Goal: Task Accomplishment & Management: Manage account settings

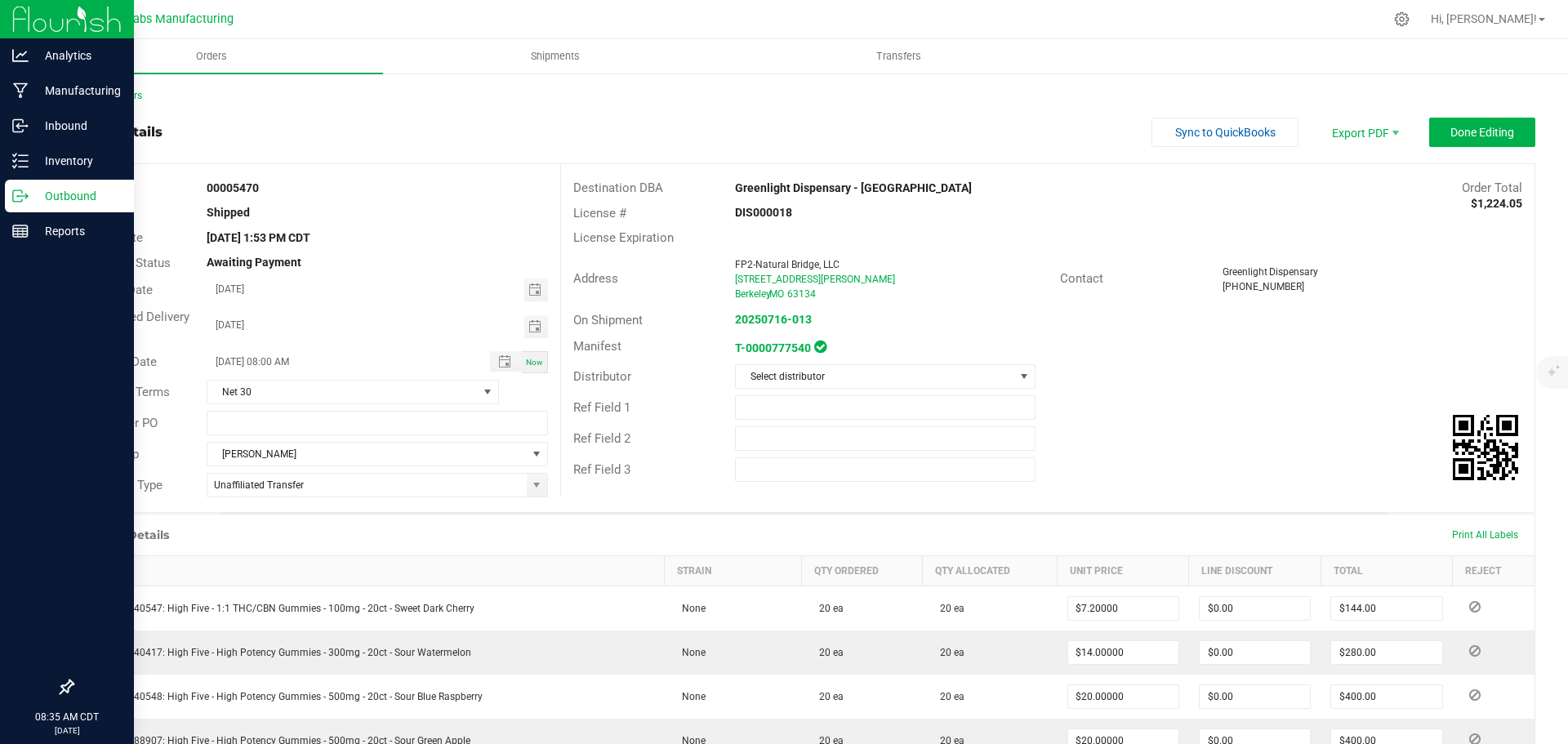
click at [37, 31] on img at bounding box center [66, 19] width 109 height 38
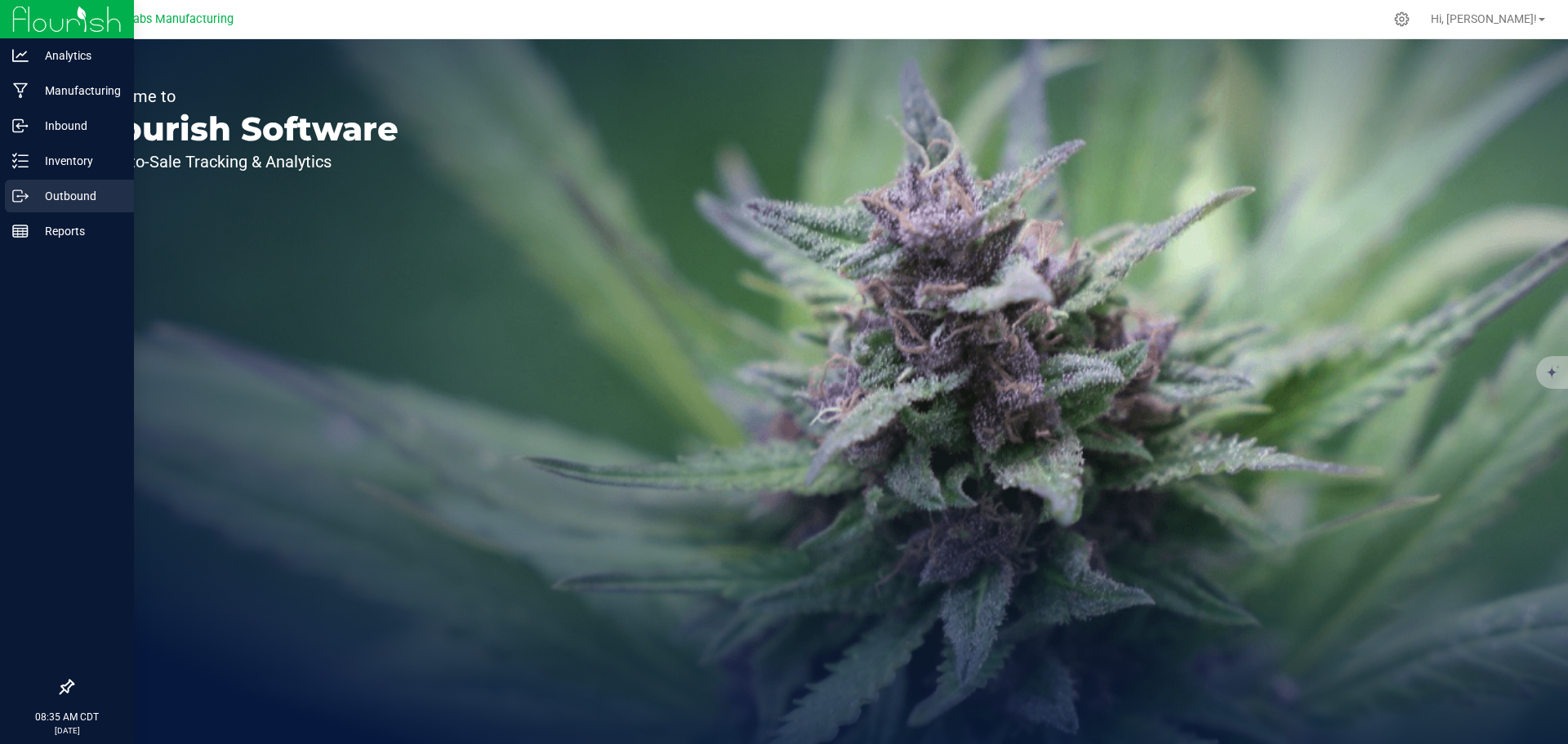
click at [56, 195] on p "Outbound" at bounding box center [77, 195] width 98 height 20
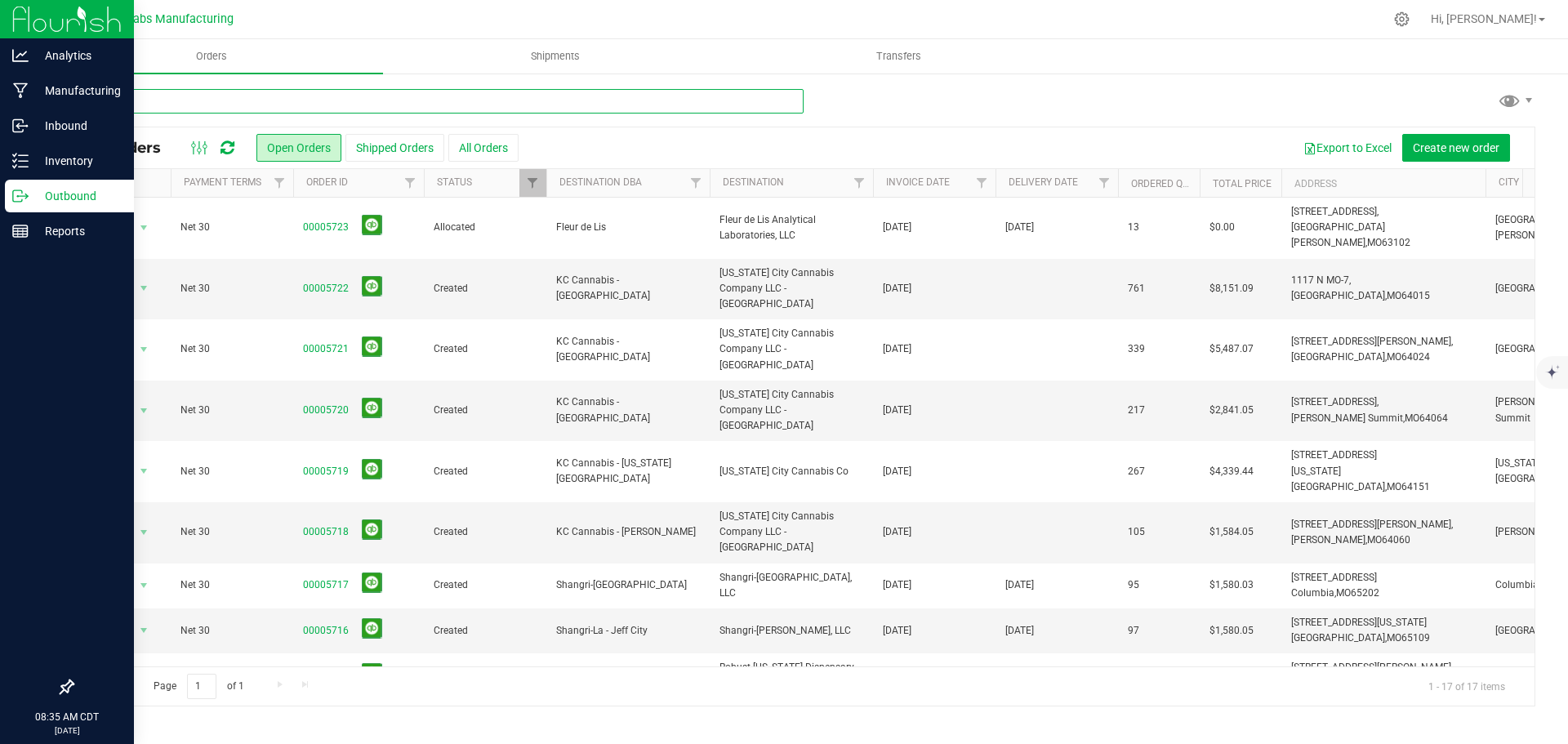
click at [364, 102] on input "text" at bounding box center [438, 101] width 732 height 24
type input "k"
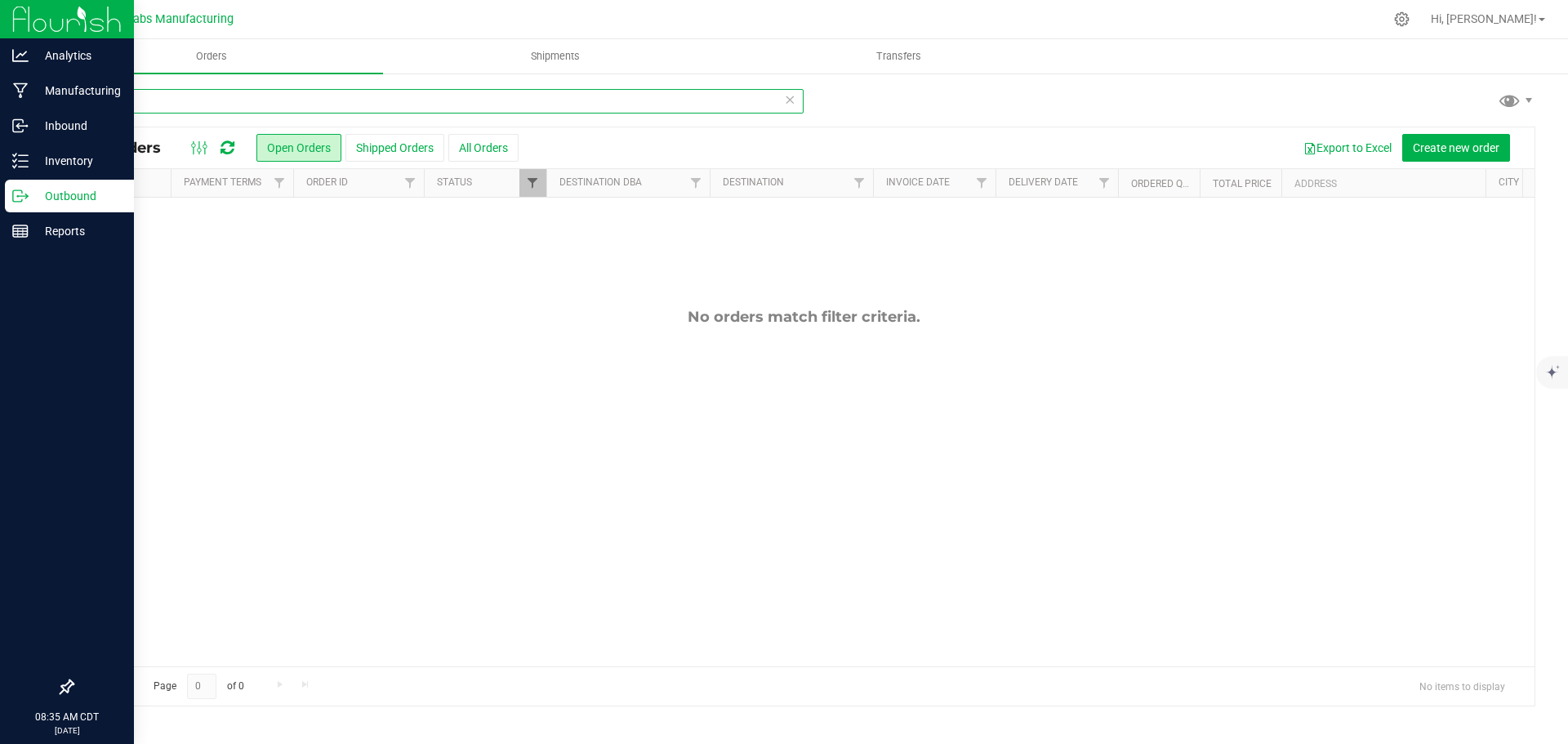
type input "lux"
click at [528, 188] on span "Filter" at bounding box center [532, 183] width 13 height 13
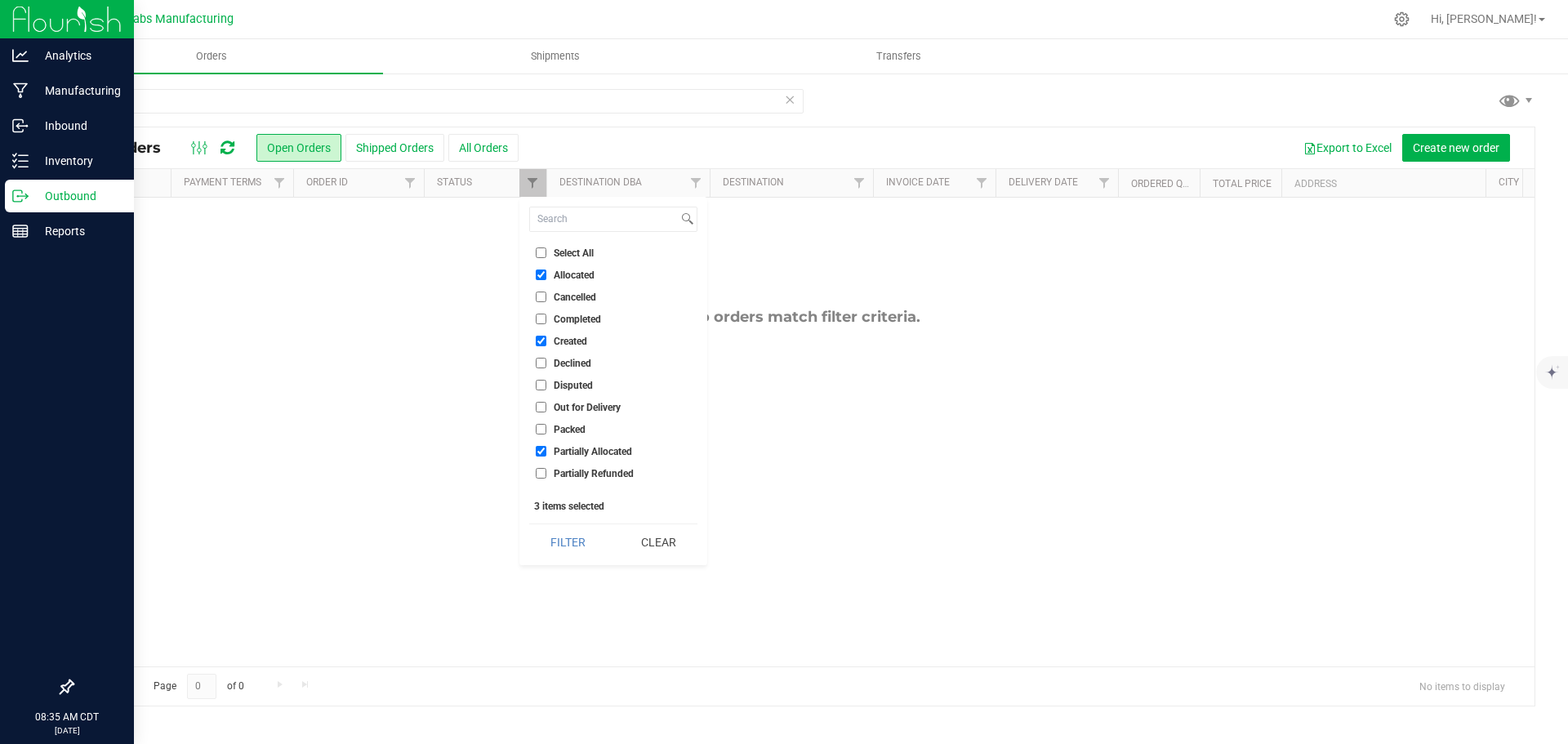
click at [558, 260] on li "Select All" at bounding box center [613, 253] width 168 height 17
click at [537, 251] on input "Select All" at bounding box center [540, 252] width 10 height 10
checkbox input "true"
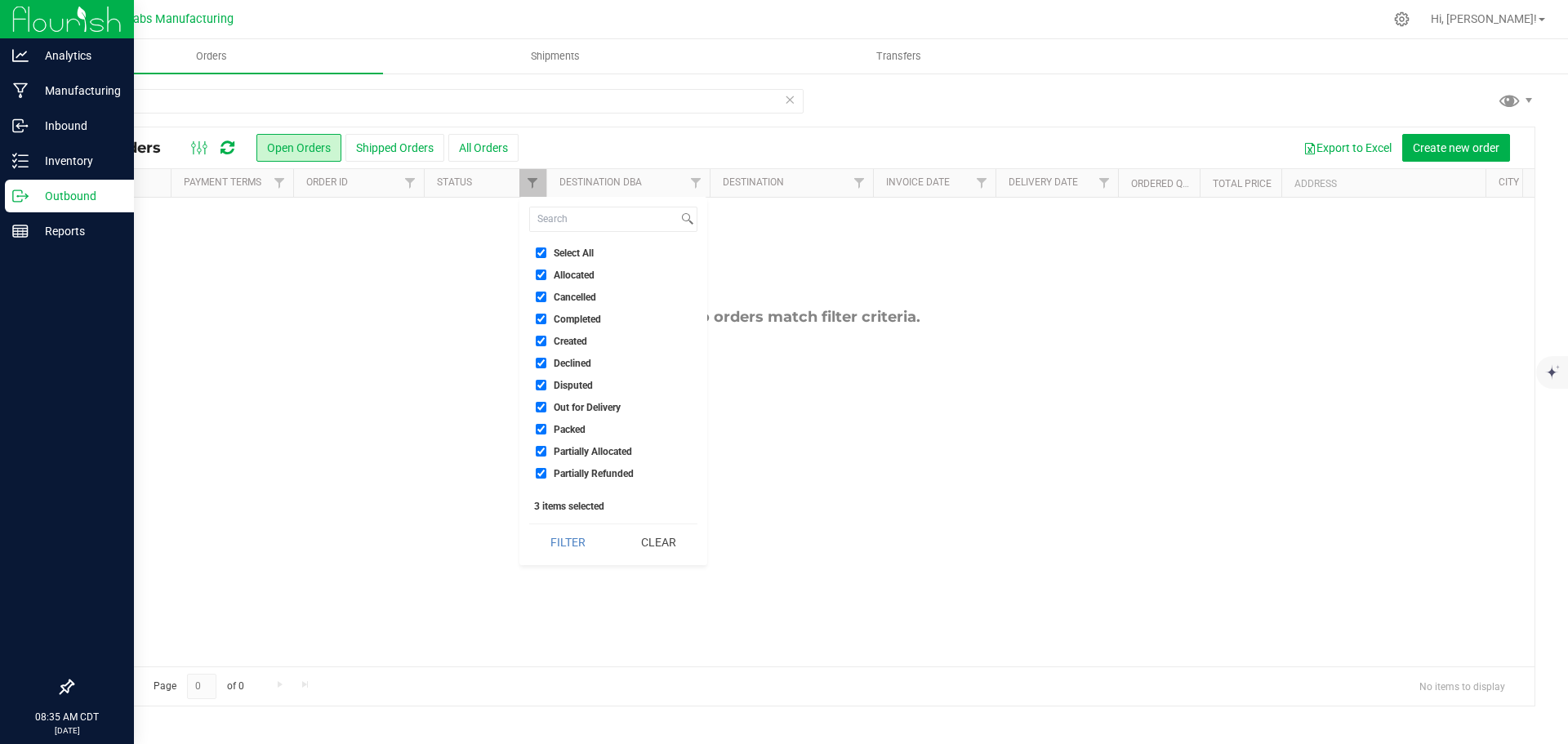
checkbox input "true"
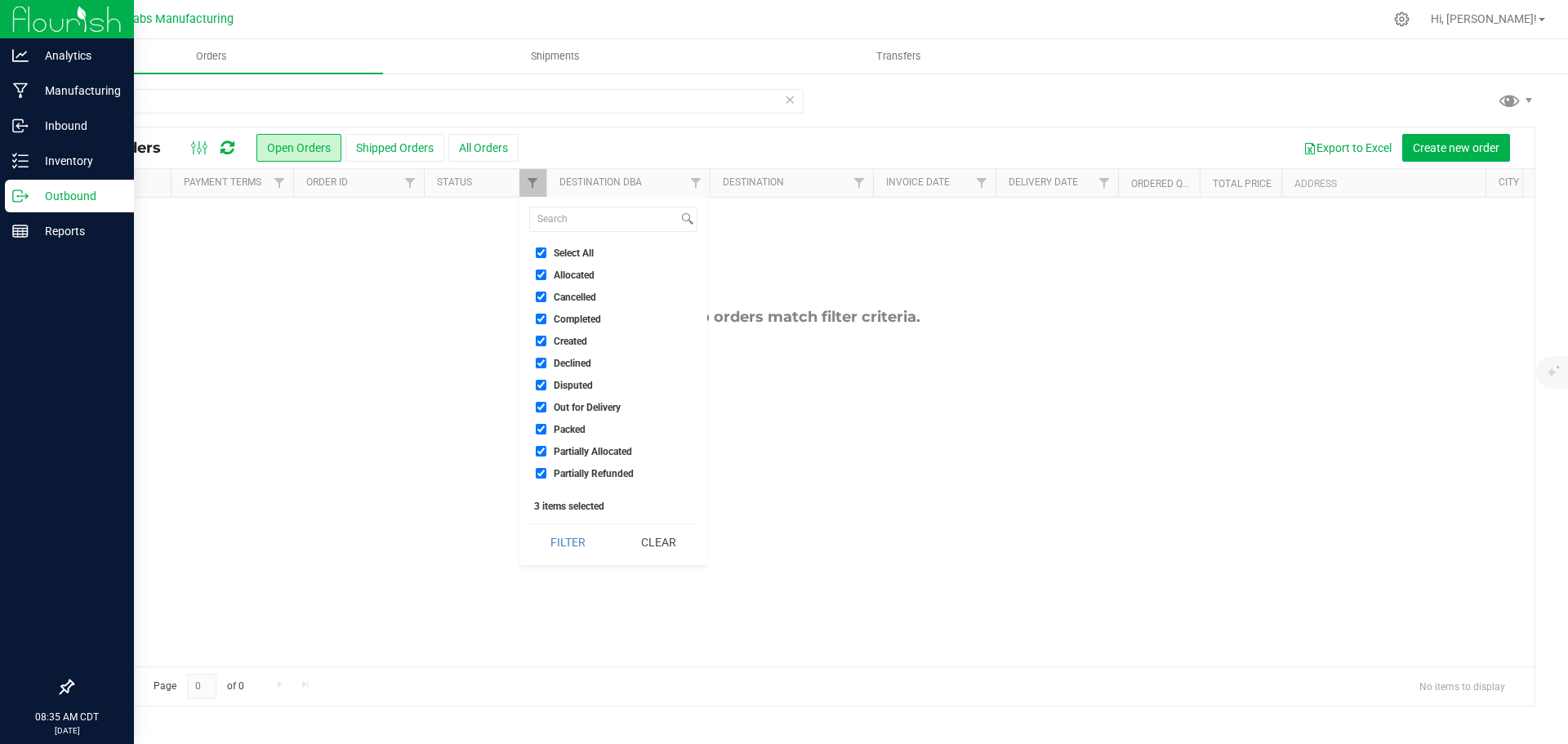
checkbox input "true"
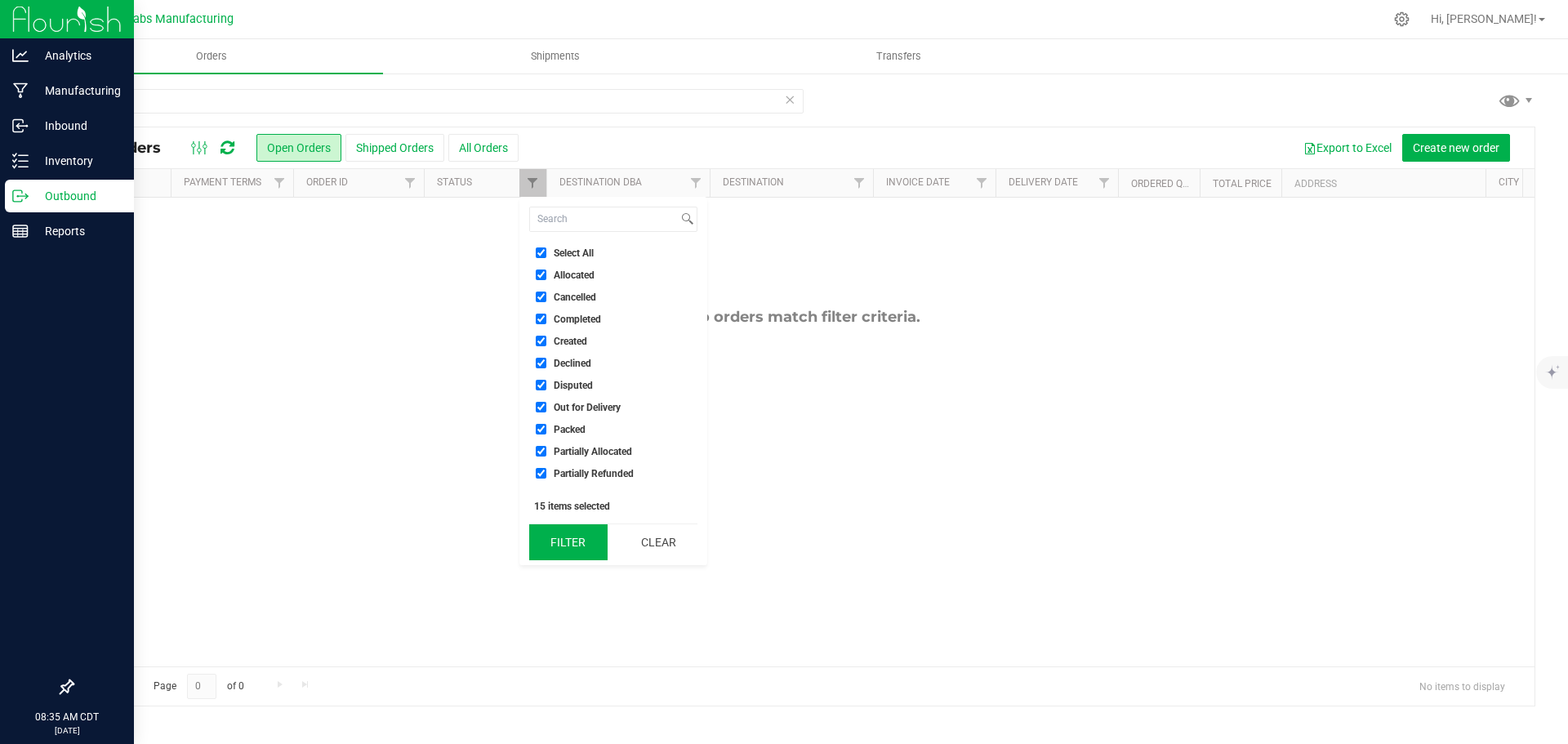
click at [581, 545] on button "Filter" at bounding box center [568, 542] width 78 height 35
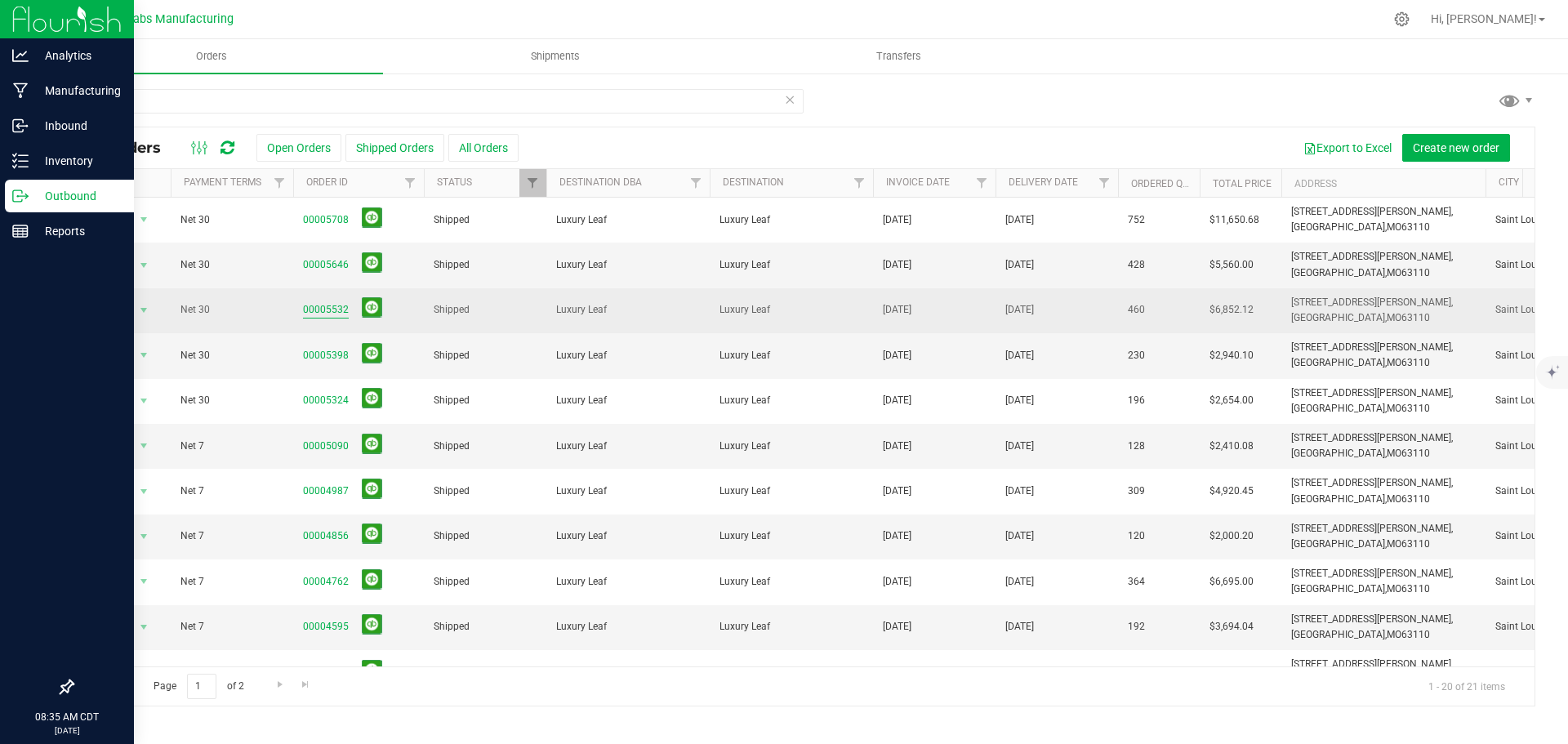
click at [332, 308] on link "00005532" at bounding box center [326, 310] width 46 height 16
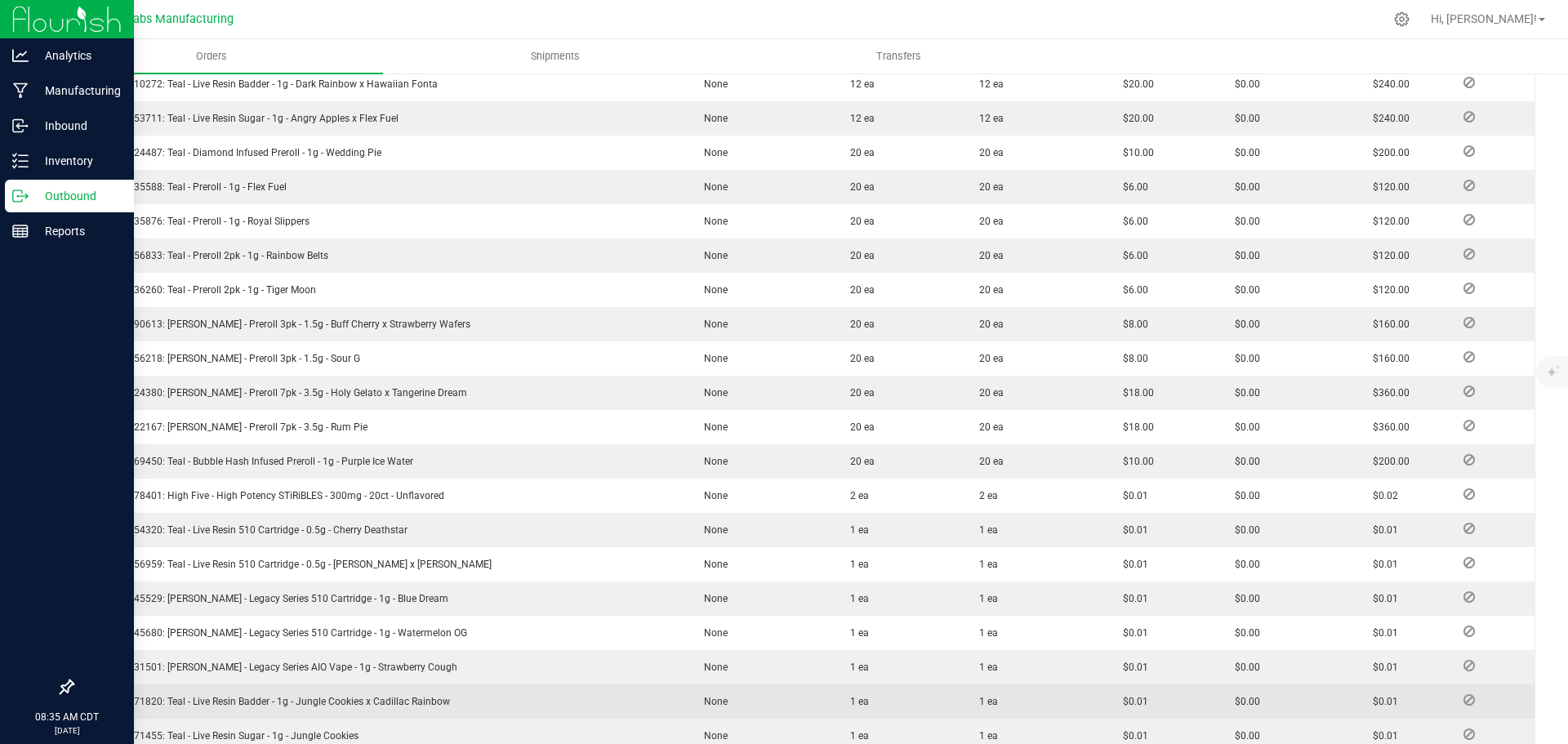
scroll to position [1296, 0]
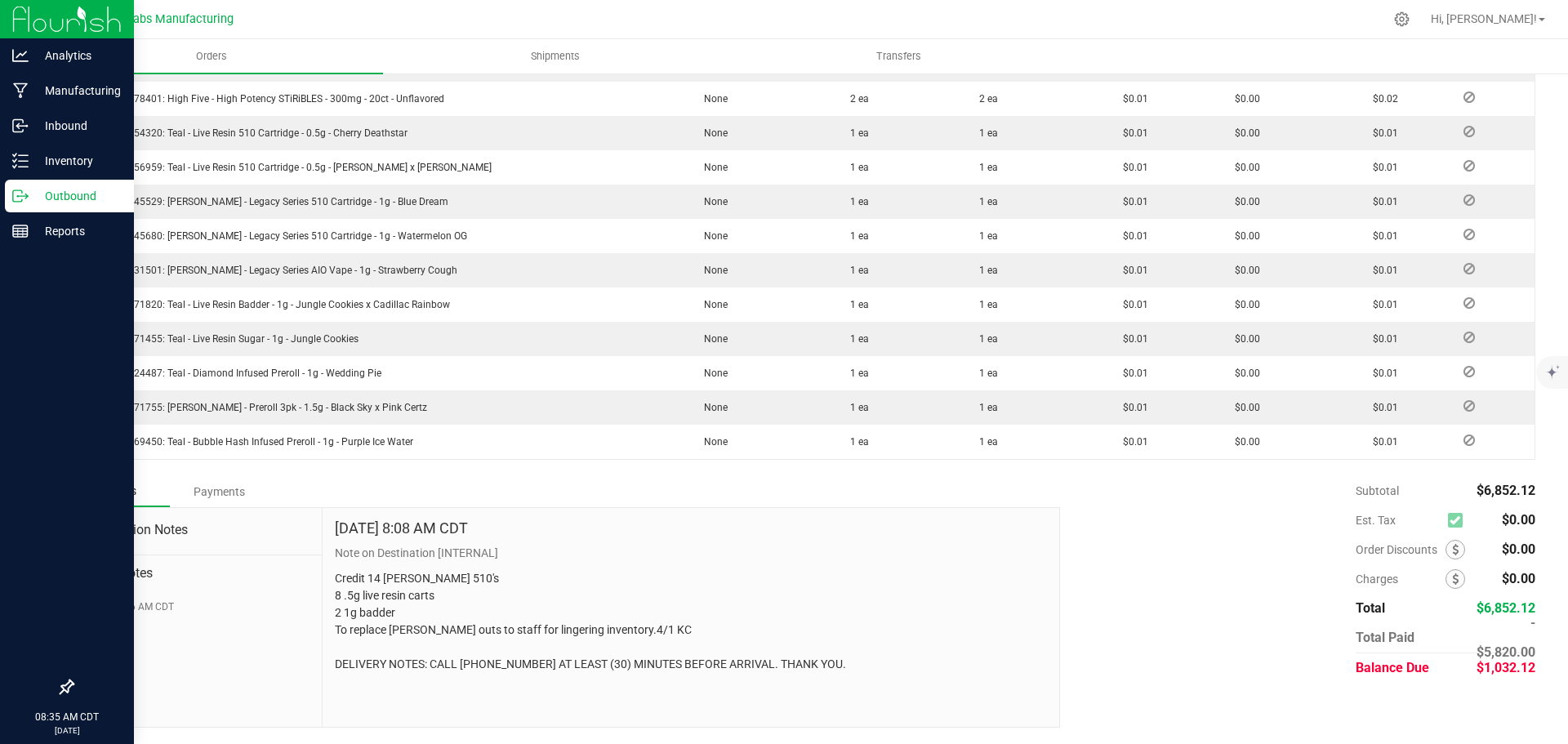
click at [223, 490] on div "Payments" at bounding box center [218, 491] width 98 height 29
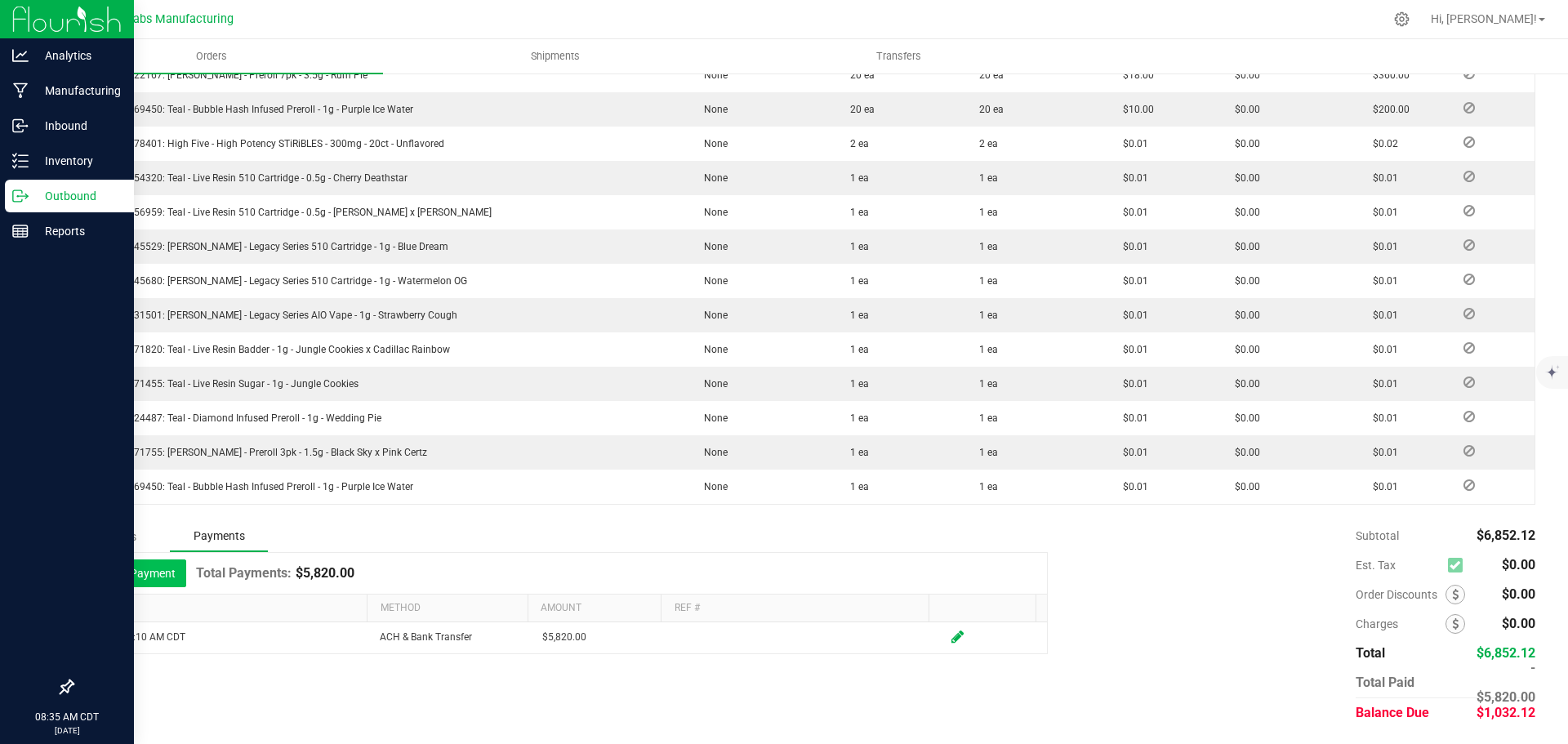
click at [158, 565] on button "Add Payment" at bounding box center [135, 573] width 101 height 28
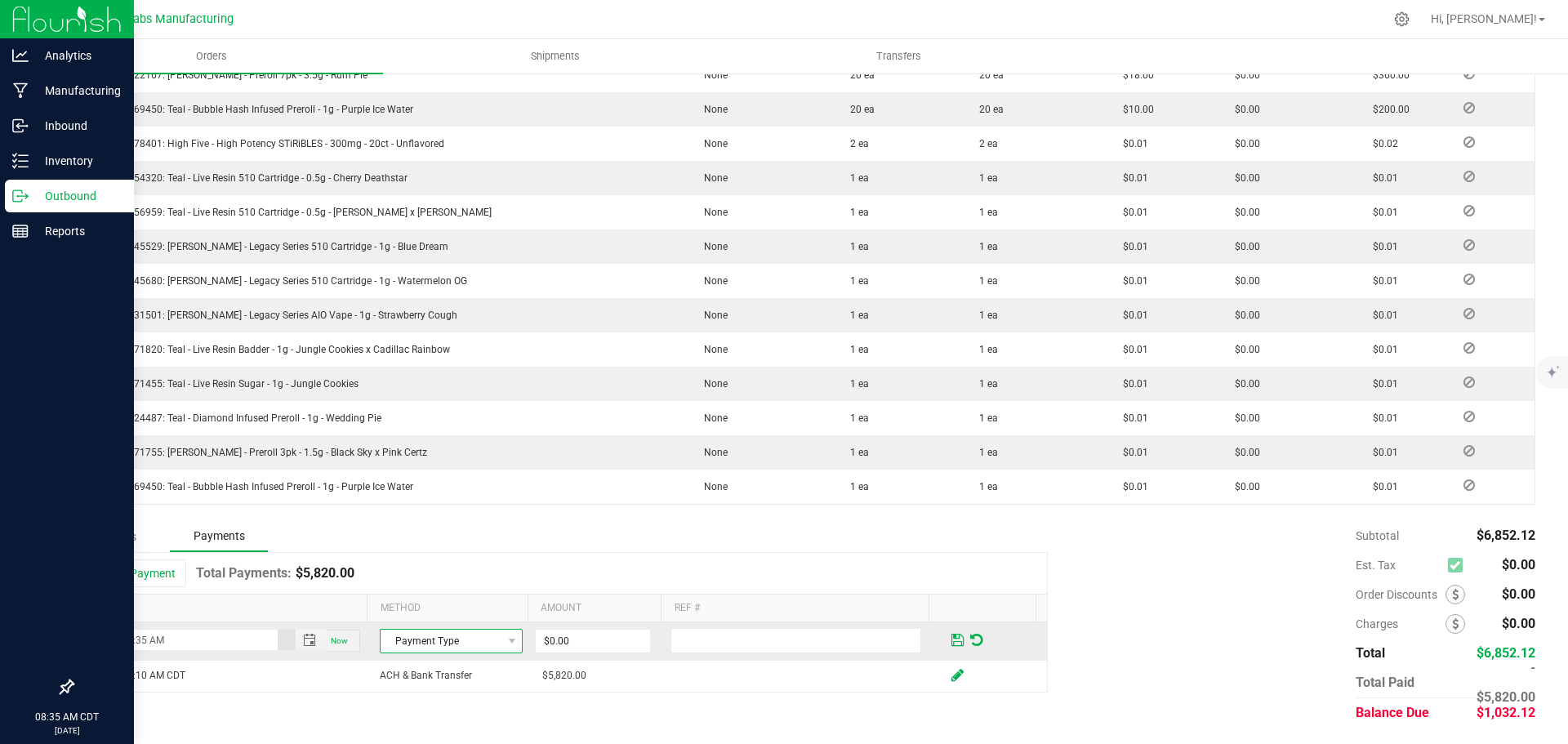
click at [460, 636] on span "Payment Type" at bounding box center [441, 641] width 120 height 22
click at [441, 562] on li "ACH & Bank Transfer" at bounding box center [444, 568] width 138 height 22
click at [564, 641] on input "0" at bounding box center [593, 641] width 114 height 22
type input "$1,032.12"
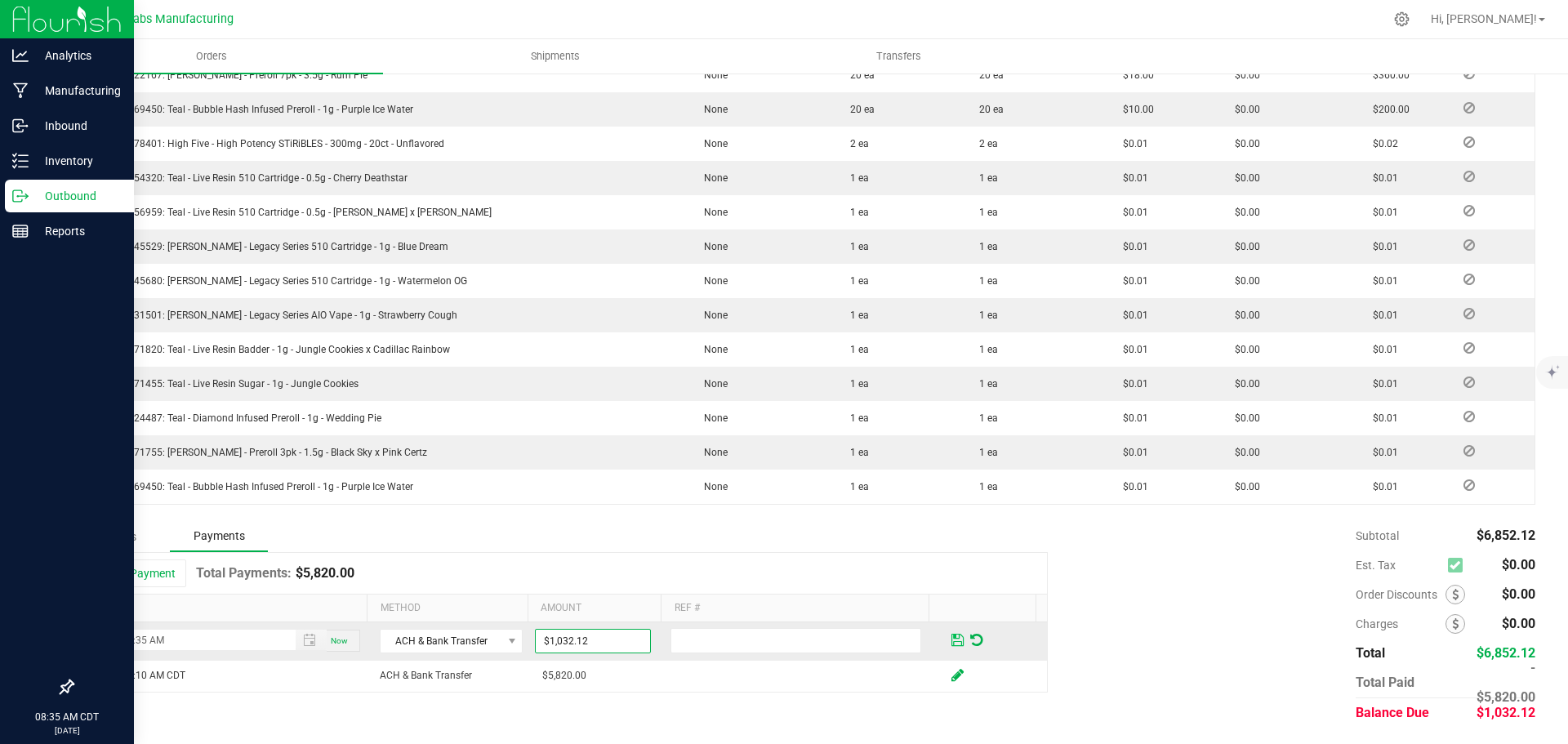
click at [951, 639] on span at bounding box center [957, 640] width 12 height 15
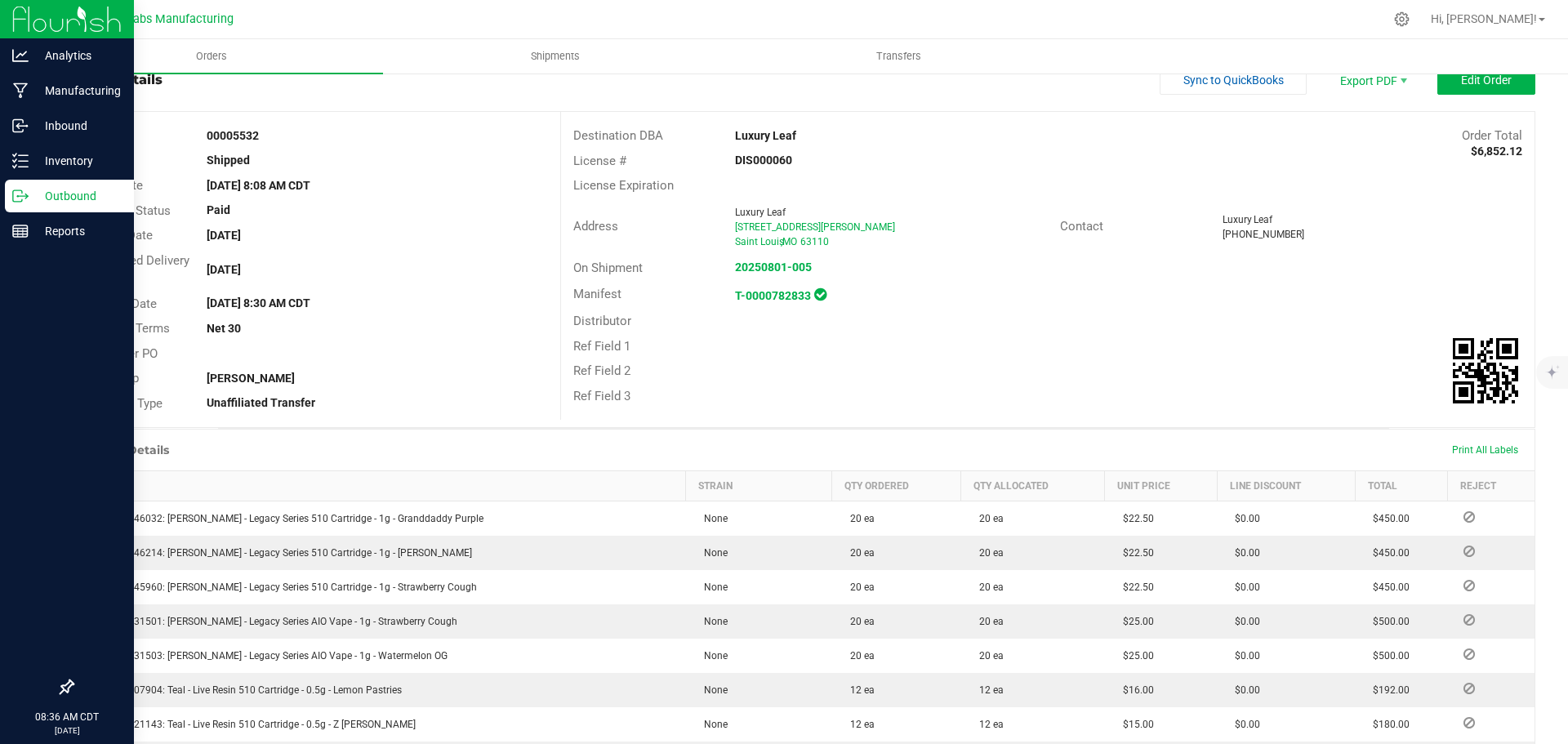
scroll to position [0, 0]
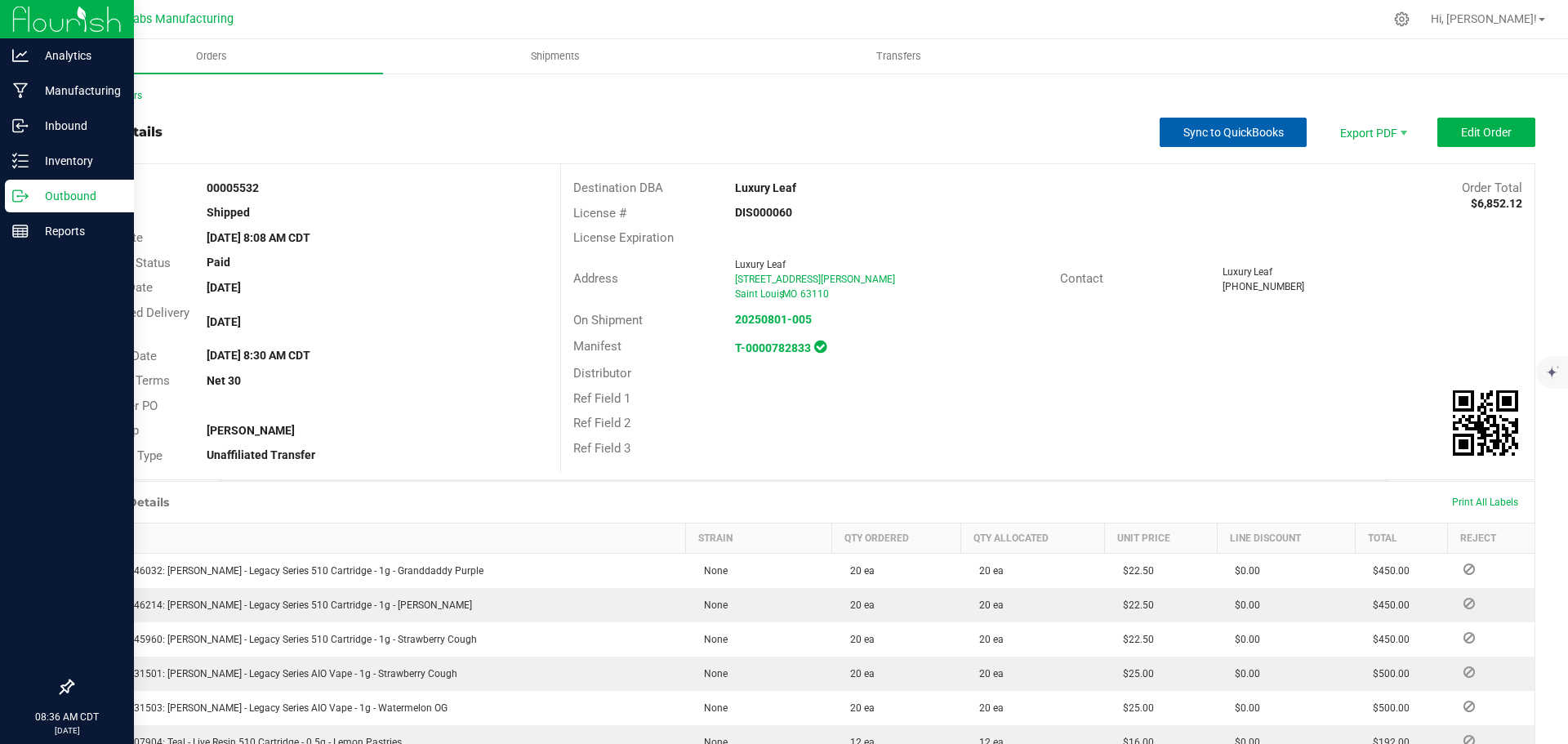
click at [1205, 134] on span "Sync to QuickBooks" at bounding box center [1234, 133] width 101 height 13
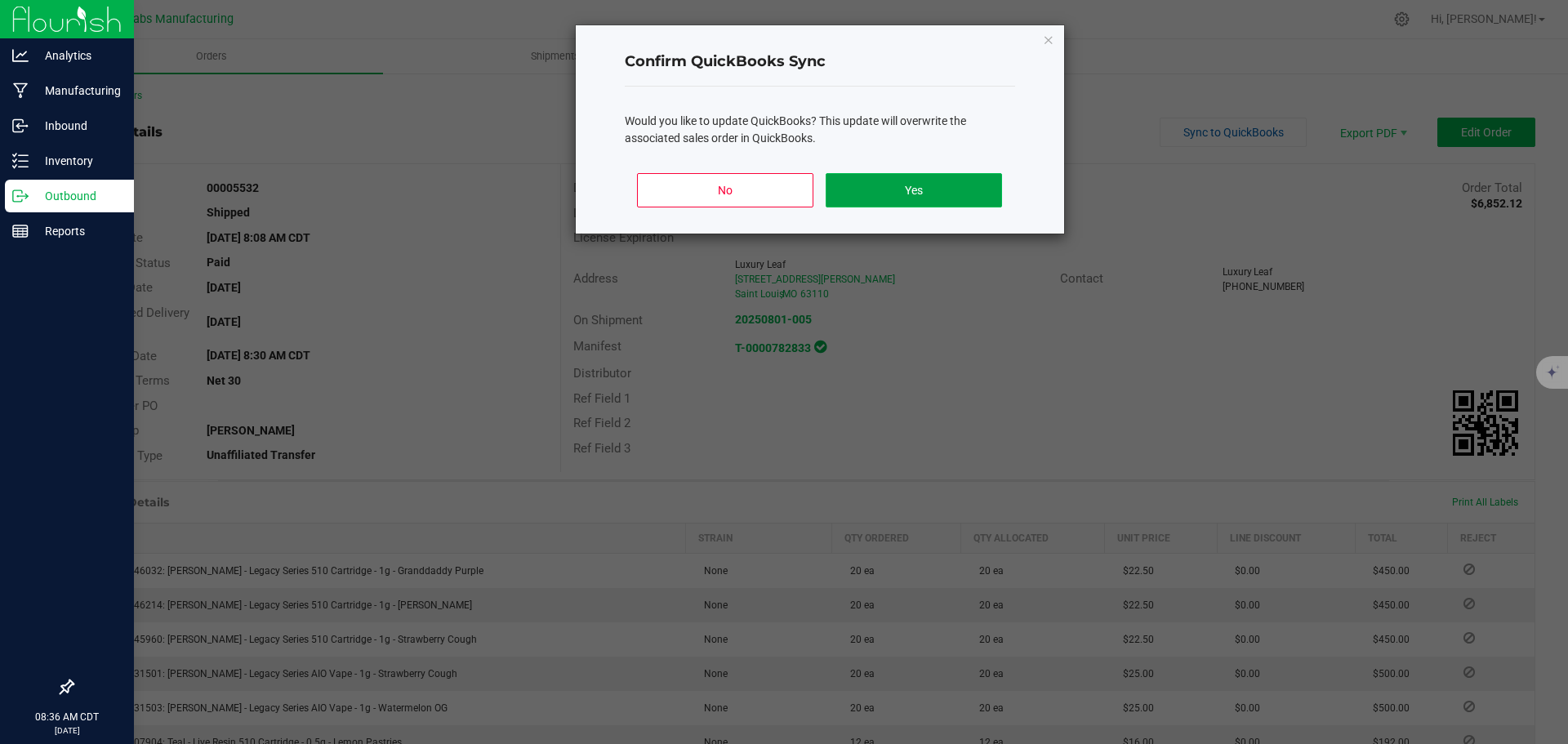
click at [936, 192] on button "Yes" at bounding box center [914, 190] width 175 height 35
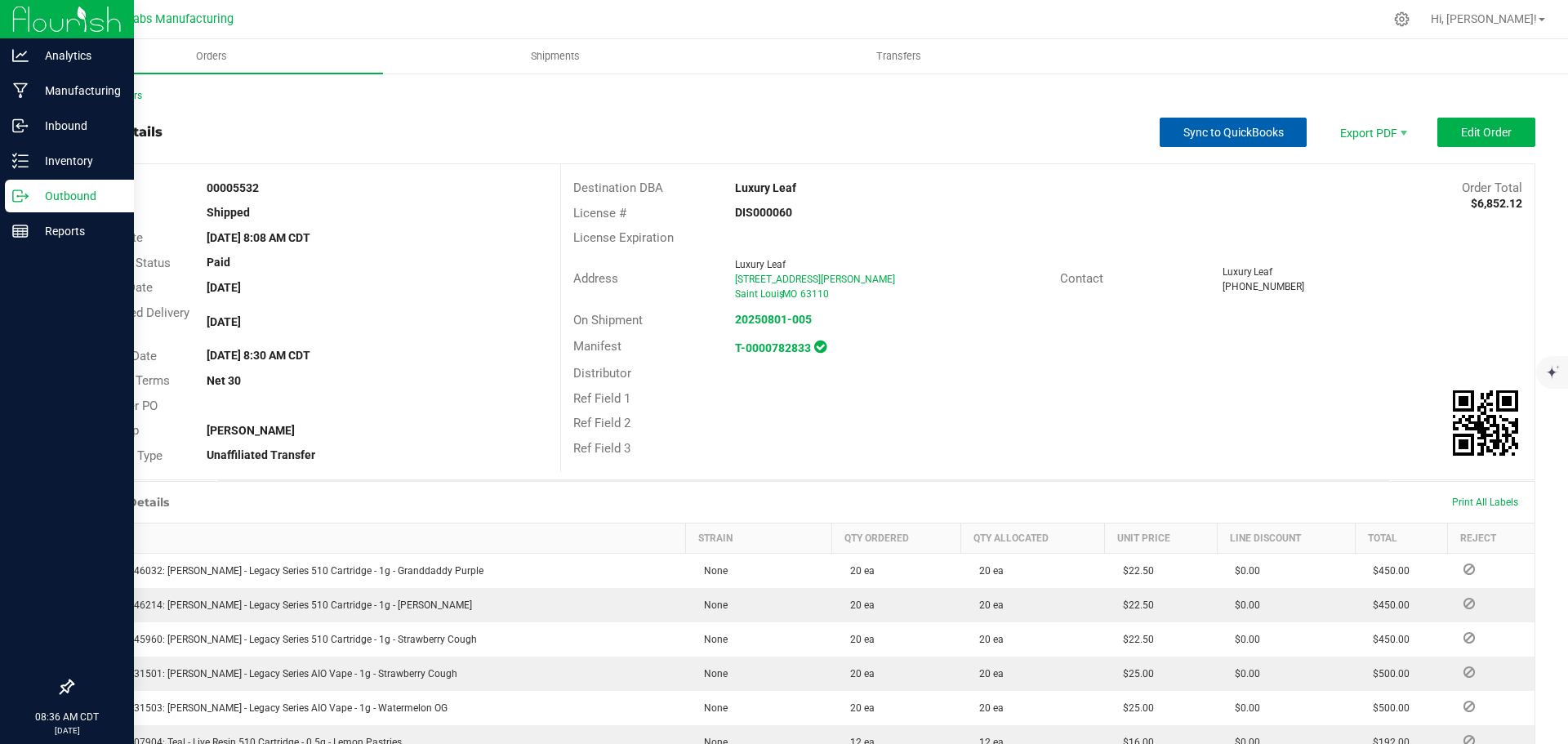
click at [1210, 128] on span "Sync to QuickBooks" at bounding box center [1234, 133] width 101 height 13
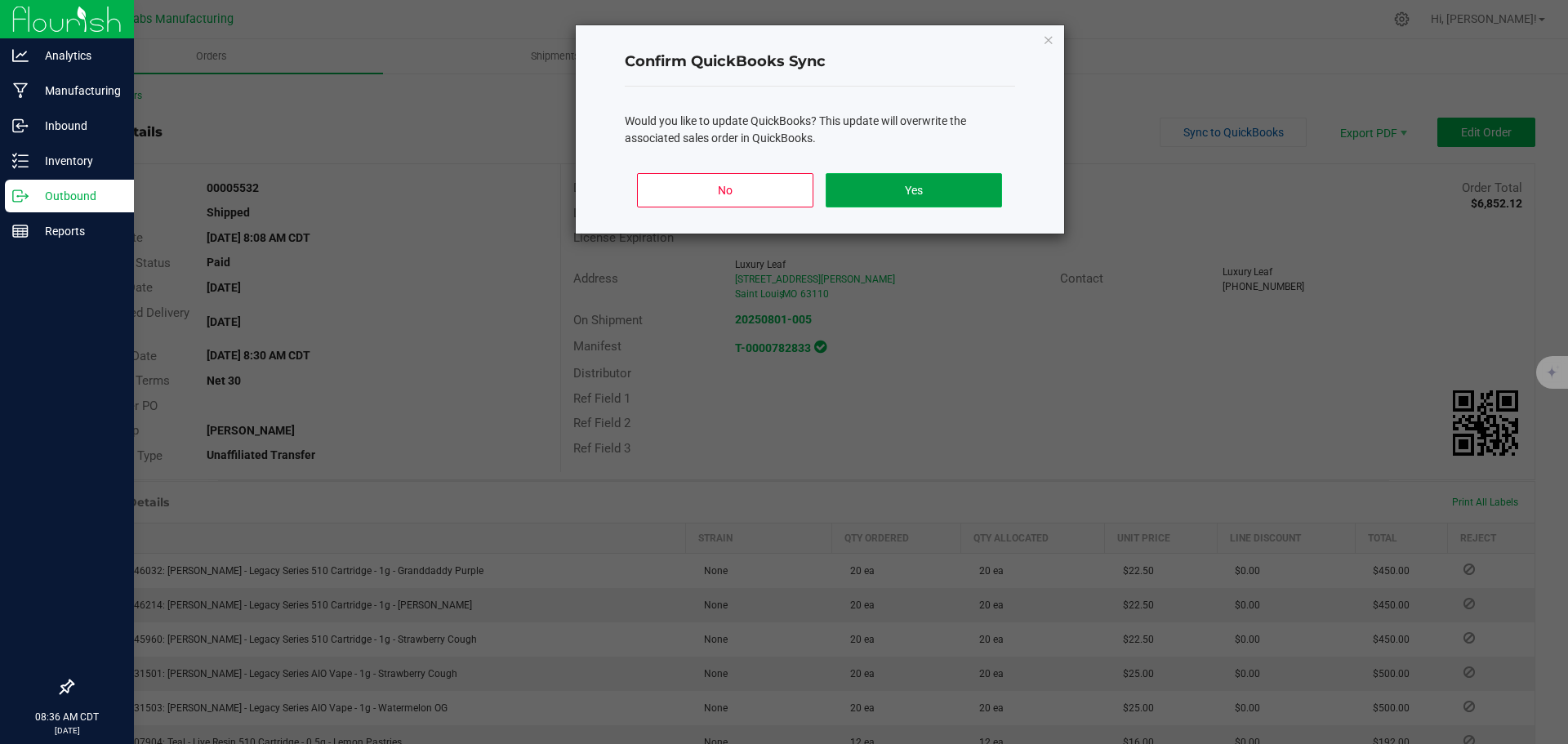
click at [917, 190] on button "Yes" at bounding box center [914, 190] width 175 height 35
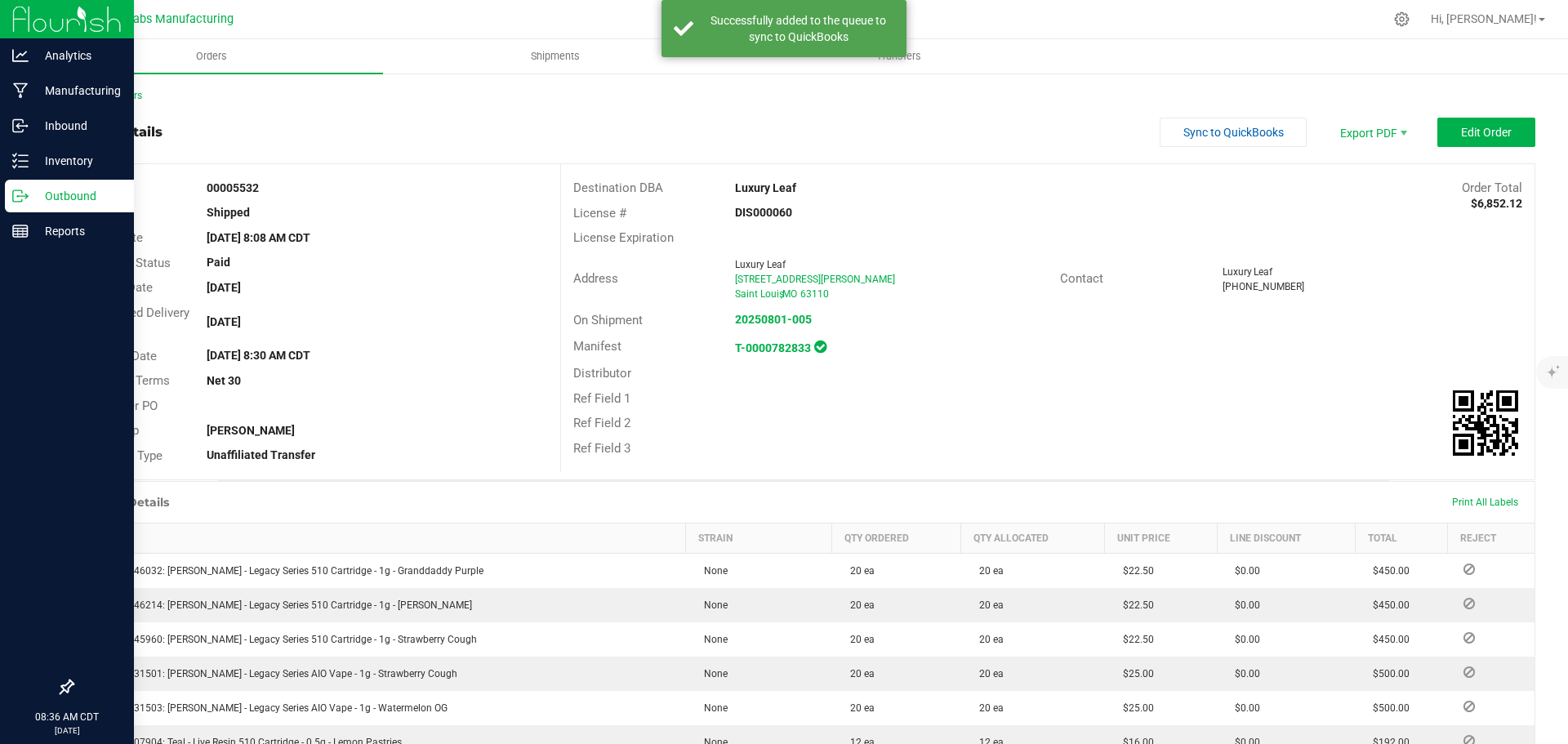
click at [124, 101] on div "Back to Orders" at bounding box center [804, 95] width 1463 height 15
click at [123, 94] on link "Back to Orders" at bounding box center [106, 95] width 70 height 11
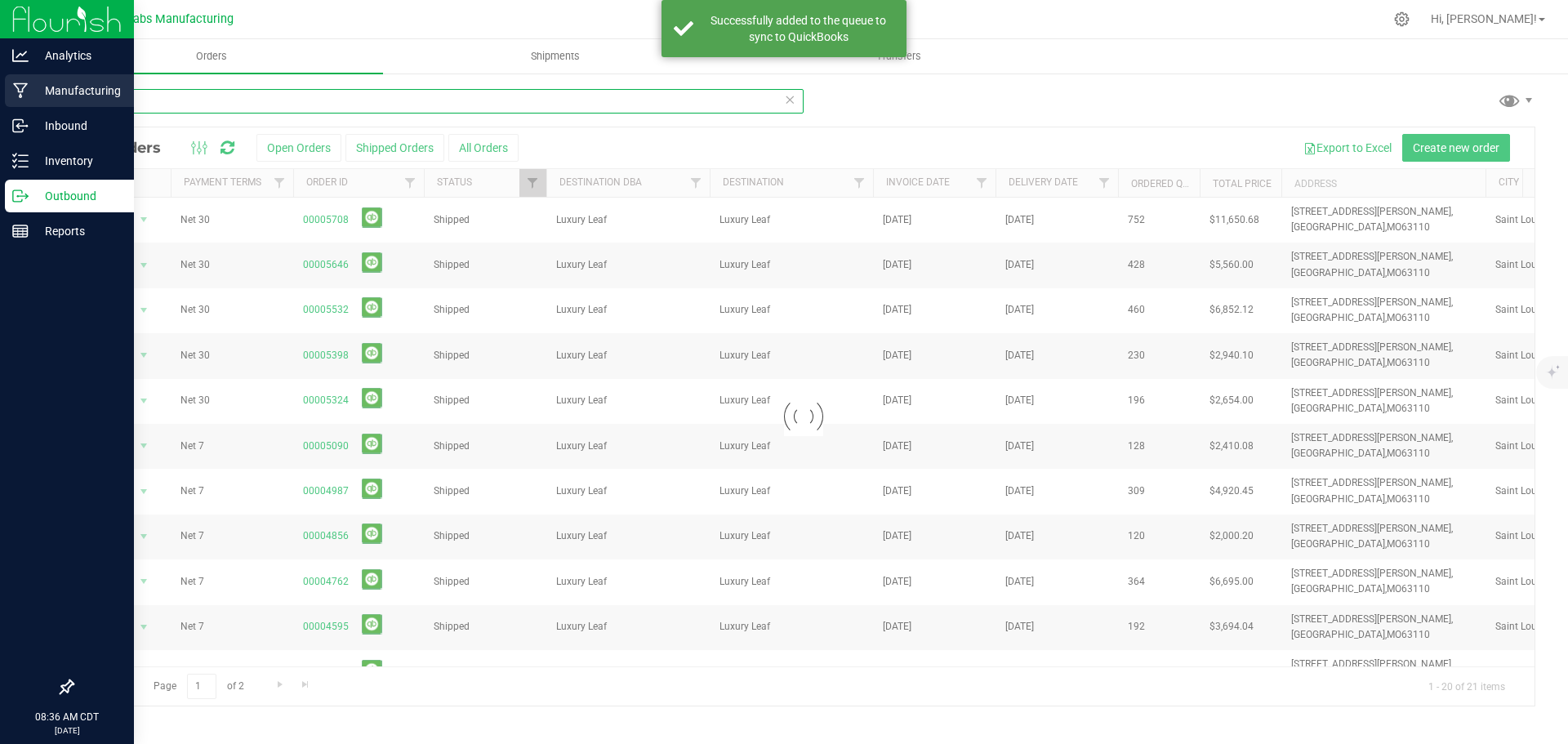
drag, startPoint x: 189, startPoint y: 101, endPoint x: 29, endPoint y: 100, distance: 160.0
click at [29, 99] on div "Analytics Manufacturing Inbound Inventory Outbound Reports 08:36 AM CDT [DATE] …" at bounding box center [784, 372] width 1568 height 744
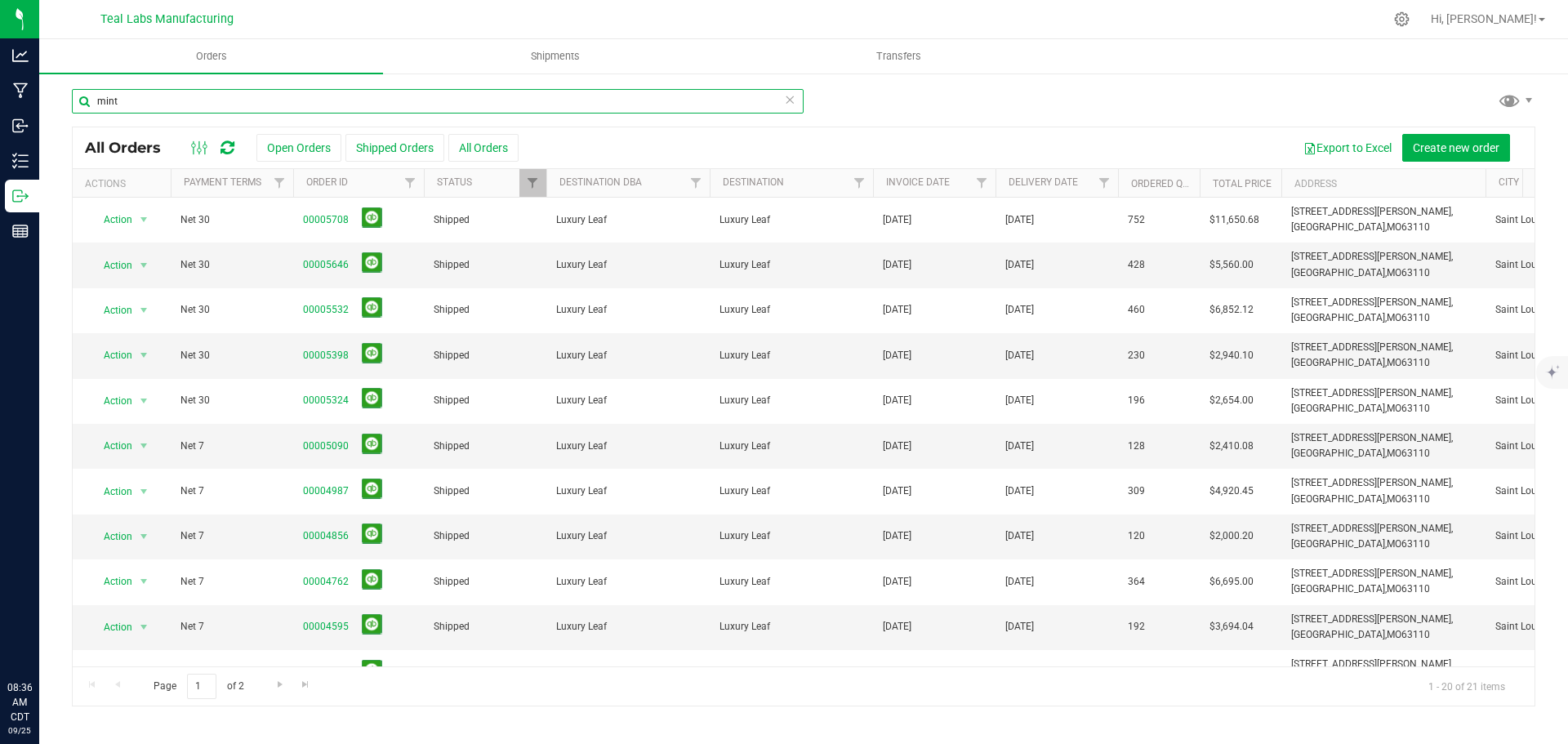
type input "mint"
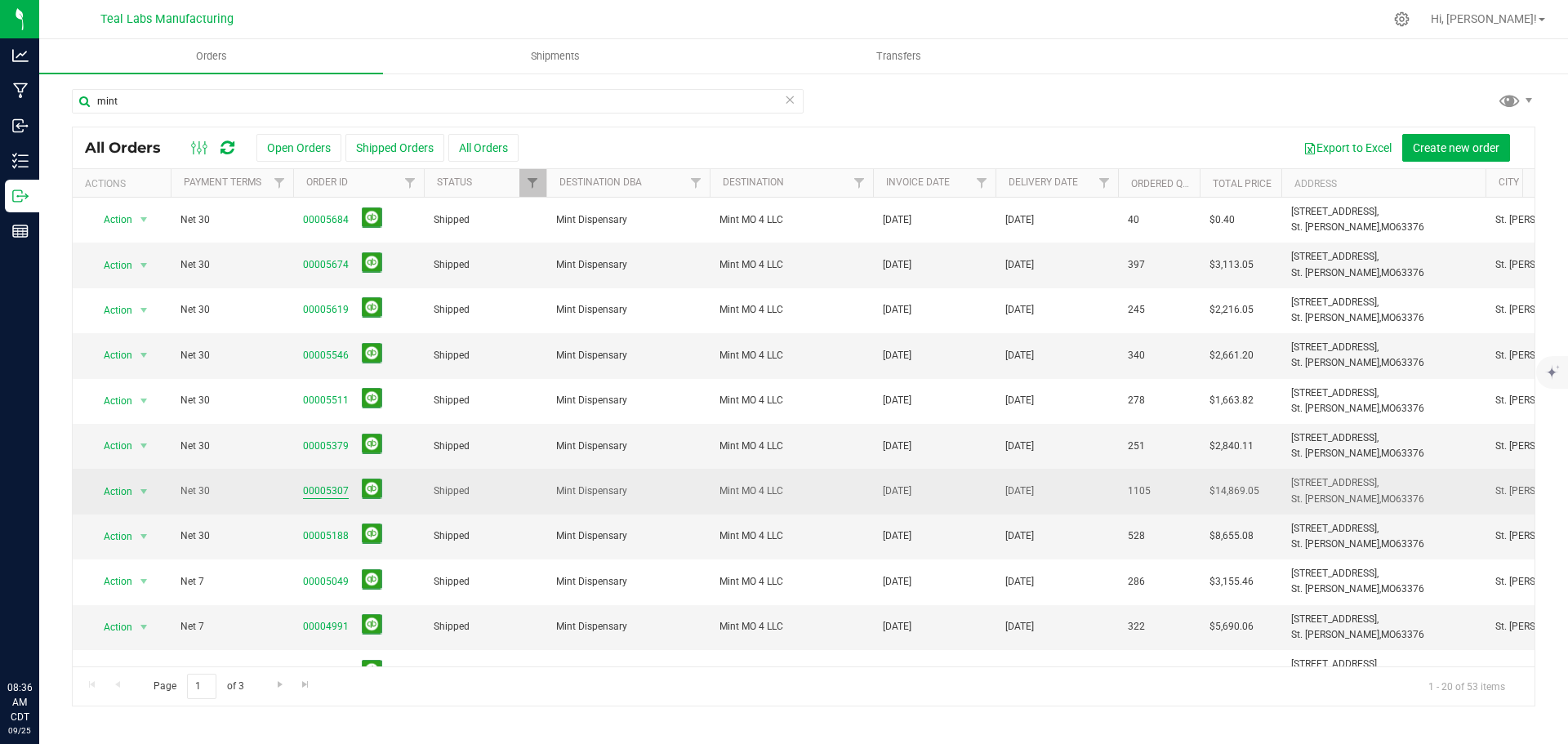
click at [325, 486] on link "00005307" at bounding box center [326, 491] width 46 height 16
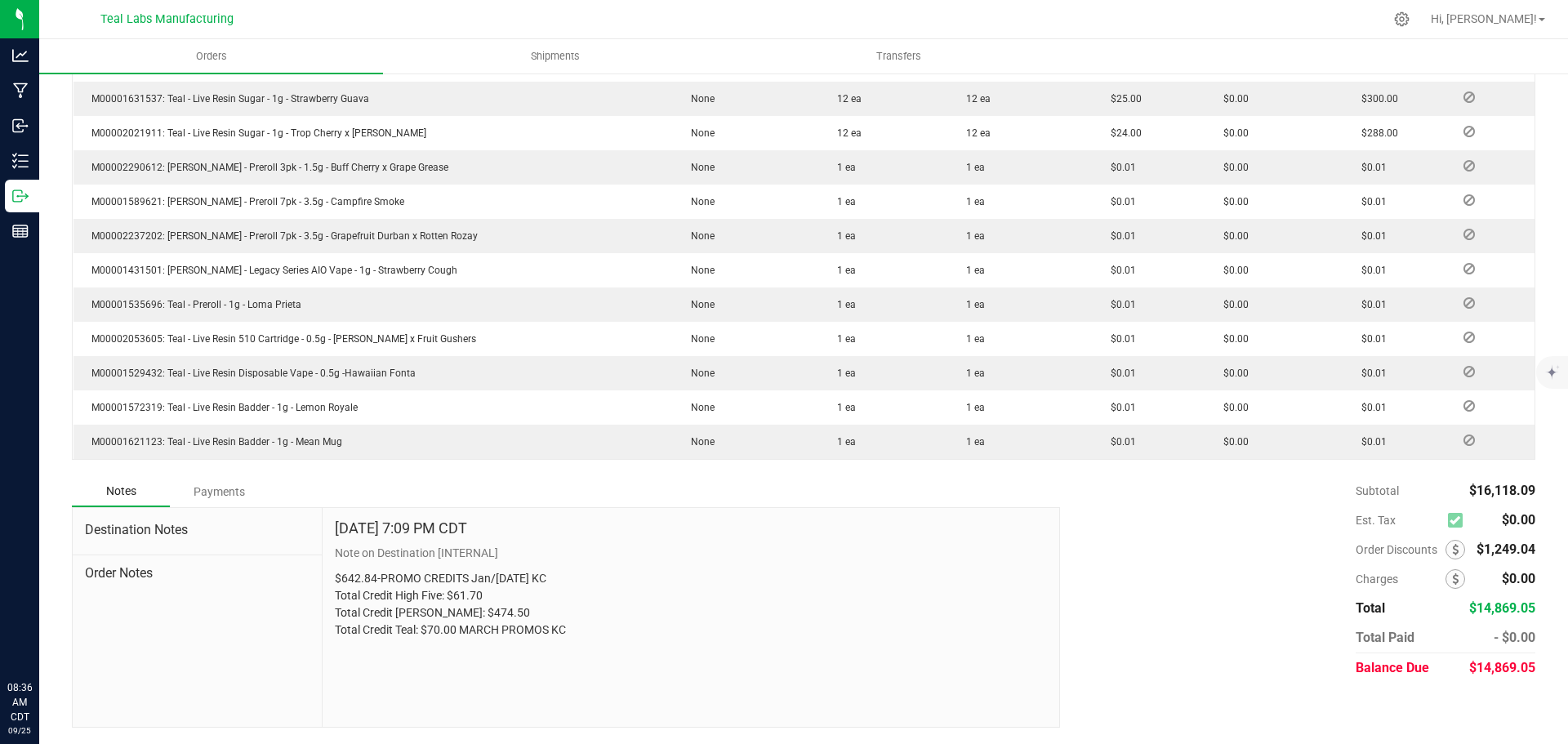
click at [231, 491] on div "Payments" at bounding box center [218, 491] width 98 height 29
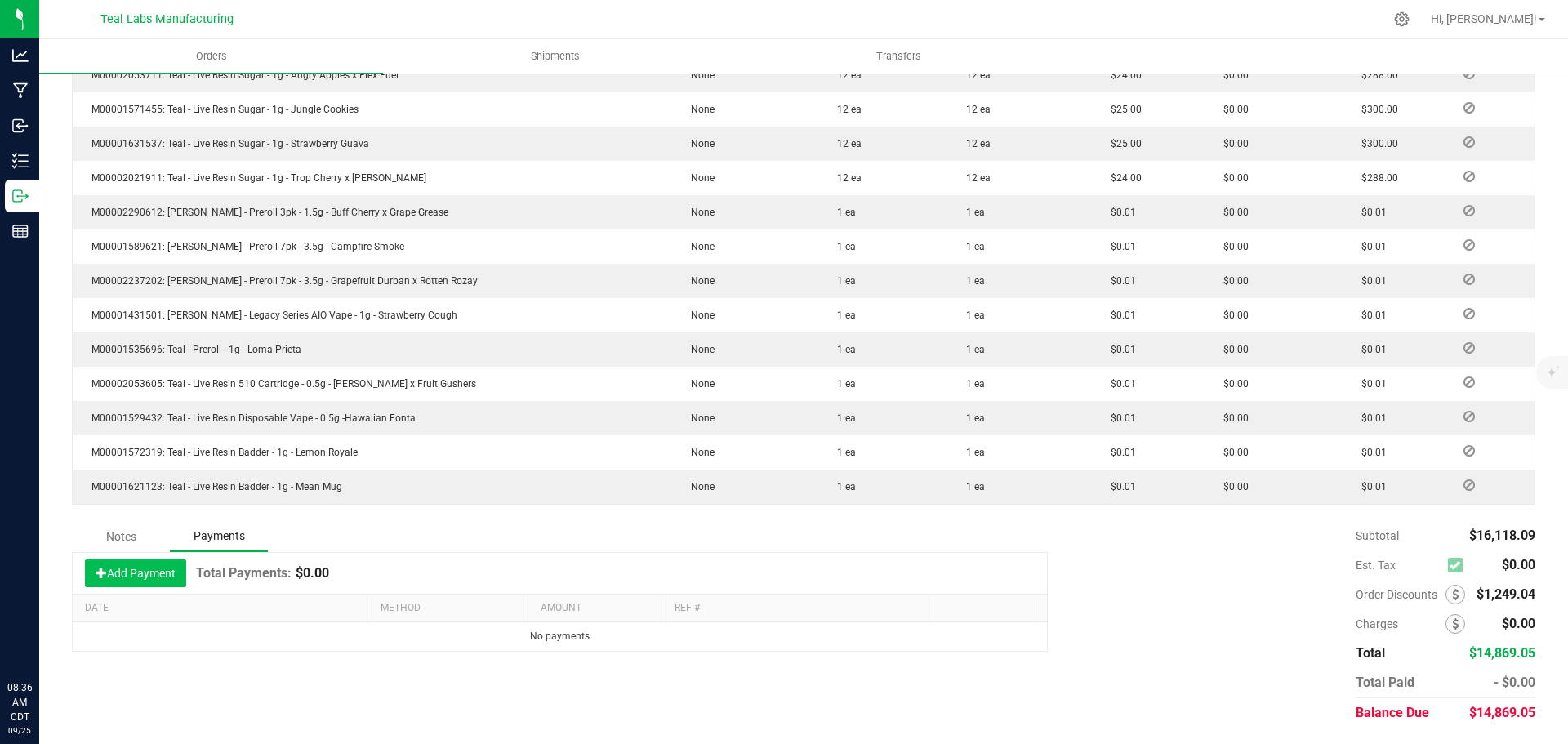
click at [174, 584] on button "Add Payment" at bounding box center [135, 573] width 101 height 28
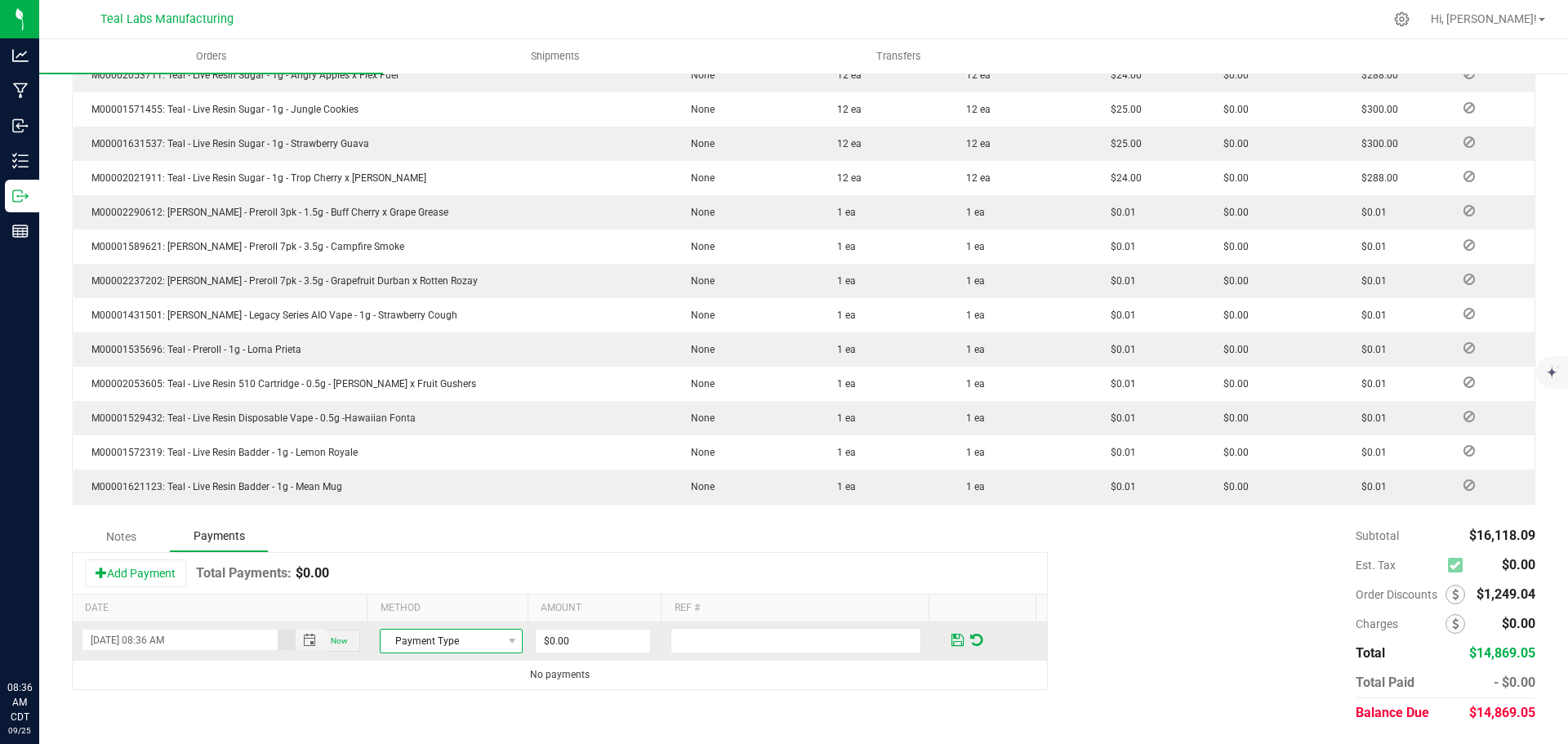
click at [460, 645] on span "Payment Type" at bounding box center [441, 641] width 120 height 22
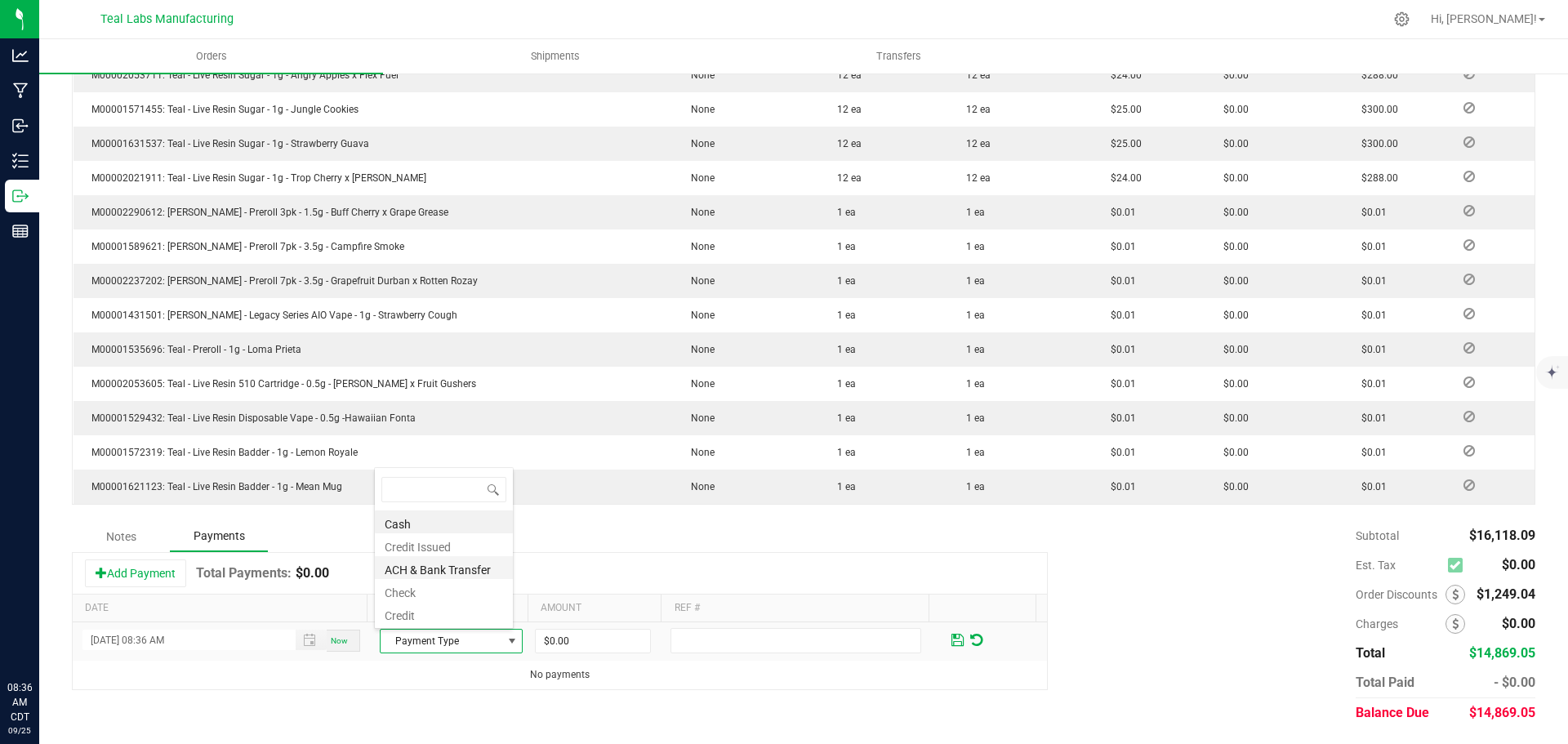
click at [439, 569] on li "ACH & Bank Transfer" at bounding box center [444, 568] width 138 height 22
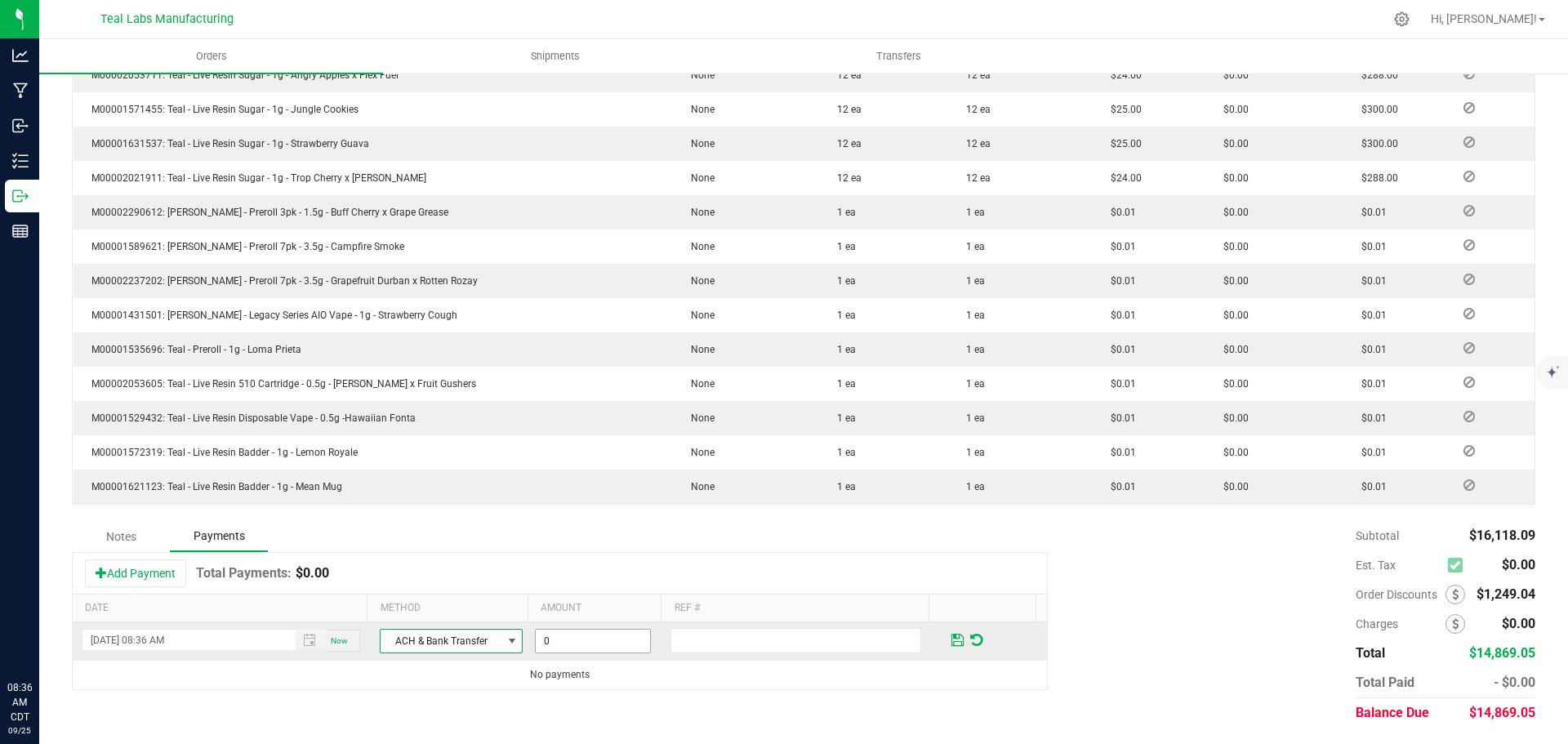
click at [578, 643] on input "0" at bounding box center [593, 641] width 114 height 22
type input "$14,869.05"
click at [951, 636] on span at bounding box center [957, 640] width 12 height 15
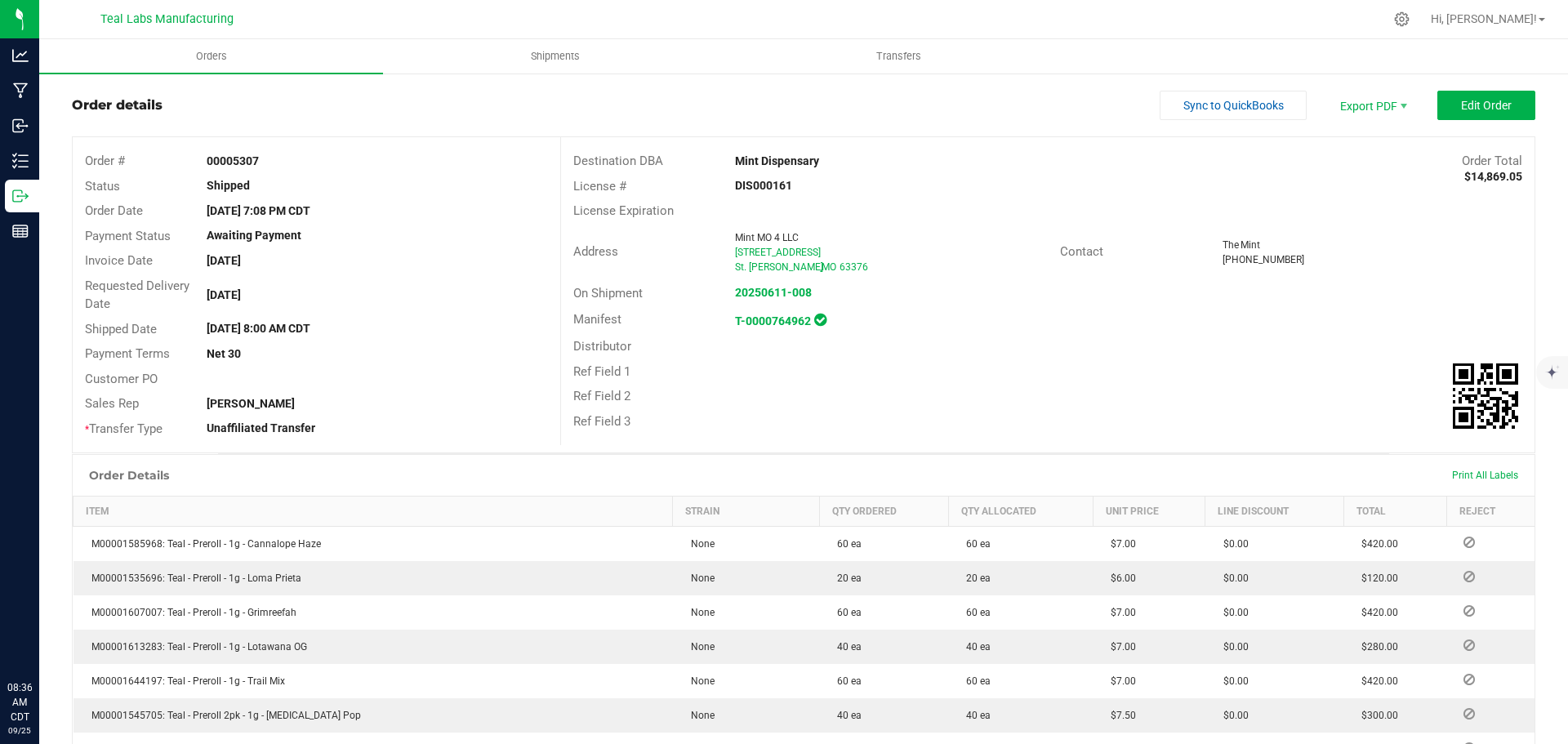
scroll to position [0, 0]
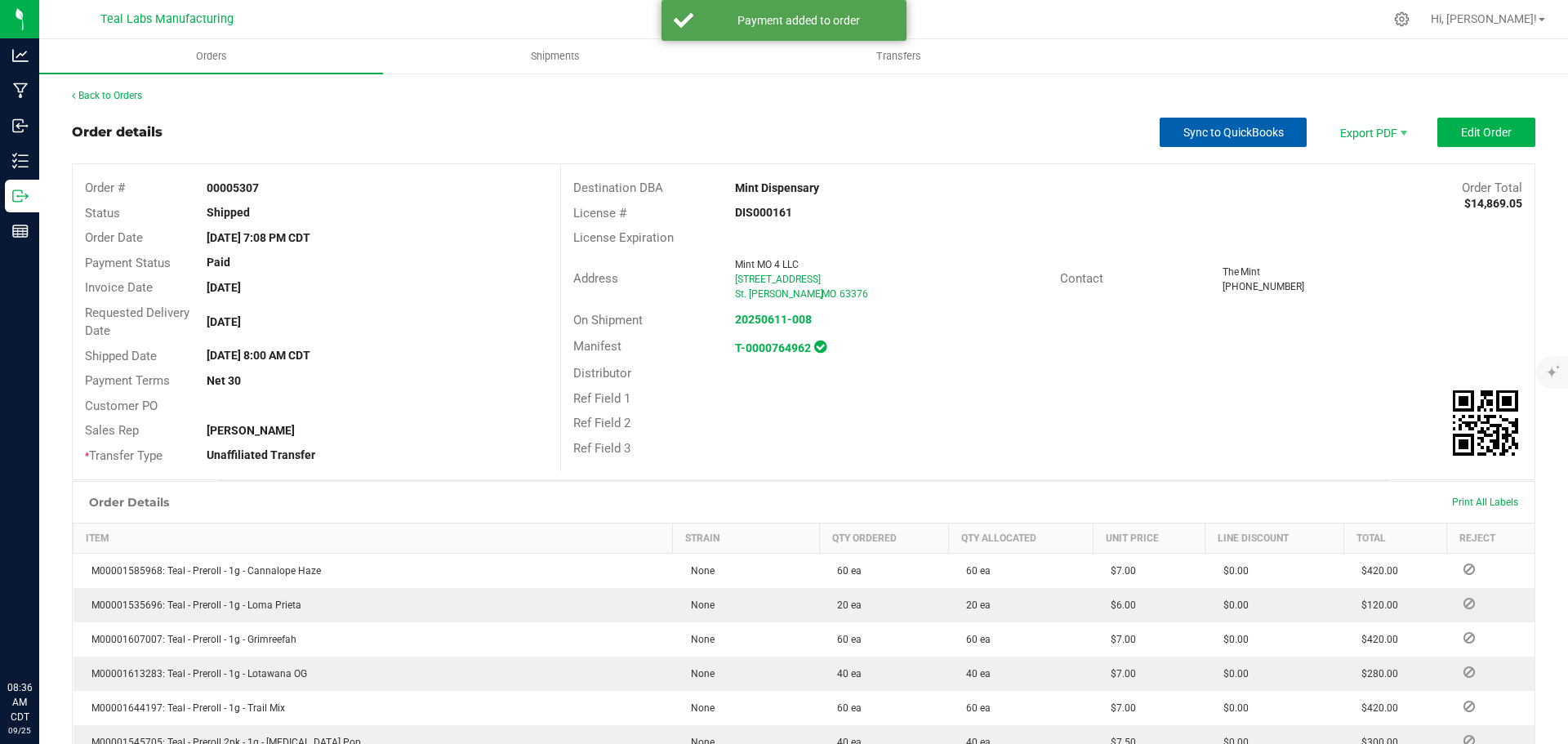
click at [1211, 129] on span "Sync to QuickBooks" at bounding box center [1234, 133] width 101 height 13
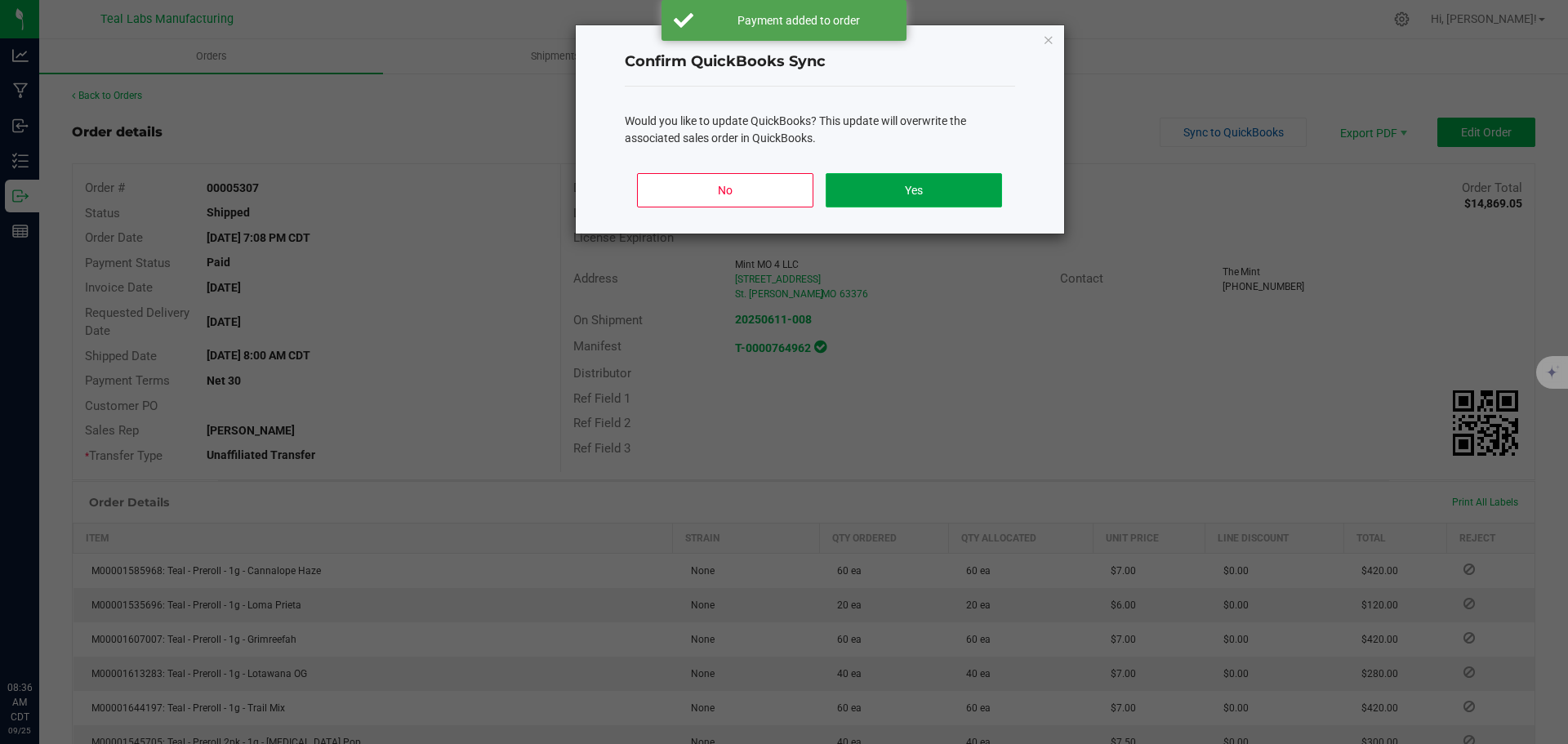
click at [909, 195] on button "Yes" at bounding box center [914, 190] width 175 height 35
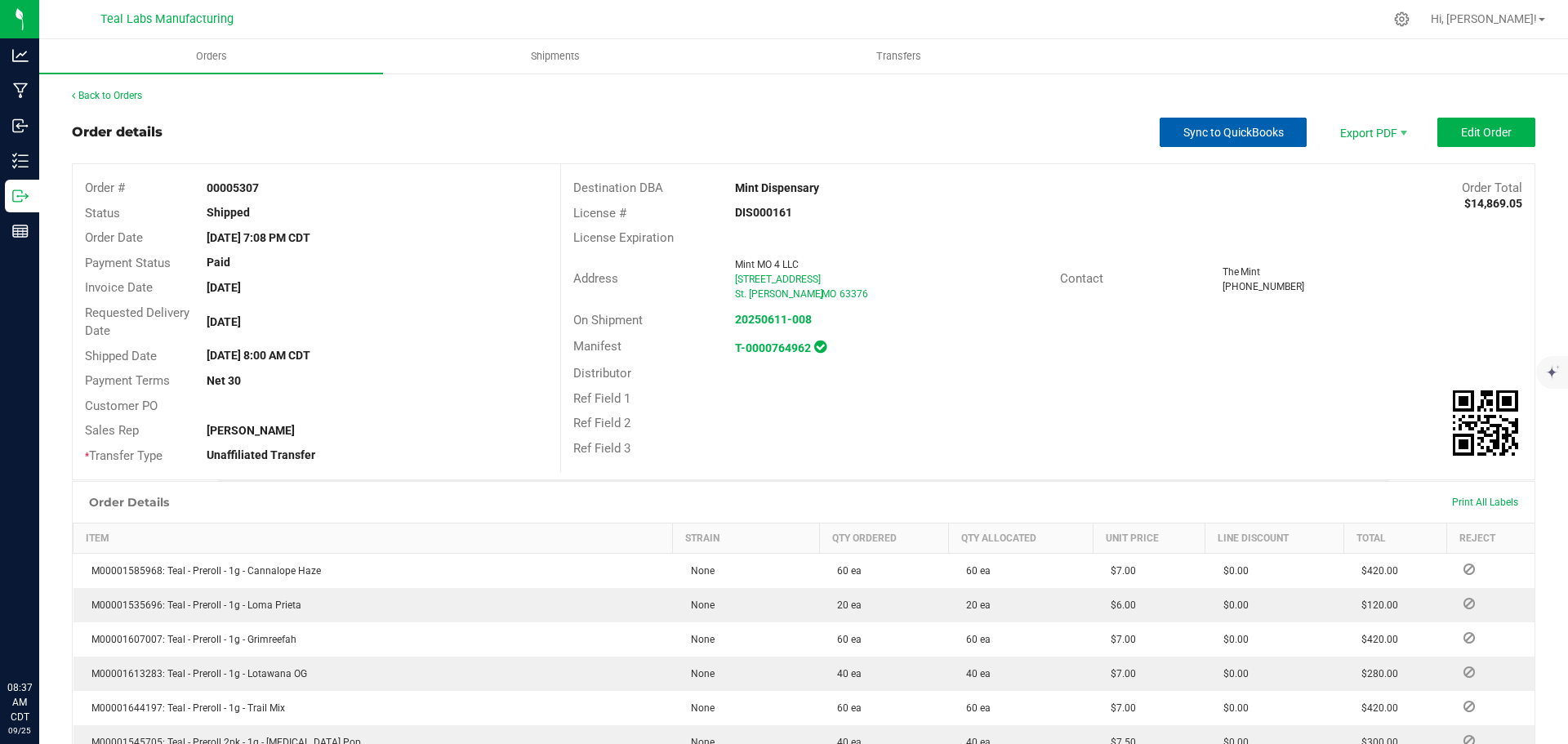
click at [1216, 131] on span "Sync to QuickBooks" at bounding box center [1234, 133] width 101 height 13
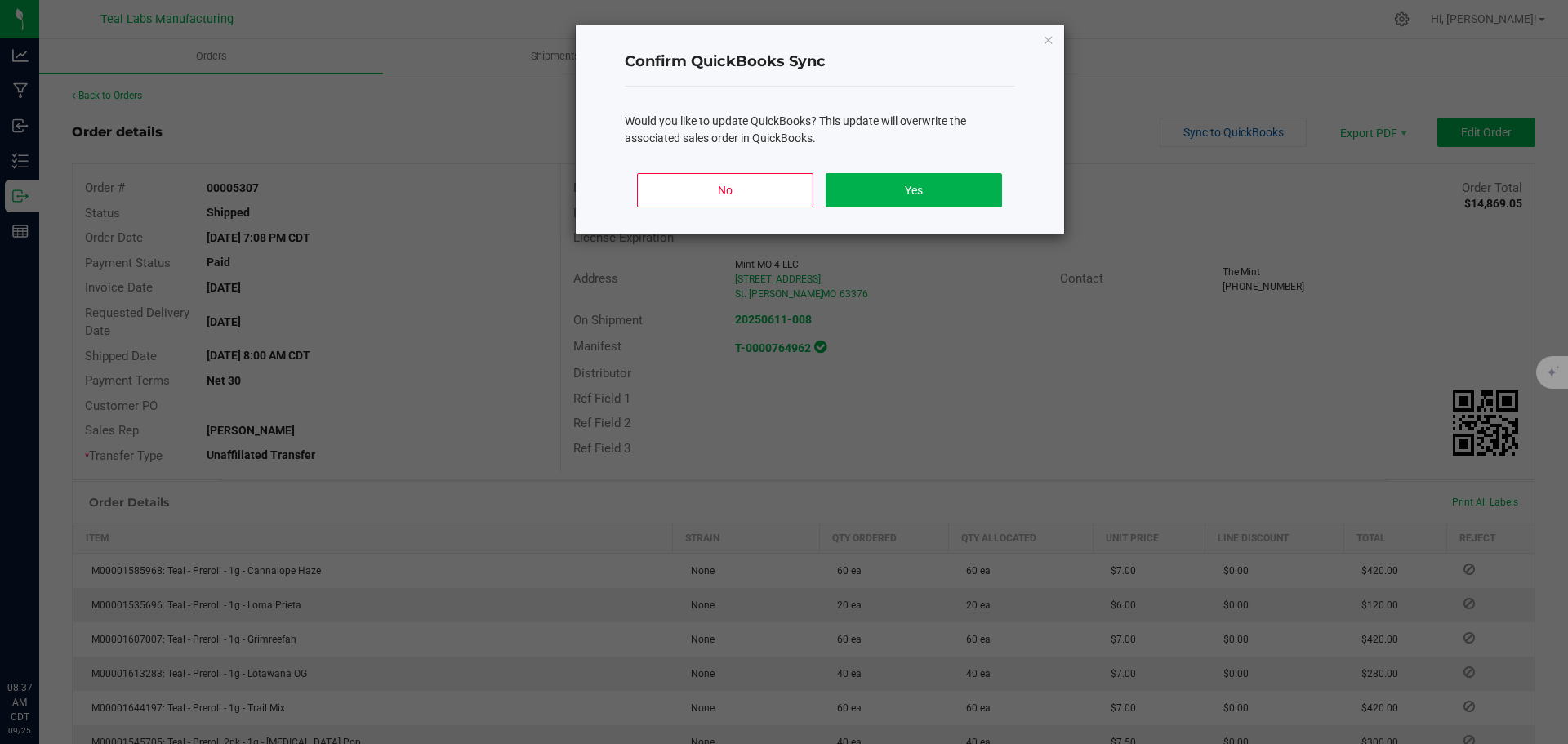
click at [941, 166] on div "No Yes" at bounding box center [819, 196] width 390 height 74
click at [934, 182] on button "Yes" at bounding box center [914, 190] width 175 height 35
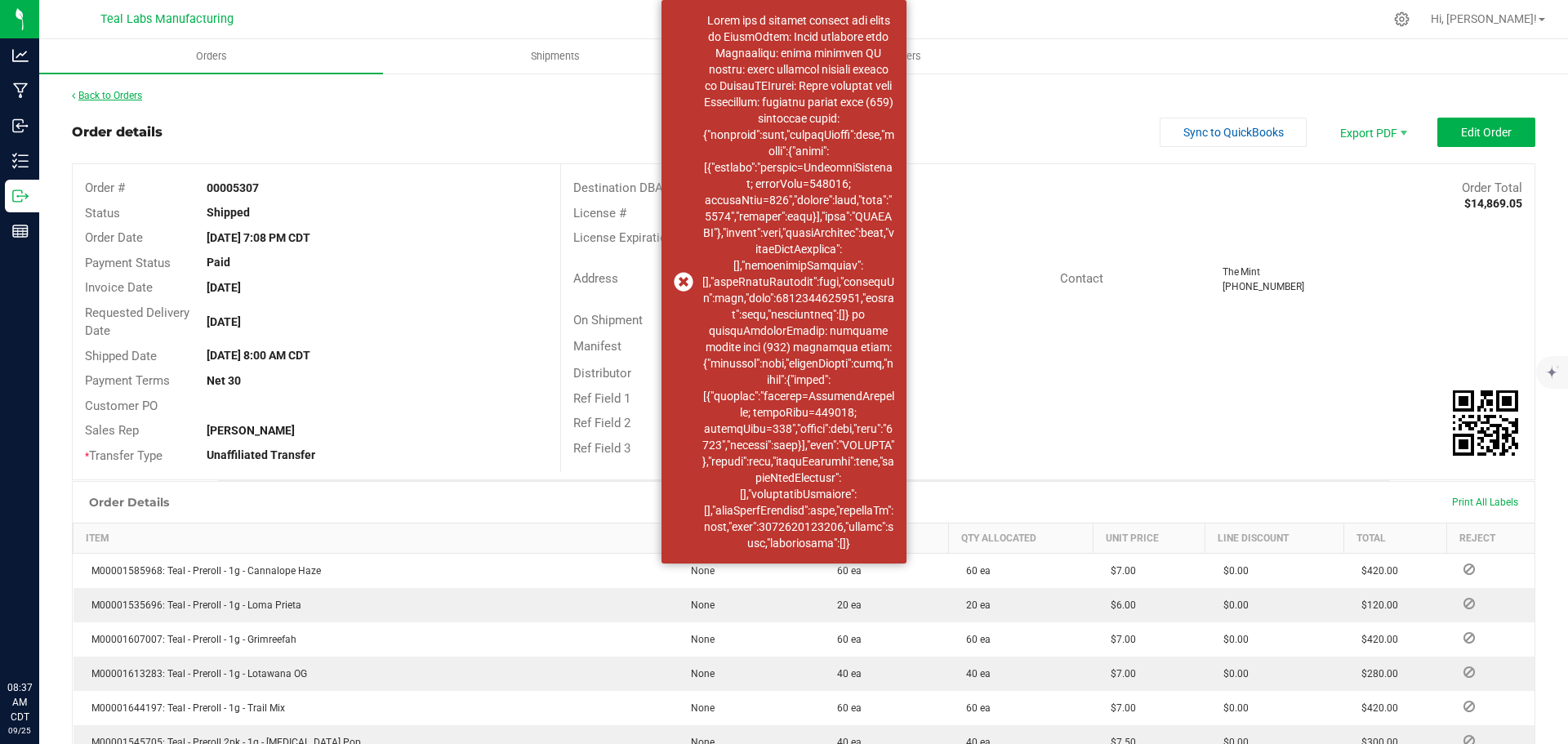
click at [116, 93] on link "Back to Orders" at bounding box center [106, 95] width 70 height 11
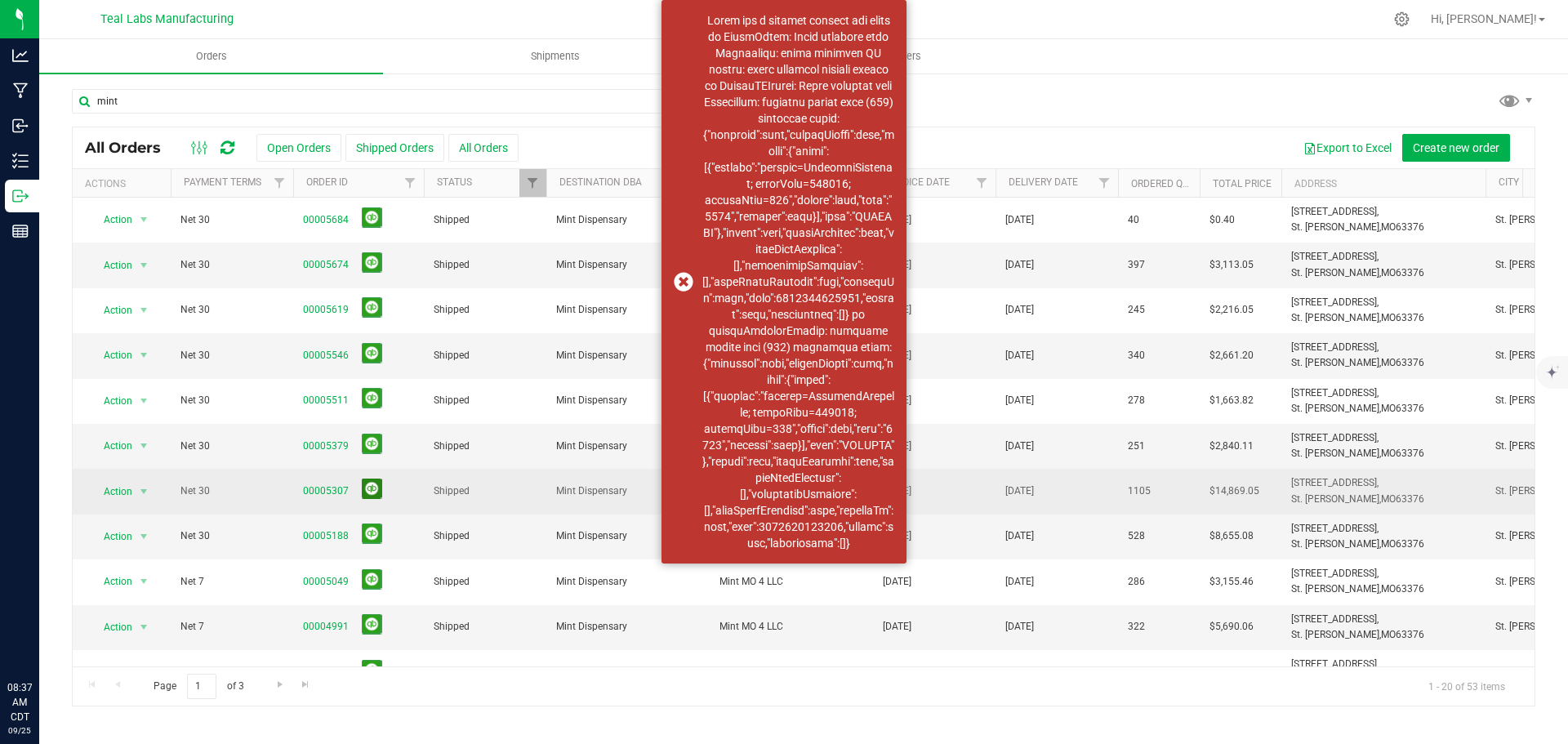
click at [375, 491] on button at bounding box center [372, 489] width 21 height 21
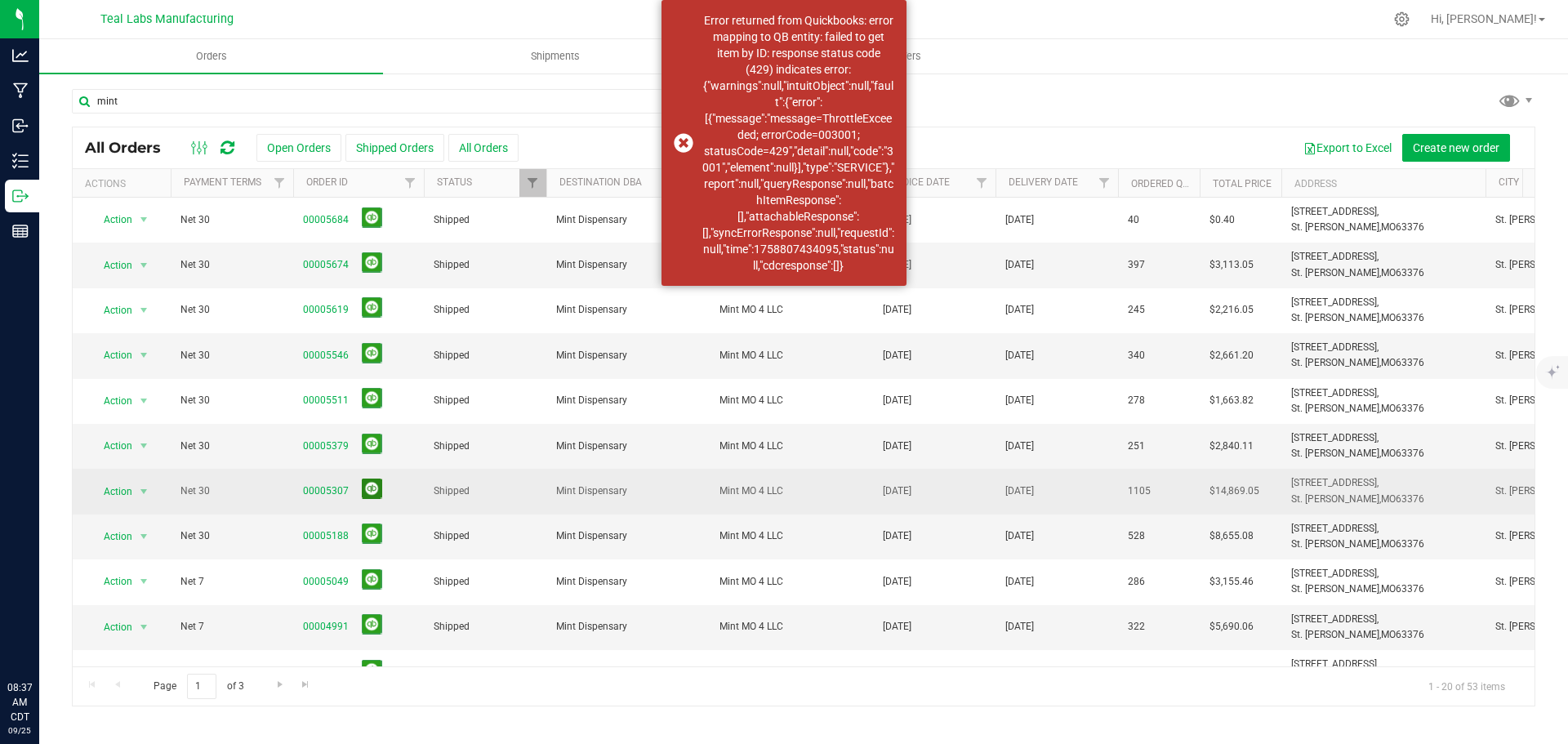
click at [375, 491] on button at bounding box center [372, 489] width 21 height 21
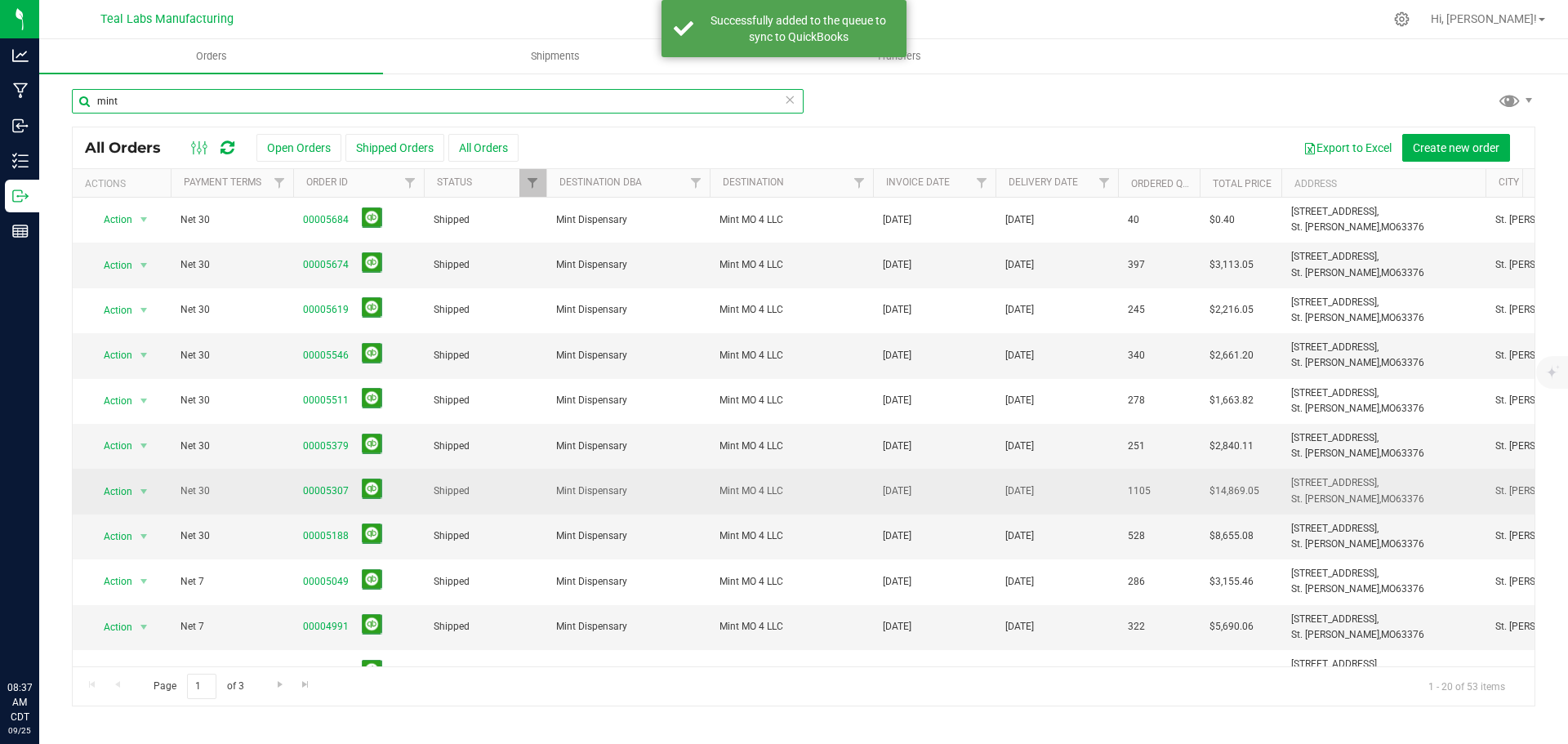
drag, startPoint x: 154, startPoint y: 102, endPoint x: 87, endPoint y: 105, distance: 67.1
click at [87, 104] on input "mint" at bounding box center [438, 101] width 732 height 24
click at [276, 98] on input "mint" at bounding box center [438, 101] width 732 height 24
type input "m"
type input "north"
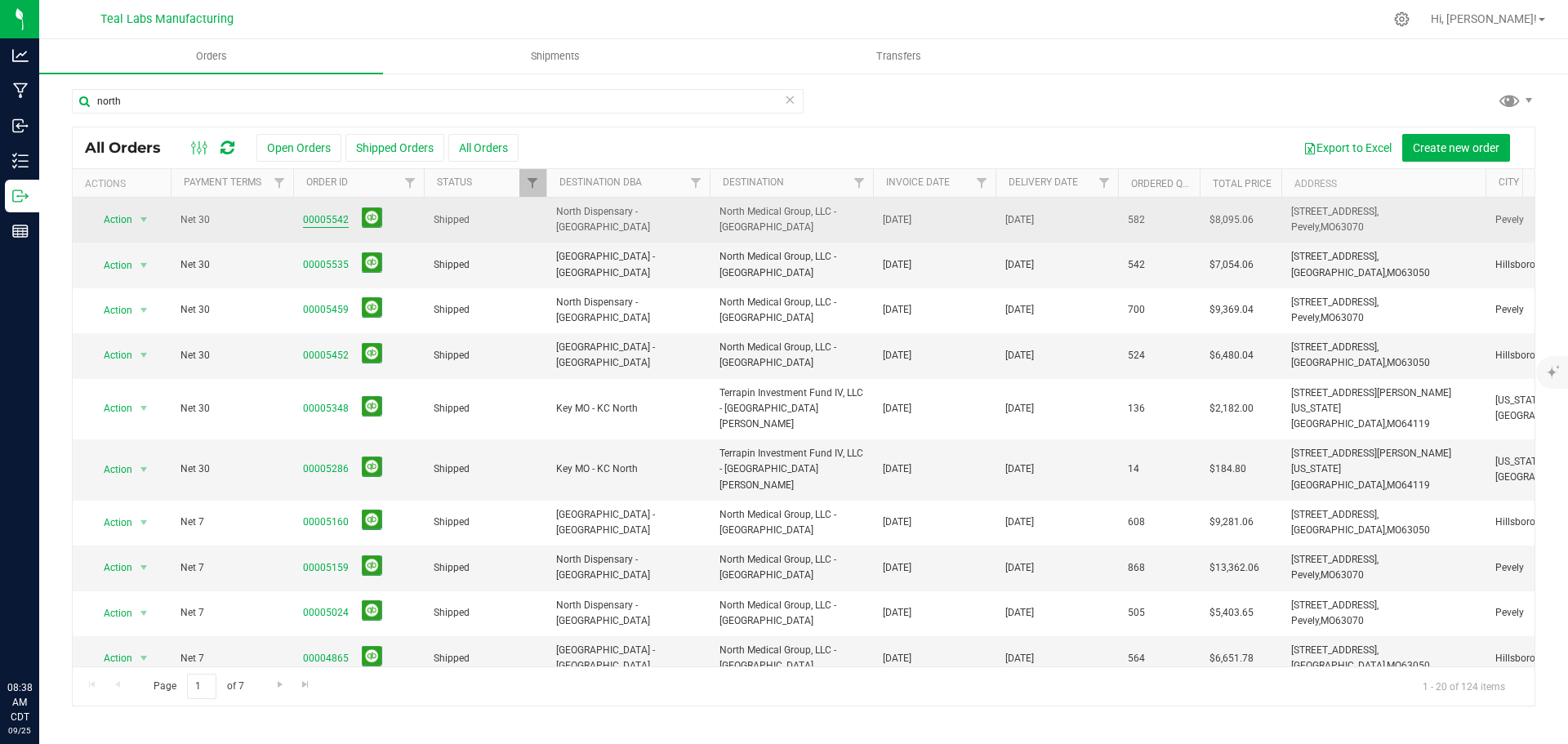
click at [327, 225] on link "00005542" at bounding box center [326, 219] width 46 height 16
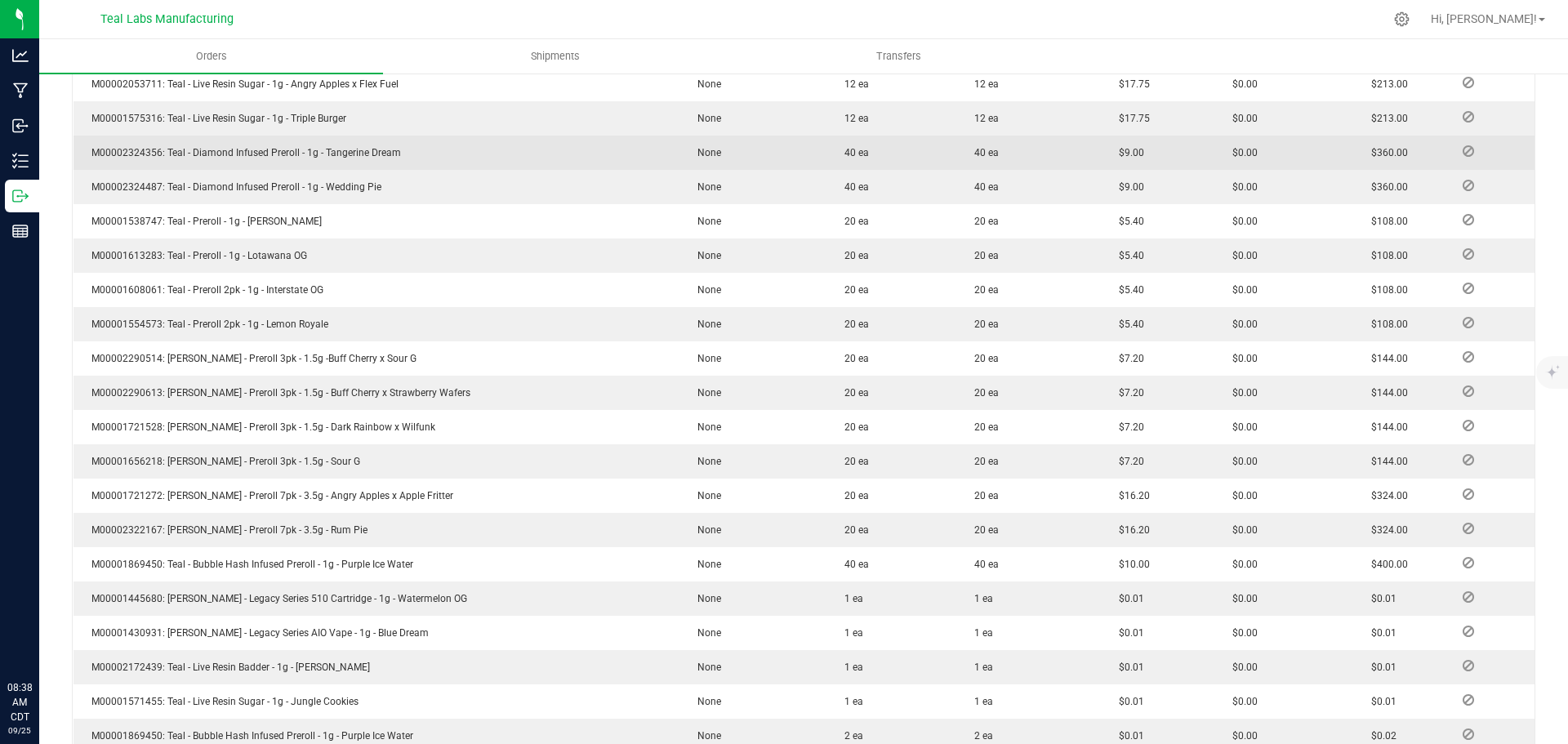
scroll to position [1192, 0]
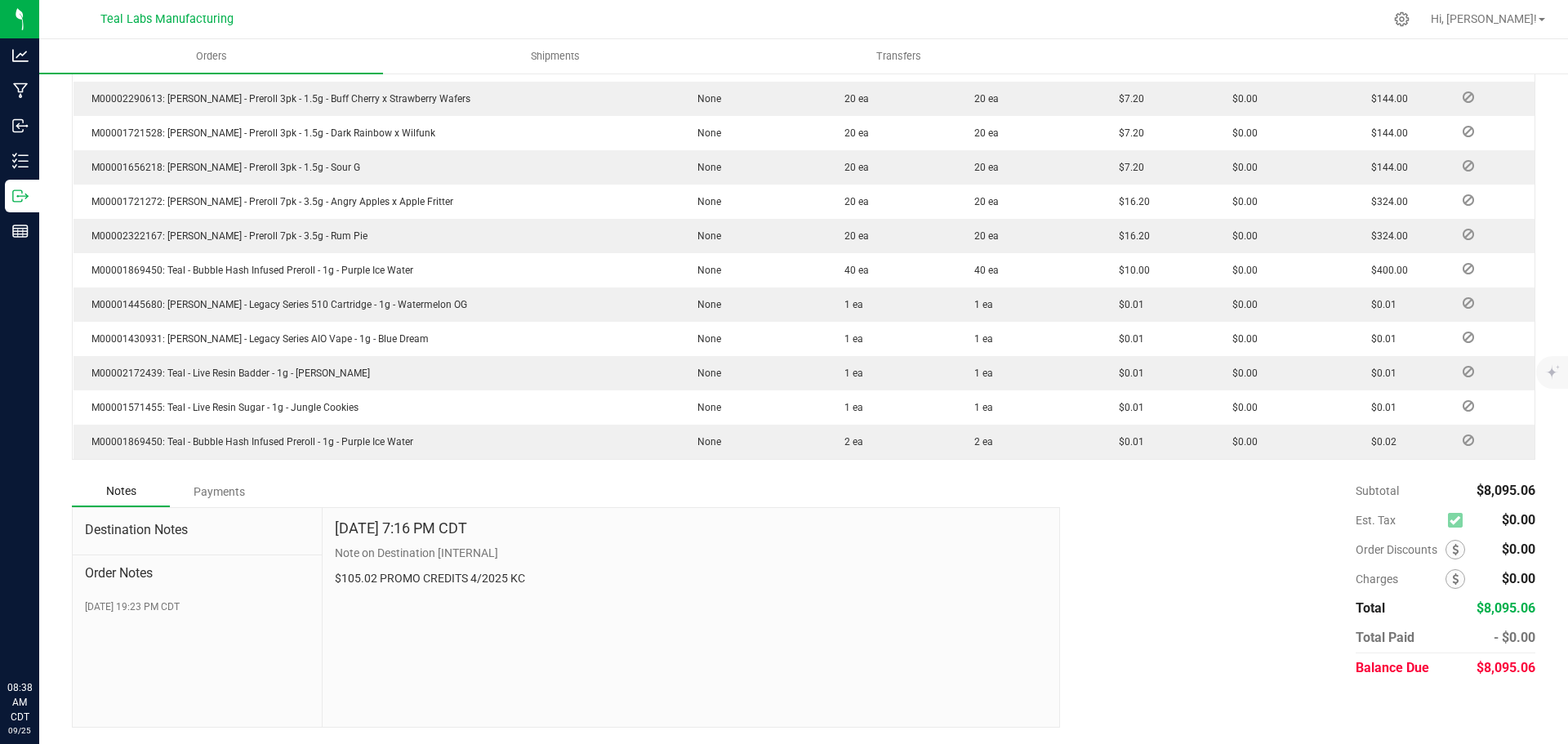
click at [240, 492] on div "Payments" at bounding box center [218, 491] width 98 height 29
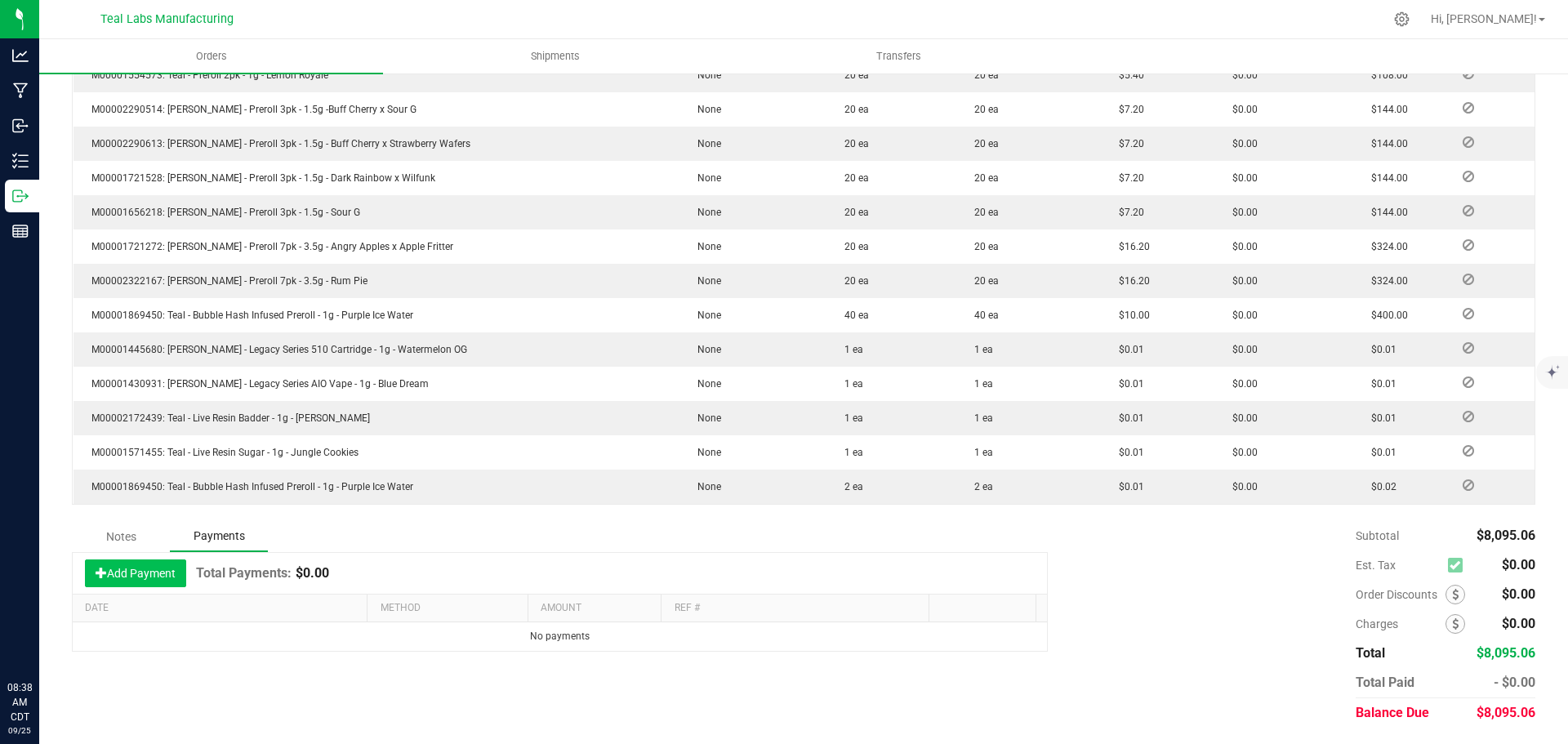
click at [147, 577] on button "Add Payment" at bounding box center [135, 573] width 101 height 28
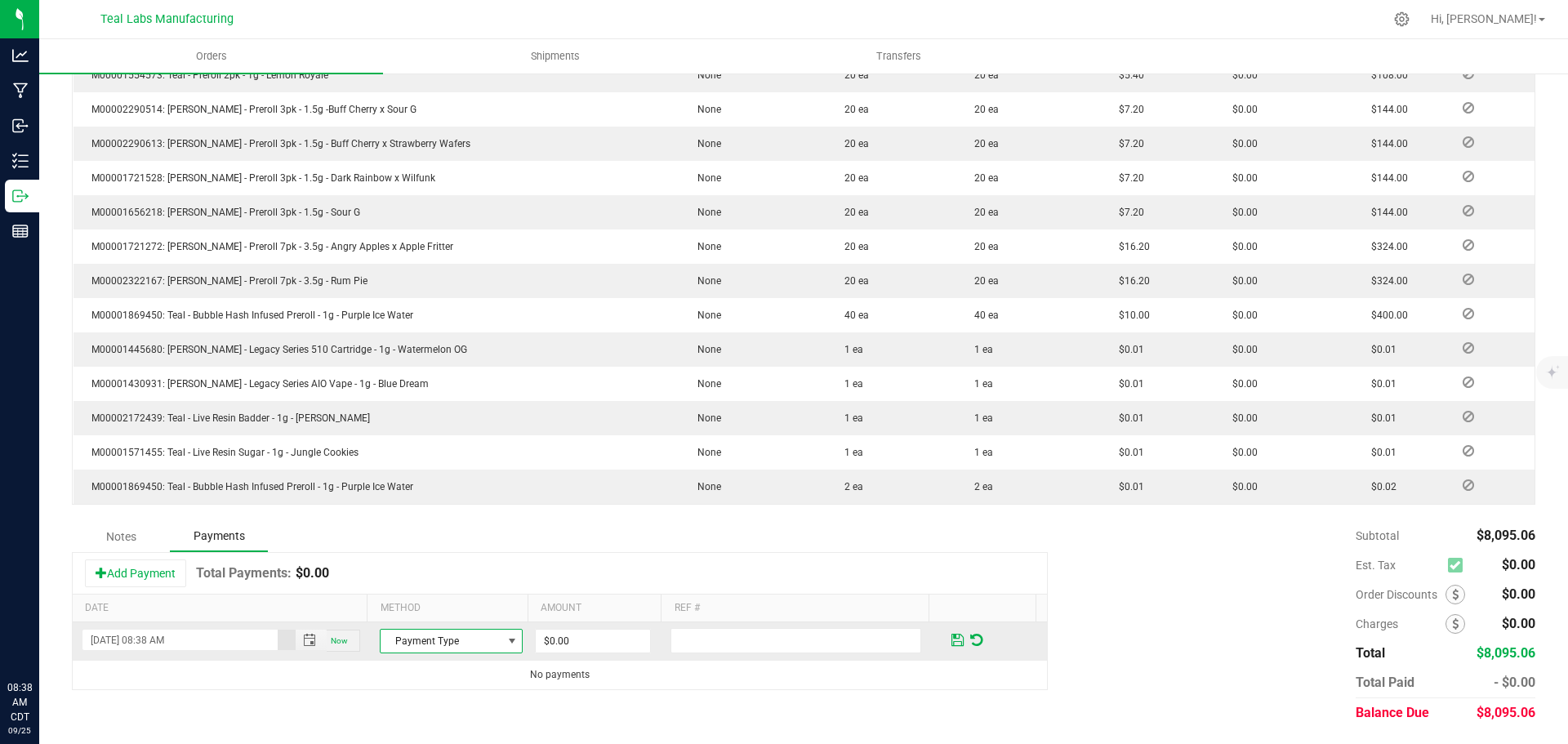
click at [506, 639] on span at bounding box center [512, 641] width 13 height 13
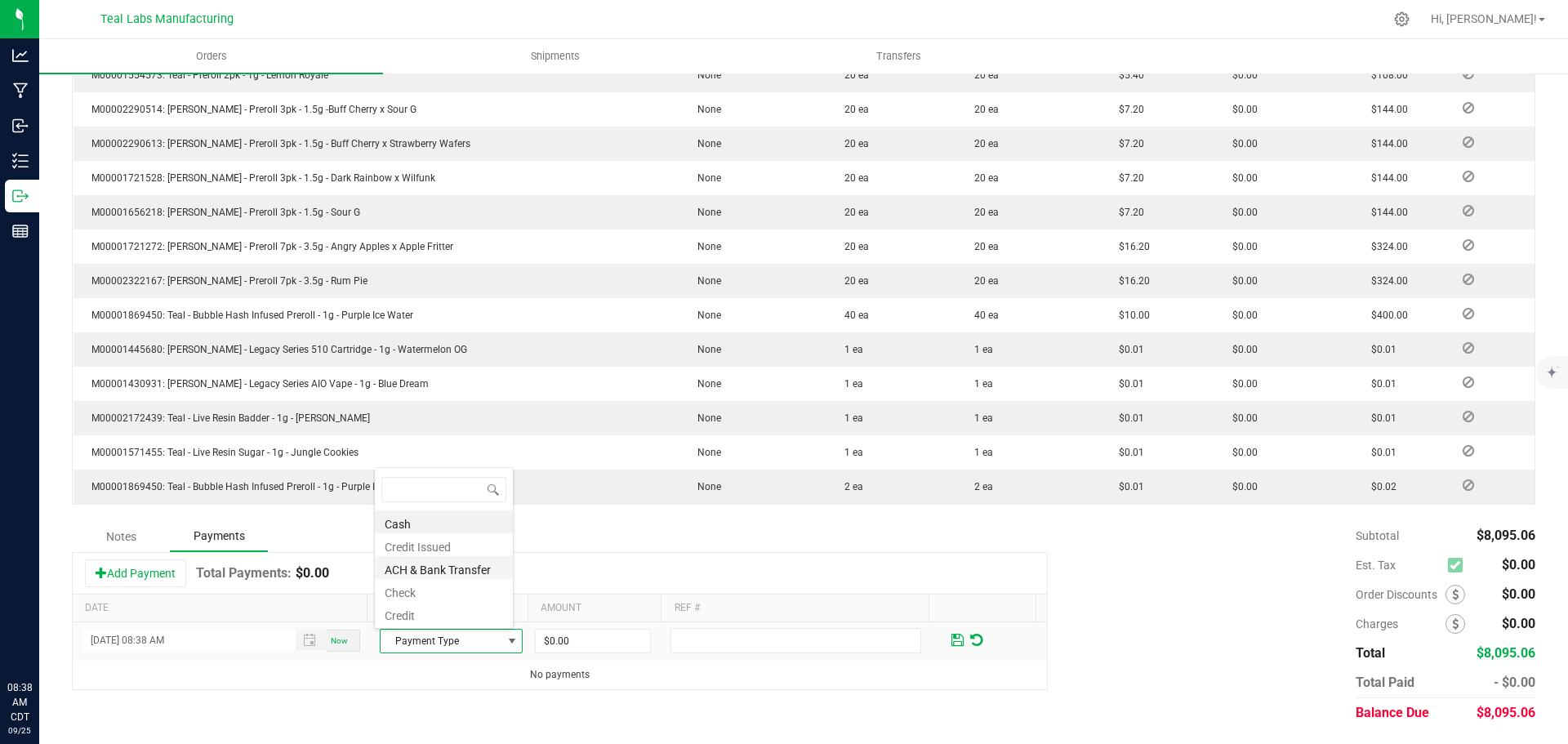
click at [432, 564] on li "ACH & Bank Transfer" at bounding box center [444, 568] width 138 height 22
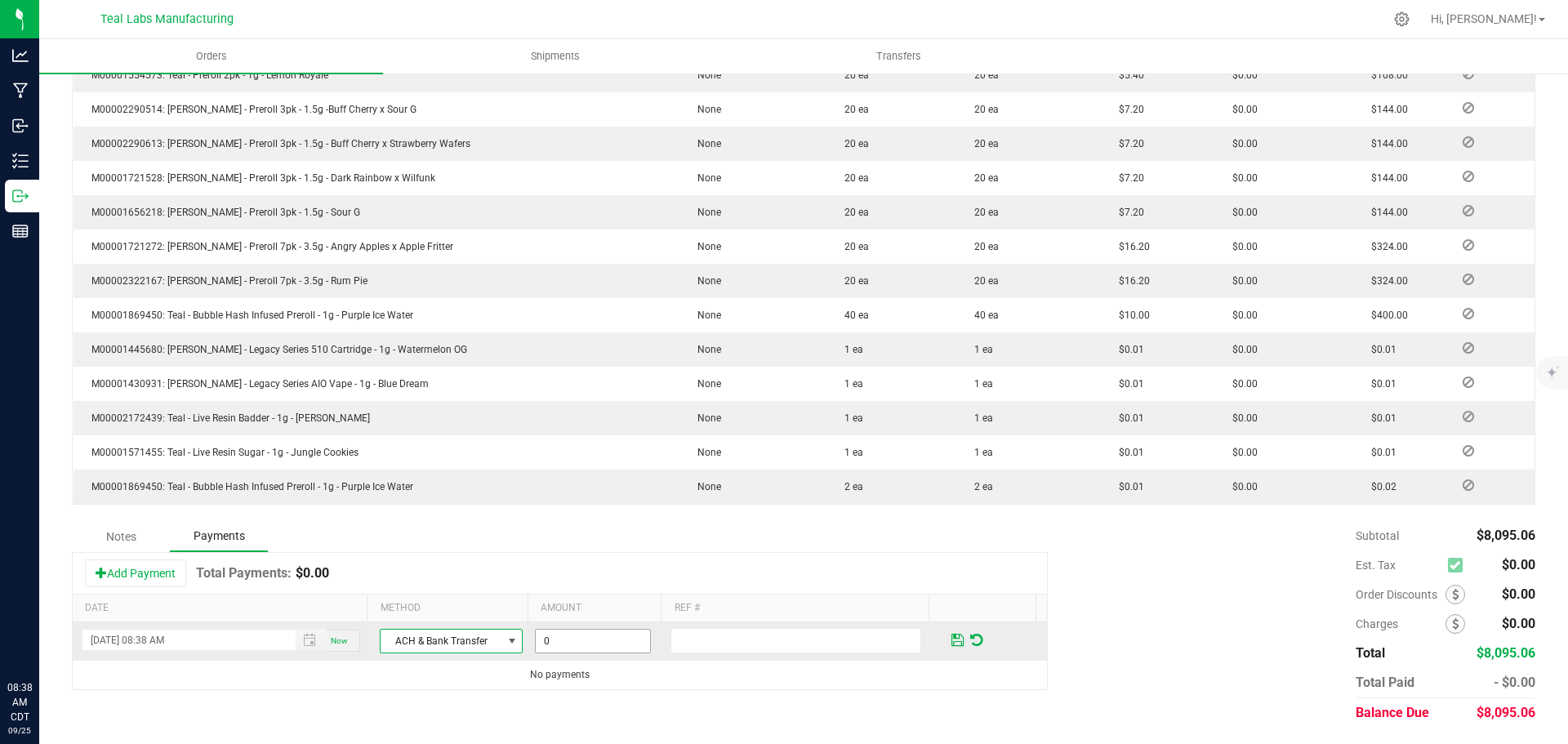
click at [597, 634] on input "0" at bounding box center [593, 641] width 114 height 22
type input "$8,095.06"
click at [951, 637] on span at bounding box center [957, 640] width 12 height 15
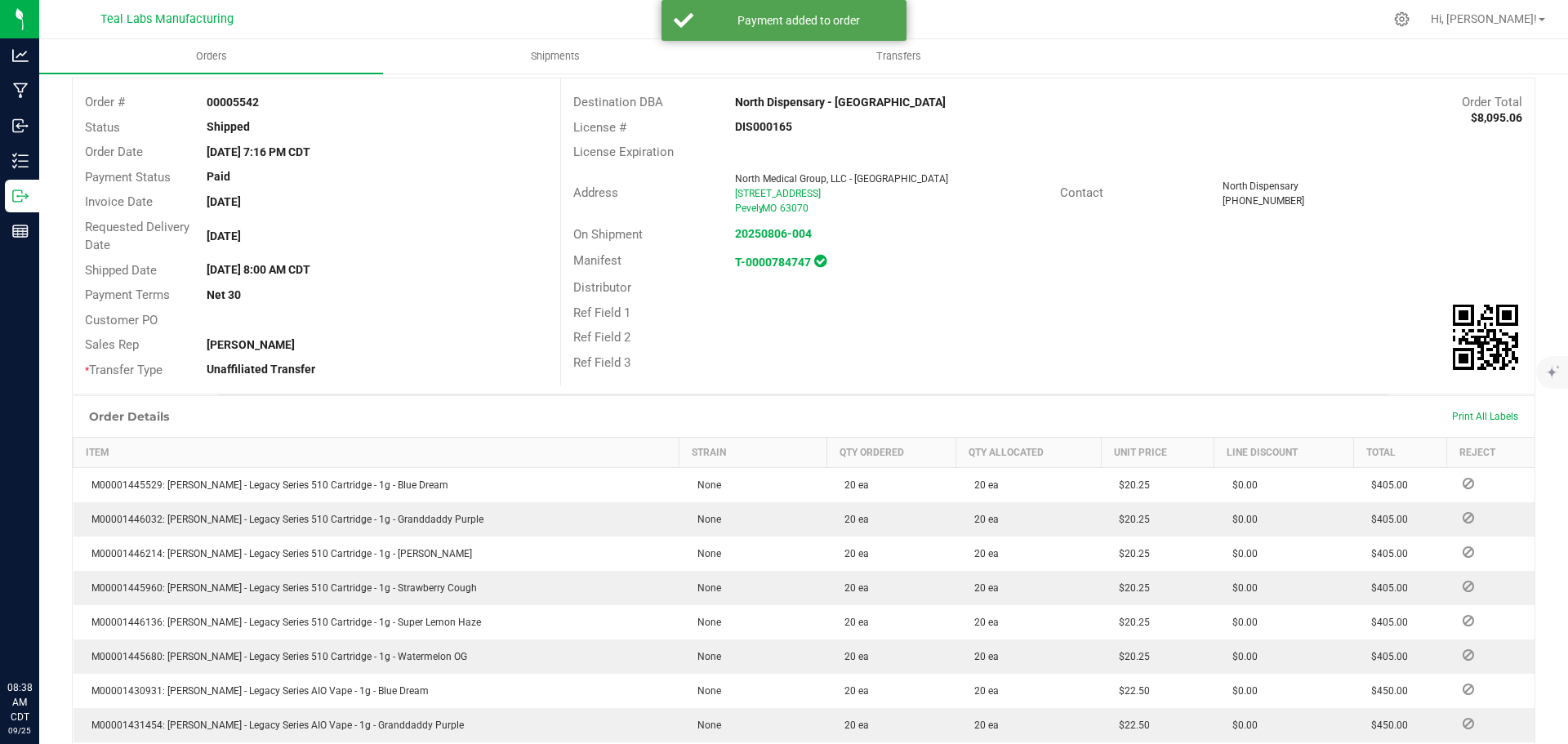
scroll to position [0, 0]
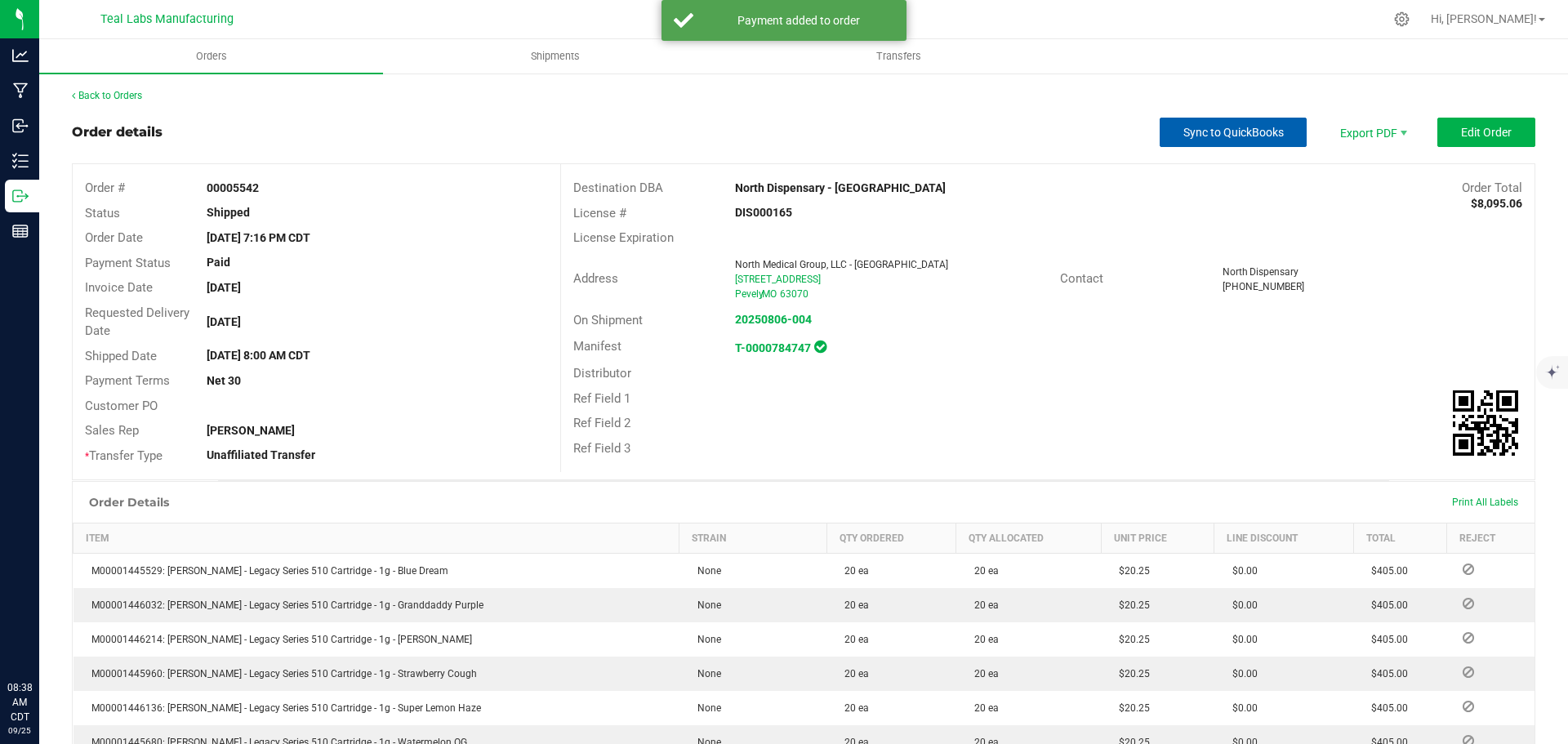
click at [1238, 133] on span "Sync to QuickBooks" at bounding box center [1234, 133] width 101 height 13
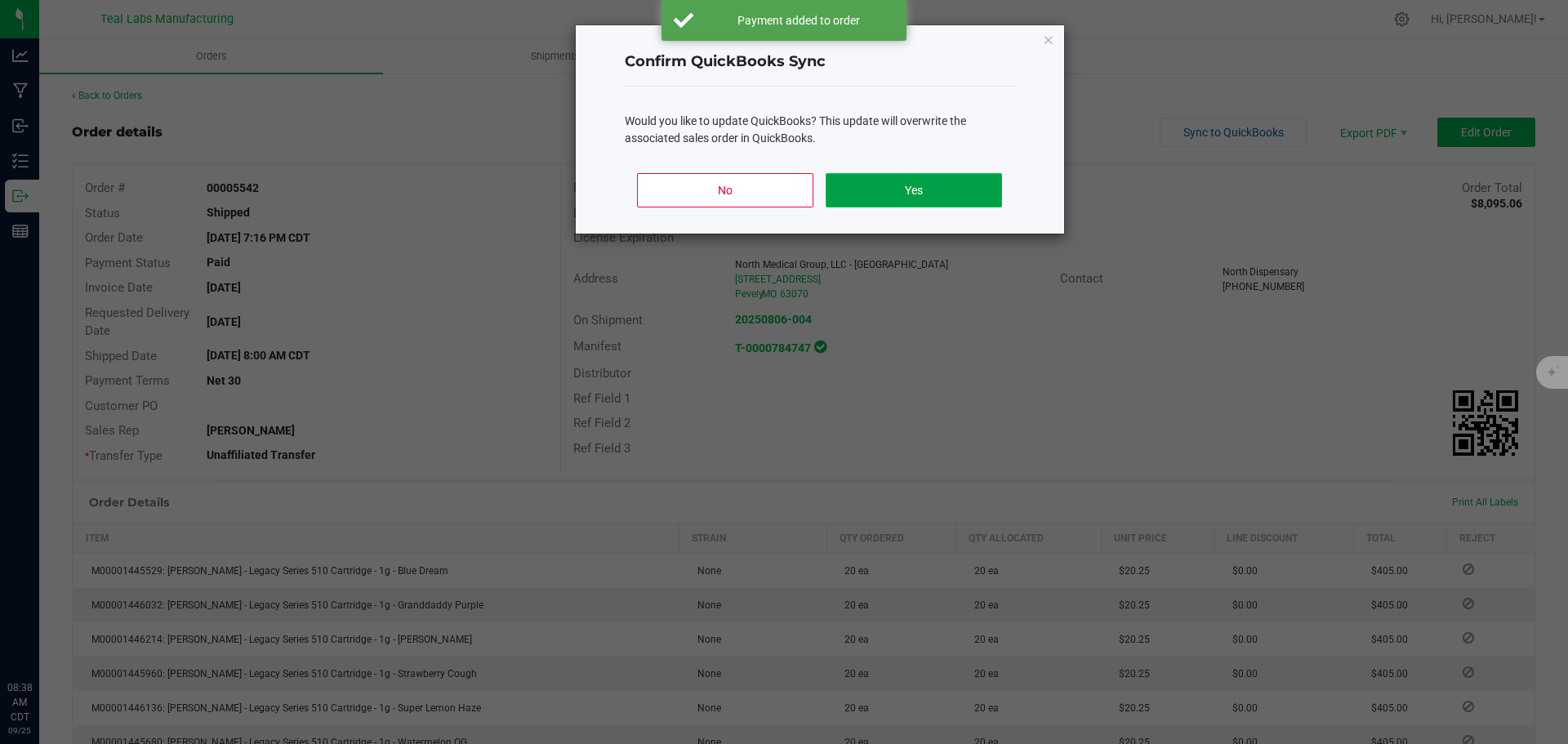
click at [963, 178] on button "Yes" at bounding box center [914, 190] width 175 height 35
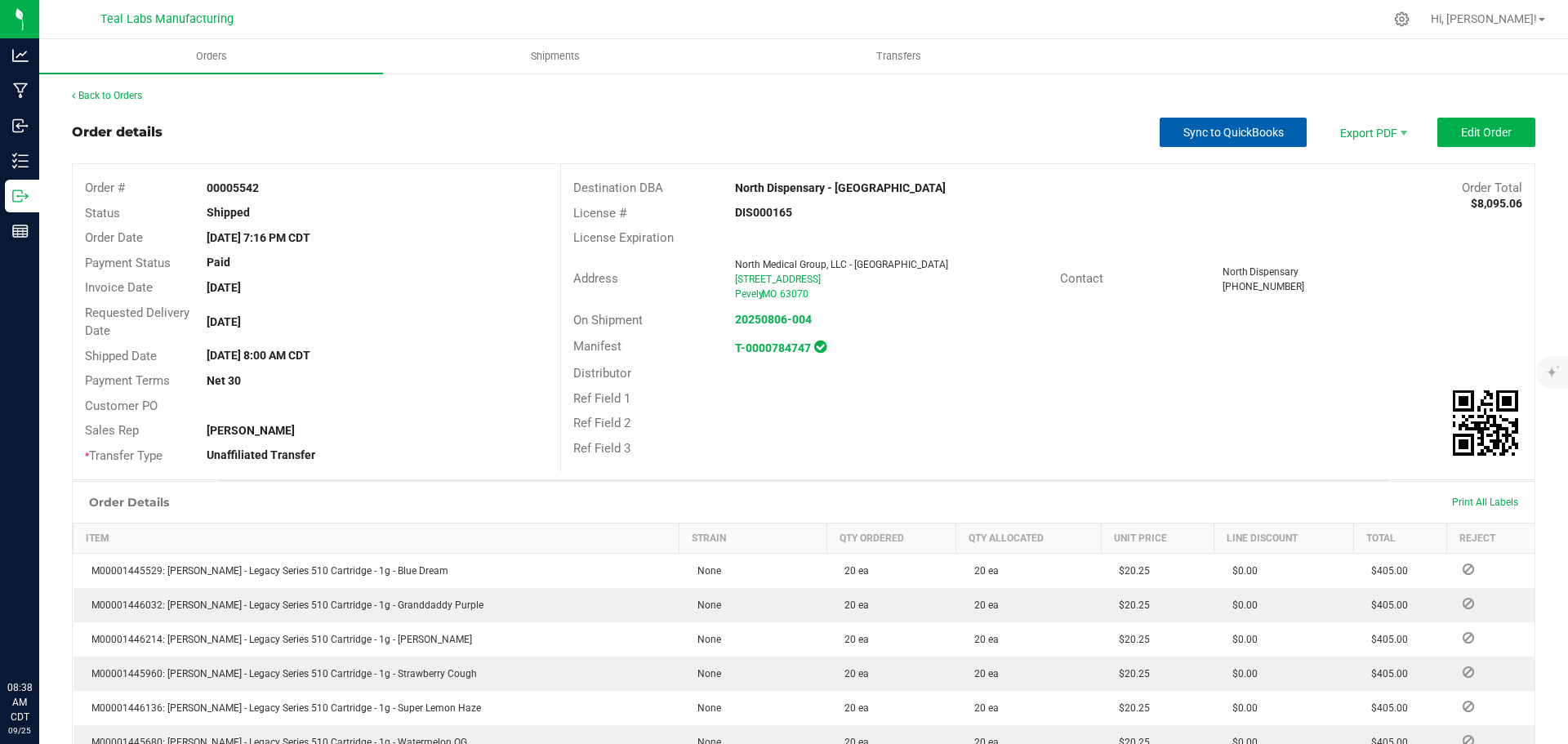
click at [1191, 130] on span "Sync to QuickBooks" at bounding box center [1234, 133] width 101 height 13
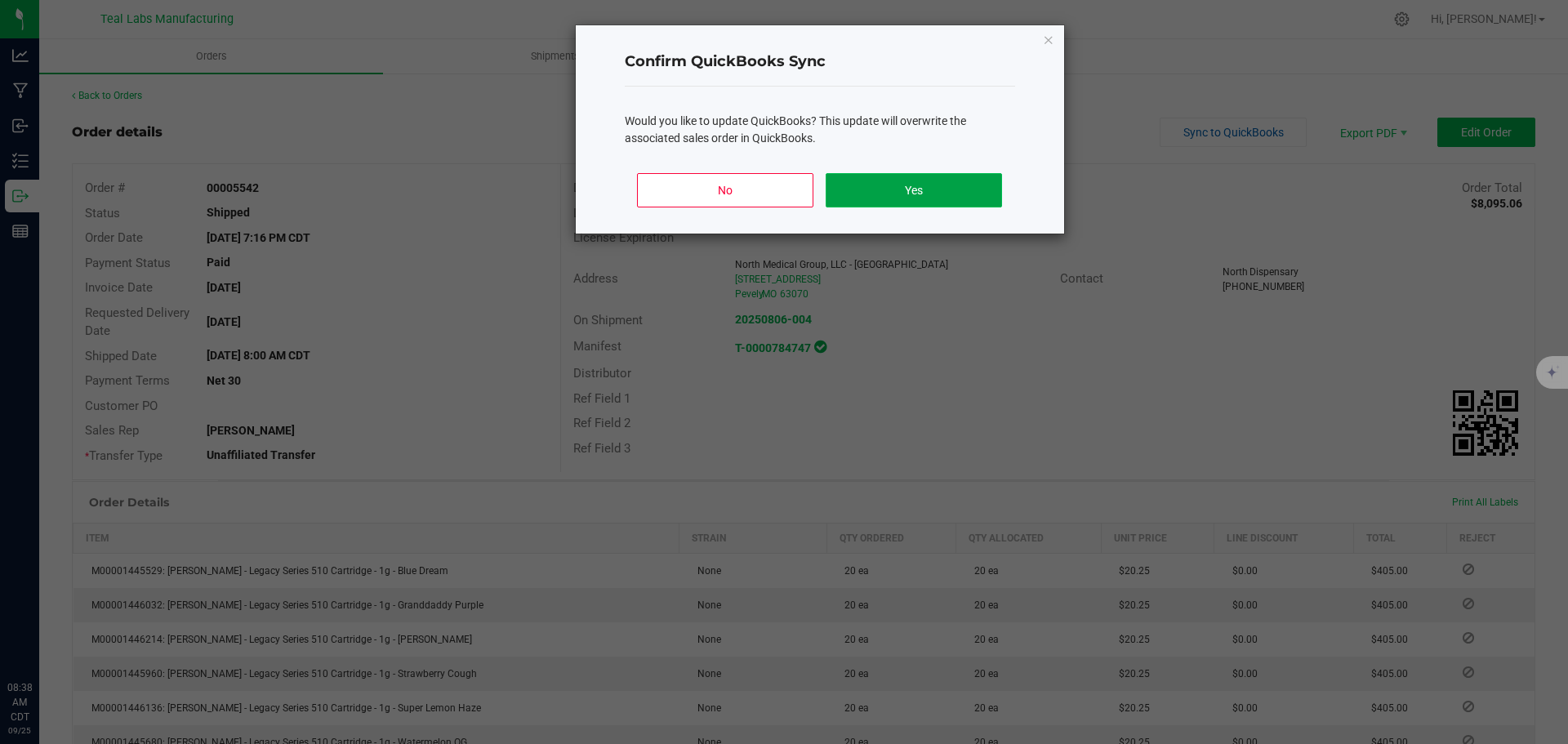
click at [885, 187] on button "Yes" at bounding box center [914, 190] width 175 height 35
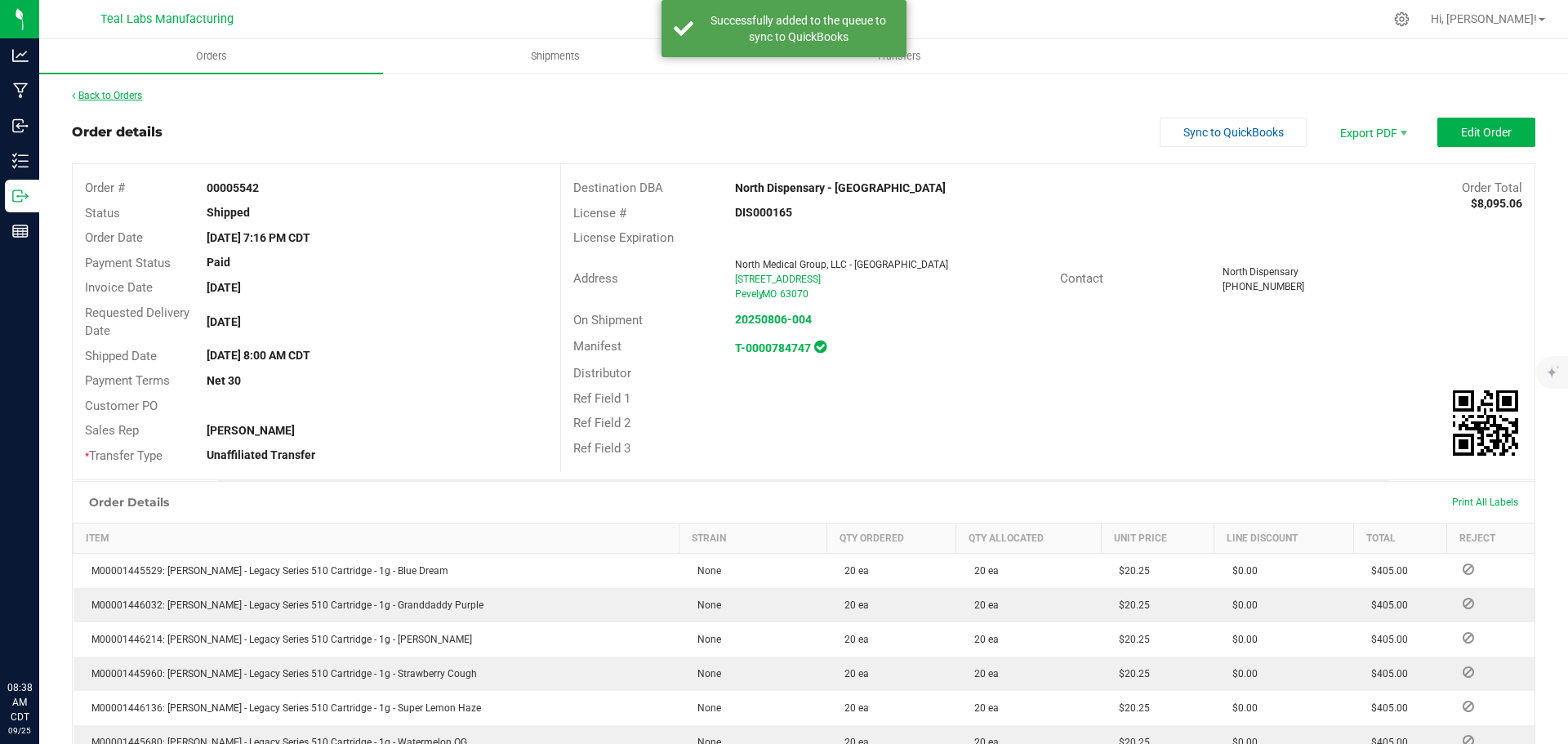
click at [129, 94] on link "Back to Orders" at bounding box center [106, 95] width 70 height 11
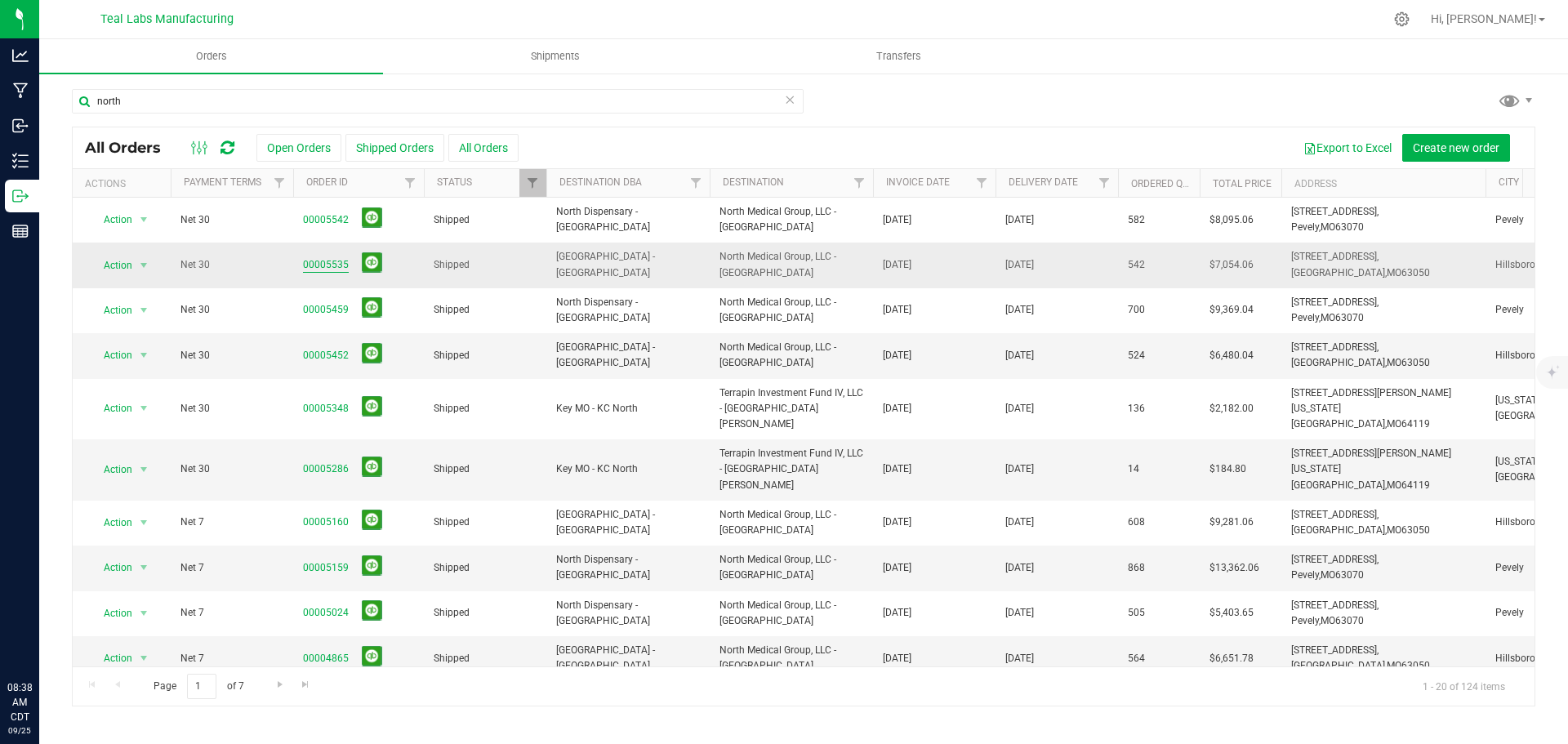
click at [316, 262] on link "00005535" at bounding box center [326, 265] width 46 height 16
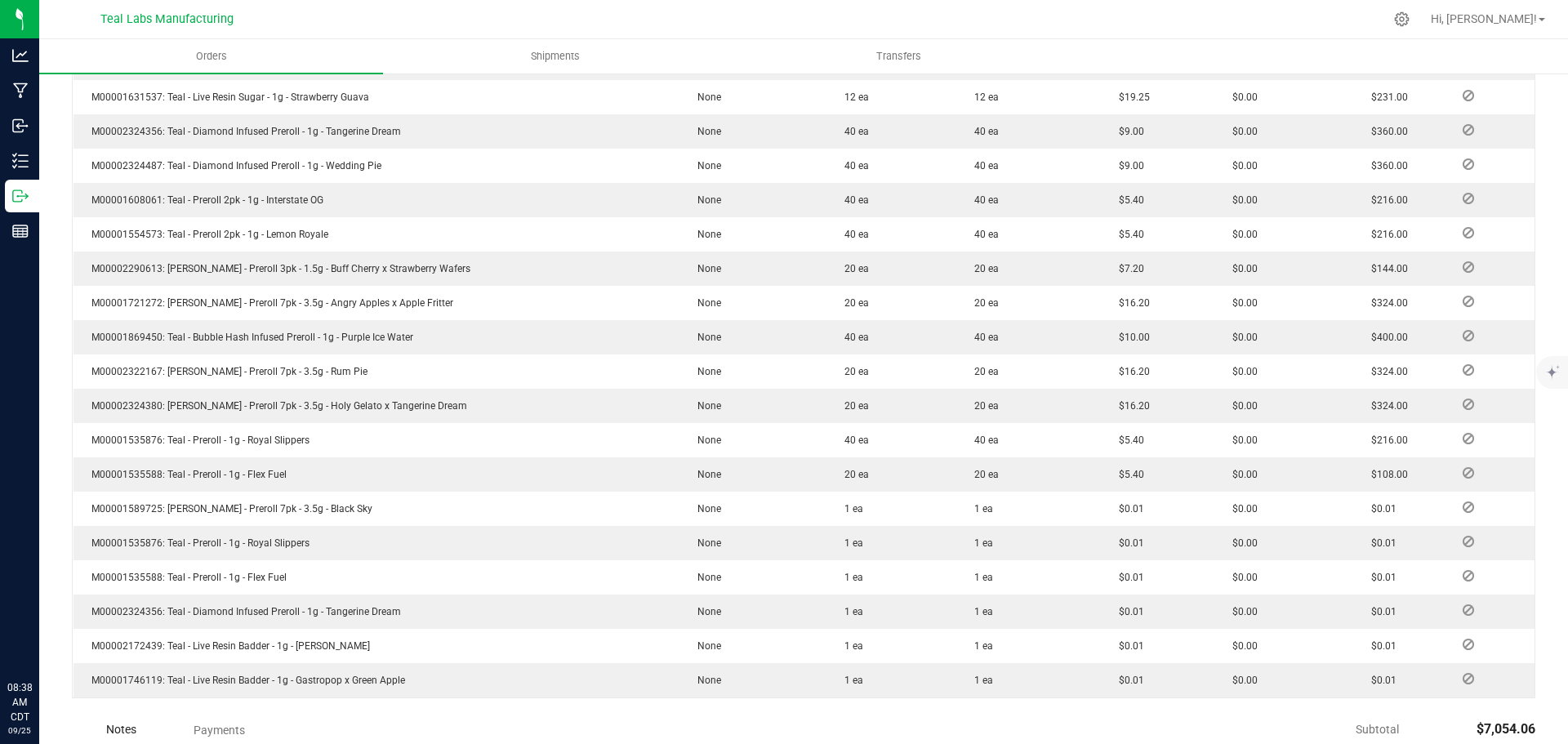
scroll to position [1055, 0]
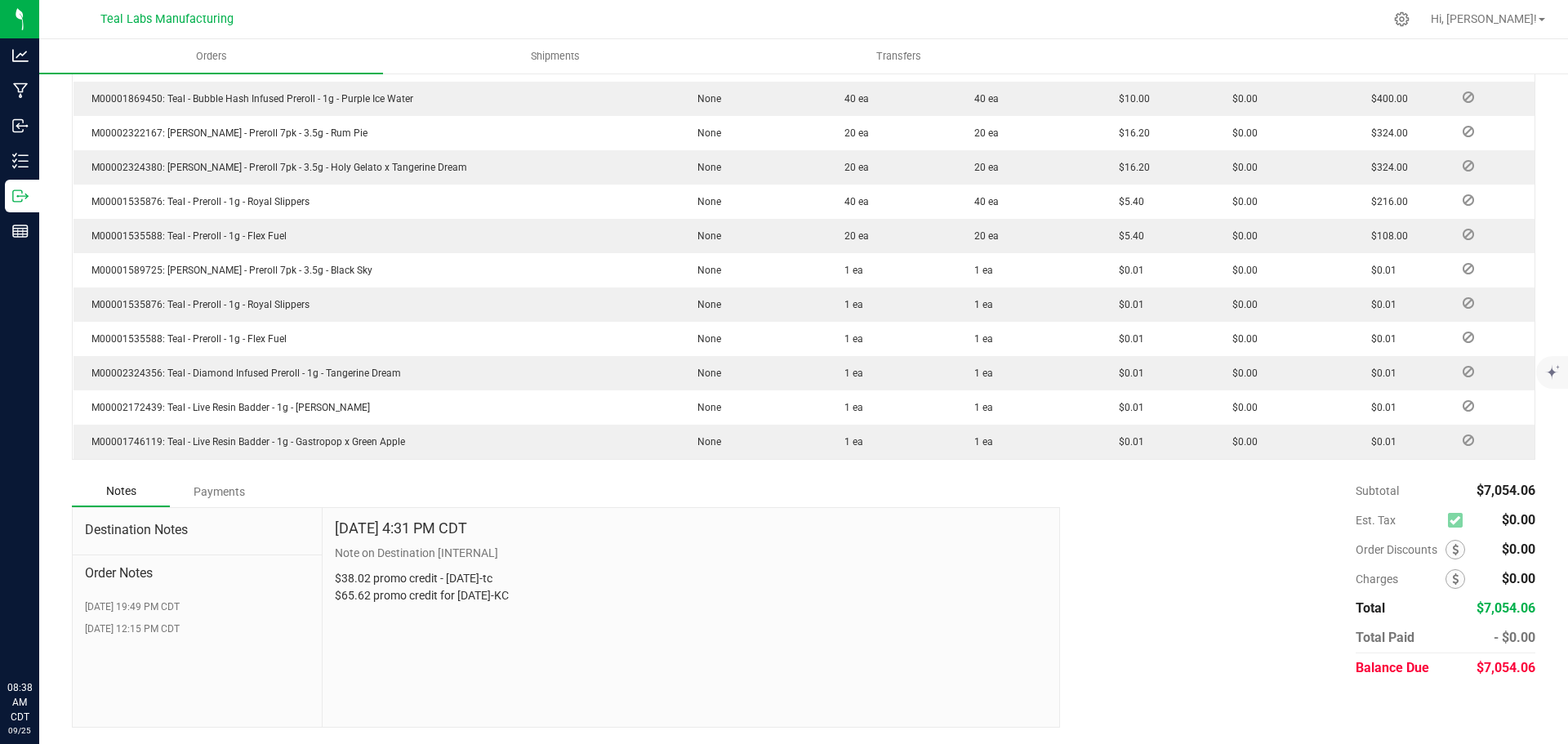
click at [221, 505] on div "Payments" at bounding box center [218, 491] width 98 height 29
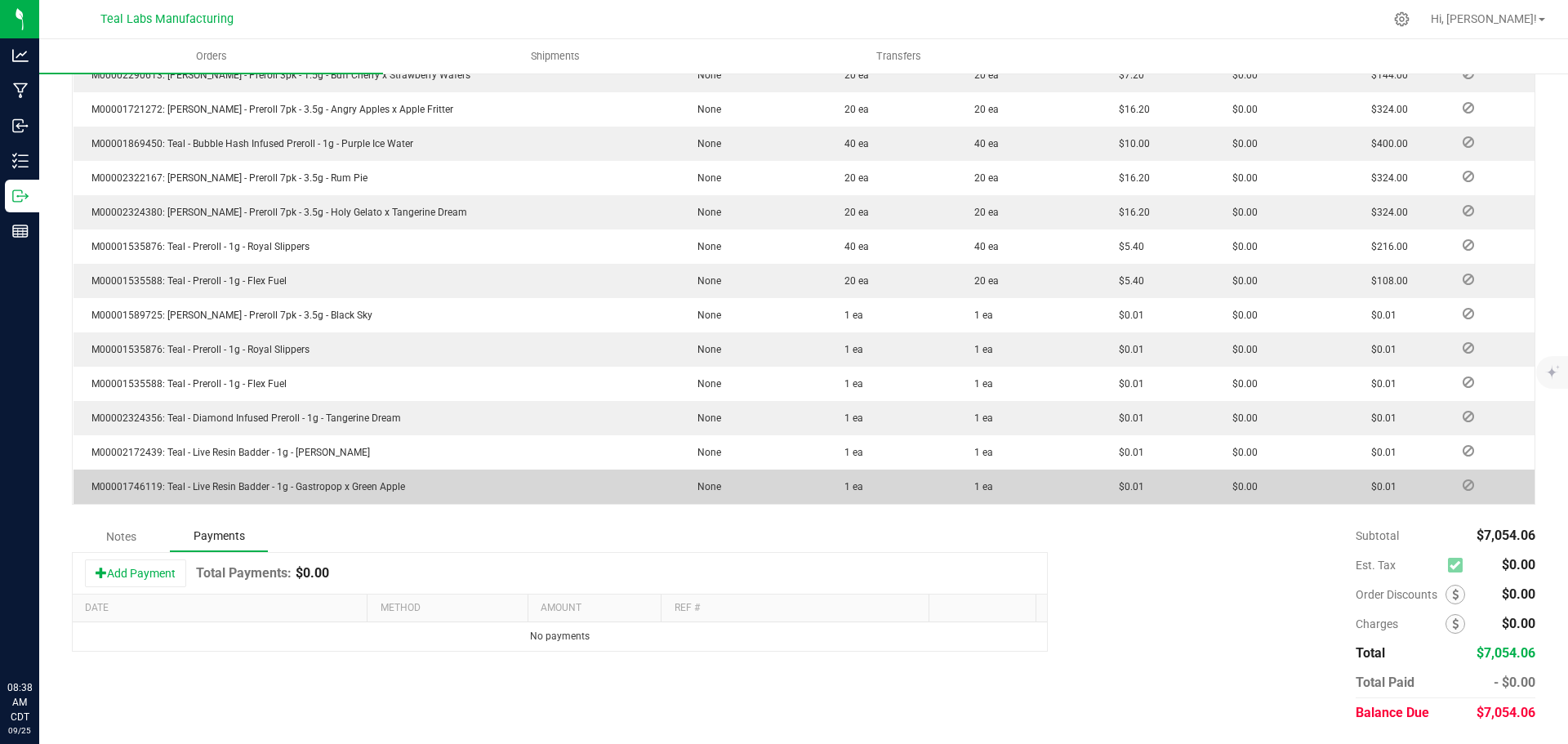
scroll to position [1010, 0]
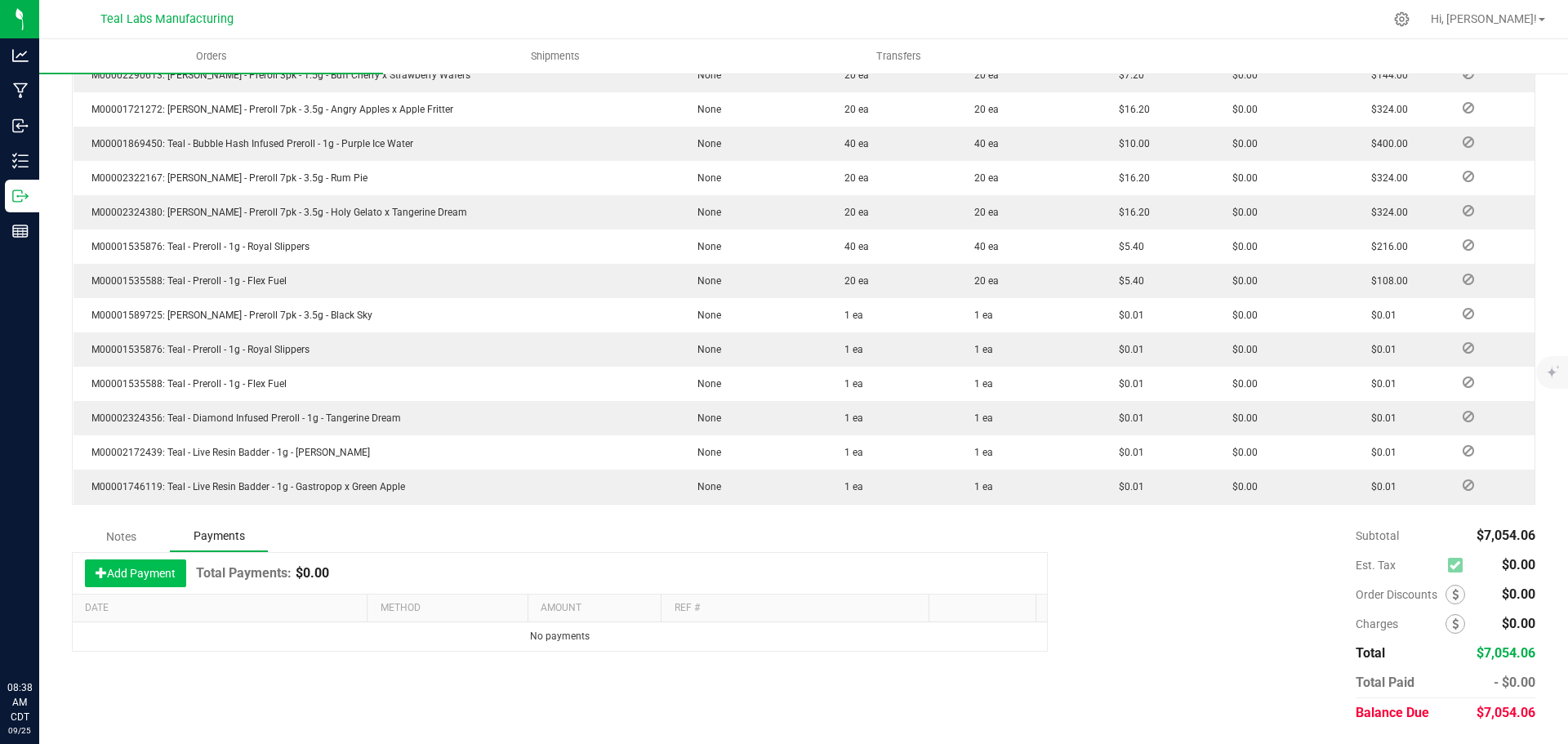
click at [147, 573] on button "Add Payment" at bounding box center [135, 573] width 101 height 28
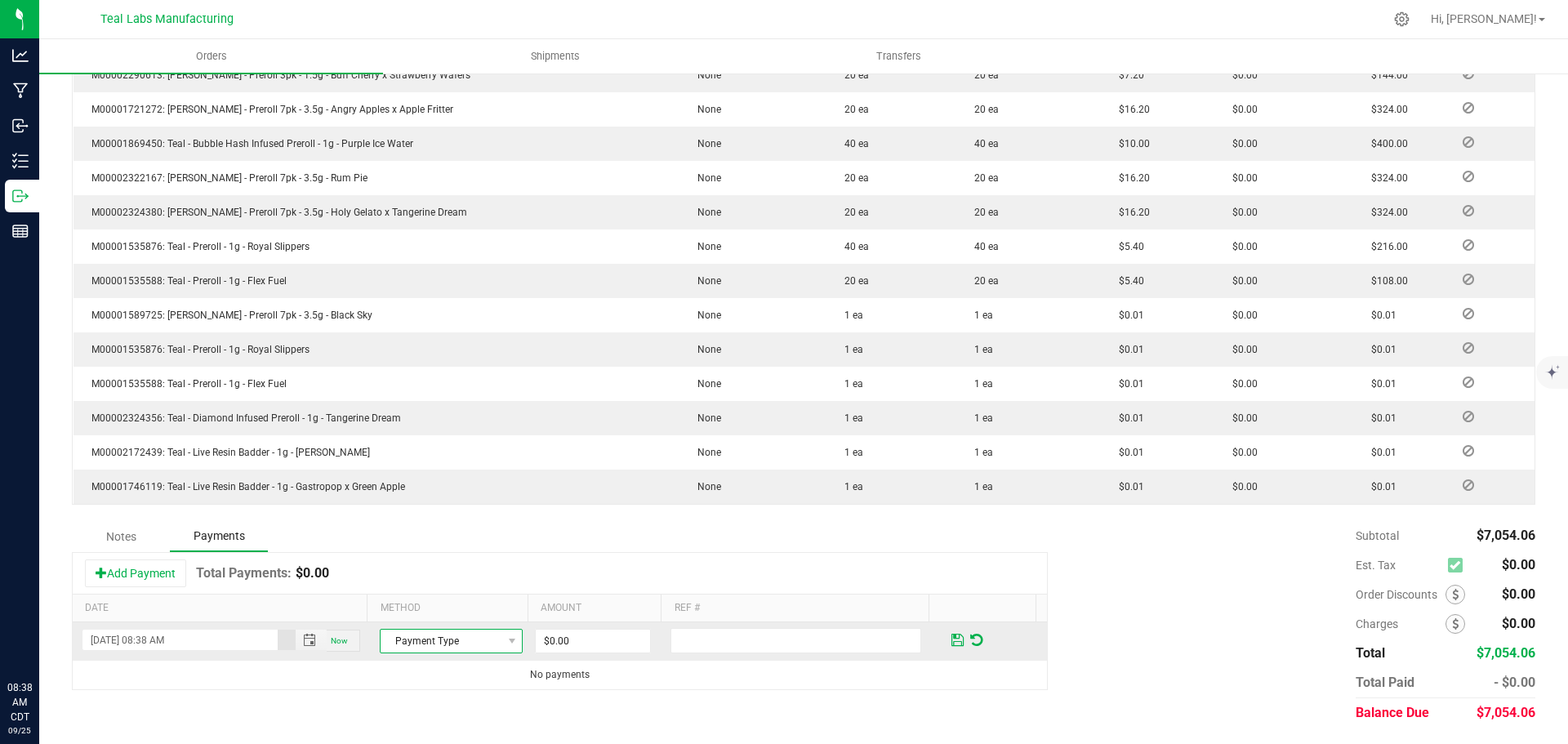
click at [460, 637] on span "Payment Type" at bounding box center [441, 641] width 120 height 22
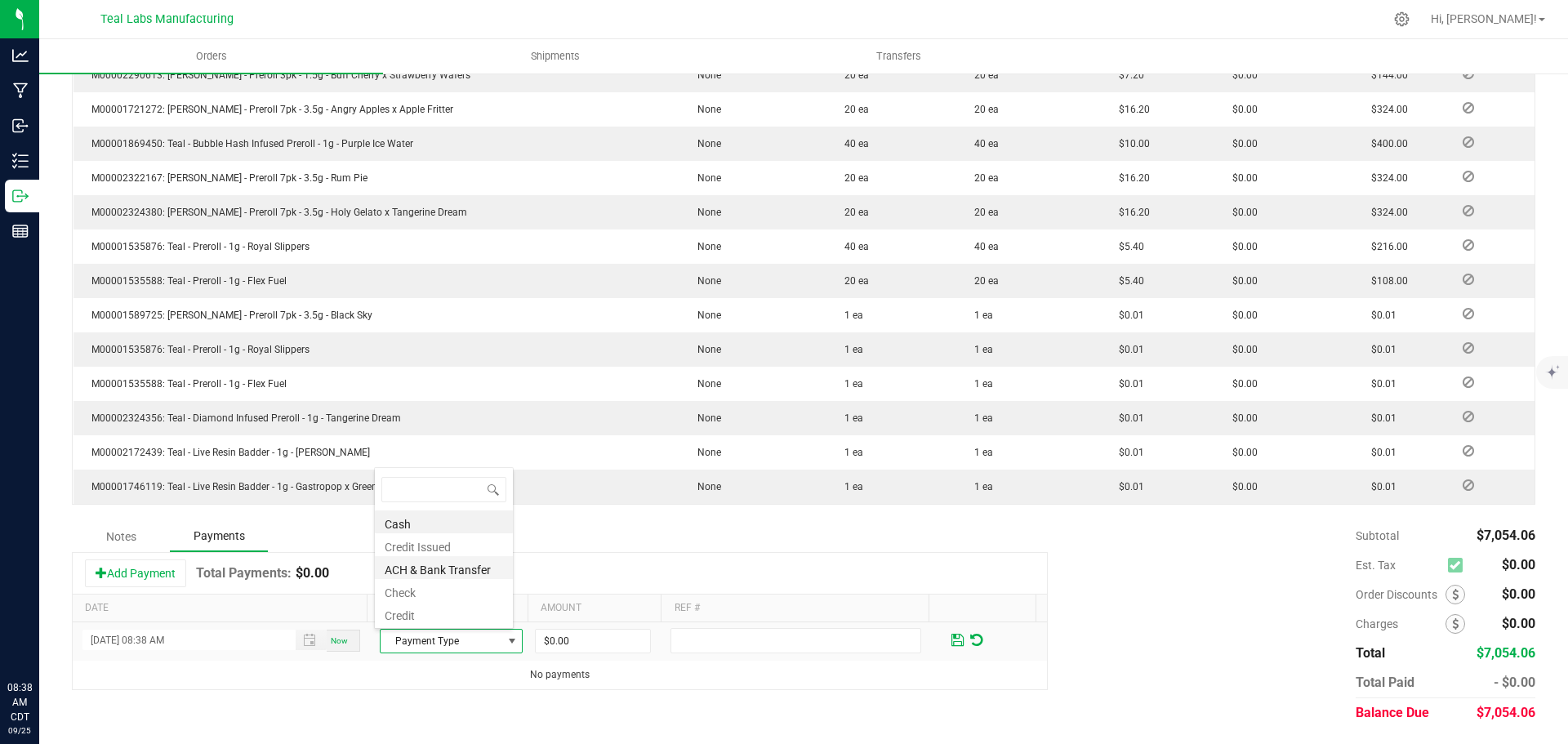
click at [450, 568] on li "ACH & Bank Transfer" at bounding box center [444, 568] width 138 height 22
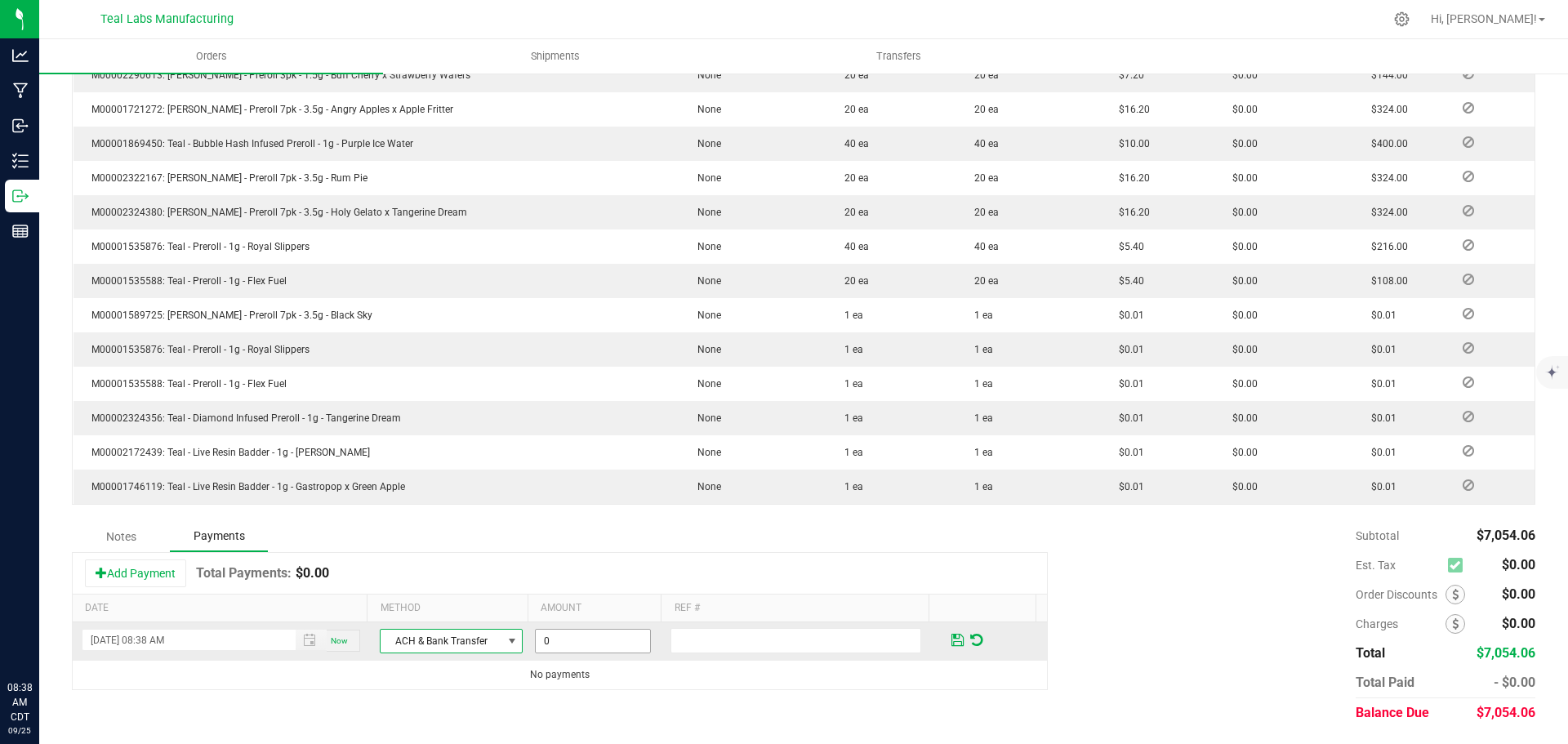
click at [566, 639] on input "0" at bounding box center [593, 641] width 114 height 22
type input "$7,054.06"
click at [951, 639] on span at bounding box center [957, 640] width 12 height 15
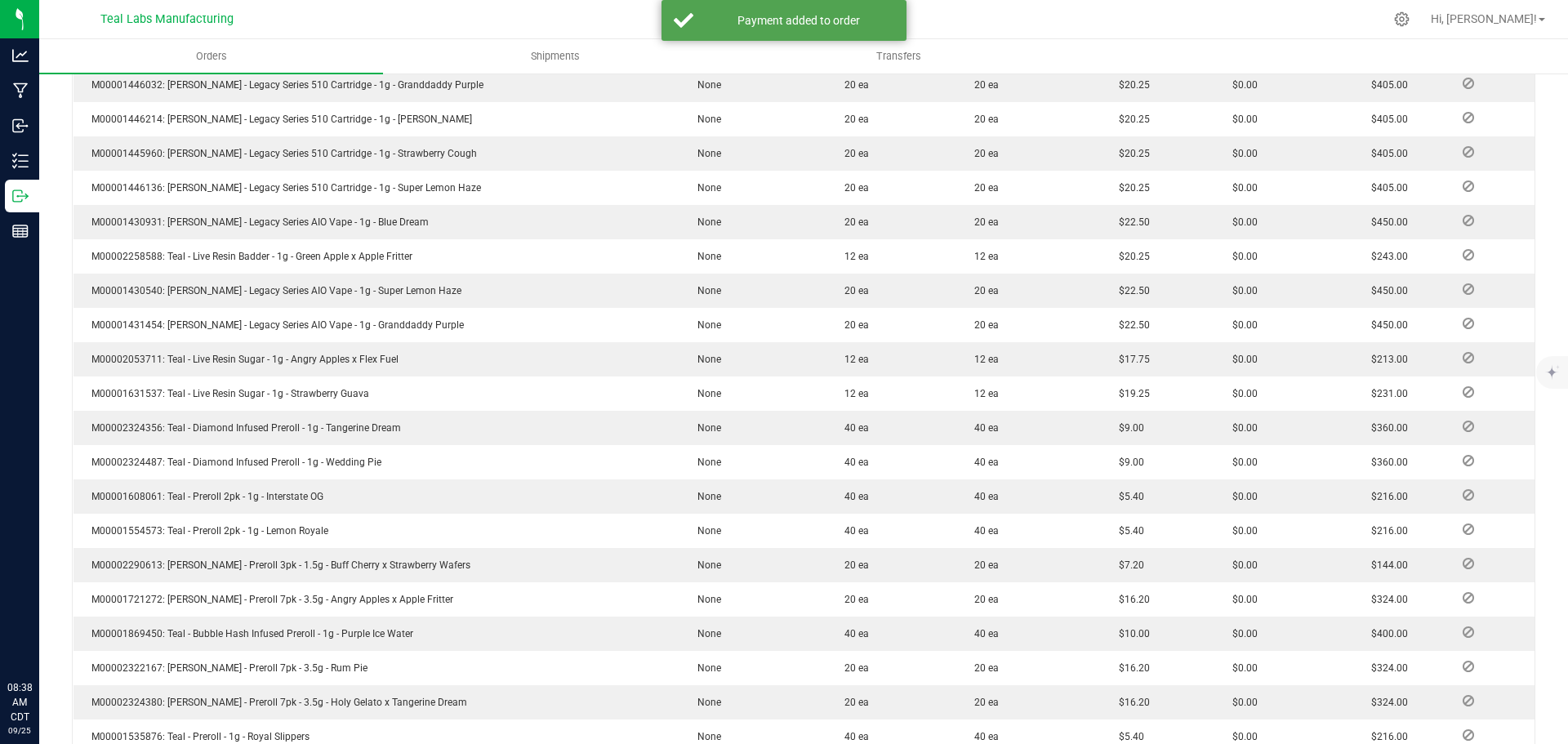
scroll to position [0, 0]
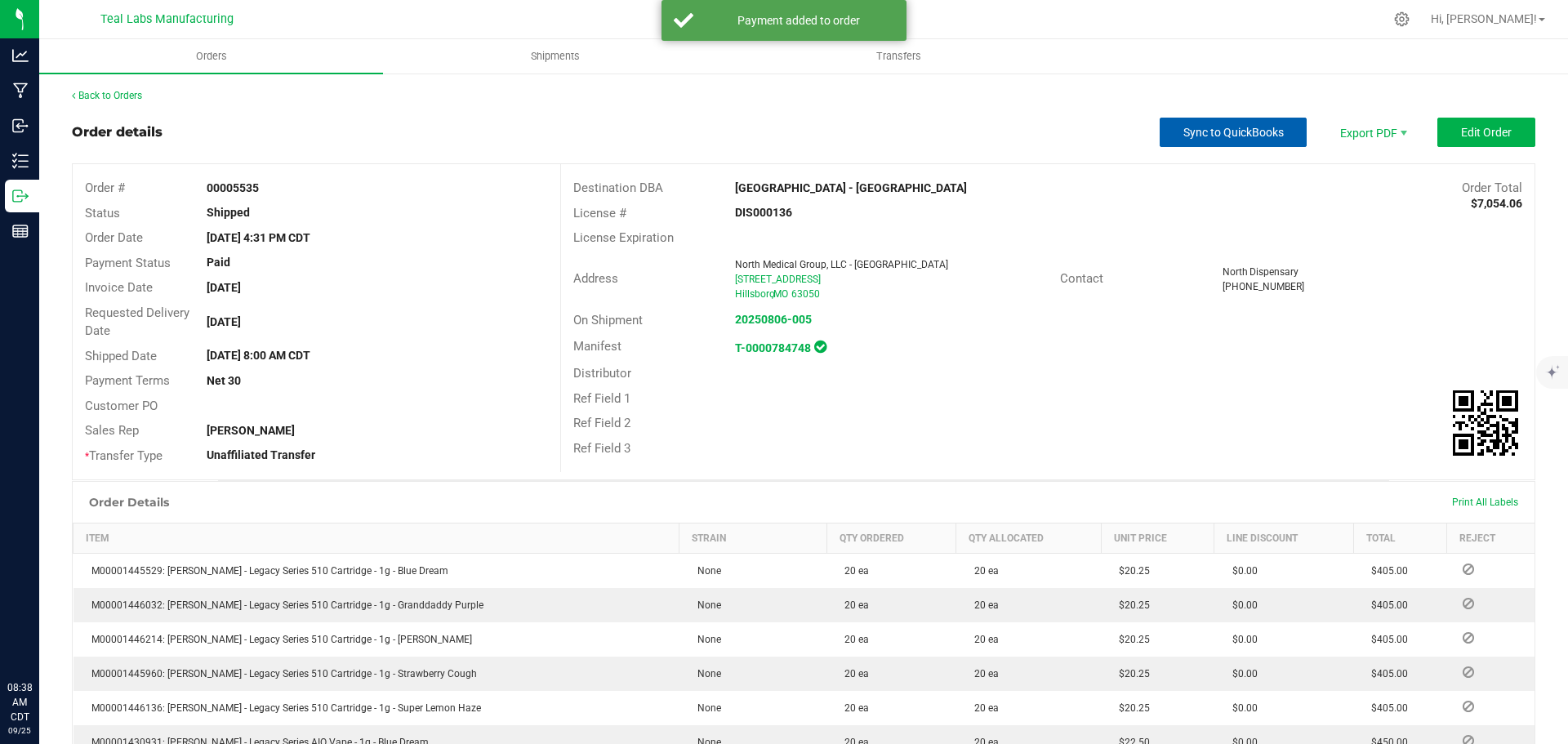
click at [1222, 133] on span "Sync to QuickBooks" at bounding box center [1234, 133] width 101 height 13
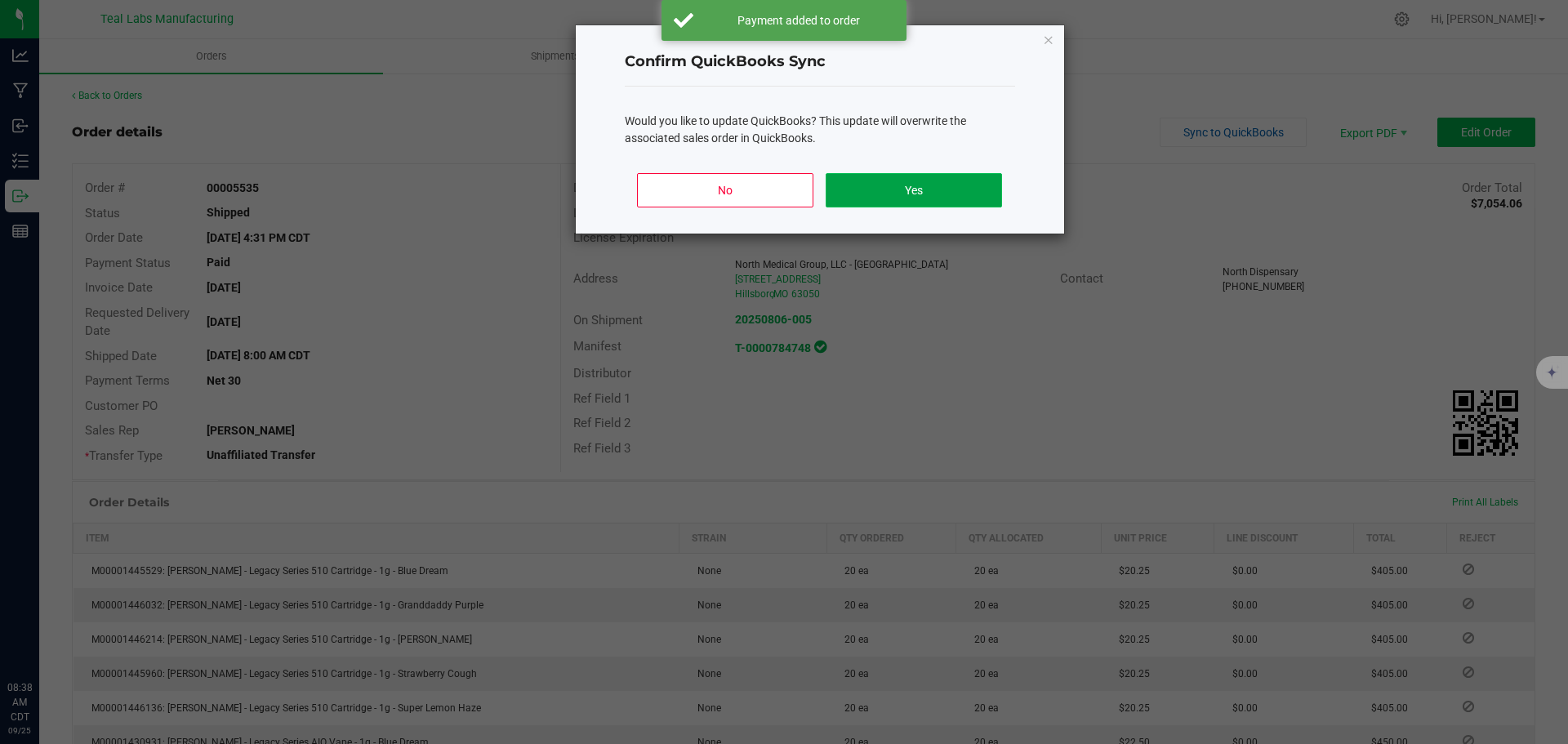
click at [916, 196] on button "Yes" at bounding box center [914, 190] width 175 height 35
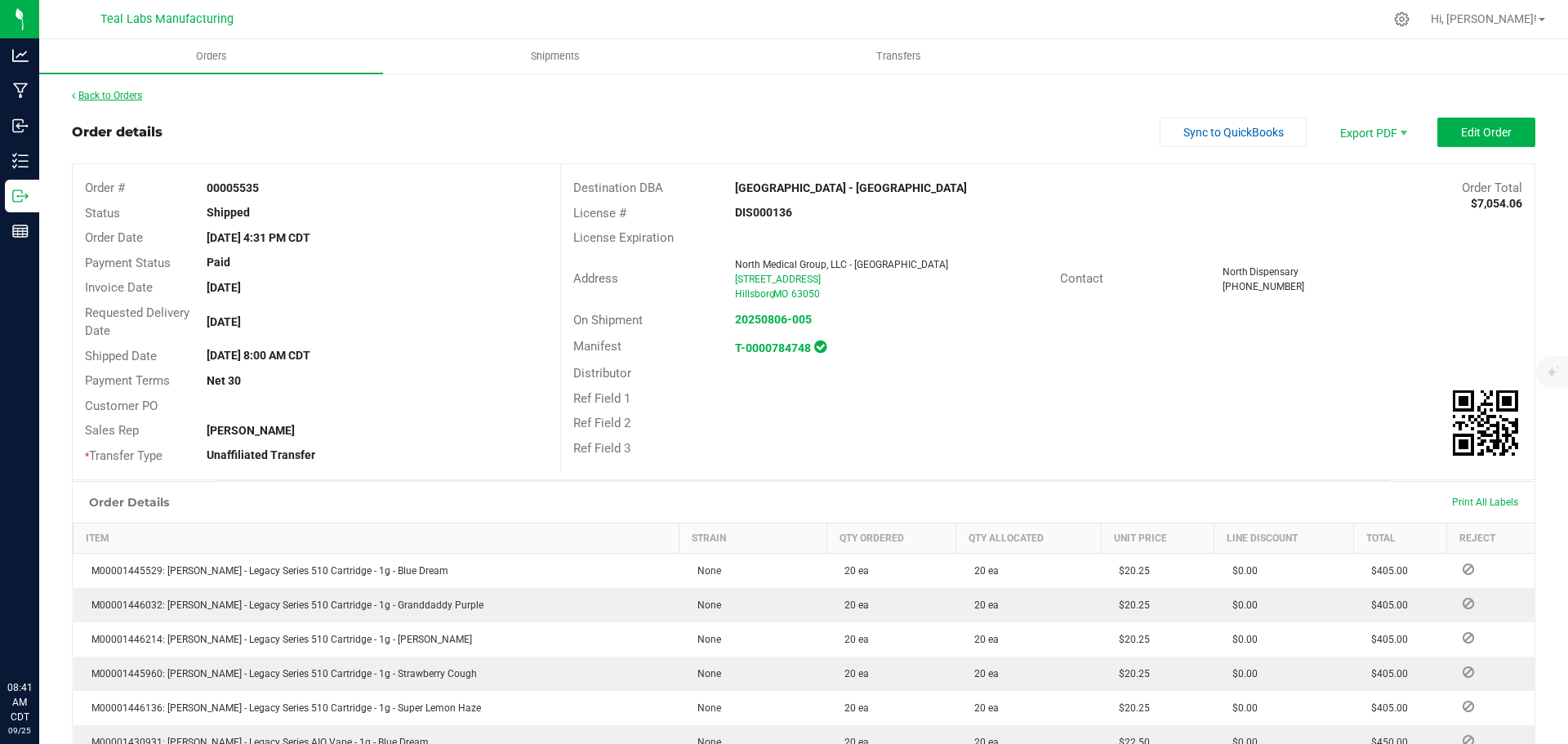
click at [83, 95] on link "Back to Orders" at bounding box center [106, 95] width 70 height 11
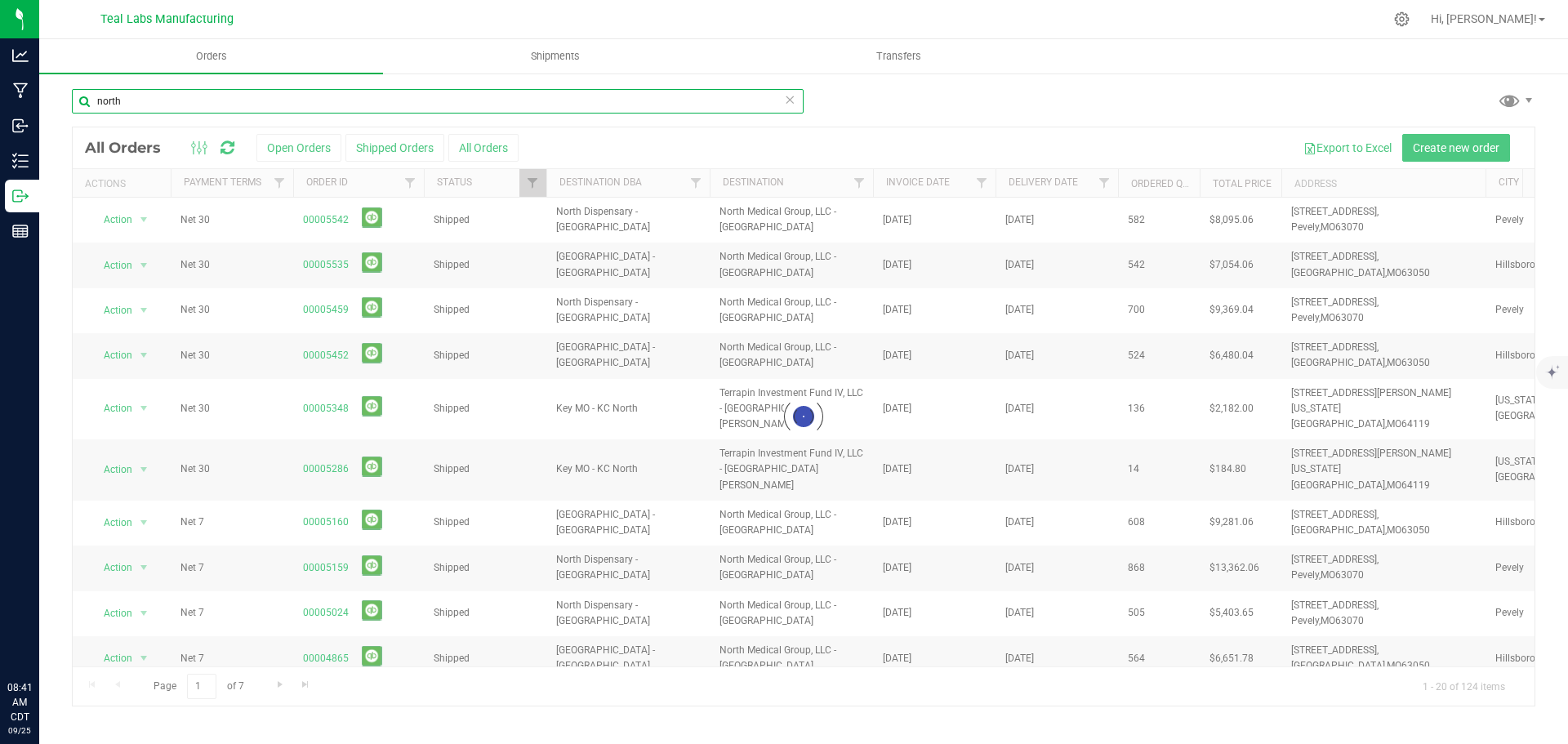
drag, startPoint x: 138, startPoint y: 96, endPoint x: 65, endPoint y: 102, distance: 73.2
click at [71, 102] on div "north Loading... All Orders Open Orders Shipped Orders All Orders Export to Exc…" at bounding box center [804, 397] width 1529 height 651
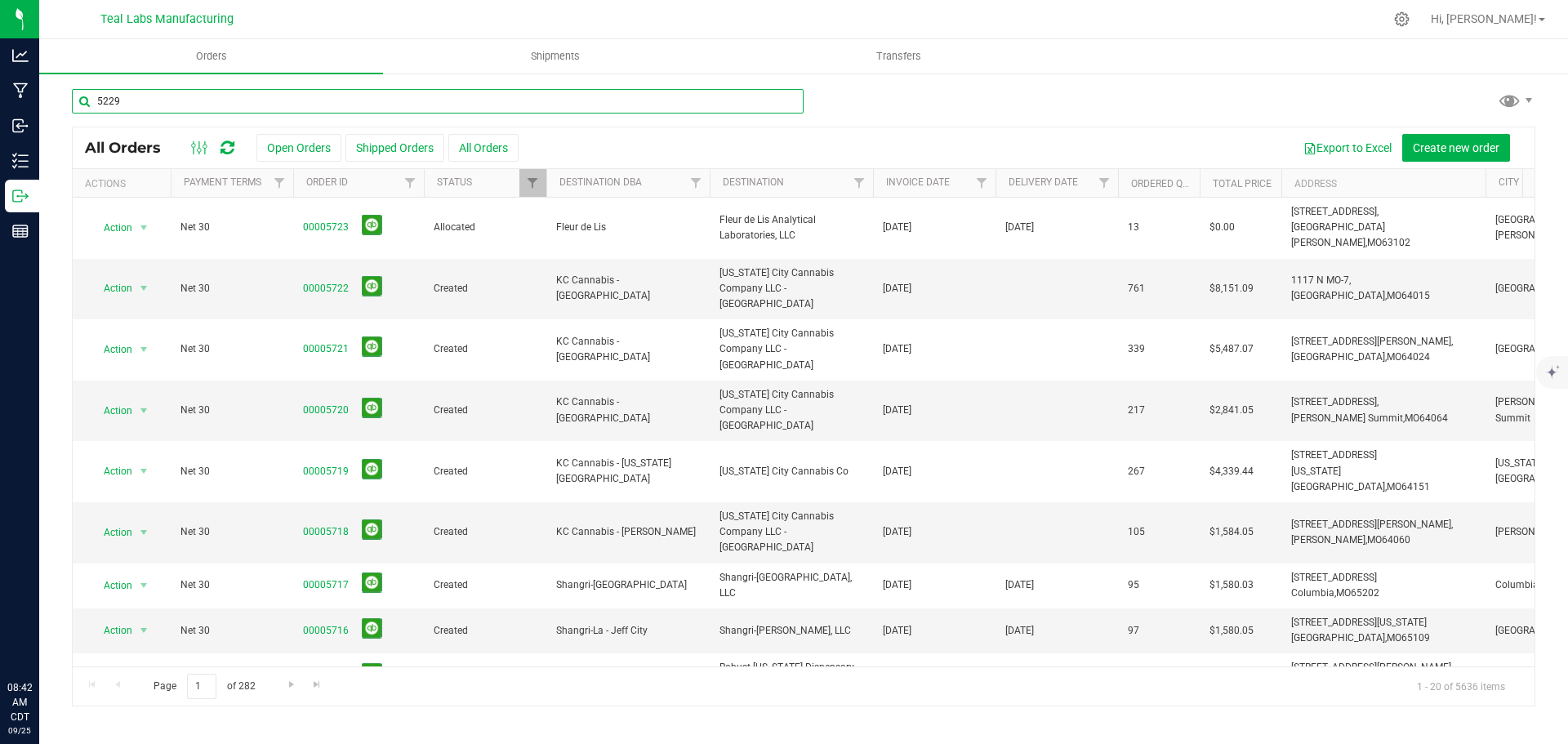
type input "5229"
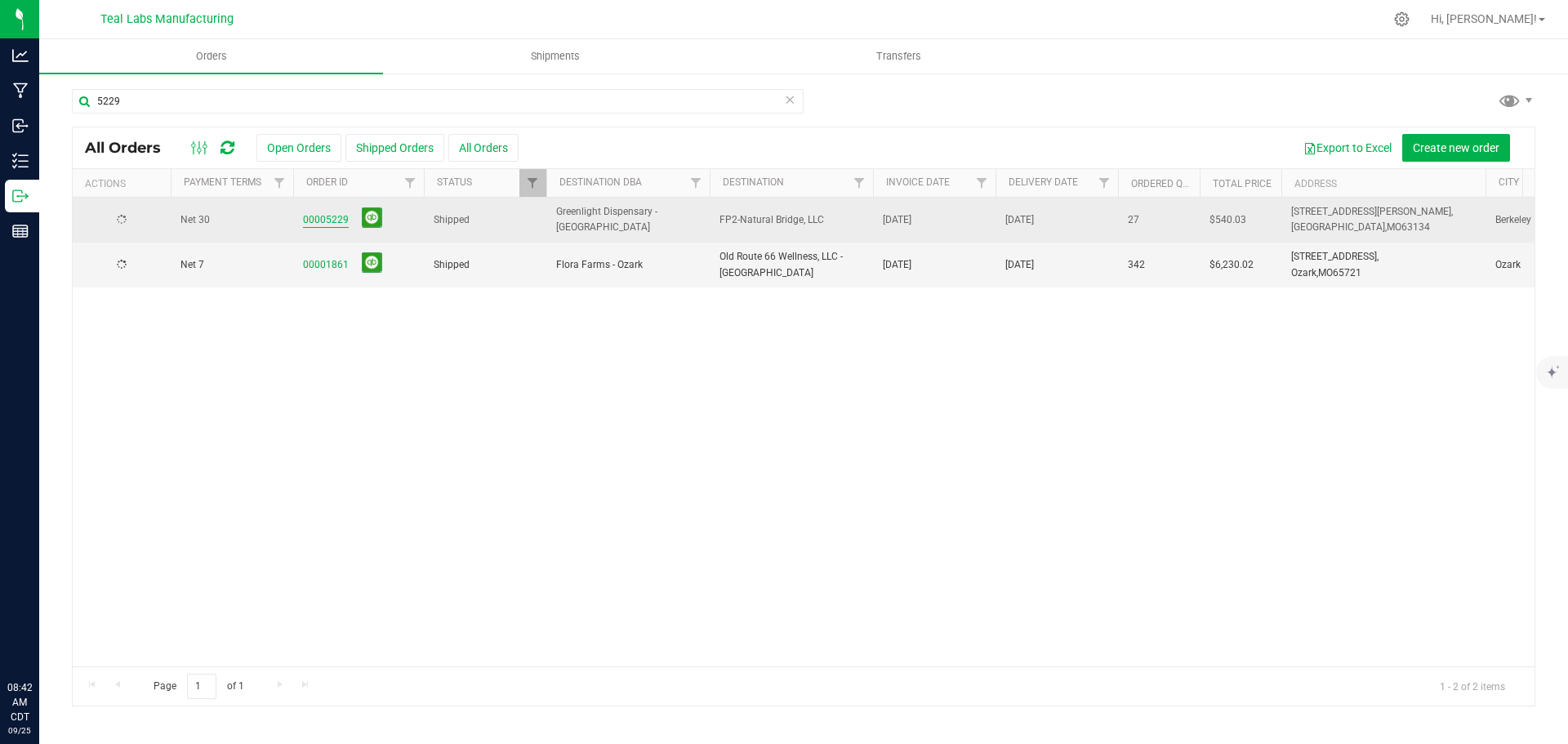
click at [329, 218] on link "00005229" at bounding box center [326, 219] width 46 height 16
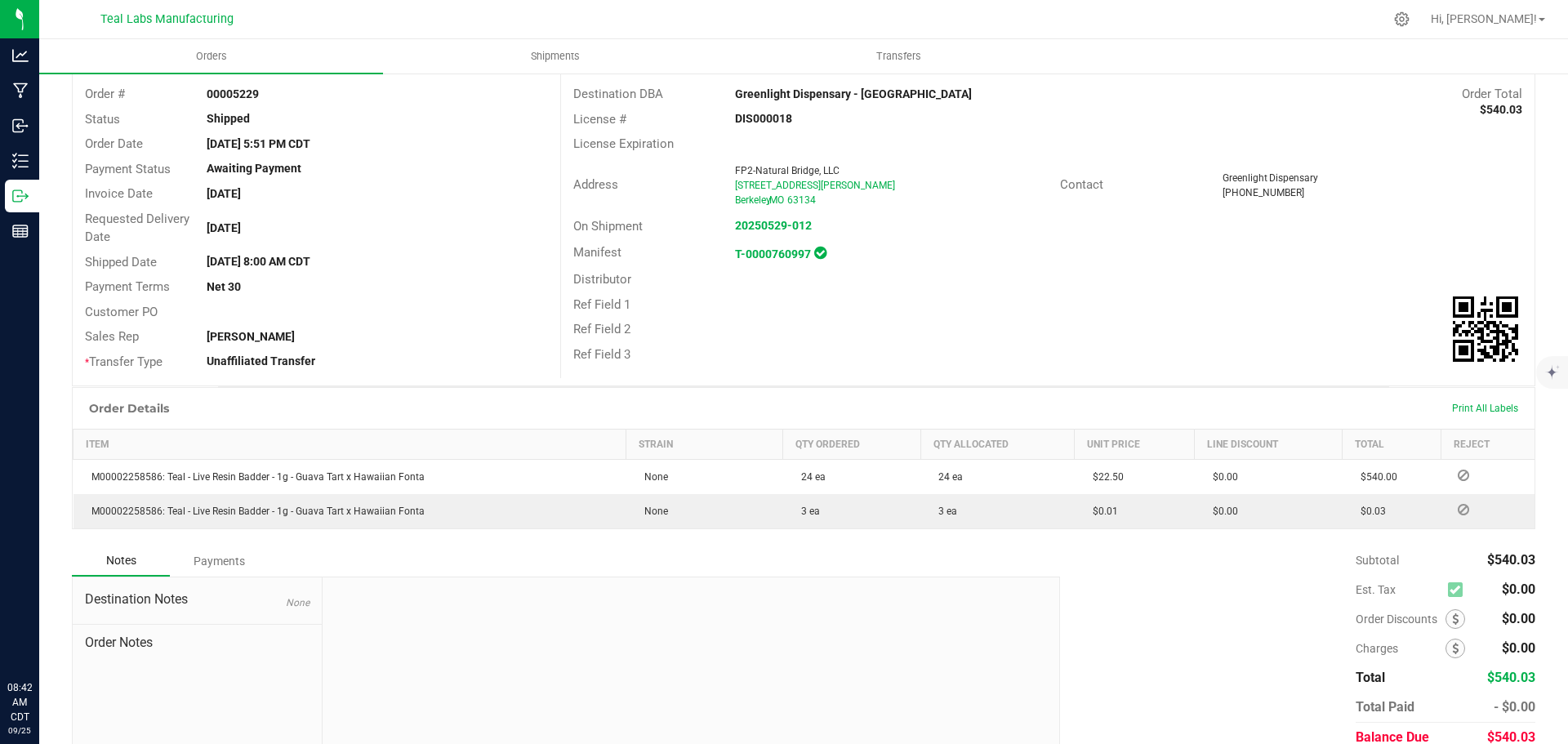
scroll to position [163, 0]
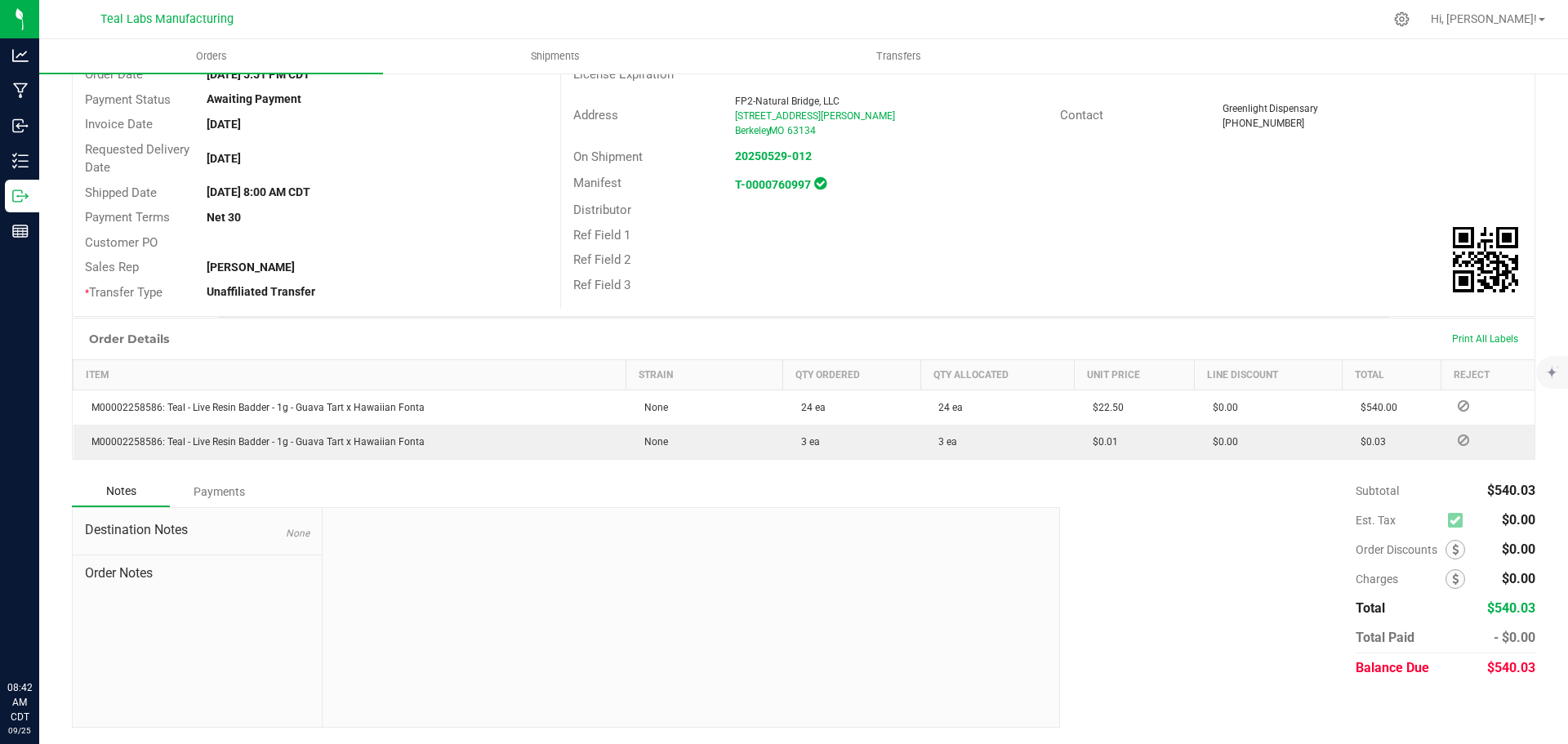
click at [201, 491] on div "Payments" at bounding box center [218, 491] width 98 height 29
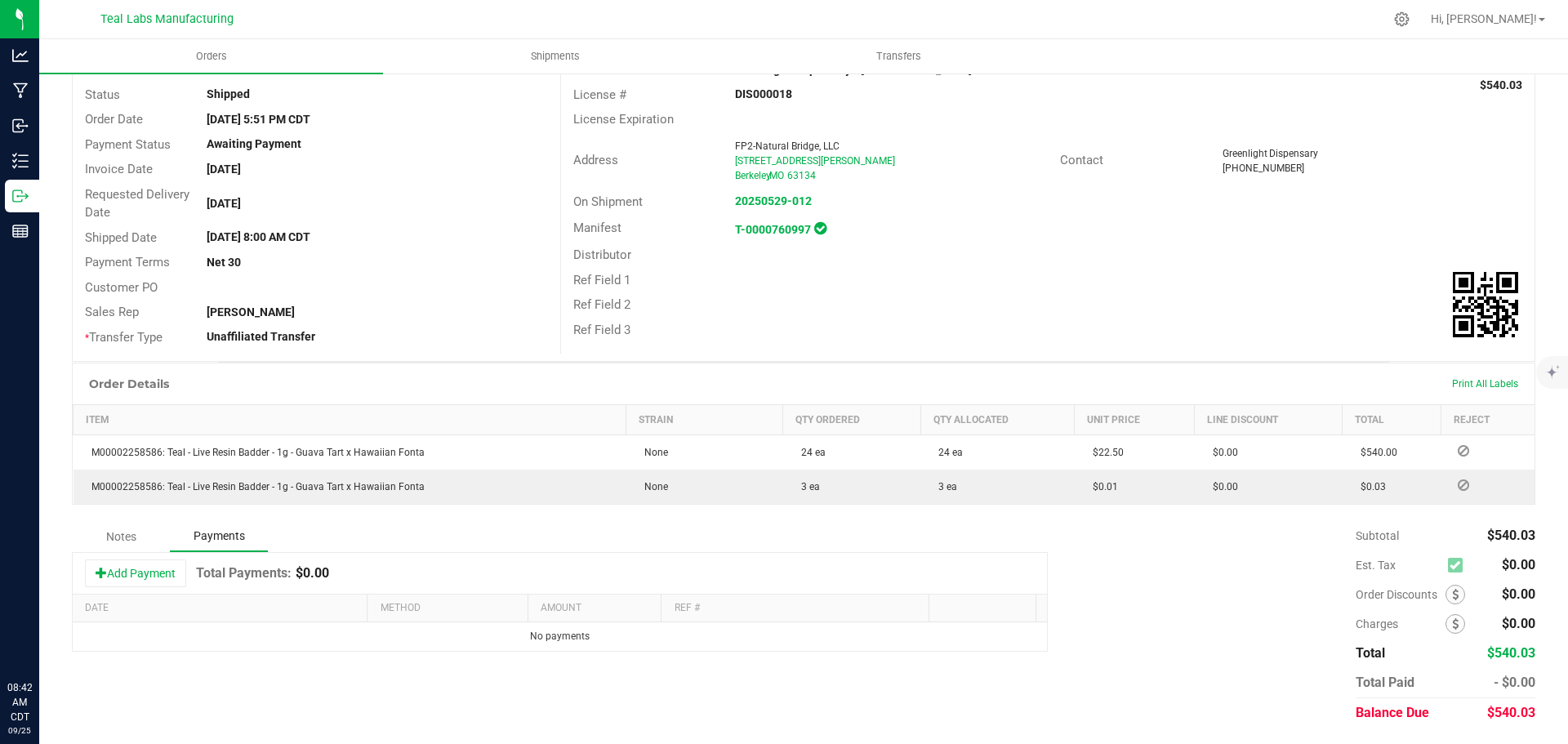
scroll to position [119, 0]
click at [150, 576] on button "Add Payment" at bounding box center [135, 573] width 101 height 28
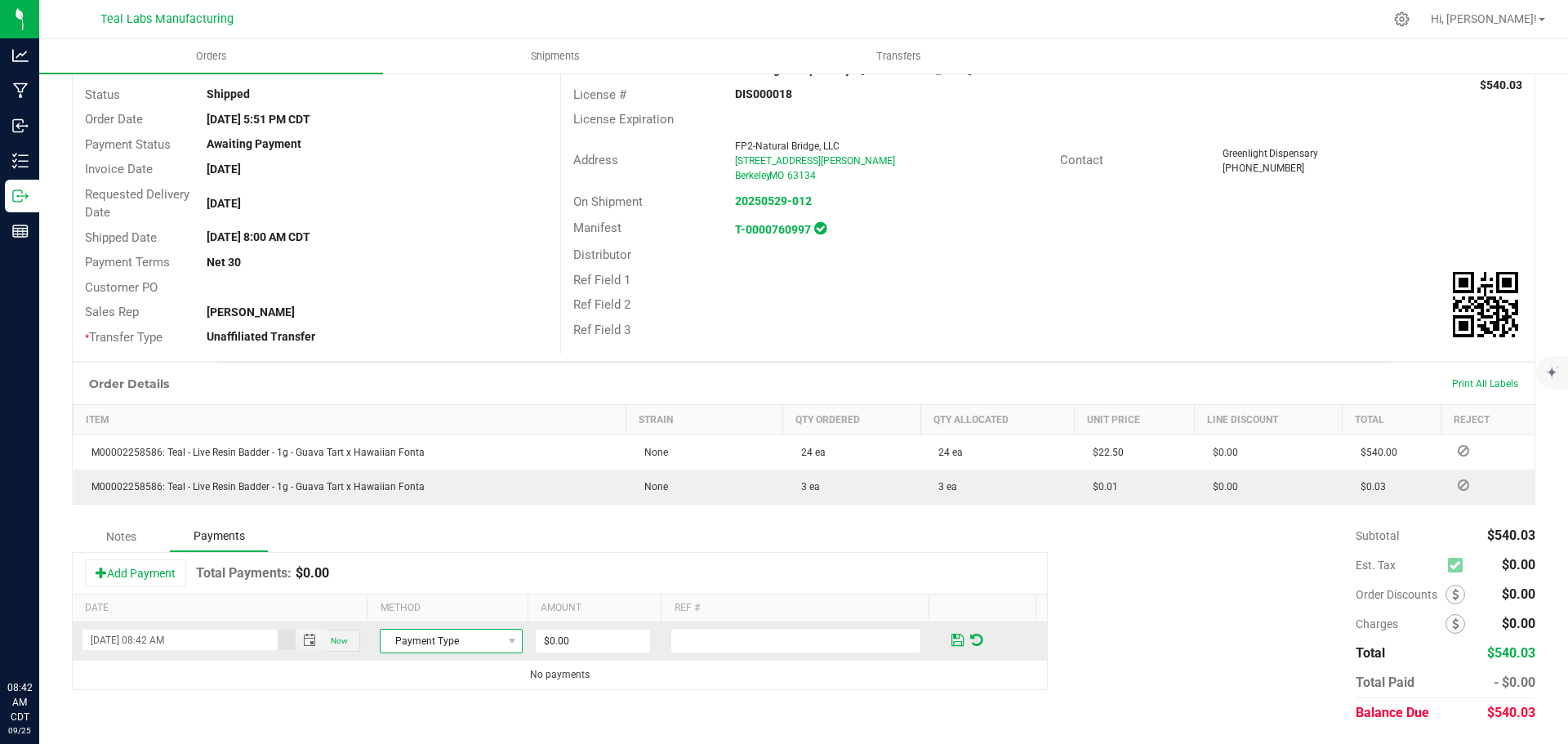
click at [450, 639] on span "Payment Type" at bounding box center [441, 641] width 120 height 22
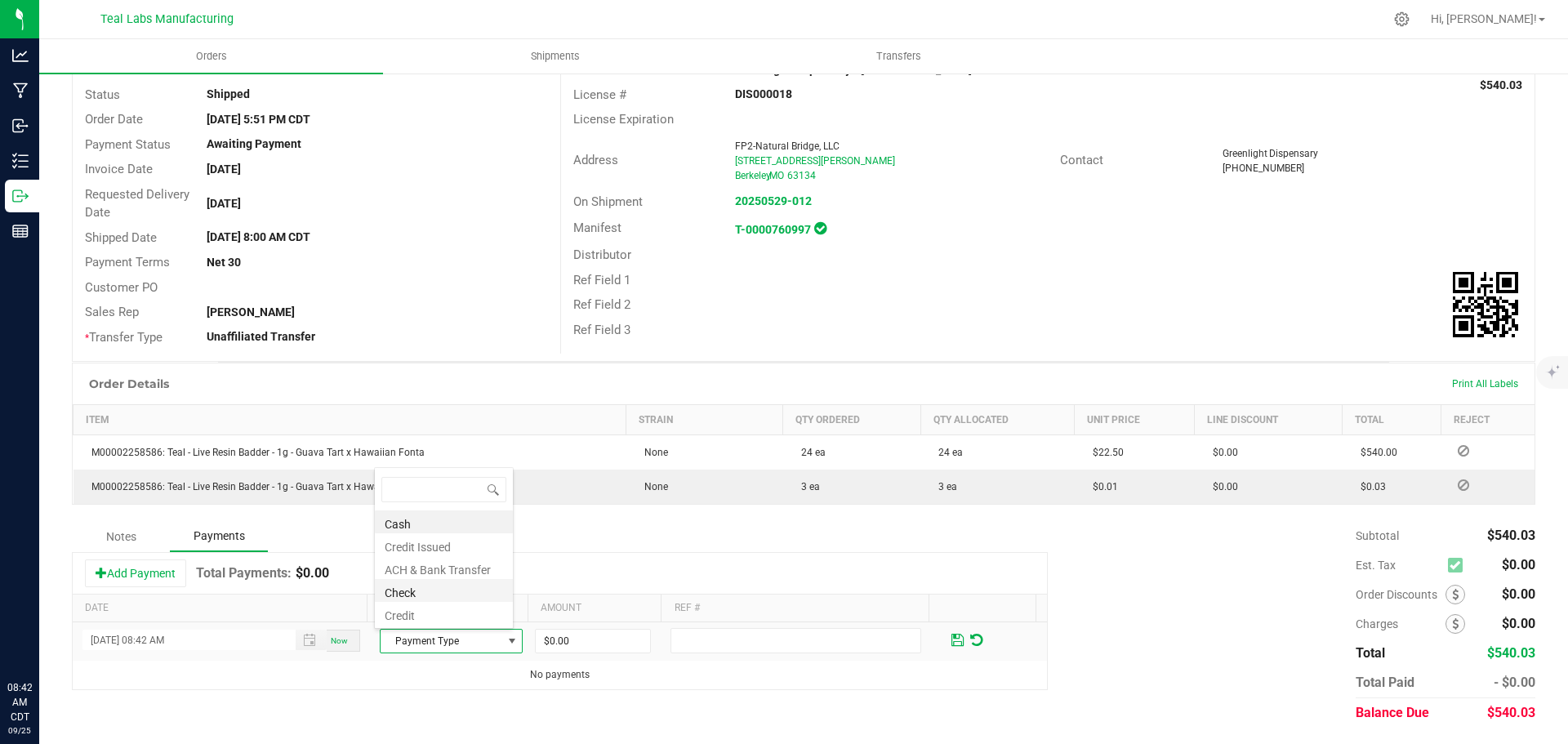
click at [409, 583] on li "Check" at bounding box center [444, 590] width 138 height 22
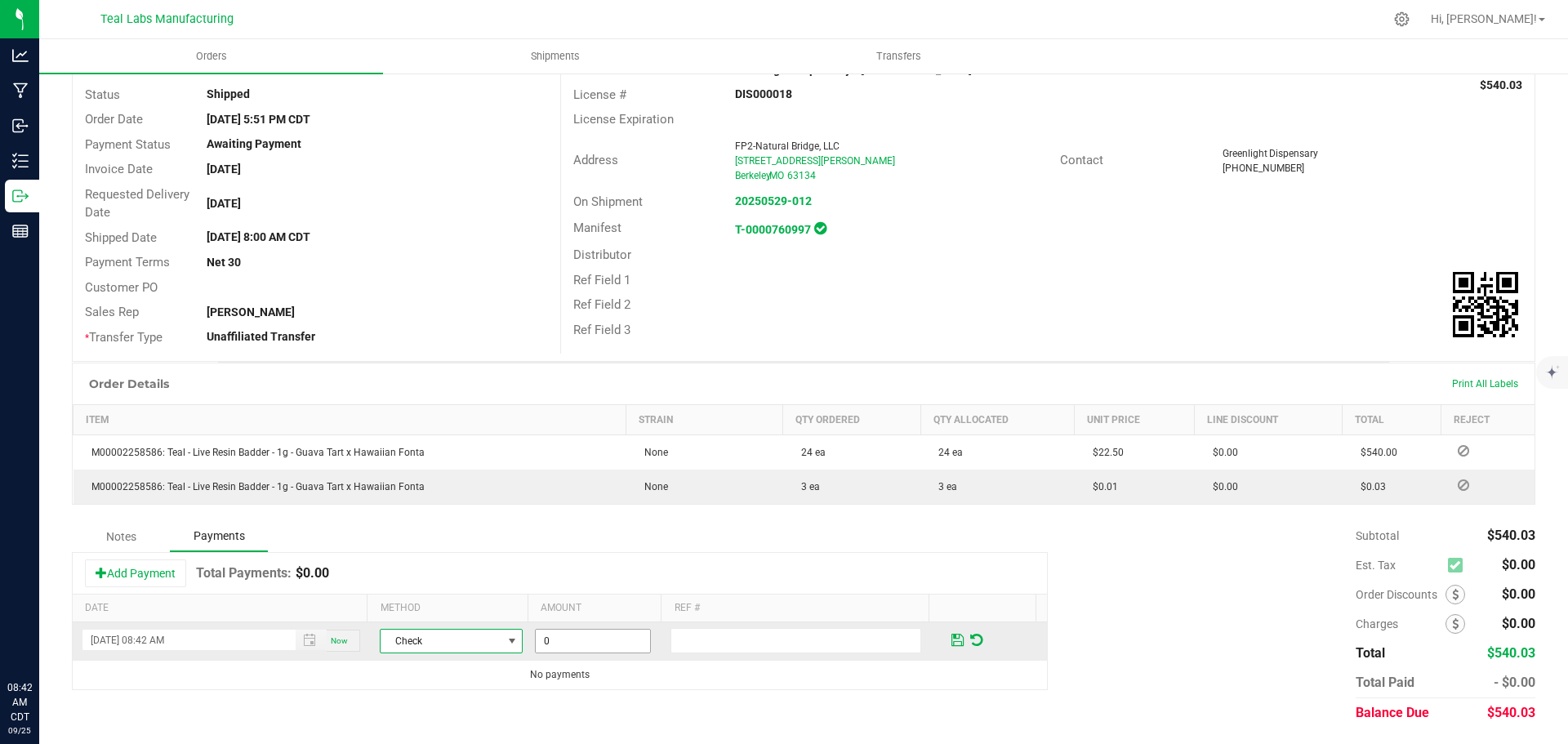
click at [578, 639] on input "0" at bounding box center [593, 641] width 114 height 22
type input "$540.03"
click at [951, 644] on span at bounding box center [957, 640] width 12 height 15
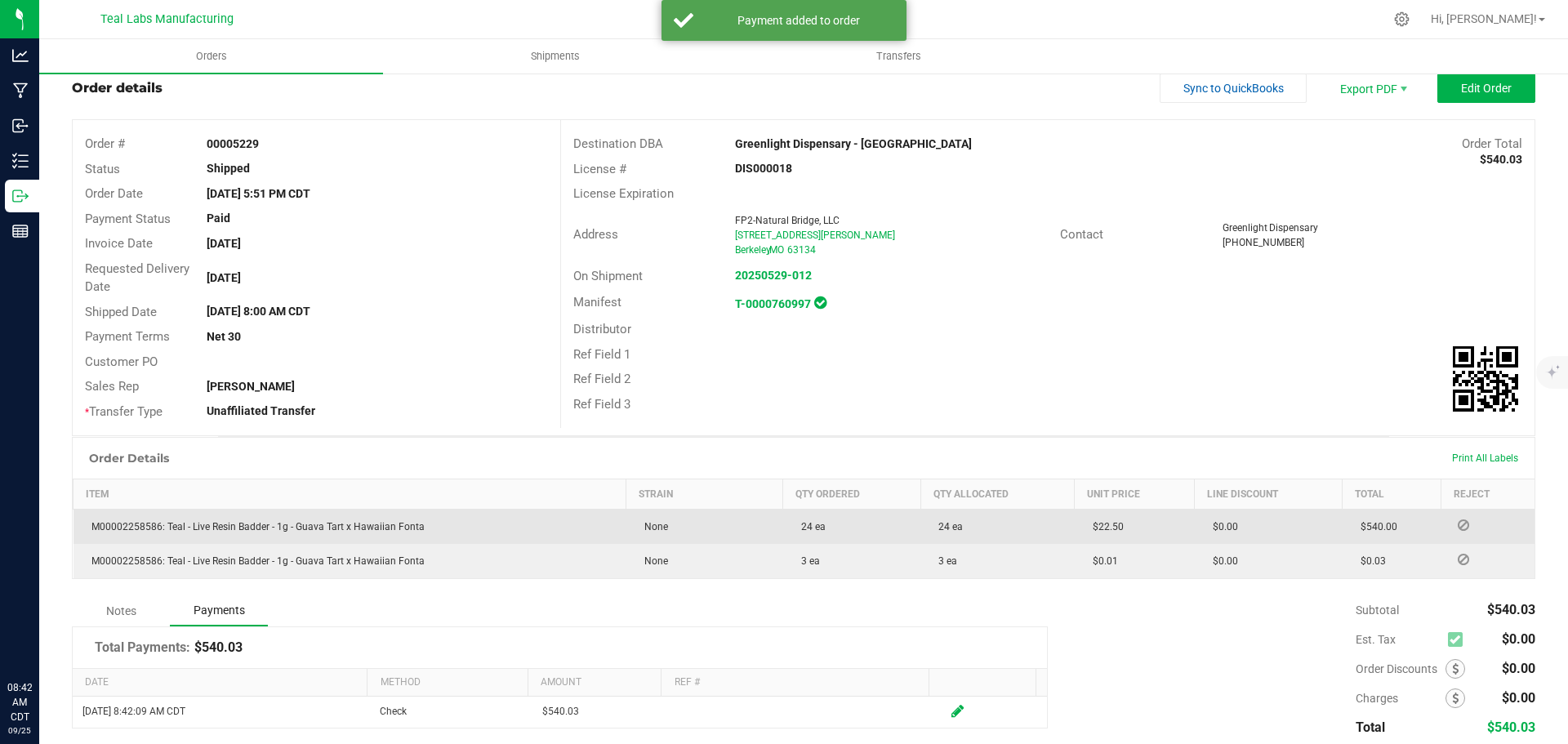
scroll to position [0, 0]
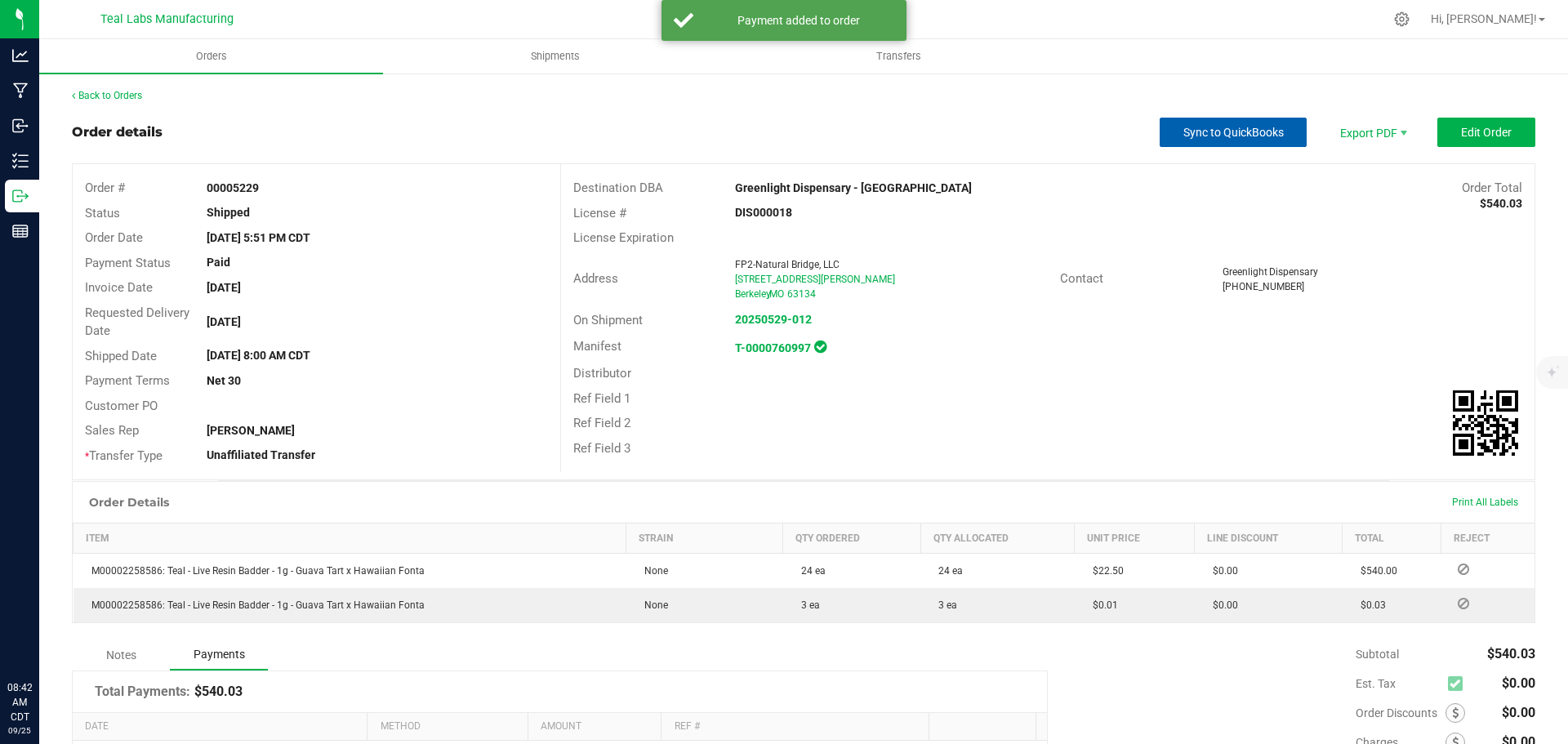
click at [1218, 133] on span "Sync to QuickBooks" at bounding box center [1234, 133] width 101 height 13
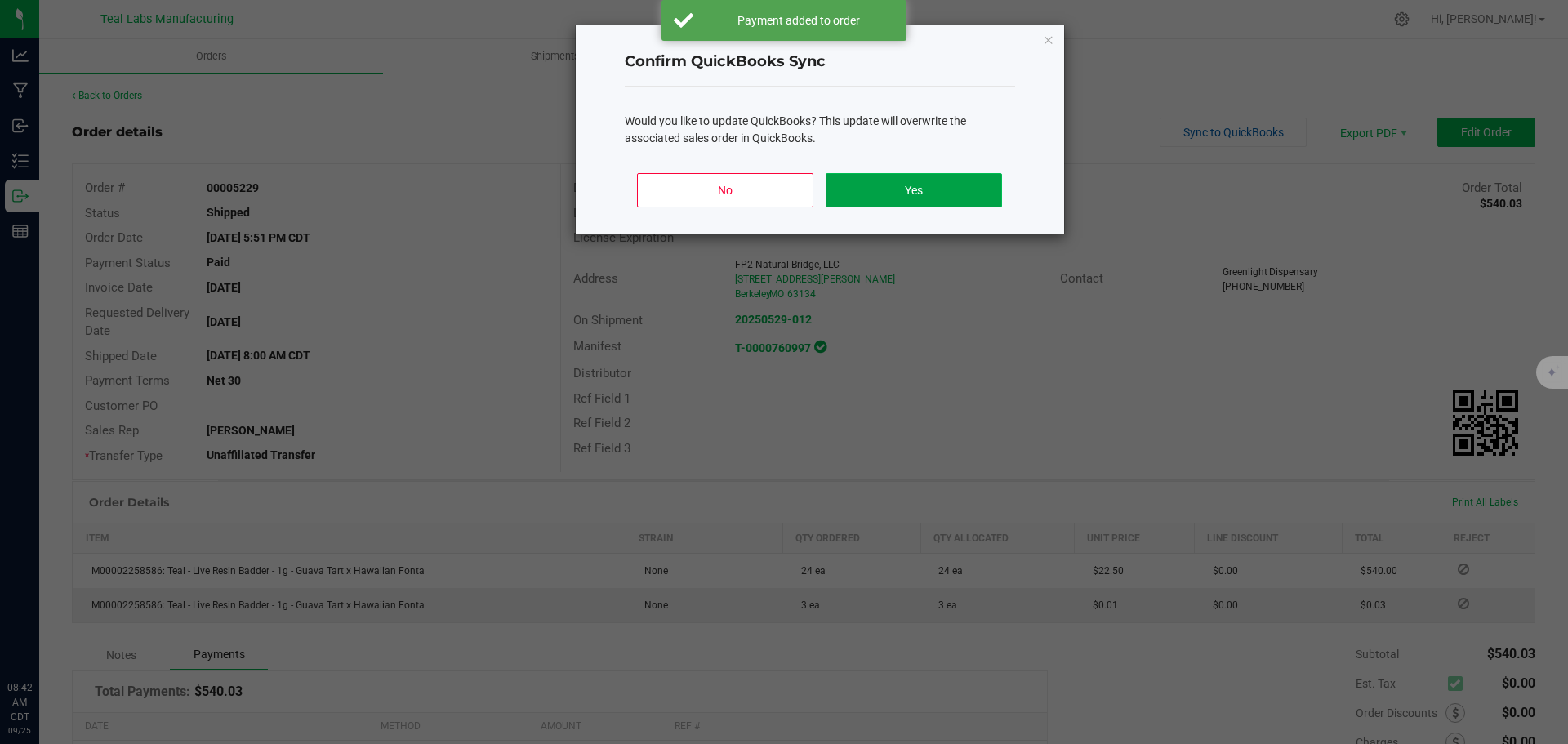
click at [900, 186] on button "Yes" at bounding box center [914, 190] width 175 height 35
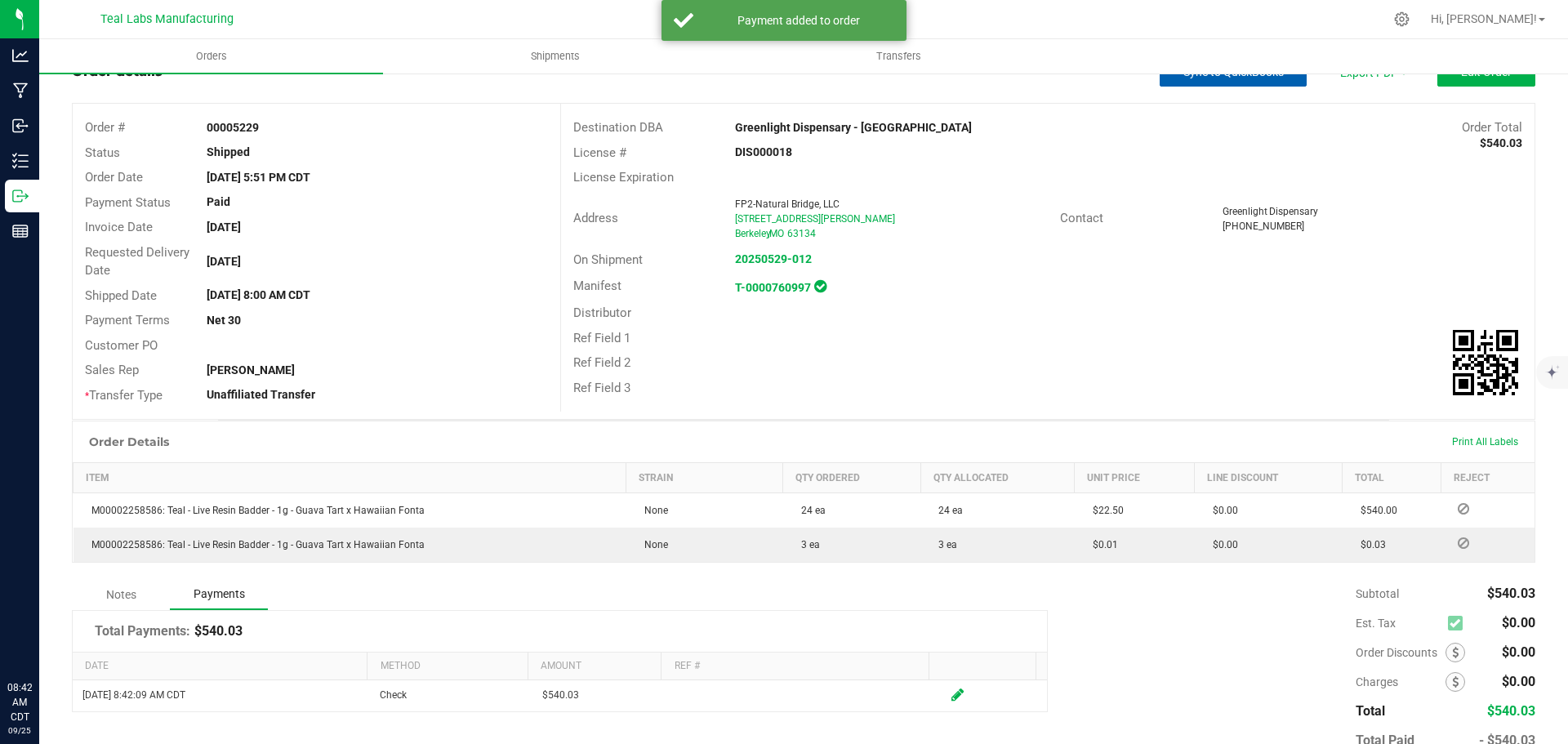
scroll to position [119, 0]
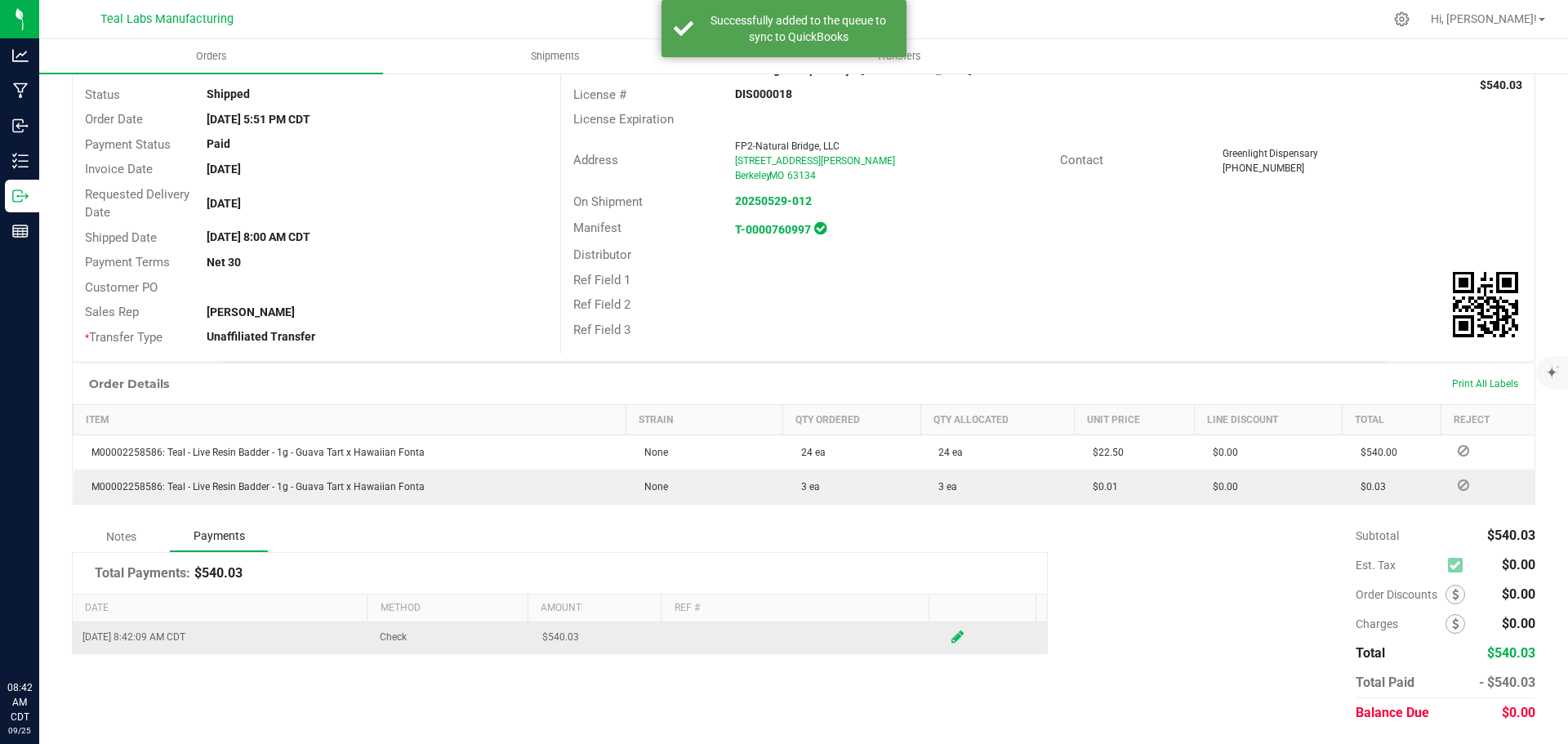
click at [951, 632] on icon at bounding box center [957, 638] width 12 height 15
click at [754, 643] on input "text" at bounding box center [795, 640] width 251 height 25
type input "9963"
click at [951, 637] on span at bounding box center [957, 640] width 12 height 15
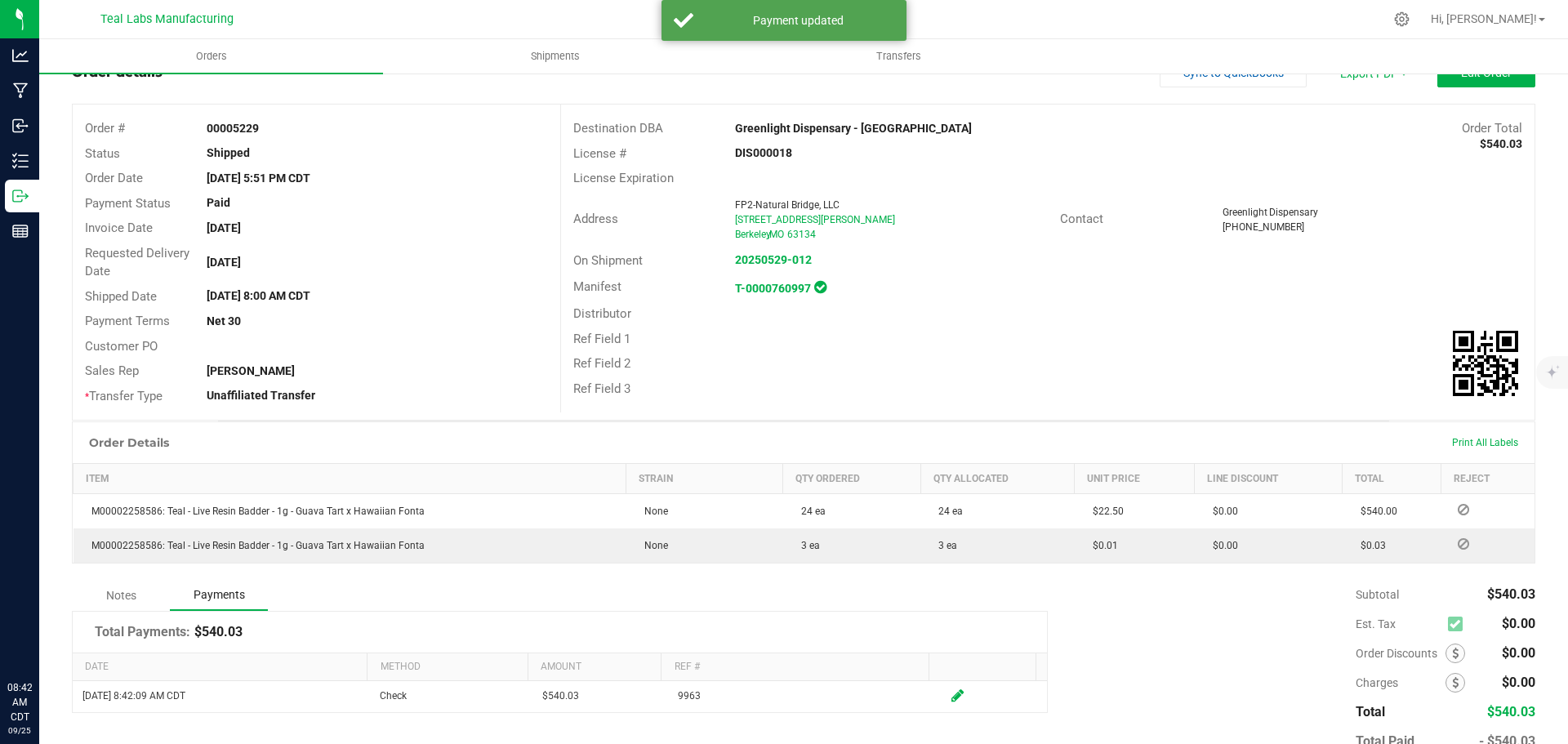
scroll to position [0, 0]
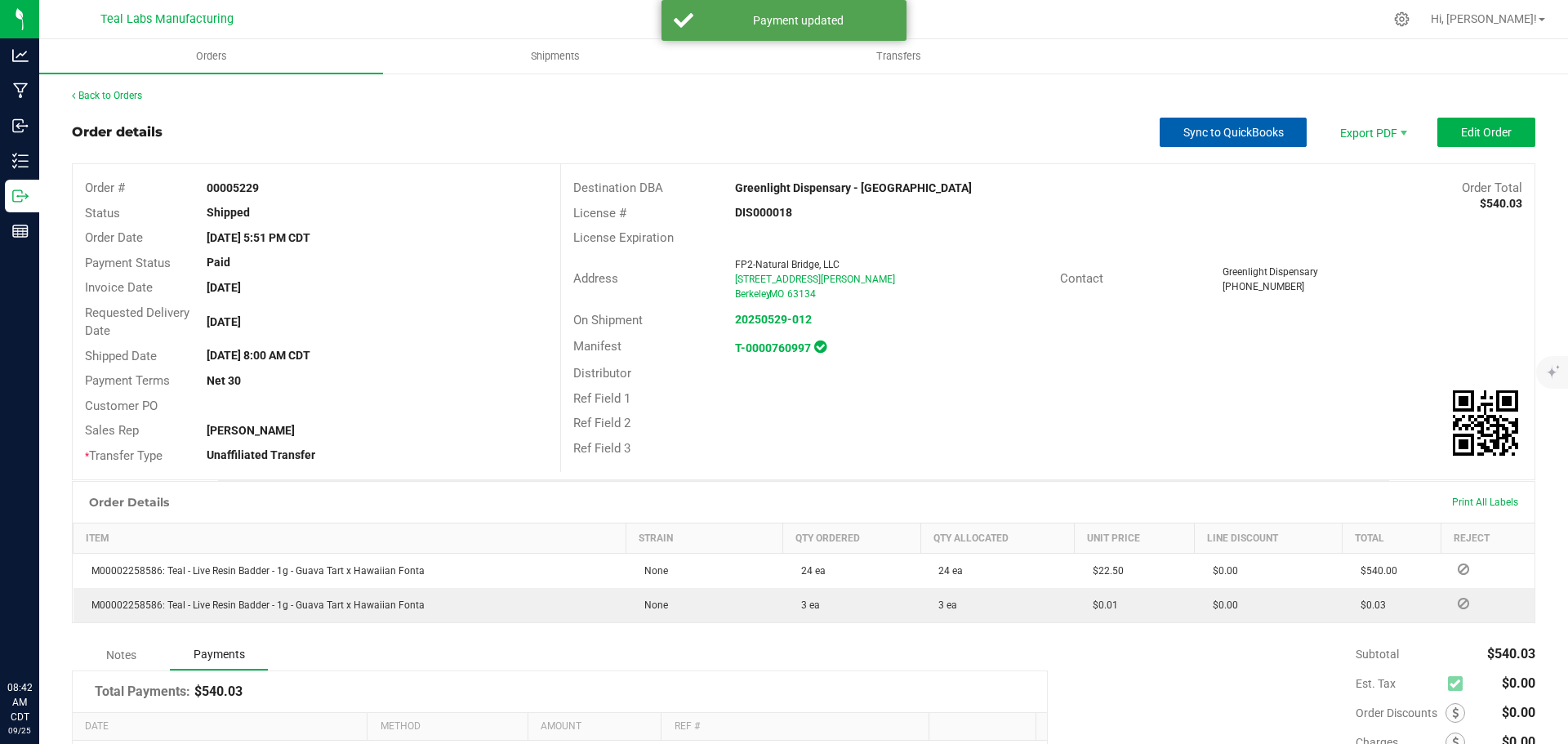
click at [1234, 129] on span "Sync to QuickBooks" at bounding box center [1234, 133] width 101 height 13
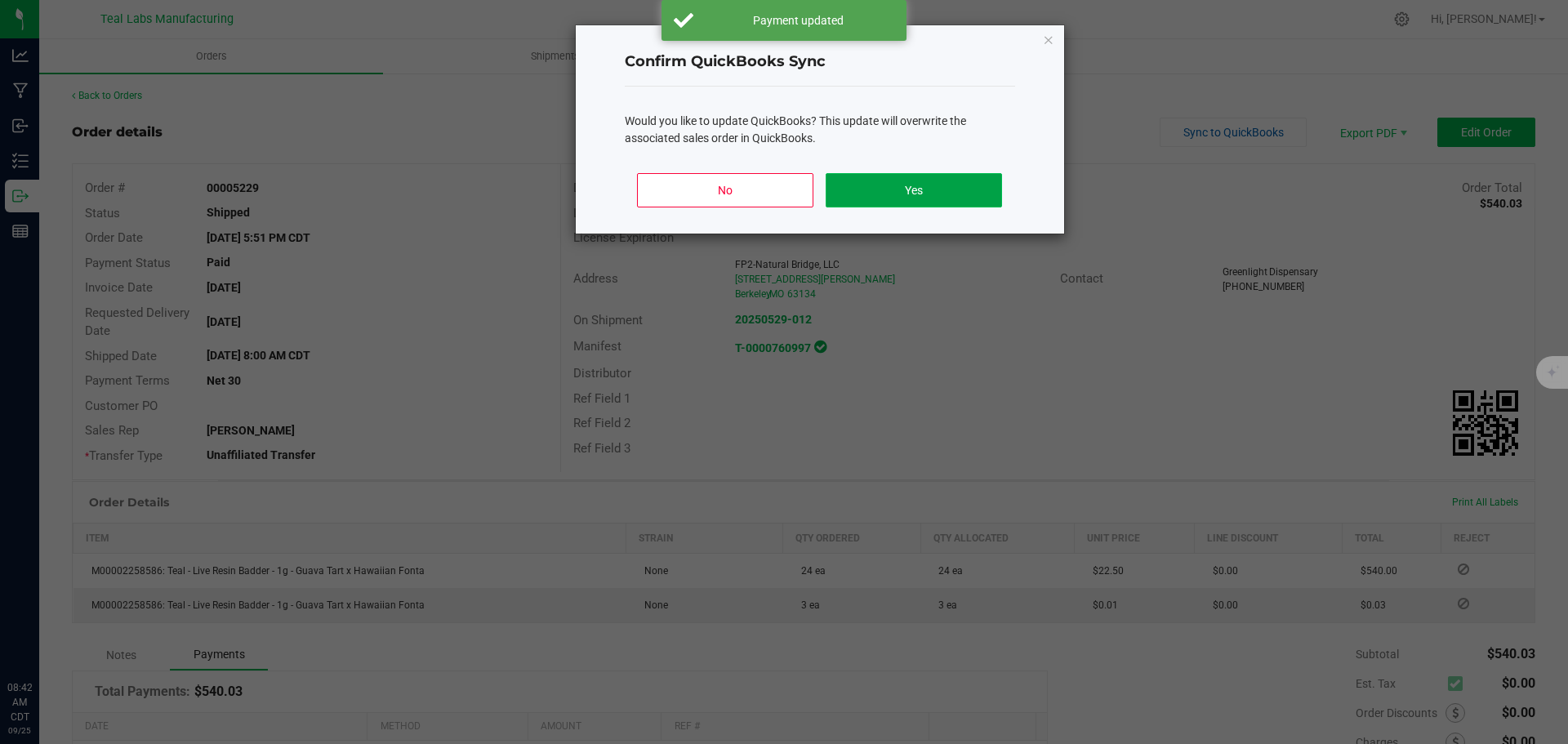
click at [949, 189] on button "Yes" at bounding box center [914, 190] width 175 height 35
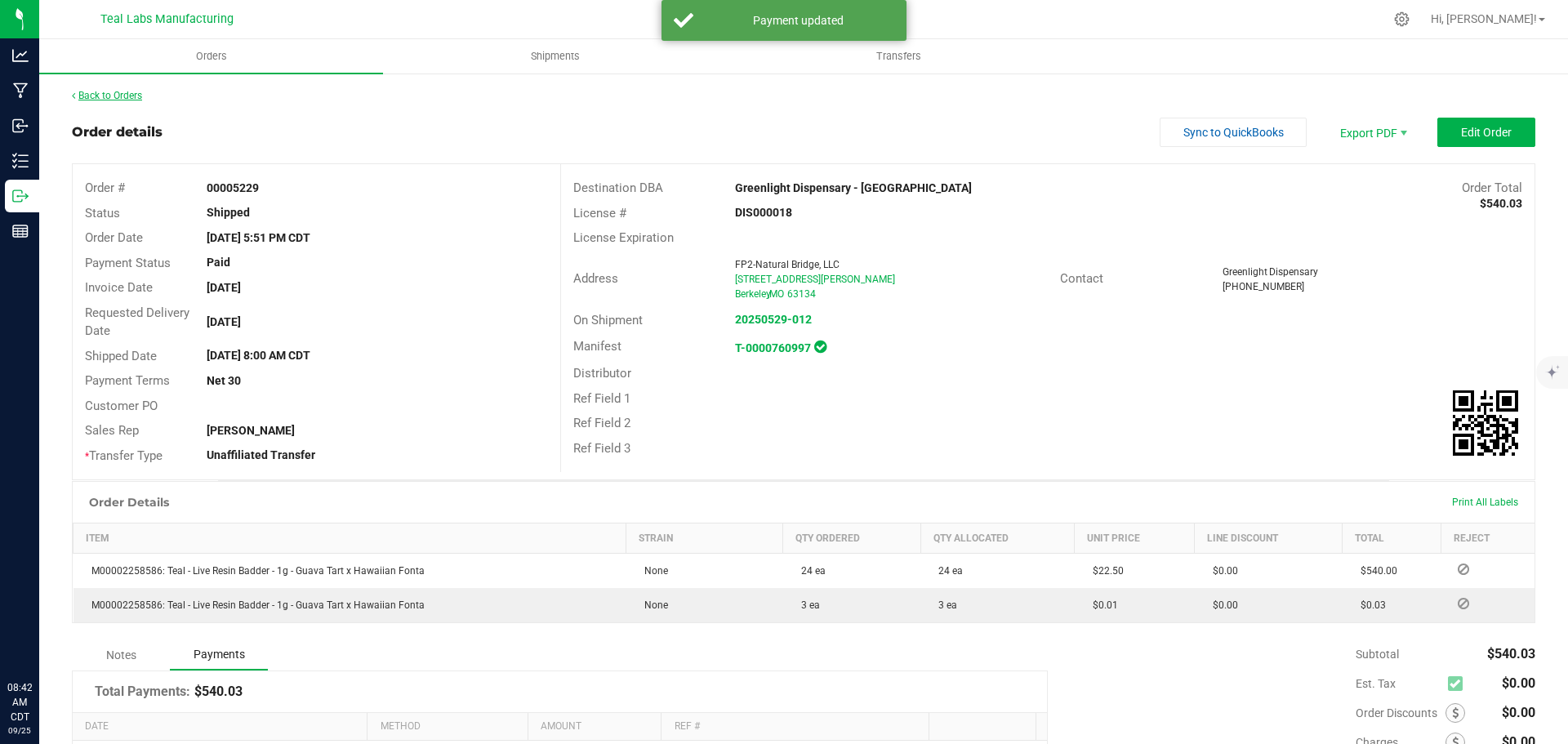
click at [125, 95] on link "Back to Orders" at bounding box center [106, 95] width 70 height 11
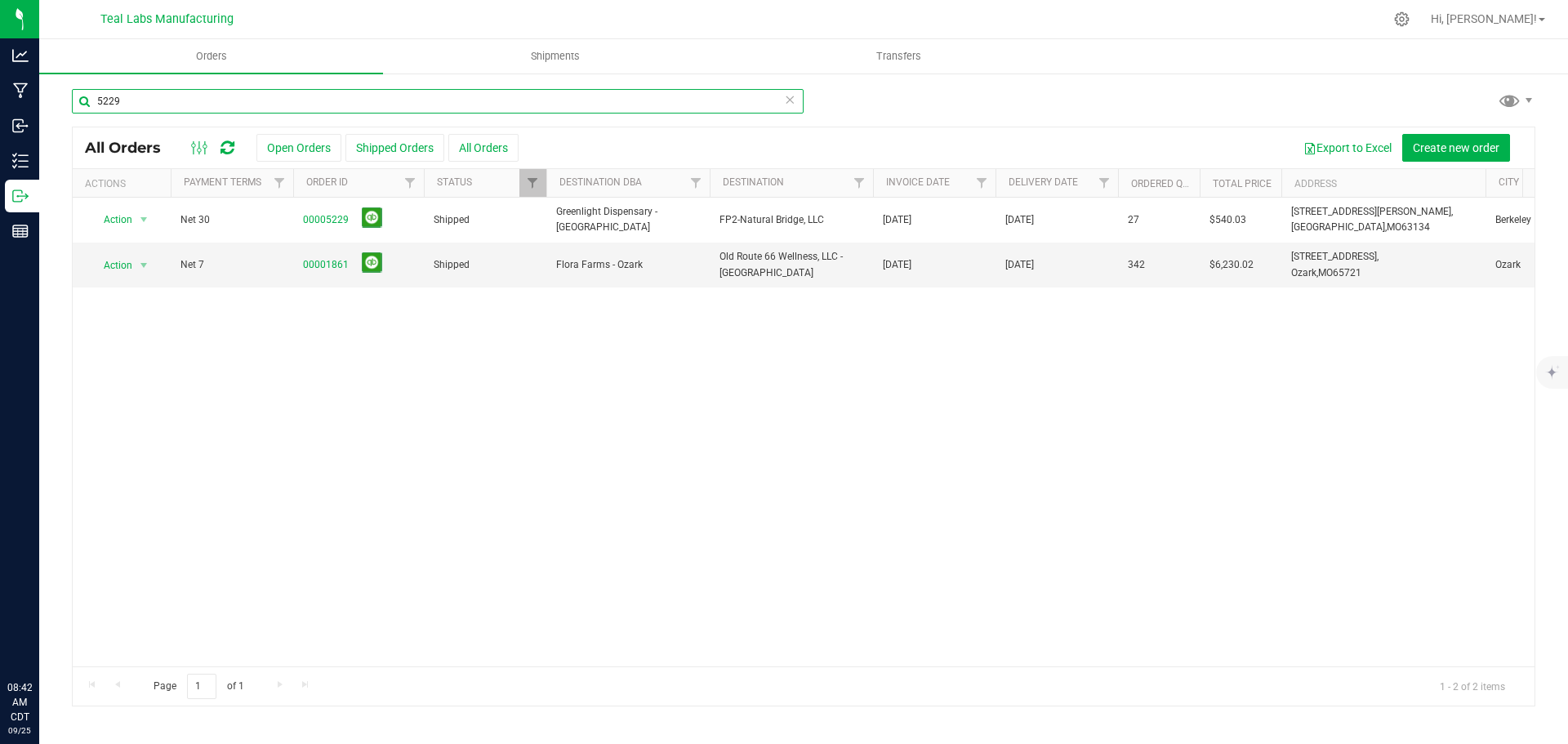
drag, startPoint x: 160, startPoint y: 104, endPoint x: 49, endPoint y: 109, distance: 111.1
click at [75, 104] on input "5229" at bounding box center [438, 101] width 732 height 24
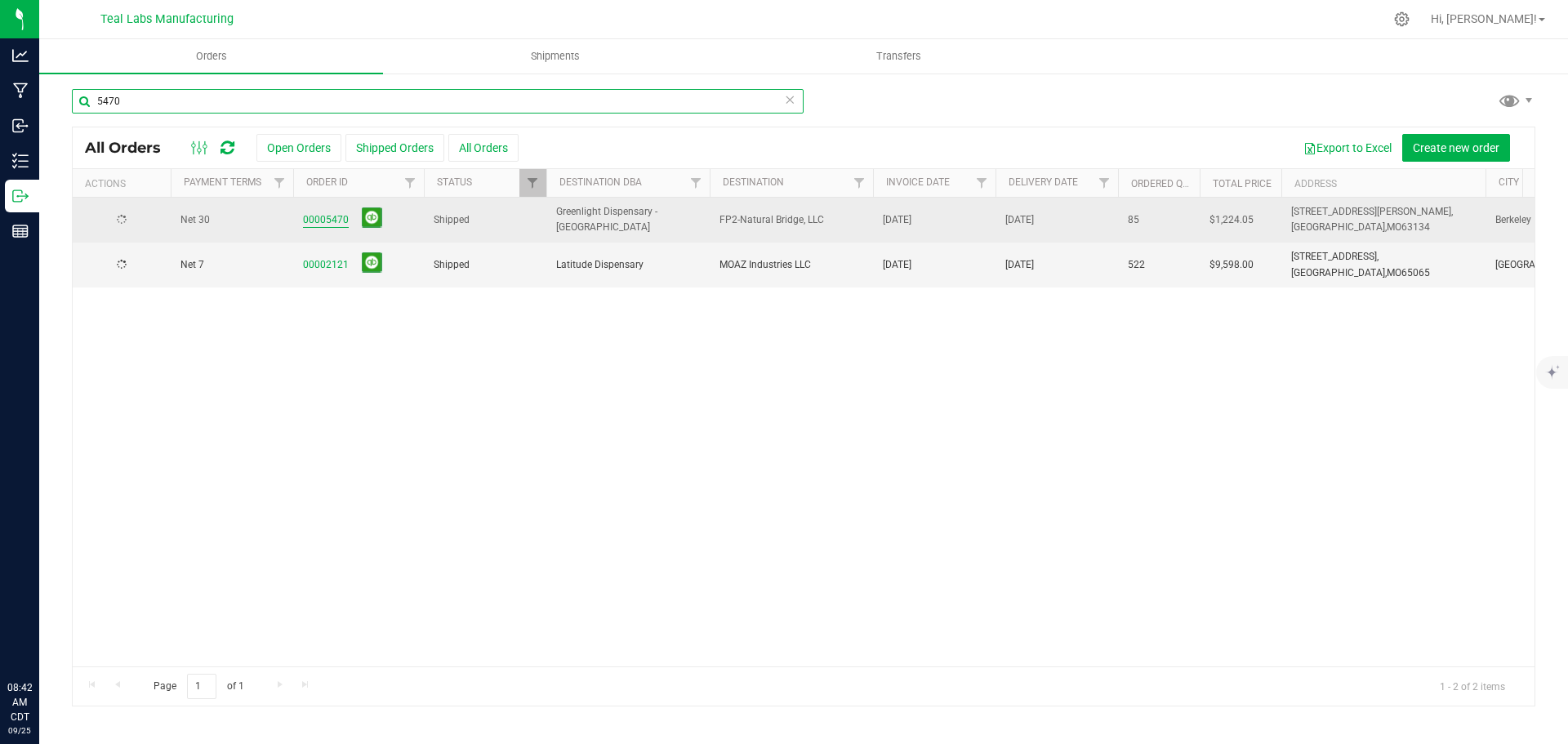
type input "5470"
click at [333, 219] on link "00005470" at bounding box center [326, 219] width 46 height 16
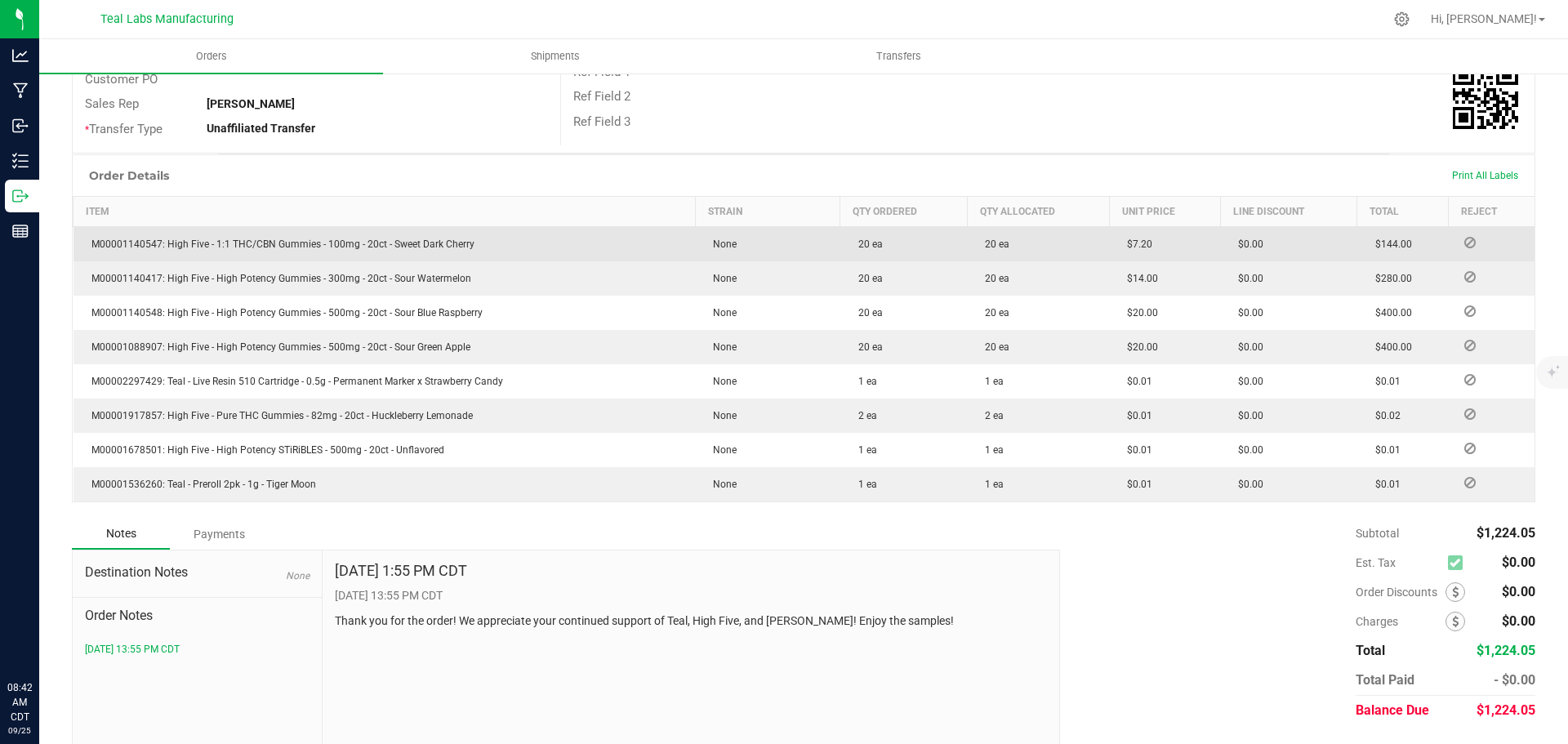
scroll to position [369, 0]
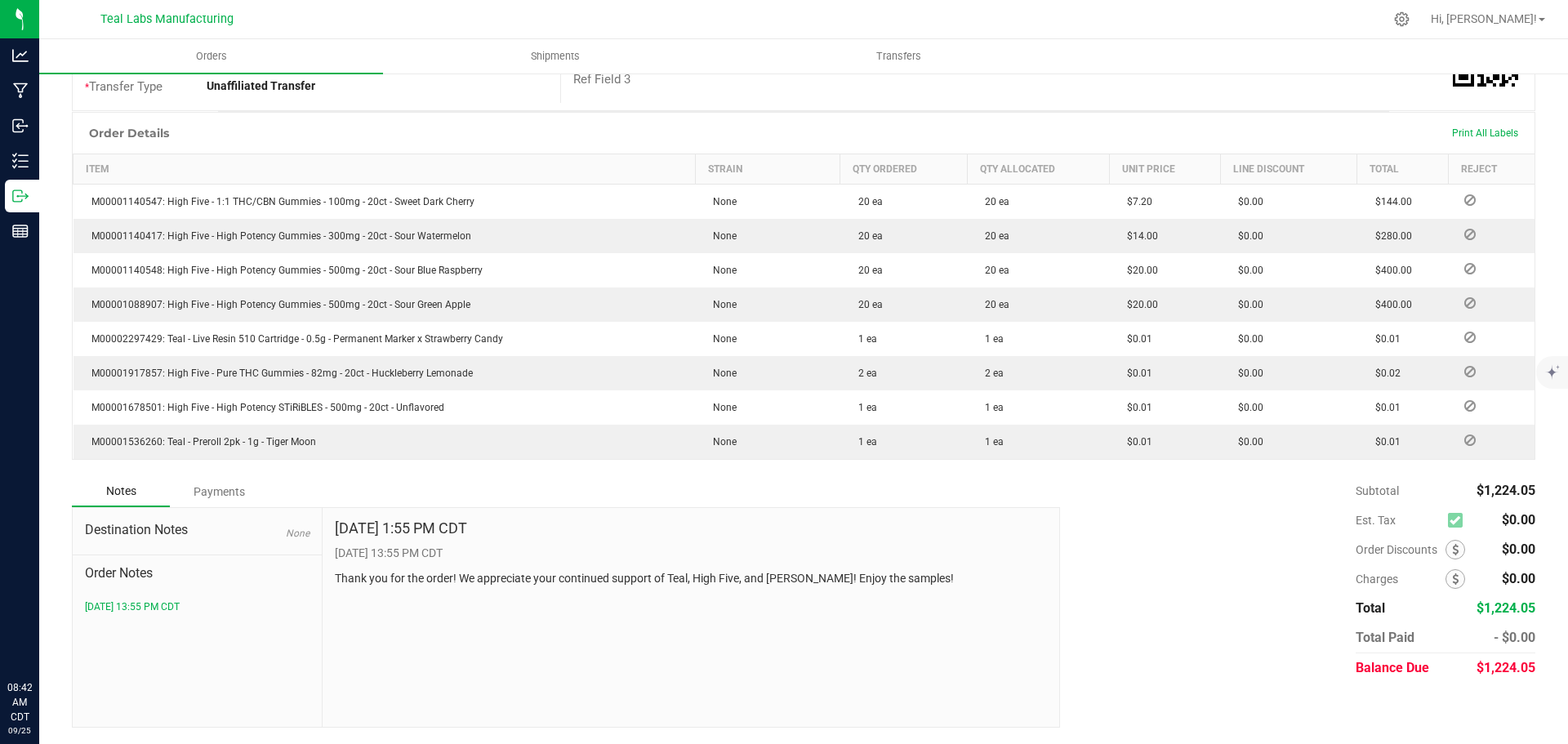
click at [231, 483] on div "Payments" at bounding box center [218, 491] width 98 height 29
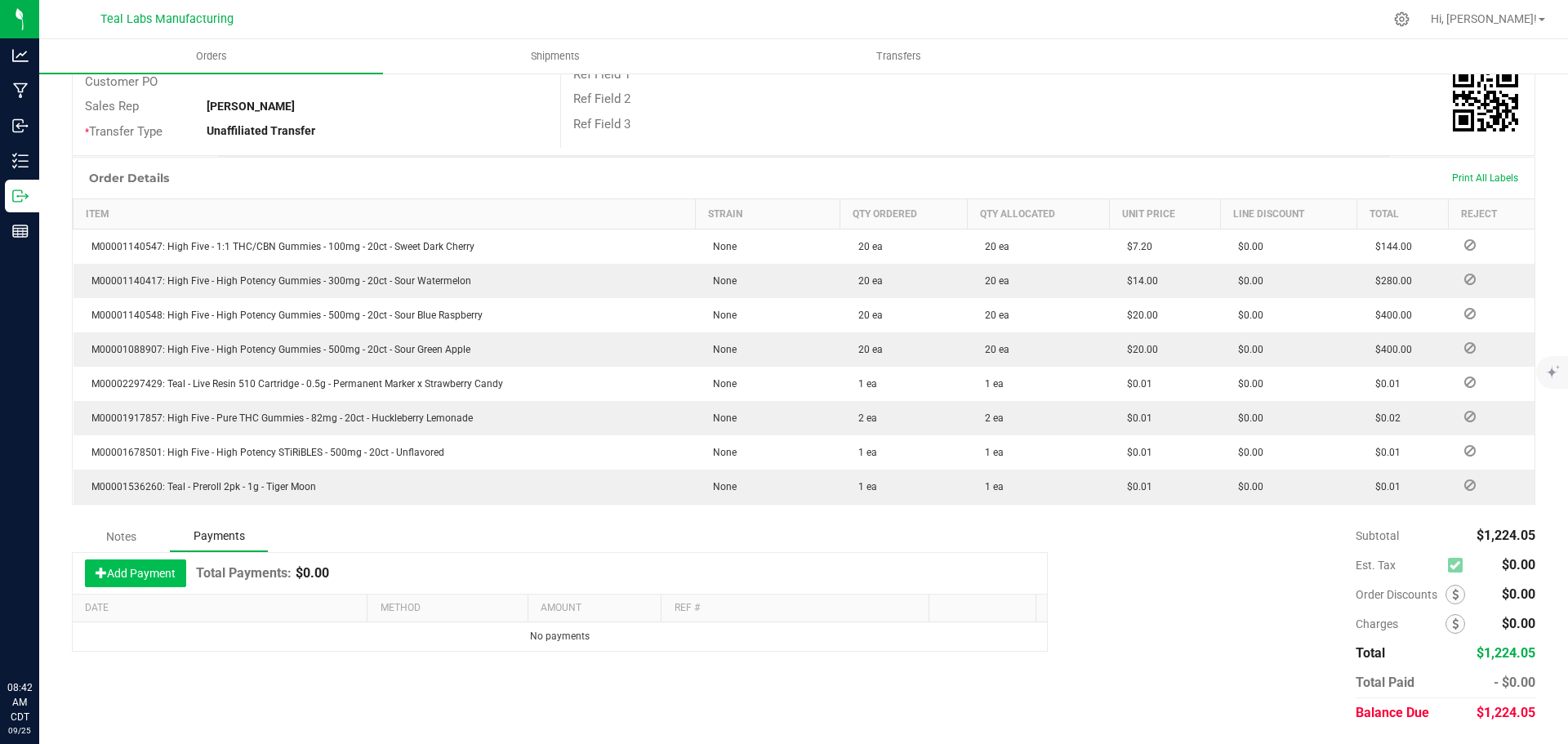
click at [153, 570] on button "Add Payment" at bounding box center [135, 573] width 101 height 28
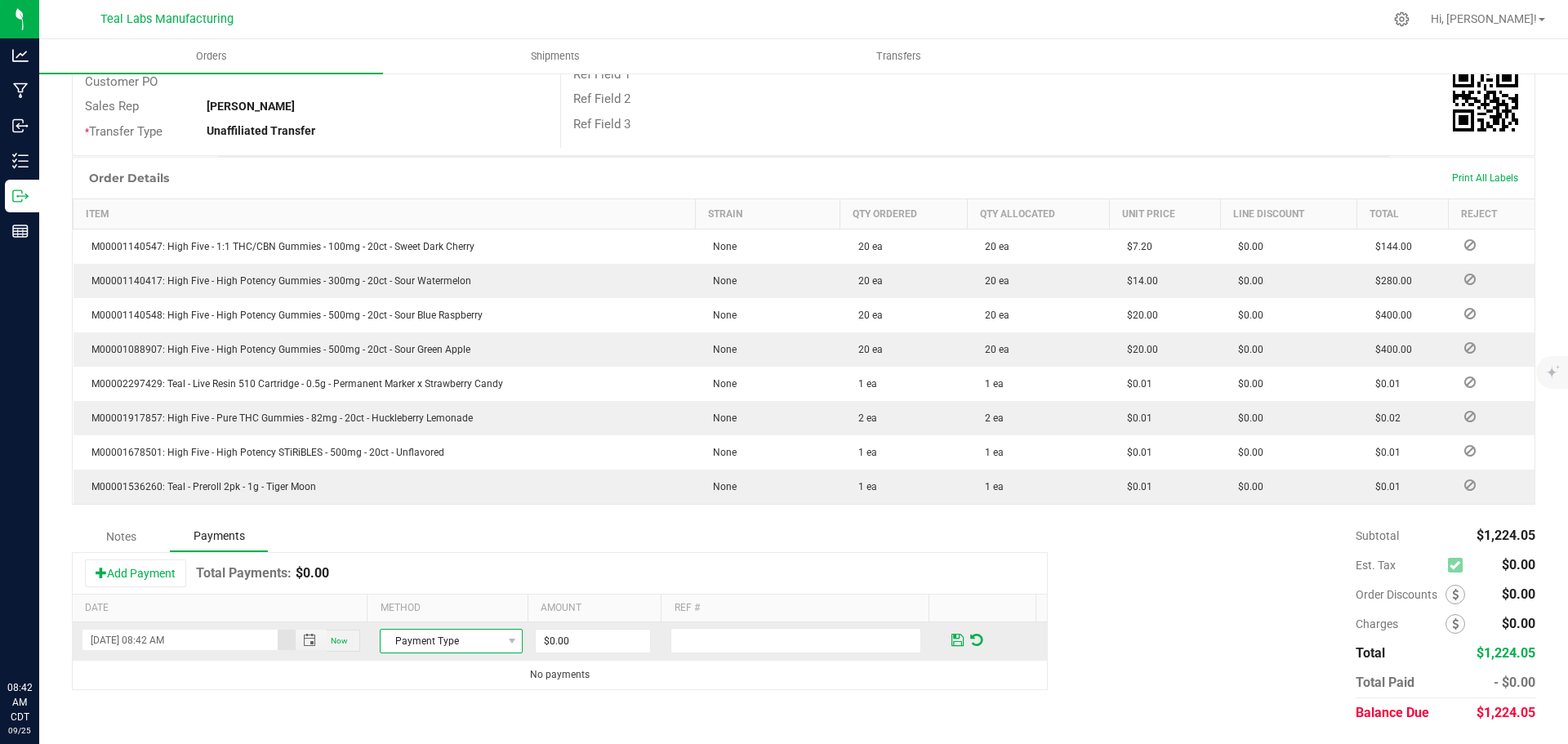
click at [429, 638] on span "Payment Type" at bounding box center [441, 641] width 120 height 22
drag, startPoint x: 419, startPoint y: 584, endPoint x: 467, endPoint y: 604, distance: 52.0
click at [419, 584] on li "Check" at bounding box center [444, 590] width 138 height 22
click at [584, 632] on input "0" at bounding box center [593, 641] width 114 height 22
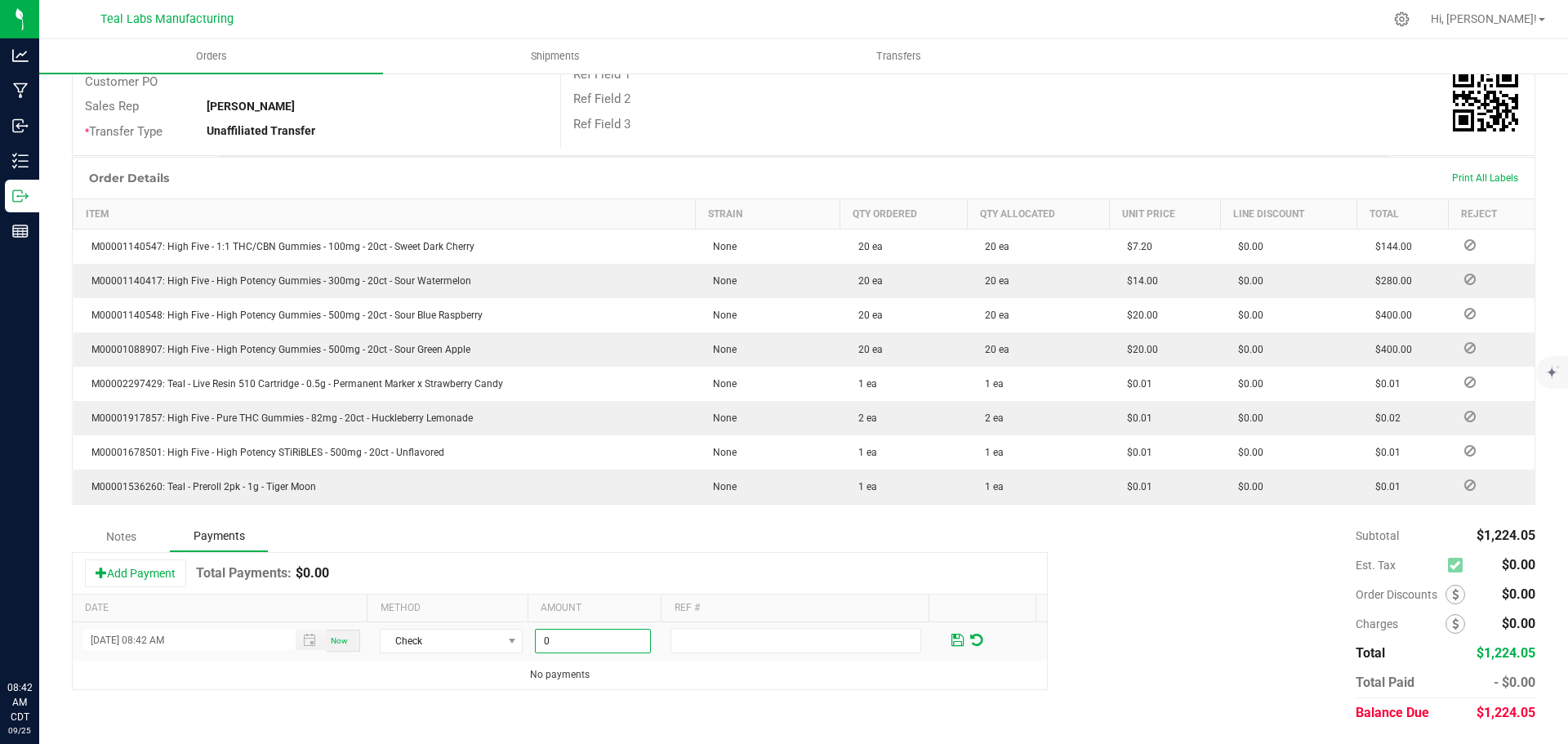
scroll to position [0, 0]
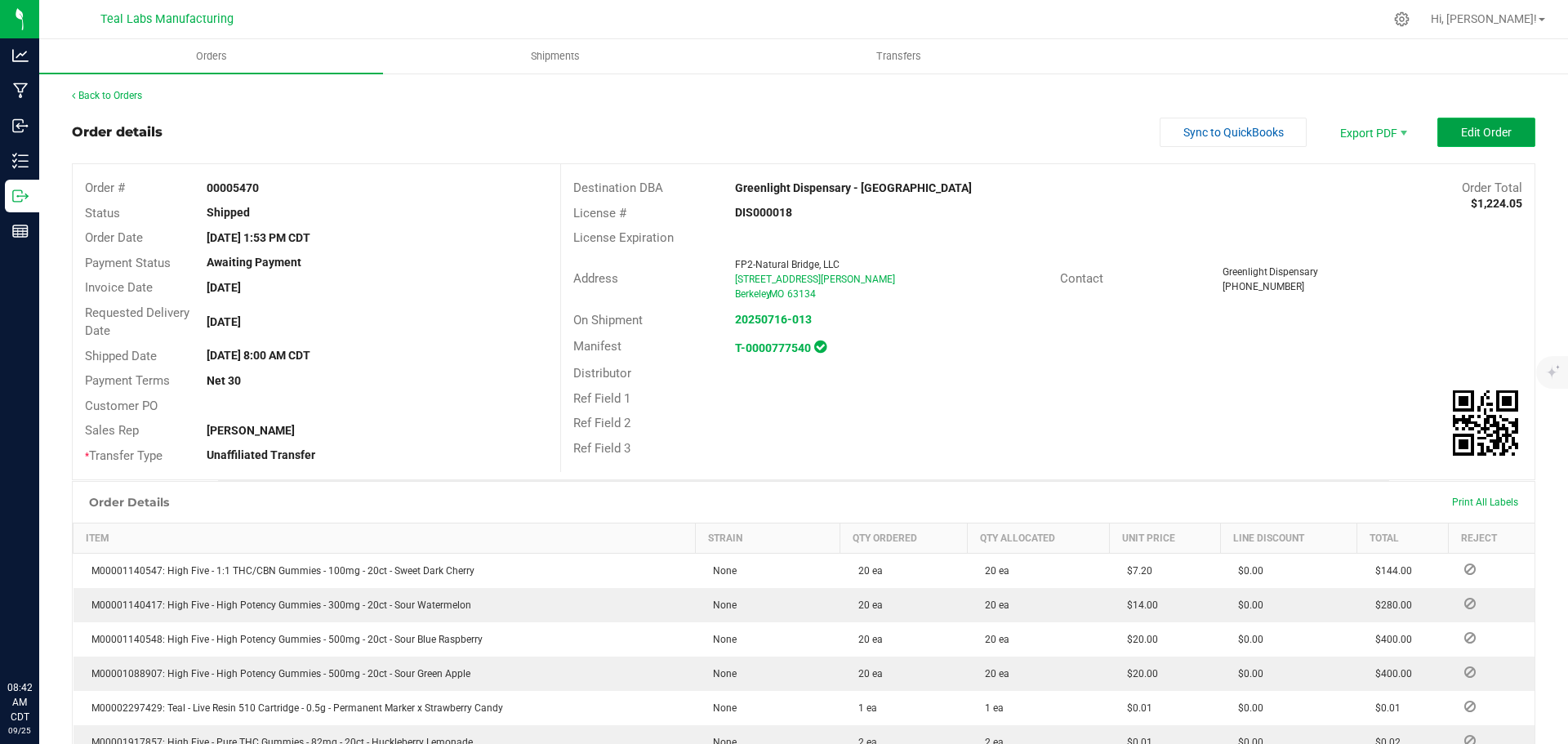
type input "$0.00"
click at [1467, 140] on button "Edit Order" at bounding box center [1486, 132] width 98 height 29
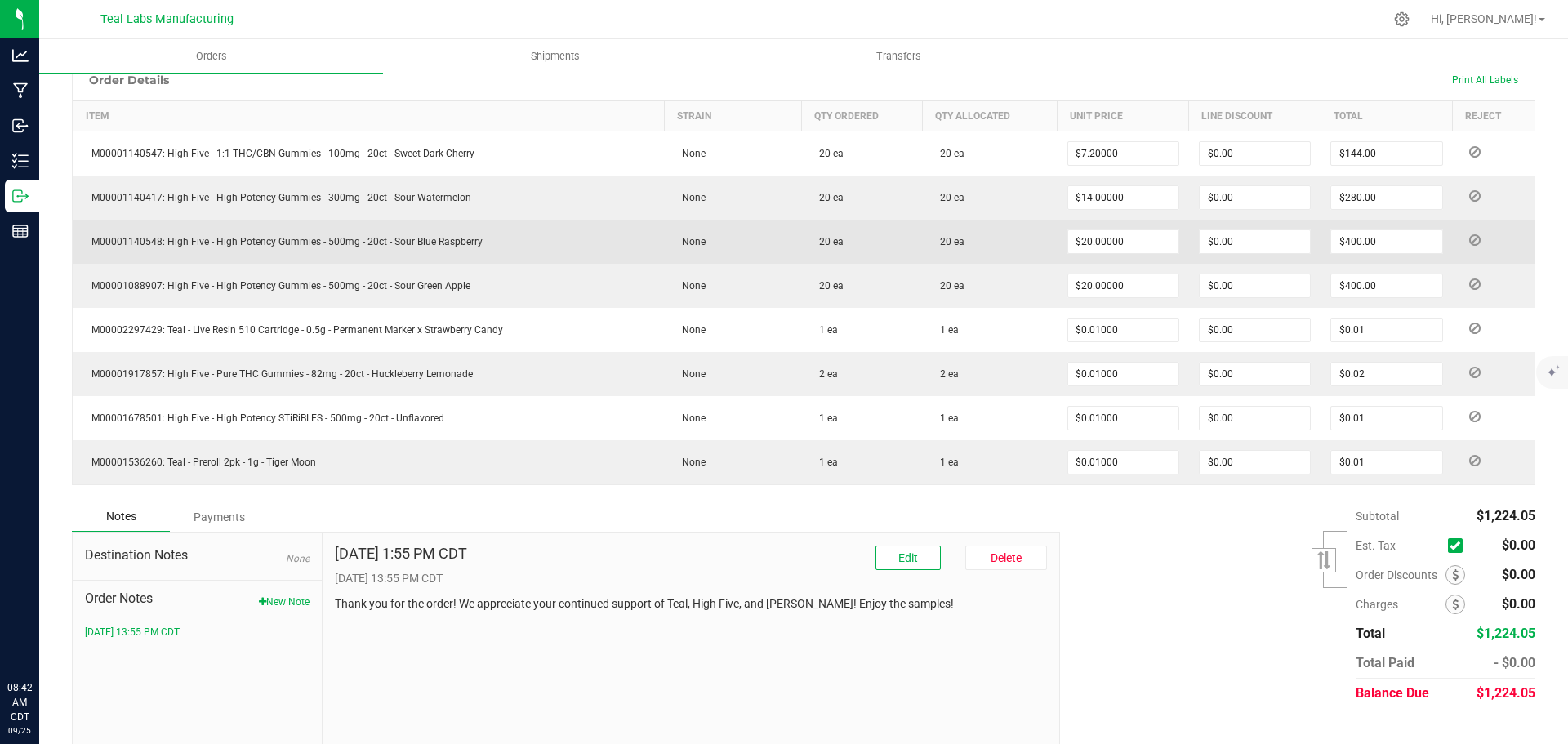
scroll to position [480, 0]
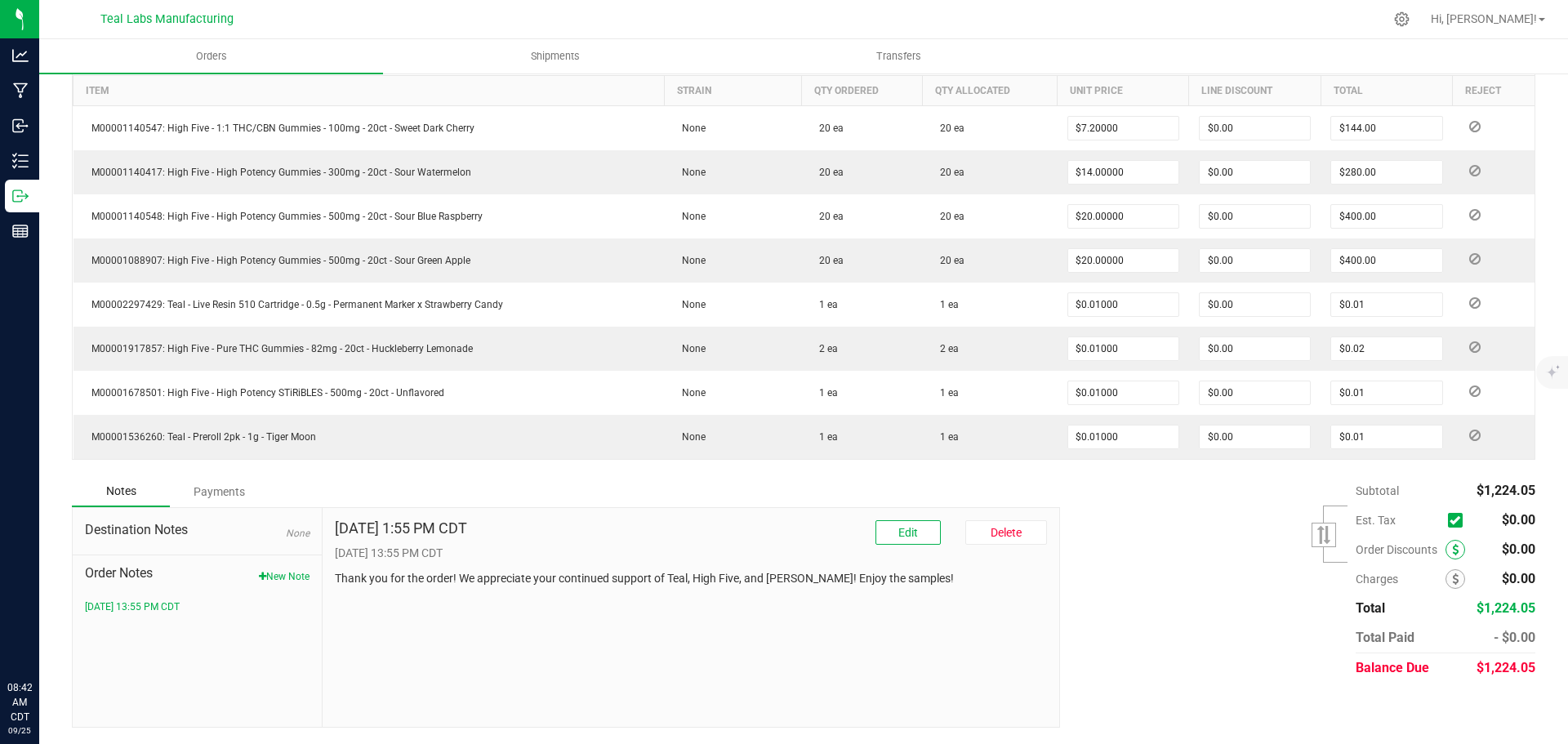
click at [1452, 549] on icon at bounding box center [1455, 550] width 7 height 11
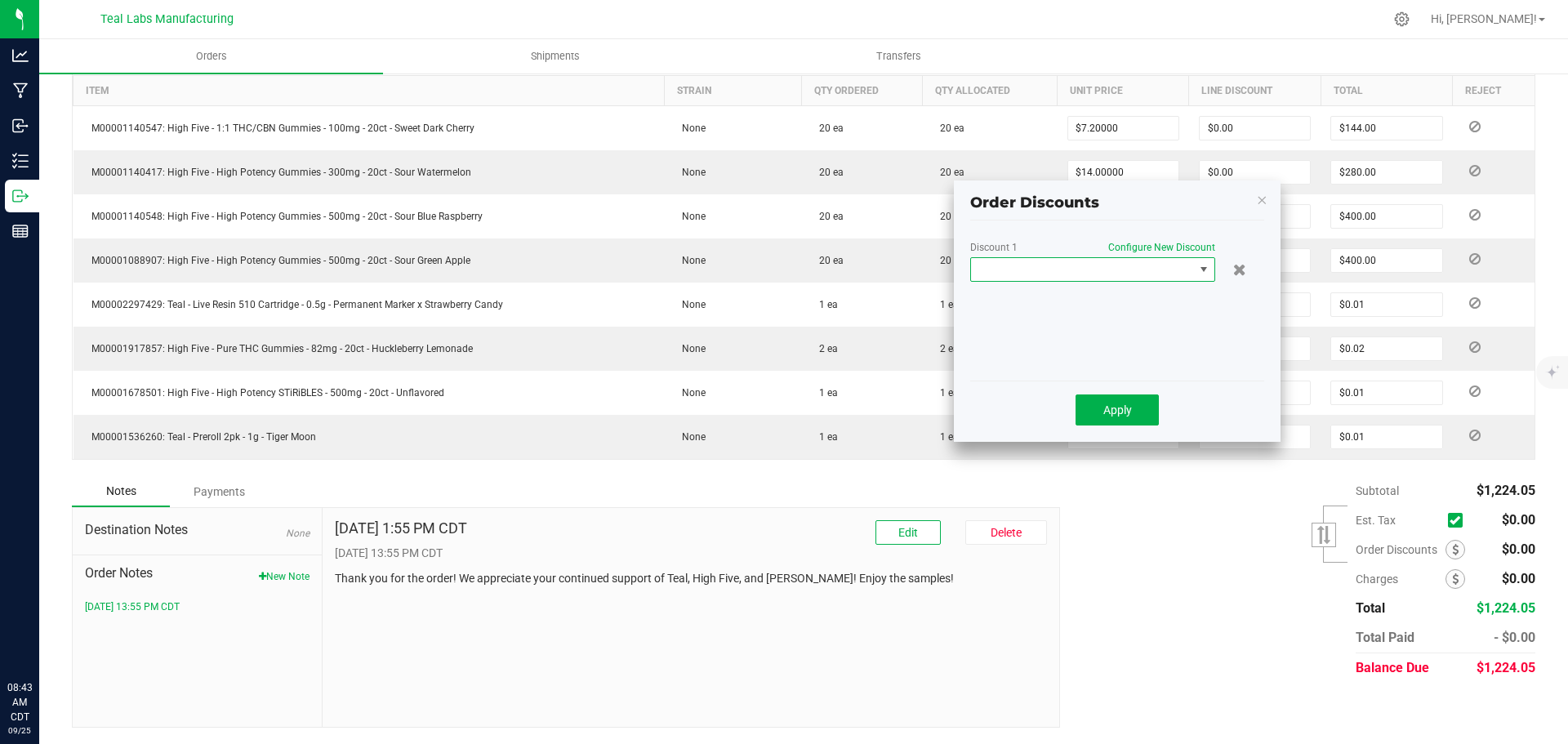
click at [1155, 278] on span at bounding box center [1082, 269] width 223 height 22
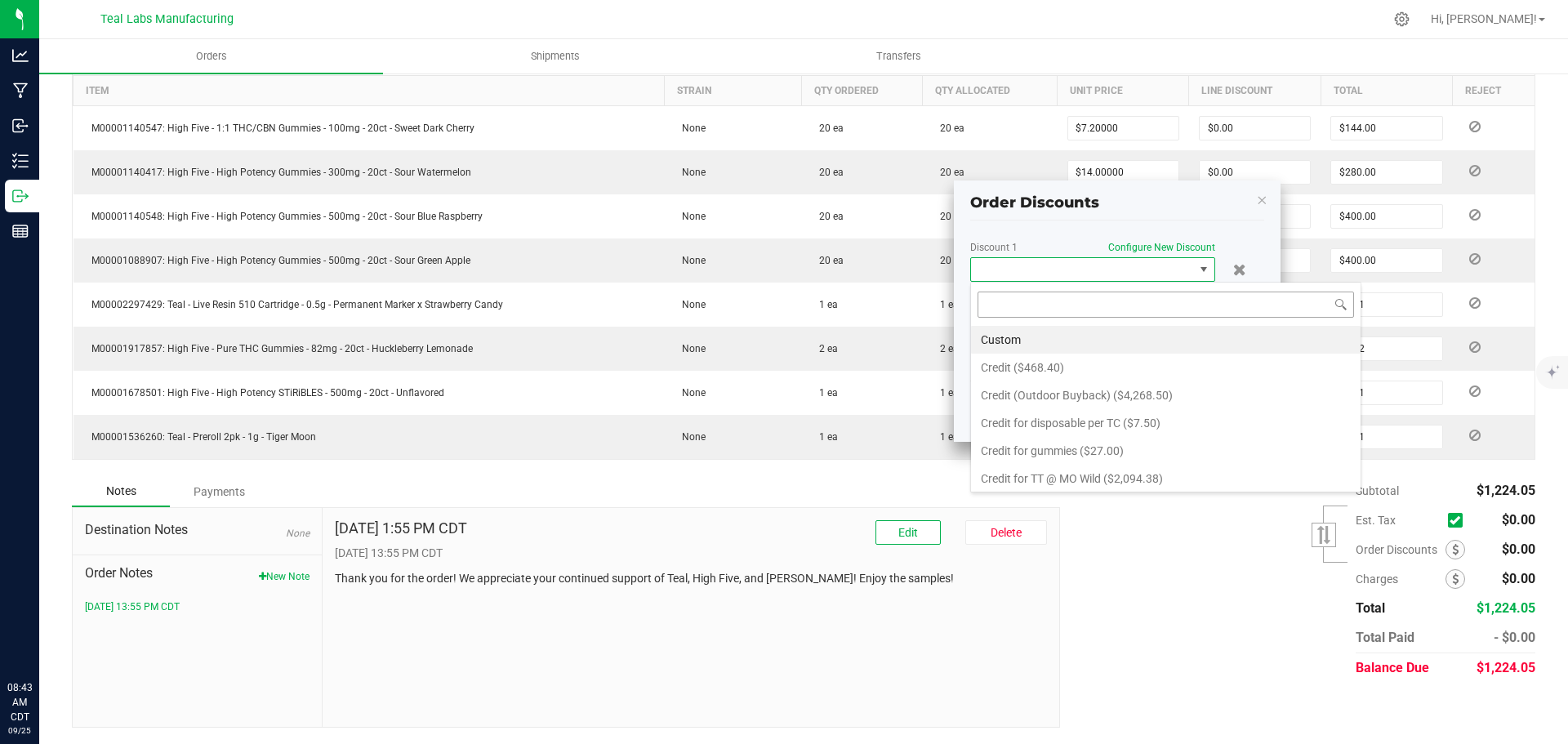
scroll to position [24, 245]
click at [1017, 339] on li "Custom" at bounding box center [1165, 340] width 389 height 28
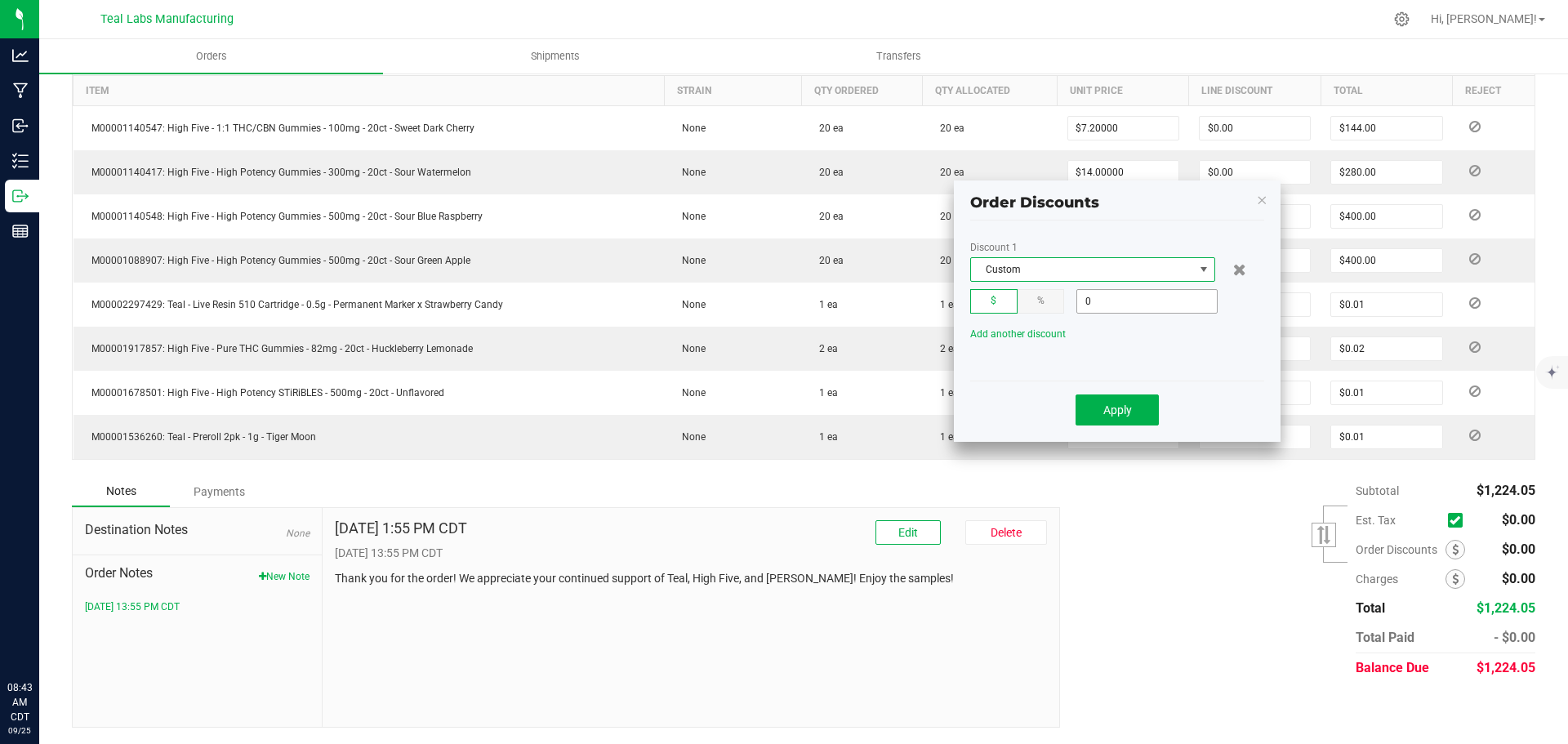
click at [1131, 294] on input "0" at bounding box center [1147, 302] width 140 height 22
type input "$1,111.68"
click at [1118, 401] on button "Apply" at bounding box center [1116, 410] width 83 height 31
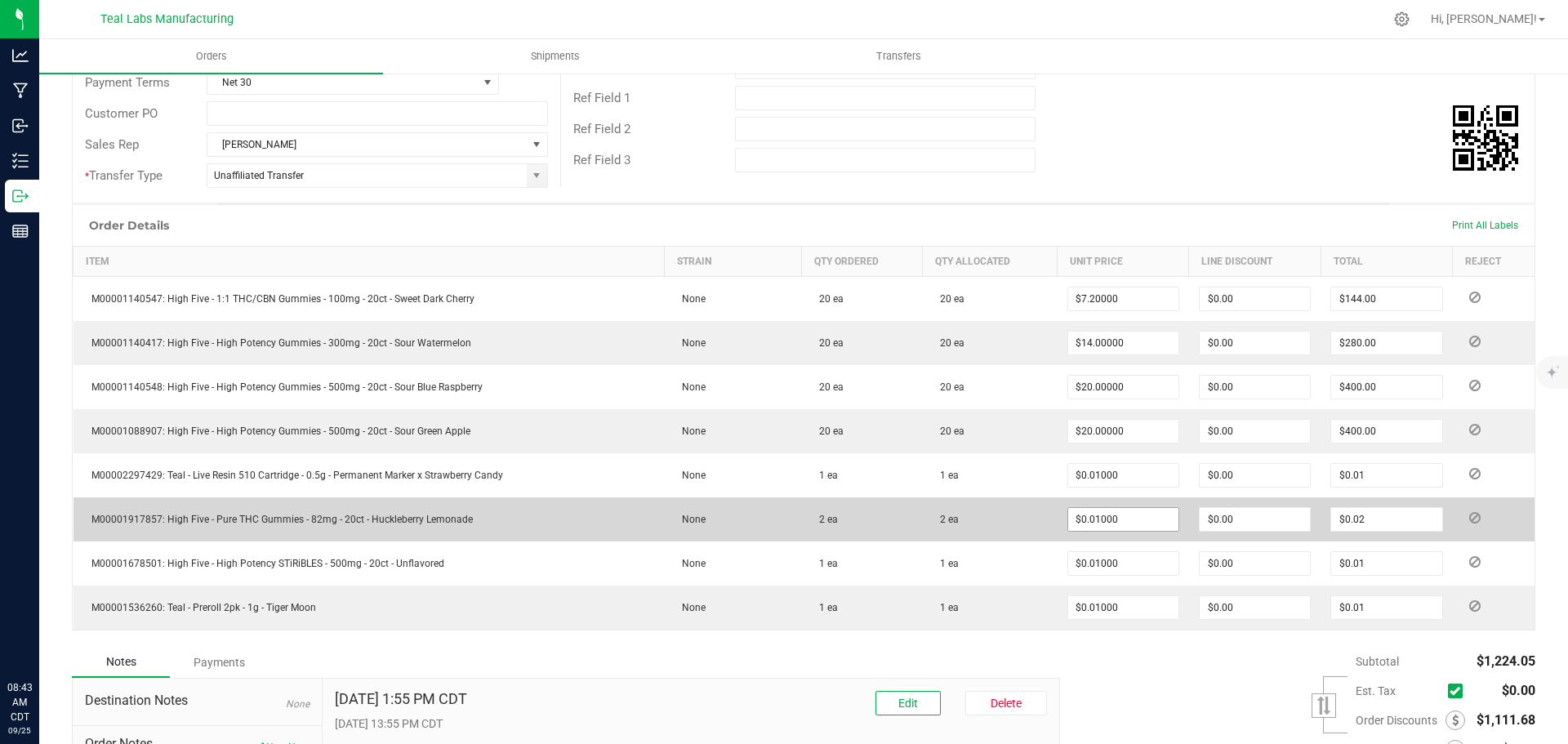
scroll to position [0, 0]
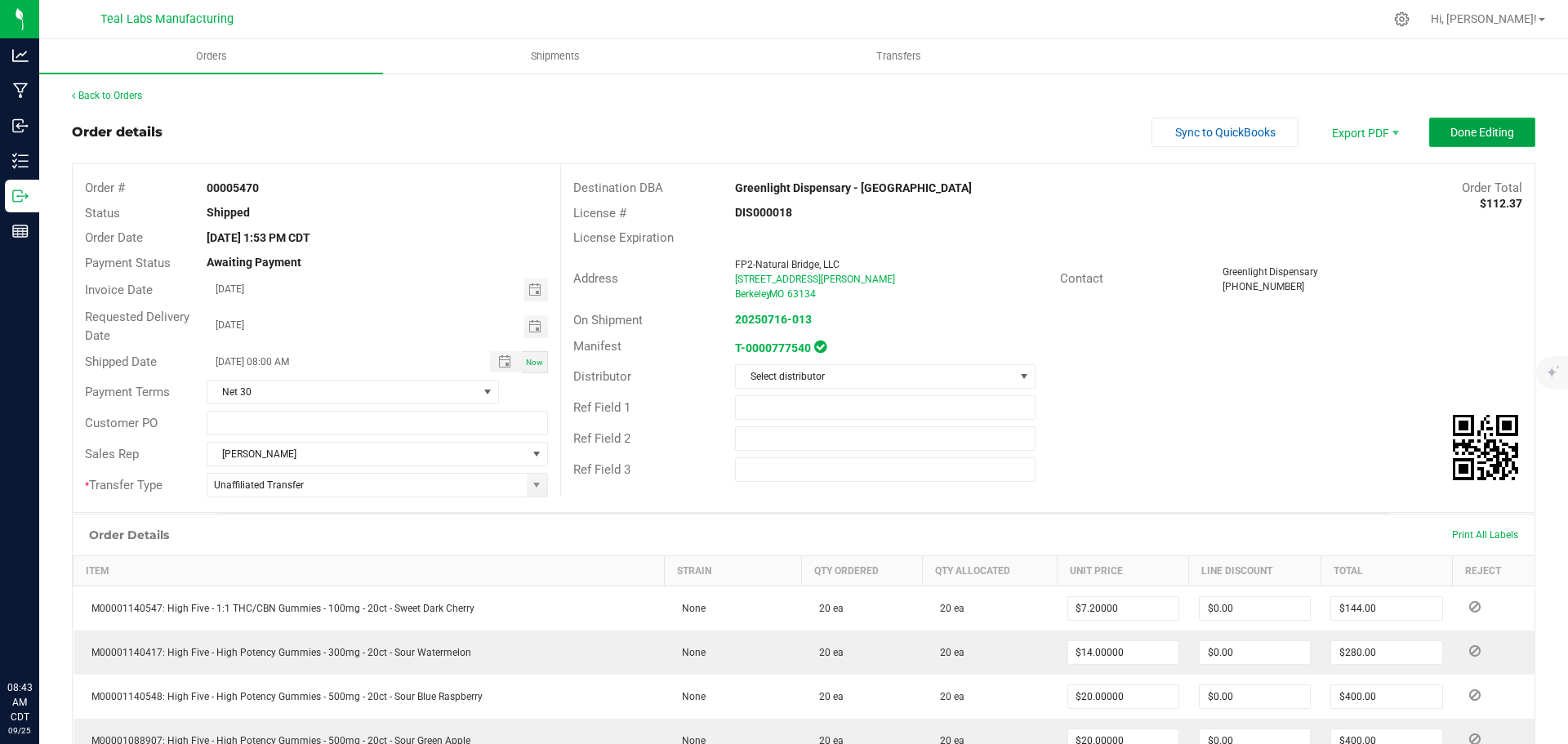
click at [1484, 133] on span "Done Editing" at bounding box center [1482, 133] width 63 height 13
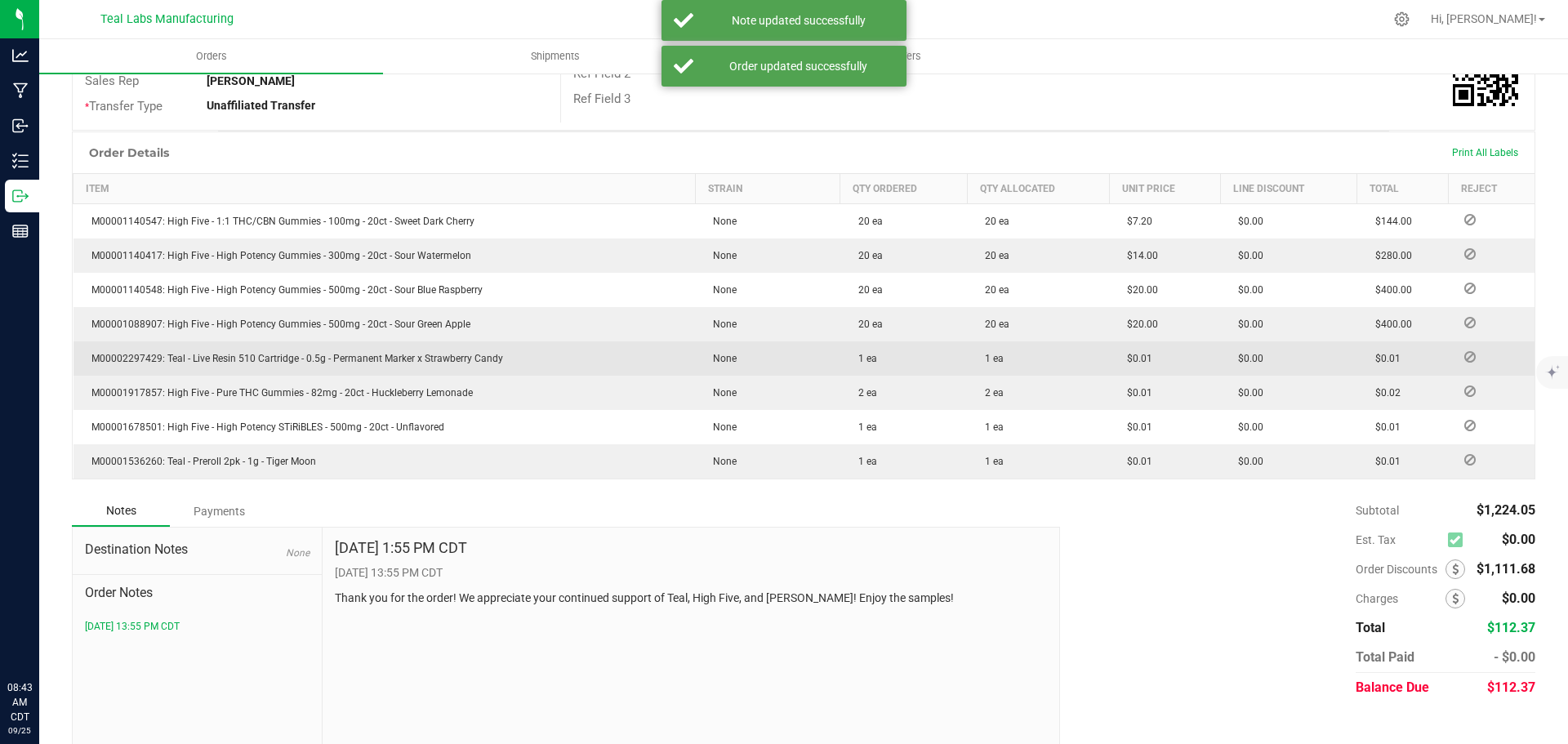
scroll to position [369, 0]
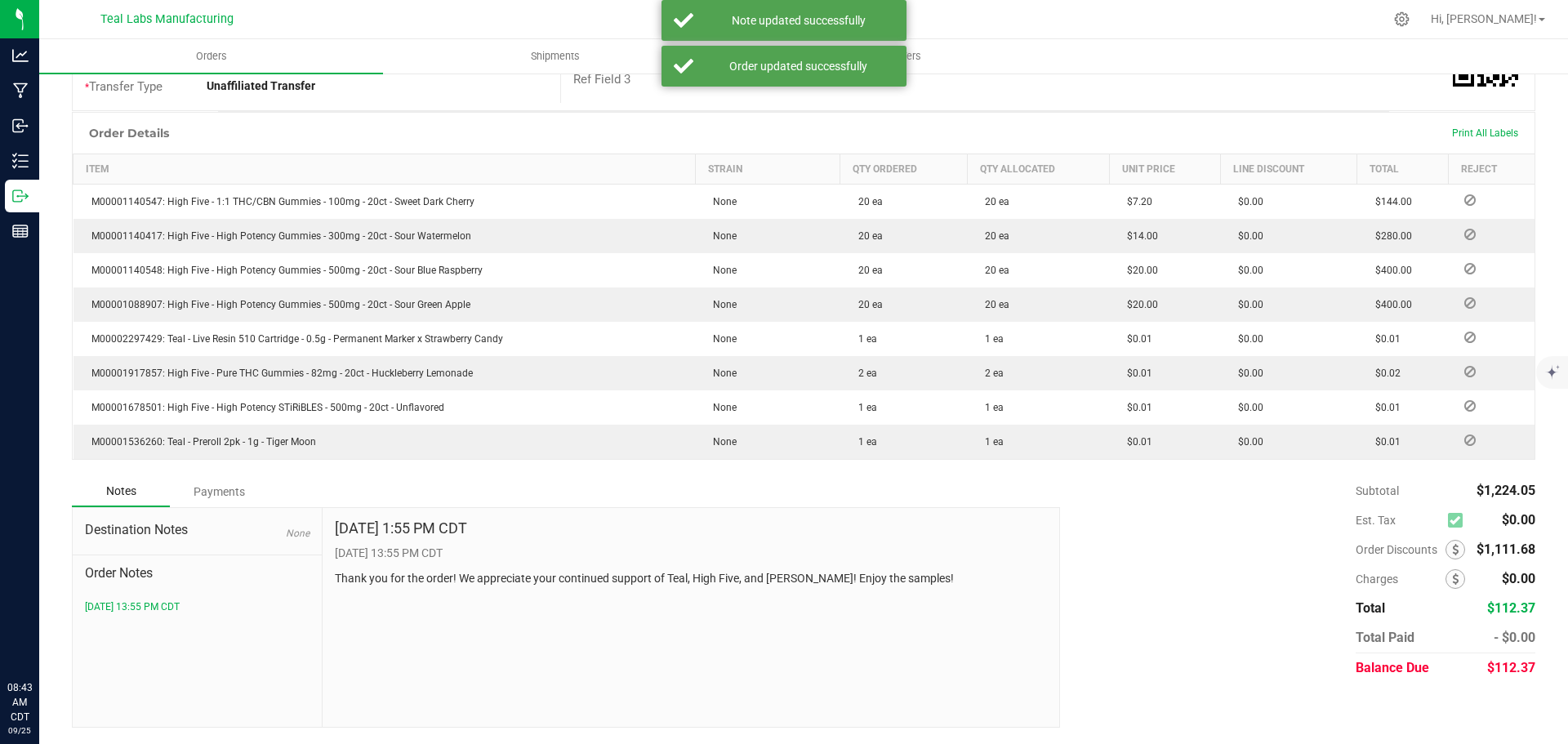
click at [233, 484] on div "Payments" at bounding box center [218, 491] width 98 height 29
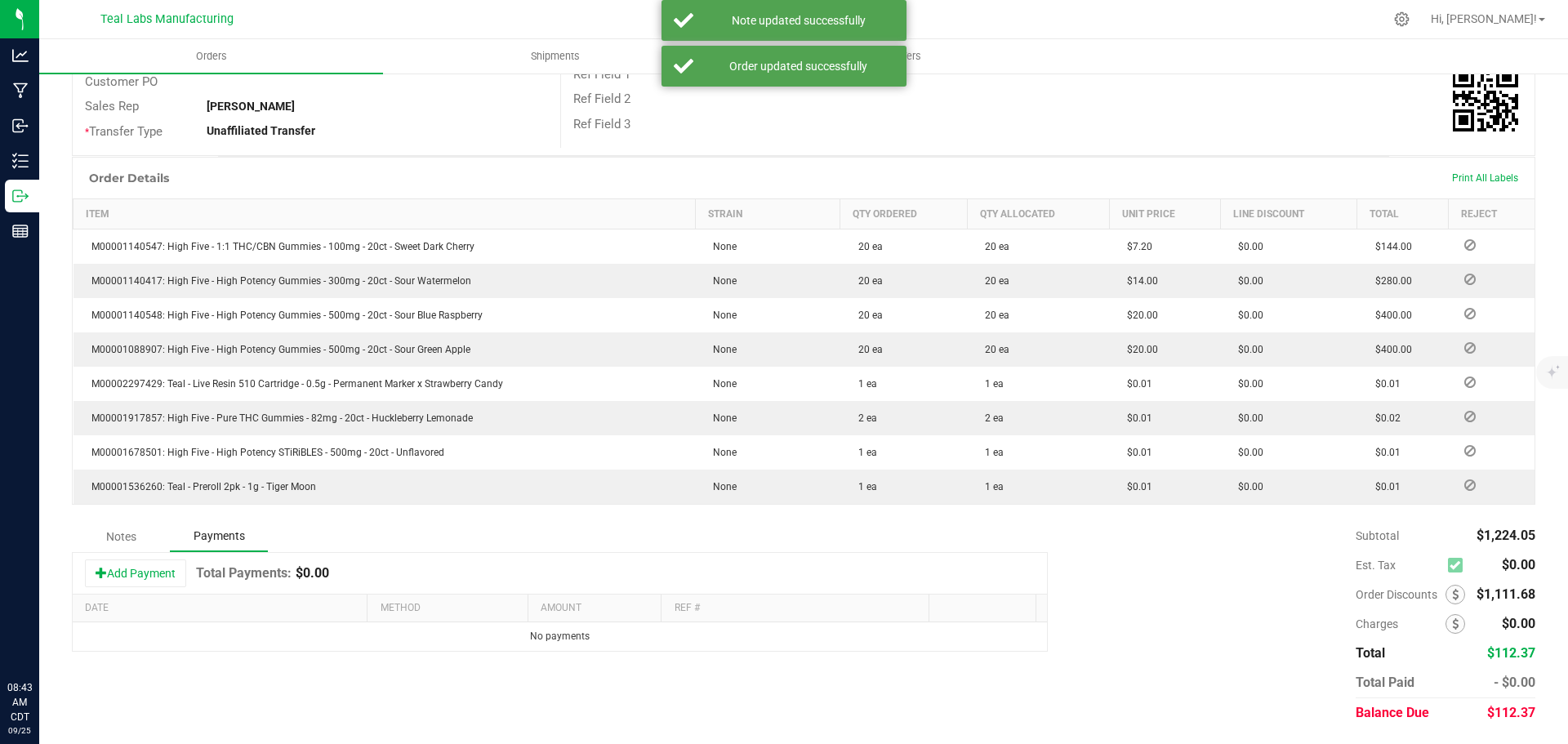
scroll to position [324, 0]
click at [163, 579] on button "Add Payment" at bounding box center [135, 573] width 101 height 28
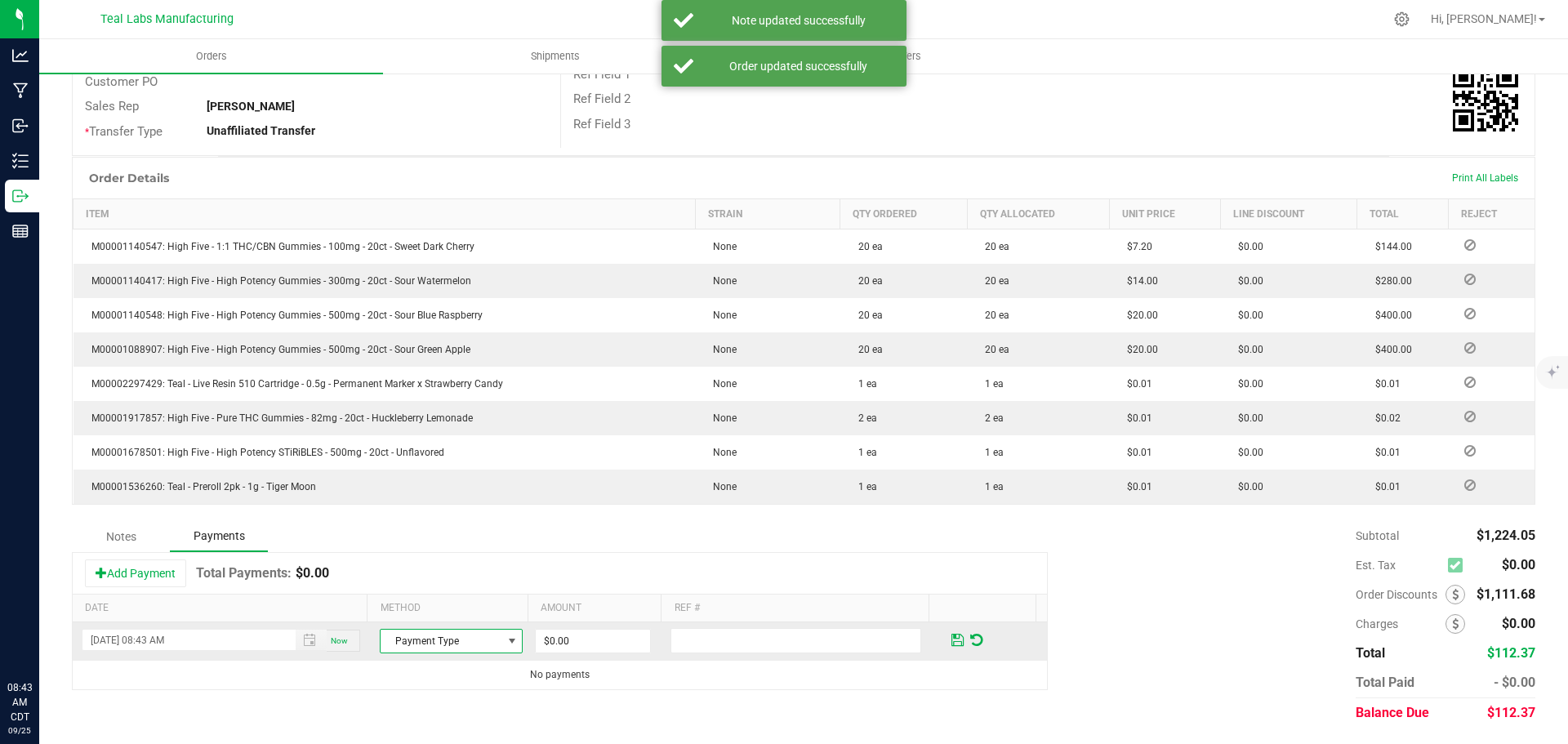
click at [490, 637] on span "Payment Type" at bounding box center [441, 641] width 120 height 22
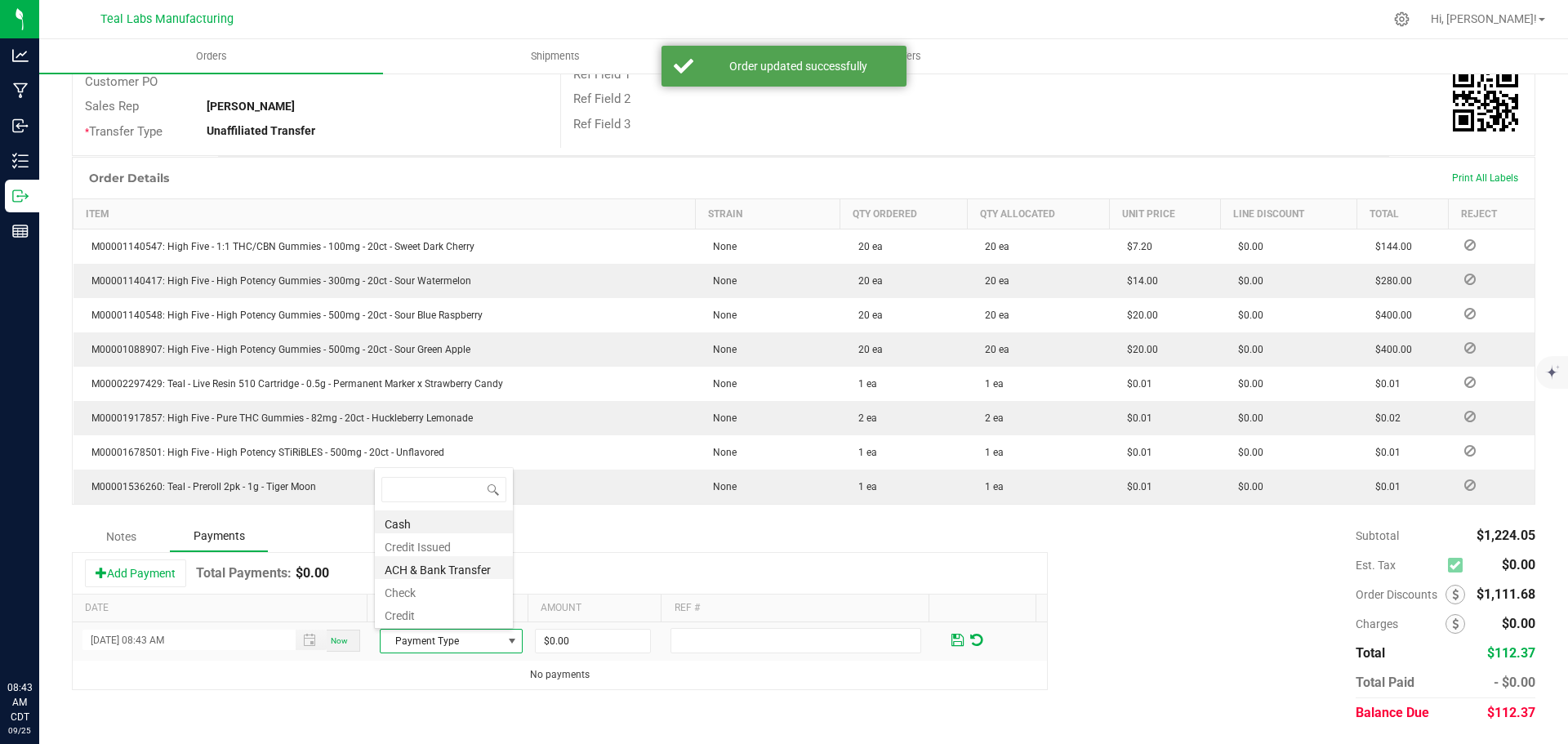
click at [441, 571] on li "ACH & Bank Transfer" at bounding box center [444, 568] width 138 height 22
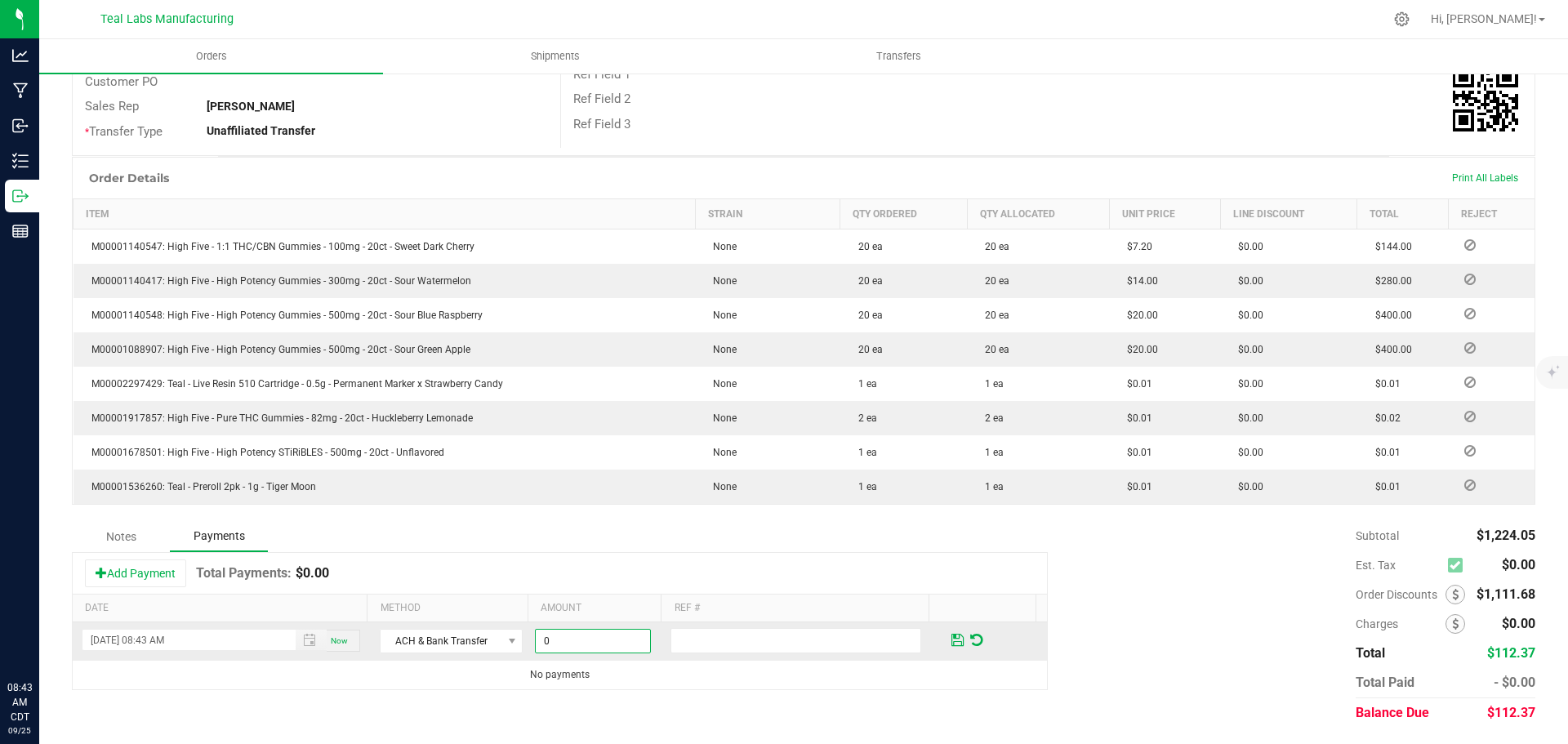
click at [578, 639] on input "0" at bounding box center [593, 641] width 114 height 22
type input "$112.37"
click at [866, 643] on input "text" at bounding box center [795, 640] width 251 height 25
type input "9963"
click at [951, 640] on span at bounding box center [957, 640] width 12 height 15
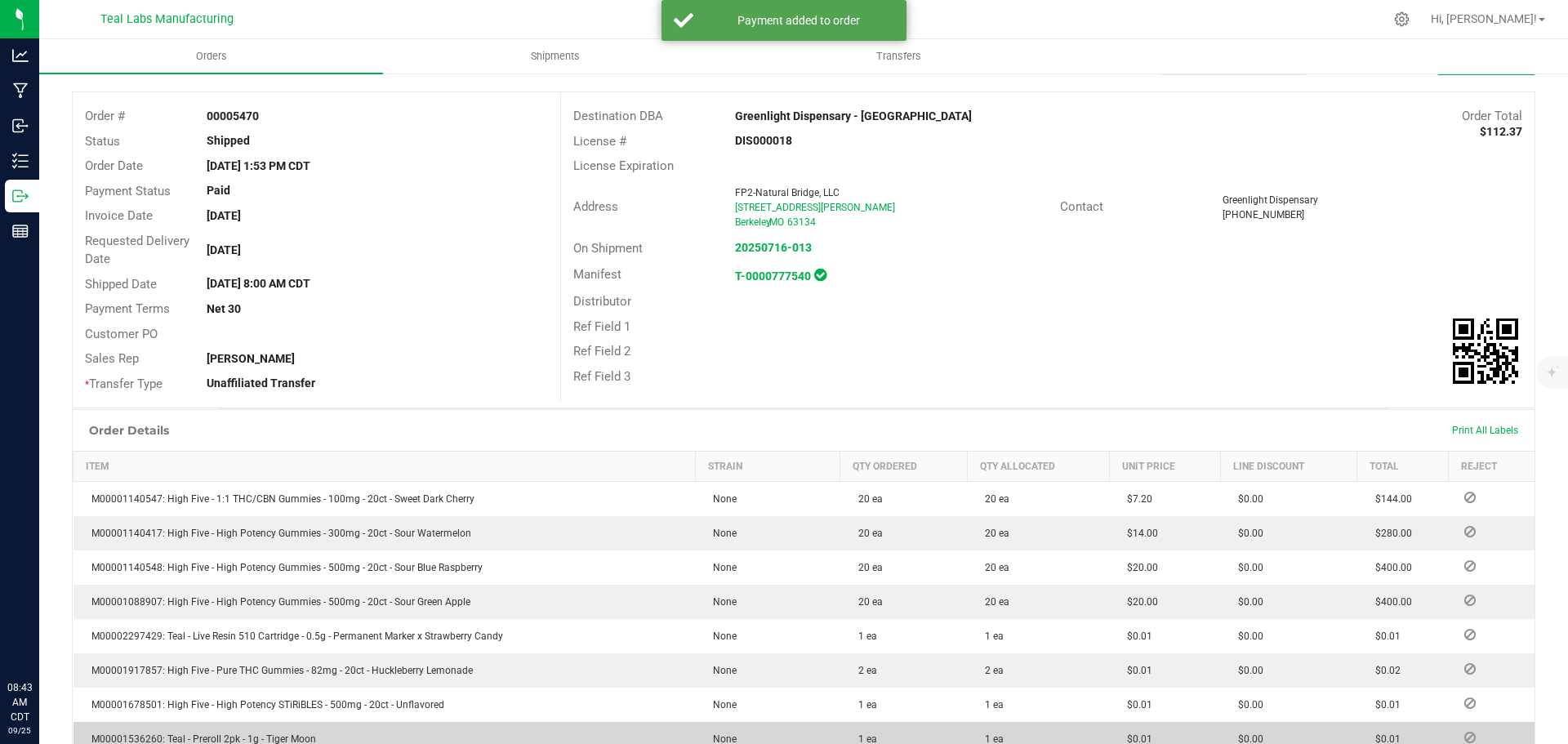
scroll to position [0, 0]
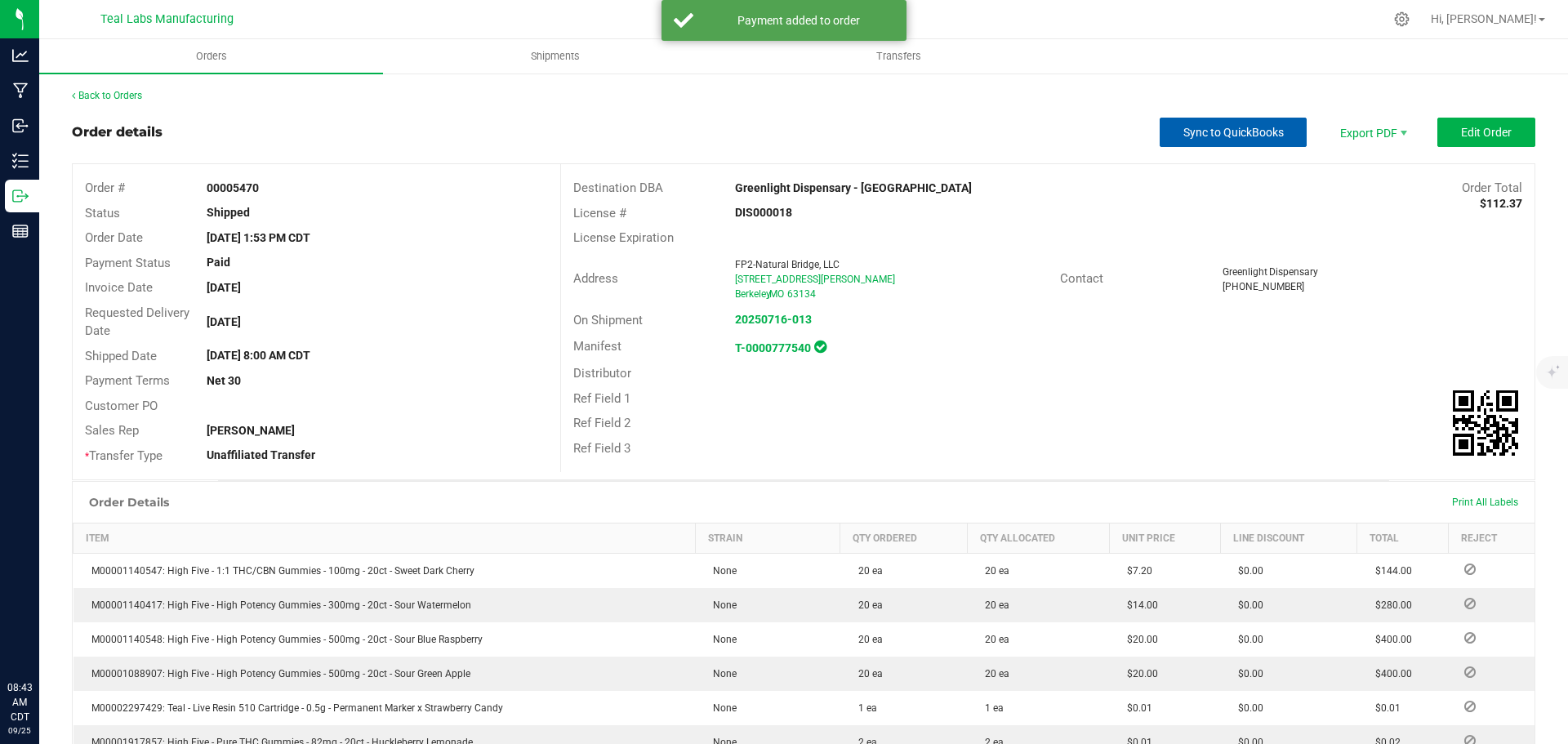
click at [1218, 123] on button "Sync to QuickBooks" at bounding box center [1232, 132] width 147 height 29
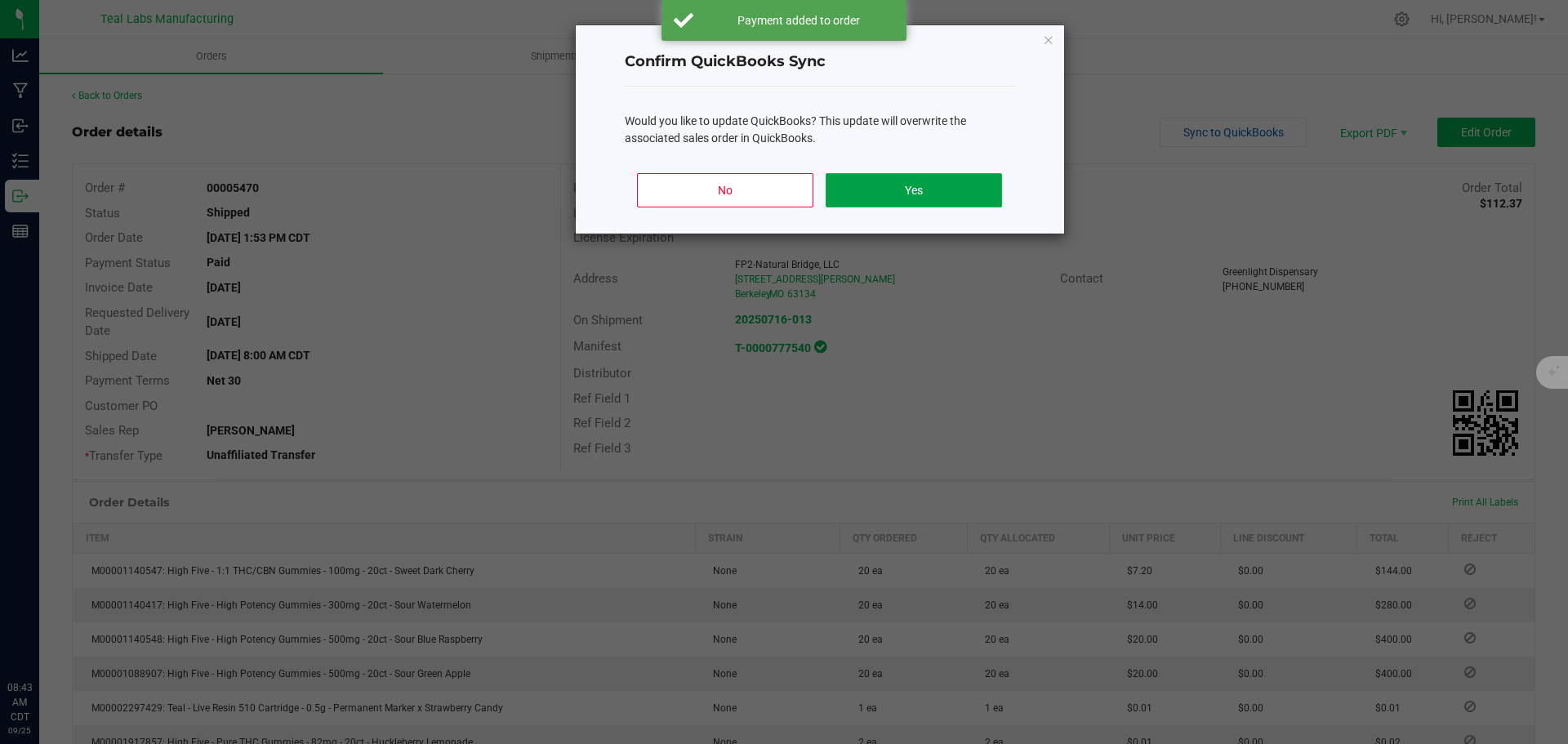
click at [928, 186] on button "Yes" at bounding box center [914, 190] width 175 height 35
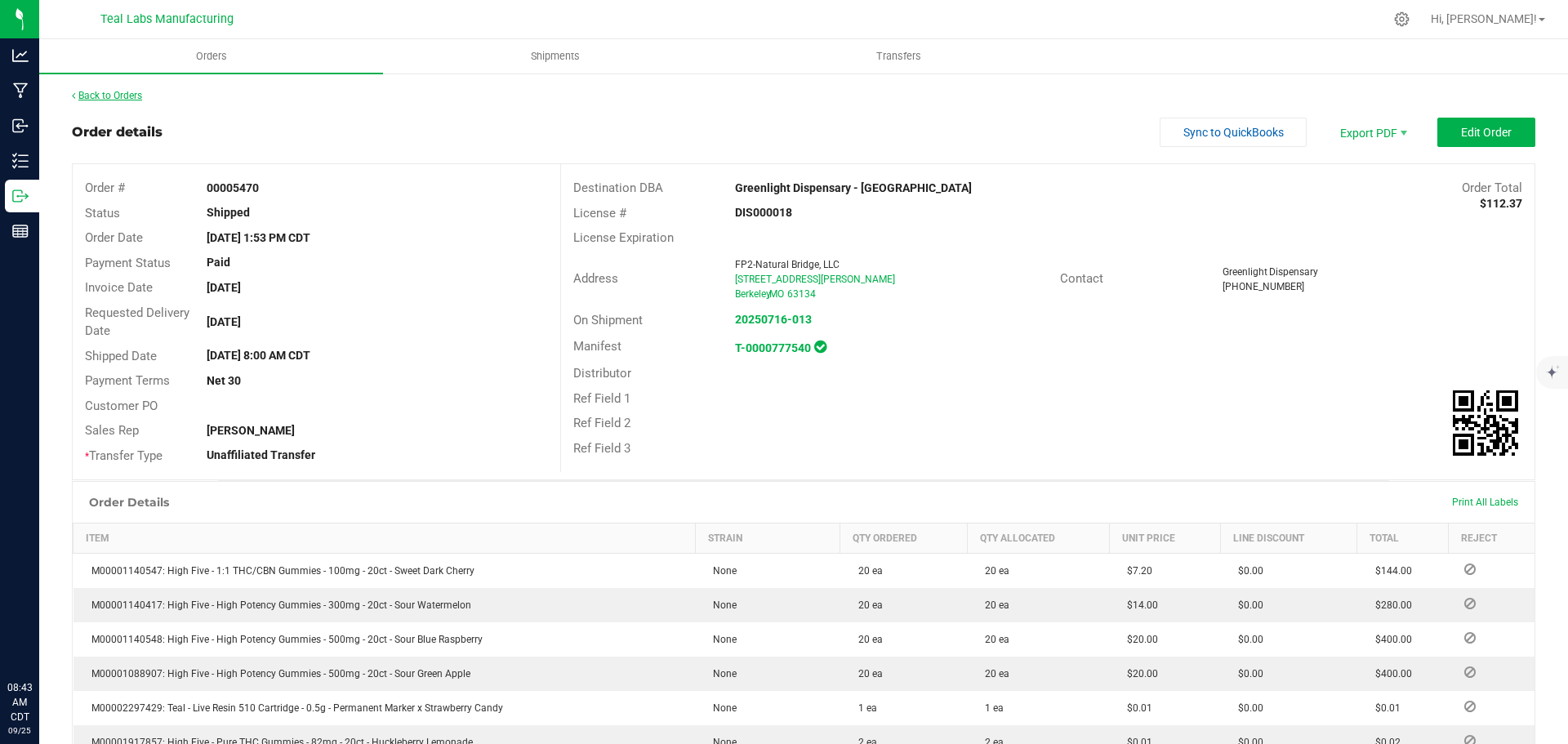
click at [133, 92] on link "Back to Orders" at bounding box center [106, 95] width 70 height 11
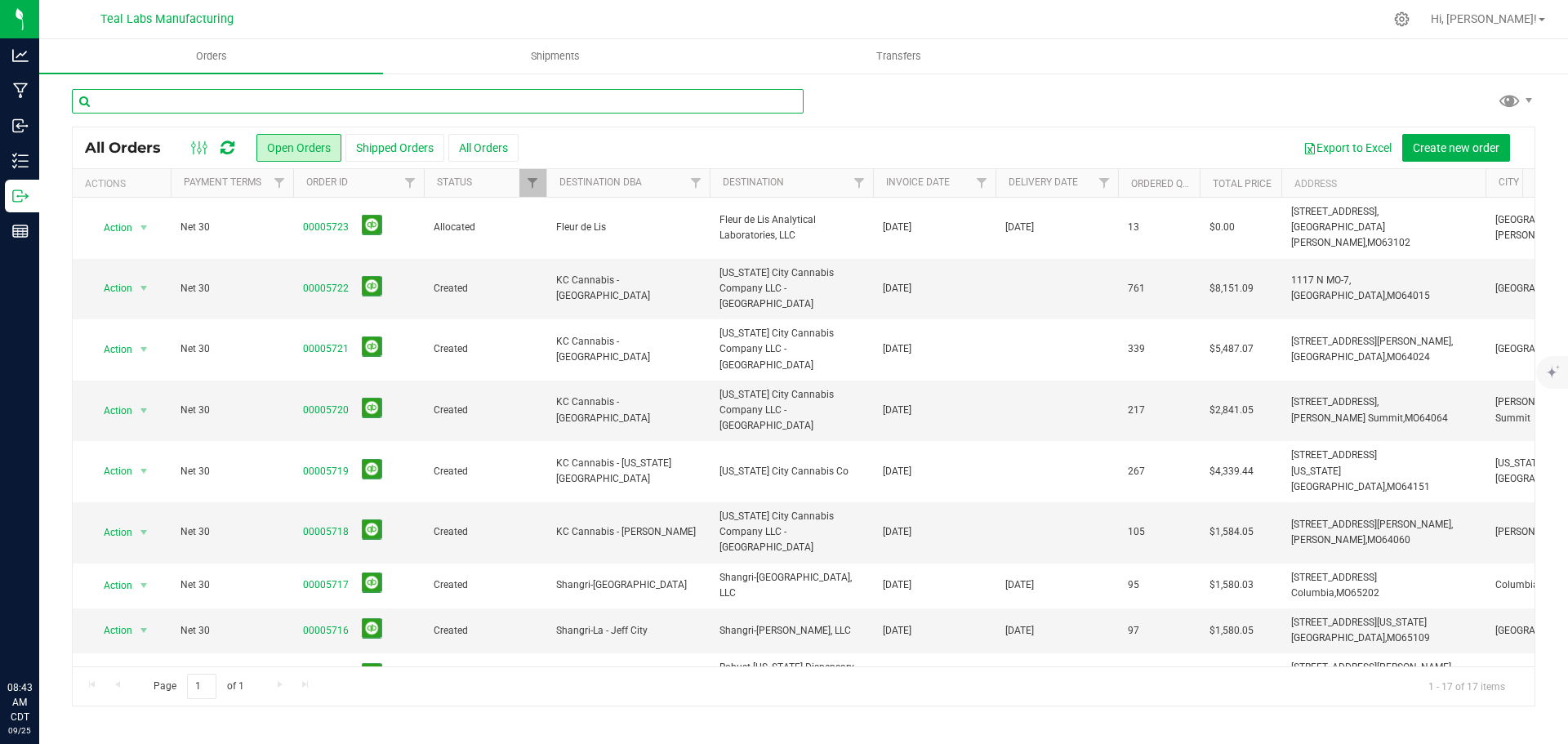
click at [205, 100] on input "text" at bounding box center [438, 101] width 732 height 24
type input "5471"
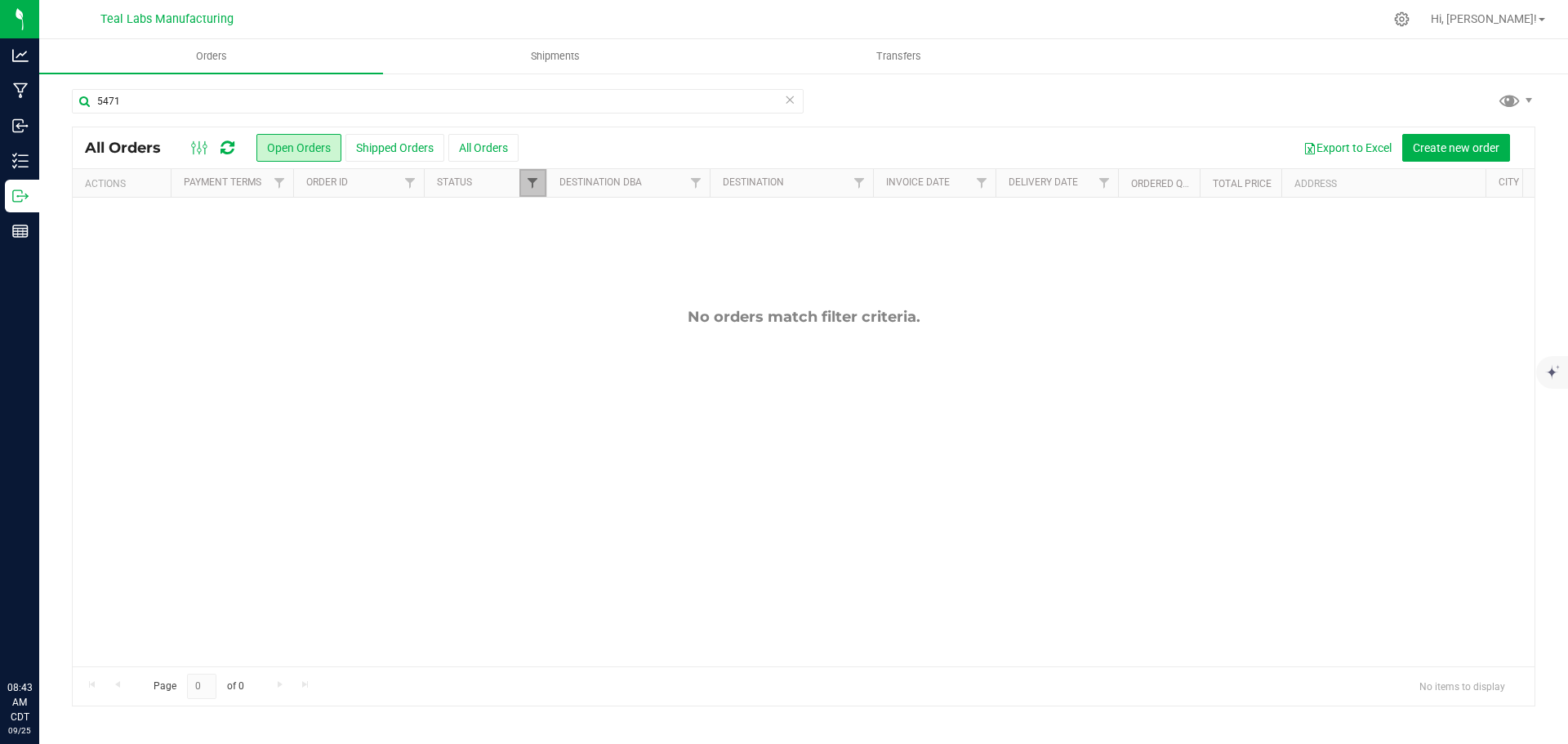
click at [532, 183] on span "Filter" at bounding box center [532, 183] width 13 height 13
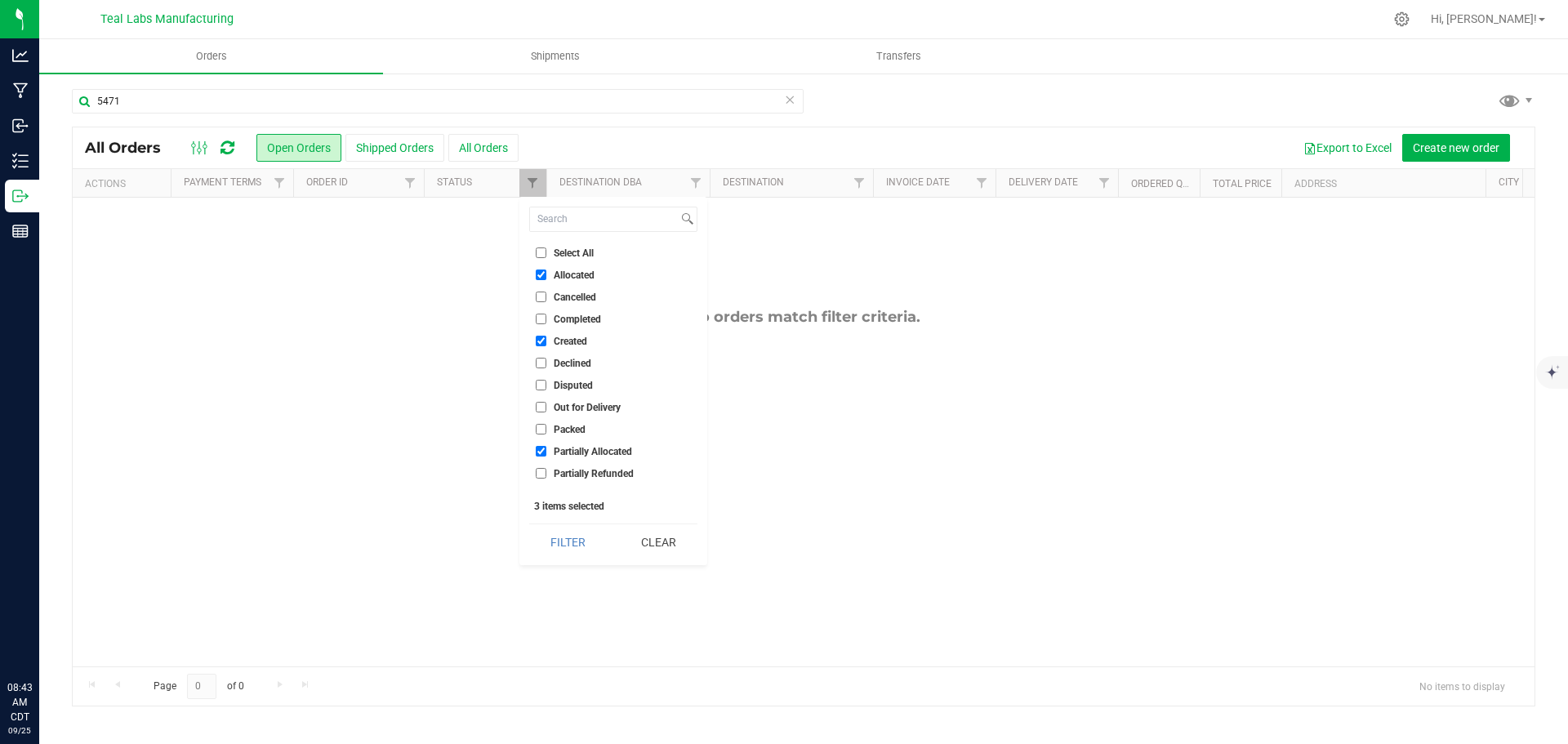
click at [545, 248] on input "Select All" at bounding box center [540, 252] width 10 height 10
checkbox input "true"
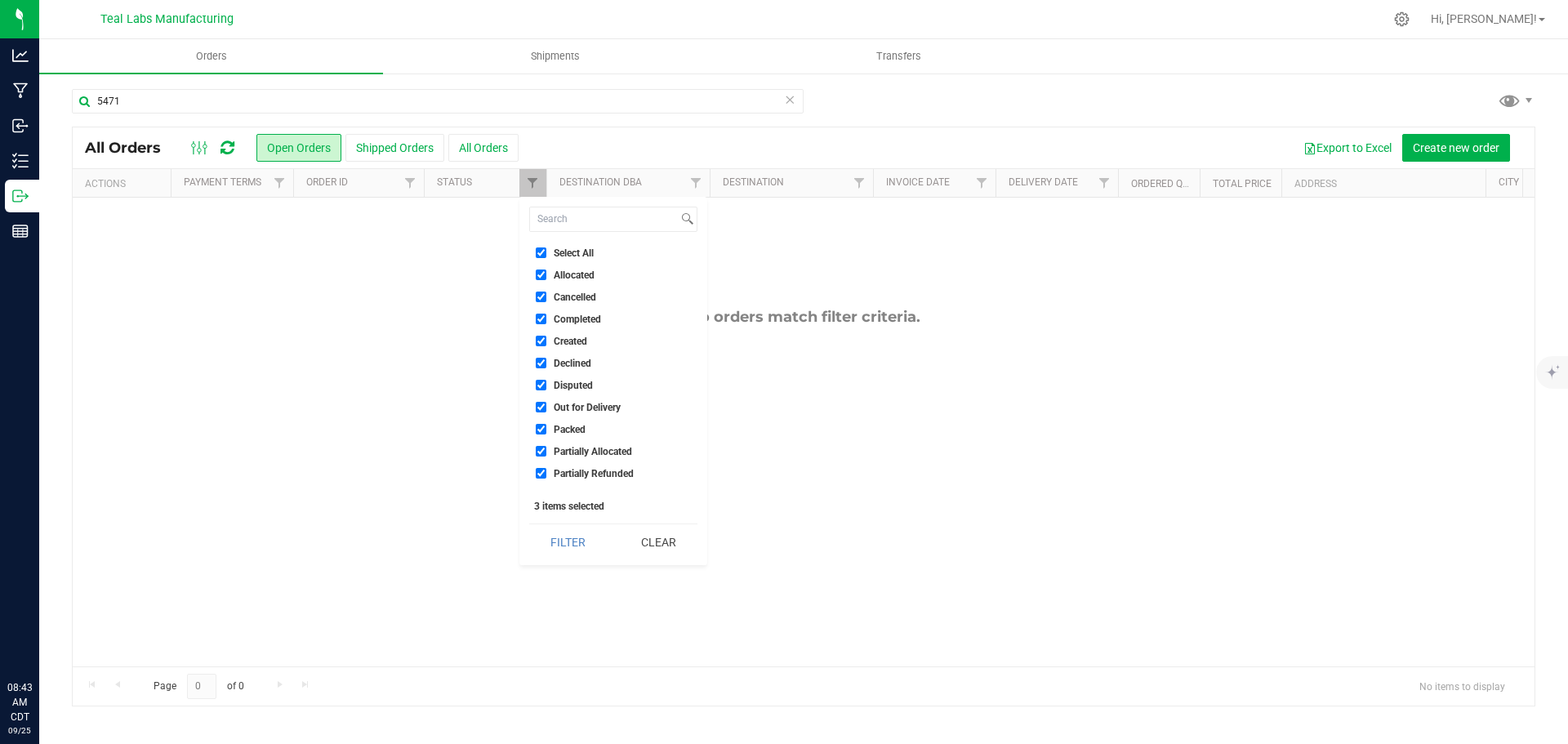
checkbox input "true"
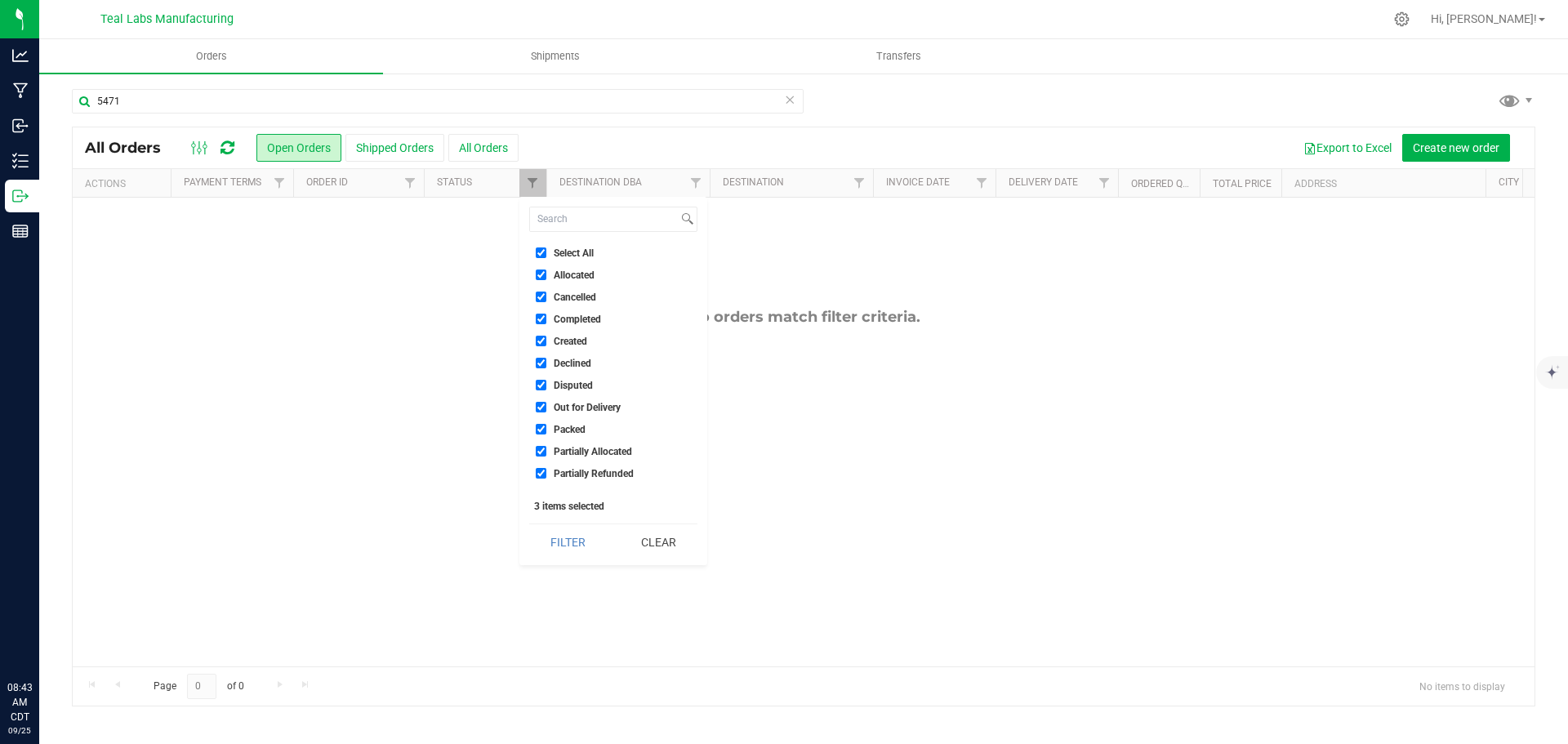
checkbox input "true"
click at [570, 558] on button "Filter" at bounding box center [568, 542] width 78 height 35
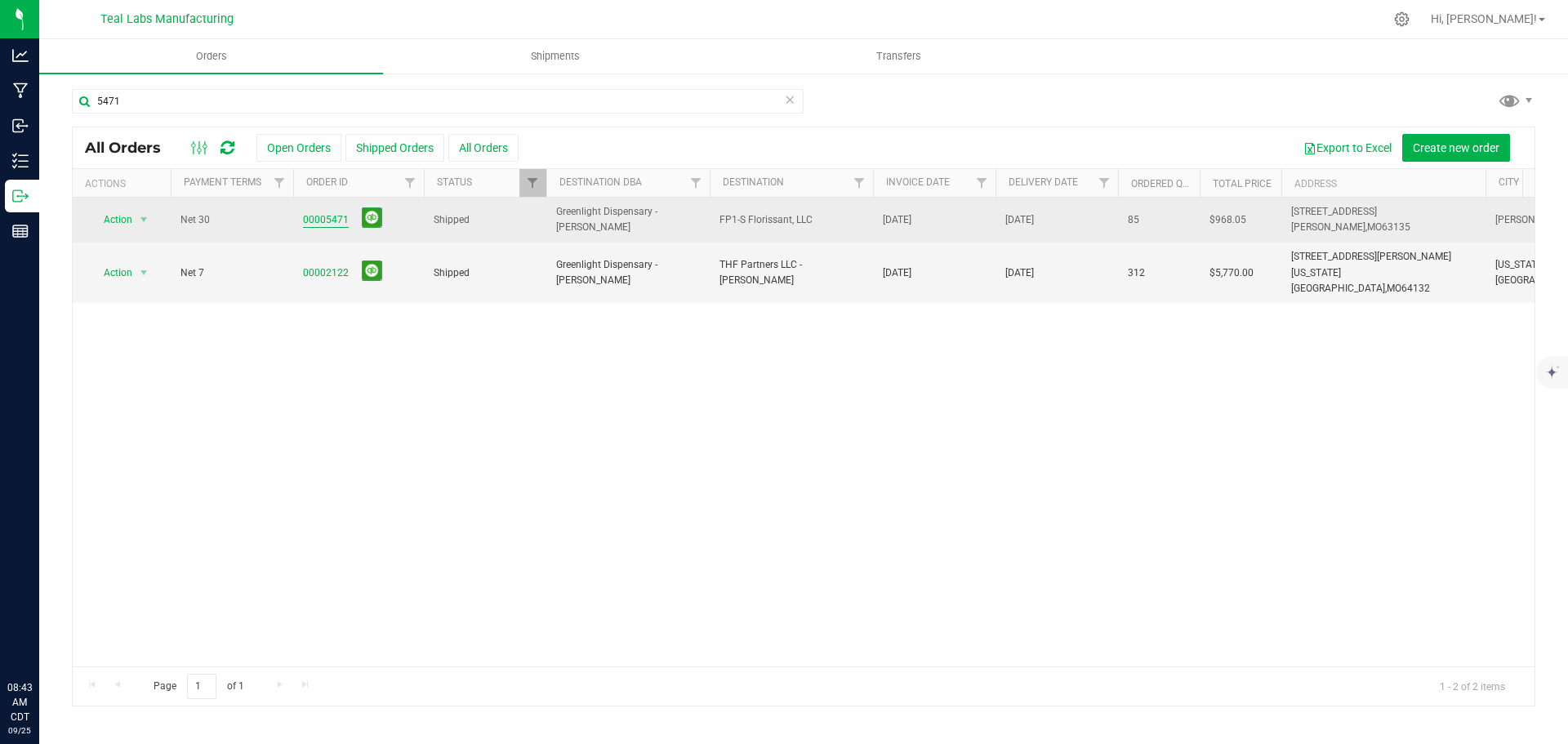
click at [332, 219] on link "00005471" at bounding box center [326, 219] width 46 height 16
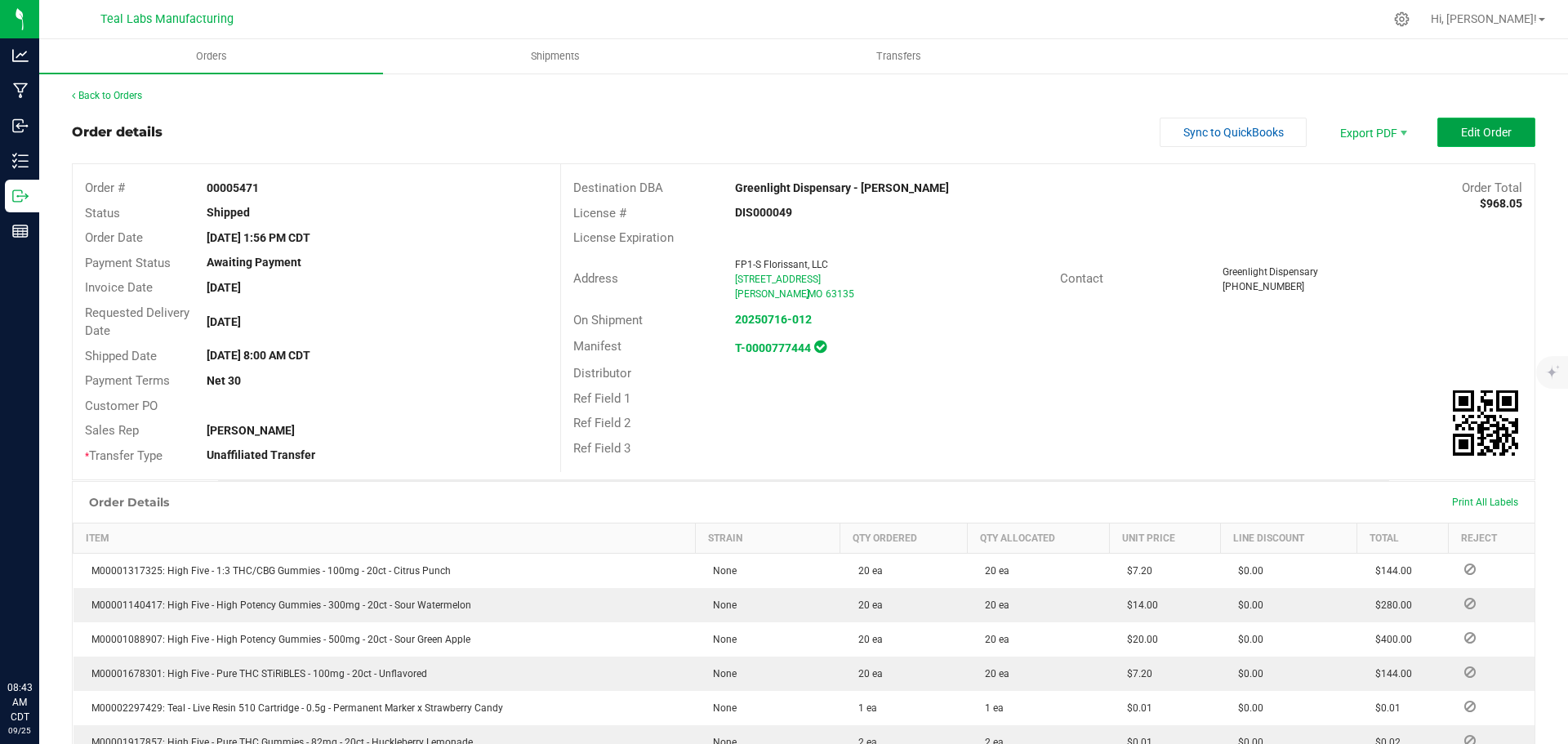
click at [1463, 134] on span "Edit Order" at bounding box center [1486, 133] width 50 height 13
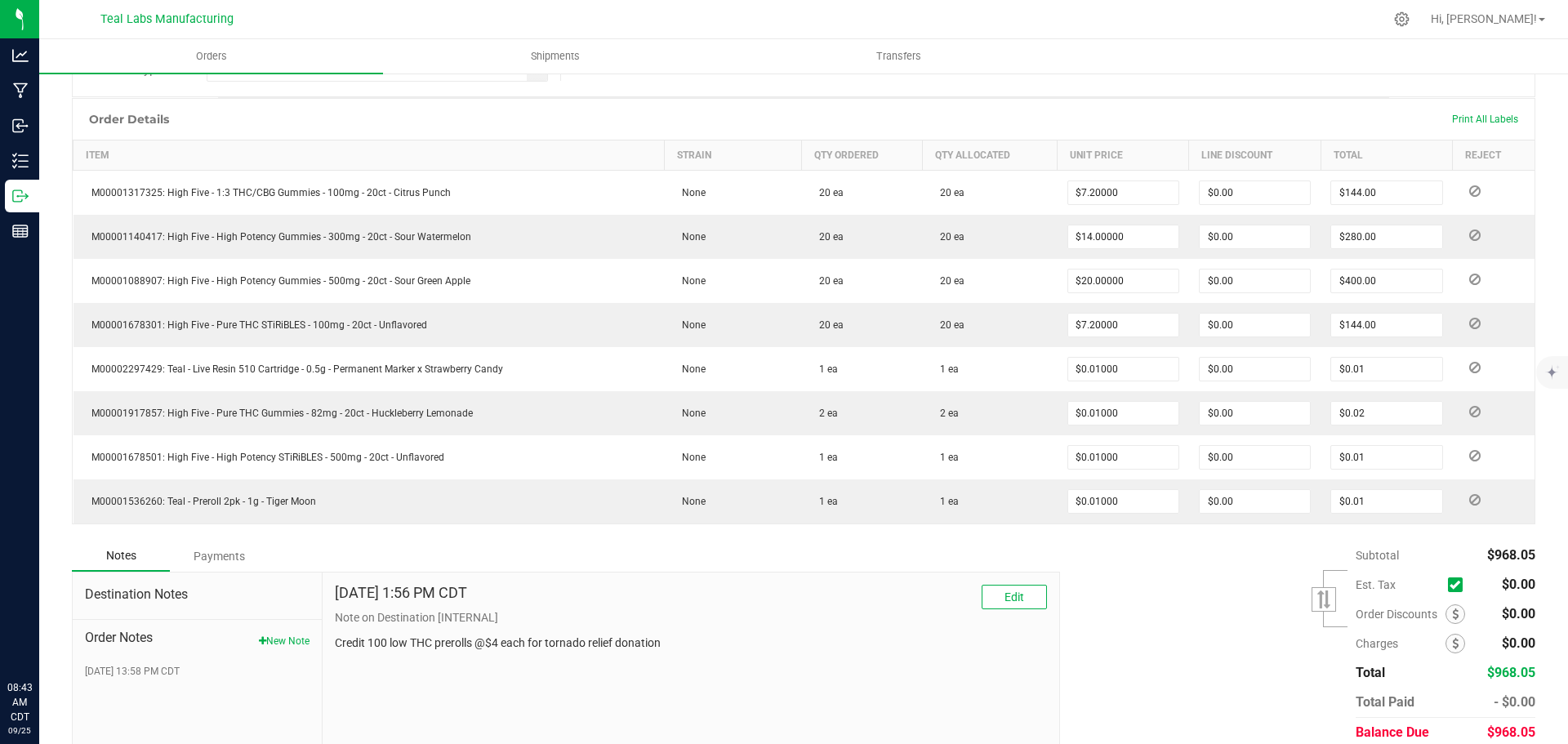
scroll to position [480, 0]
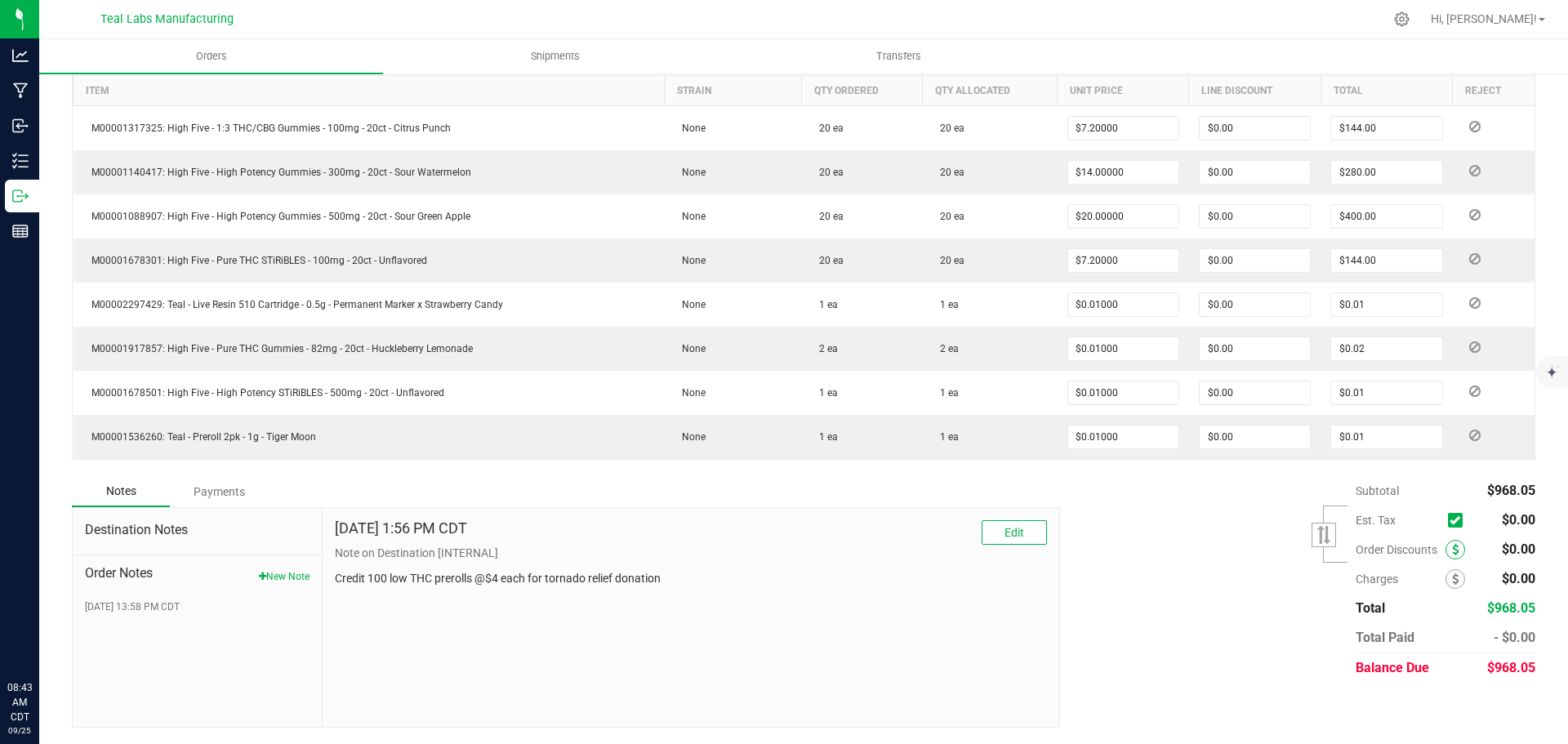
click at [1452, 552] on icon at bounding box center [1455, 550] width 7 height 11
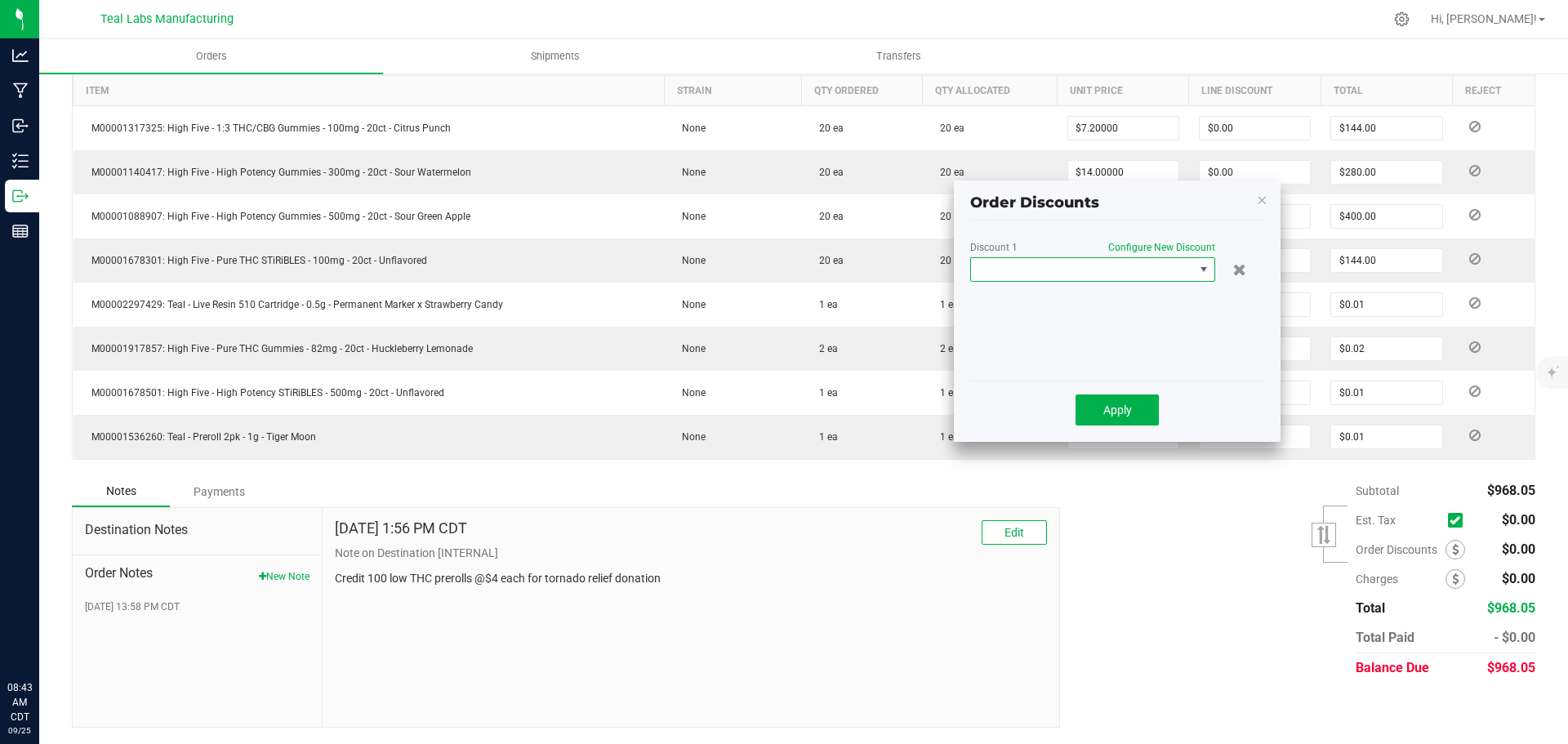
click at [1140, 272] on span at bounding box center [1082, 269] width 223 height 22
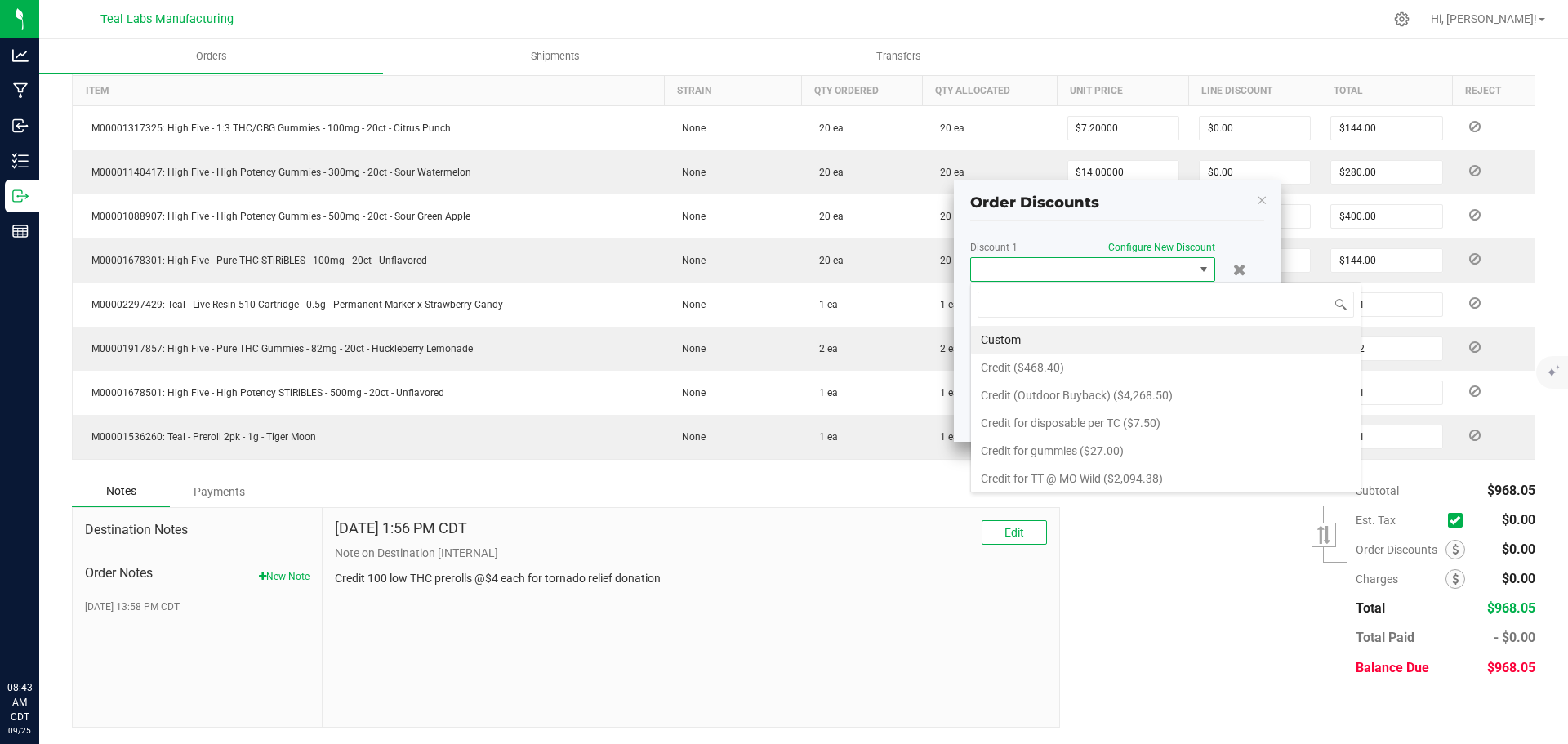
scroll to position [24, 245]
click at [1019, 336] on li "Custom" at bounding box center [1165, 340] width 389 height 28
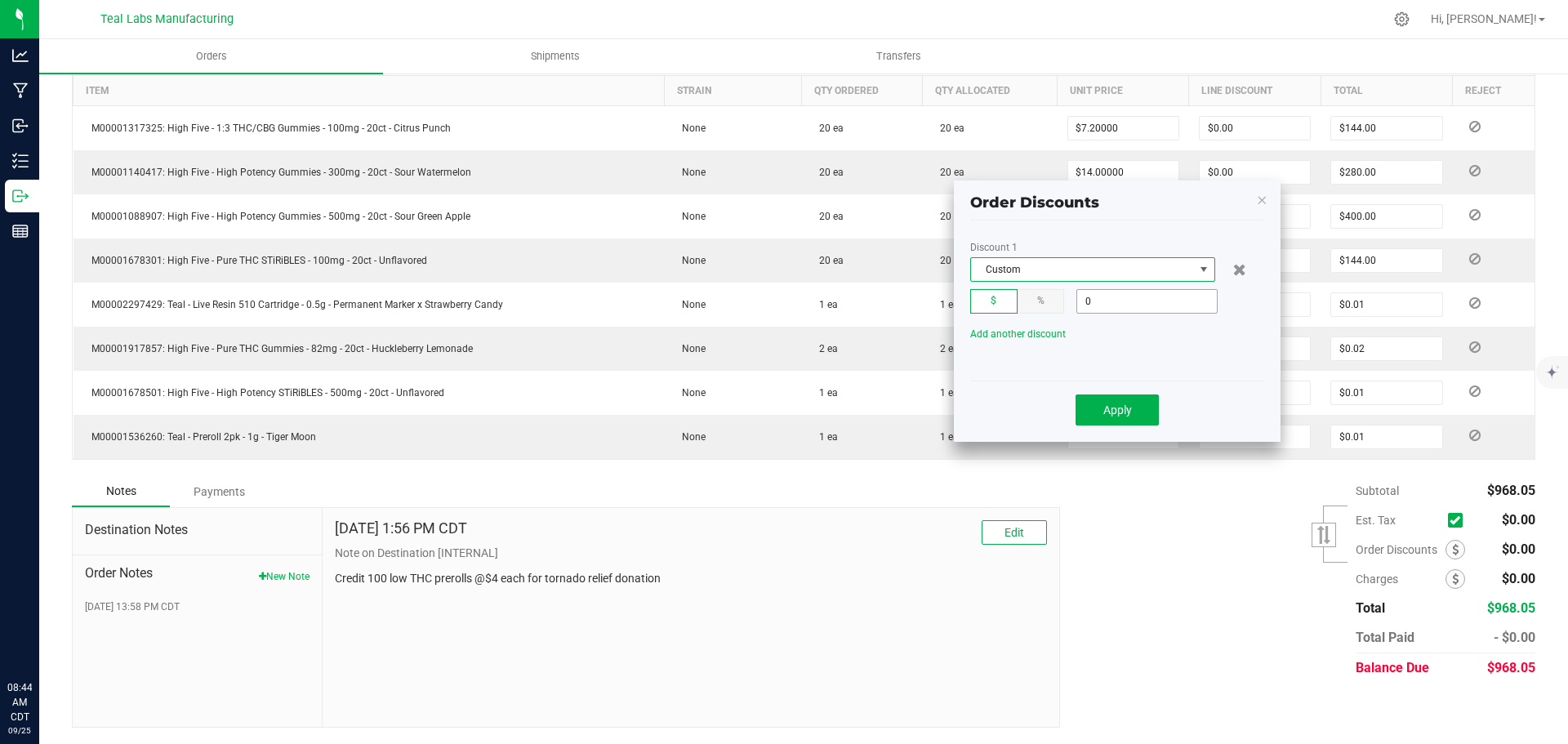
click at [1139, 306] on input "0" at bounding box center [1147, 302] width 140 height 22
type input "$618.93"
click at [1125, 403] on span "Apply" at bounding box center [1117, 410] width 29 height 13
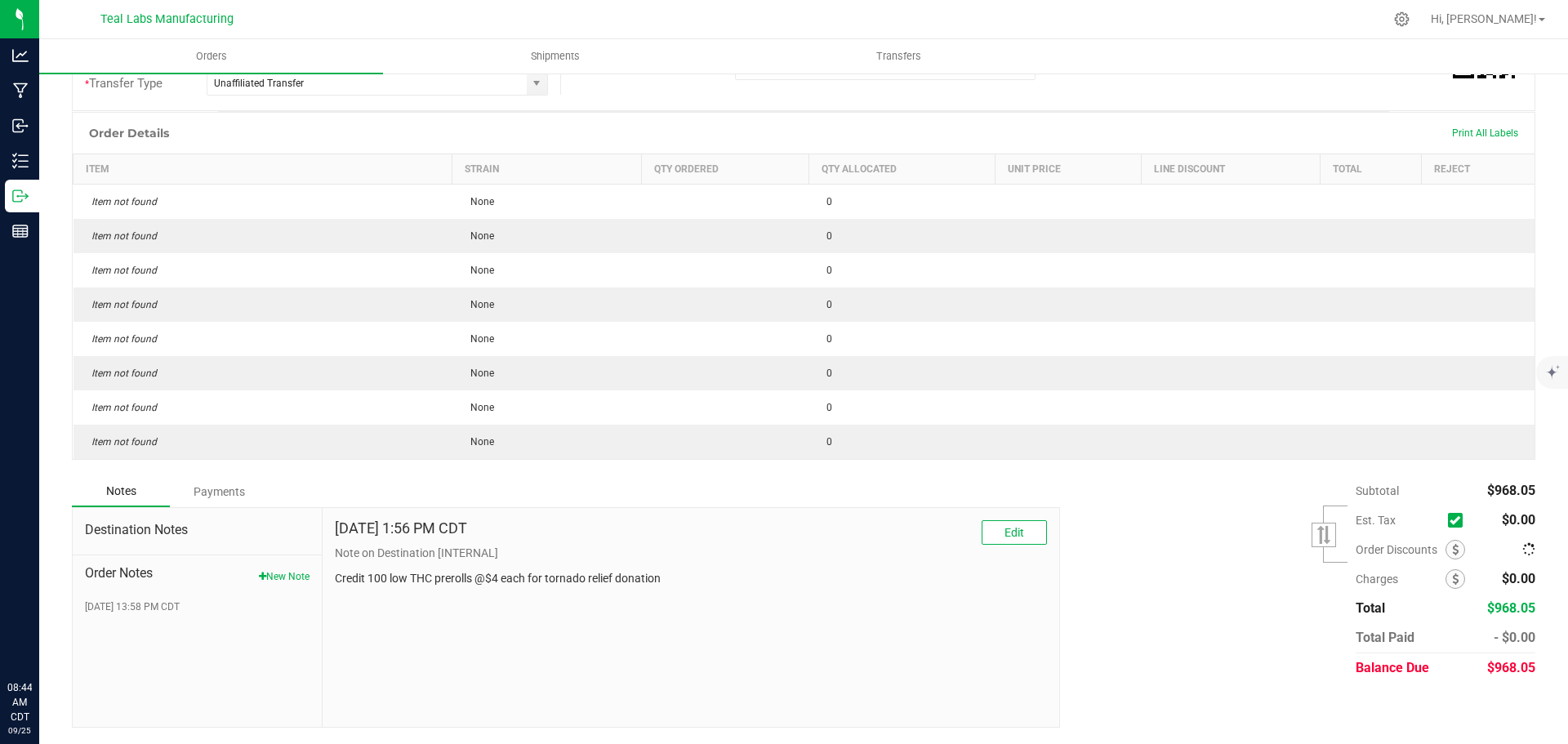
scroll to position [480, 0]
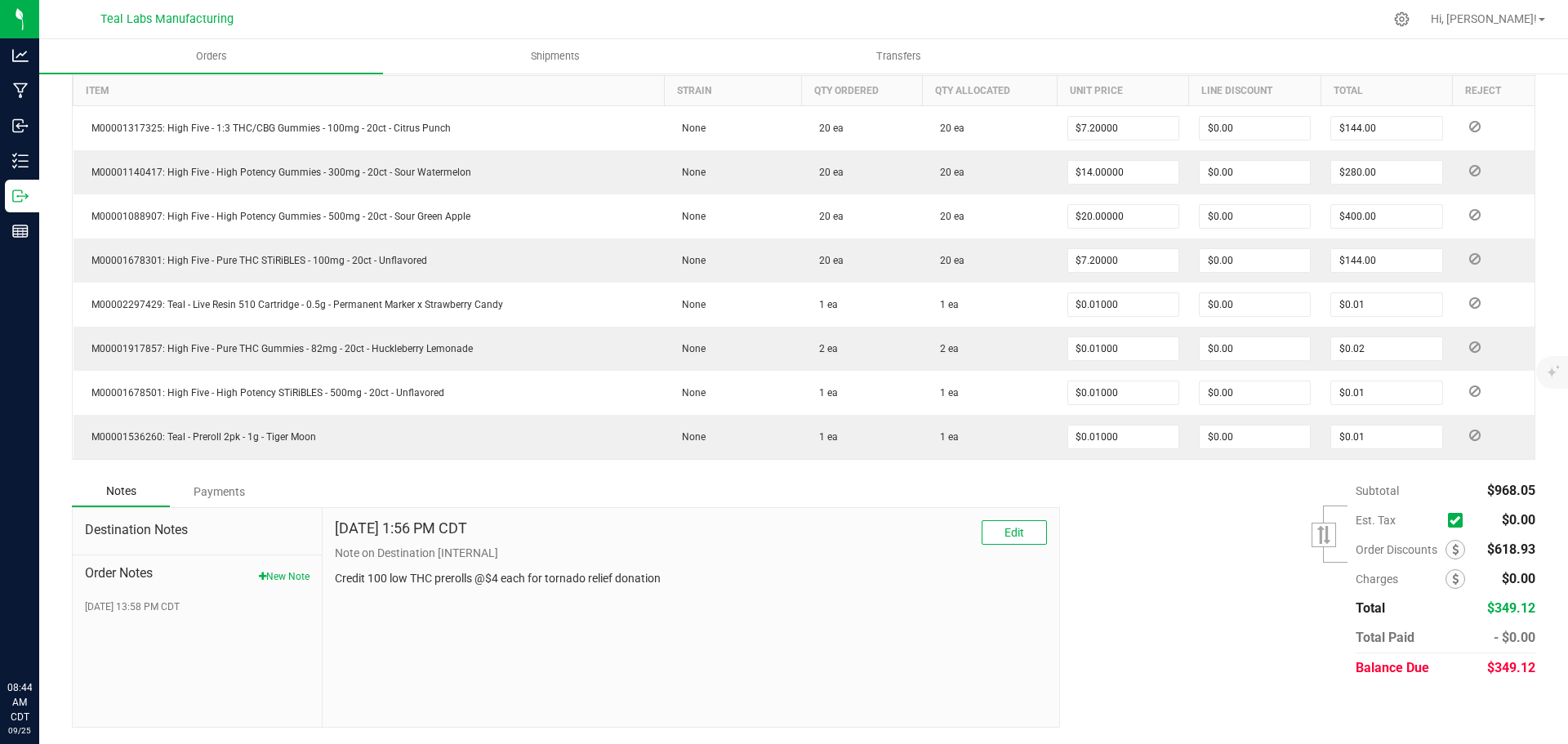
click at [233, 487] on div "Payments" at bounding box center [218, 491] width 98 height 29
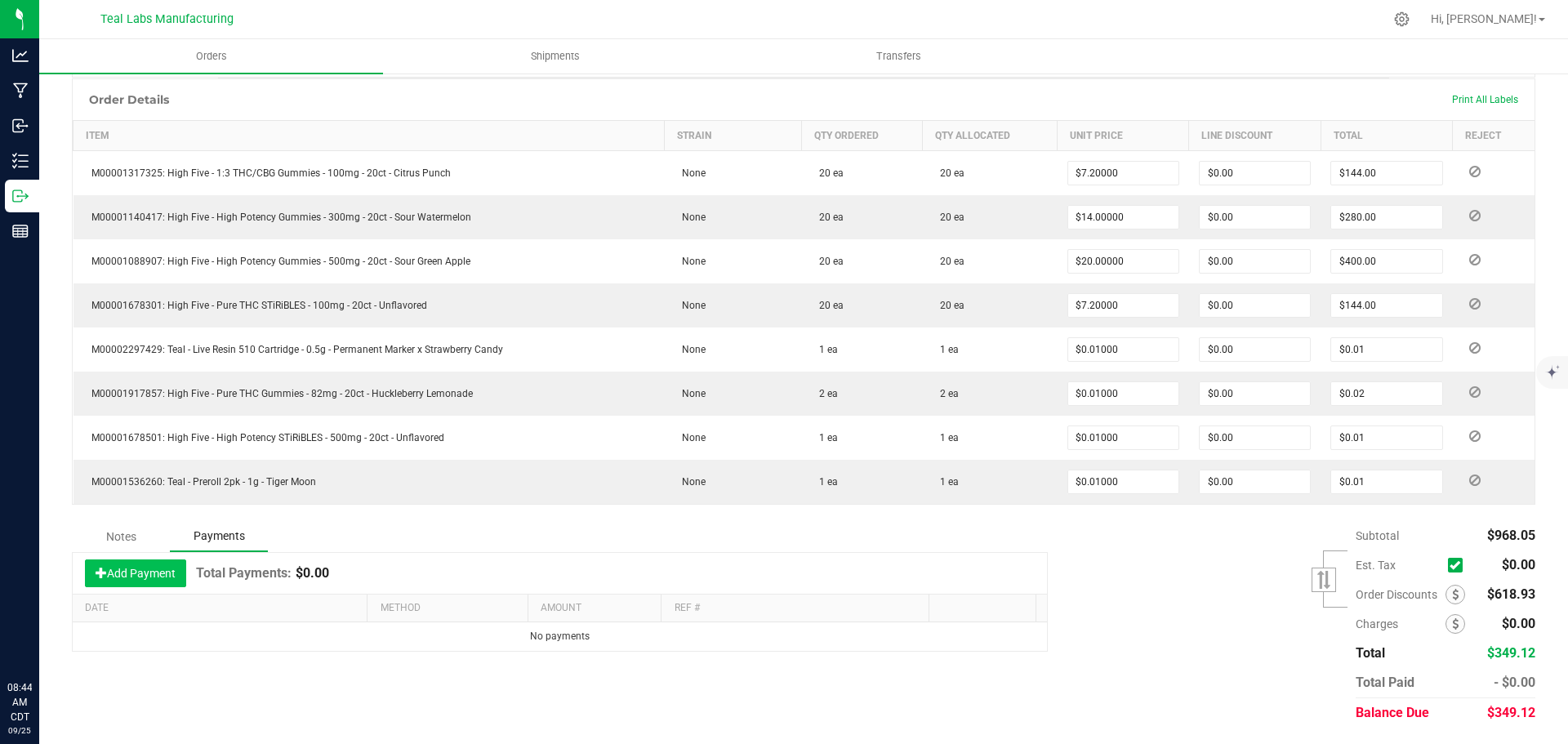
click at [157, 565] on button "Add Payment" at bounding box center [135, 573] width 101 height 28
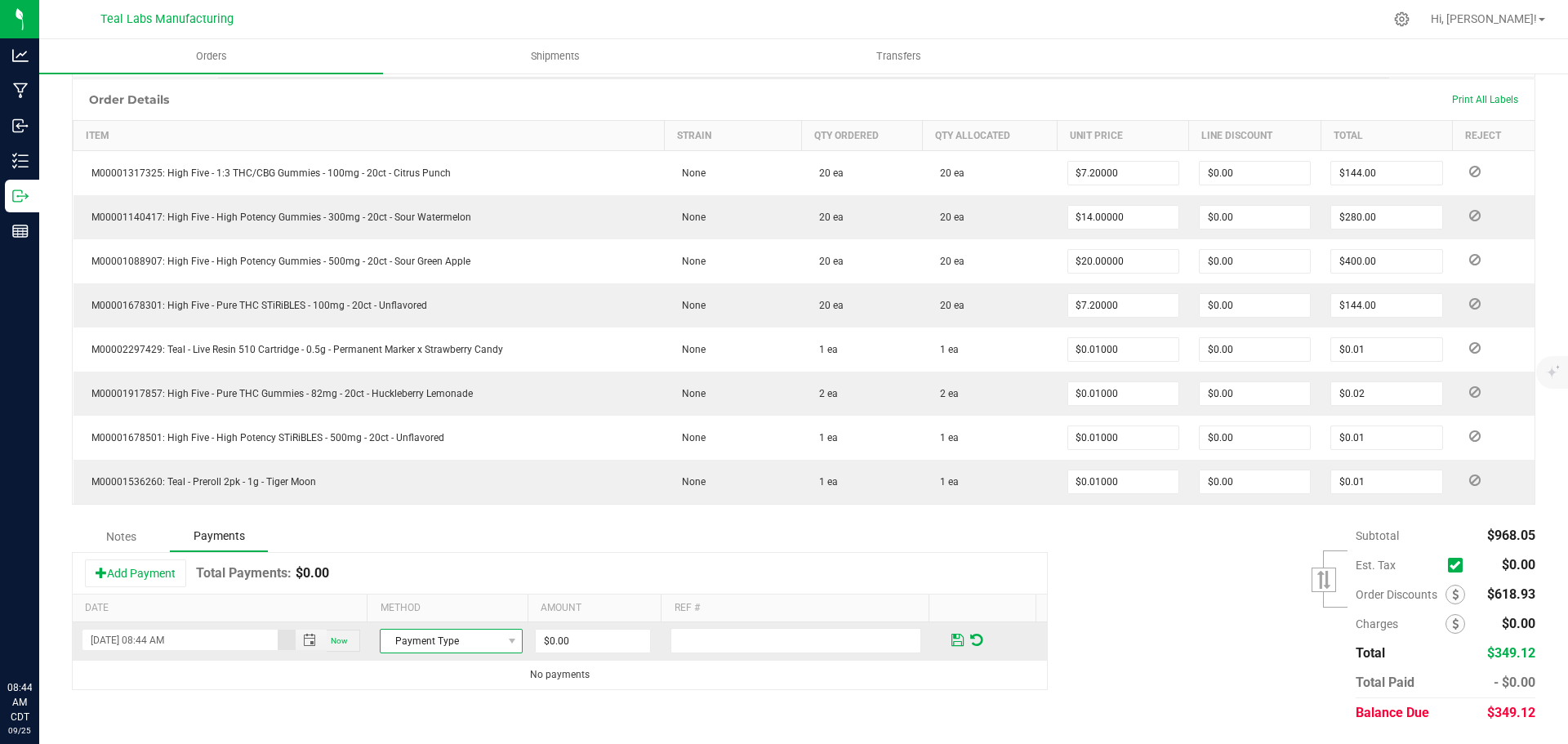
click at [501, 646] on span at bounding box center [511, 641] width 21 height 22
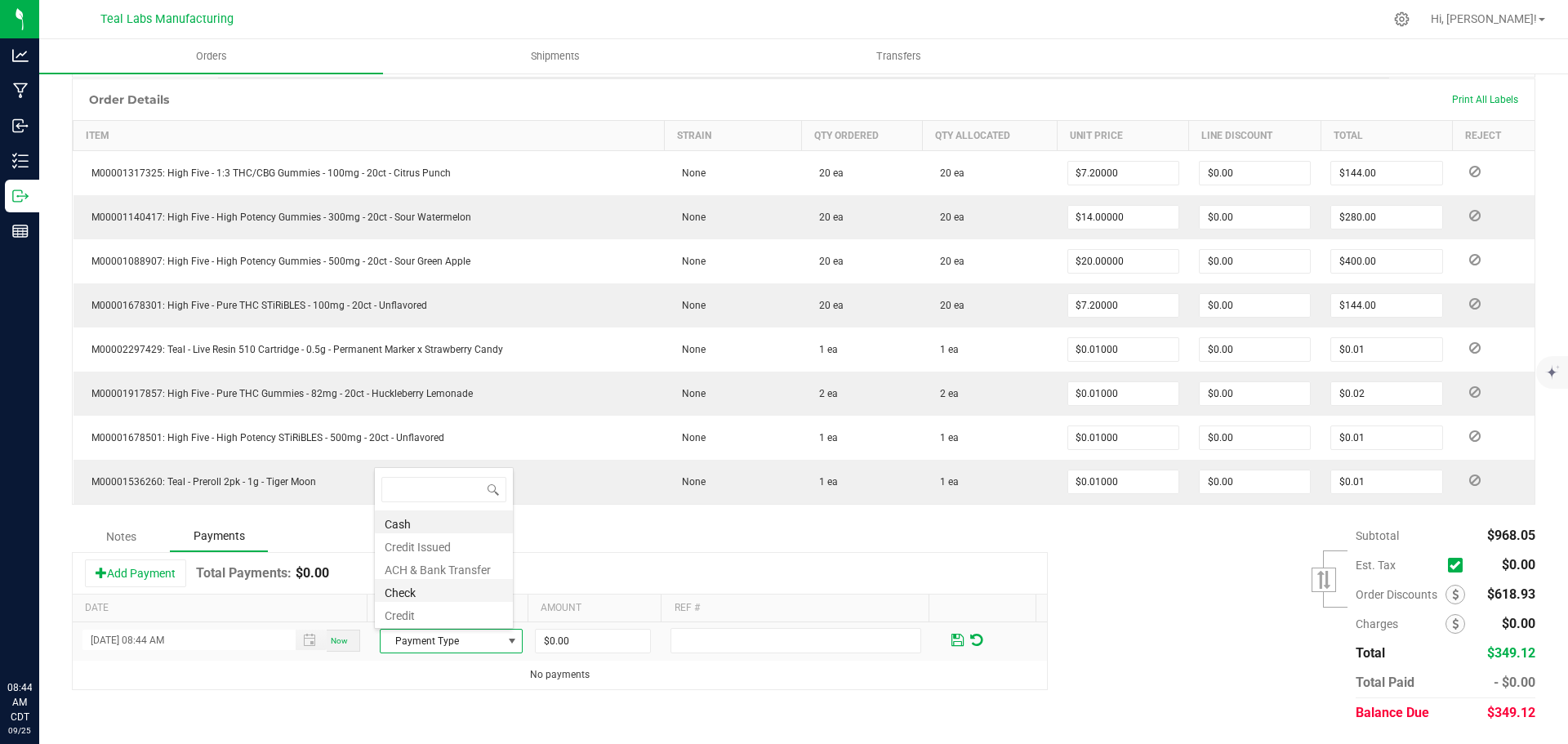
click at [432, 588] on li "Check" at bounding box center [444, 590] width 138 height 22
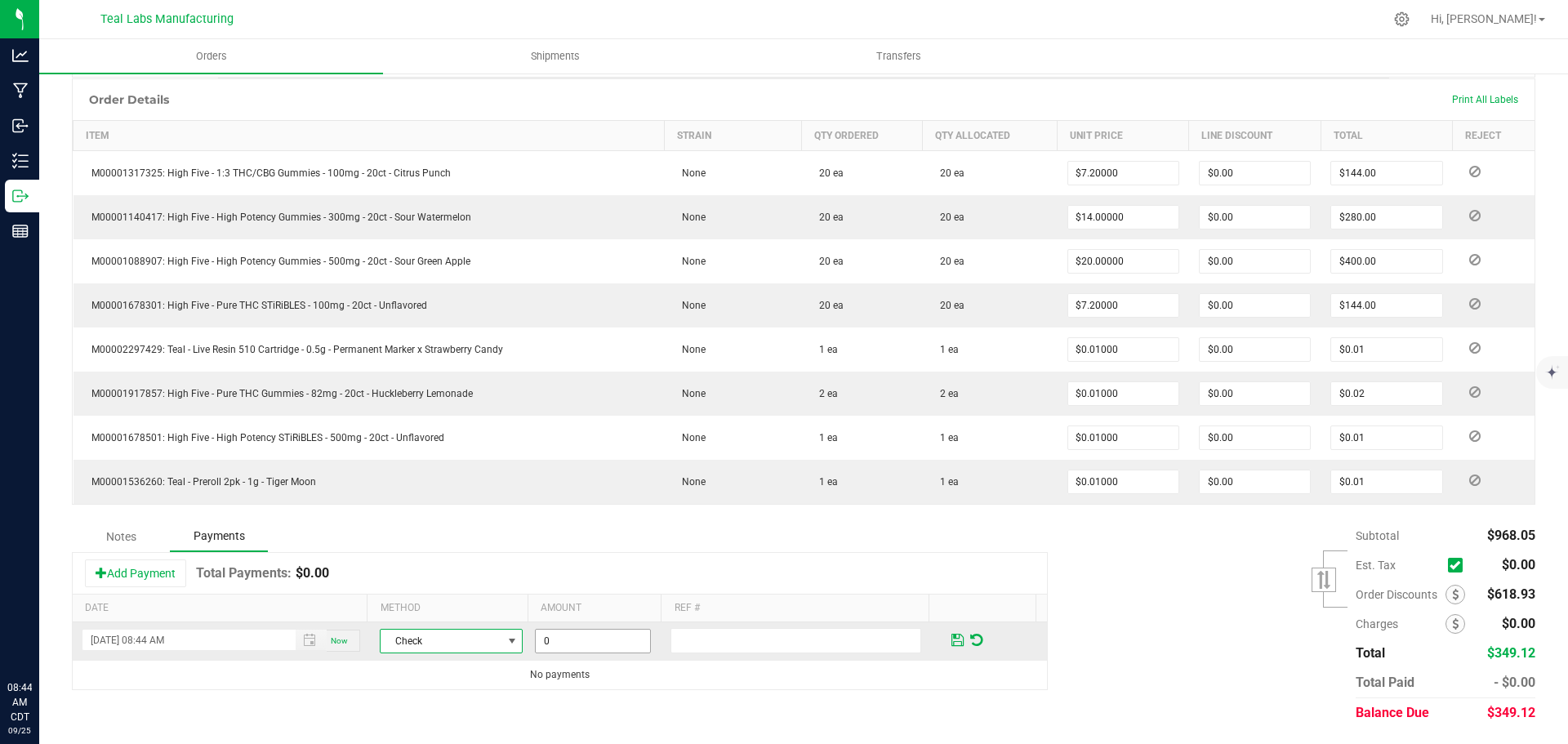
click at [587, 637] on input "0" at bounding box center [593, 641] width 114 height 22
type input "$349.12"
click at [774, 631] on input "text" at bounding box center [795, 640] width 251 height 25
type input "6263"
click at [951, 638] on span at bounding box center [957, 640] width 12 height 15
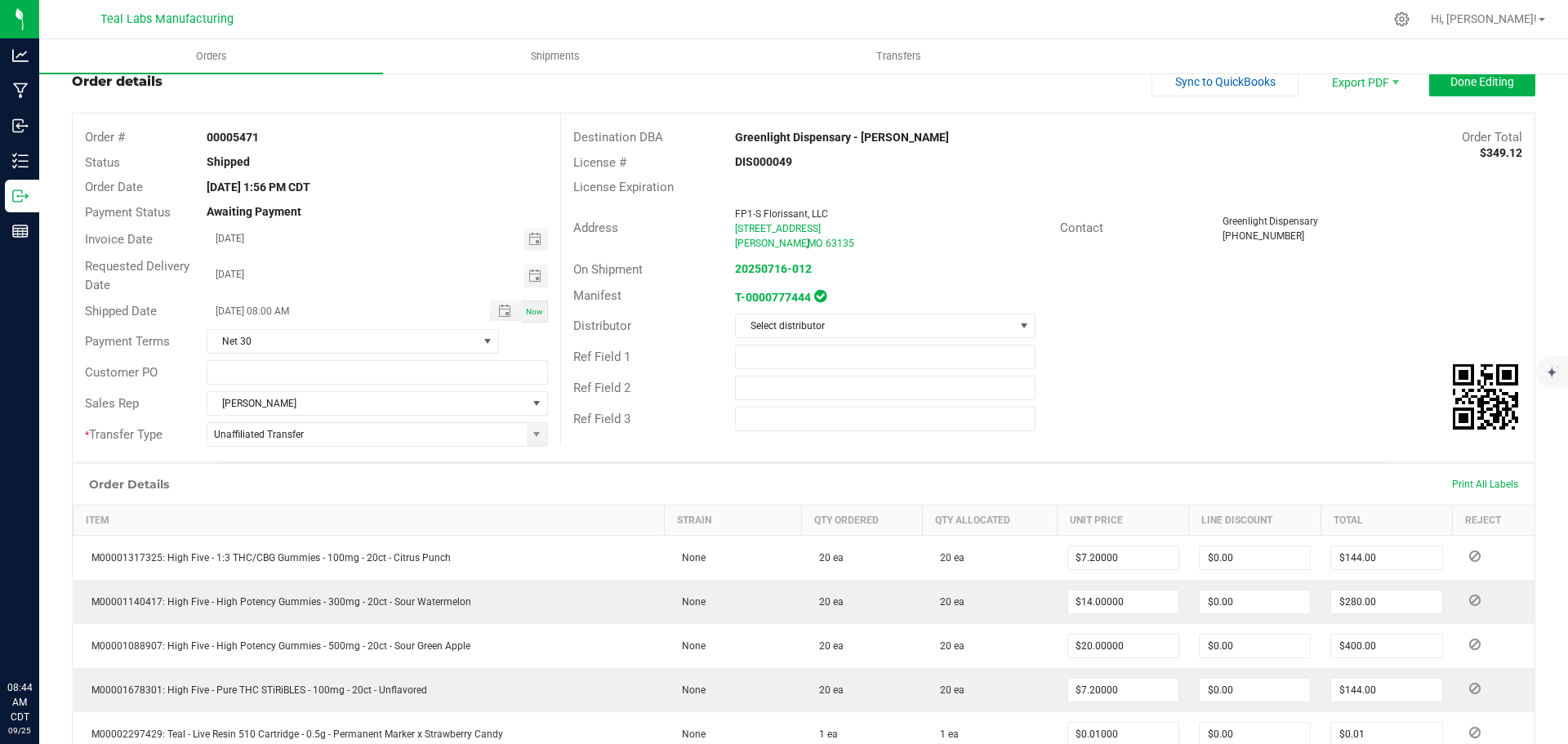
scroll to position [0, 0]
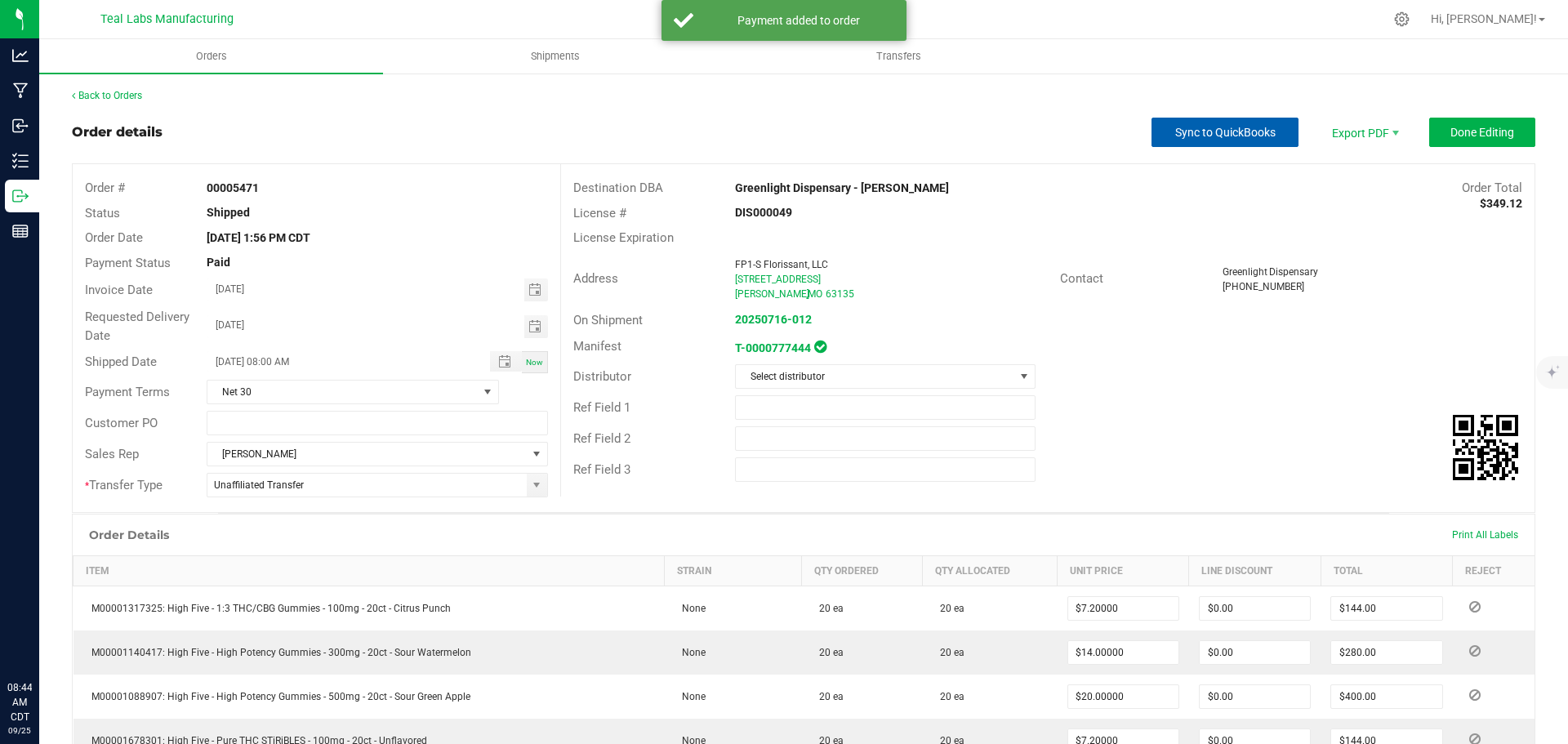
click at [1221, 136] on span "Sync to QuickBooks" at bounding box center [1225, 133] width 101 height 13
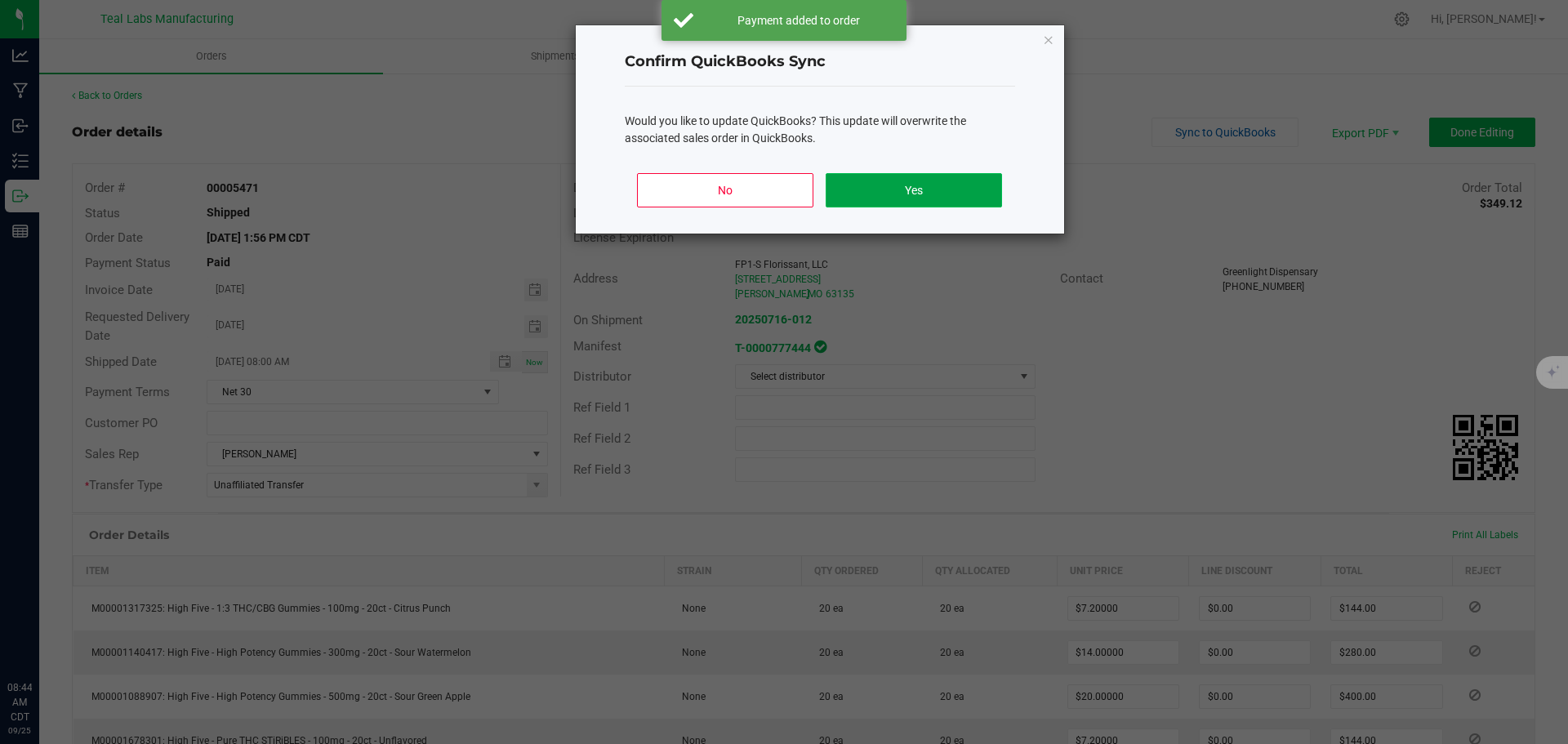
click at [902, 190] on button "Yes" at bounding box center [914, 190] width 175 height 35
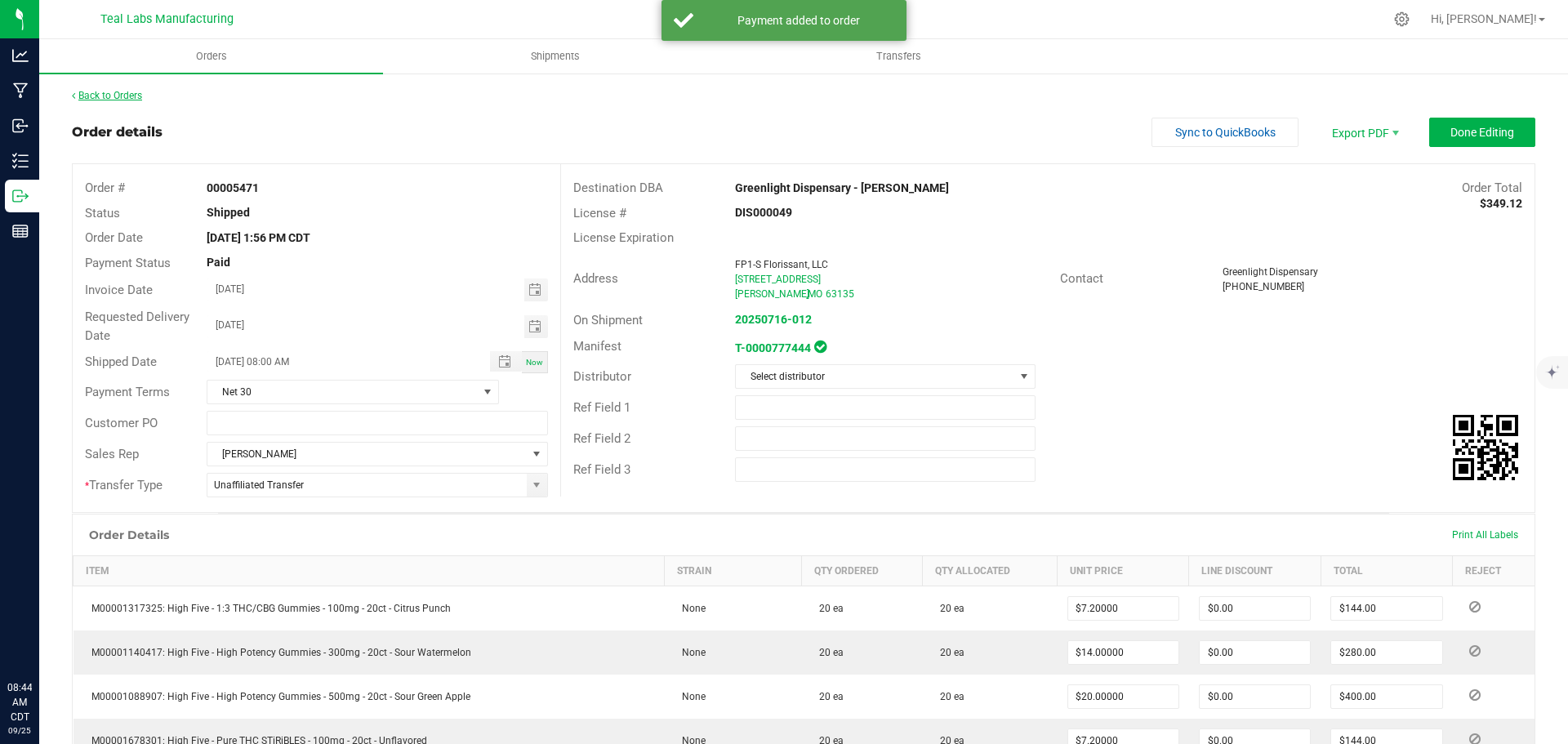
click at [133, 94] on link "Back to Orders" at bounding box center [106, 95] width 70 height 11
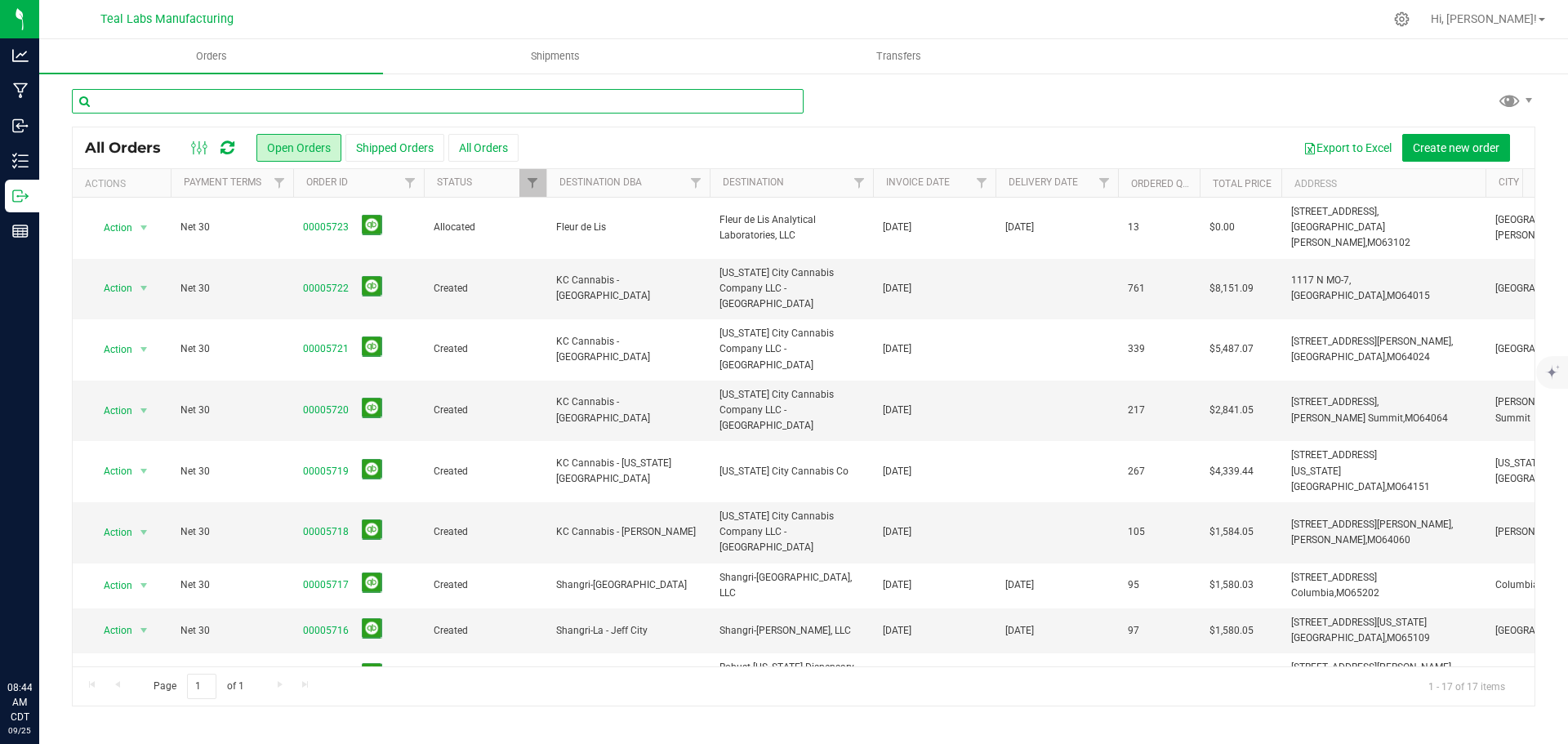
click at [251, 100] on input "text" at bounding box center [438, 101] width 732 height 24
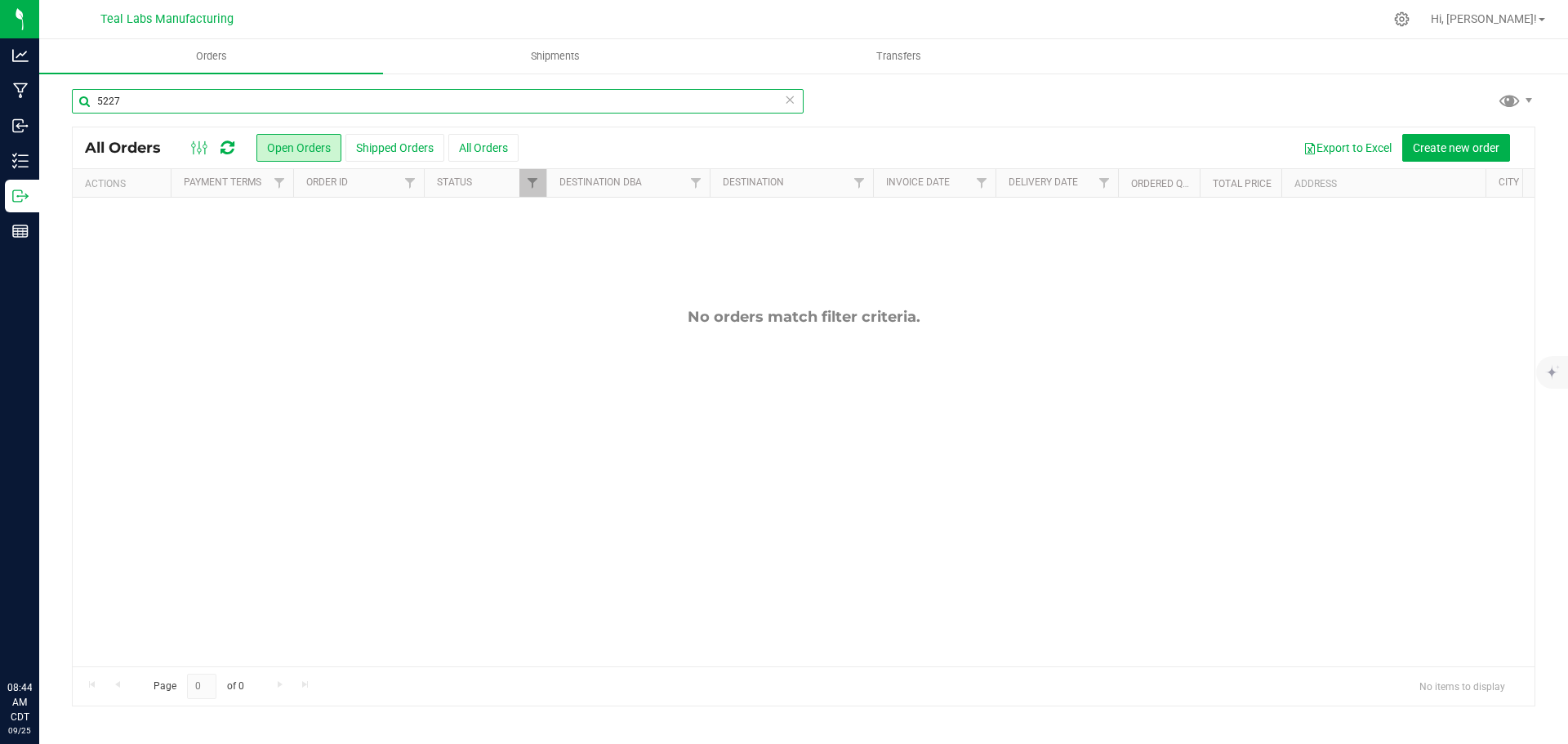
type input "5227"
click at [532, 166] on div "All Orders Open Orders Shipped Orders All Orders Export to Excel Create new ord…" at bounding box center [804, 147] width 1462 height 41
click at [531, 174] on link "Filter" at bounding box center [532, 183] width 27 height 28
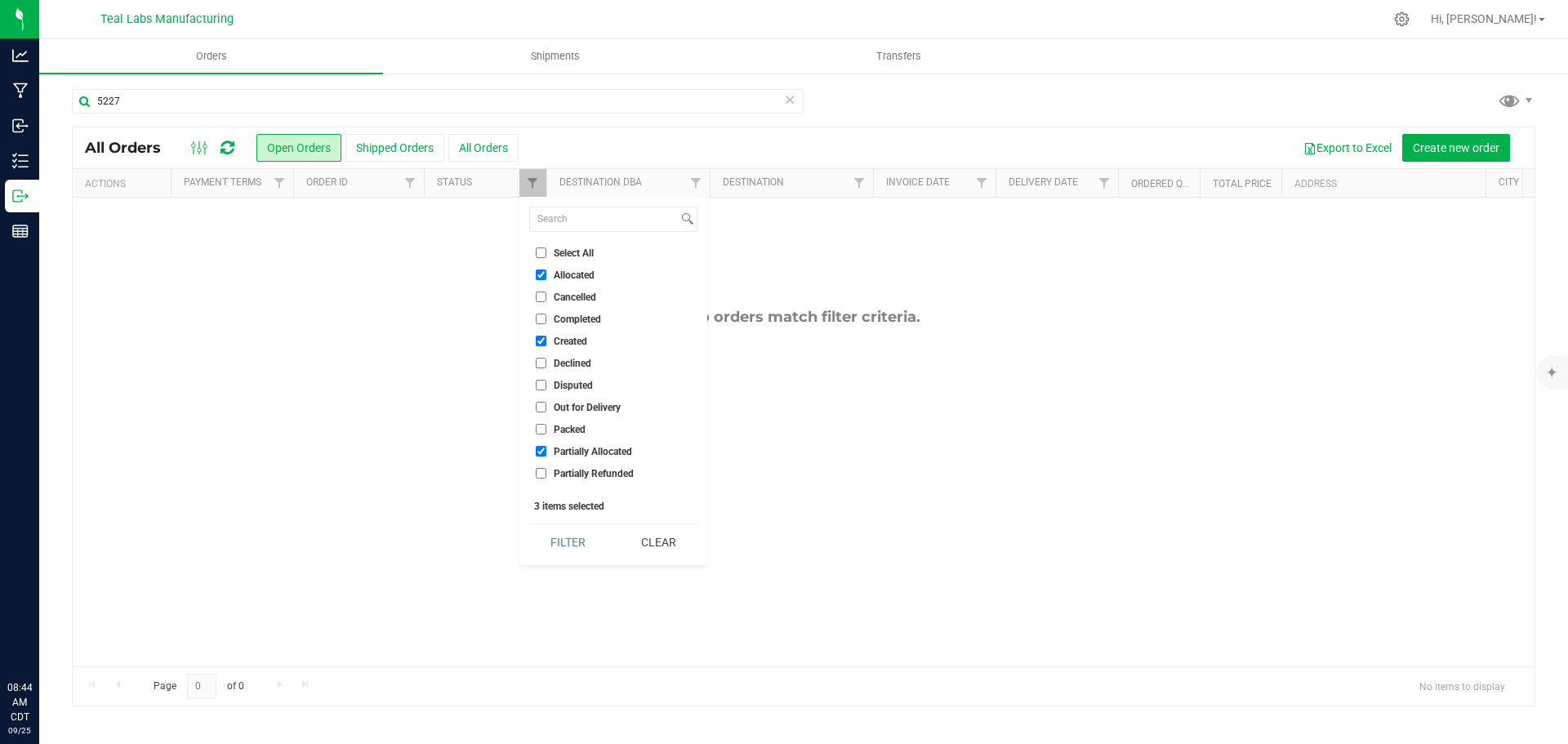
click at [539, 251] on input "Select All" at bounding box center [540, 252] width 10 height 10
checkbox input "true"
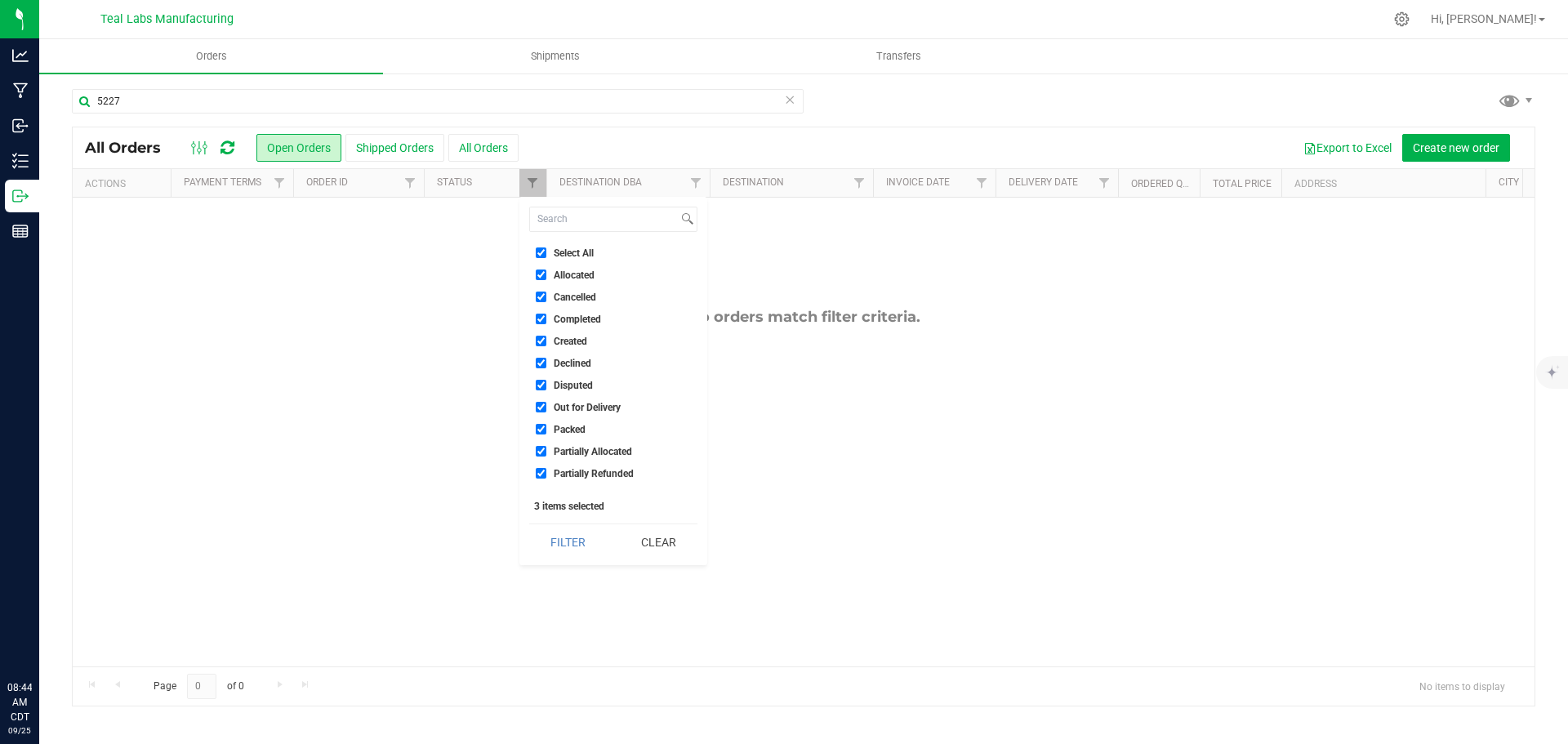
checkbox input "true"
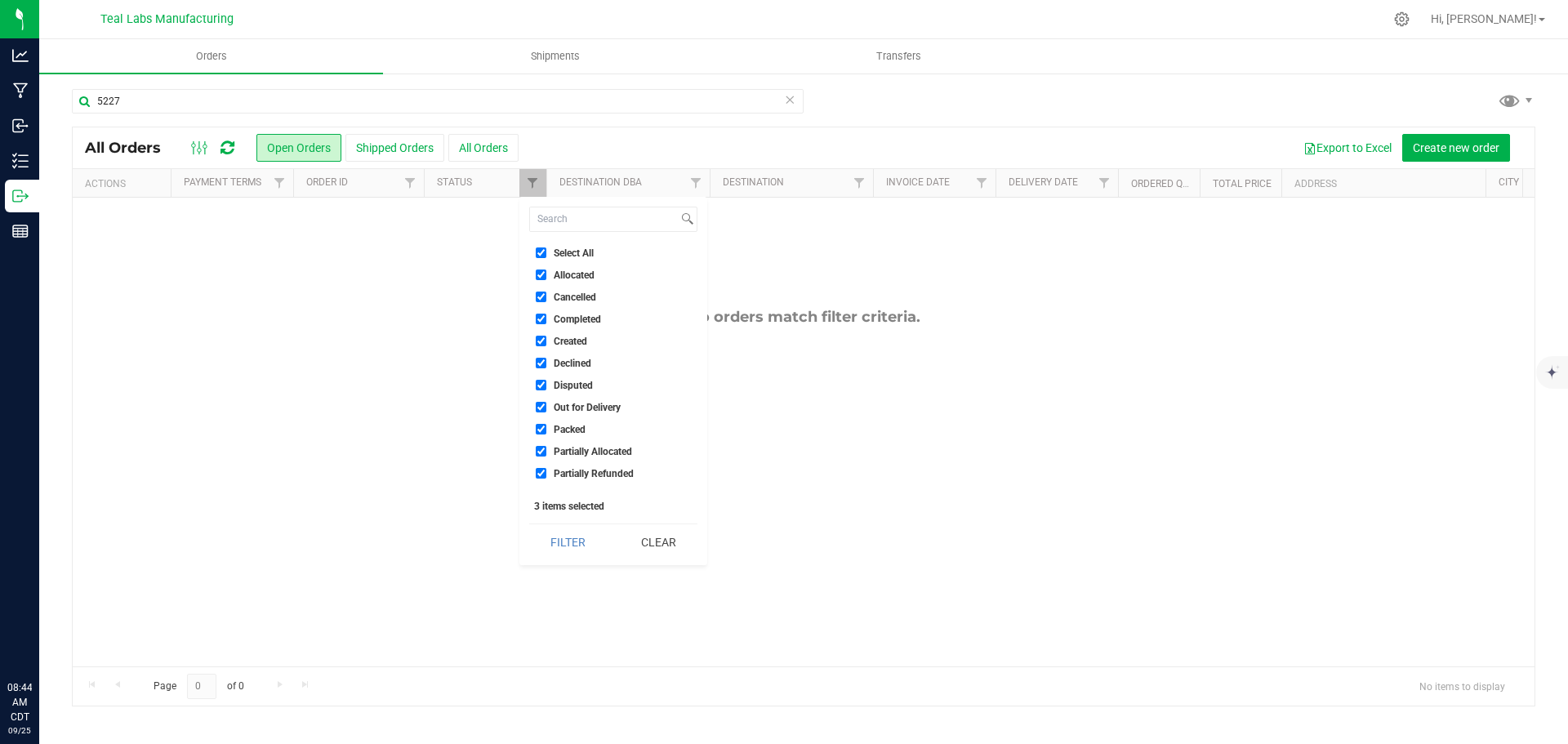
checkbox input "true"
click at [584, 545] on button "Filter" at bounding box center [568, 542] width 78 height 35
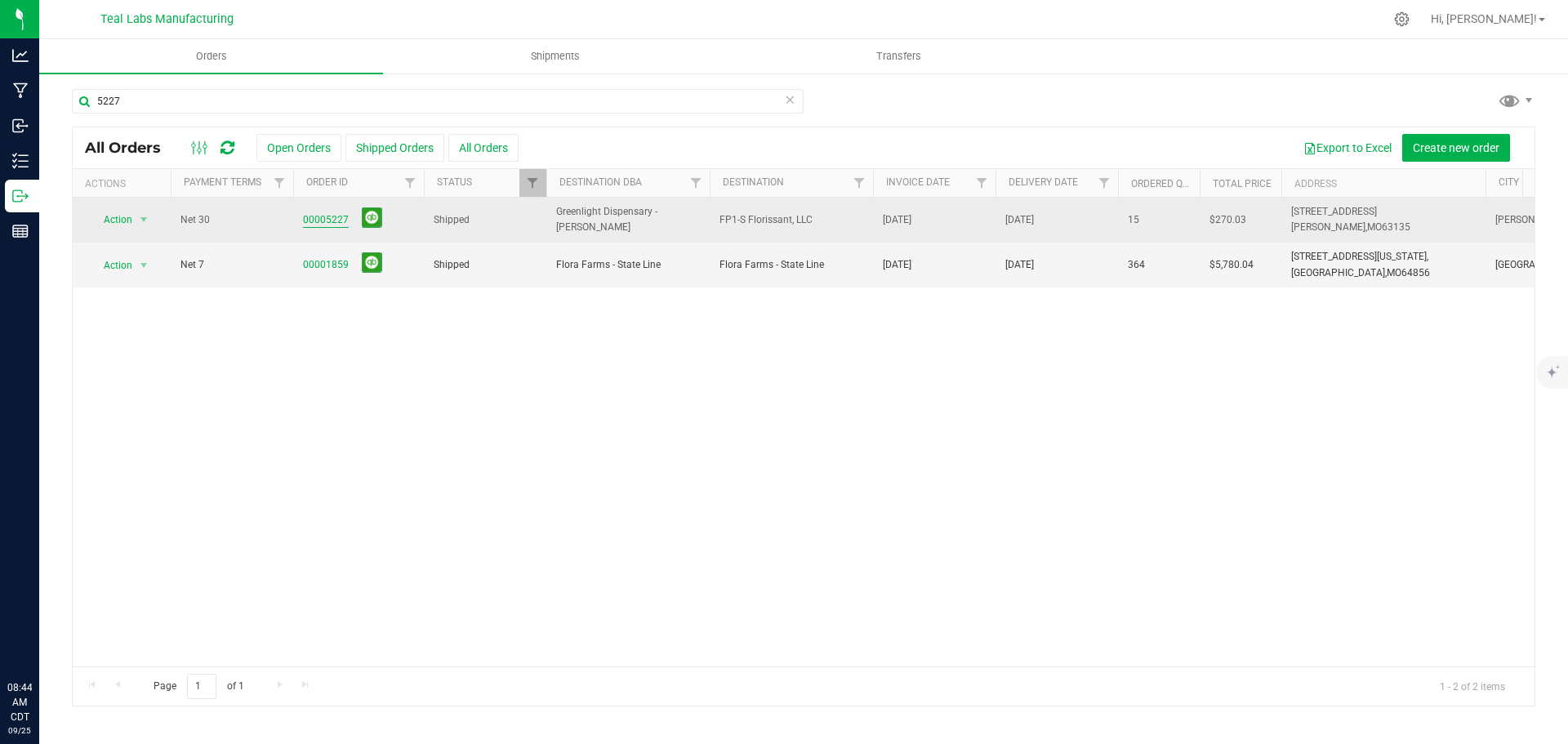
click at [322, 217] on link "00005227" at bounding box center [326, 219] width 46 height 16
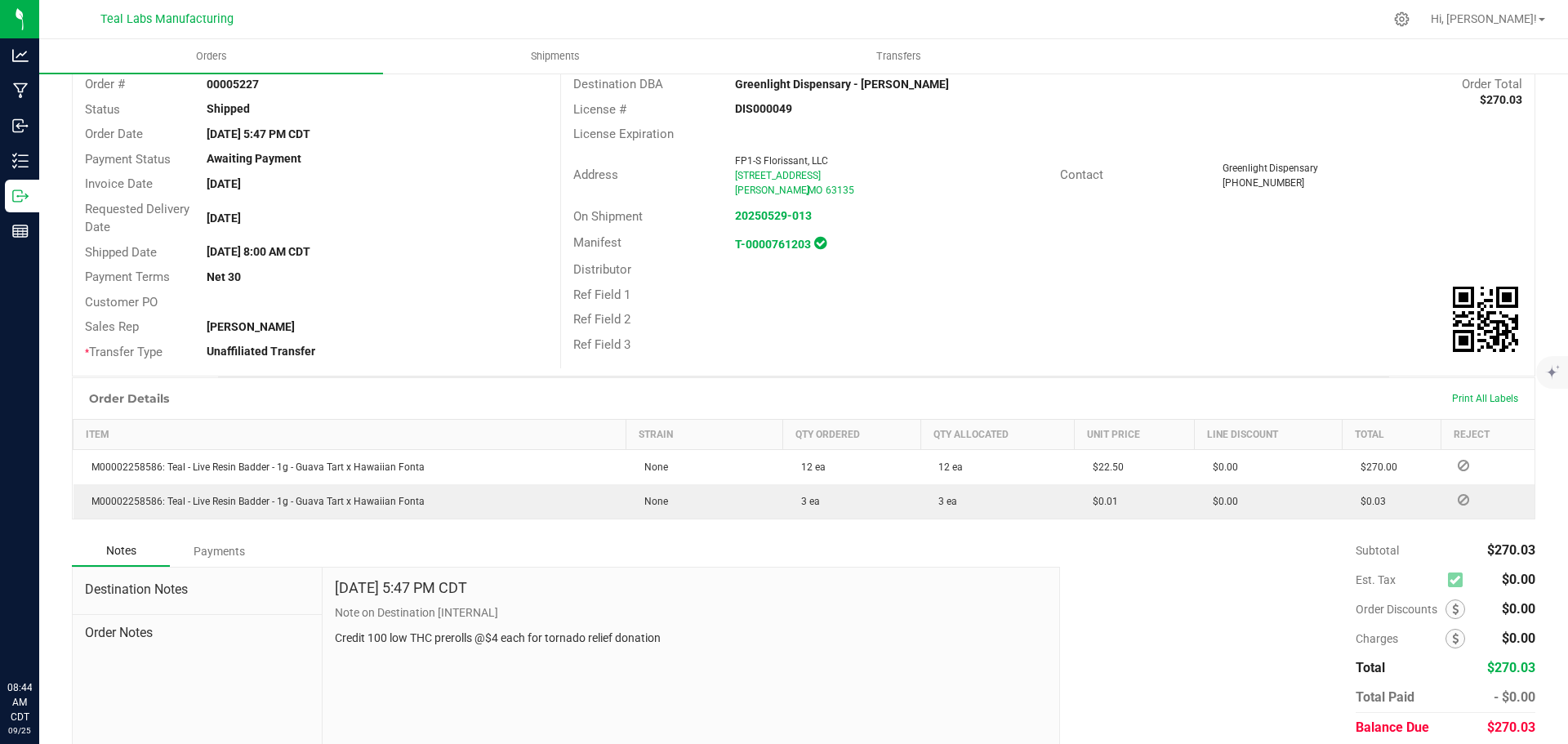
scroll to position [163, 0]
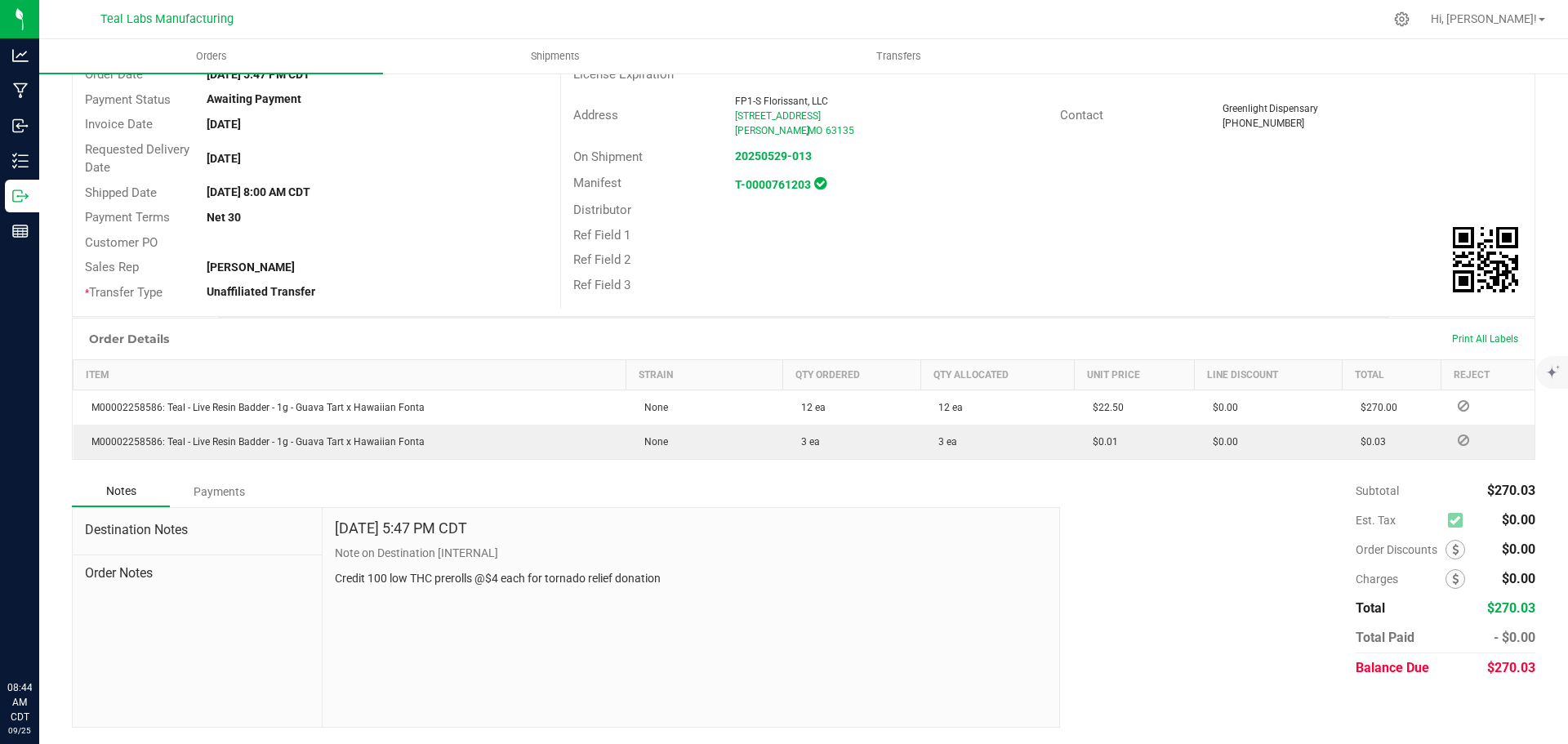
click at [217, 486] on div "Payments" at bounding box center [218, 491] width 98 height 29
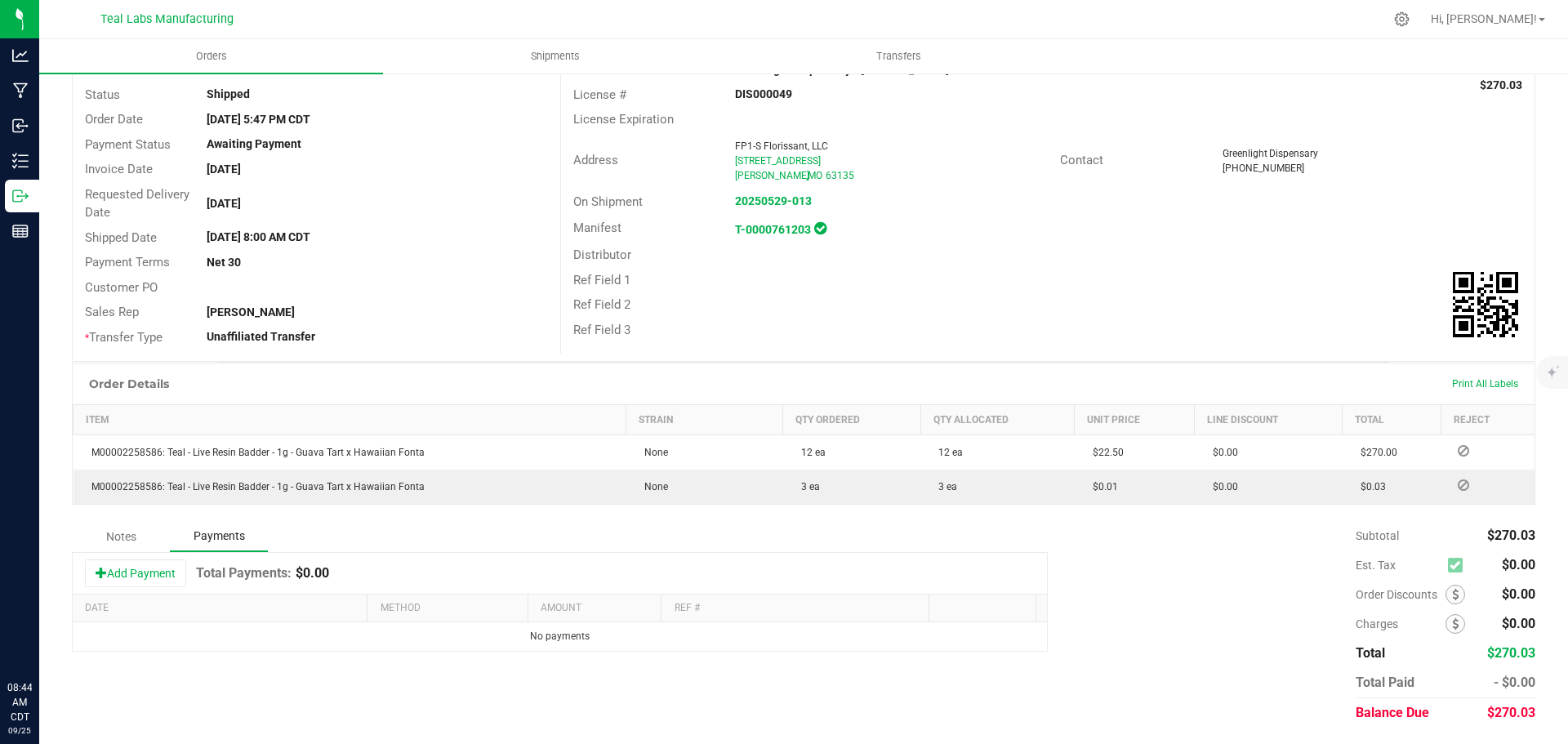
scroll to position [119, 0]
click at [173, 574] on button "Add Payment" at bounding box center [135, 573] width 101 height 28
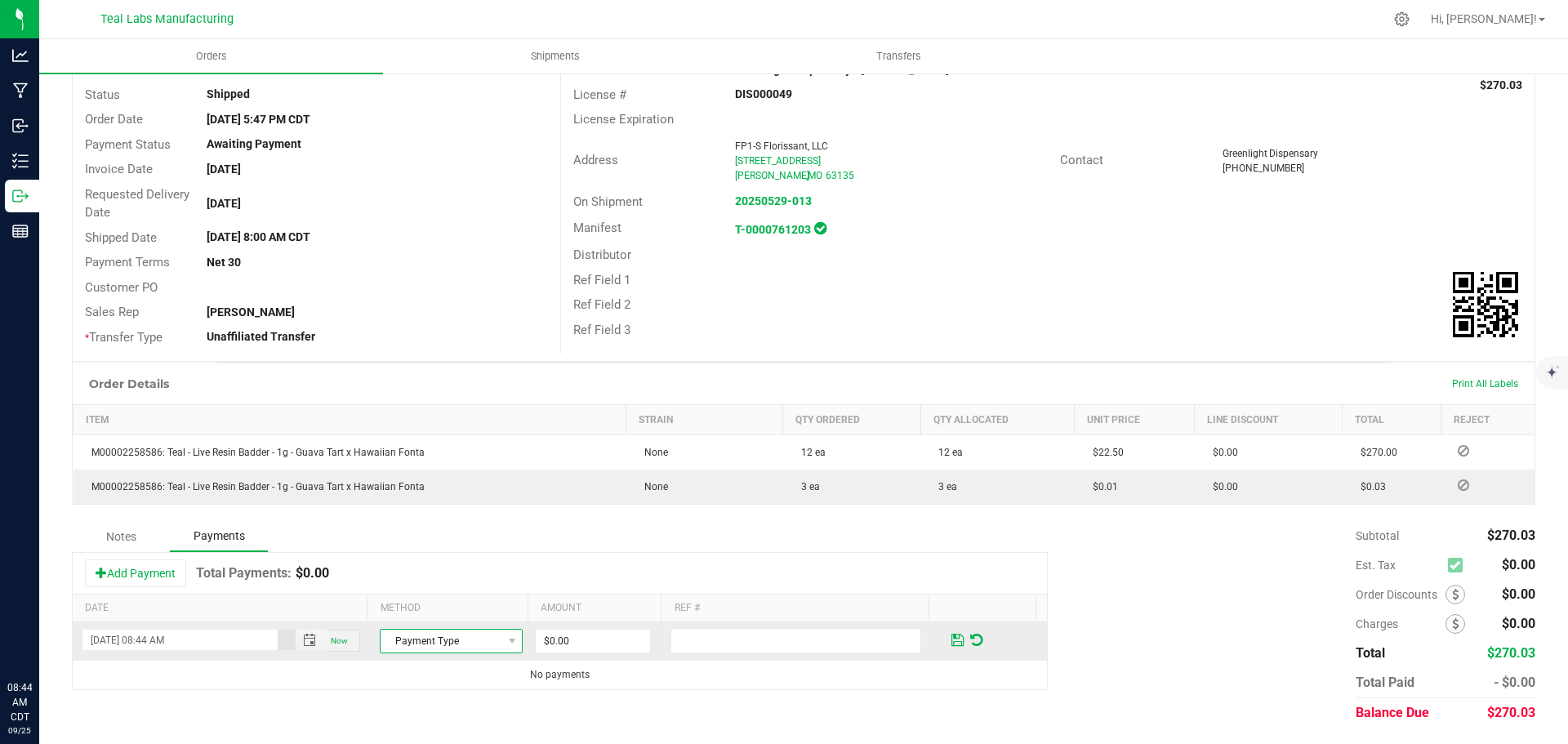
click at [501, 638] on span at bounding box center [511, 641] width 21 height 22
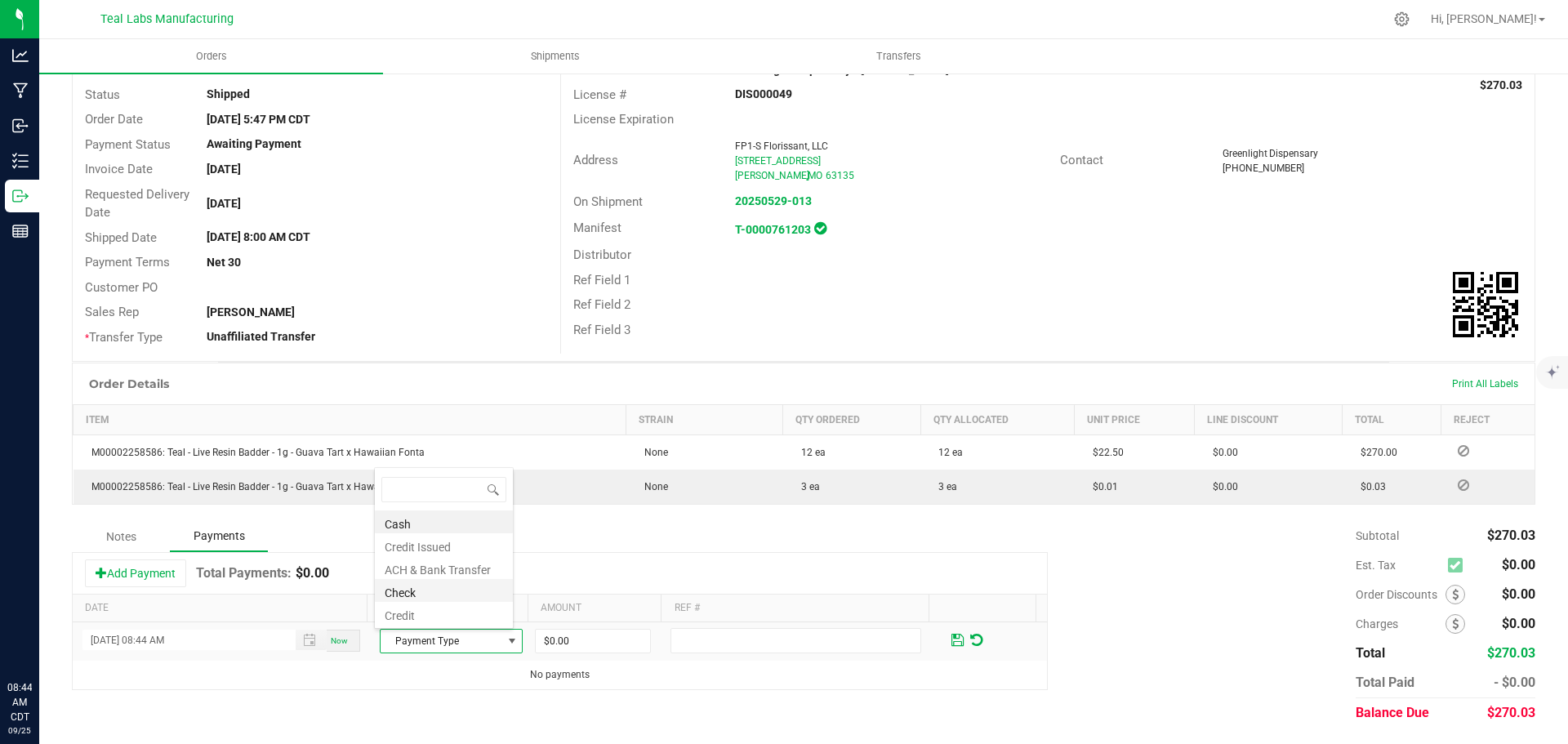
click at [421, 585] on li "Check" at bounding box center [444, 590] width 138 height 22
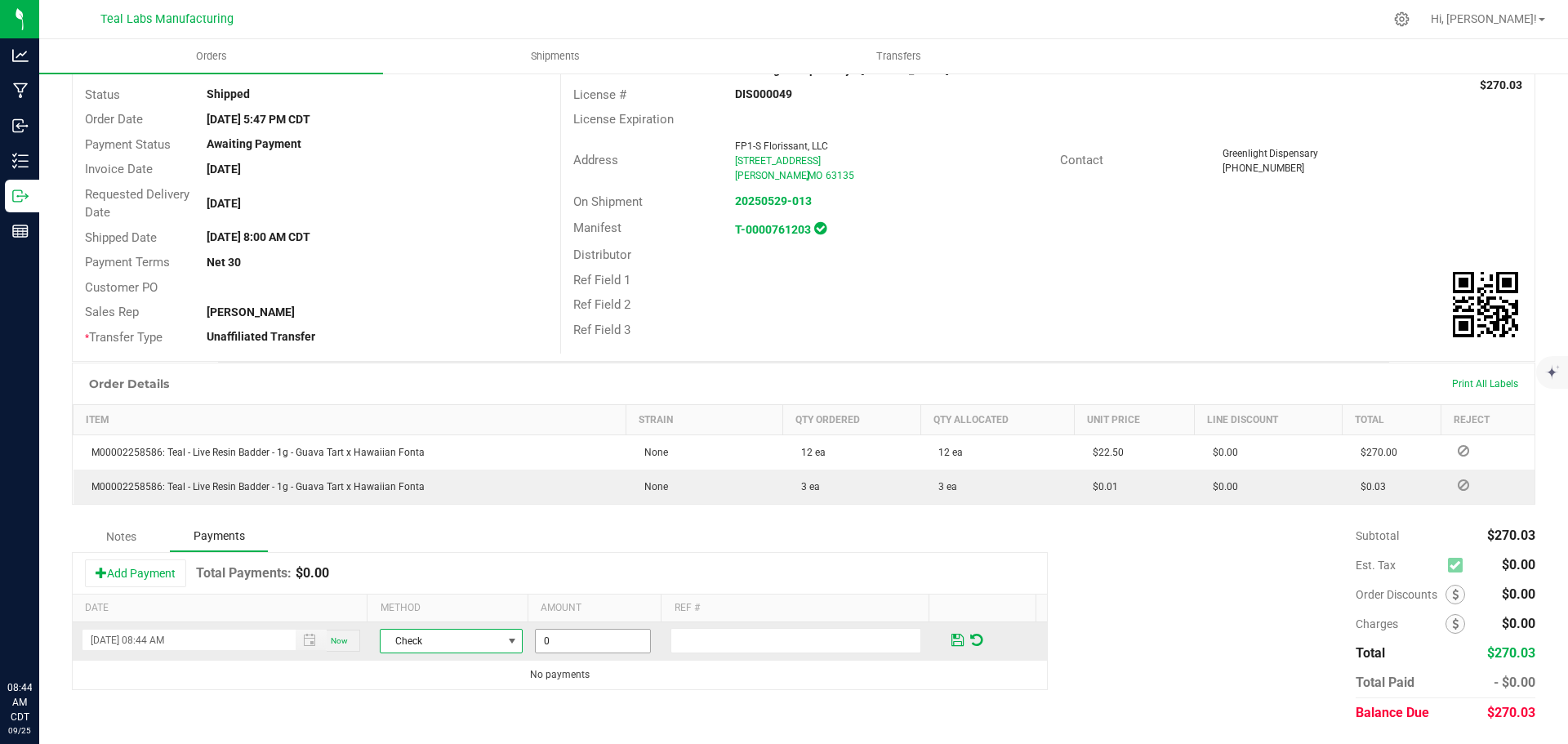
click at [572, 637] on input "0" at bounding box center [593, 641] width 114 height 22
type input "$270.03"
click at [684, 641] on input "text" at bounding box center [795, 640] width 251 height 25
type input "6263"
click at [951, 637] on span at bounding box center [957, 640] width 12 height 15
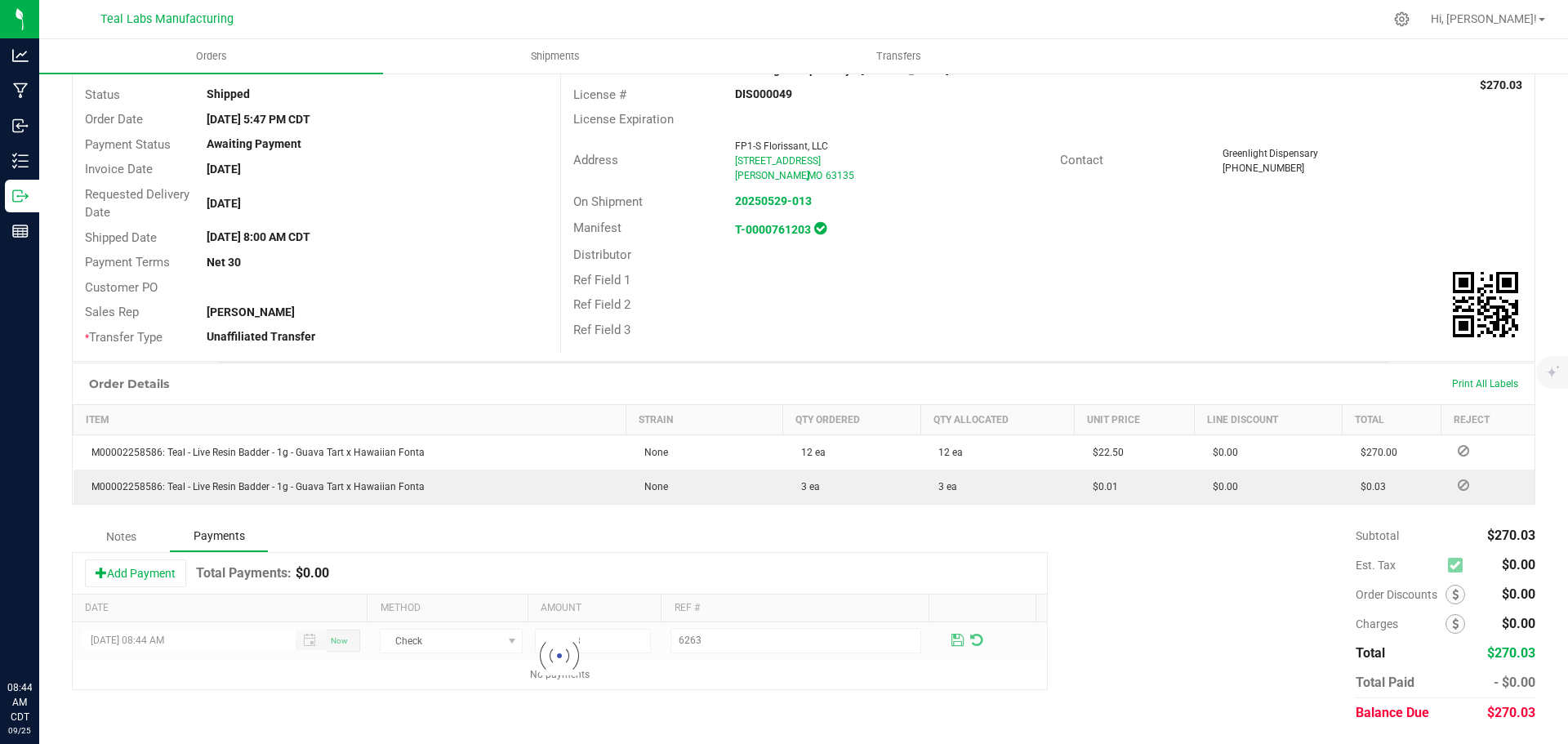
scroll to position [0, 0]
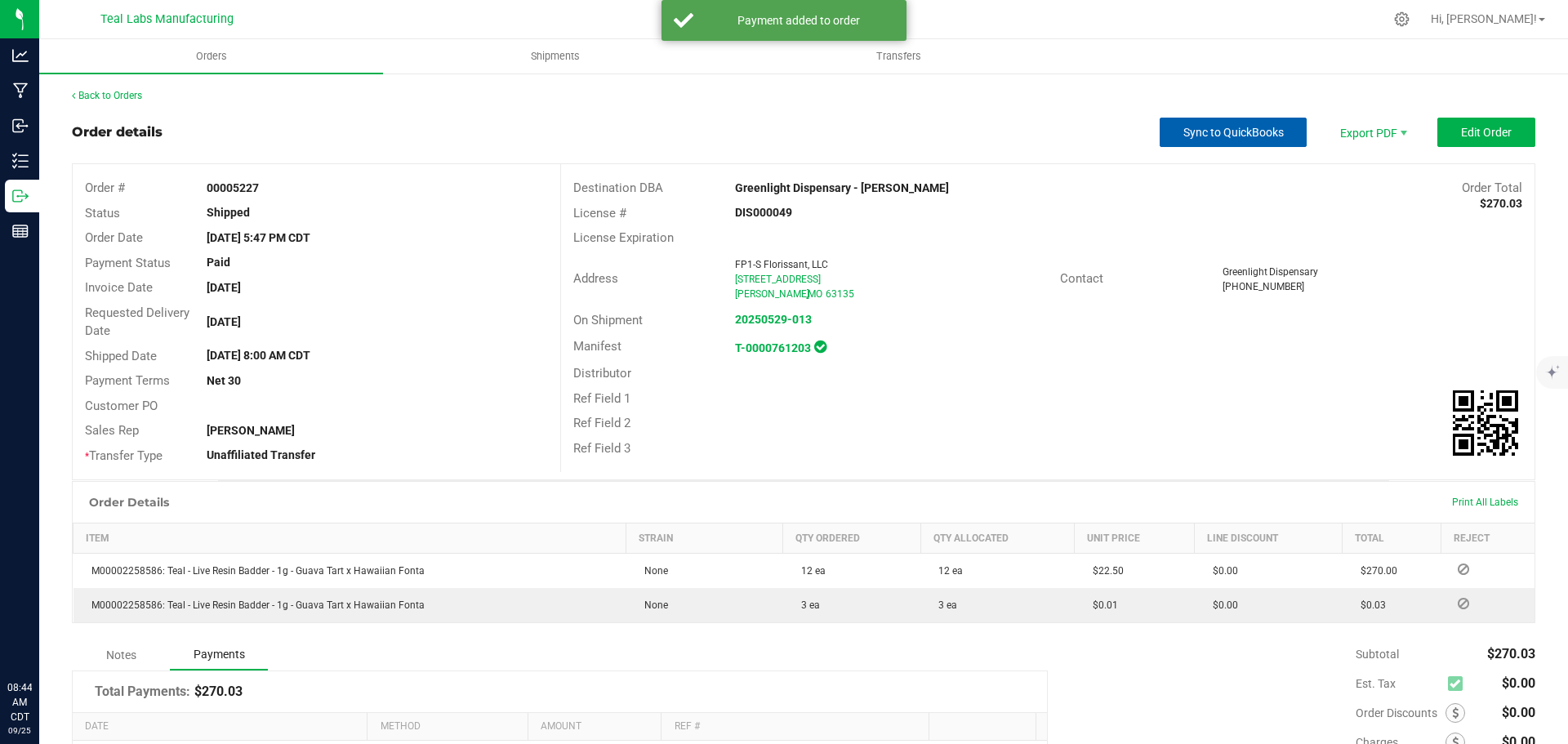
click at [1209, 138] on span "Sync to QuickBooks" at bounding box center [1234, 133] width 101 height 13
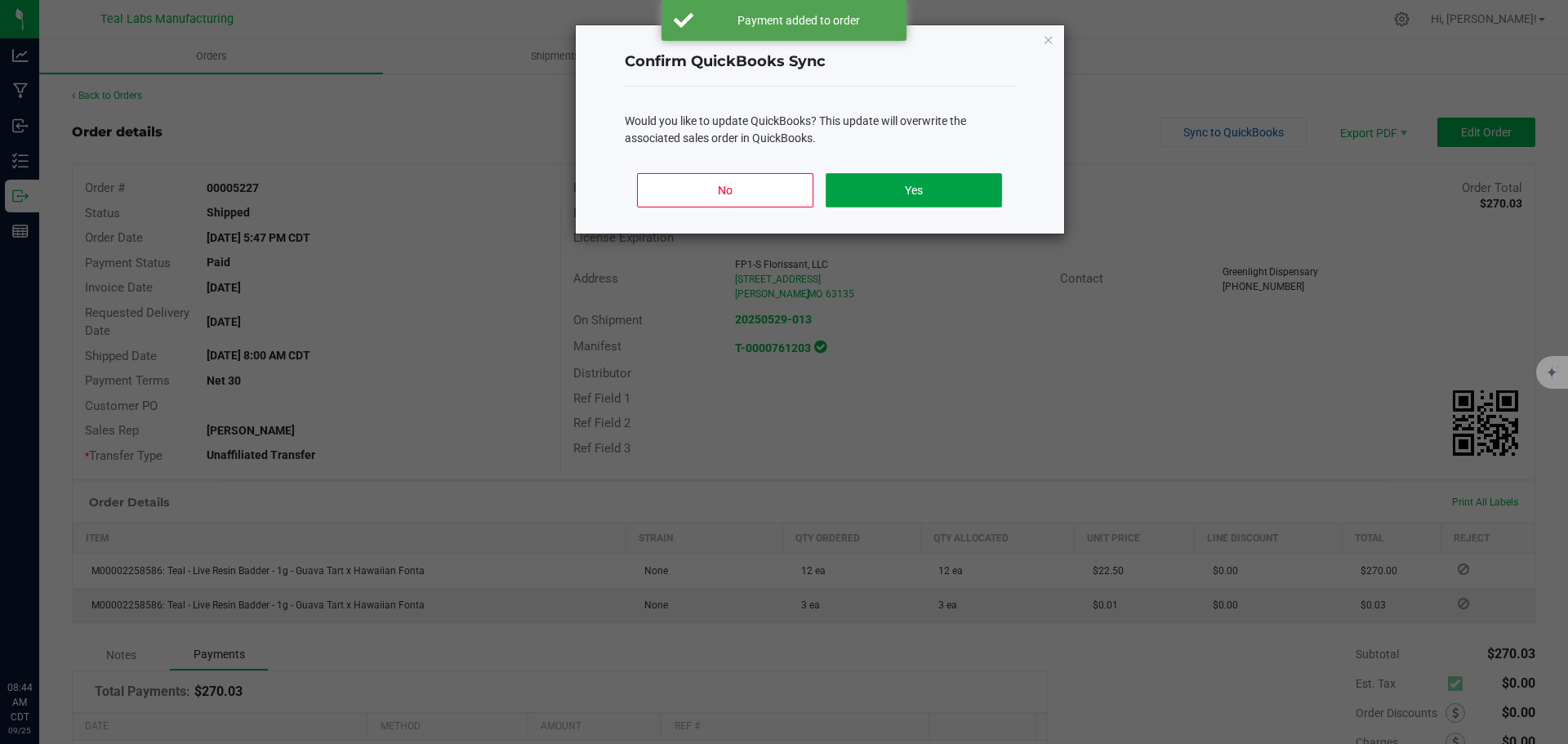
click at [956, 191] on button "Yes" at bounding box center [914, 190] width 175 height 35
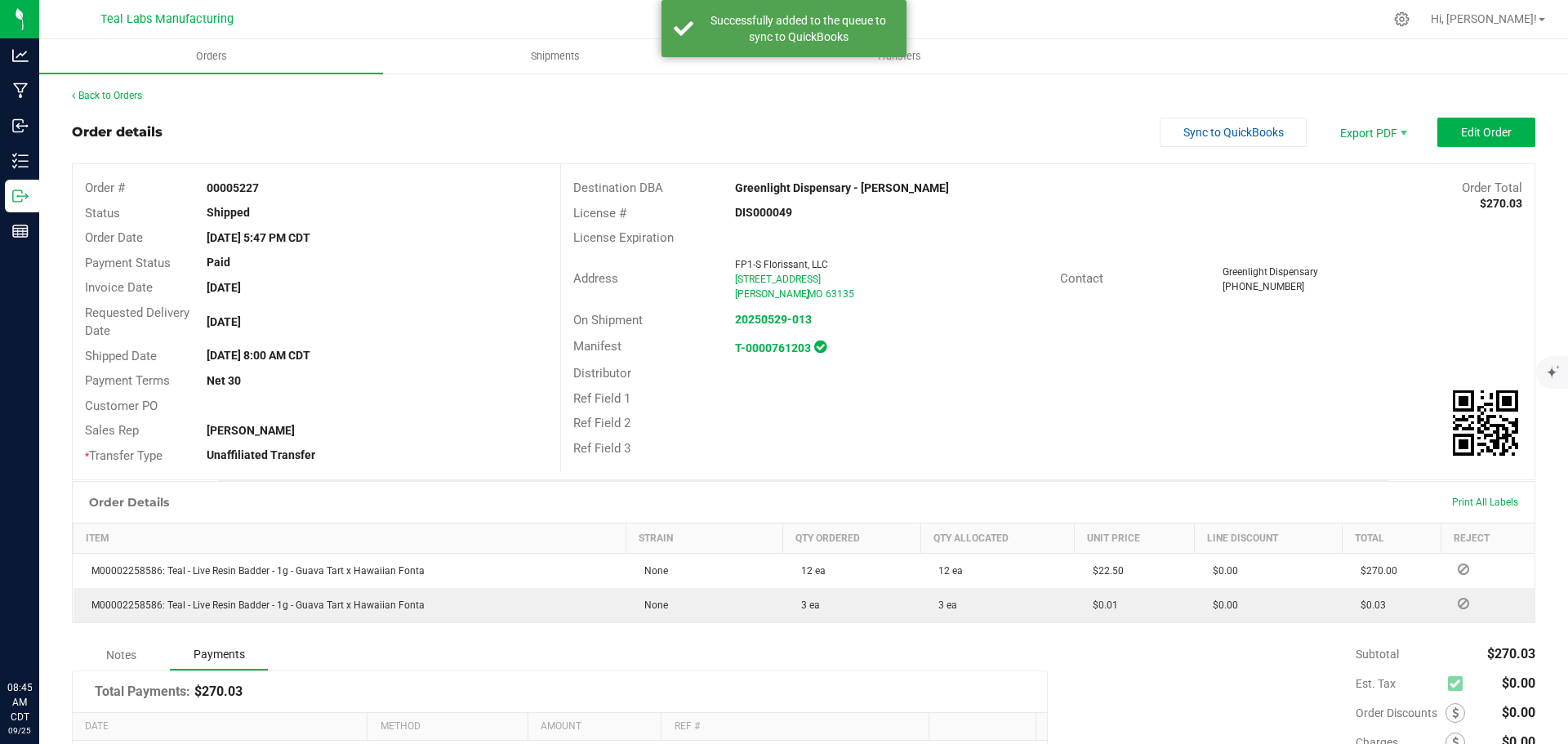
click at [107, 87] on div "Back to Orders Order details Sync to QuickBooks Export PDF Edit Order Order # 0…" at bounding box center [804, 467] width 1529 height 791
click at [106, 91] on link "Back to Orders" at bounding box center [106, 95] width 70 height 11
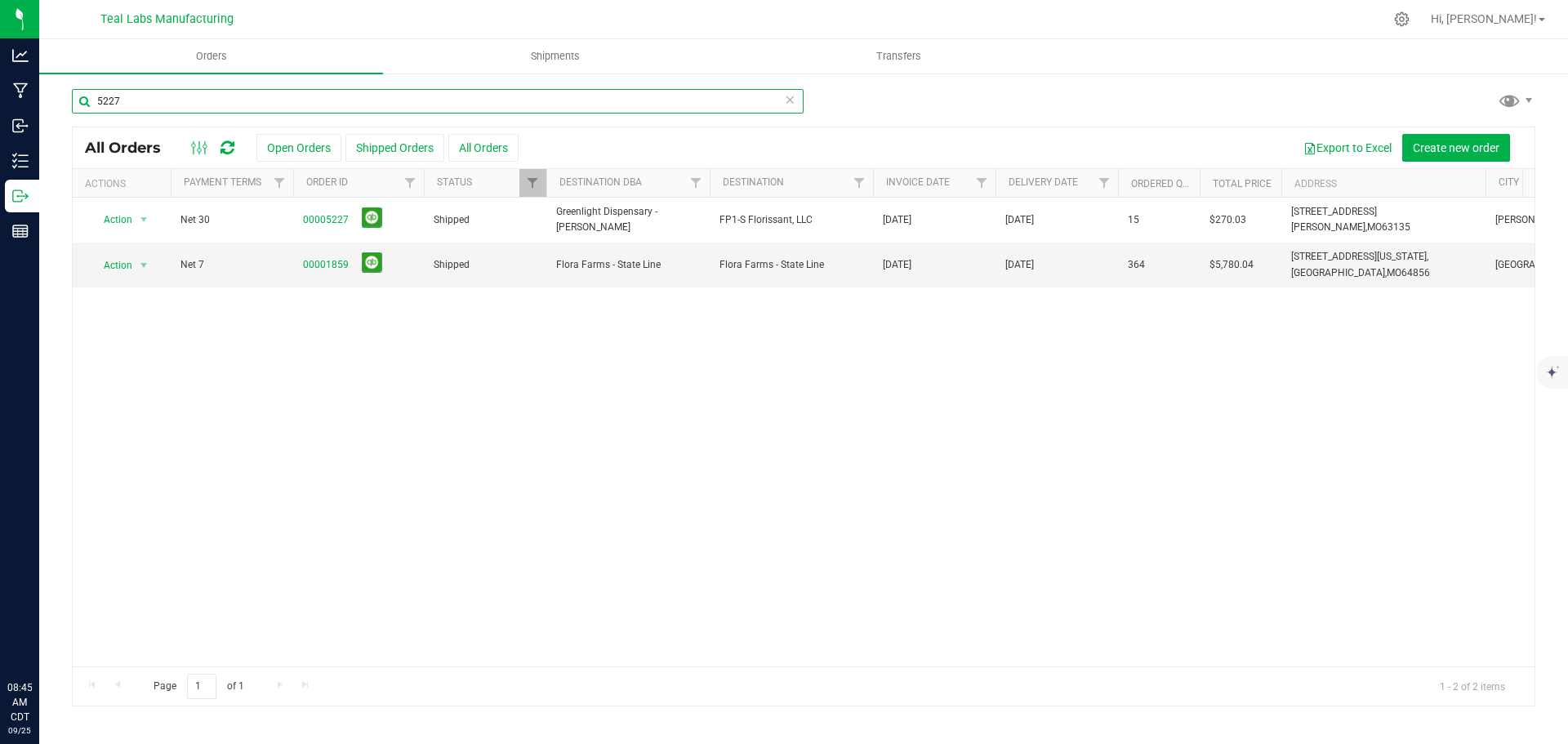
drag, startPoint x: 140, startPoint y: 101, endPoint x: 46, endPoint y: 99, distance: 94.0
click at [46, 100] on div "5227 All Orders Open Orders Shipped Orders All Orders Export to Excel Create ne…" at bounding box center [804, 397] width 1529 height 651
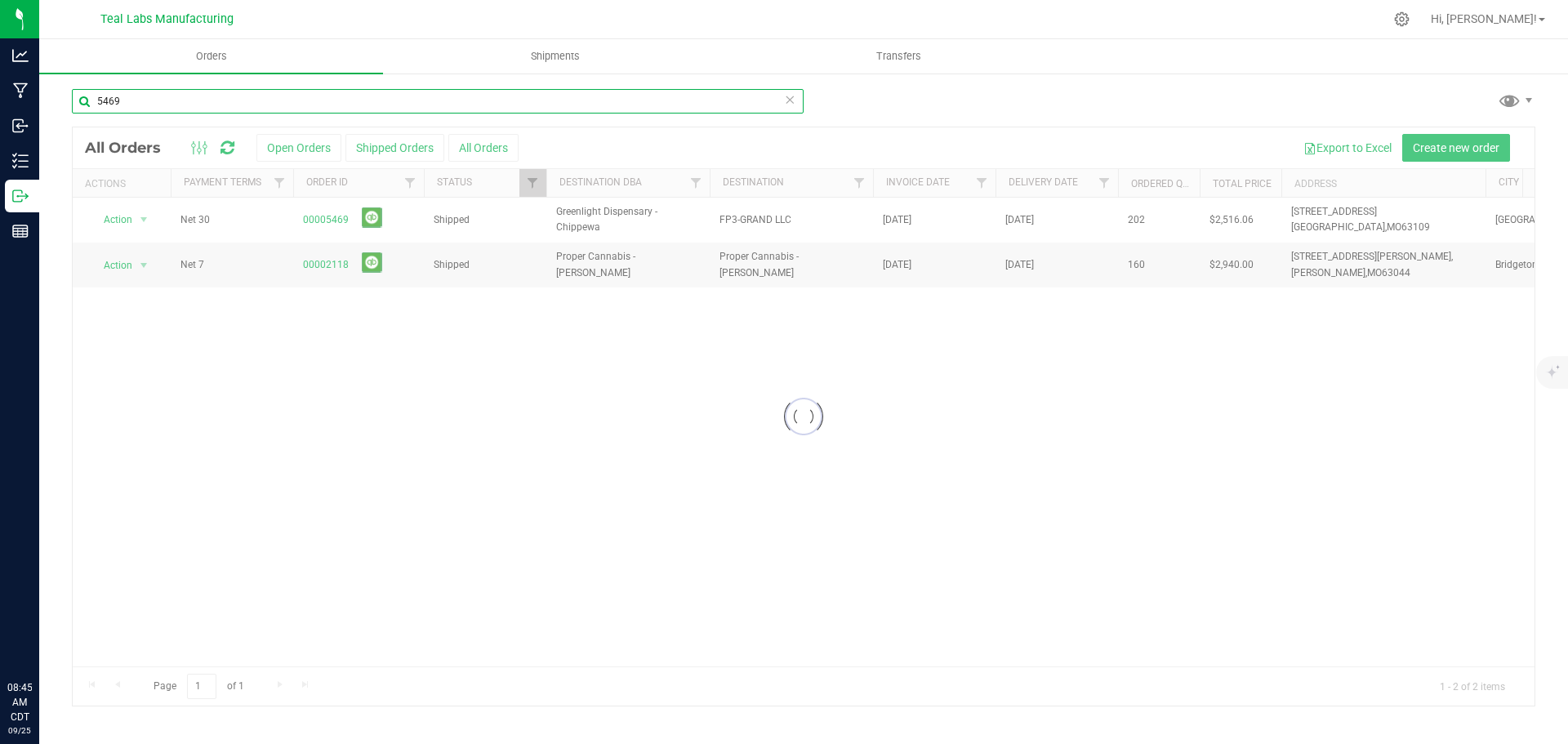
type input "5469"
click at [326, 219] on div at bounding box center [804, 415] width 1462 height 578
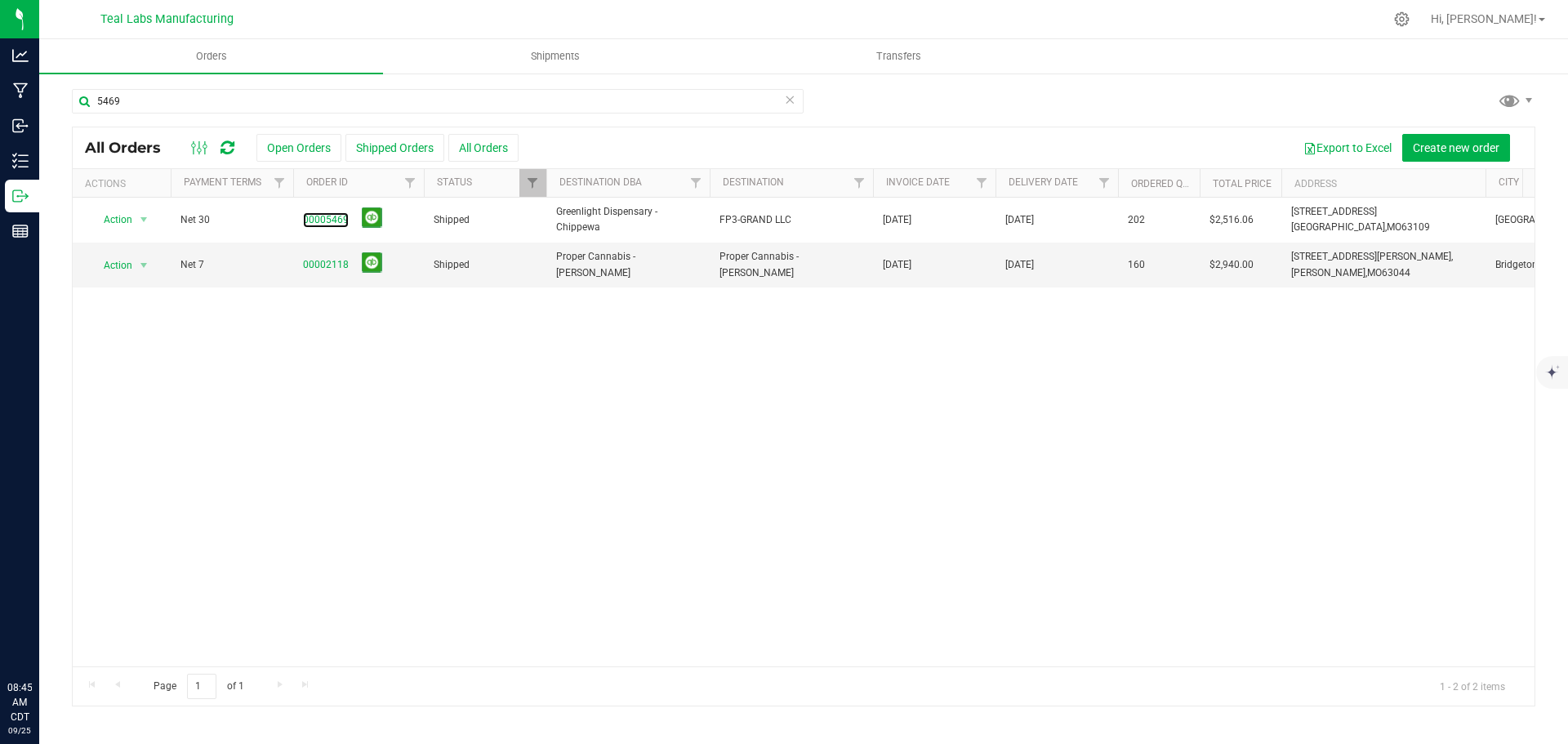
click at [326, 219] on link "00005469" at bounding box center [326, 219] width 46 height 16
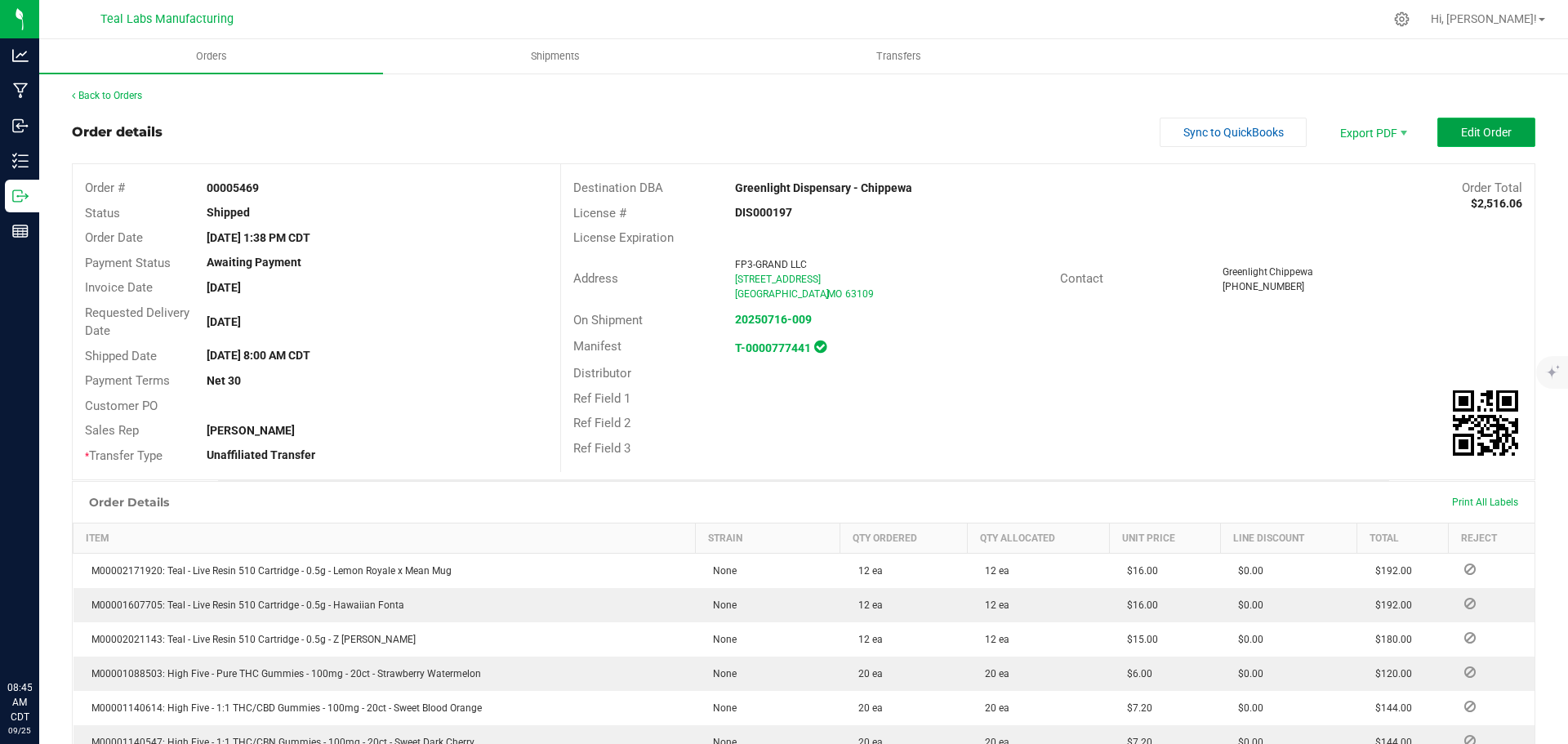
click at [1461, 127] on span "Edit Order" at bounding box center [1486, 133] width 50 height 13
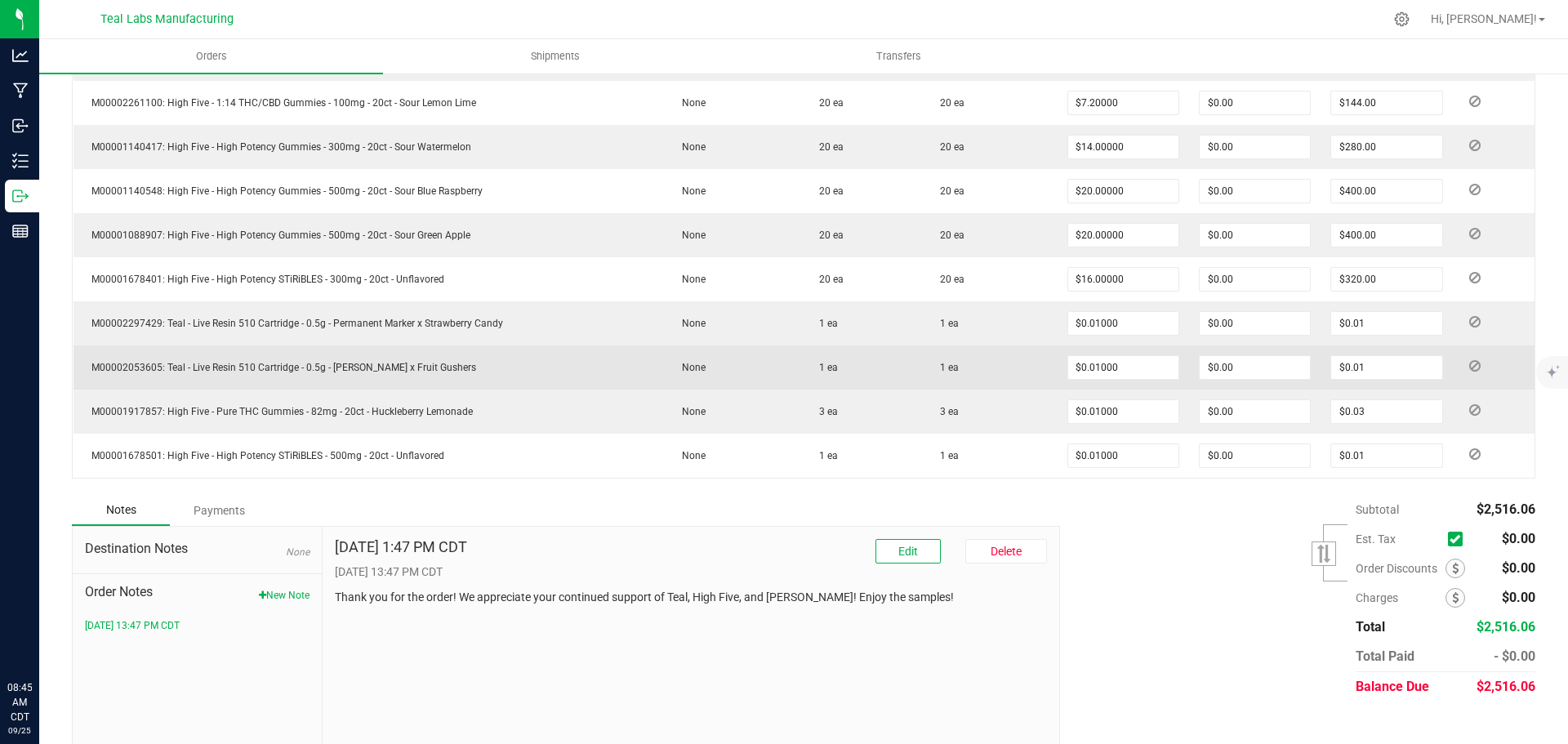
scroll to position [789, 0]
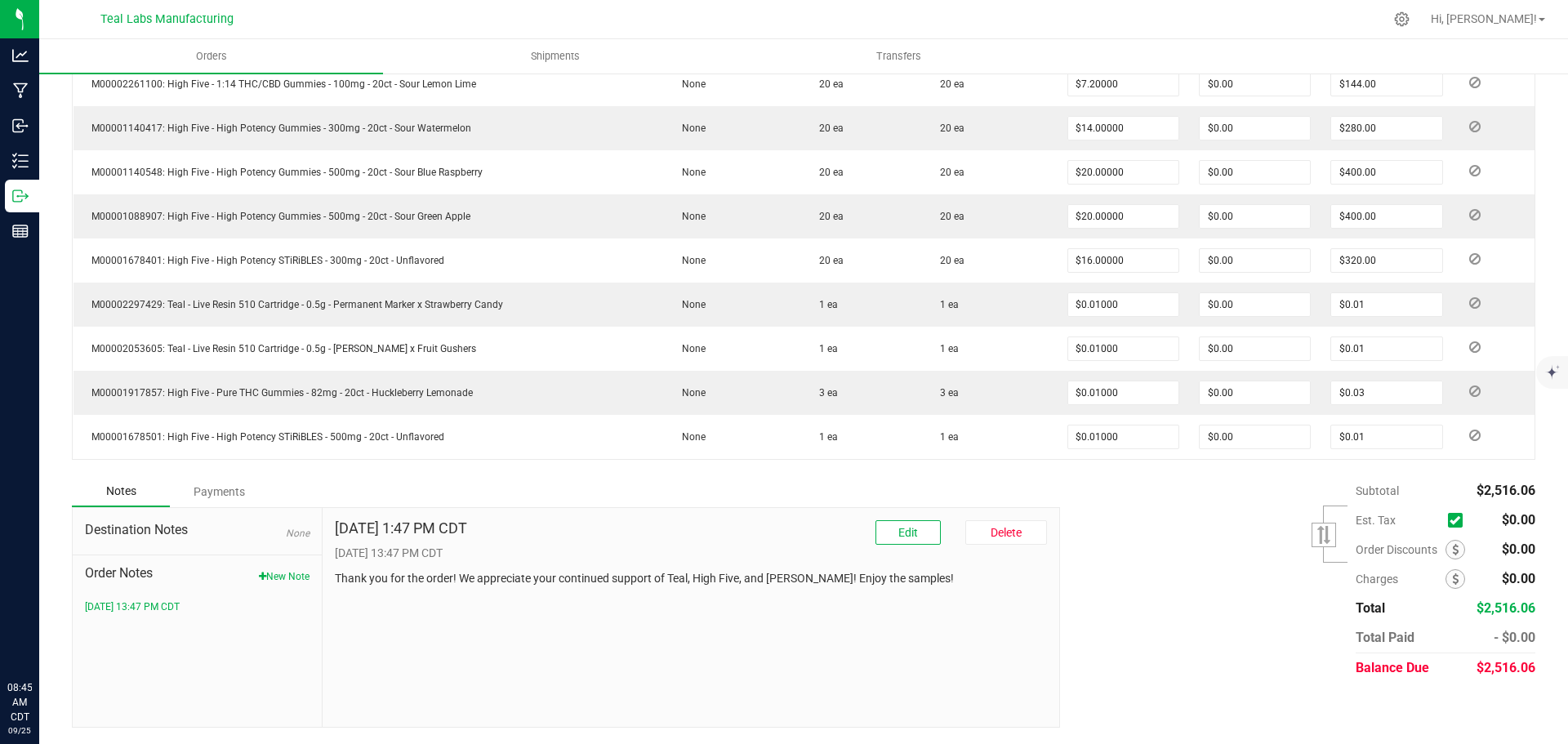
click at [231, 490] on div "Payments" at bounding box center [218, 491] width 98 height 29
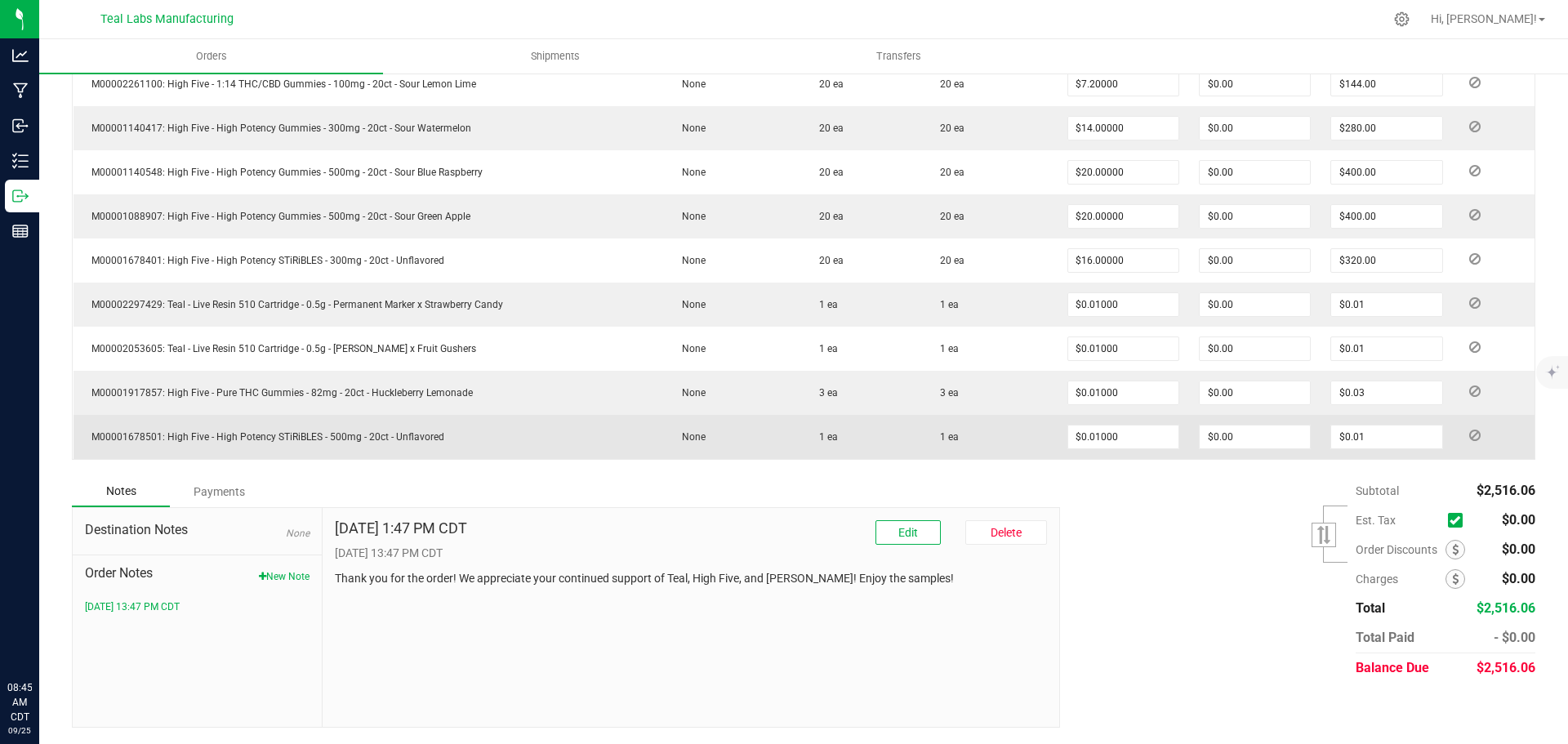
scroll to position [744, 0]
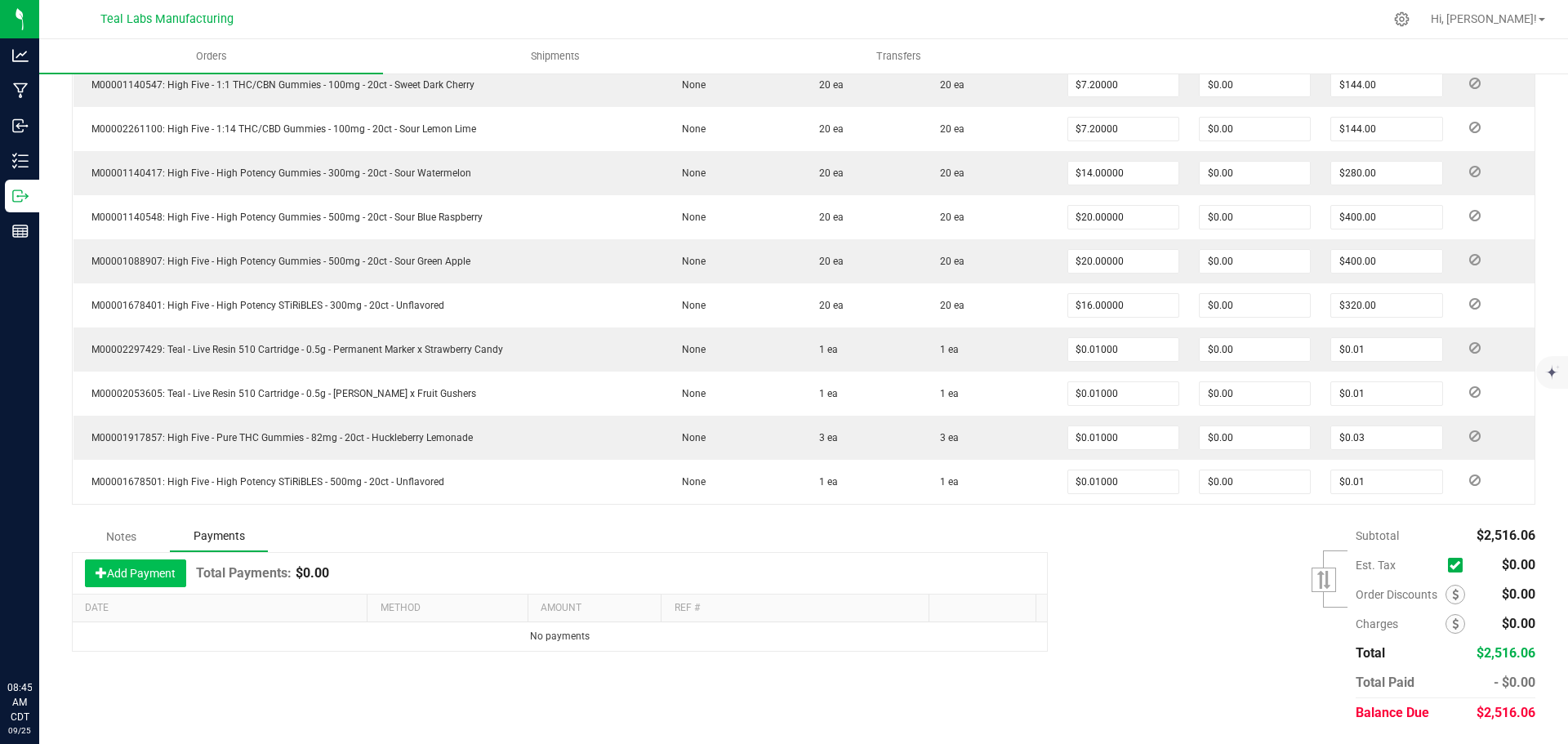
click at [172, 578] on button "Add Payment" at bounding box center [135, 573] width 101 height 28
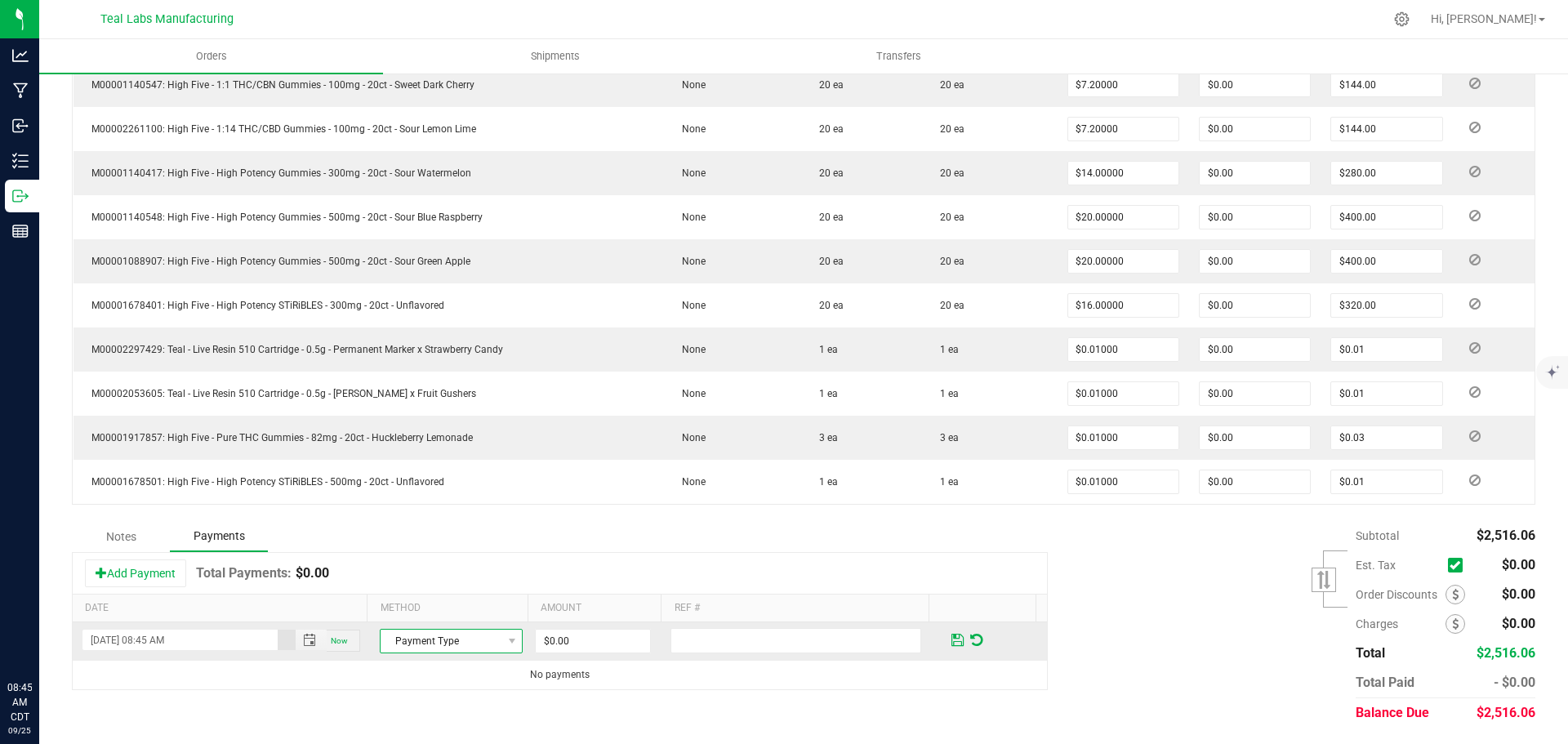
click at [436, 642] on span "Payment Type" at bounding box center [441, 641] width 120 height 22
click at [450, 598] on li "Check" at bounding box center [444, 590] width 138 height 22
click at [551, 635] on input "0" at bounding box center [593, 641] width 114 height 22
type input "$602.04"
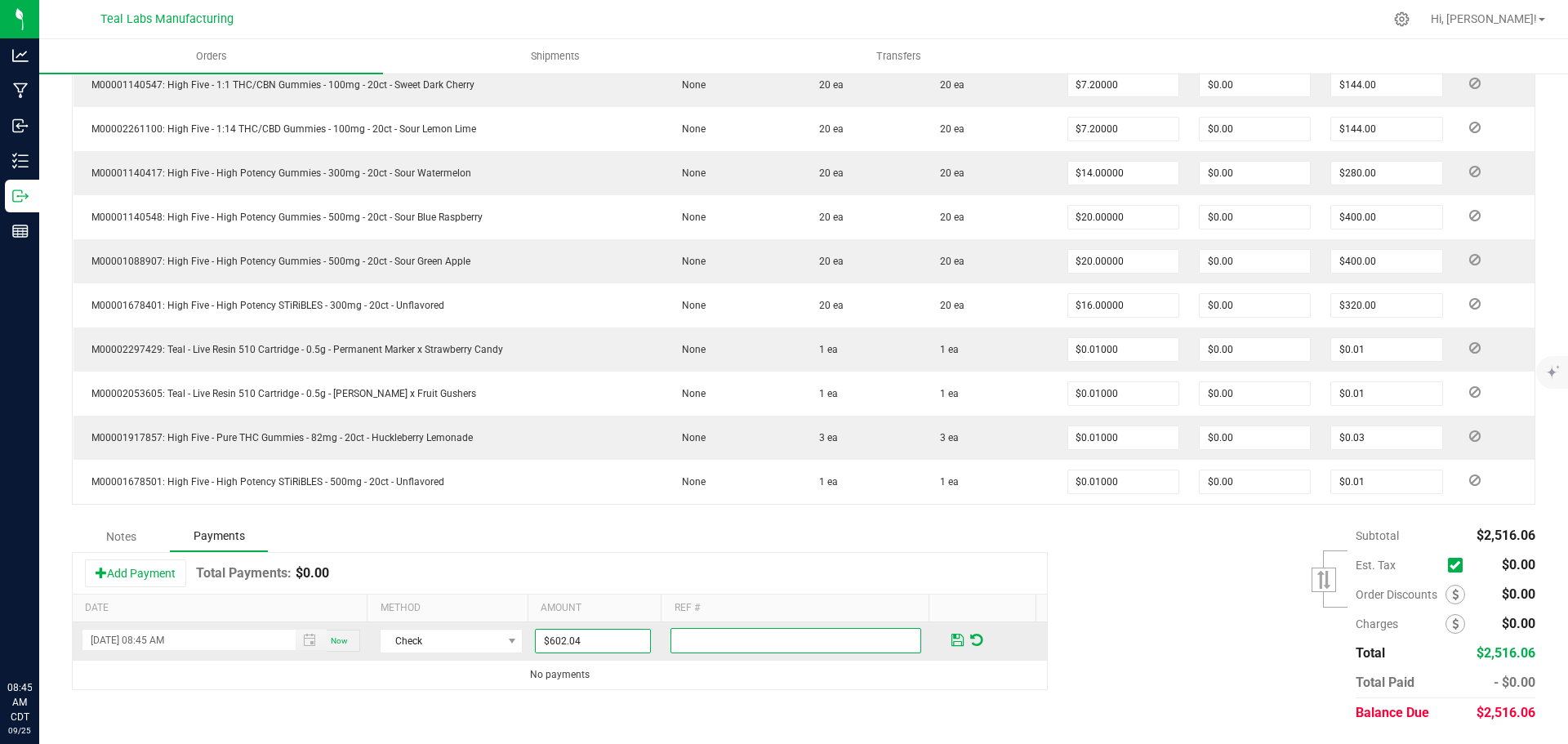
click at [707, 650] on input "text" at bounding box center [795, 640] width 251 height 25
type input "2252"
click at [938, 635] on td at bounding box center [992, 641] width 108 height 38
click at [951, 636] on span at bounding box center [957, 640] width 12 height 15
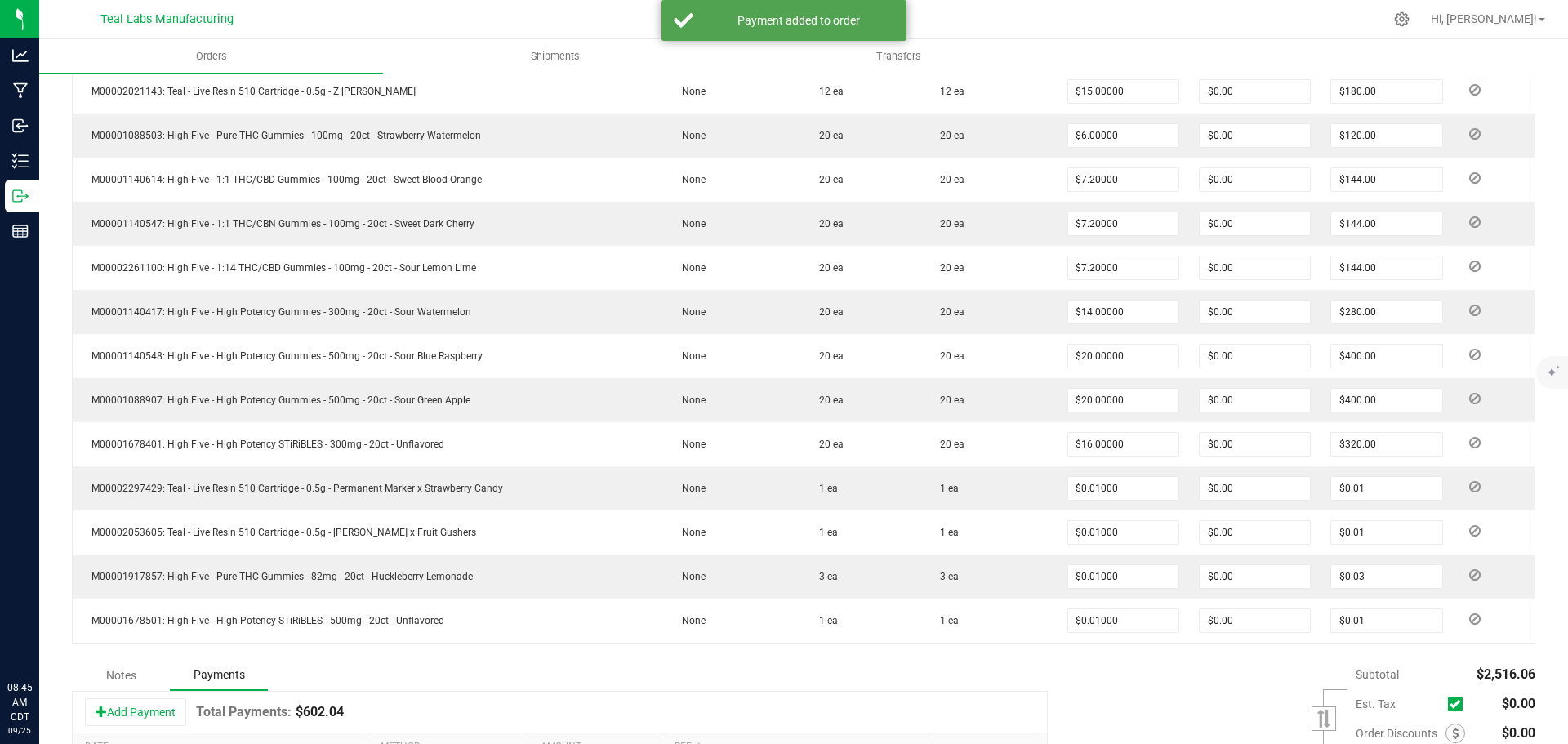
scroll to position [744, 0]
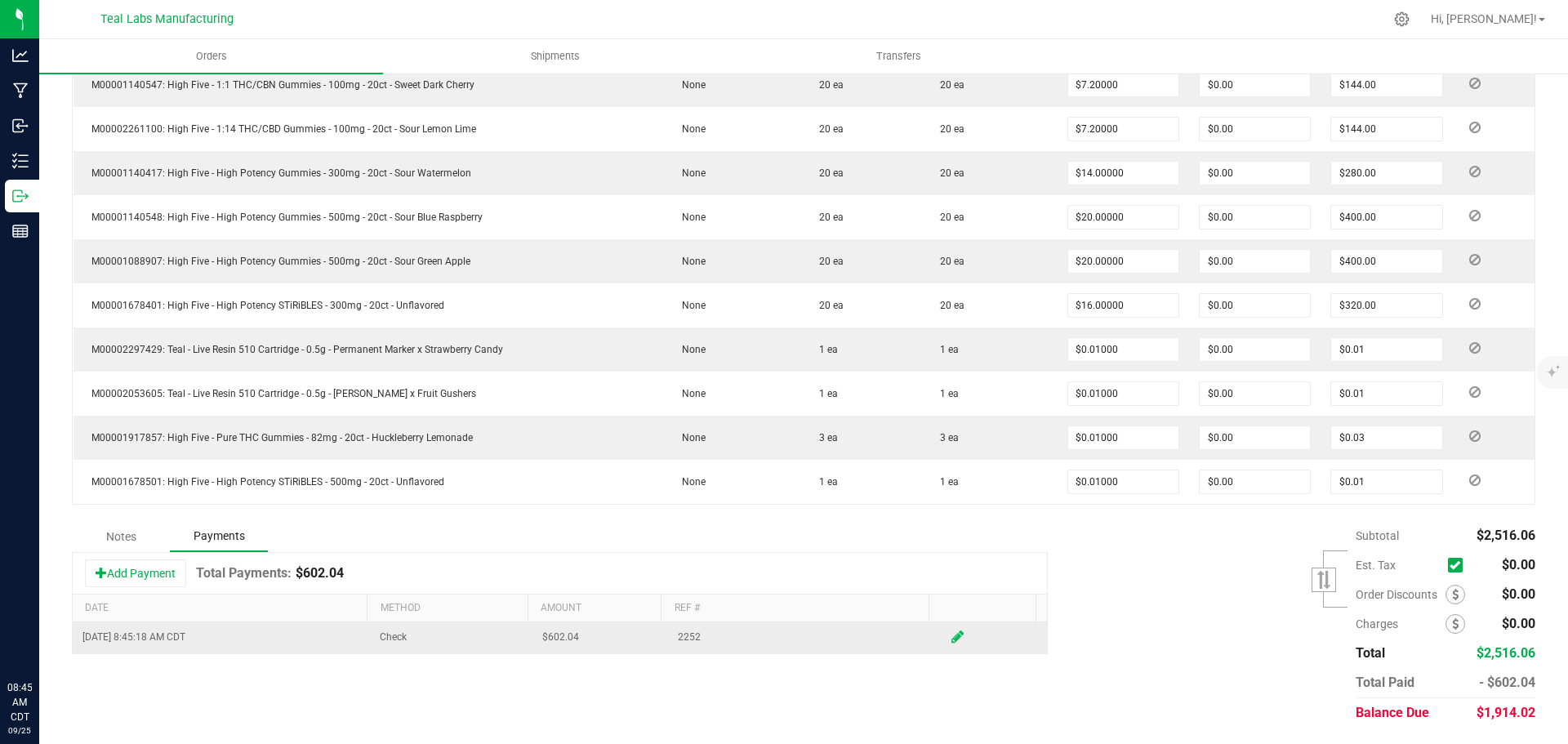
click at [951, 632] on icon at bounding box center [957, 638] width 12 height 15
drag, startPoint x: 615, startPoint y: 646, endPoint x: 455, endPoint y: 643, distance: 160.0
click at [455, 643] on tr "[DATE] 08:45 AM Now Check 602.04 2252" at bounding box center [560, 641] width 974 height 37
drag, startPoint x: 591, startPoint y: 644, endPoint x: 493, endPoint y: 645, distance: 98.0
click at [488, 644] on tr "[DATE] 08:45 AM Now Check 602.04 2252" at bounding box center [560, 641] width 974 height 37
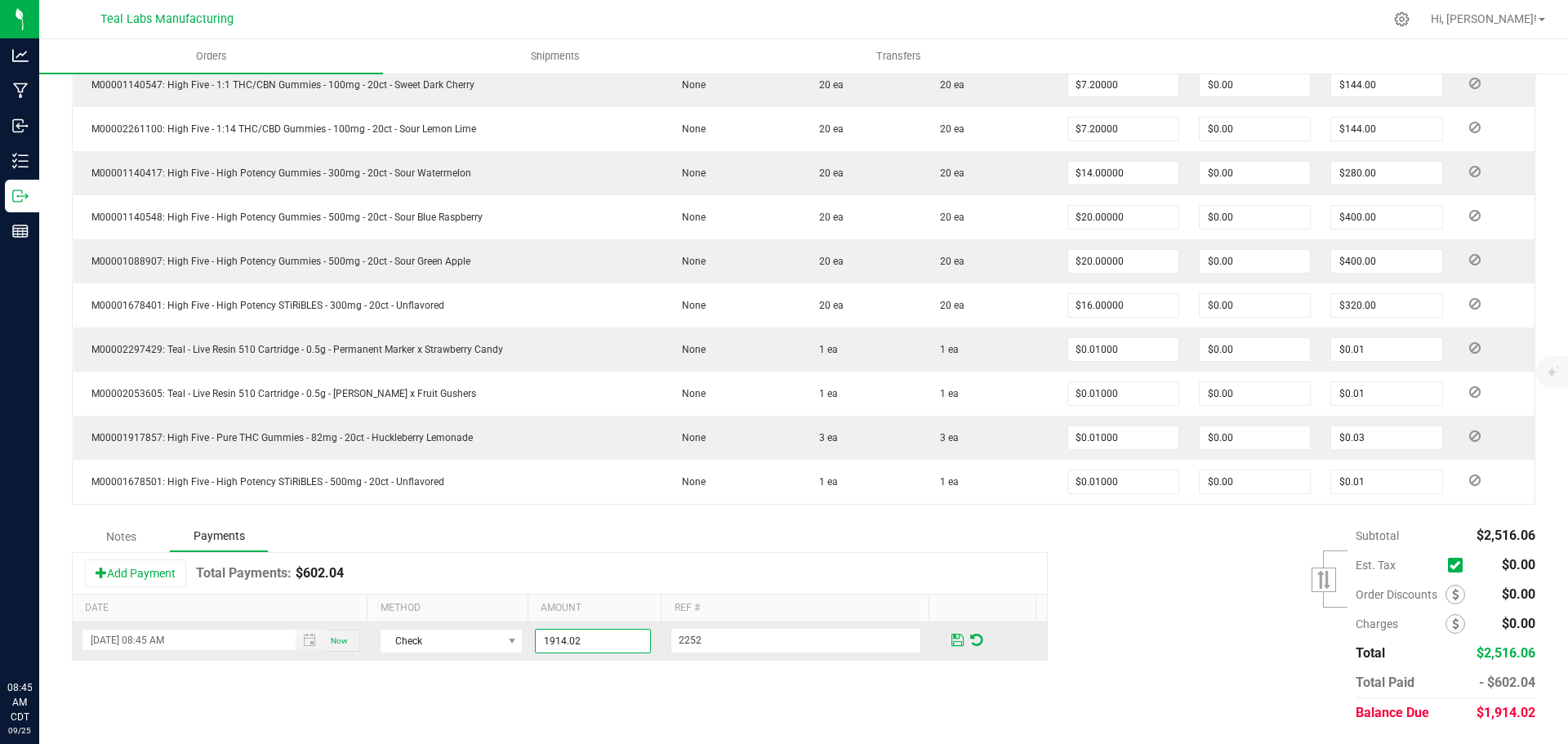
type input "$1,914.02"
click at [951, 635] on span at bounding box center [957, 640] width 12 height 15
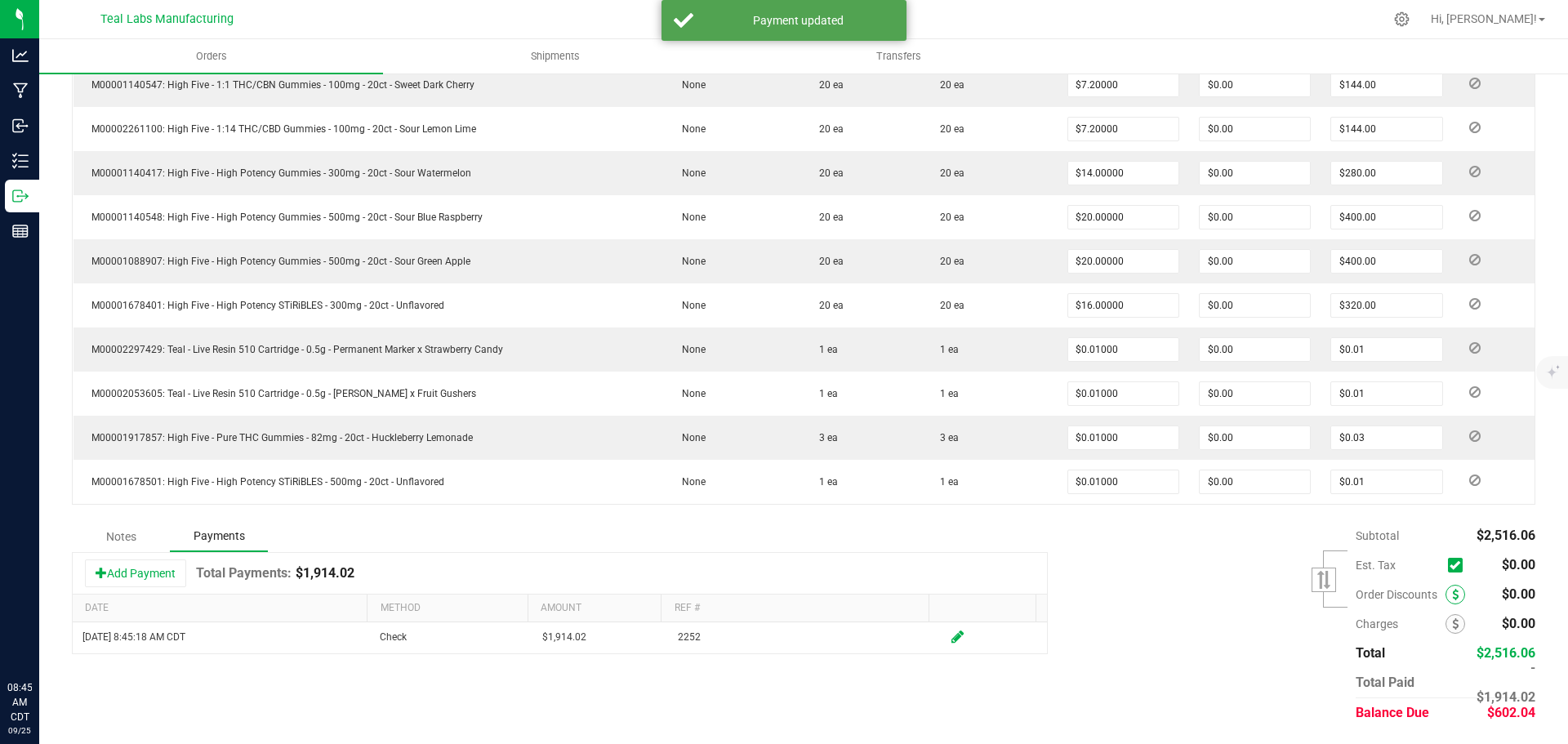
click at [1446, 594] on span at bounding box center [1455, 594] width 20 height 20
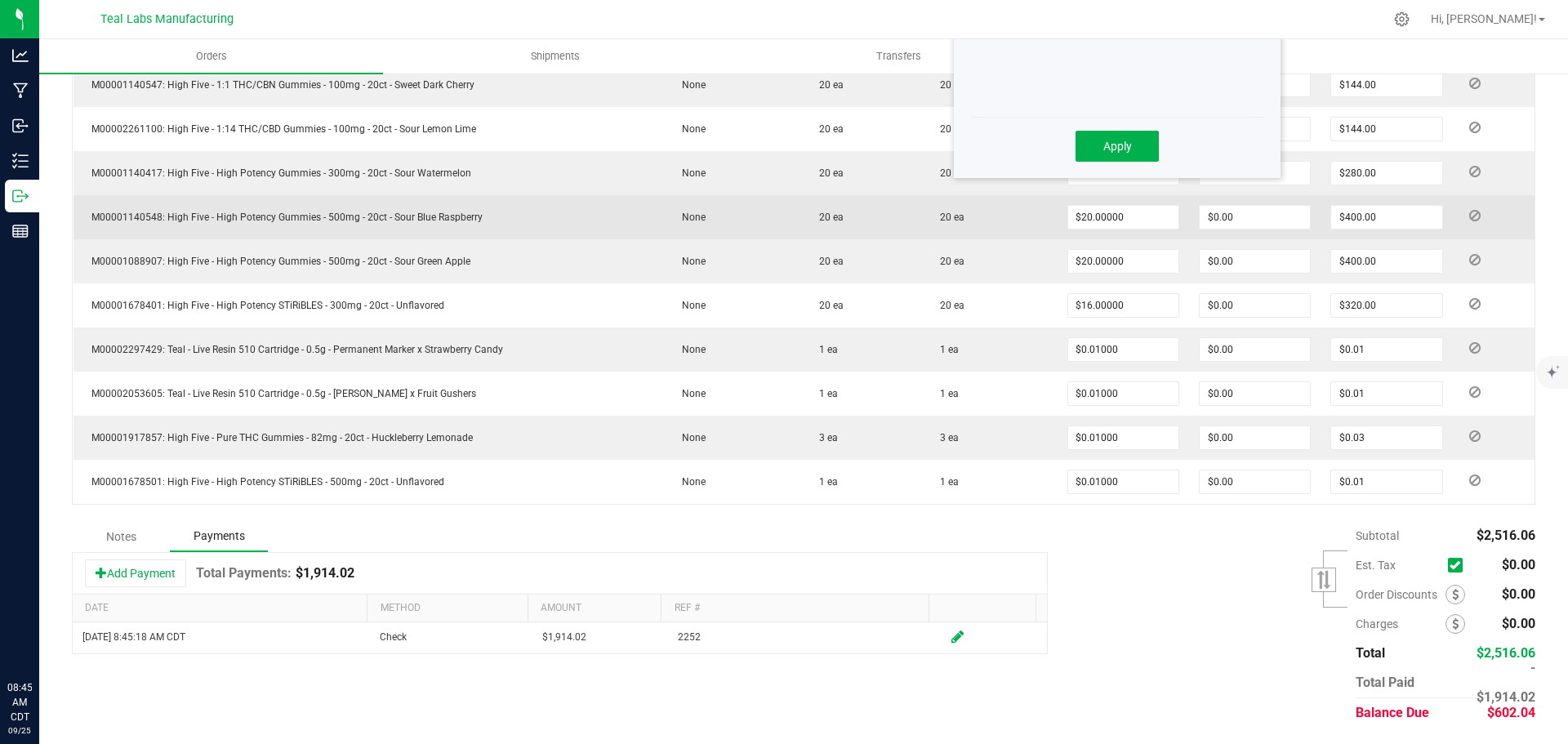
scroll to position [417, 0]
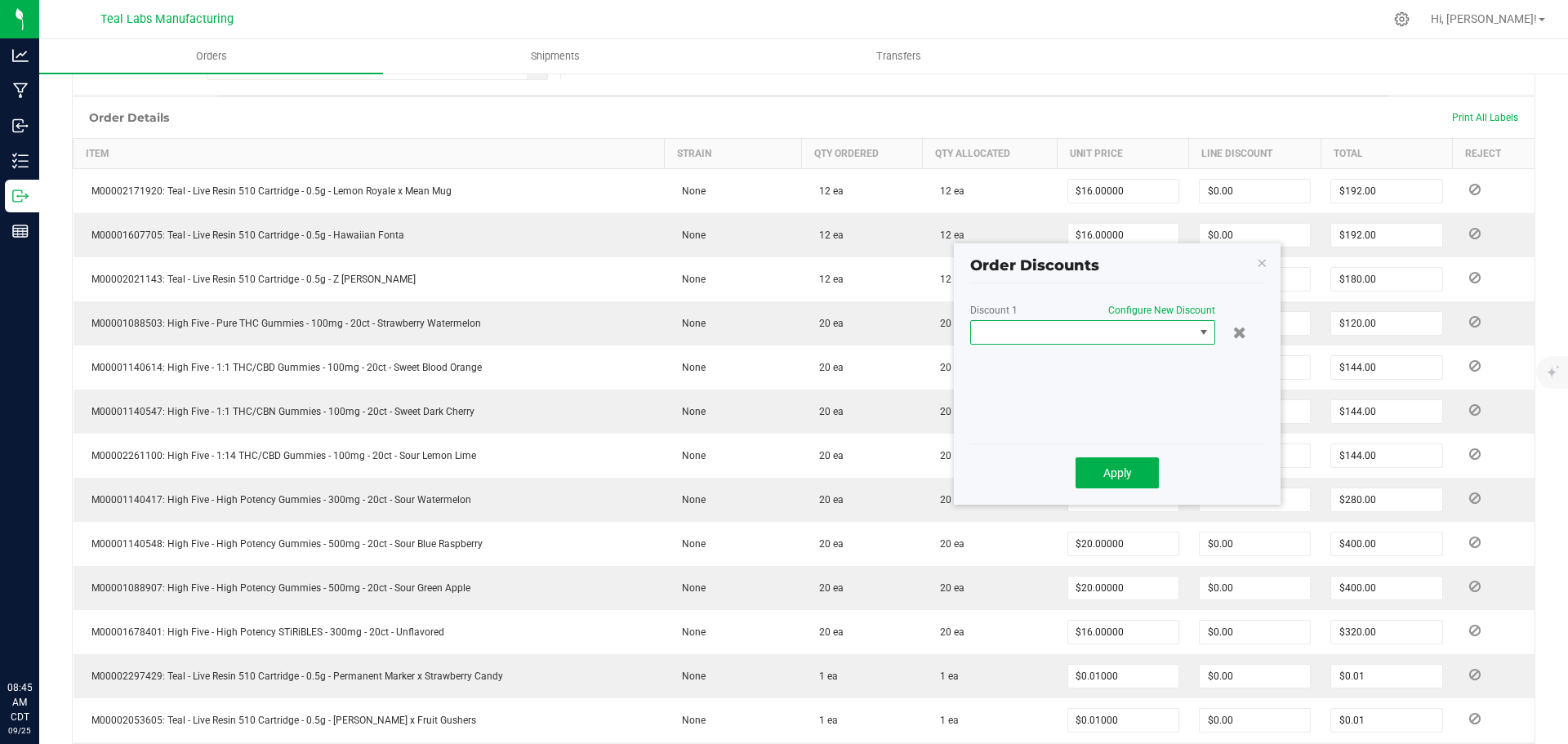
click at [1205, 330] on span at bounding box center [1204, 332] width 13 height 13
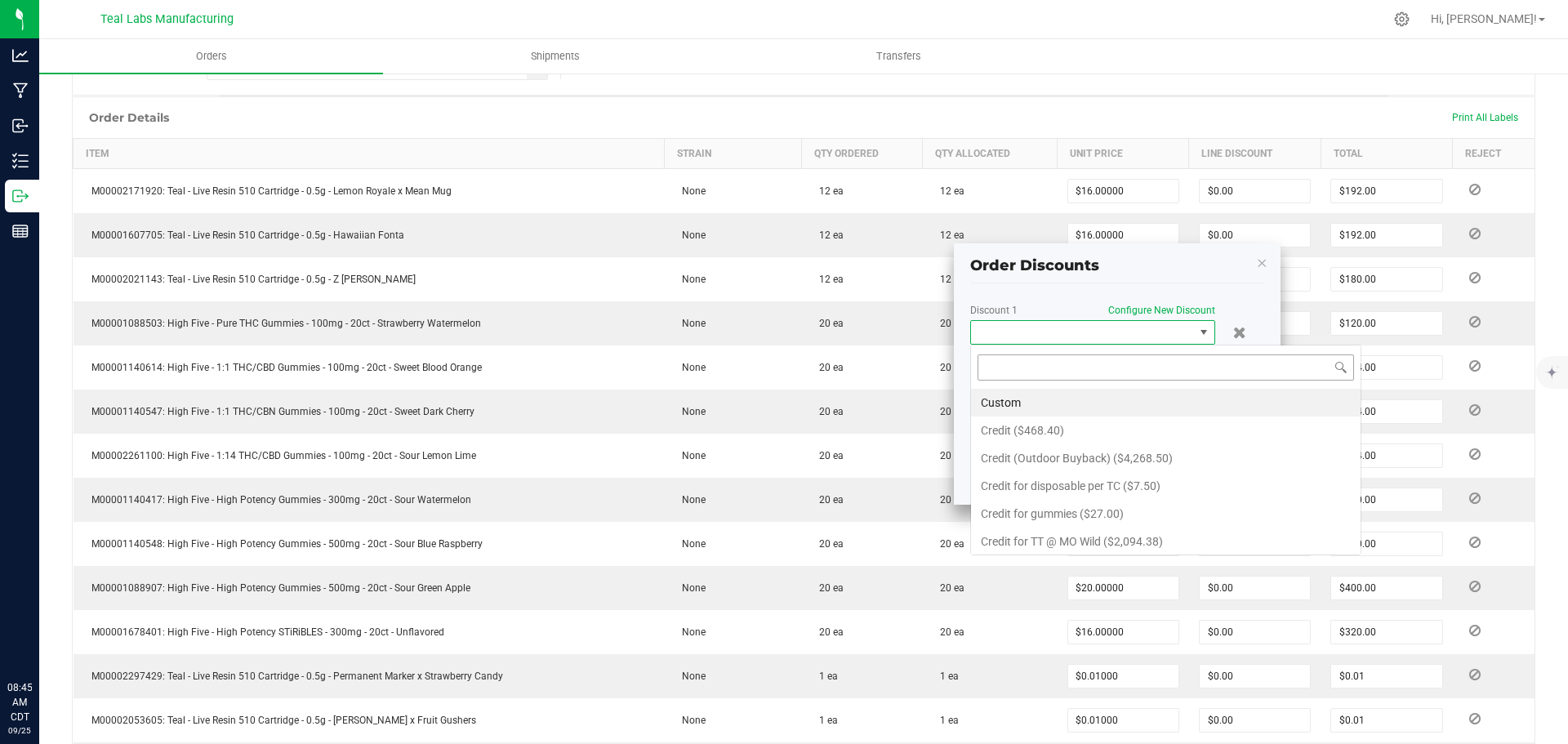
scroll to position [24, 245]
click at [1005, 400] on li "Custom" at bounding box center [1165, 402] width 389 height 28
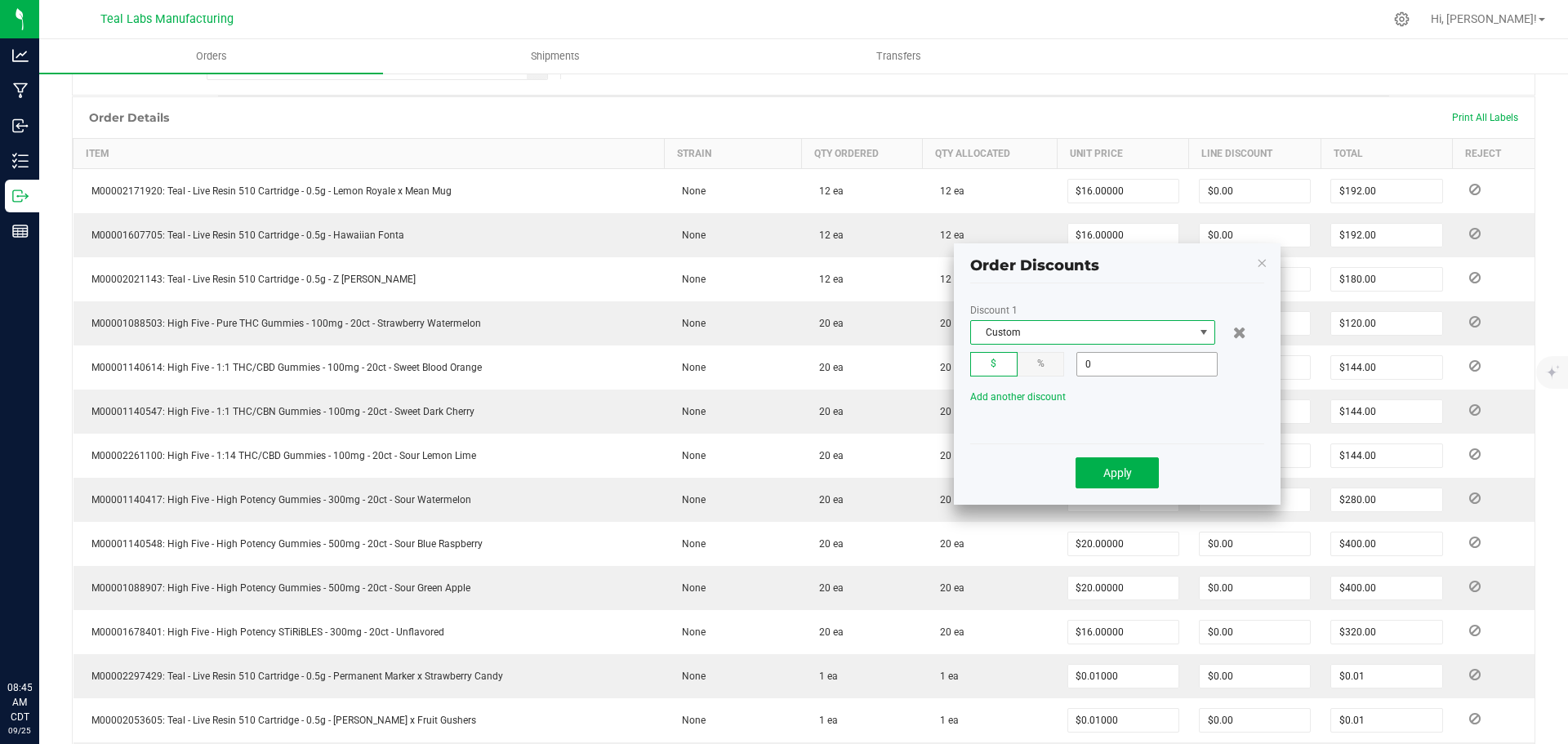
click at [1120, 365] on input "0" at bounding box center [1147, 364] width 140 height 22
type input "$602.04"
click at [1125, 479] on span "Apply" at bounding box center [1117, 473] width 29 height 13
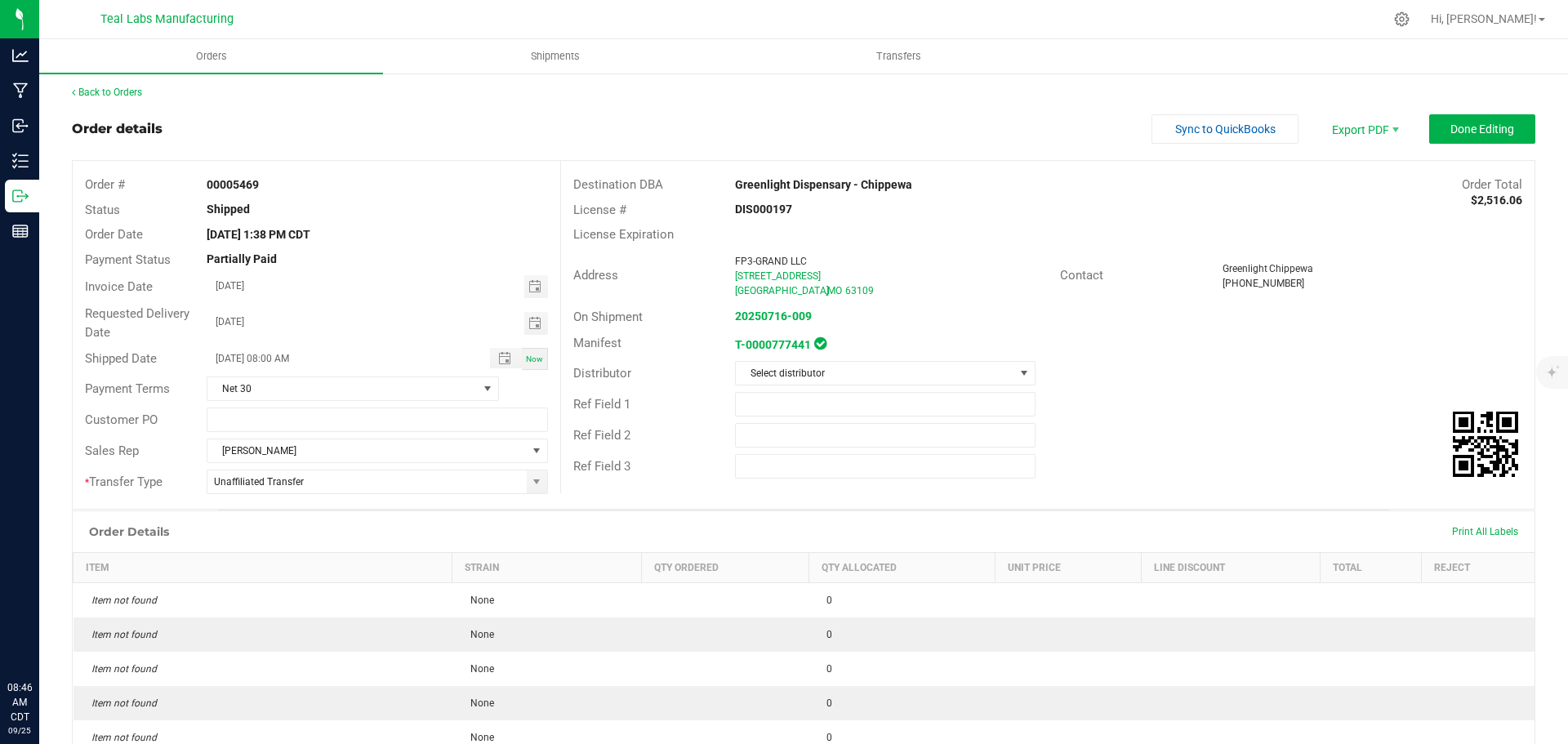
scroll to position [0, 0]
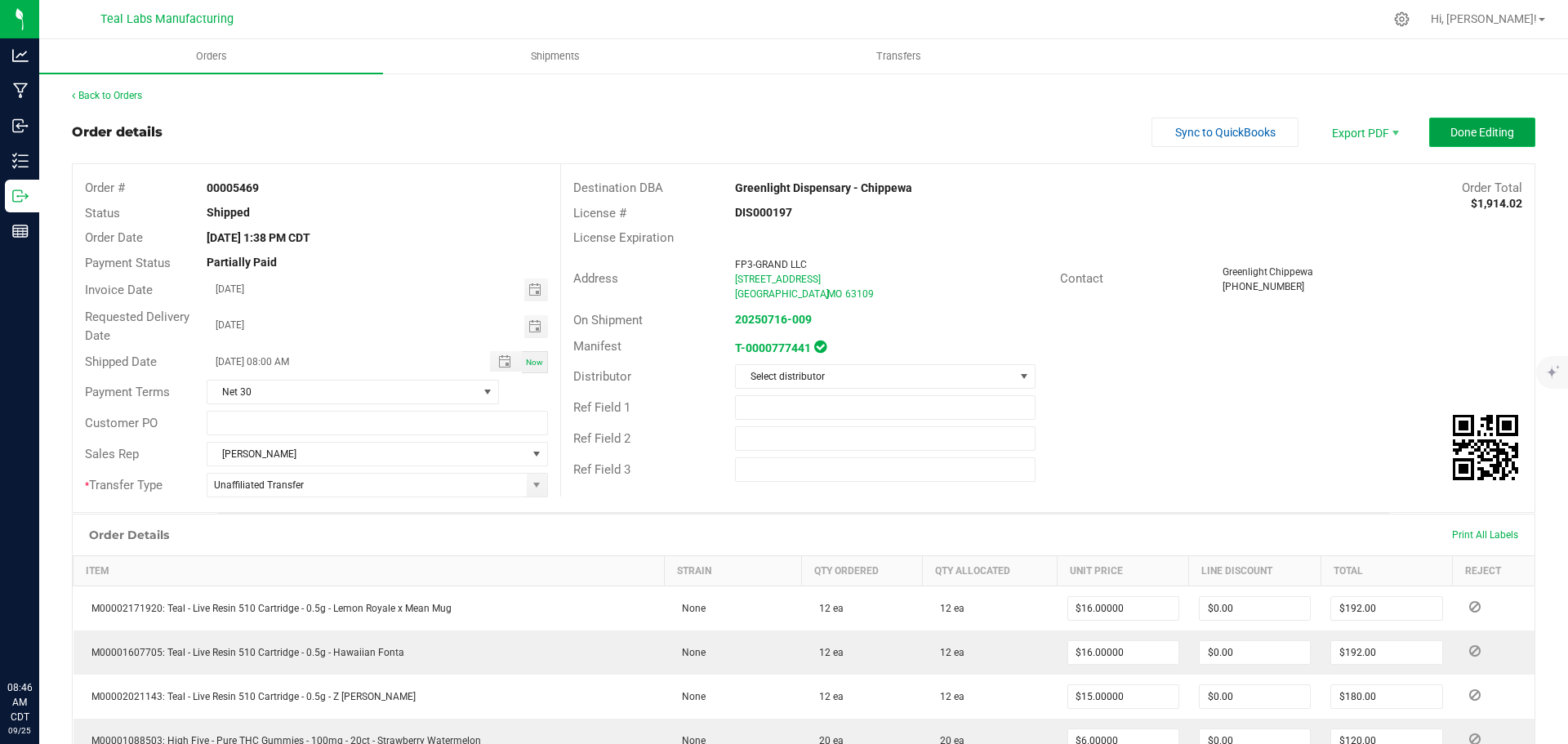
click at [1471, 126] on span "Done Editing" at bounding box center [1482, 133] width 63 height 13
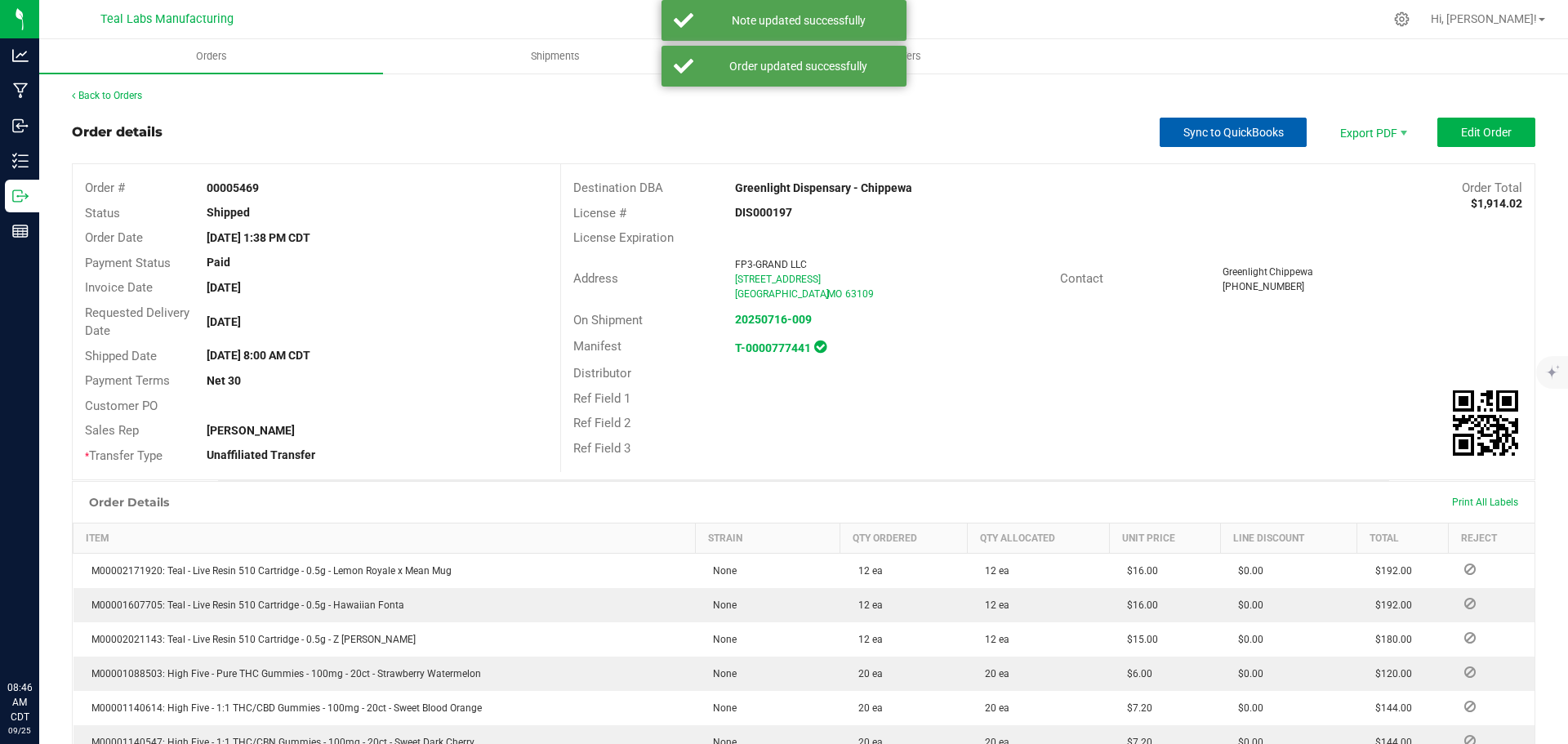
click at [1214, 128] on span "Sync to QuickBooks" at bounding box center [1234, 133] width 101 height 13
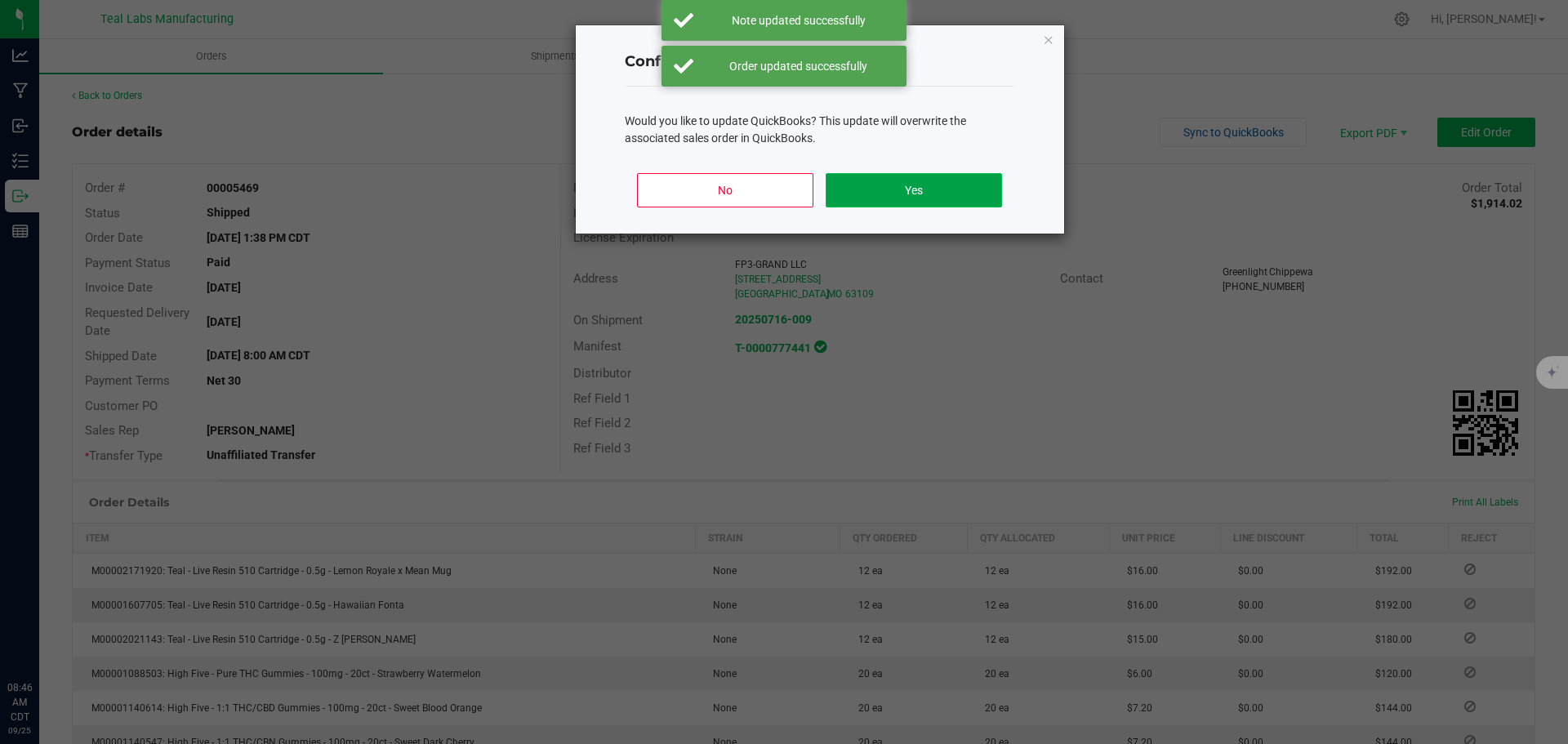
click at [931, 186] on button "Yes" at bounding box center [914, 190] width 175 height 35
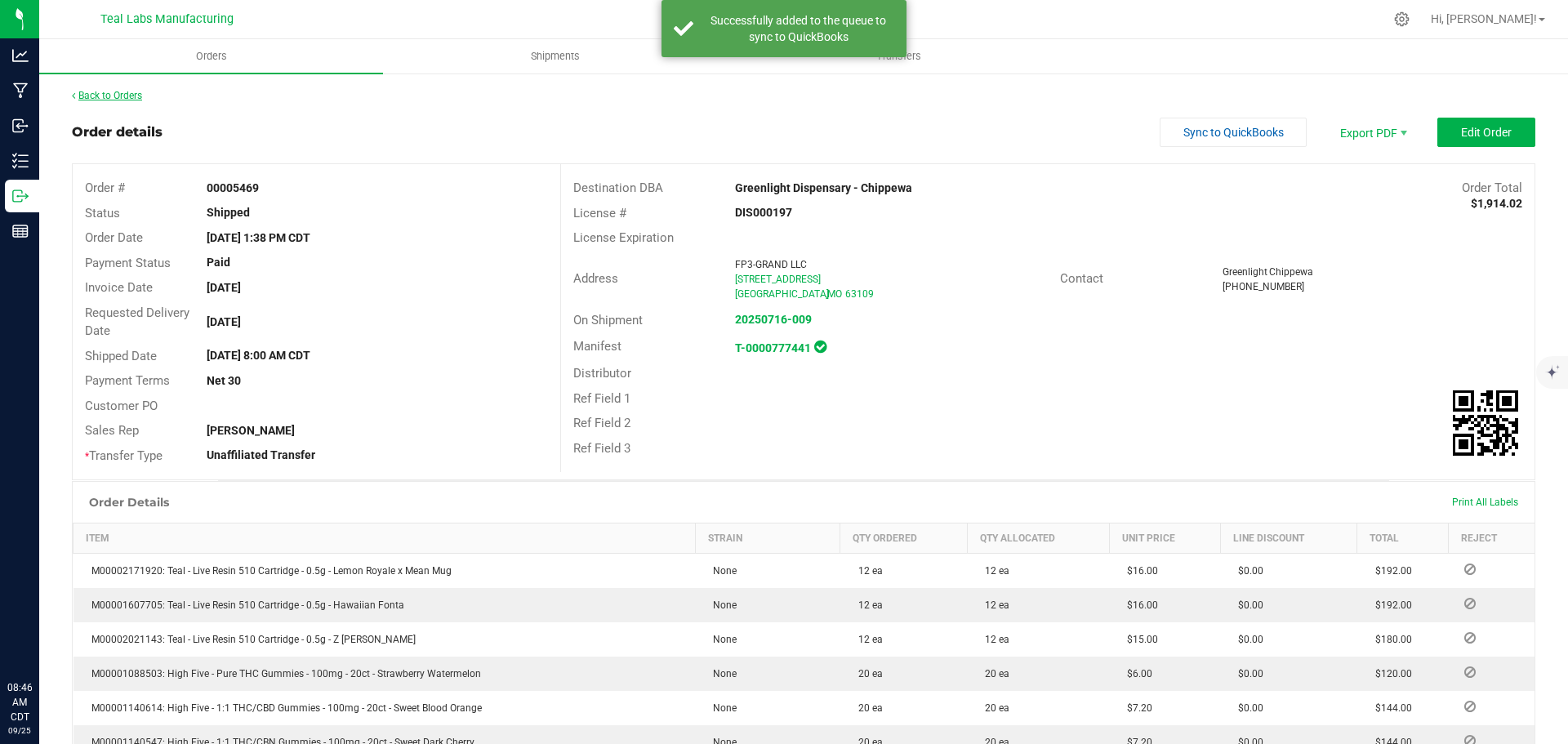
click at [105, 90] on link "Back to Orders" at bounding box center [106, 95] width 70 height 11
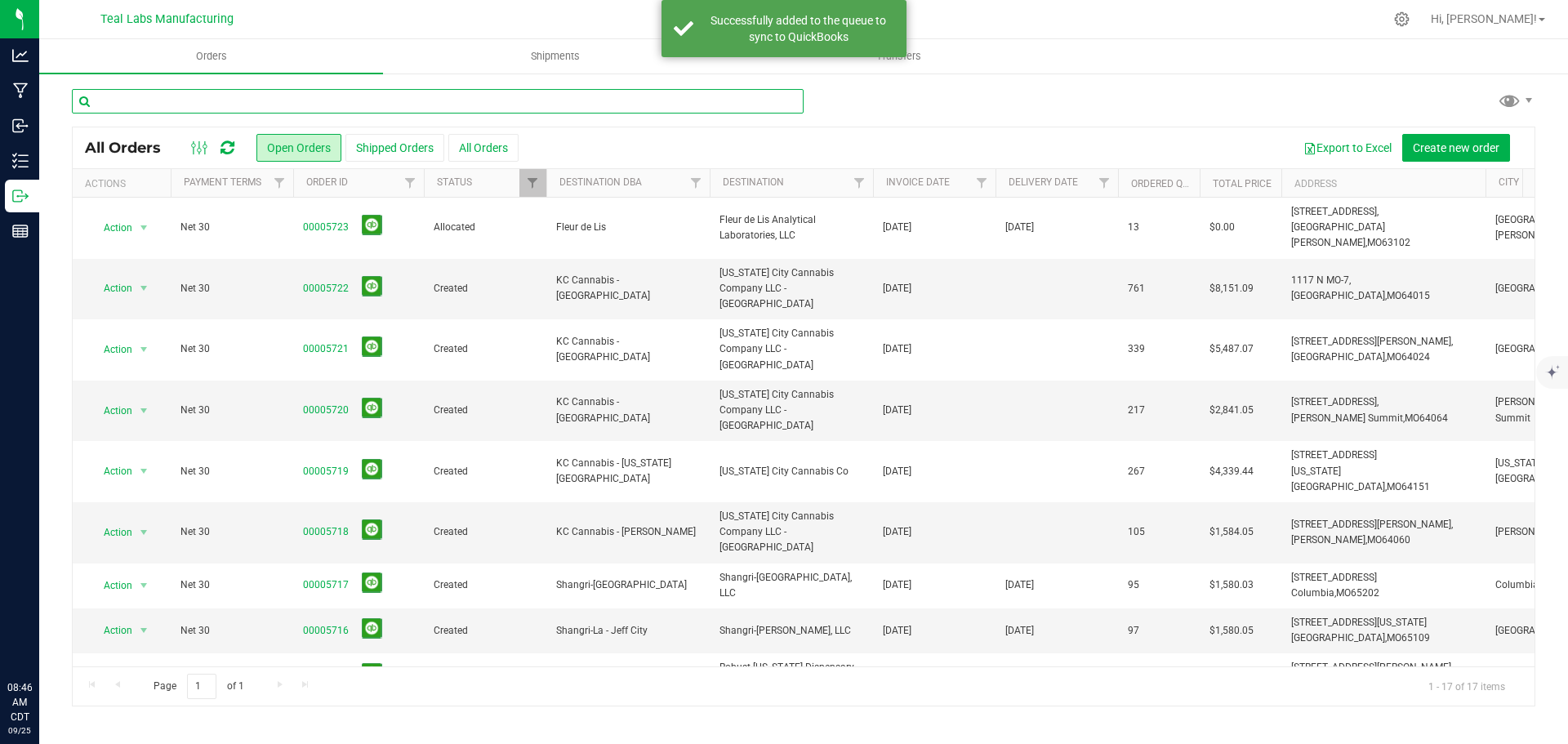
click at [295, 103] on input "text" at bounding box center [438, 101] width 732 height 24
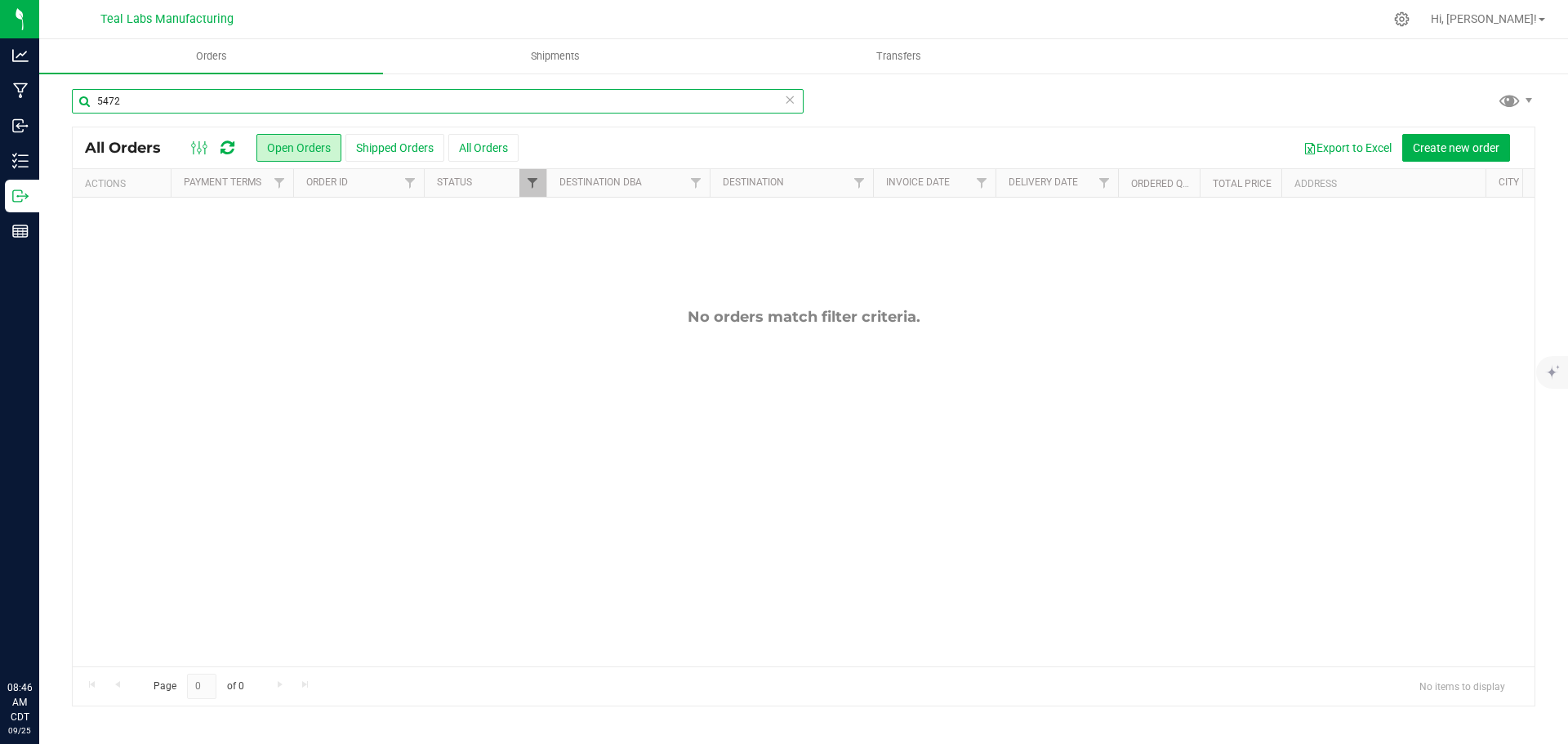
type input "5472"
click at [532, 186] on span "Filter" at bounding box center [532, 183] width 13 height 13
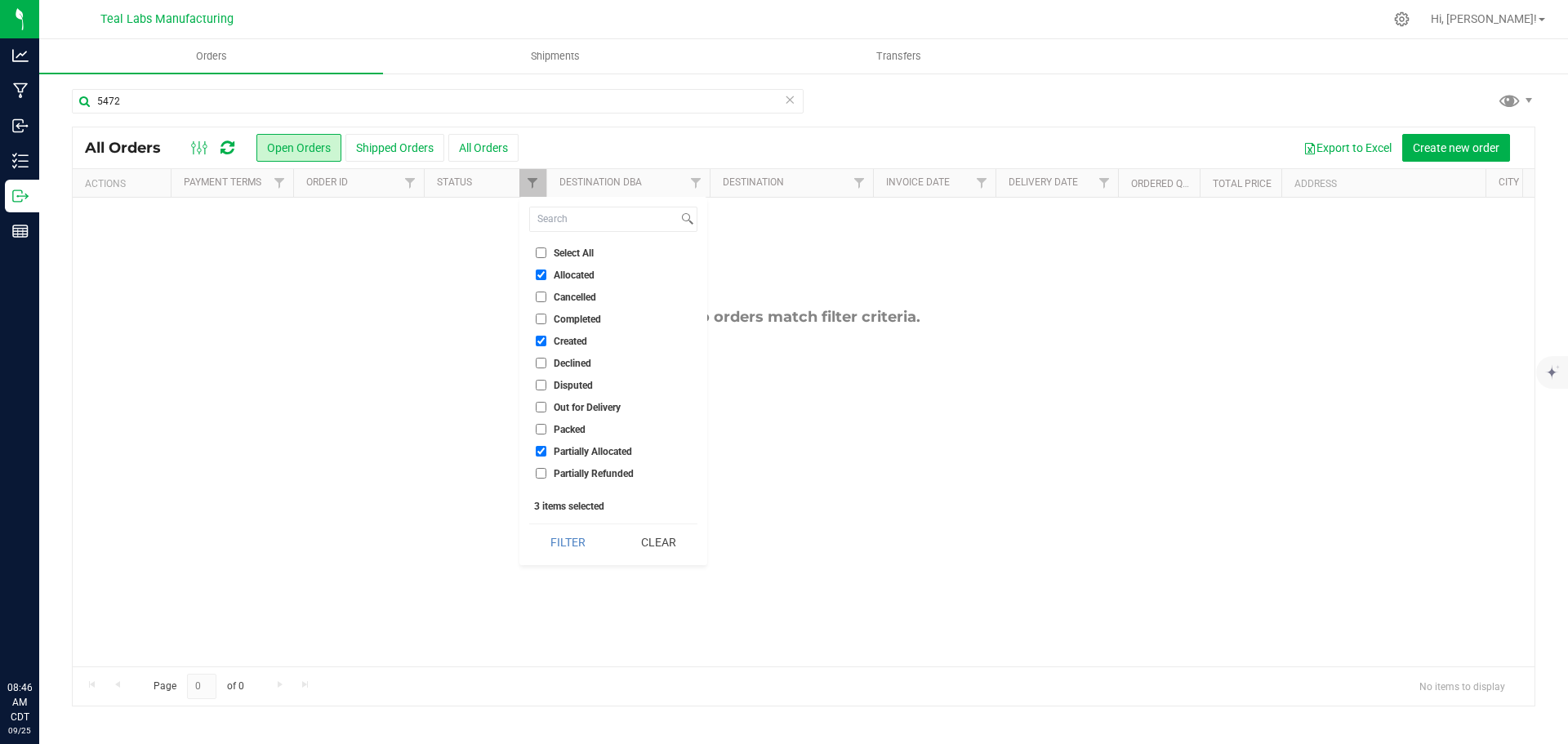
click at [539, 251] on input "Select All" at bounding box center [540, 252] width 10 height 10
checkbox input "true"
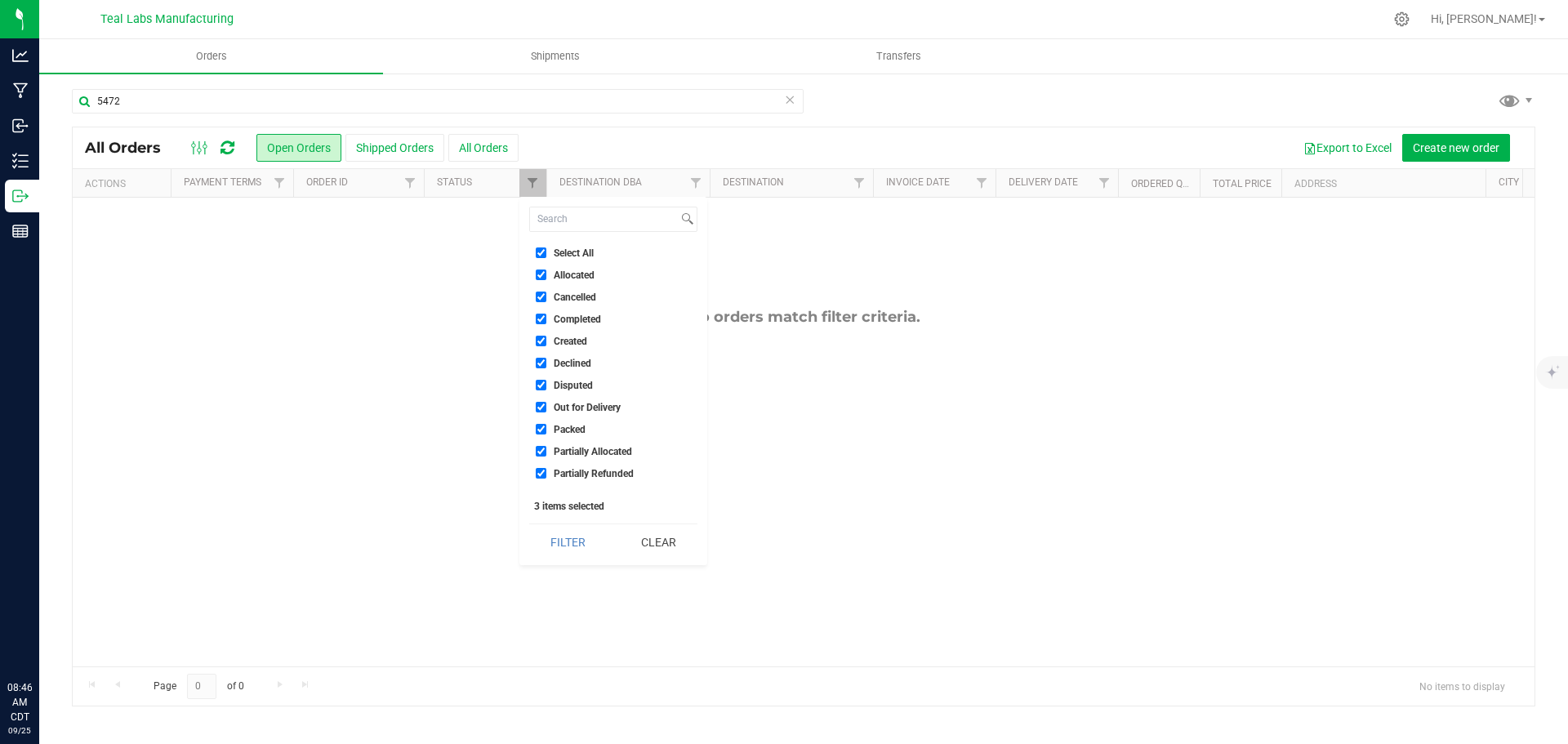
checkbox input "true"
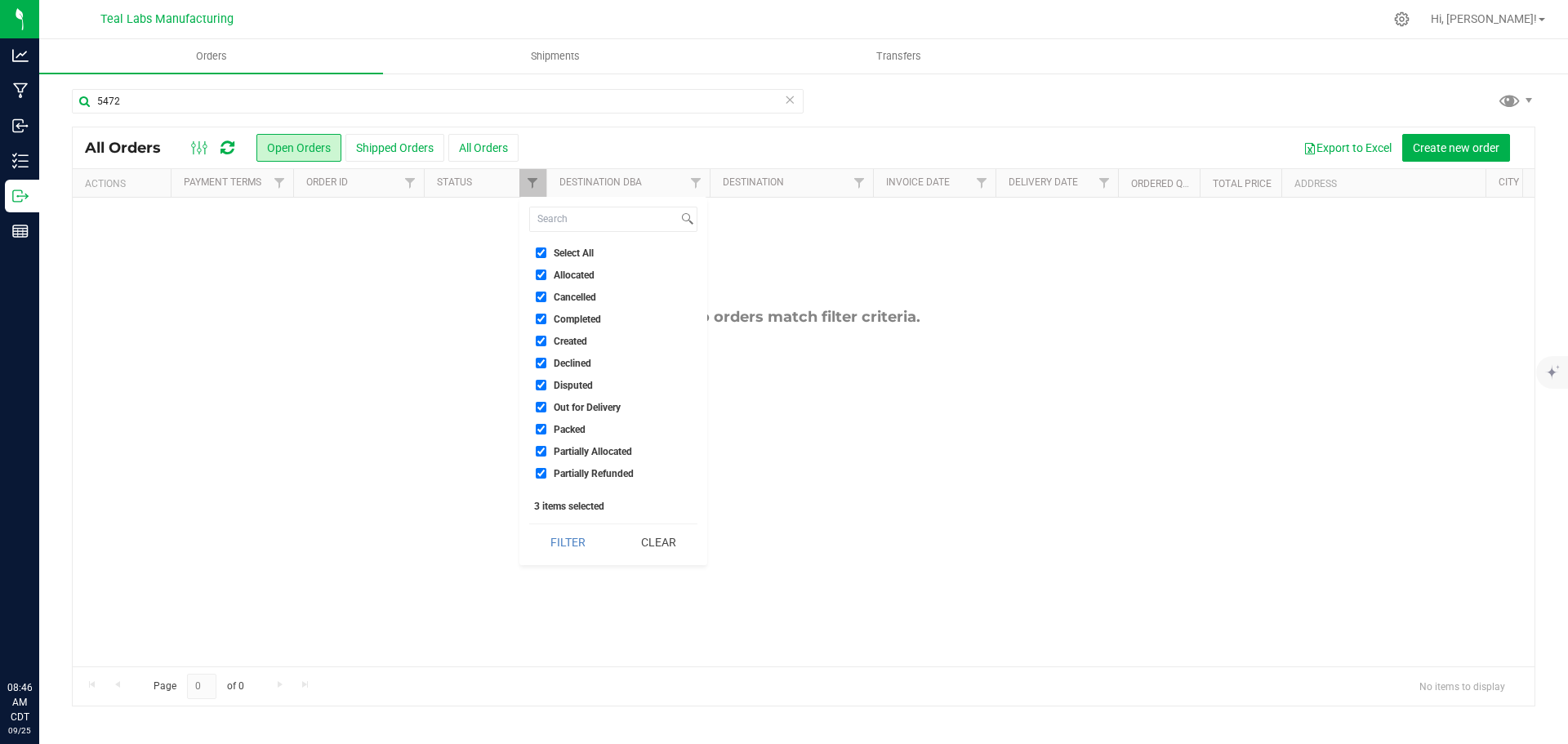
checkbox input "true"
click at [567, 545] on button "Filter" at bounding box center [568, 542] width 78 height 35
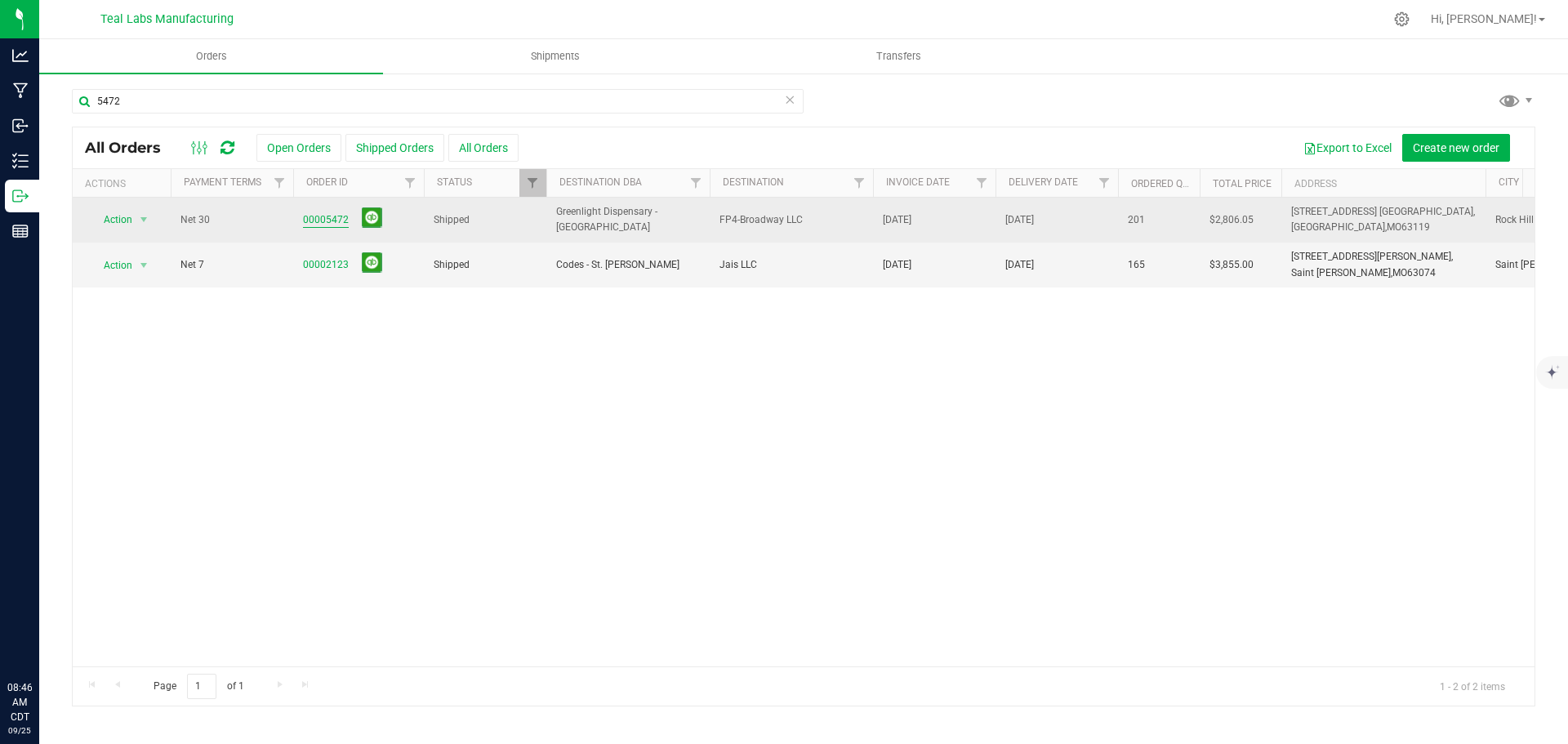
click at [329, 218] on link "00005472" at bounding box center [326, 219] width 46 height 16
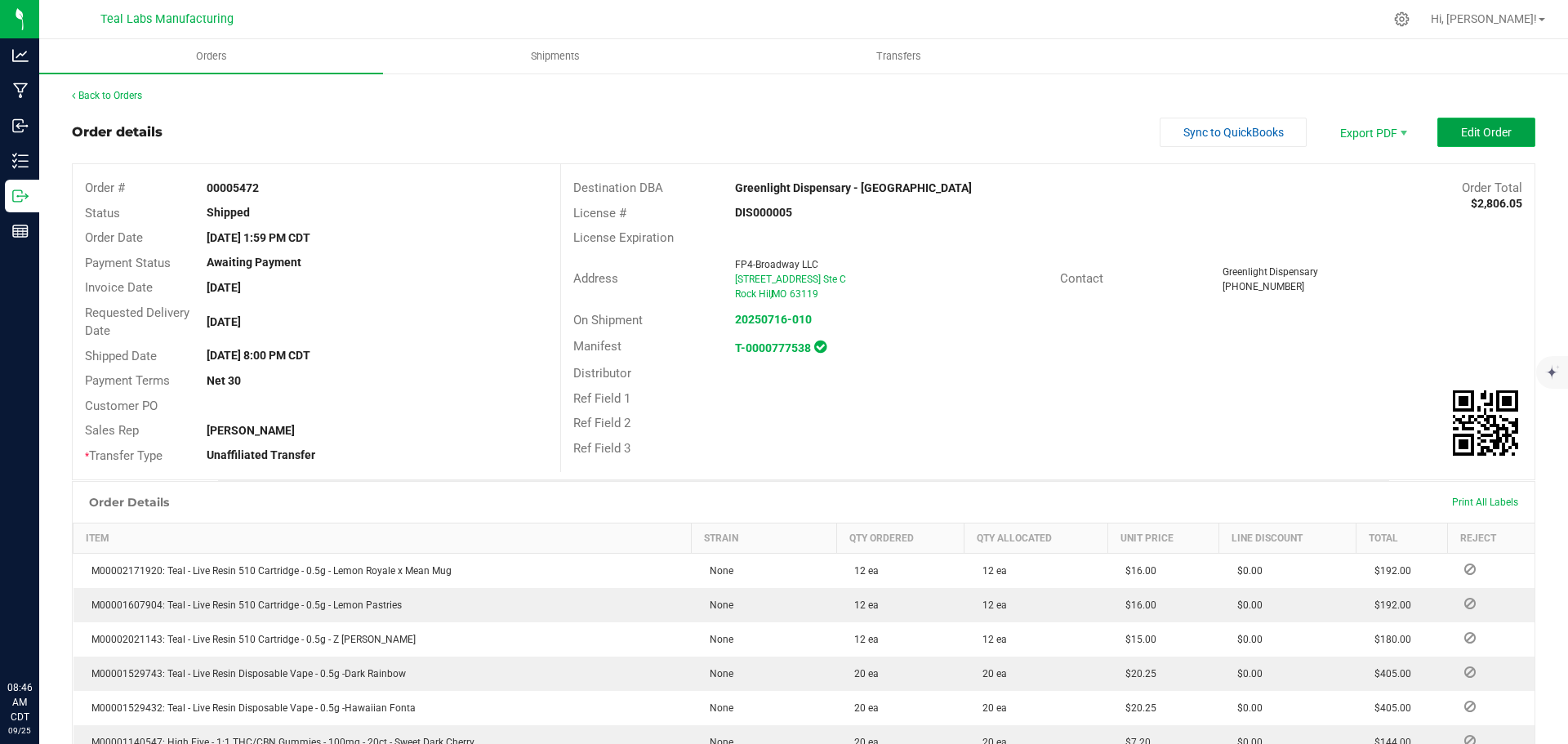
click at [1486, 135] on span "Edit Order" at bounding box center [1486, 133] width 50 height 13
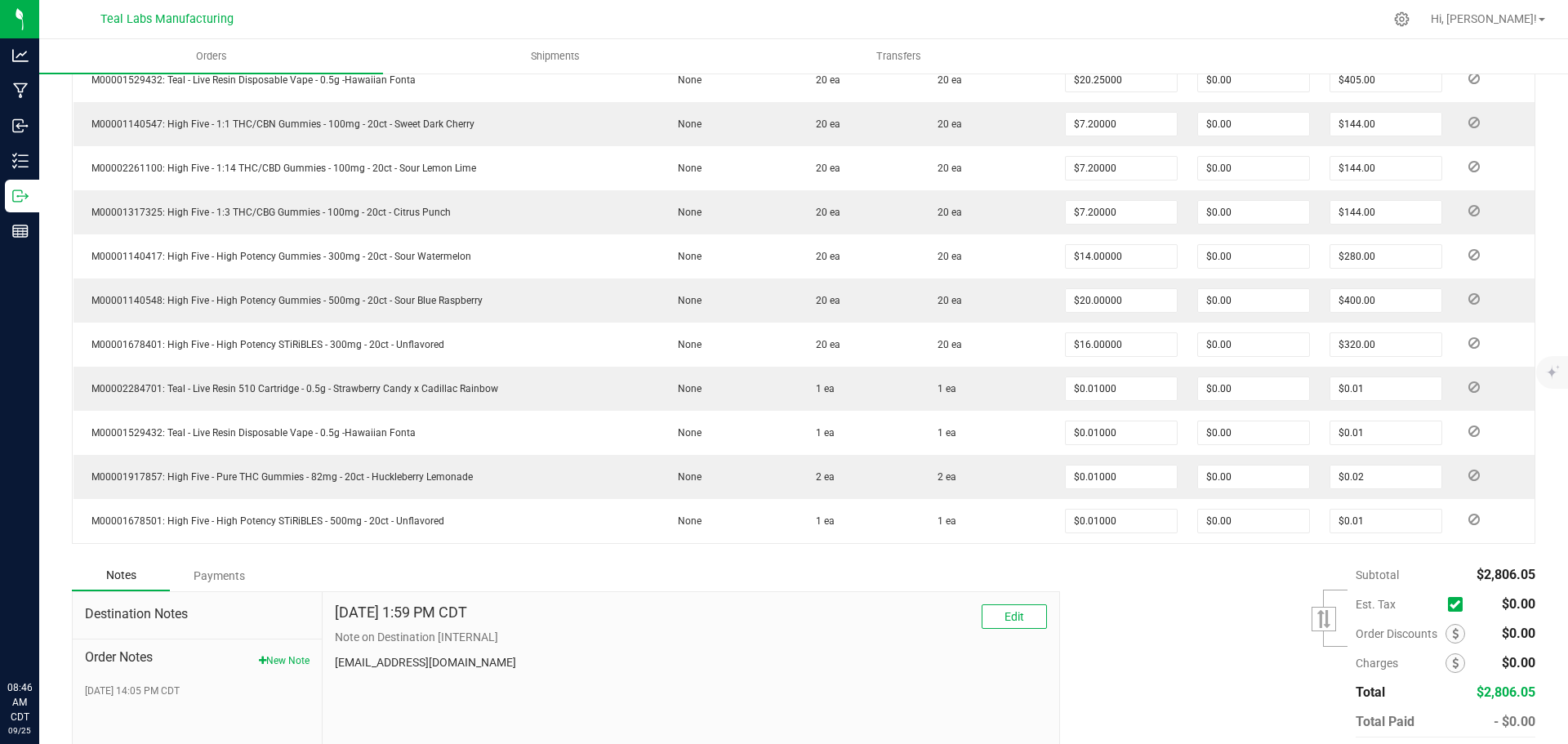
scroll to position [789, 0]
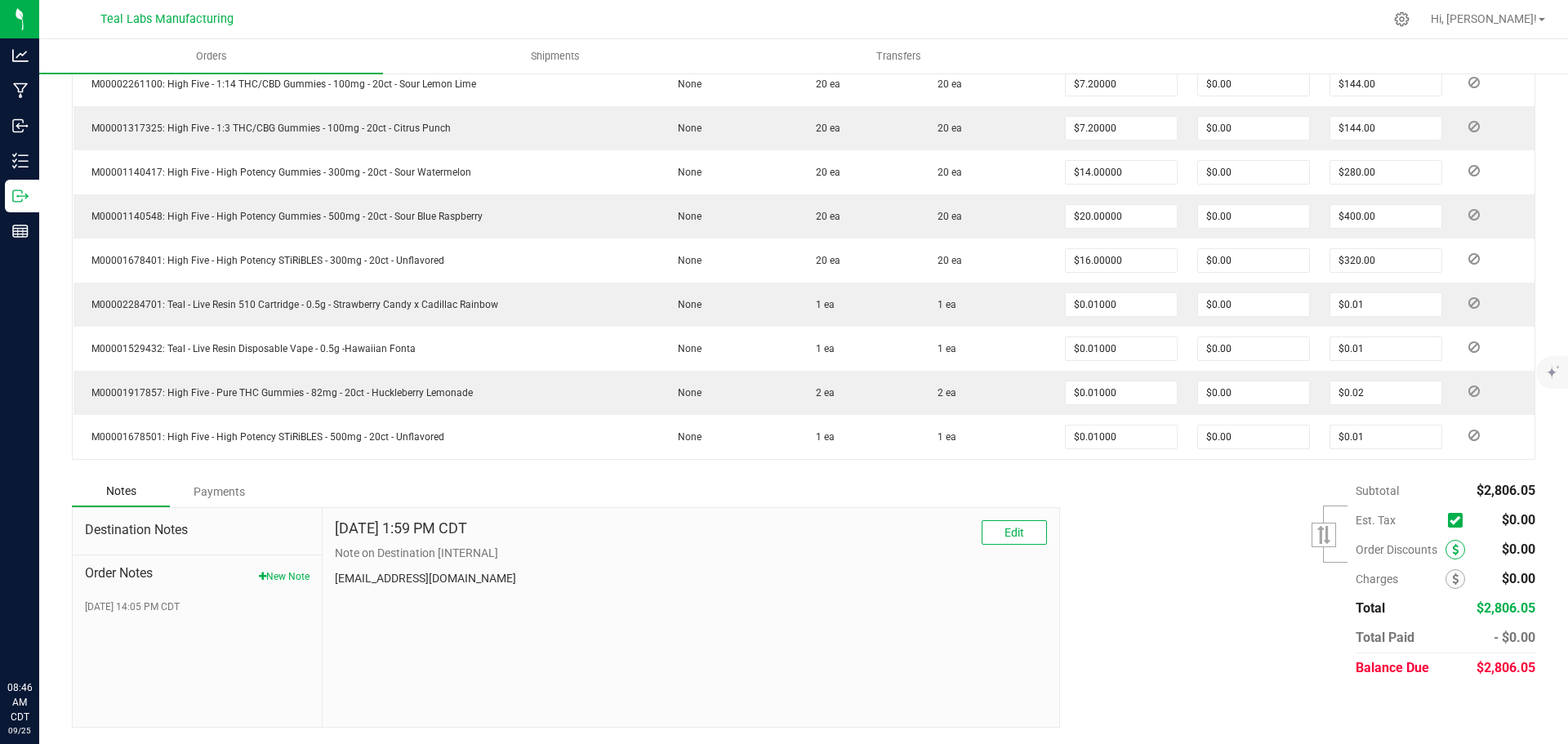
click at [1452, 550] on icon at bounding box center [1455, 550] width 7 height 11
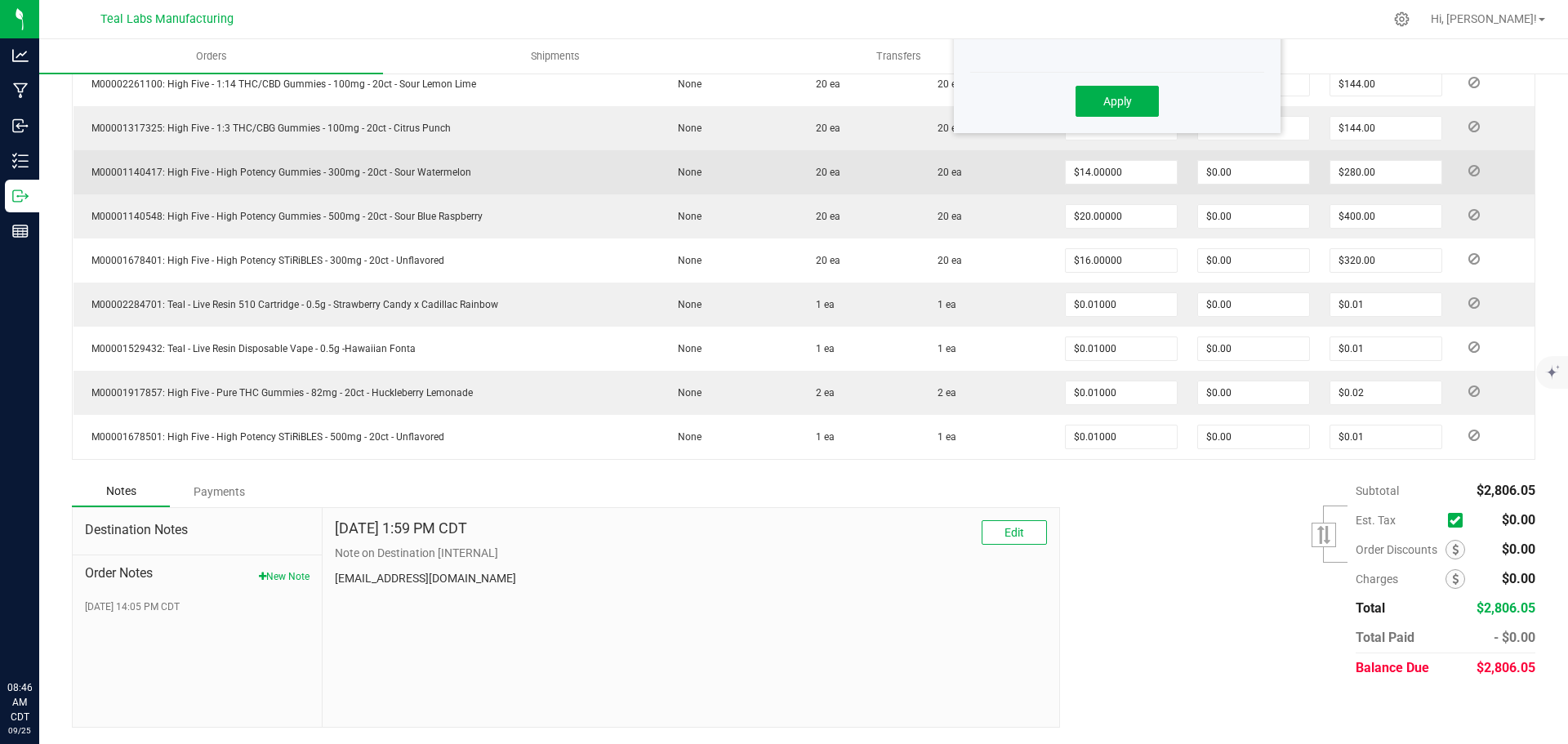
scroll to position [462, 0]
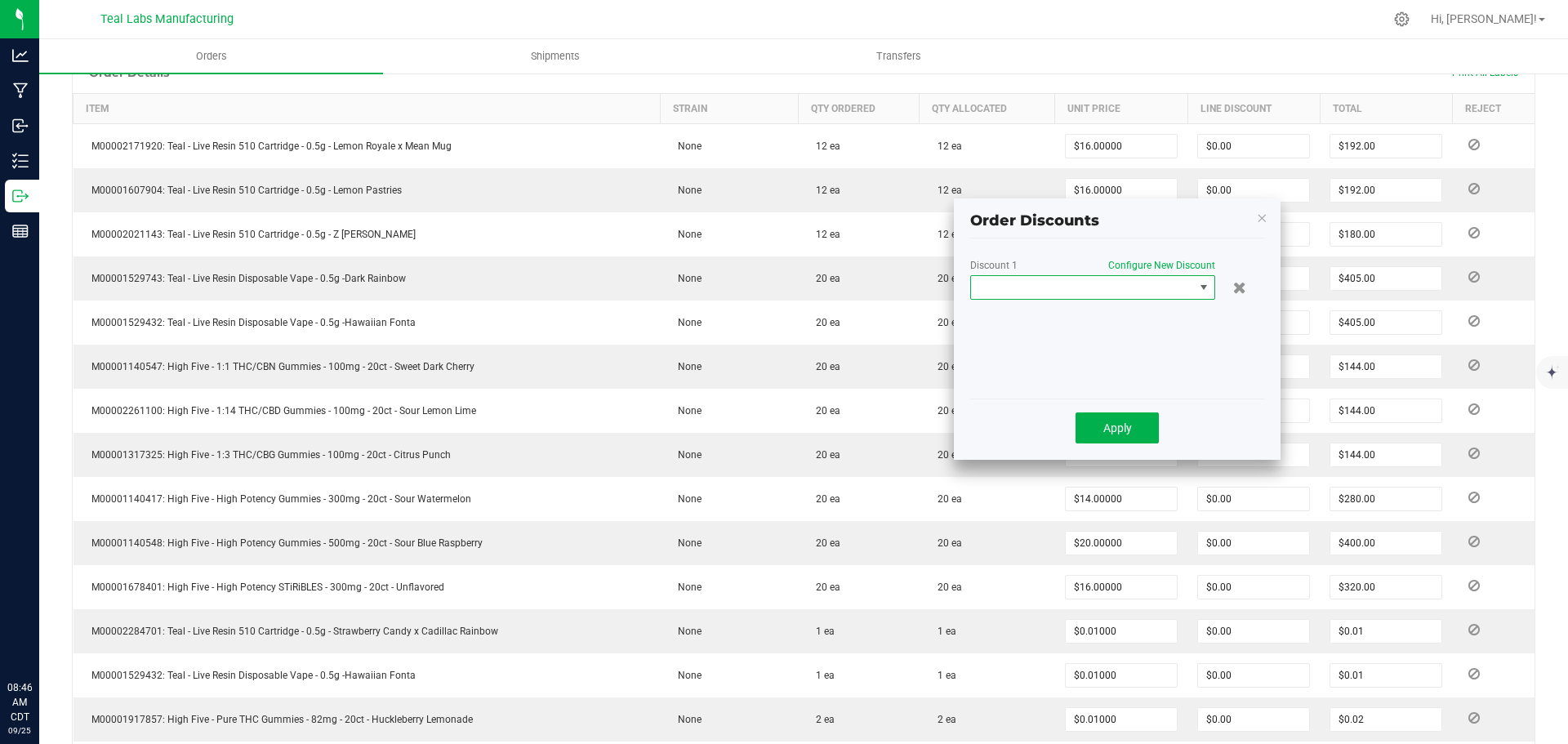
click at [1203, 282] on span at bounding box center [1204, 288] width 13 height 13
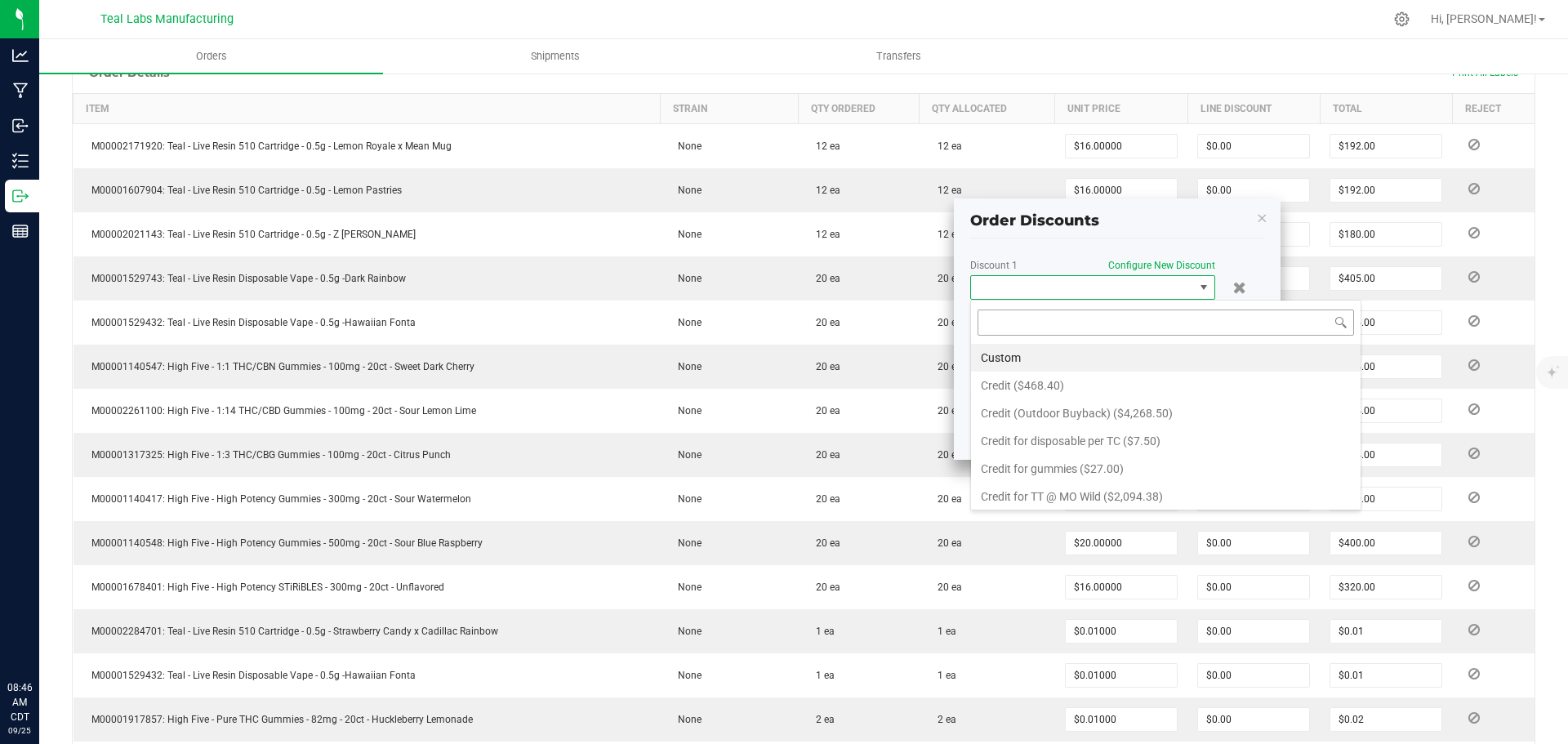
scroll to position [24, 245]
click at [1042, 362] on li "Custom" at bounding box center [1165, 358] width 389 height 28
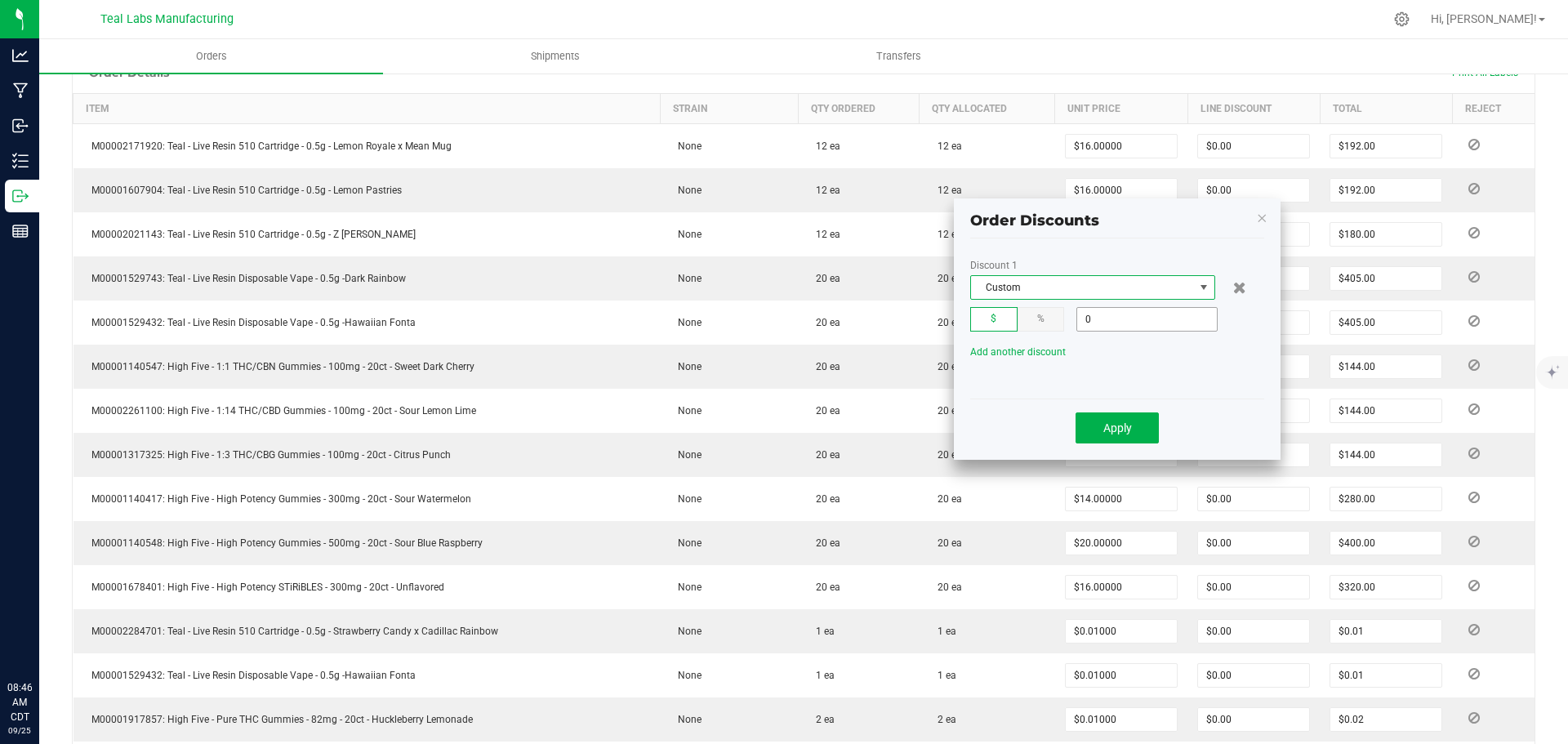
click at [1127, 318] on input "0" at bounding box center [1147, 319] width 140 height 22
type input "$411.52"
click at [1120, 427] on span "Apply" at bounding box center [1117, 428] width 29 height 13
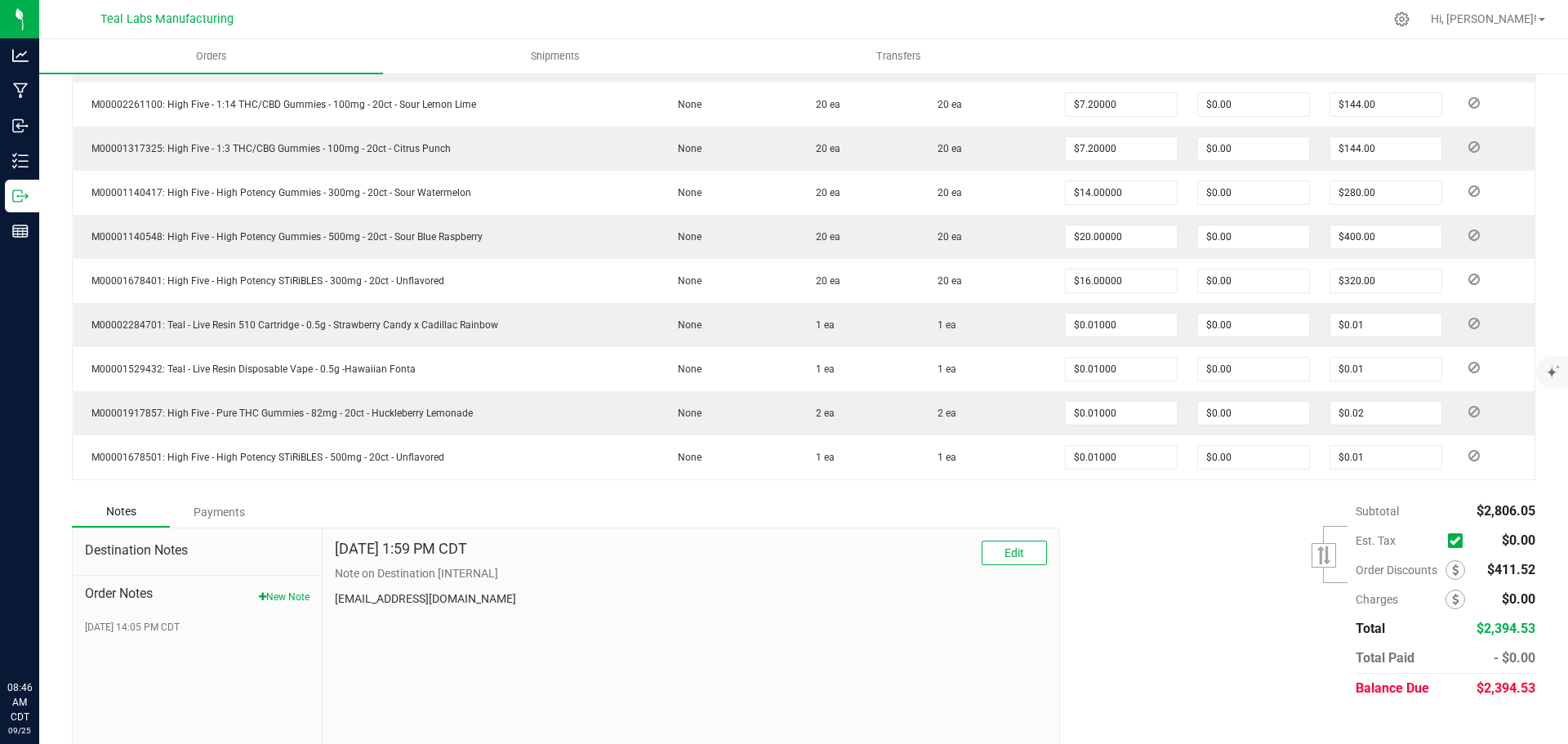
scroll to position [789, 0]
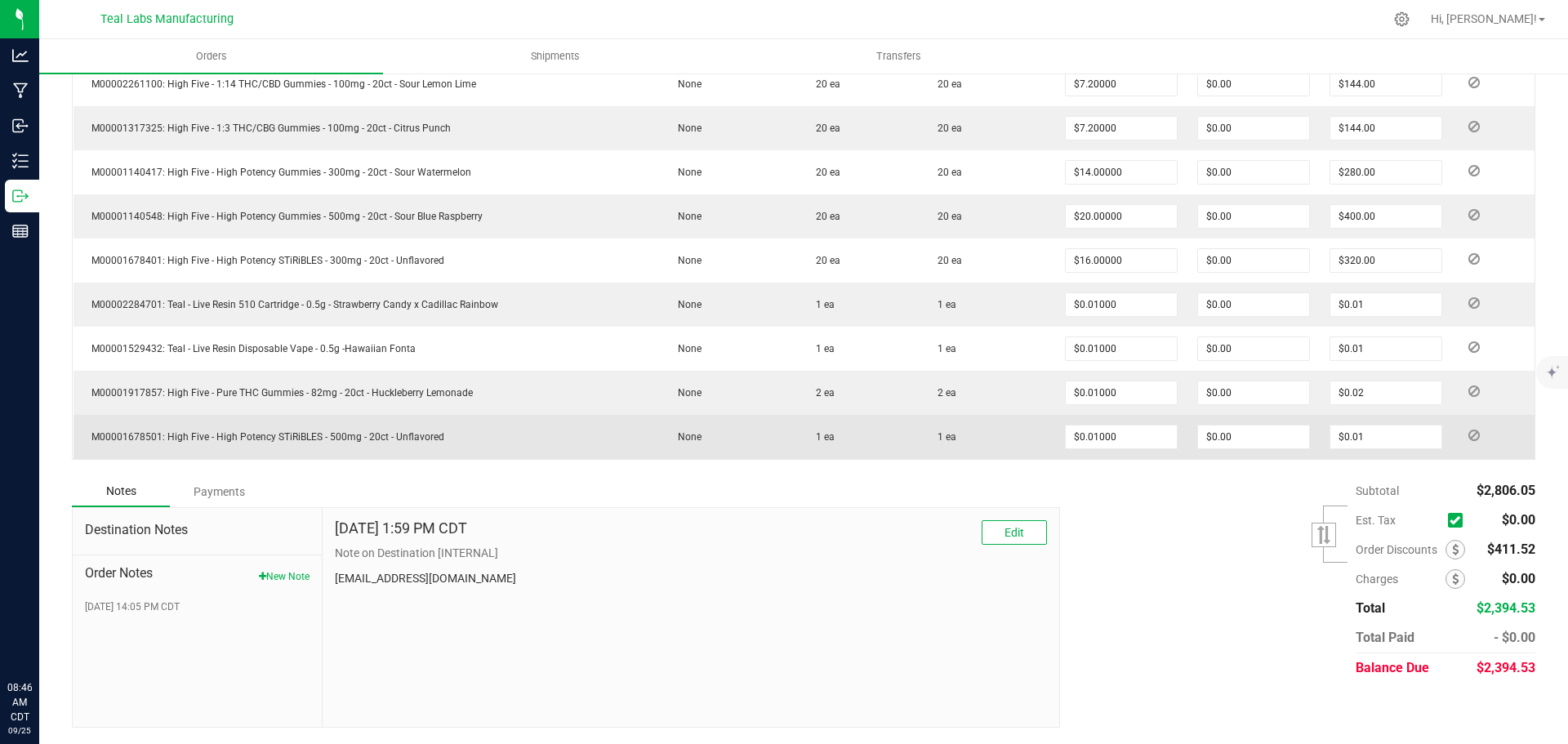
click at [245, 494] on div "Payments" at bounding box center [218, 491] width 98 height 29
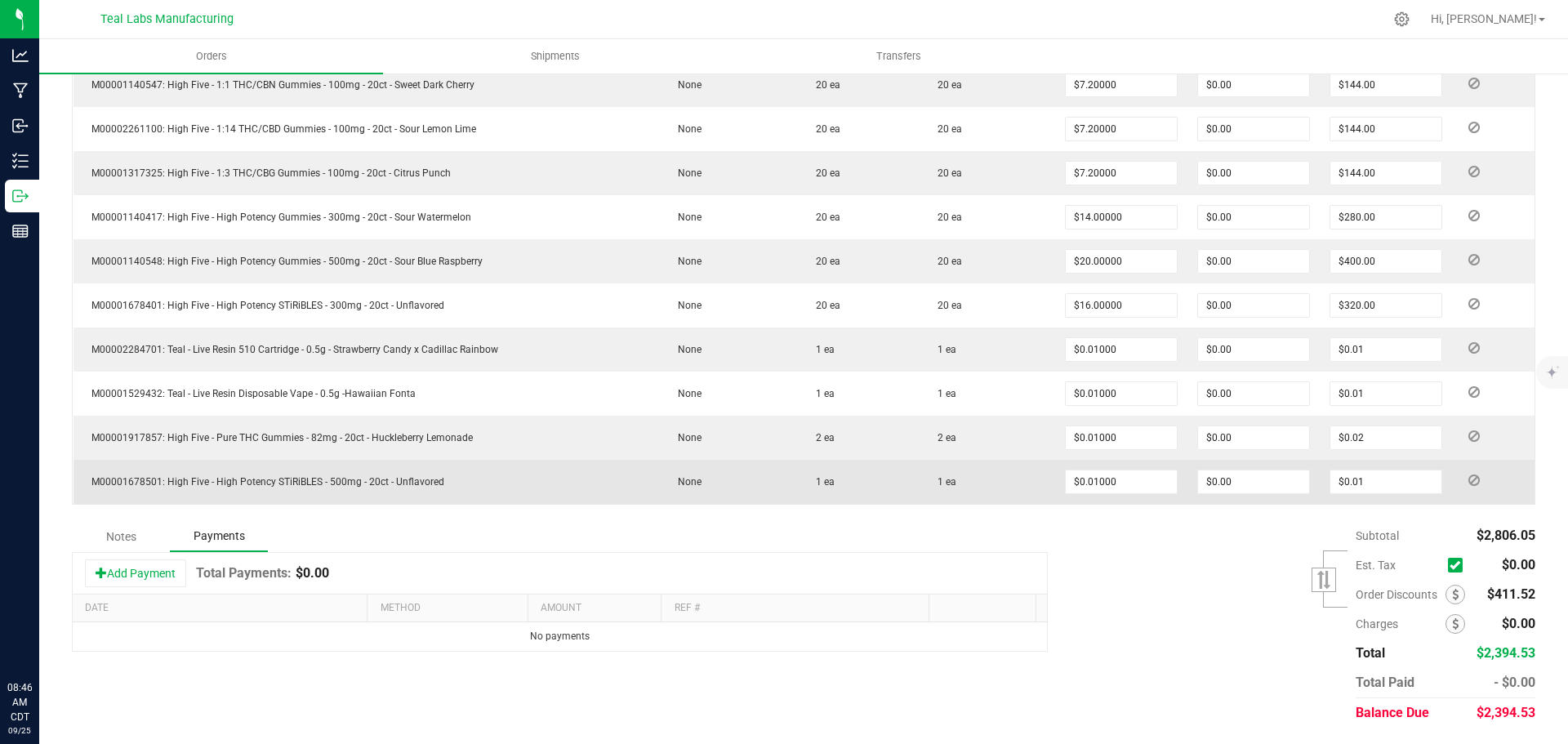
scroll to position [744, 0]
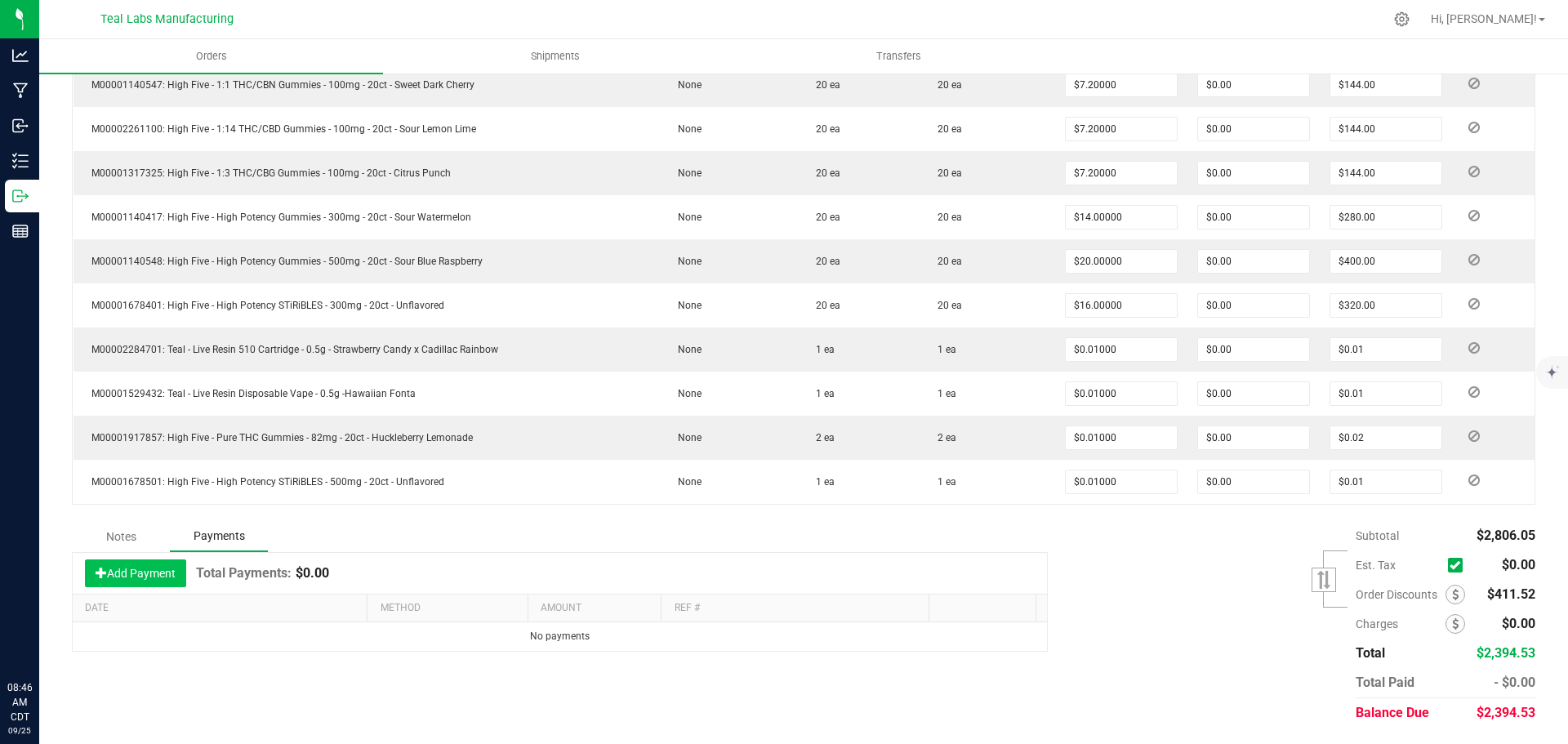
click at [154, 561] on button "Add Payment" at bounding box center [135, 573] width 101 height 28
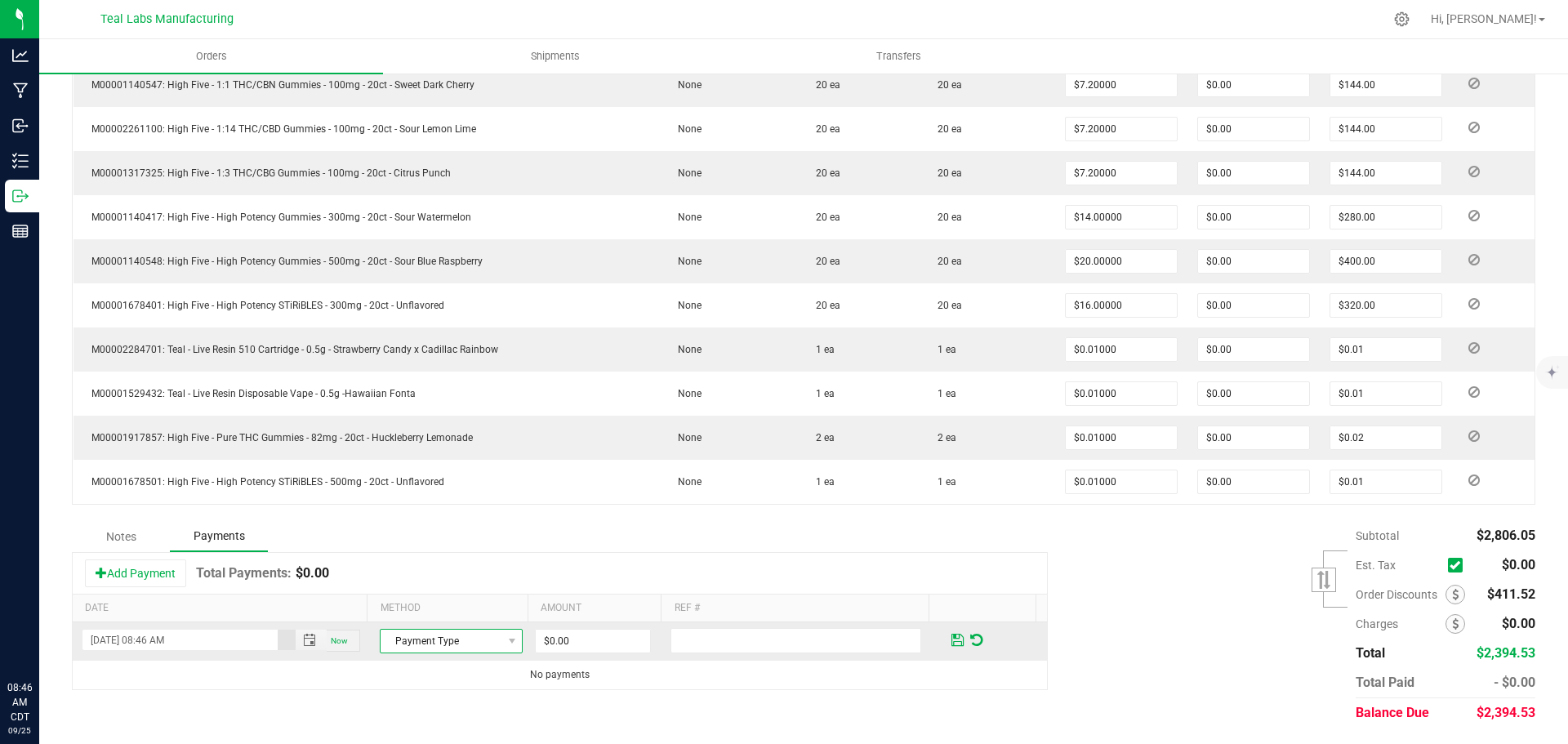
click at [474, 631] on span "Payment Type" at bounding box center [441, 641] width 120 height 22
click at [410, 570] on li "ACH & Bank Transfer" at bounding box center [444, 568] width 138 height 22
click at [588, 638] on input "0" at bounding box center [593, 641] width 114 height 22
type input "$2,394.53"
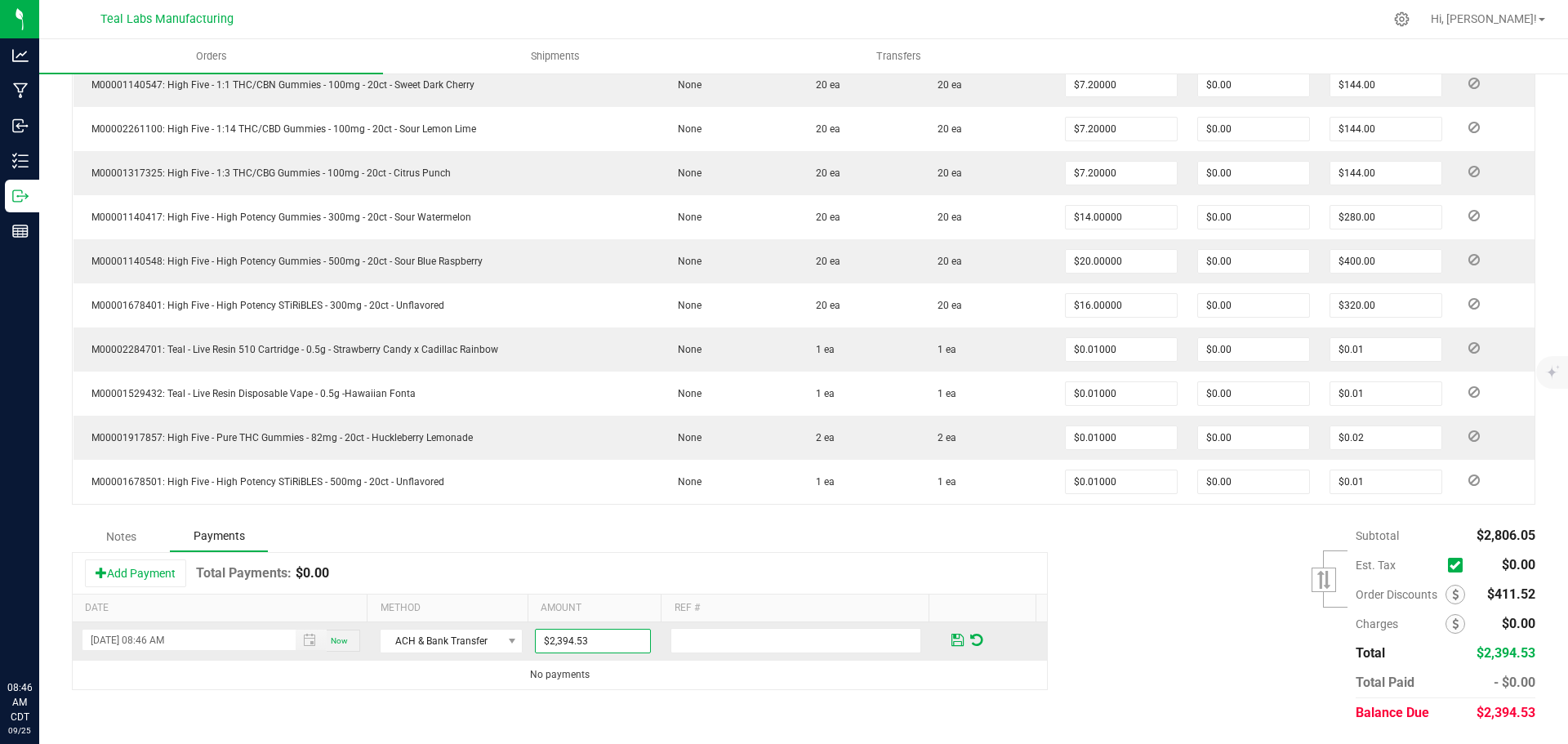
click at [691, 627] on td at bounding box center [804, 641] width 271 height 38
click at [695, 643] on input "text" at bounding box center [795, 640] width 251 height 25
type input "4974"
click at [951, 638] on span at bounding box center [957, 640] width 12 height 15
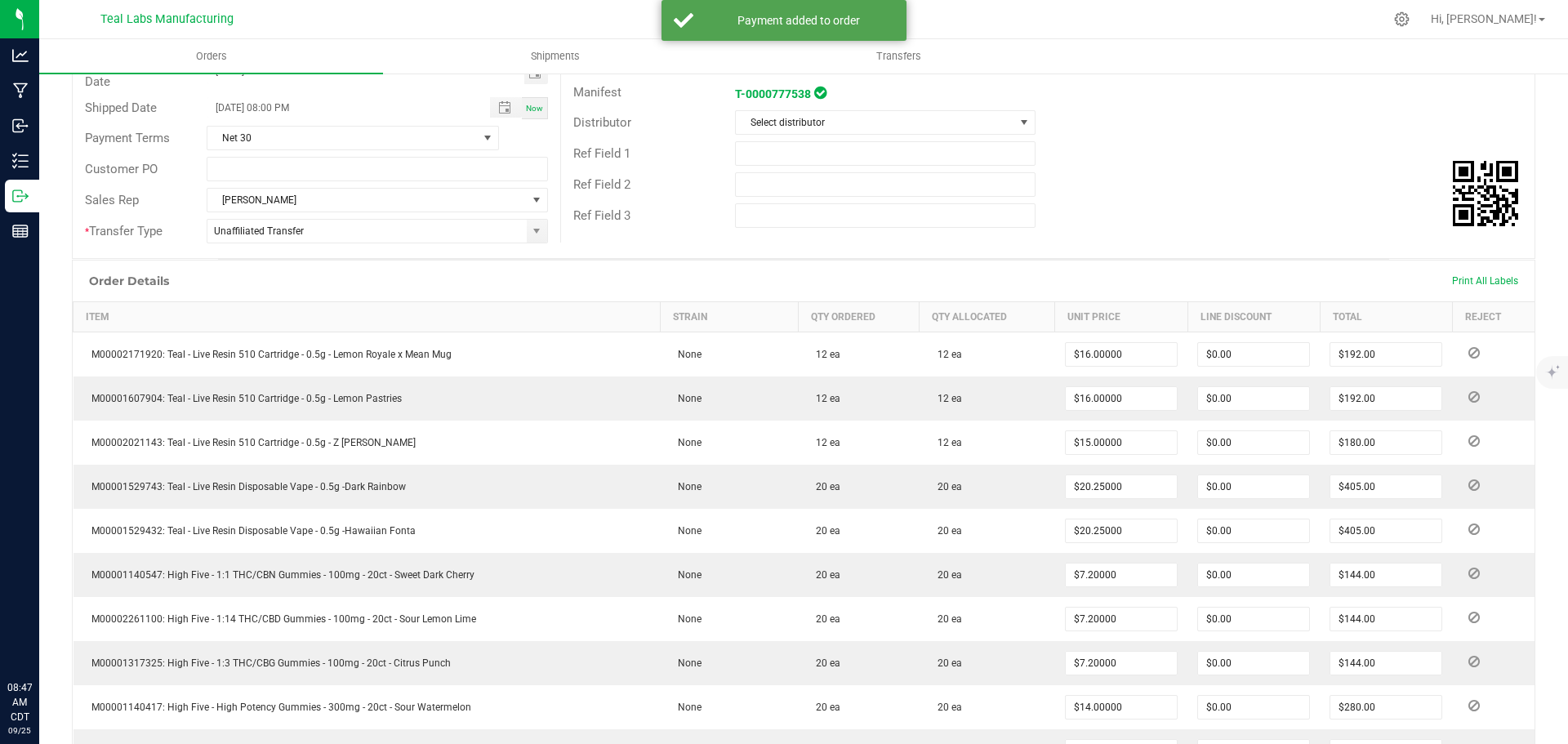
scroll to position [0, 0]
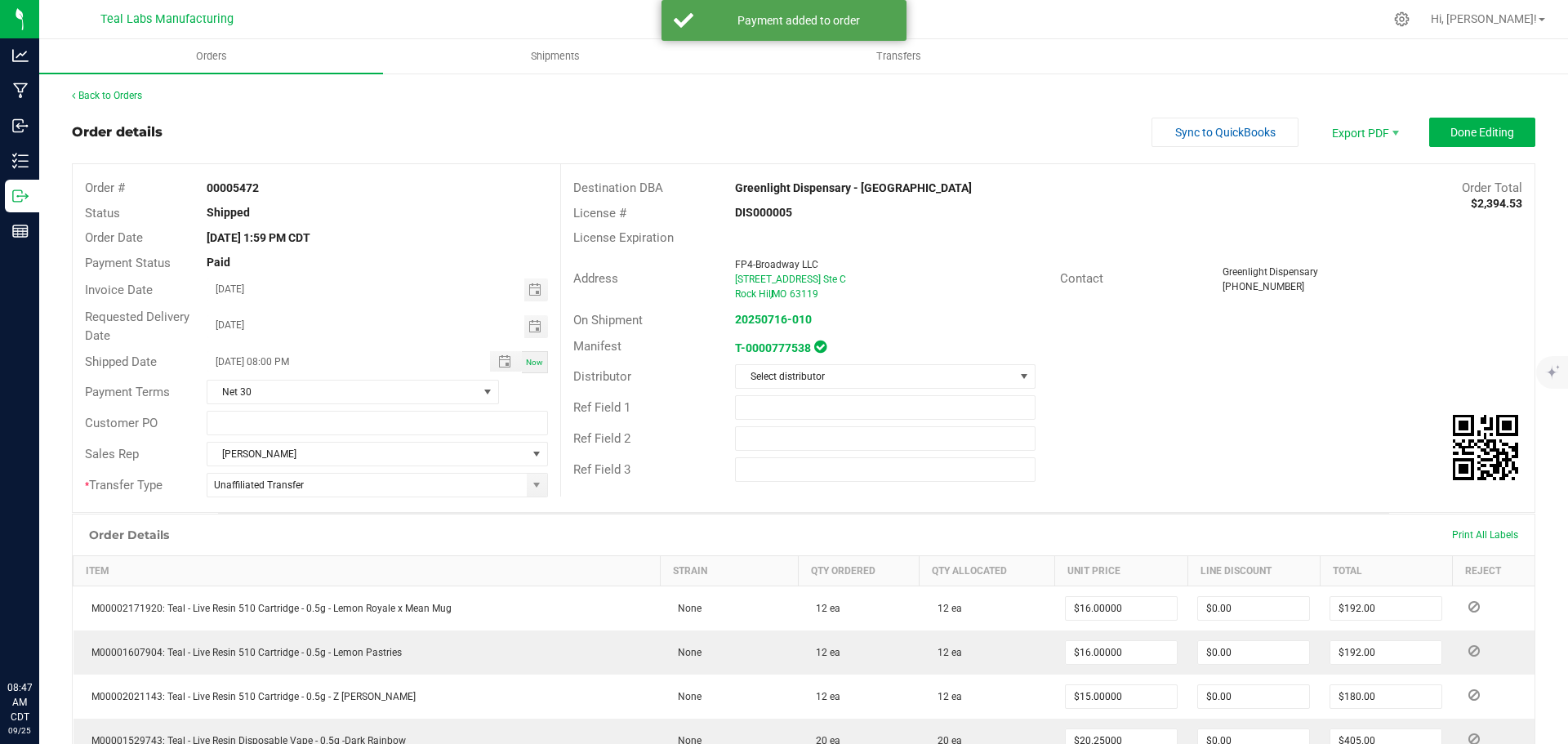
click at [1202, 134] on span "Sync to QuickBooks" at bounding box center [1225, 133] width 101 height 13
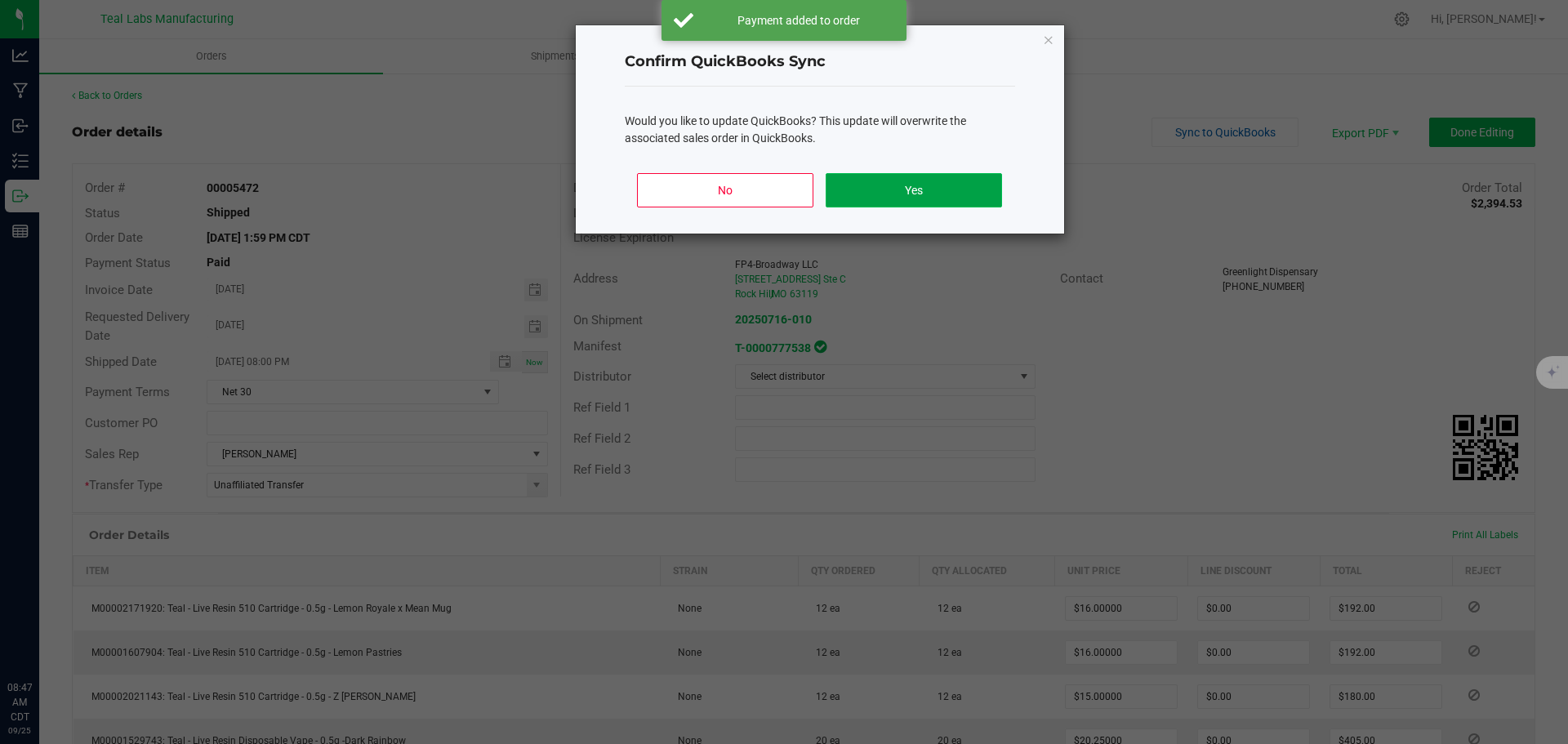
click at [904, 195] on button "Yes" at bounding box center [914, 190] width 175 height 35
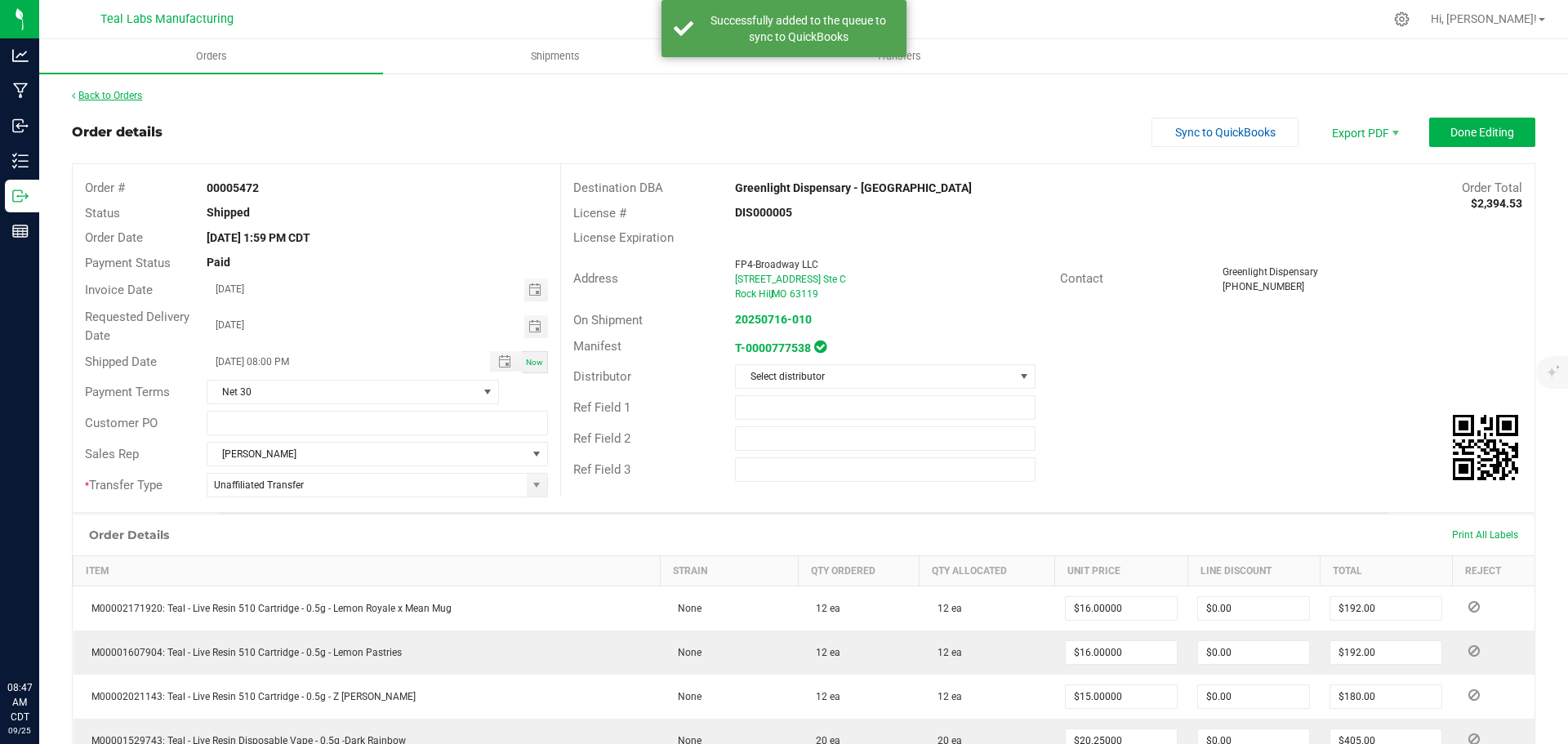
click at [107, 94] on link "Back to Orders" at bounding box center [106, 95] width 70 height 11
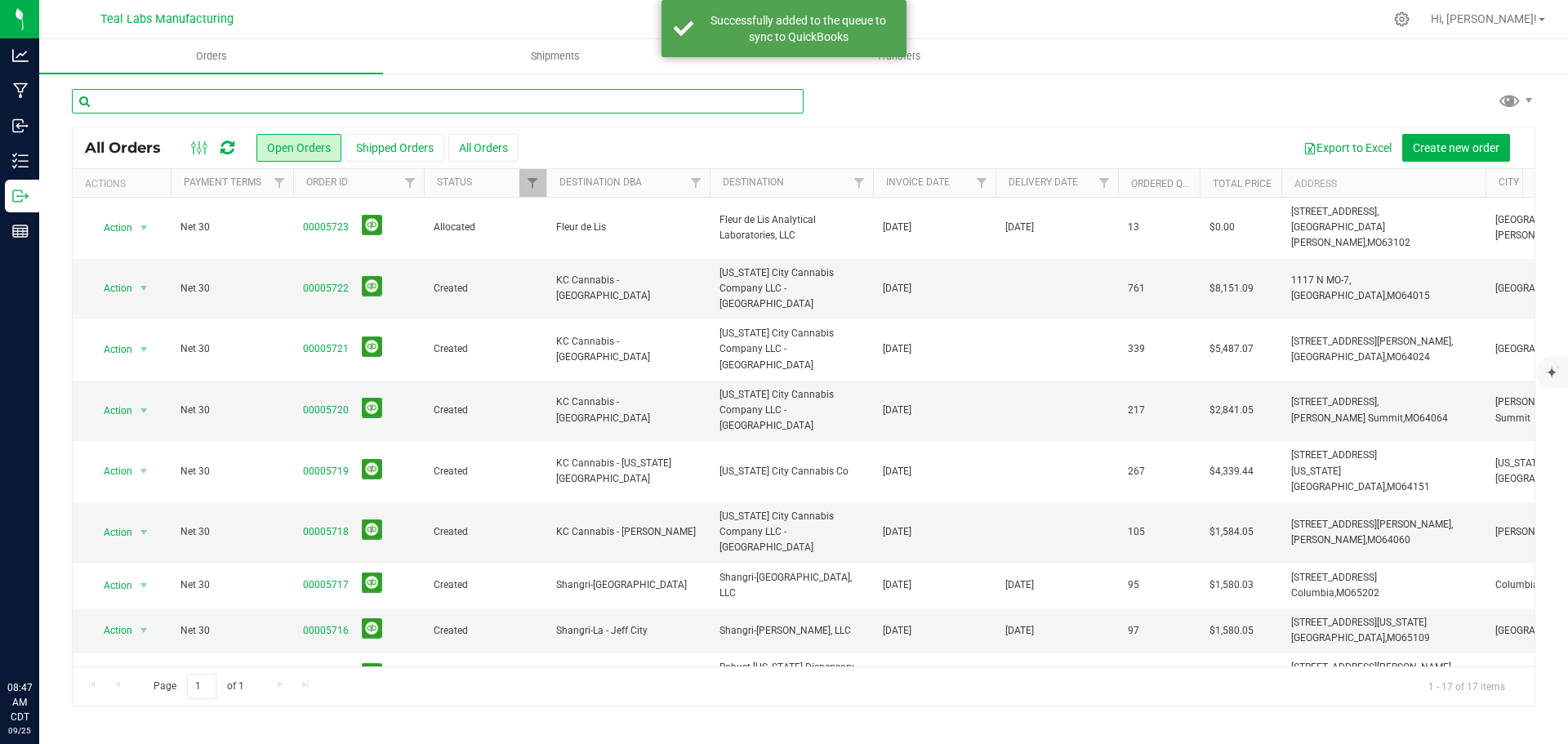
click at [230, 94] on input "text" at bounding box center [438, 101] width 732 height 24
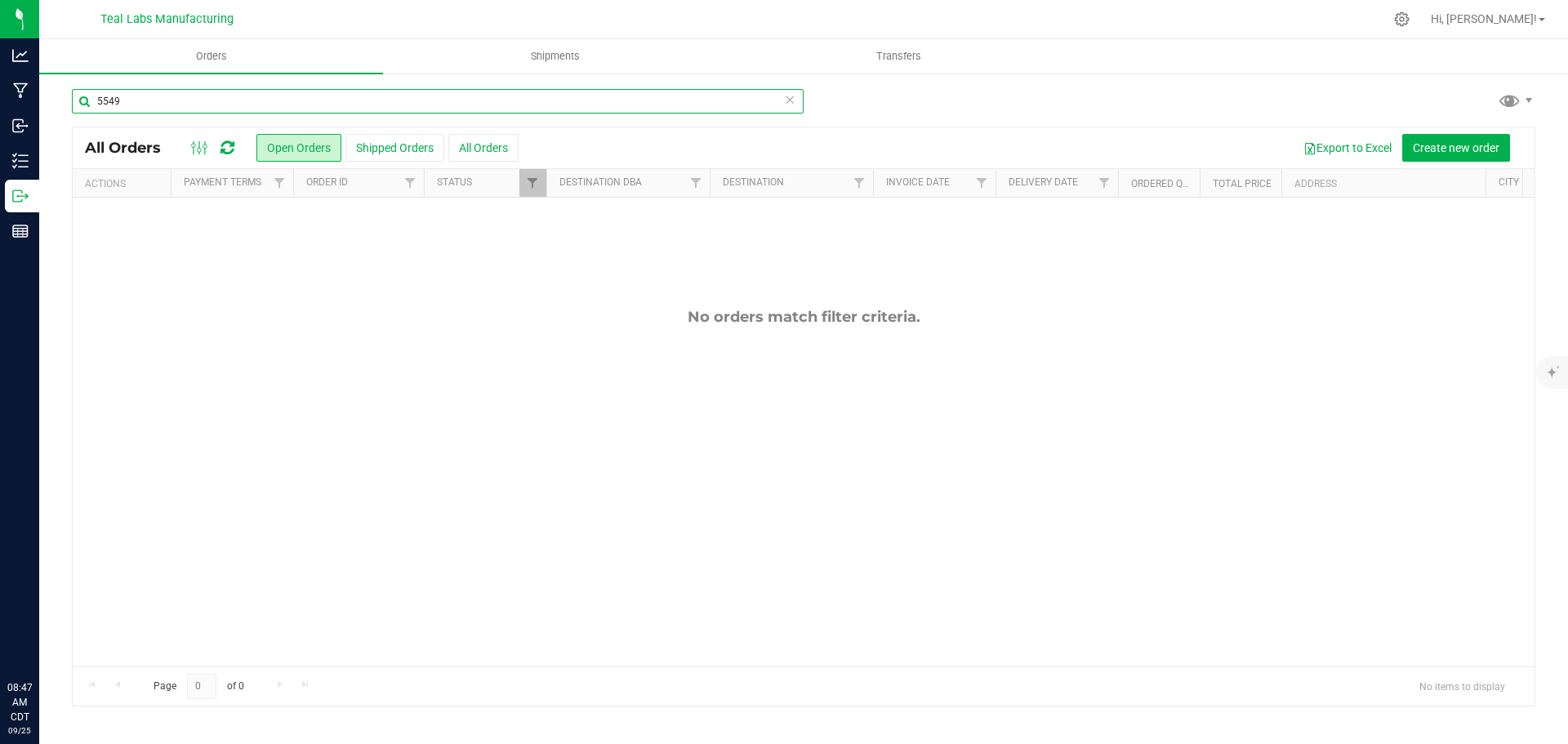
type input "5549"
click at [541, 196] on link "Filter" at bounding box center [532, 183] width 27 height 28
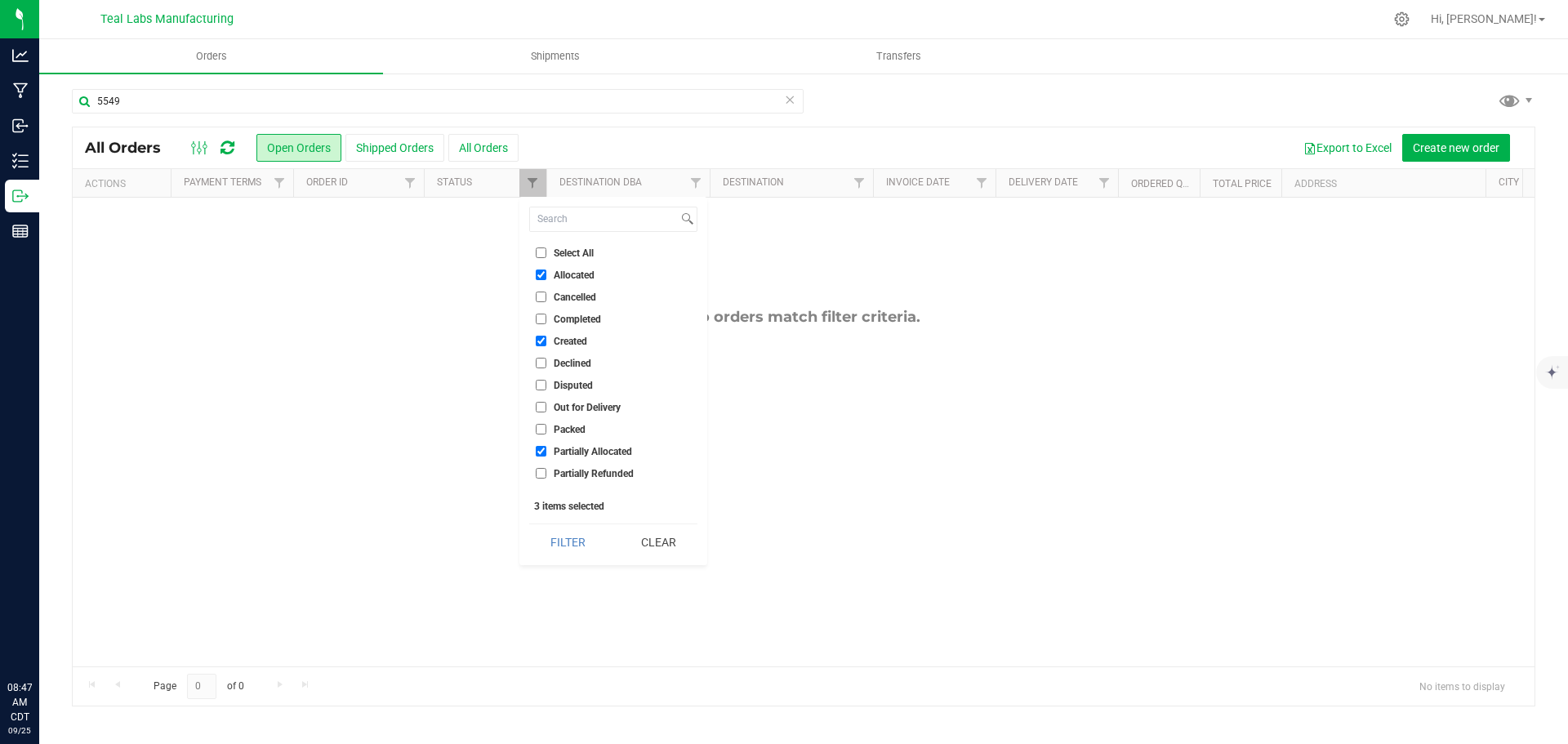
click at [547, 254] on label "Select All" at bounding box center [565, 252] width 58 height 10
click at [546, 254] on input "Select All" at bounding box center [540, 252] width 10 height 10
checkbox input "true"
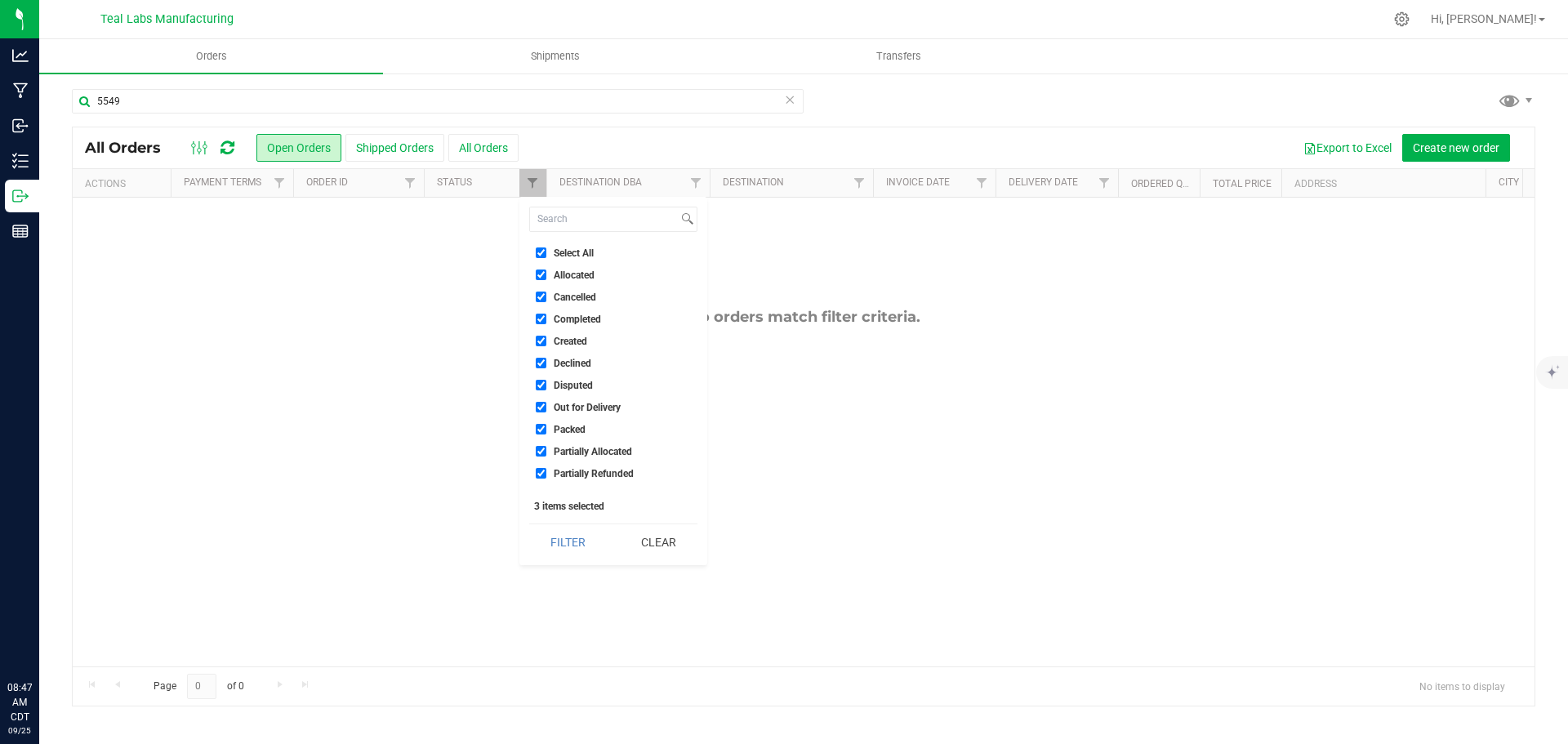
checkbox input "true"
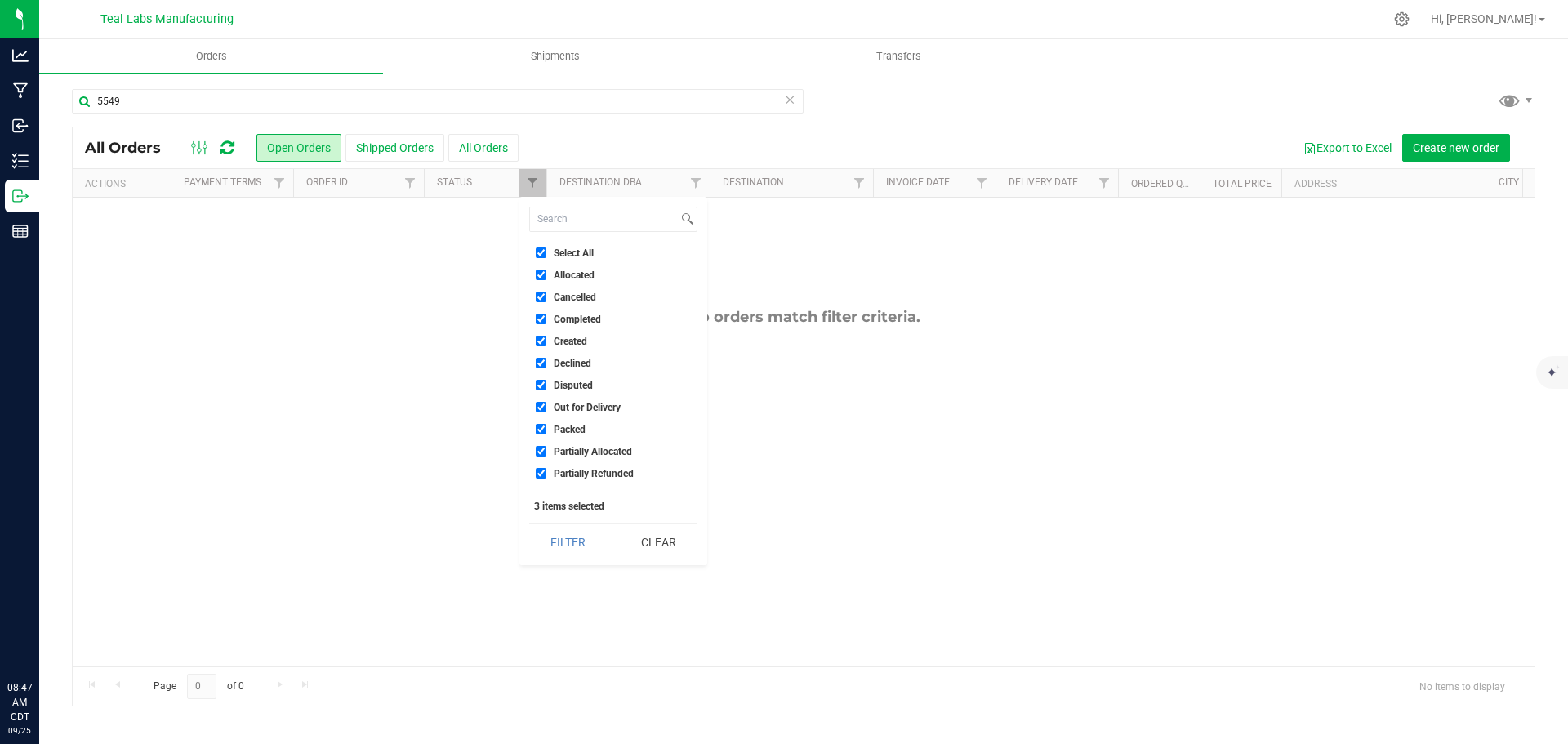
checkbox input "true"
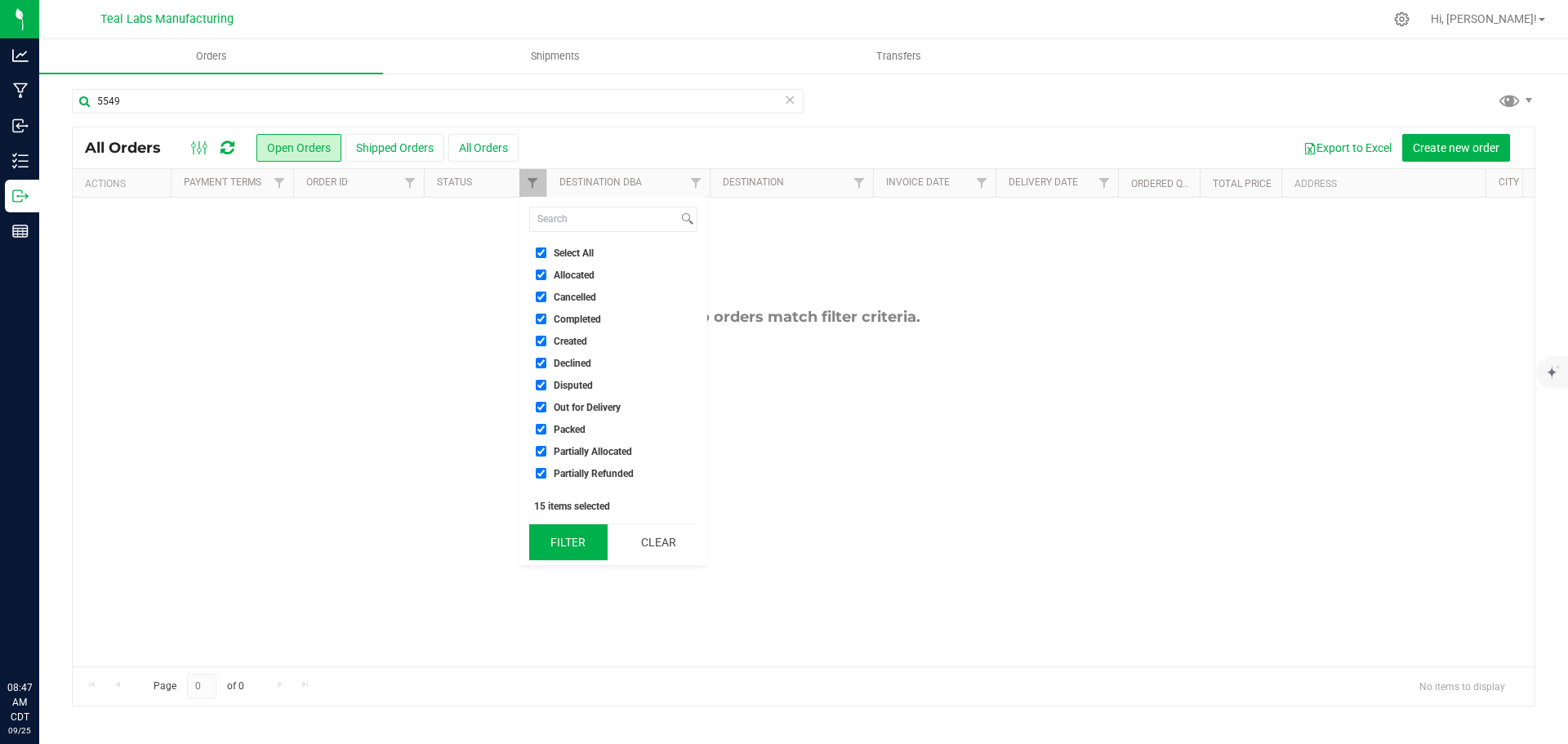
click at [577, 539] on button "Filter" at bounding box center [568, 542] width 78 height 35
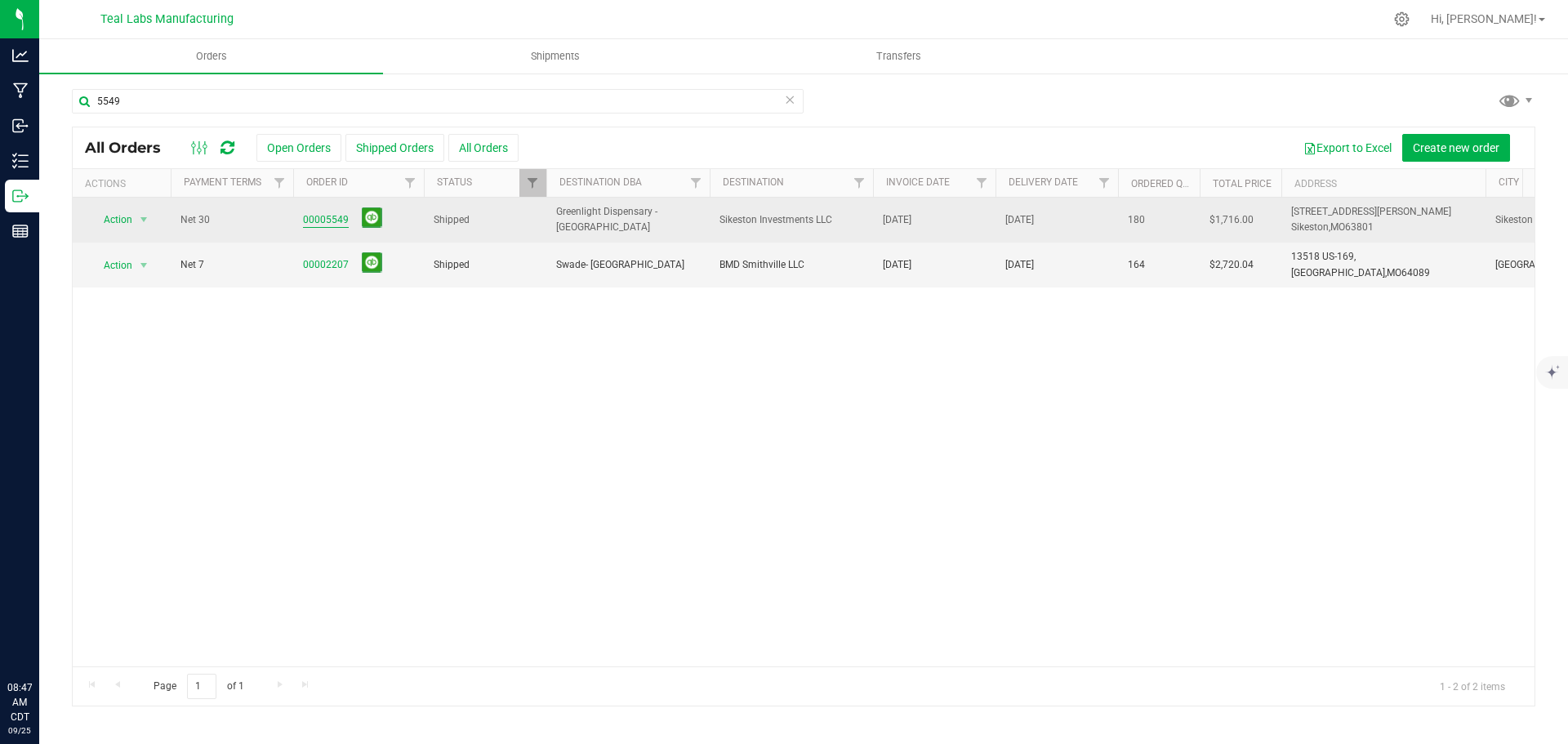
click at [332, 218] on link "00005549" at bounding box center [326, 219] width 46 height 16
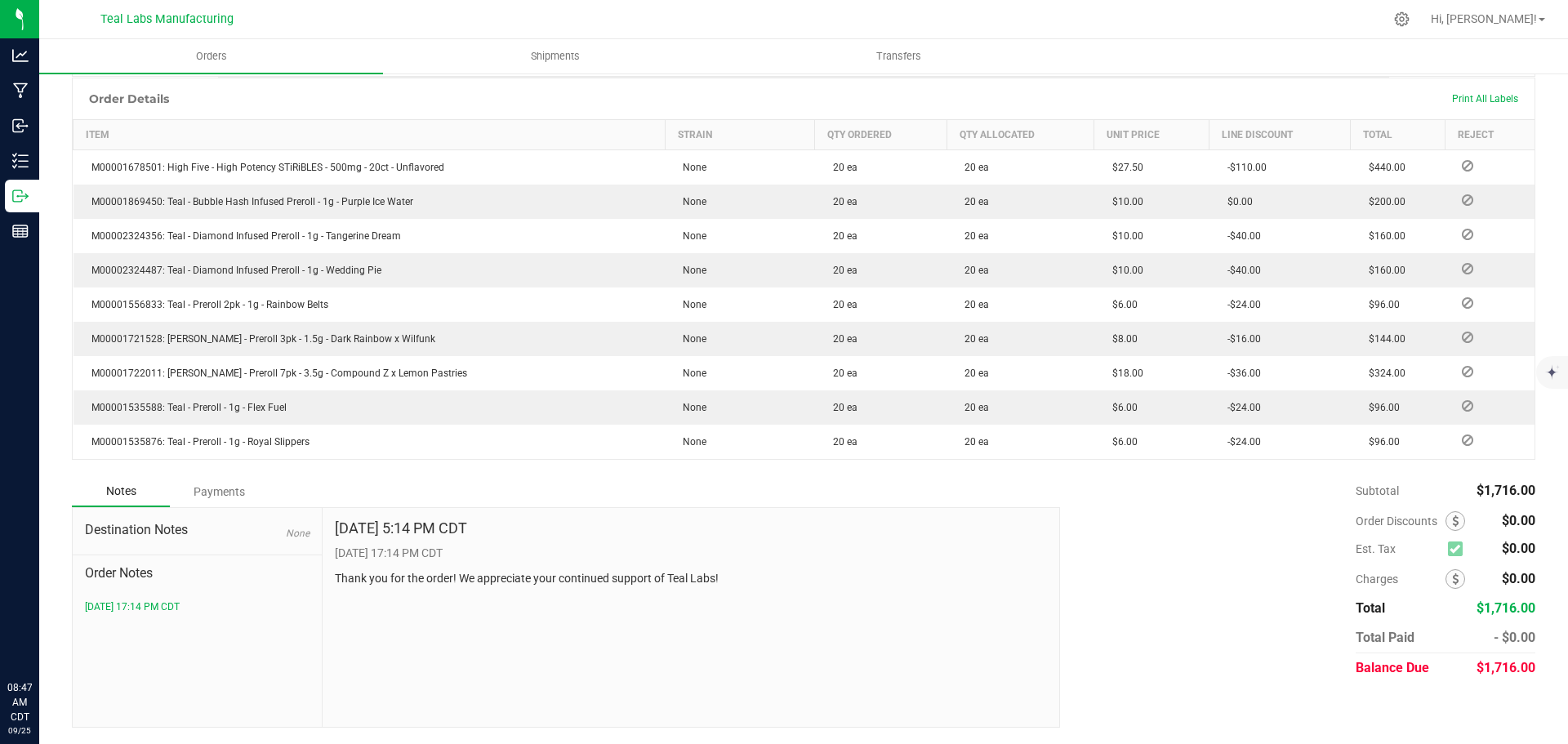
click at [211, 498] on div "Payments" at bounding box center [218, 491] width 98 height 29
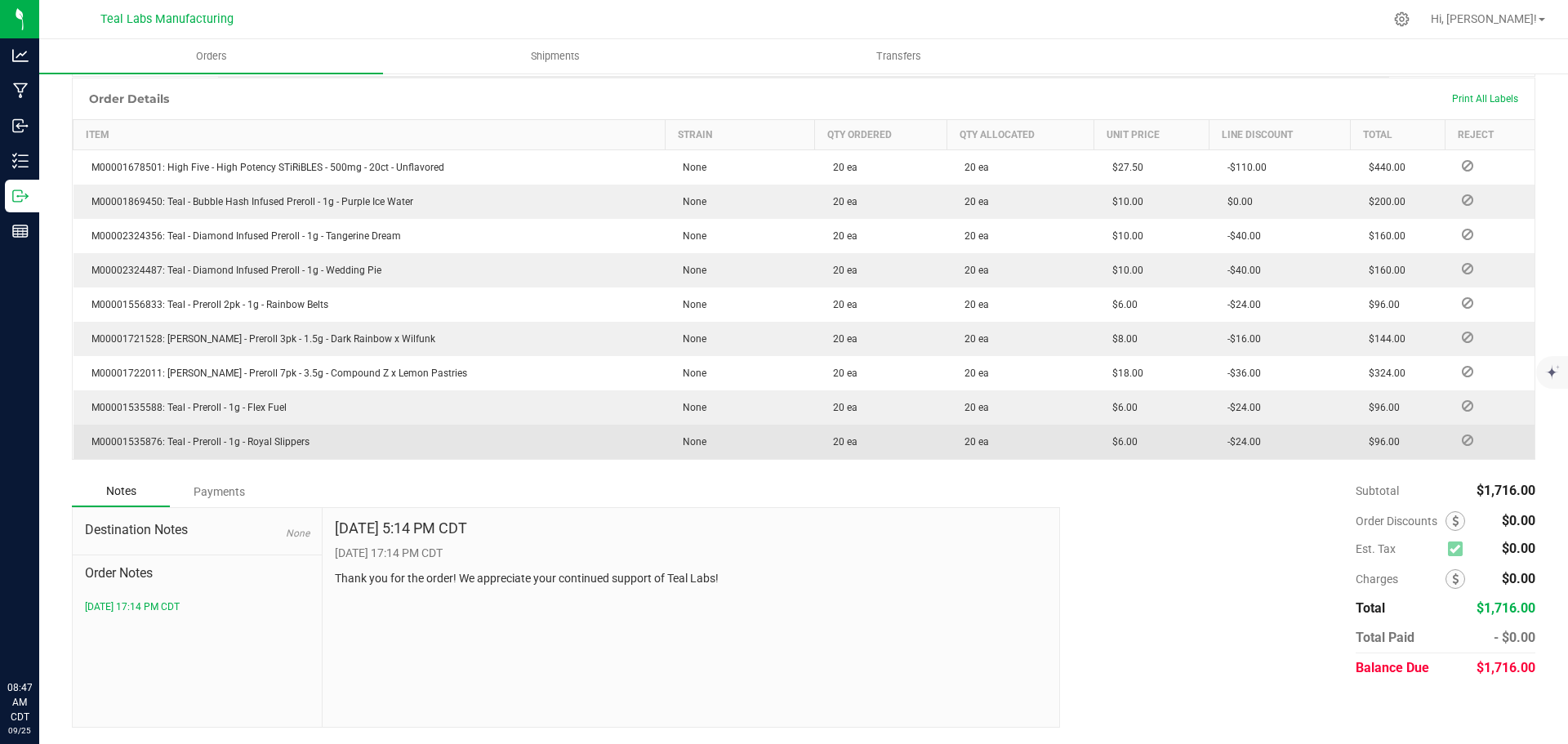
scroll to position [358, 0]
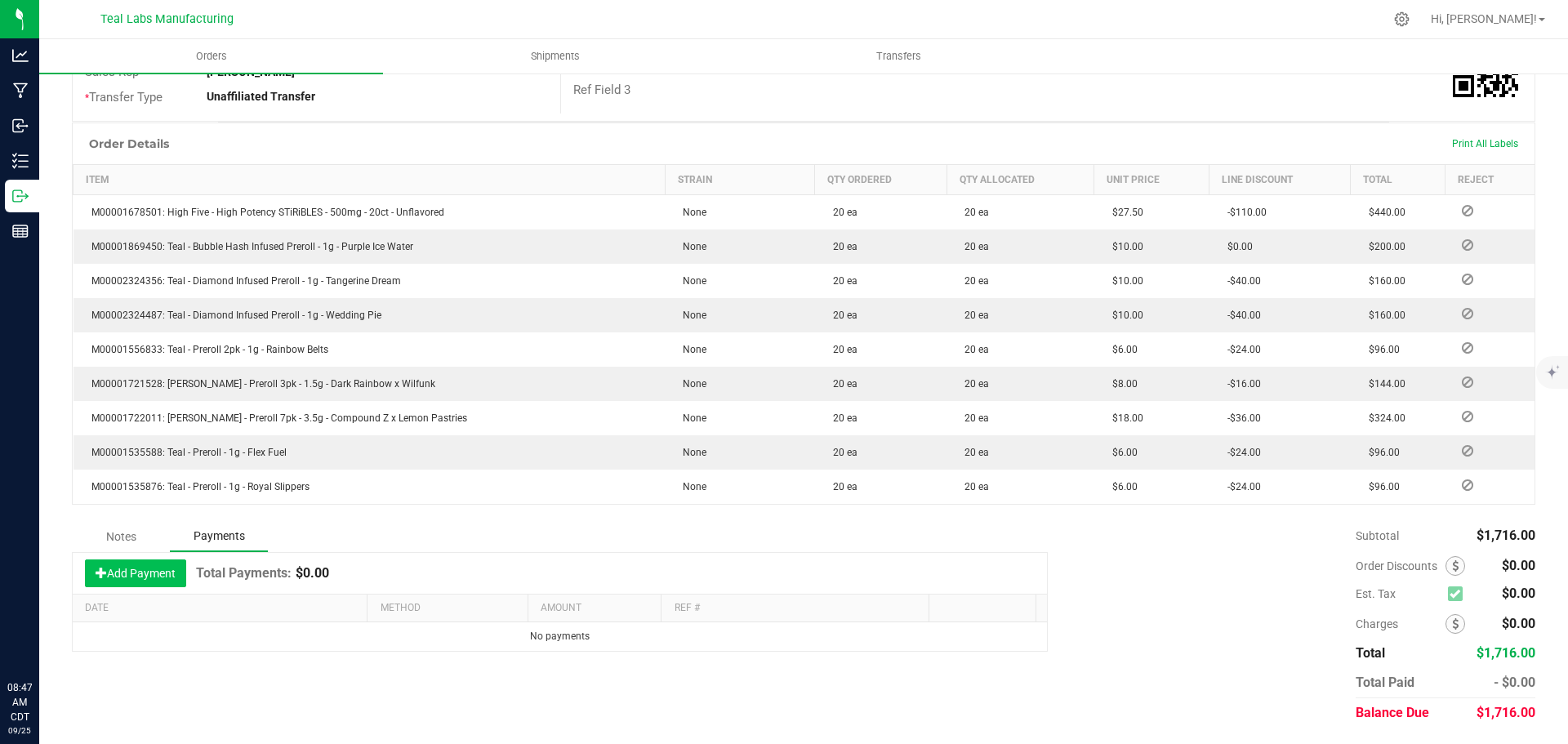
click at [159, 583] on button "Add Payment" at bounding box center [135, 573] width 101 height 28
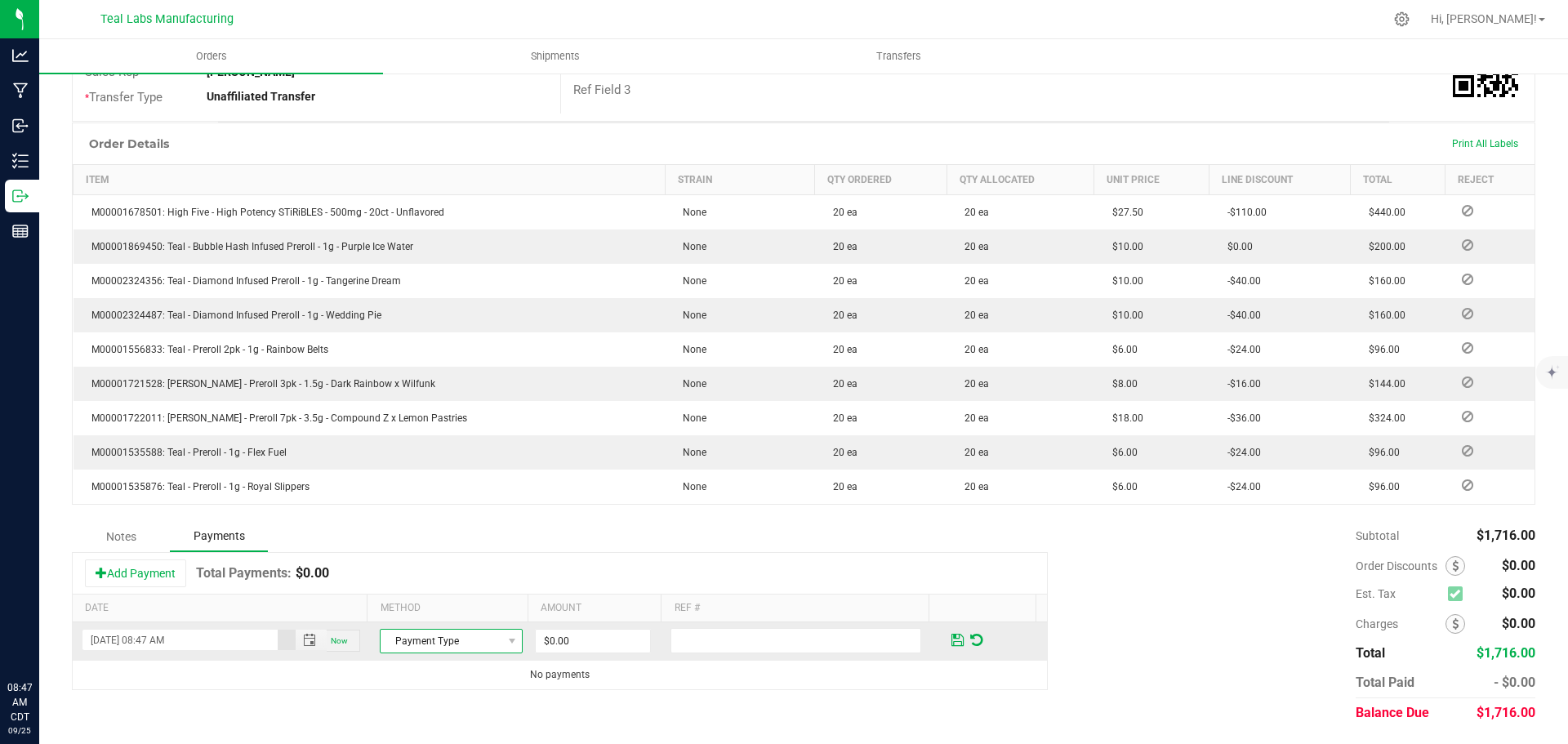
click at [447, 645] on span "Payment Type" at bounding box center [441, 641] width 120 height 22
click at [434, 575] on li "ACH & Bank Transfer" at bounding box center [444, 568] width 138 height 22
click at [609, 643] on input "0" at bounding box center [593, 641] width 114 height 22
click at [470, 637] on span "ACH & Bank Transfer" at bounding box center [441, 641] width 120 height 22
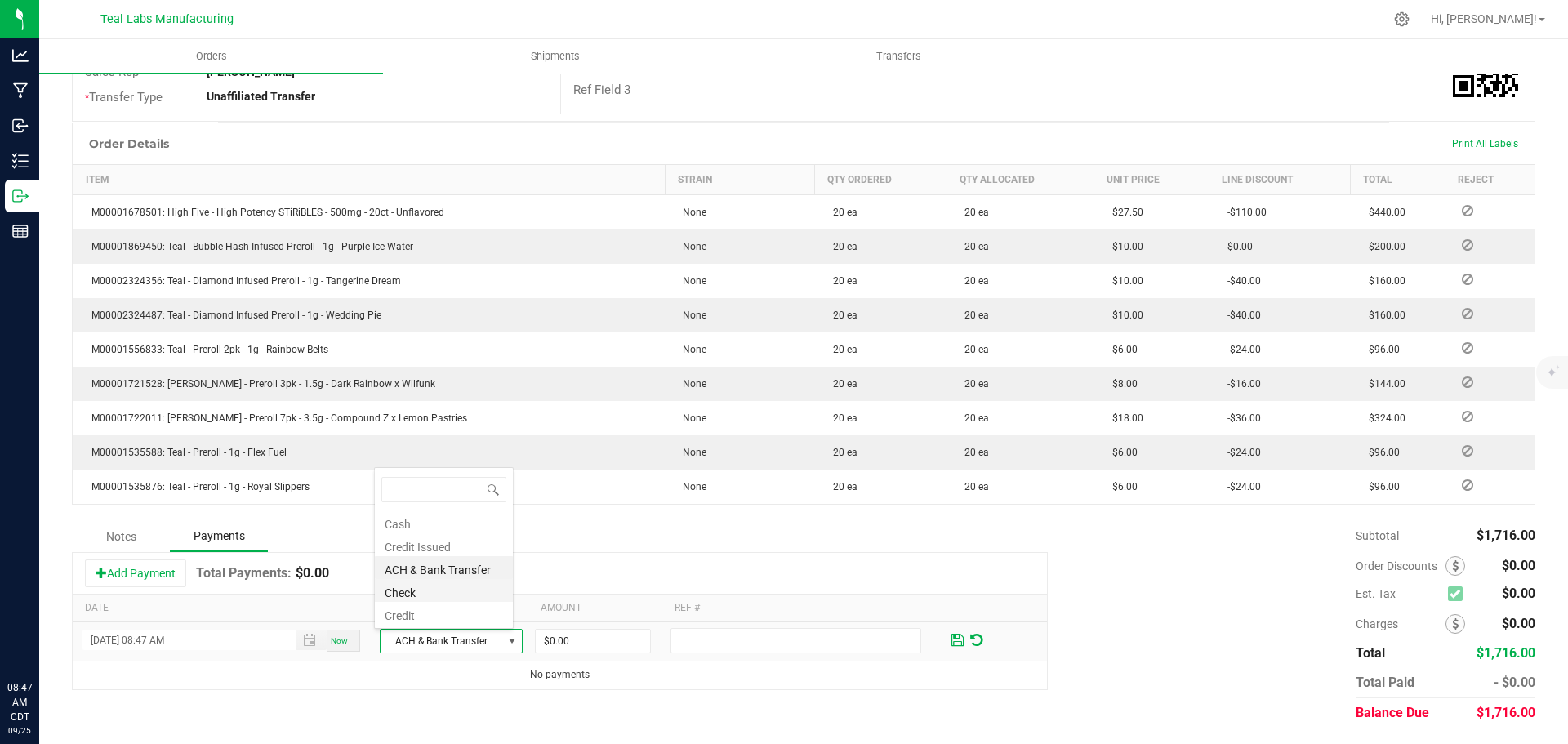
click at [424, 595] on li "Check" at bounding box center [444, 590] width 138 height 22
click at [568, 639] on input "0" at bounding box center [593, 641] width 114 height 22
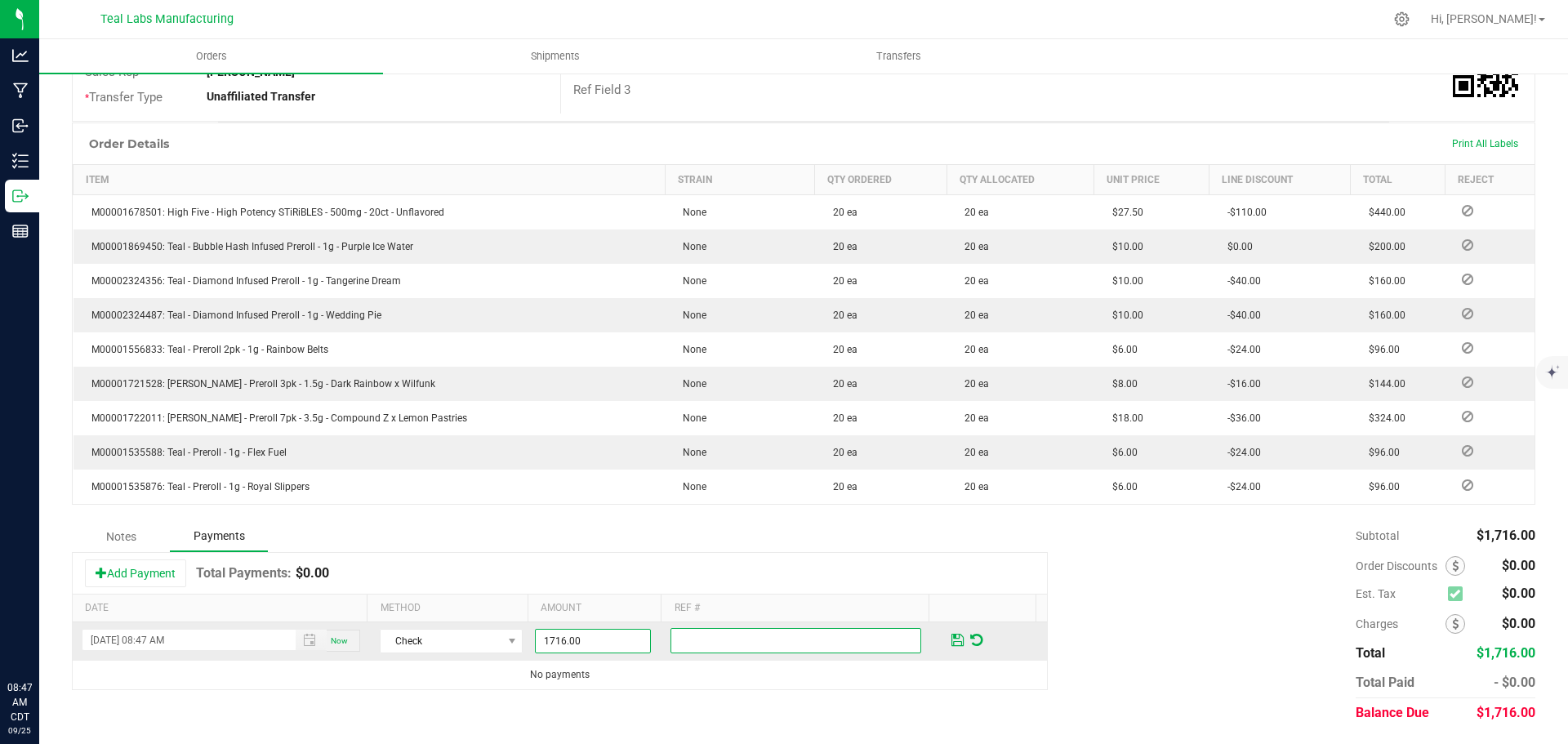
type input "$1,716.00"
click at [714, 639] on input "text" at bounding box center [795, 640] width 251 height 25
type input "3218"
click at [951, 639] on span at bounding box center [957, 640] width 12 height 15
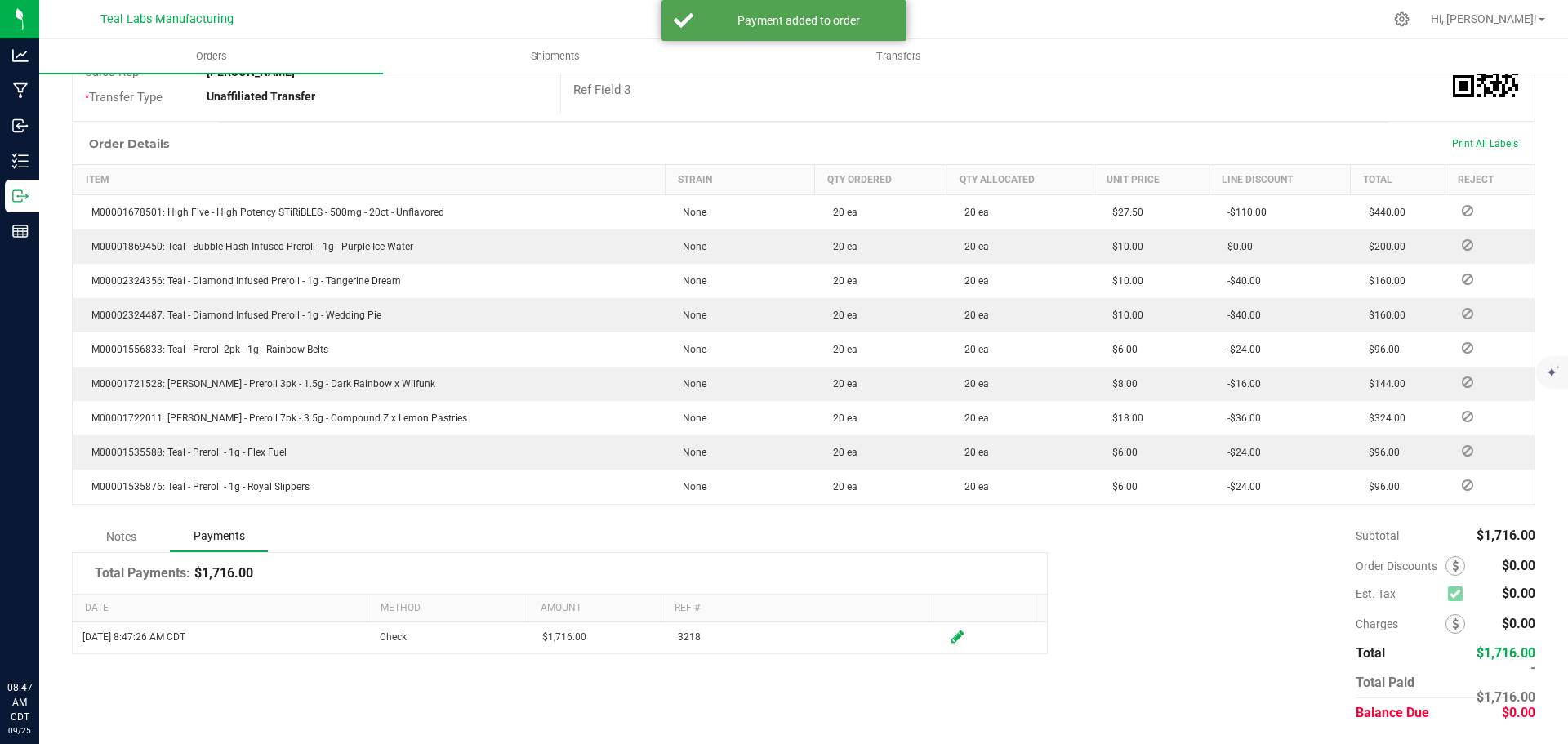
scroll to position [0, 0]
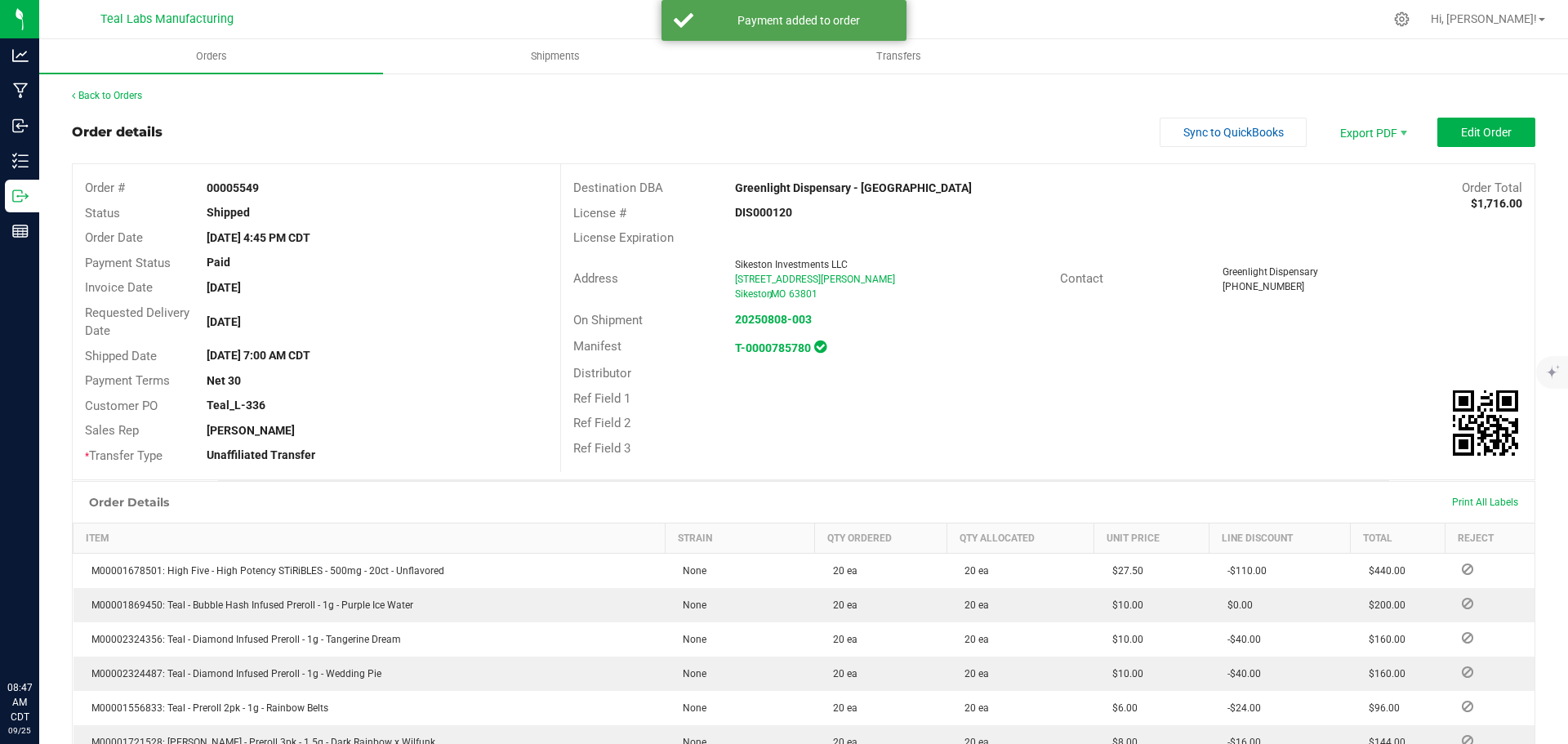
click at [1244, 116] on div "Back to Orders Order details Sync to QuickBooks Export PDF Edit Order Order # 0…" at bounding box center [804, 586] width 1463 height 998
click at [1166, 142] on button "Sync to QuickBooks" at bounding box center [1232, 132] width 147 height 29
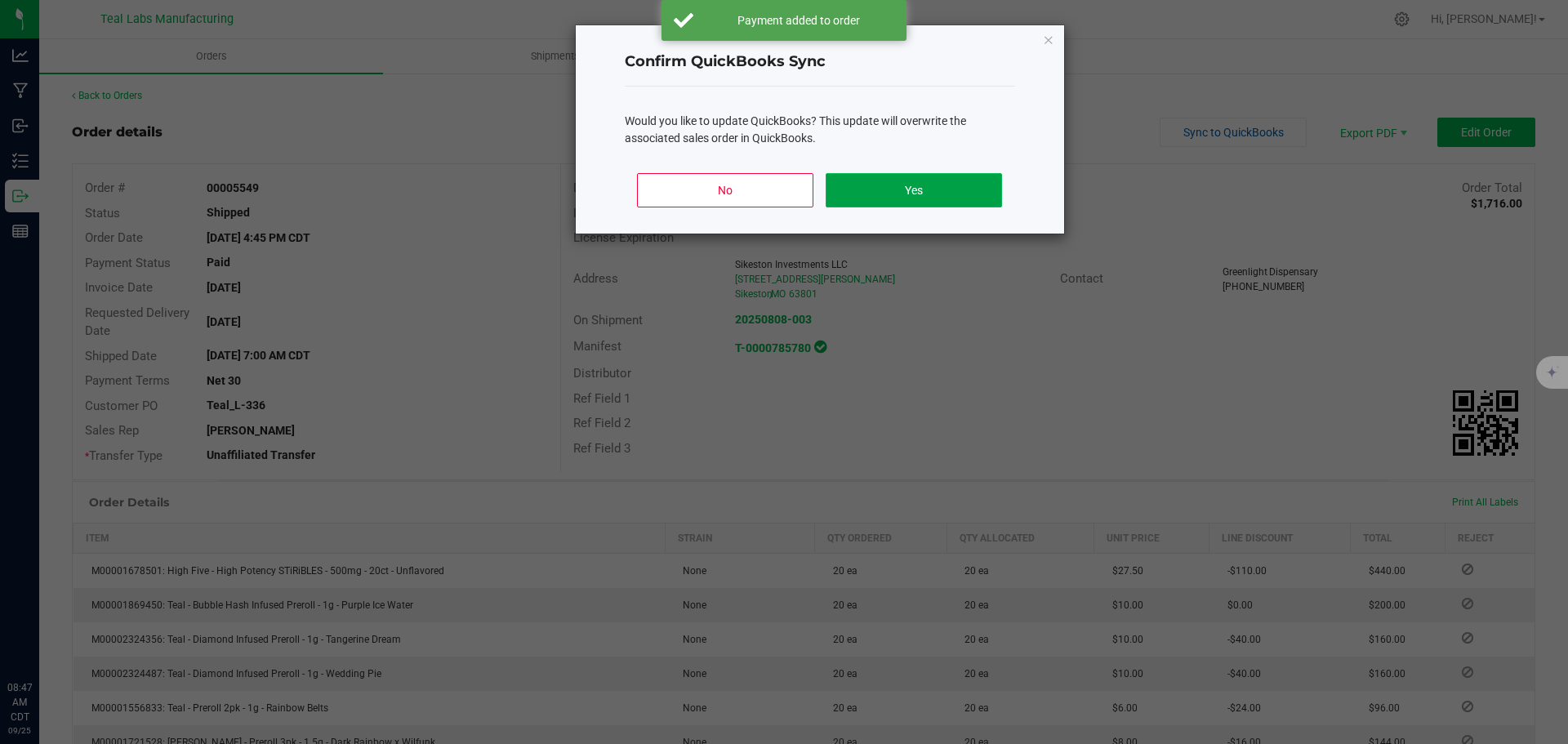
click at [852, 186] on button "Yes" at bounding box center [914, 190] width 175 height 35
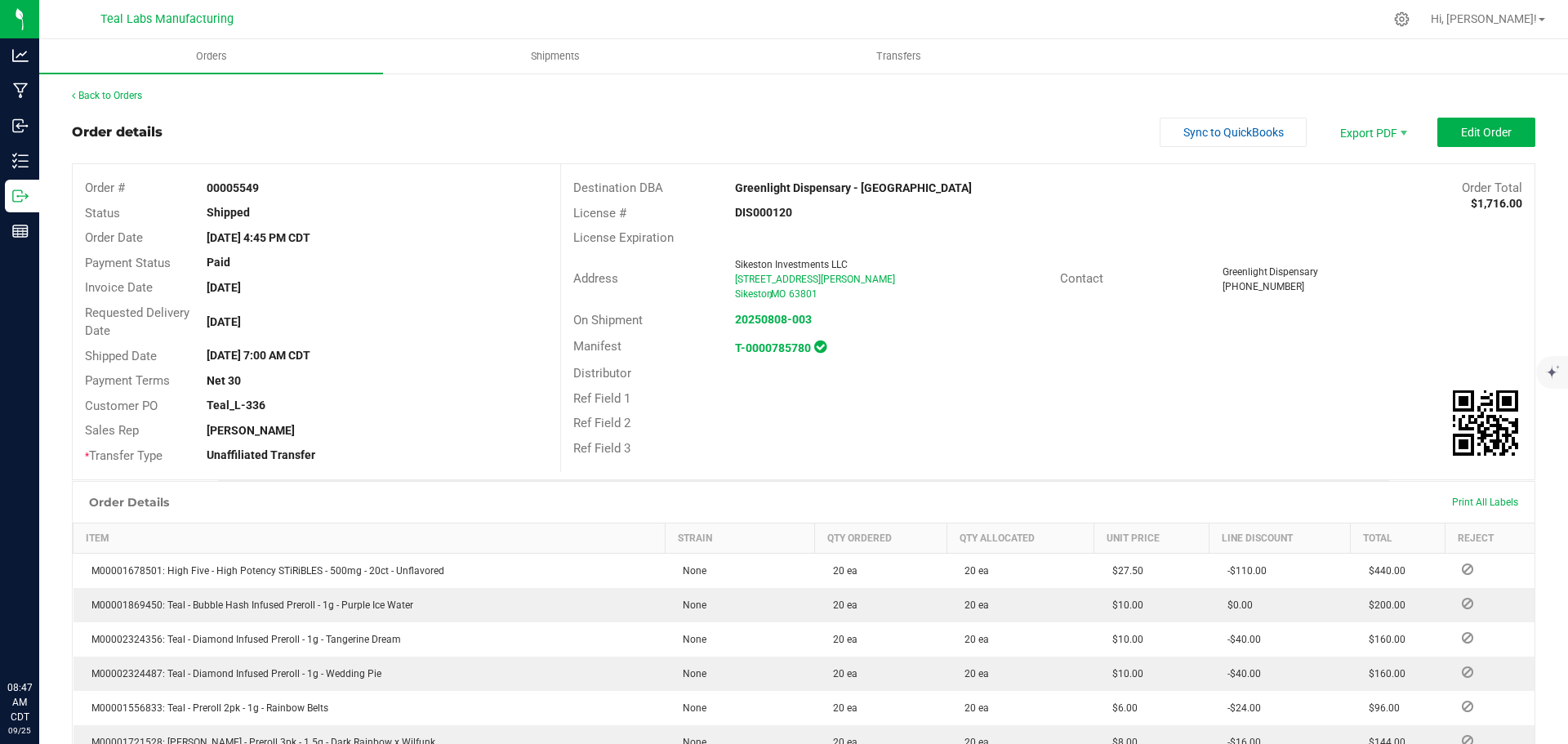
click at [130, 86] on div "Back to Orders Order details Sync to QuickBooks Export PDF Edit Order Order # 0…" at bounding box center [804, 587] width 1529 height 1031
click at [131, 94] on link "Back to Orders" at bounding box center [106, 95] width 70 height 11
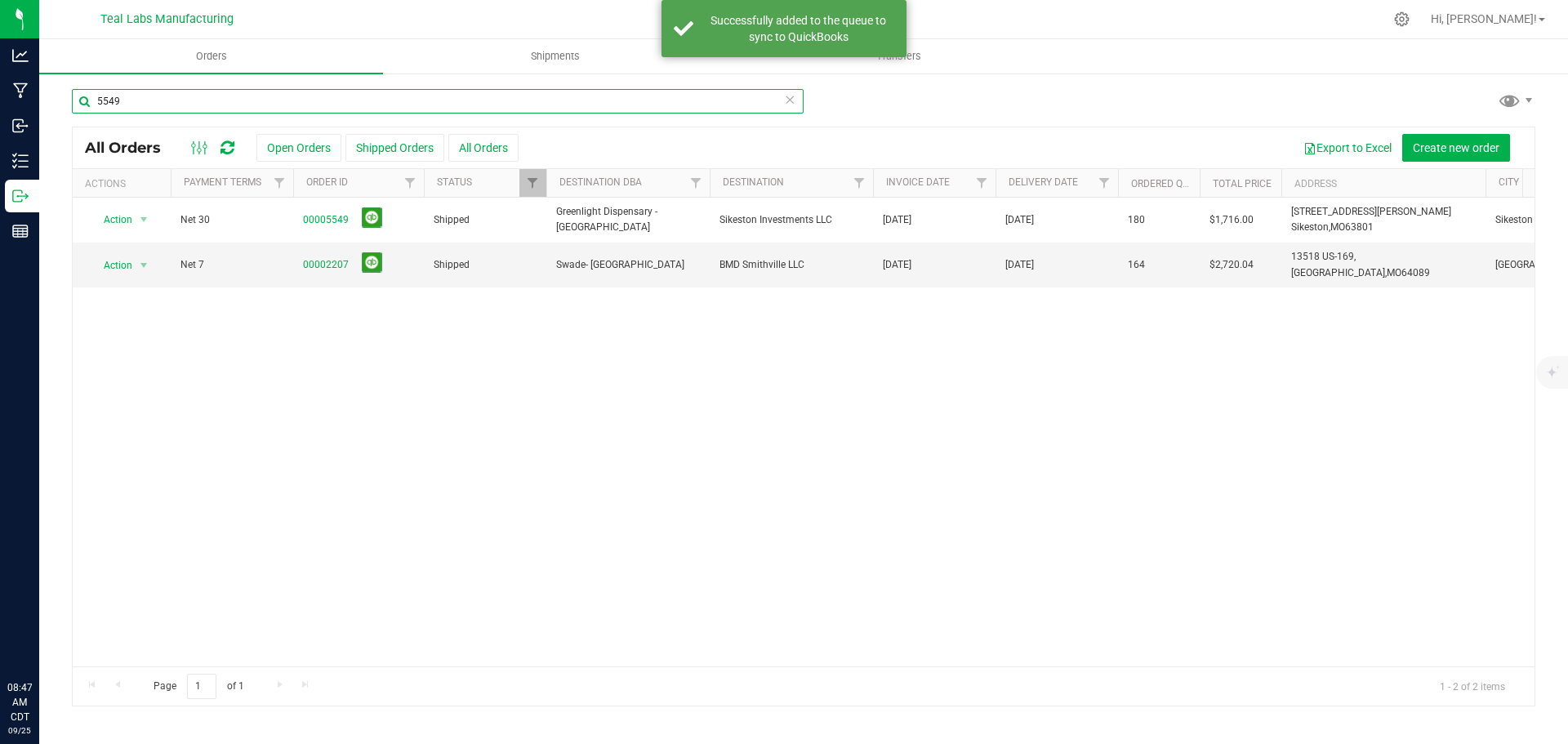
click at [272, 96] on input "5549" at bounding box center [438, 101] width 732 height 24
type input "5"
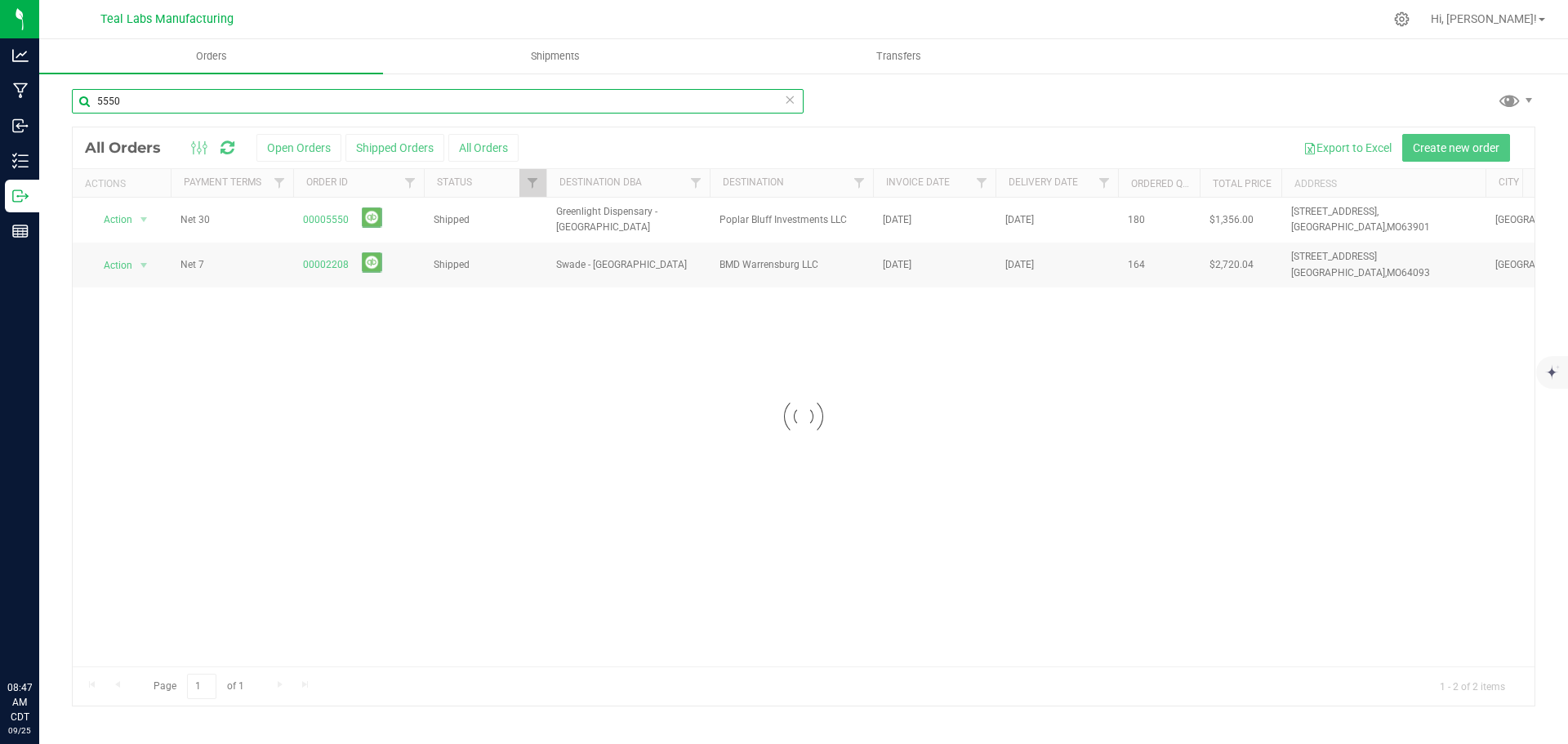
type input "5550"
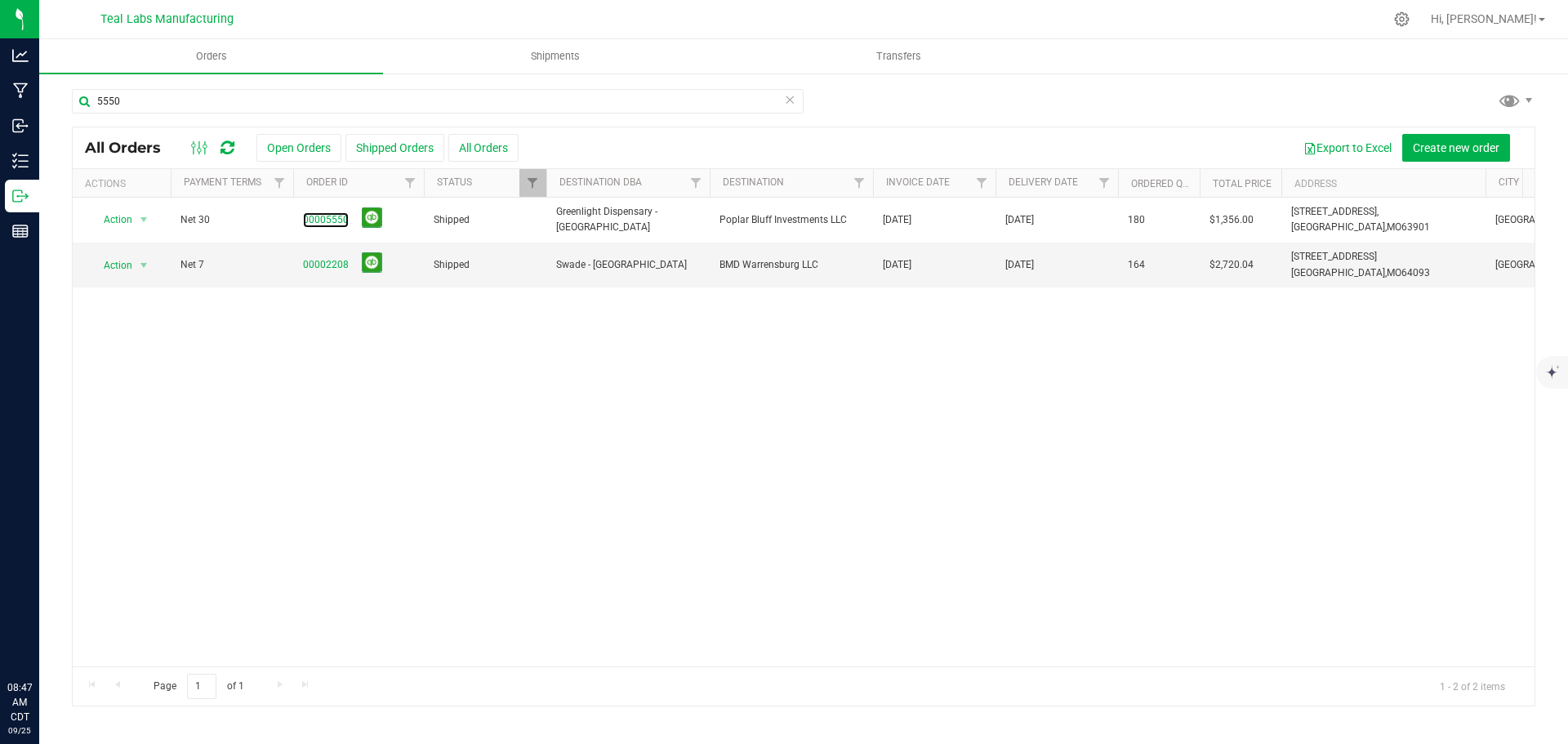
click at [334, 219] on link "00005550" at bounding box center [326, 219] width 46 height 16
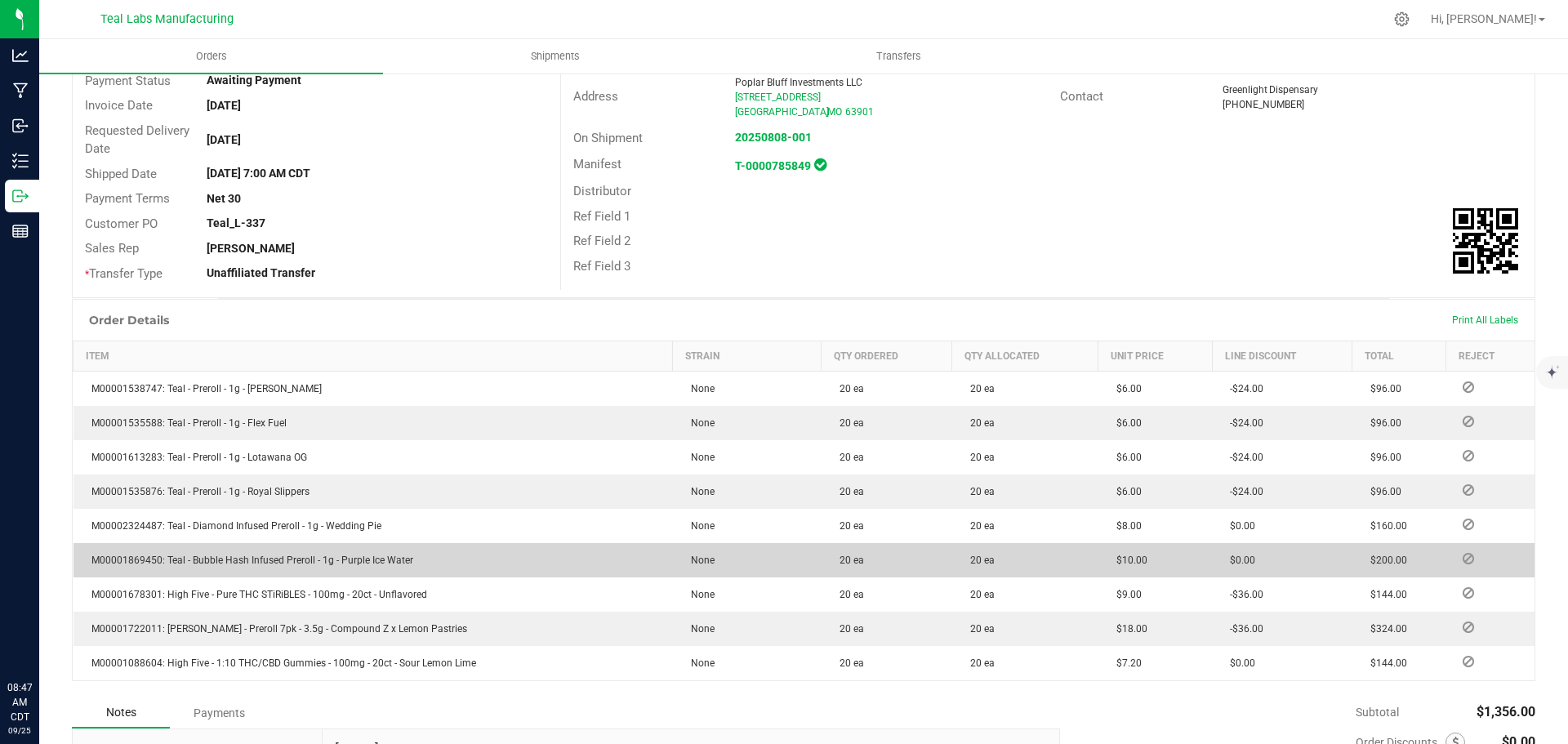
scroll to position [403, 0]
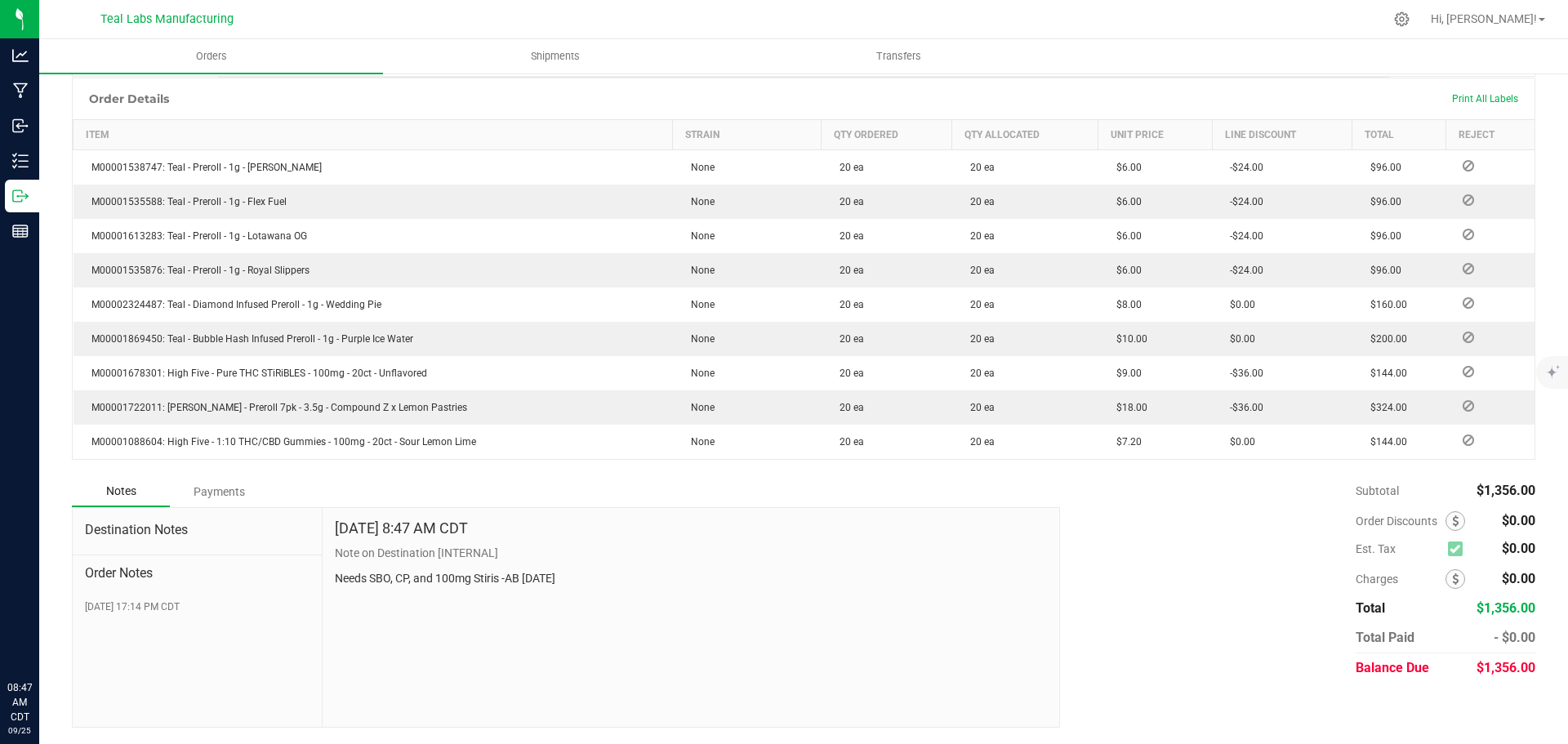
click at [226, 489] on div "Payments" at bounding box center [218, 491] width 98 height 29
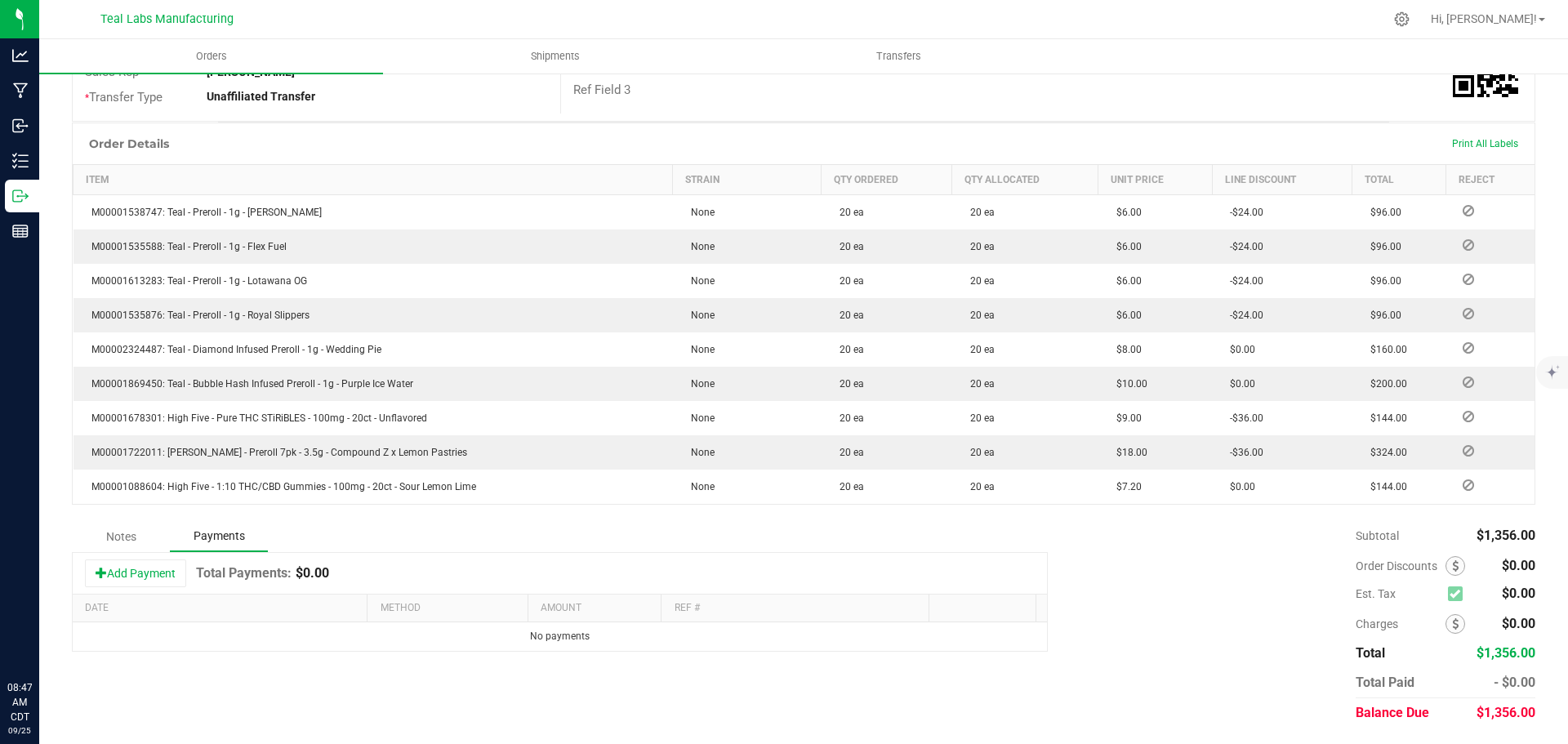
scroll to position [358, 0]
click at [148, 552] on div "Notes Payments" at bounding box center [560, 536] width 976 height 31
click at [147, 564] on button "Add Payment" at bounding box center [135, 573] width 101 height 28
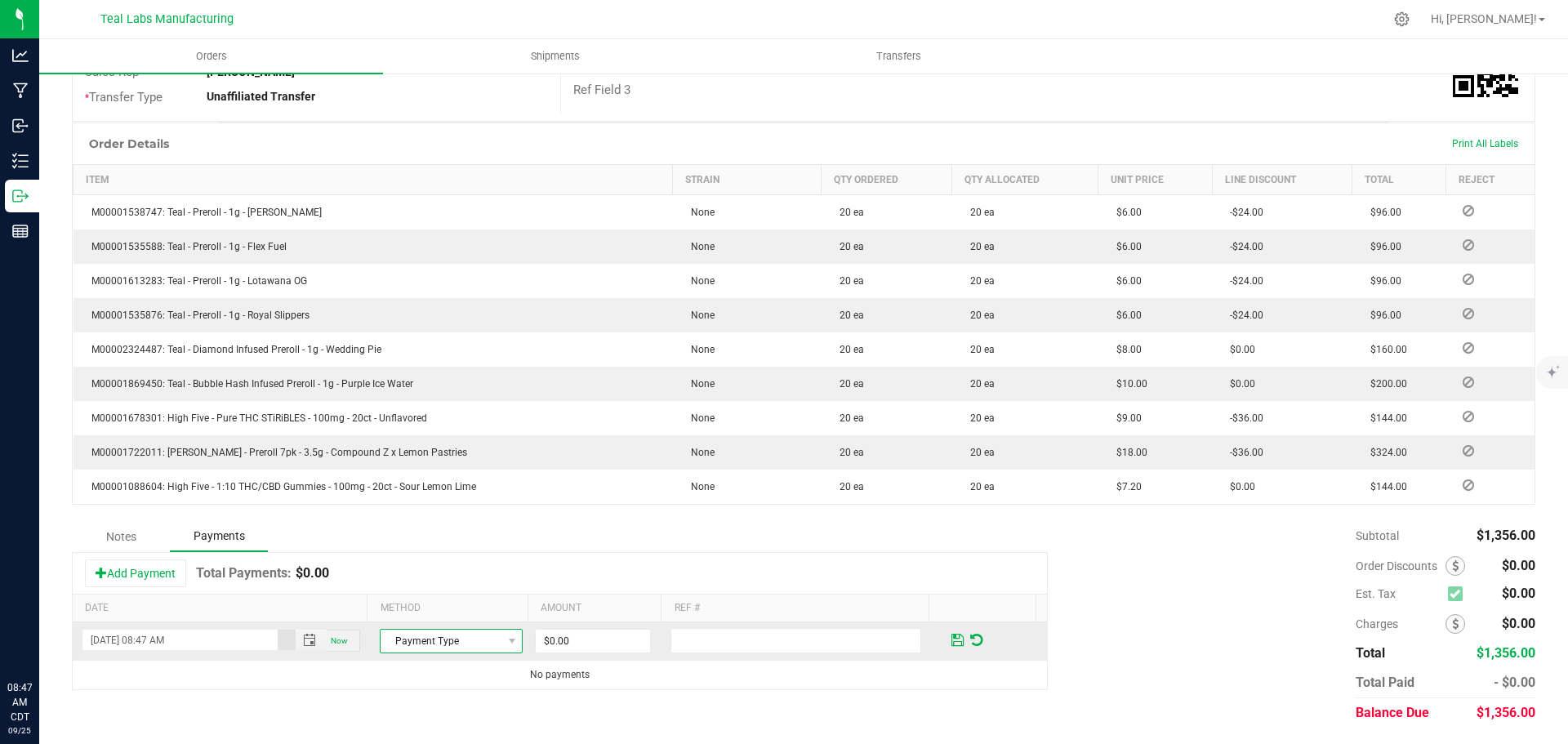
click at [440, 634] on span "Payment Type" at bounding box center [441, 641] width 120 height 22
click at [428, 594] on li "Check" at bounding box center [444, 590] width 138 height 22
click at [561, 649] on input "0" at bounding box center [593, 641] width 114 height 22
type input "1"
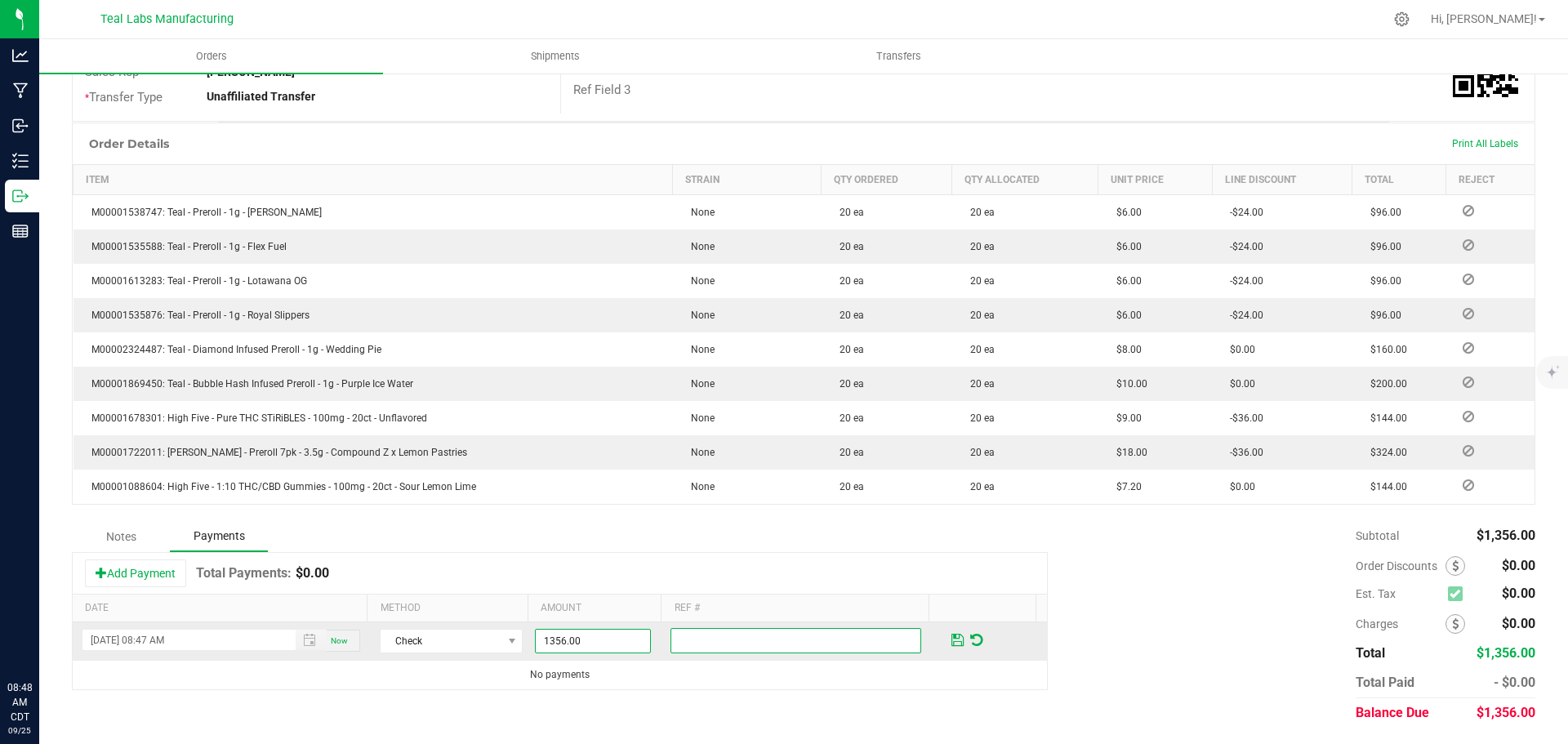
type input "$1,356.00"
click at [681, 639] on input "text" at bounding box center [795, 640] width 251 height 25
type input "3427"
click at [951, 644] on span at bounding box center [957, 640] width 12 height 15
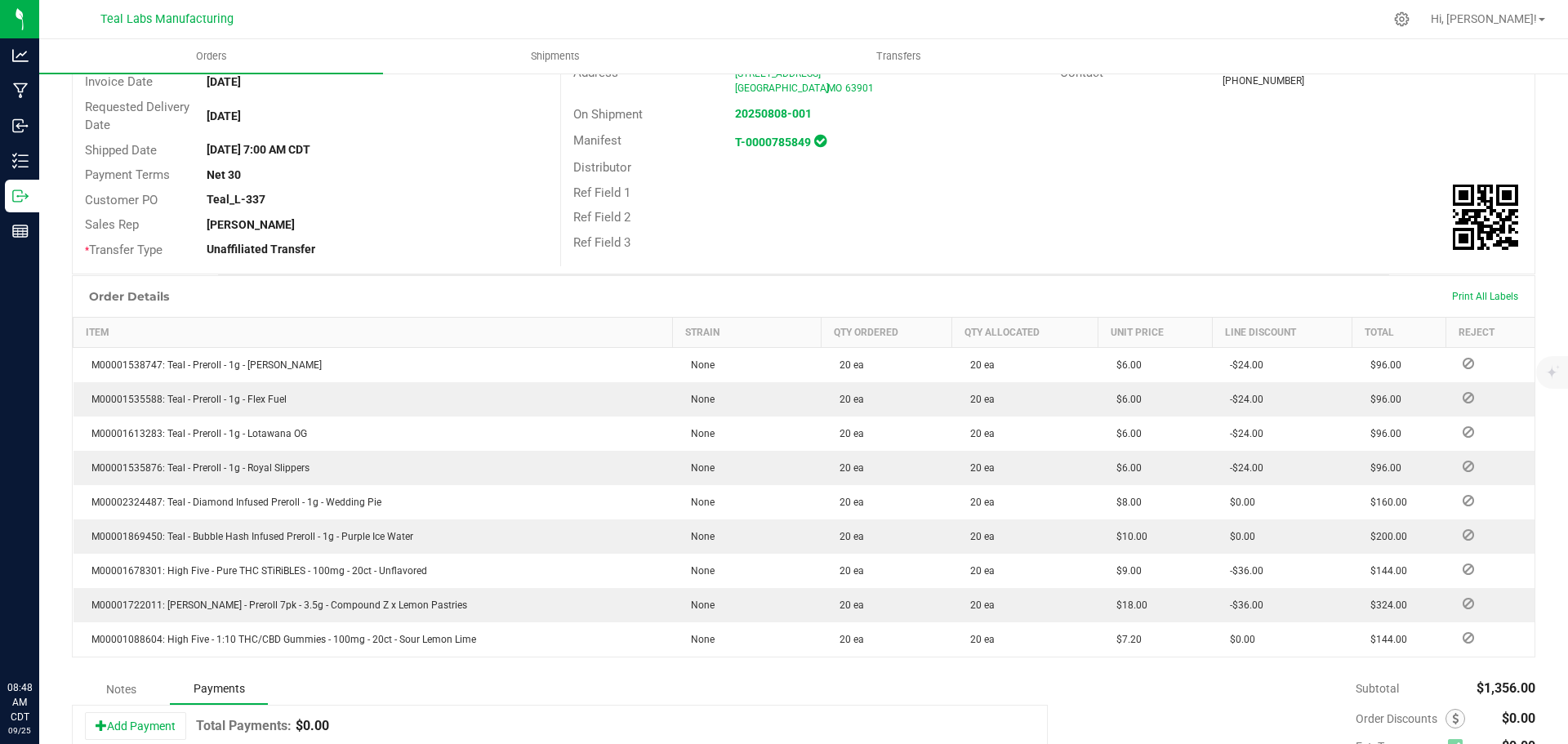
scroll to position [0, 0]
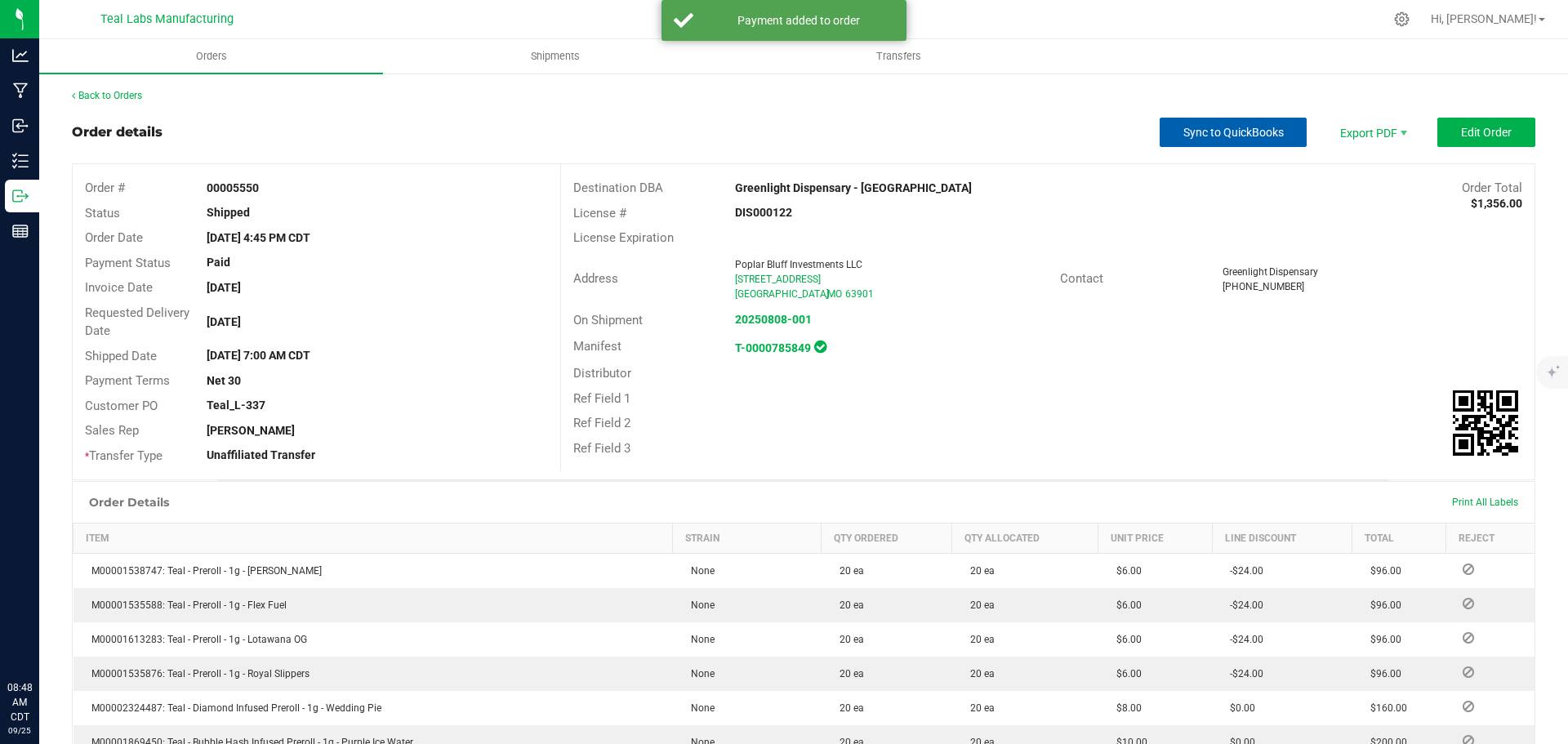
click at [1238, 140] on button "Sync to QuickBooks" at bounding box center [1232, 132] width 147 height 29
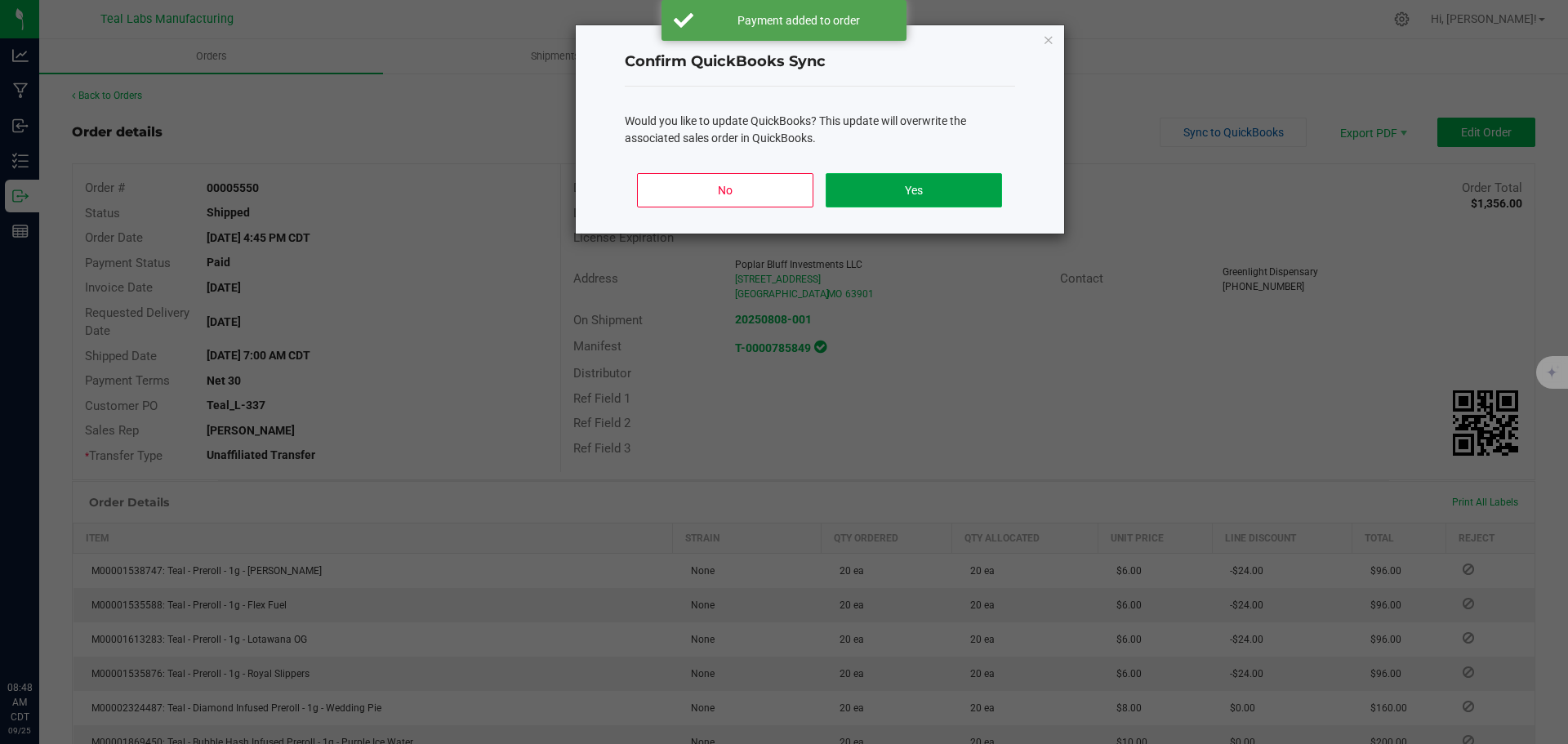
click at [959, 187] on button "Yes" at bounding box center [914, 190] width 175 height 35
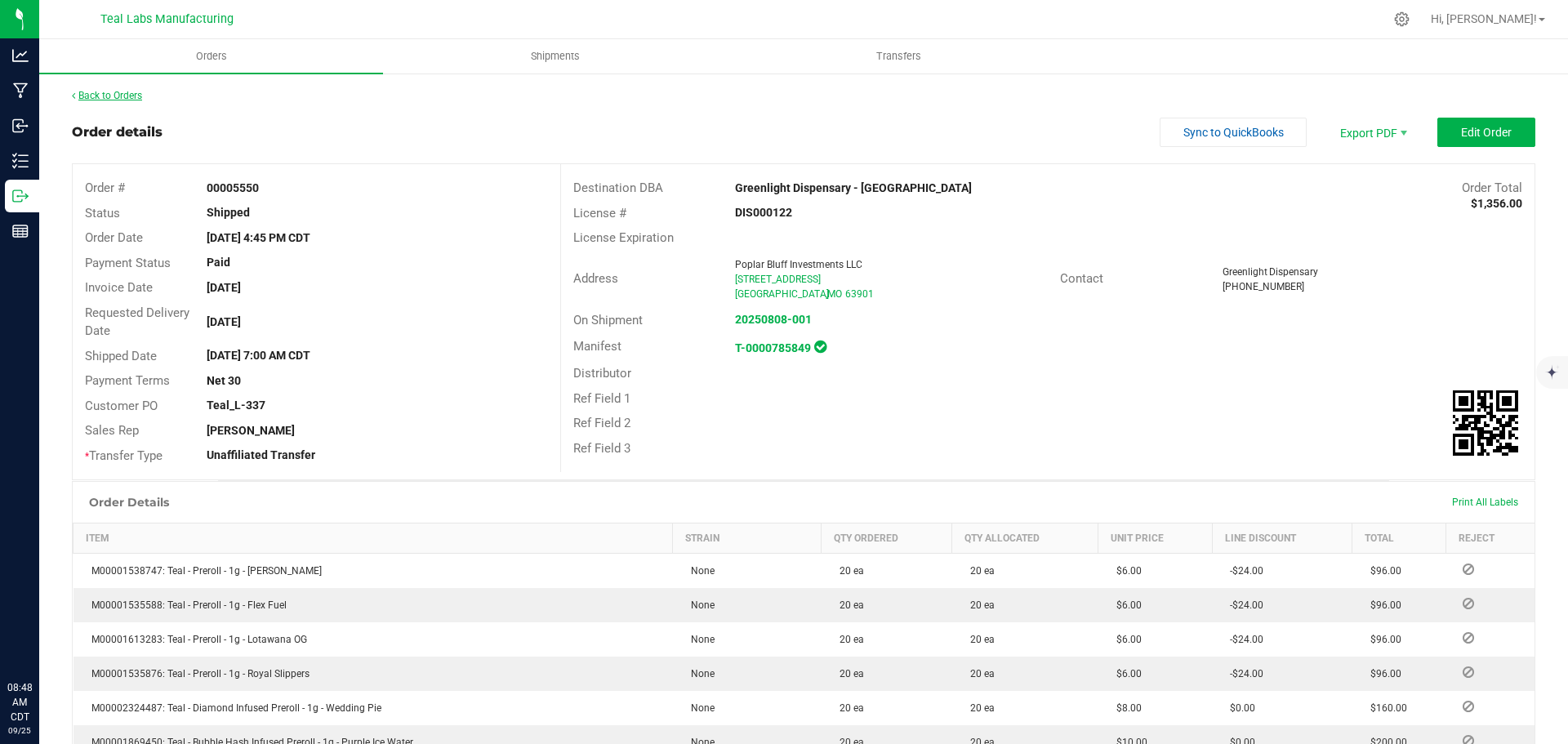
click at [138, 98] on link "Back to Orders" at bounding box center [106, 95] width 70 height 11
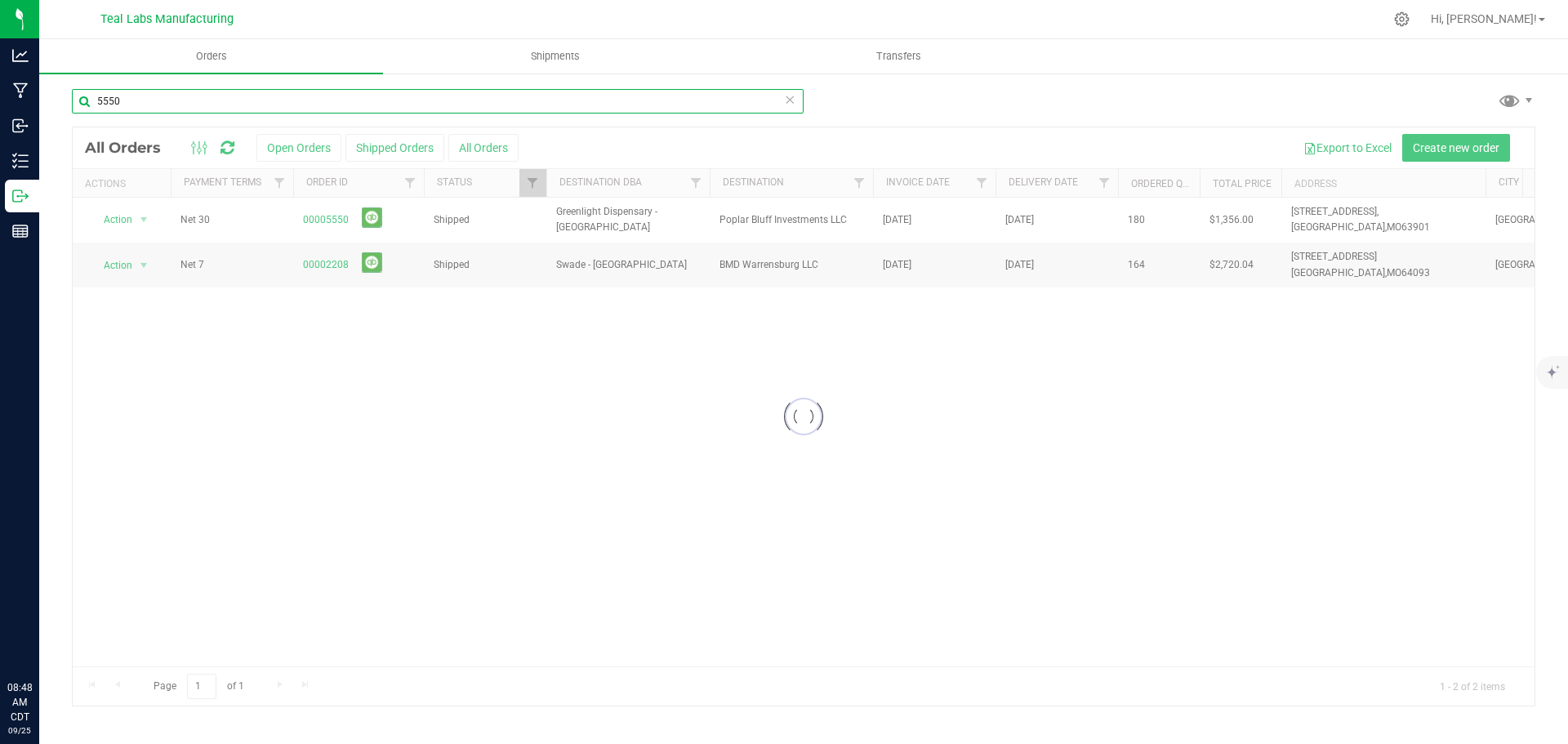
drag, startPoint x: 153, startPoint y: 102, endPoint x: 57, endPoint y: 97, distance: 96.1
click at [48, 99] on div "5550 Loading... All Orders Open Orders Shipped Orders All Orders Export to Exce…" at bounding box center [804, 397] width 1529 height 651
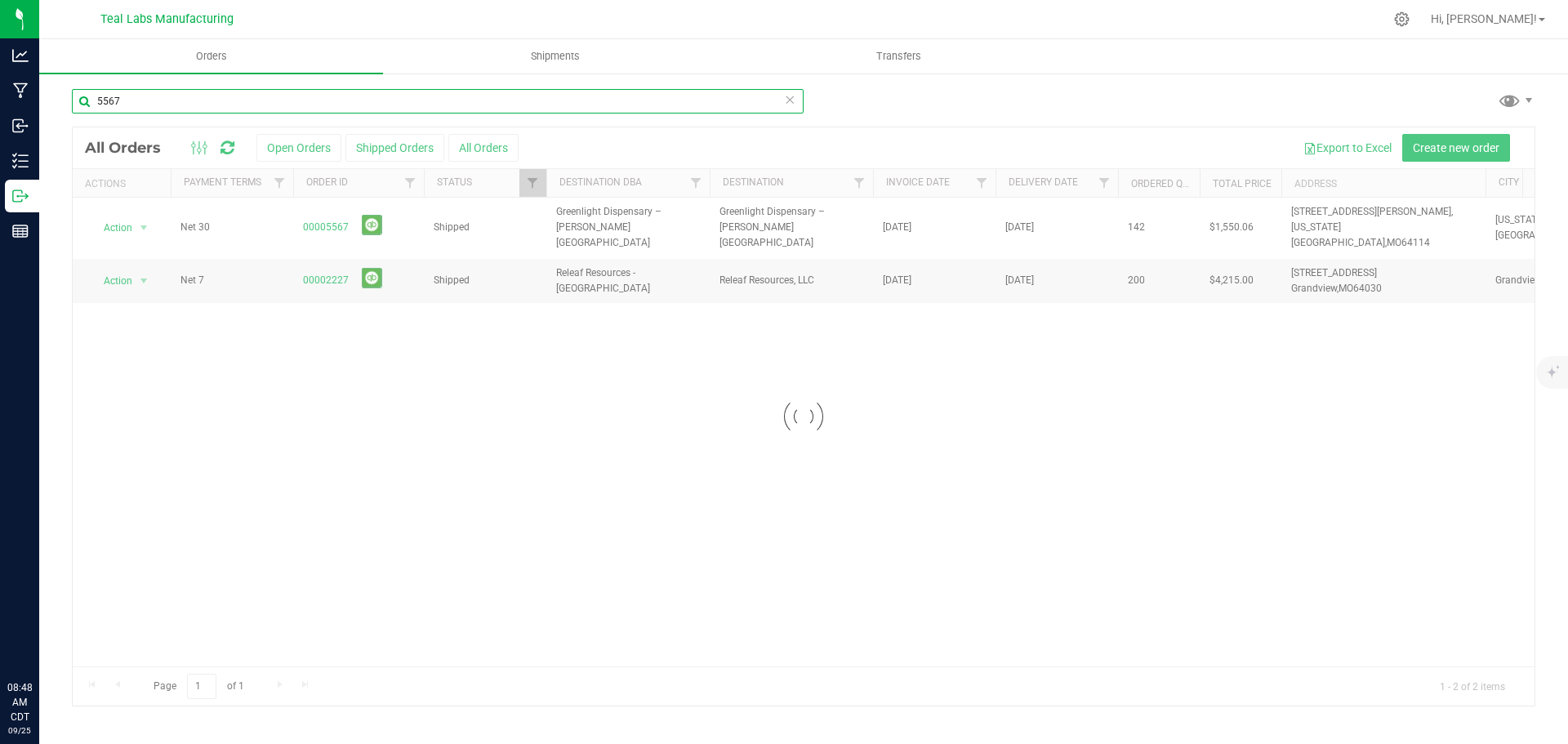
type input "5567"
click at [335, 218] on div at bounding box center [804, 415] width 1462 height 578
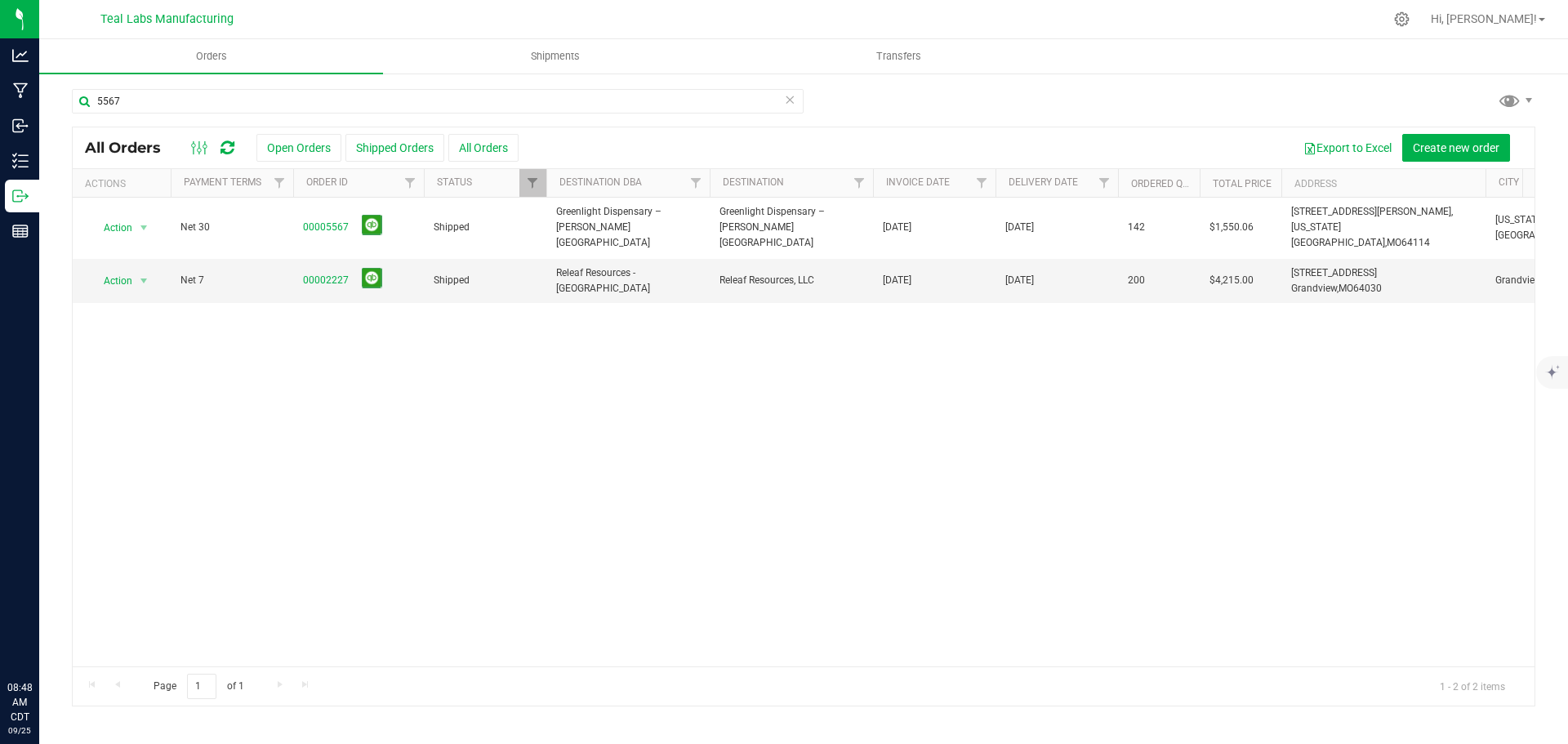
click at [333, 219] on link "00005567" at bounding box center [326, 227] width 46 height 16
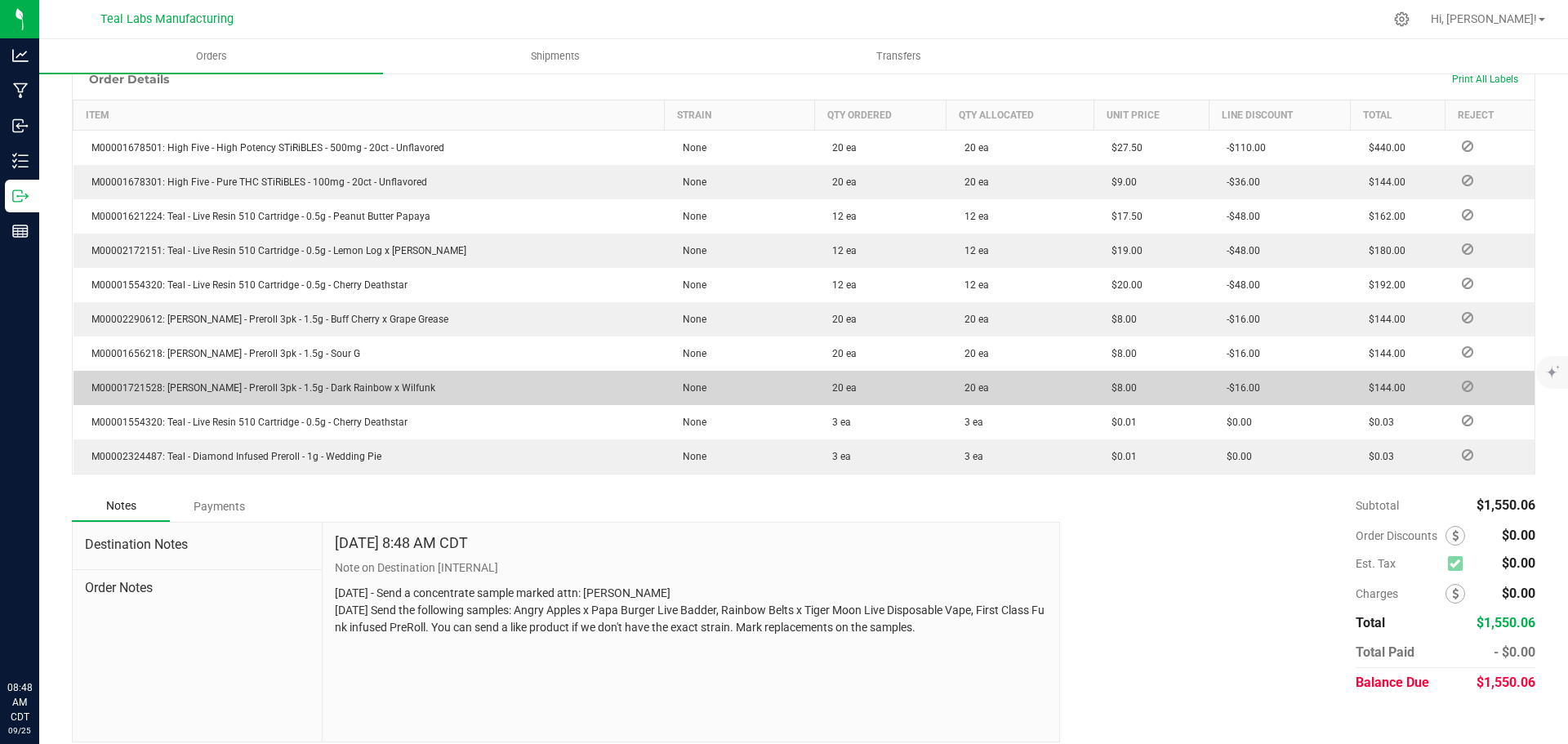
scroll to position [438, 0]
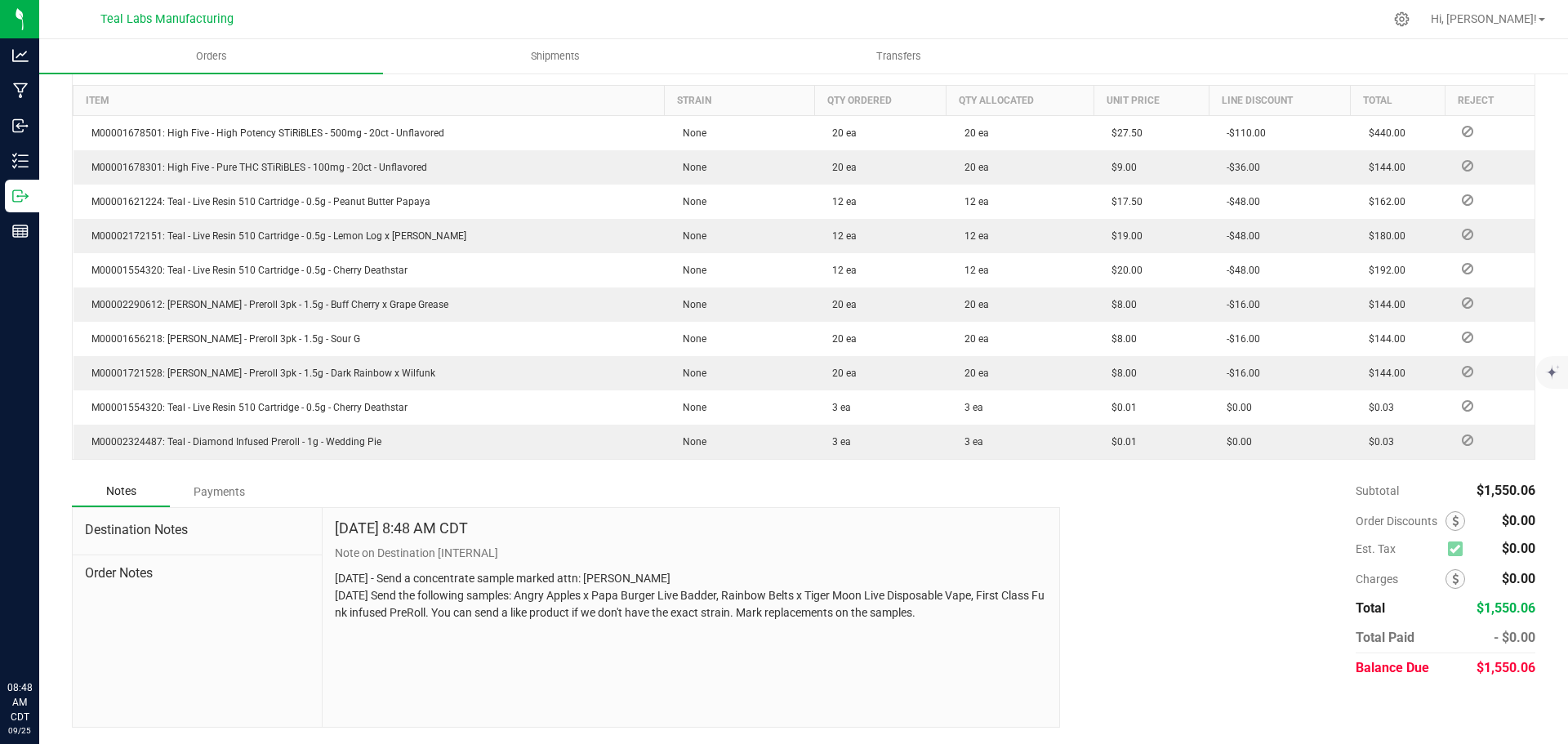
click at [221, 494] on div "Payments" at bounding box center [218, 491] width 98 height 29
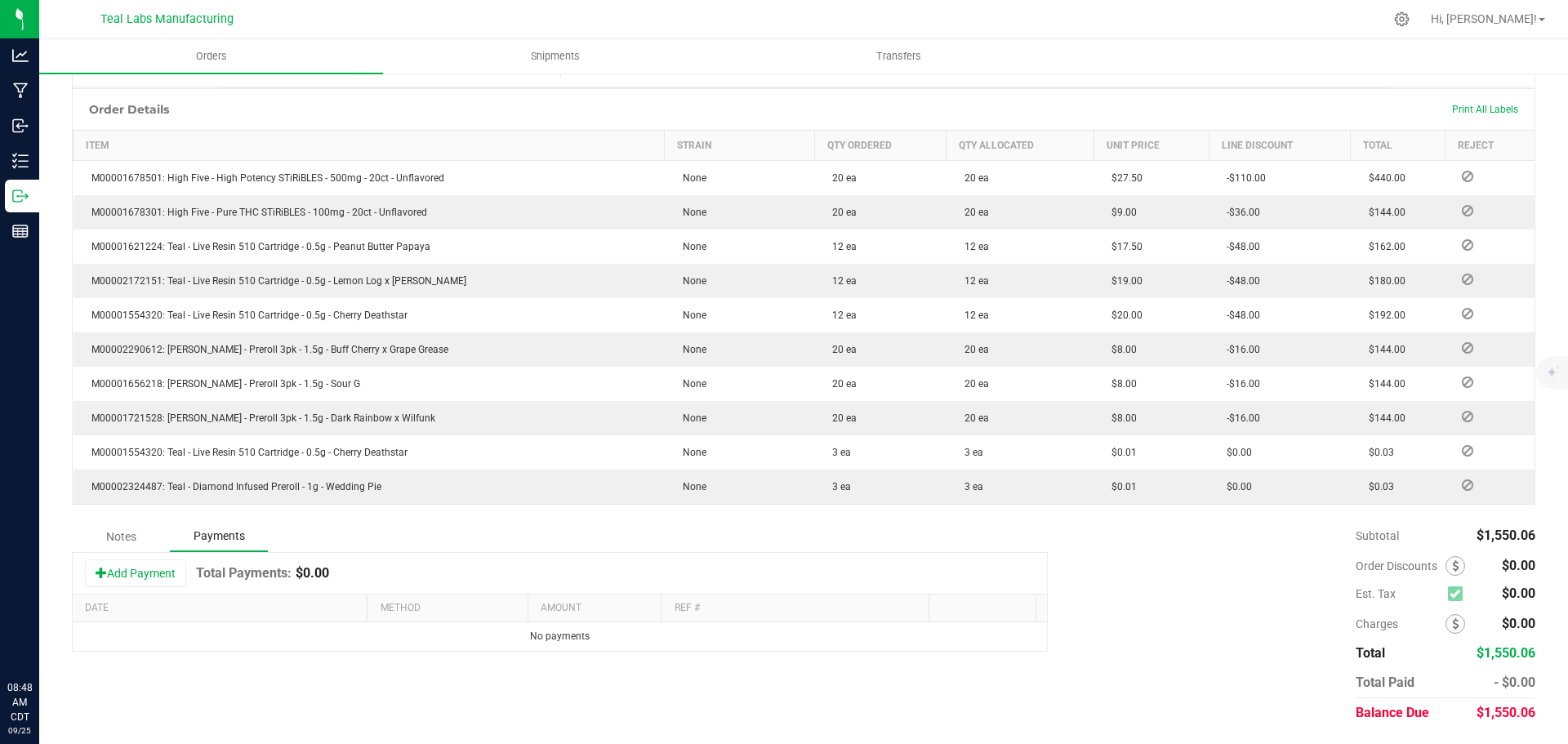
scroll to position [393, 0]
click at [158, 582] on button "Add Payment" at bounding box center [135, 573] width 101 height 28
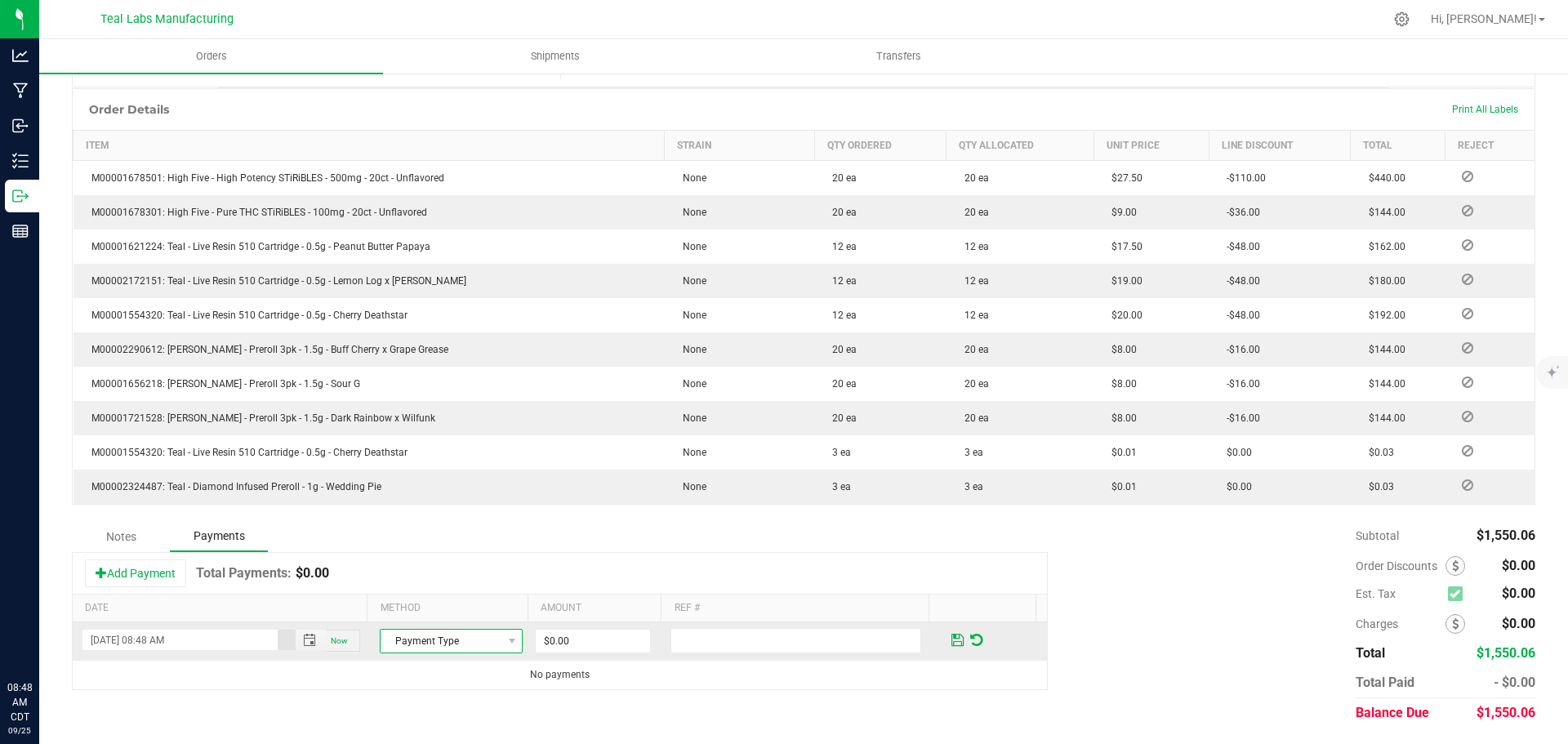
click at [440, 645] on span "Payment Type" at bounding box center [441, 641] width 120 height 22
click at [433, 590] on li "Check" at bounding box center [444, 590] width 138 height 22
click at [568, 642] on input "0" at bounding box center [593, 641] width 114 height 22
type input "$1,550.06"
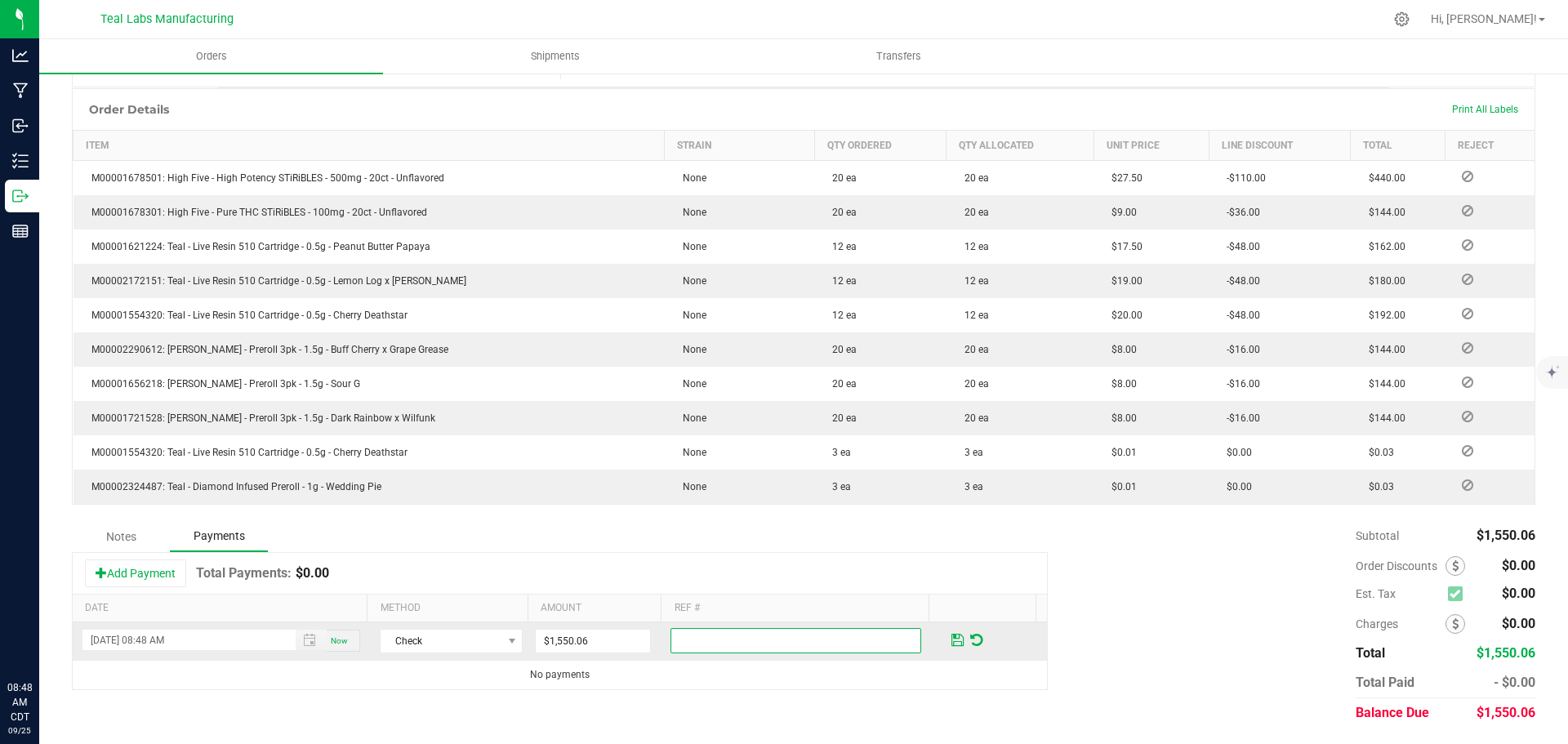
click at [857, 647] on input "text" at bounding box center [795, 640] width 251 height 25
type input "2000154"
click at [951, 641] on span at bounding box center [957, 640] width 12 height 15
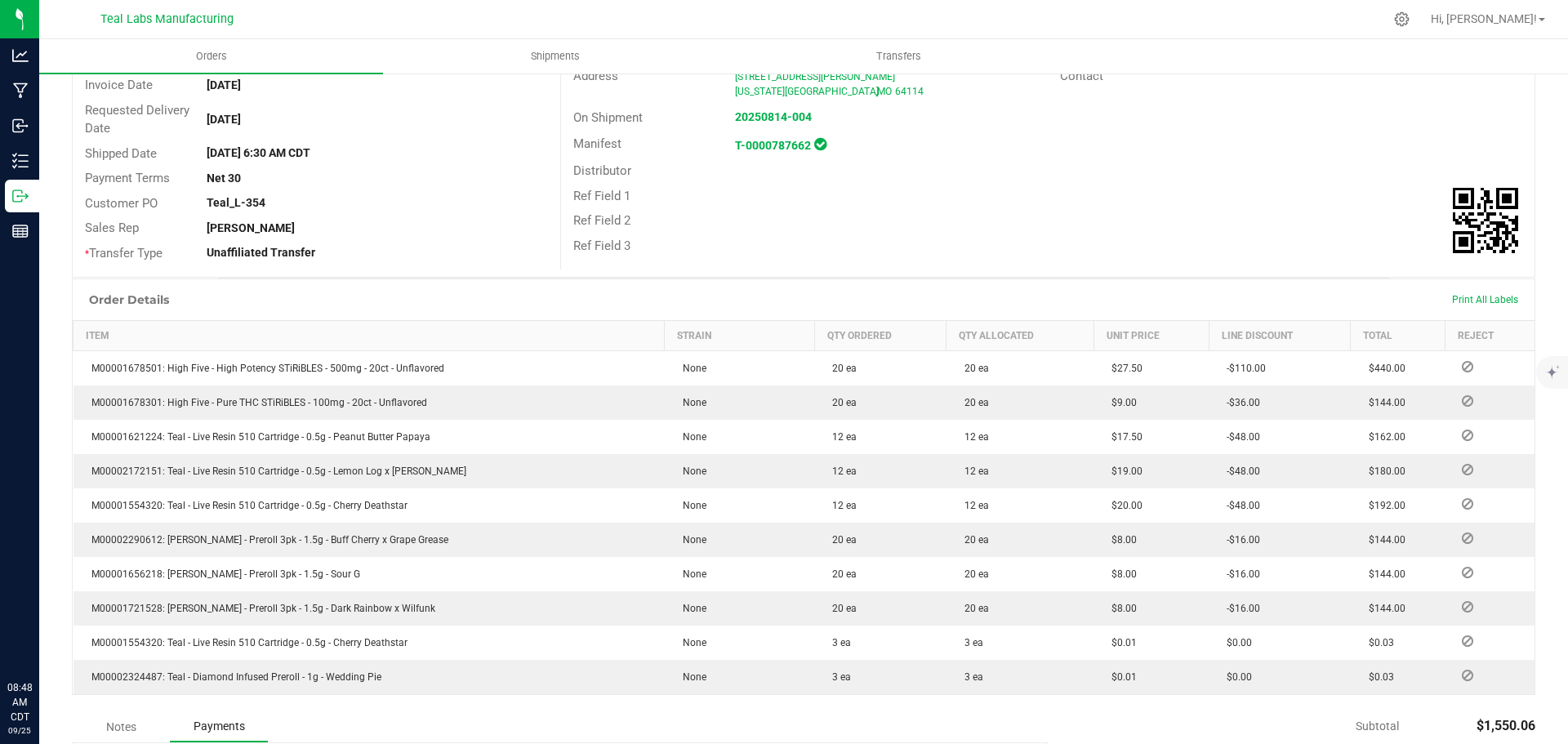
scroll to position [0, 0]
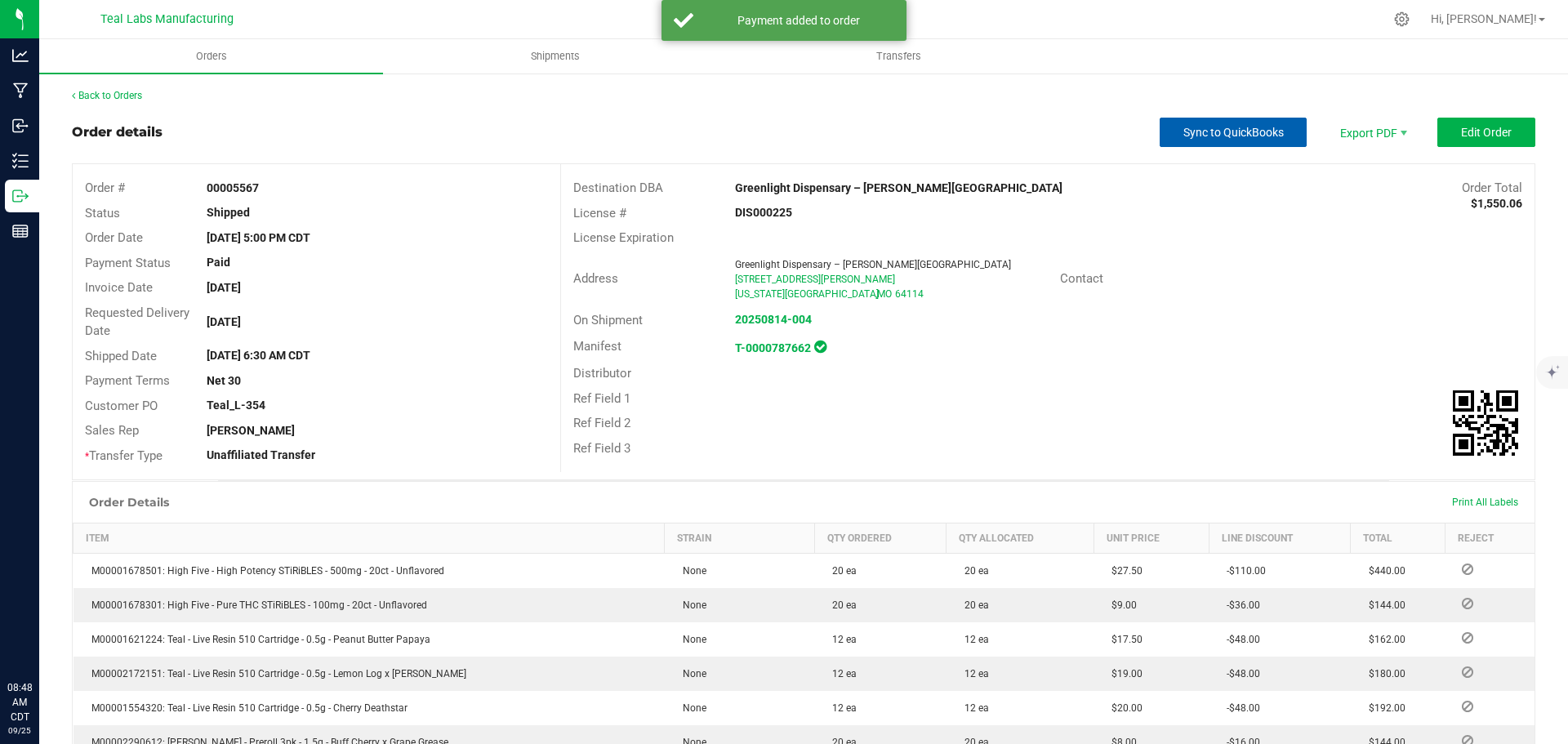
click at [1233, 136] on span "Sync to QuickBooks" at bounding box center [1234, 133] width 101 height 13
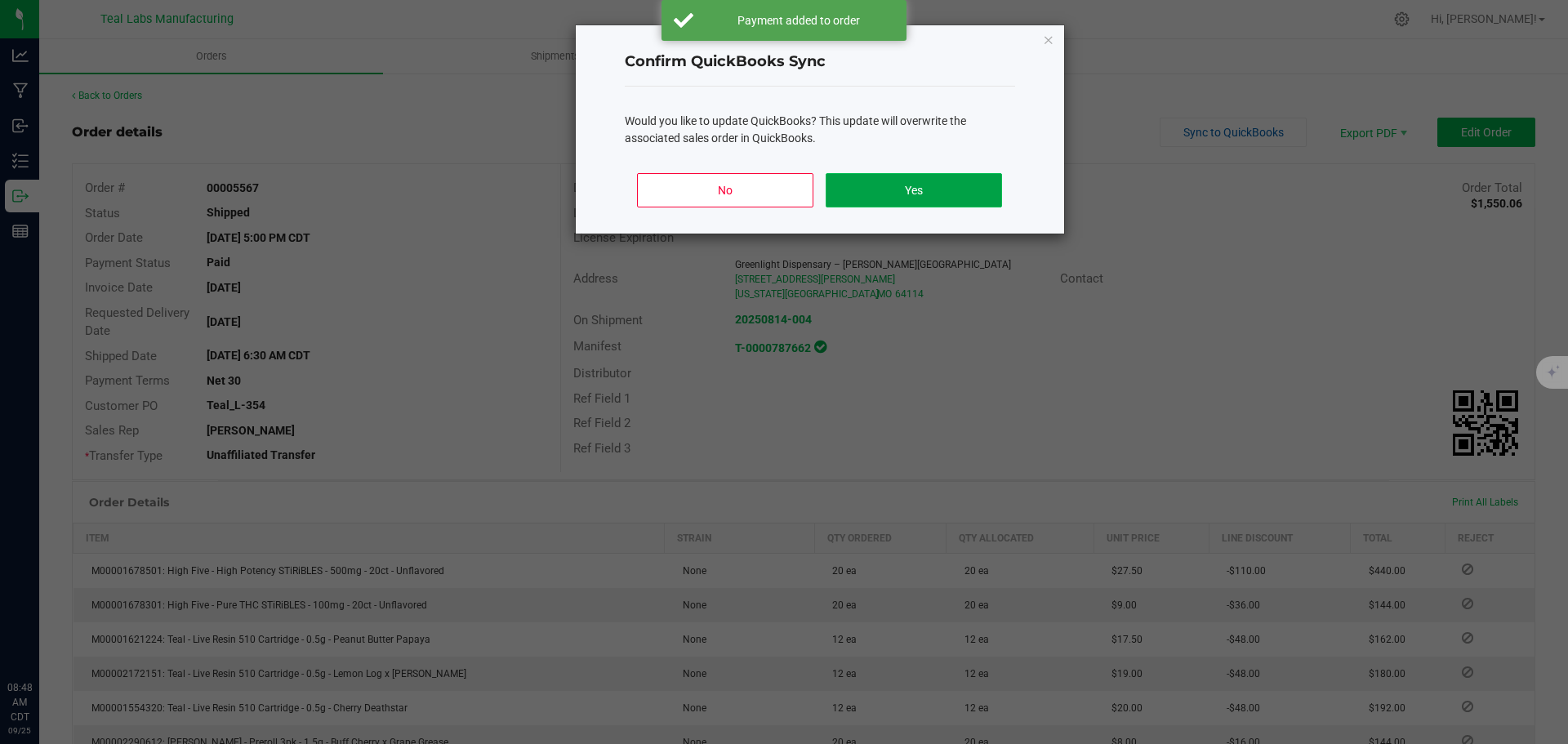
click at [937, 190] on button "Yes" at bounding box center [914, 190] width 175 height 35
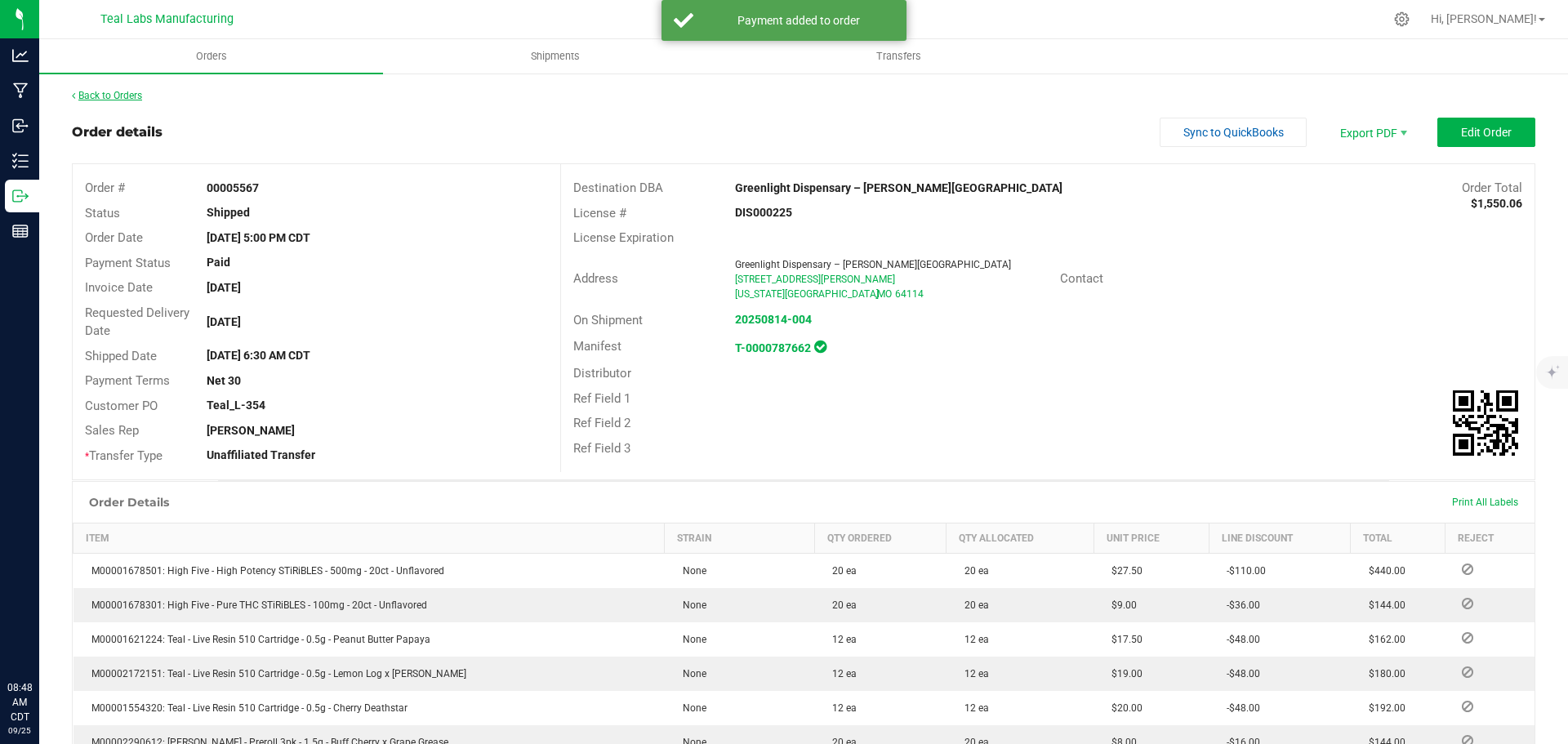
click at [119, 94] on link "Back to Orders" at bounding box center [106, 95] width 70 height 11
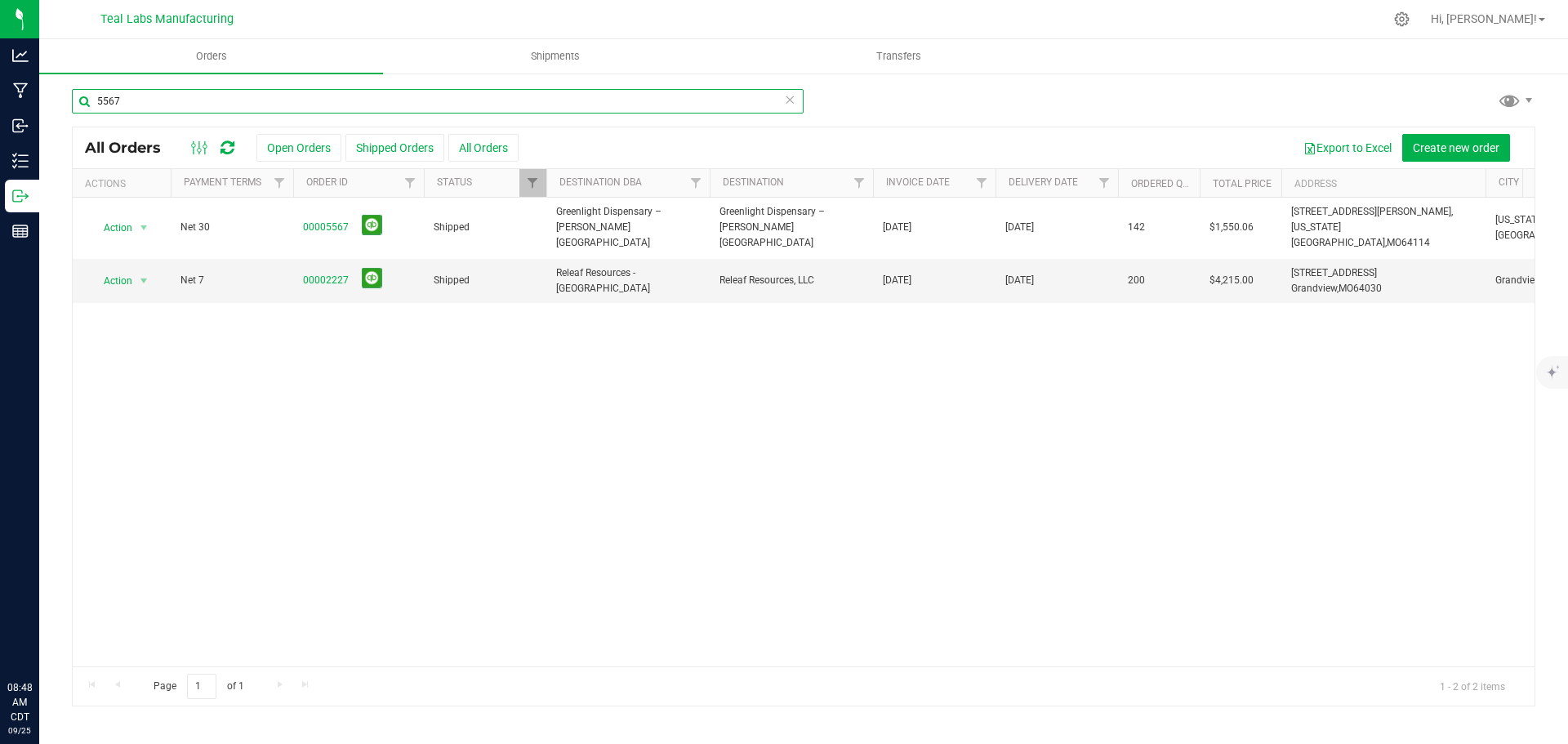
click at [205, 101] on input "5567" at bounding box center [438, 101] width 732 height 24
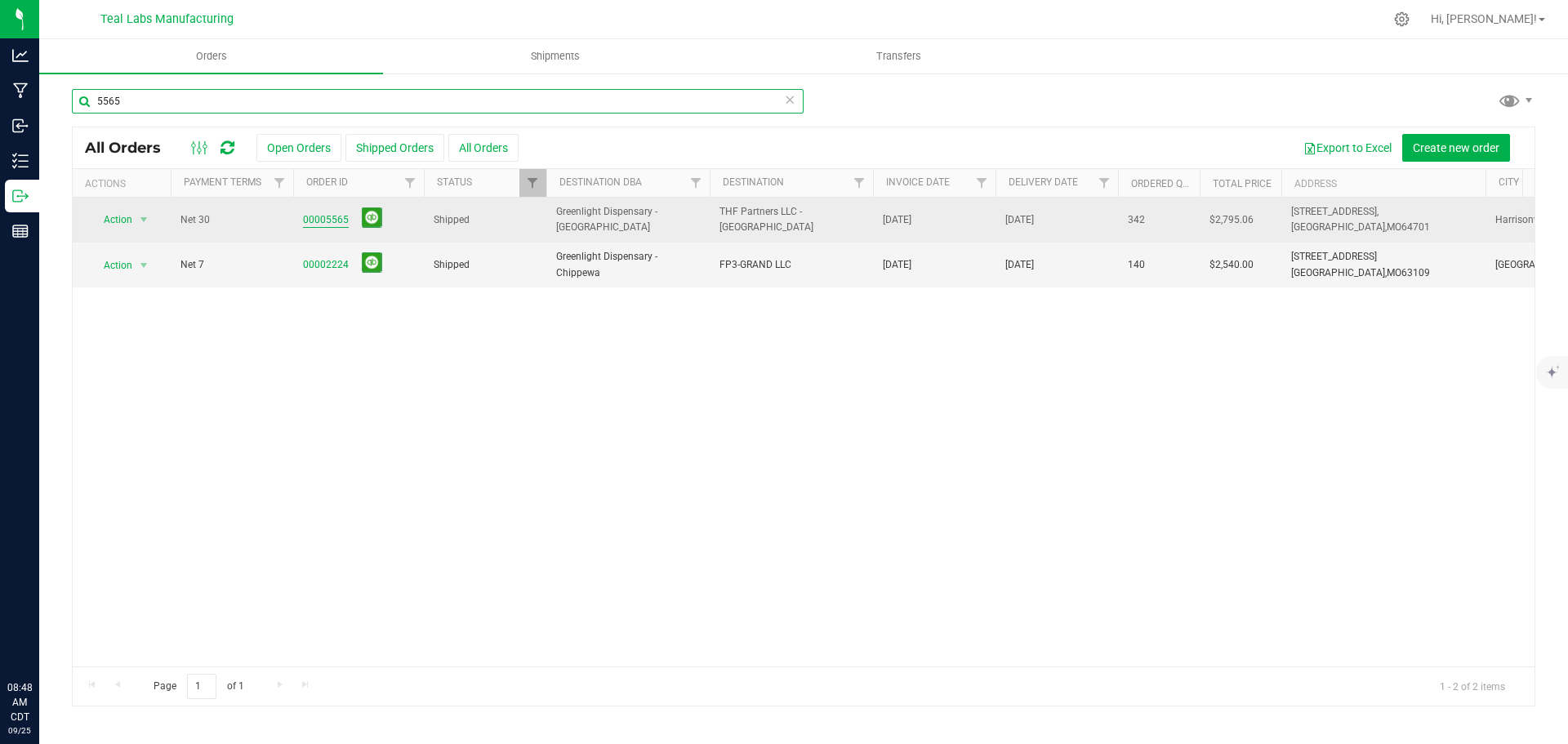
type input "5565"
click at [325, 219] on link "00005565" at bounding box center [326, 219] width 46 height 16
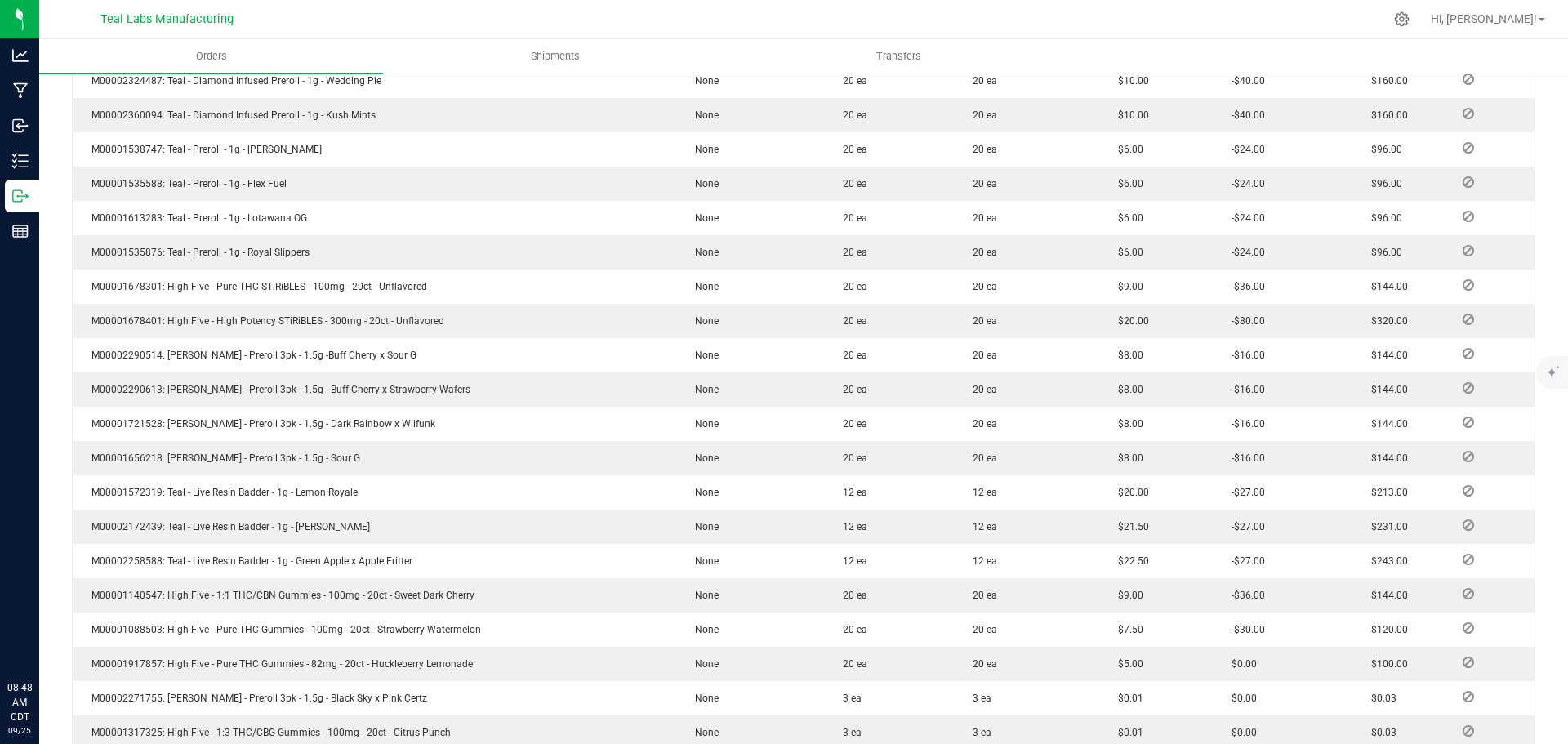
scroll to position [780, 0]
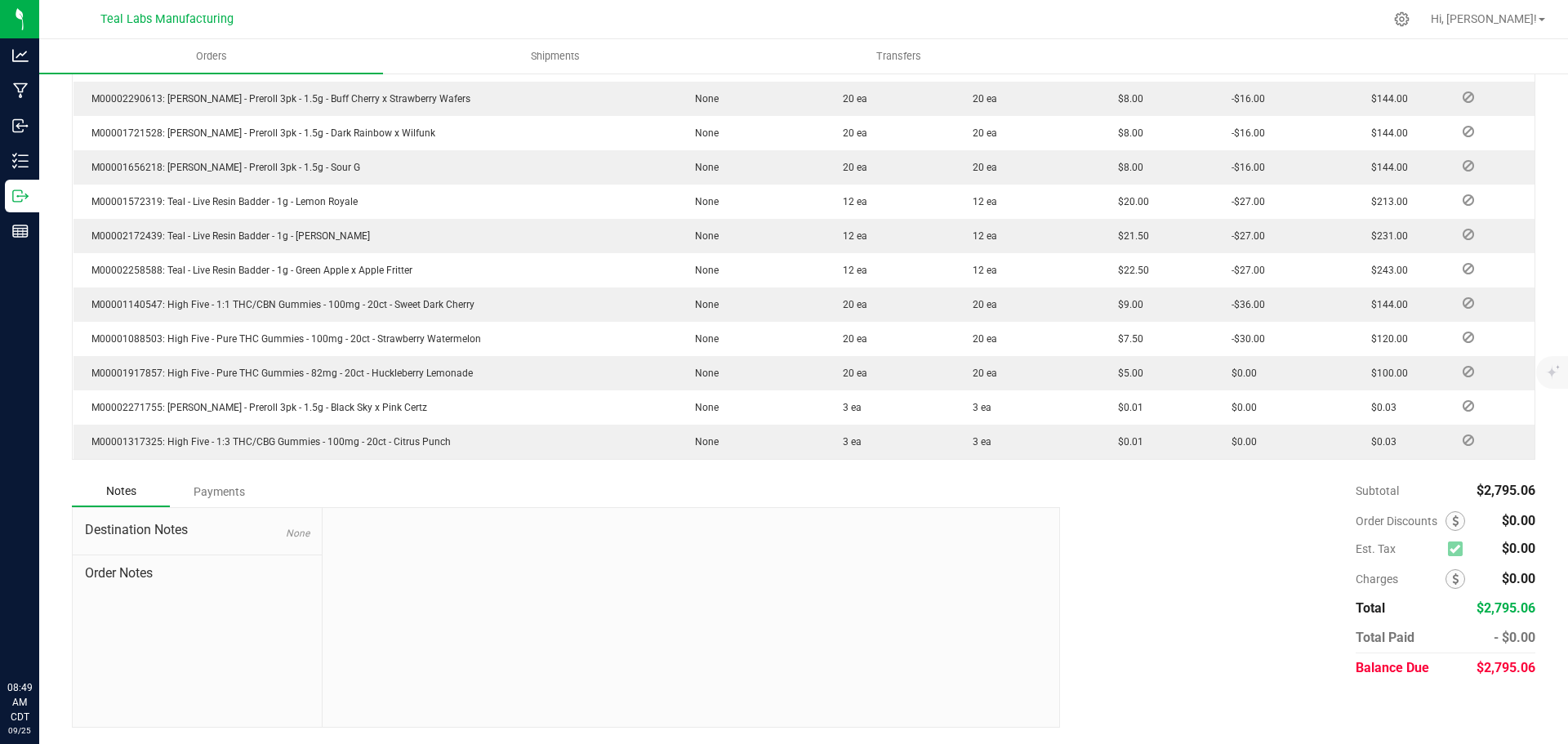
click at [231, 493] on div "Payments" at bounding box center [218, 491] width 98 height 29
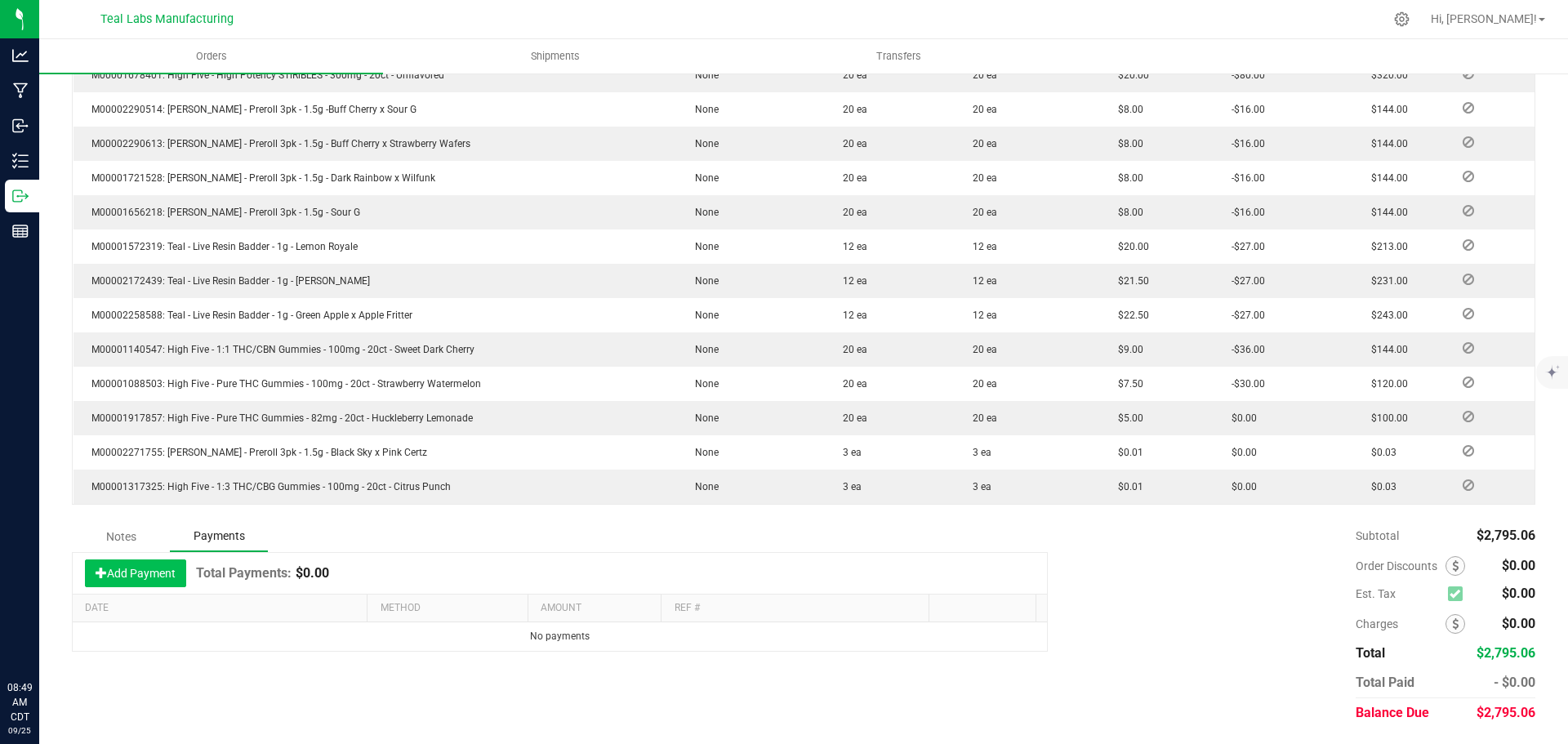
click at [173, 576] on button "Add Payment" at bounding box center [135, 573] width 101 height 28
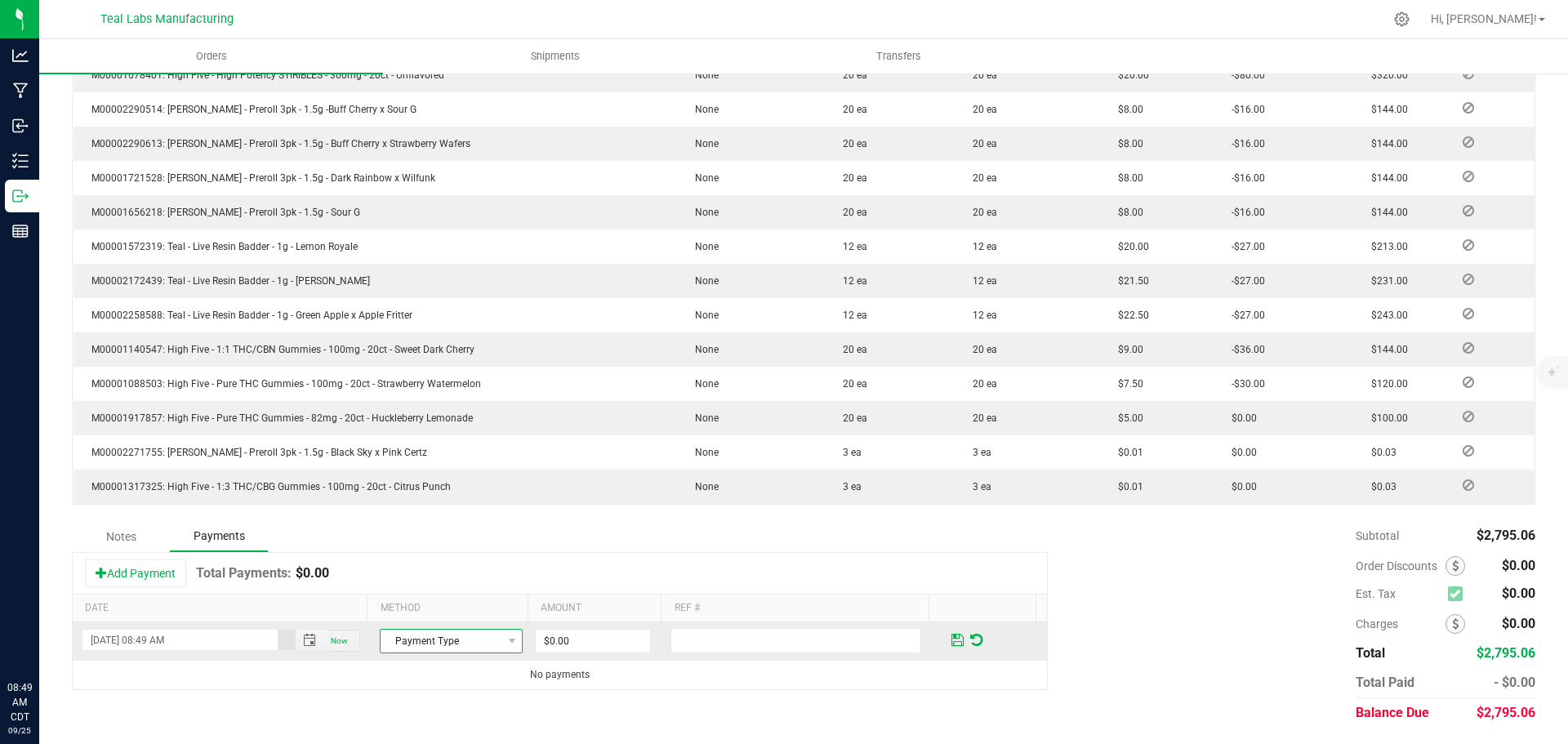
click at [469, 639] on span "Payment Type" at bounding box center [441, 641] width 120 height 22
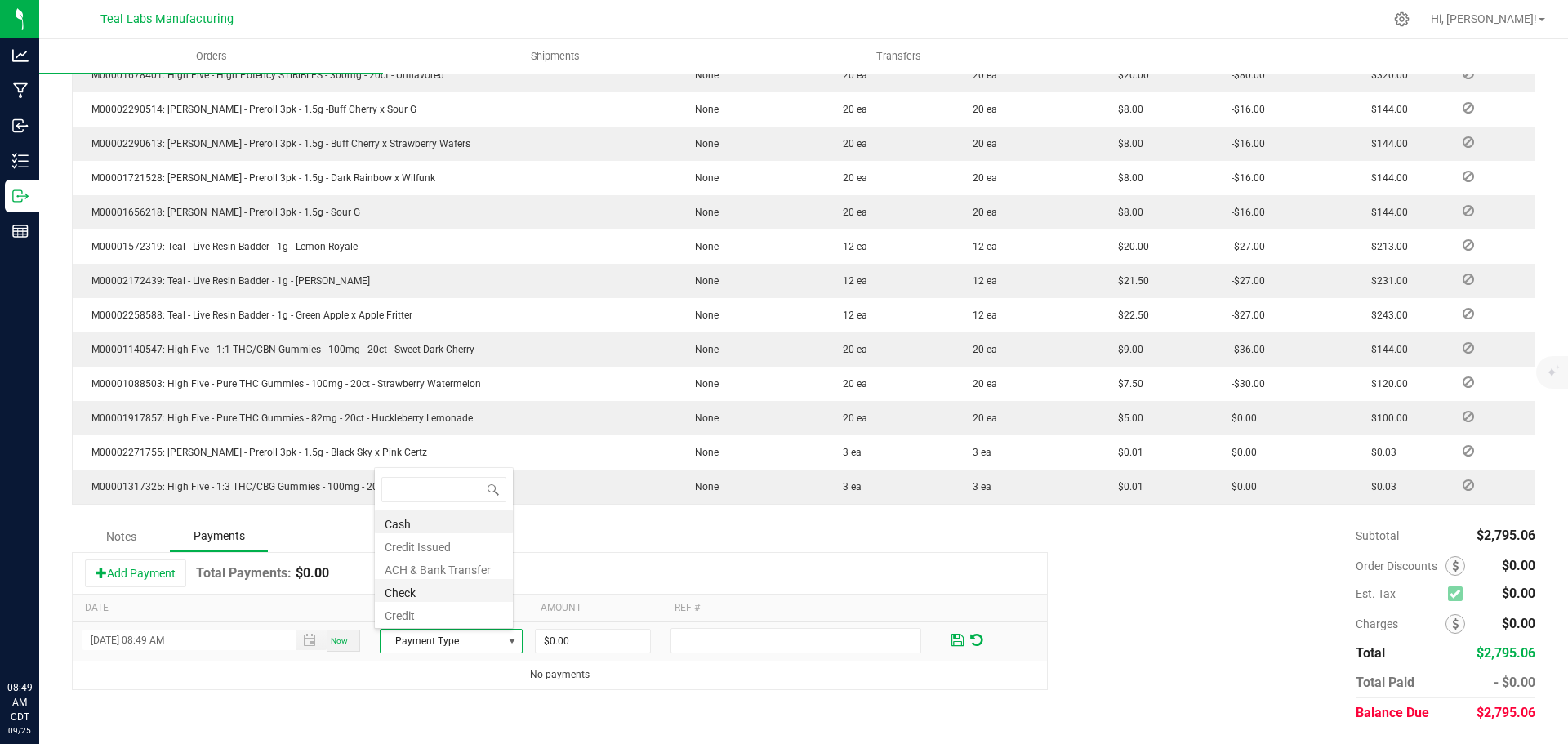
click at [440, 583] on li "Check" at bounding box center [444, 590] width 138 height 22
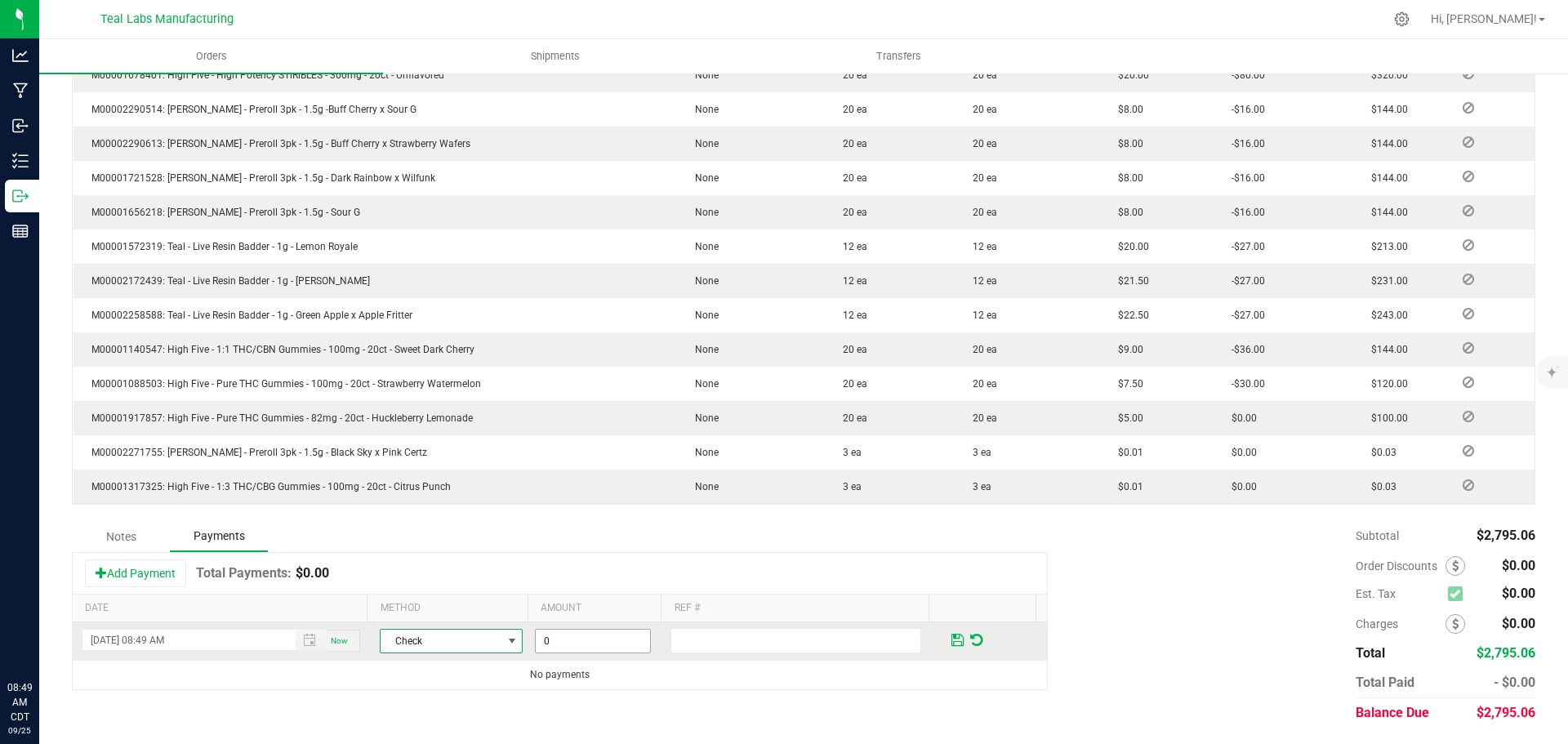
click at [584, 650] on input "0" at bounding box center [593, 641] width 114 height 22
type input "$2,795.06"
click at [683, 644] on input "text" at bounding box center [795, 640] width 251 height 25
type input "2000154"
click at [951, 639] on span at bounding box center [957, 640] width 12 height 15
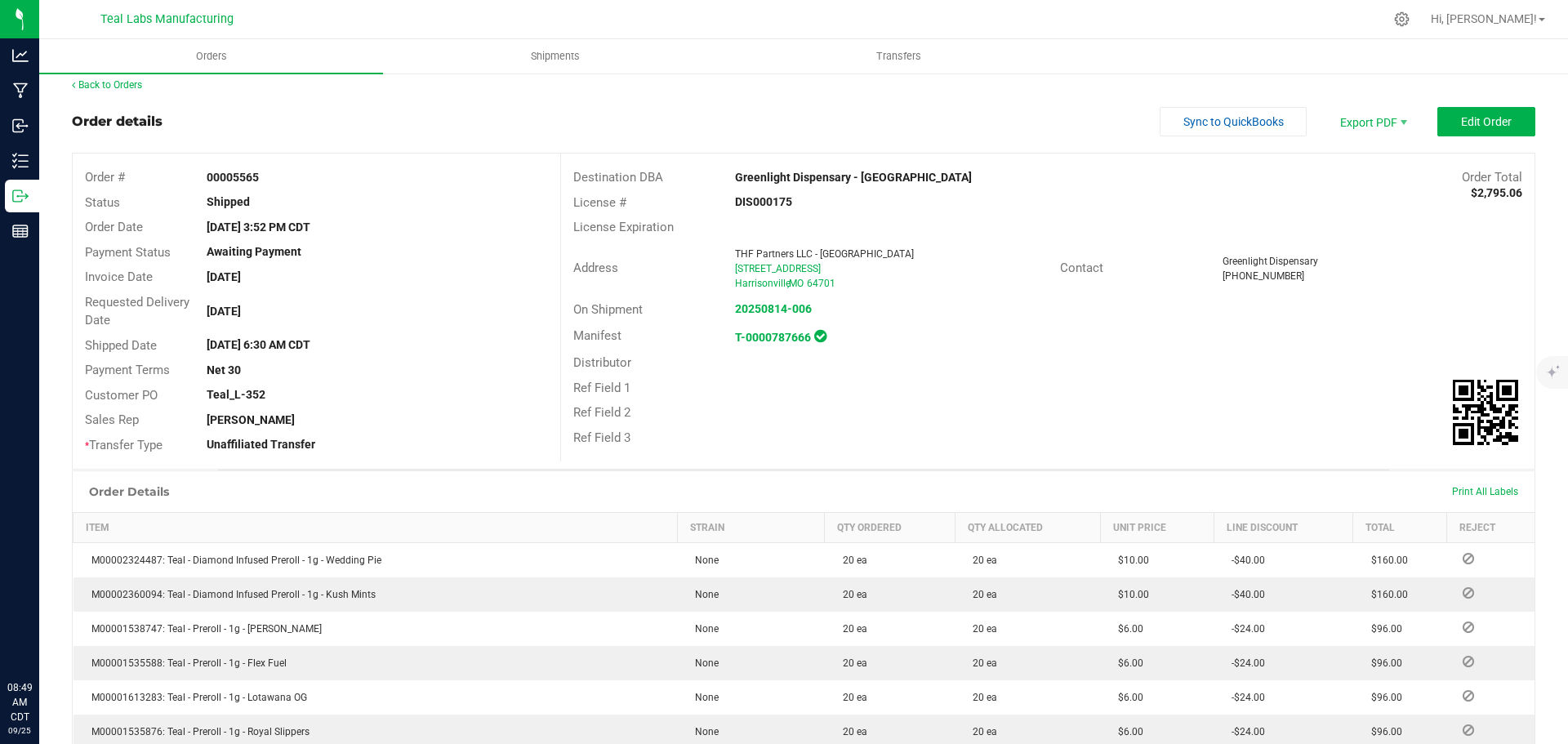
scroll to position [0, 0]
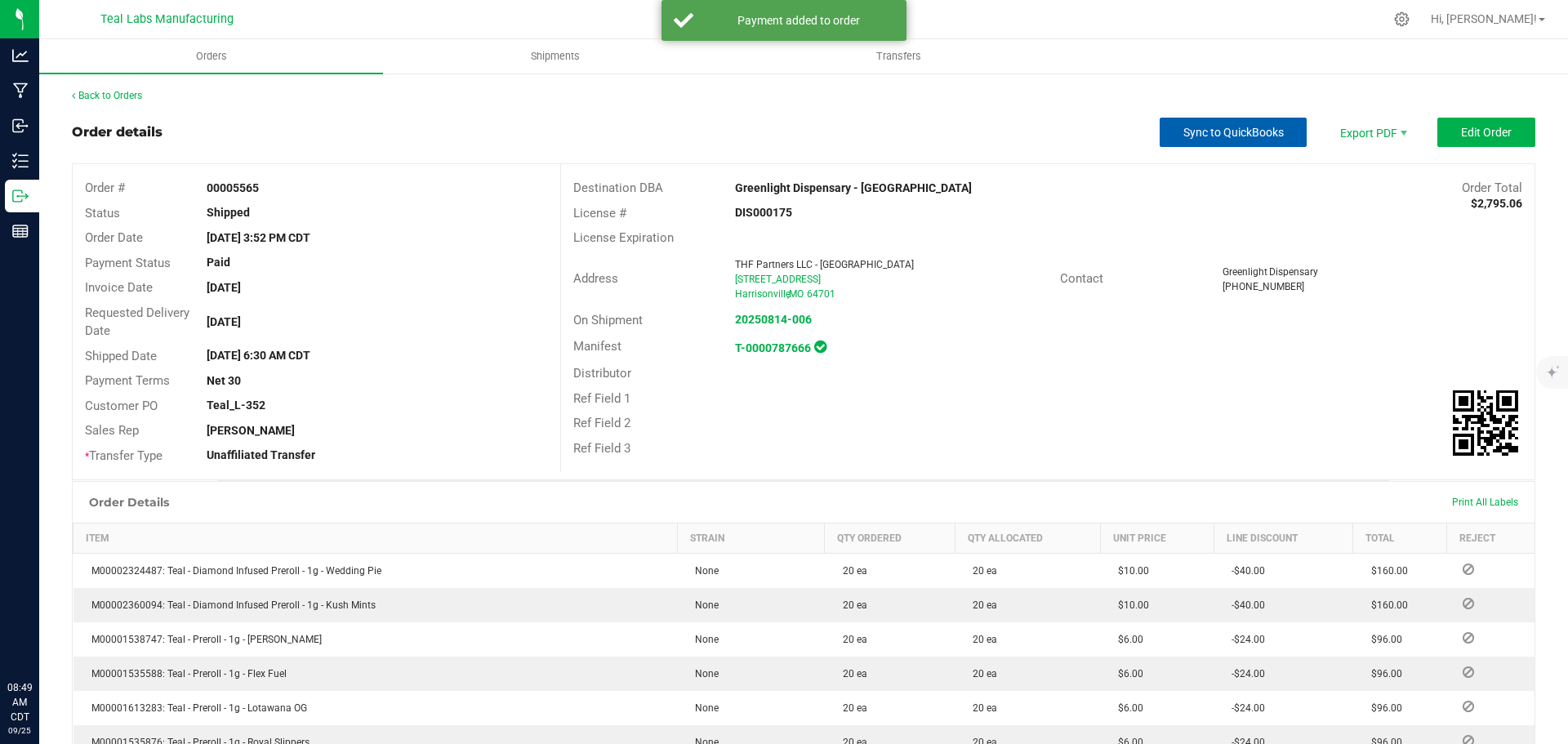
click at [1217, 133] on span "Sync to QuickBooks" at bounding box center [1234, 133] width 101 height 13
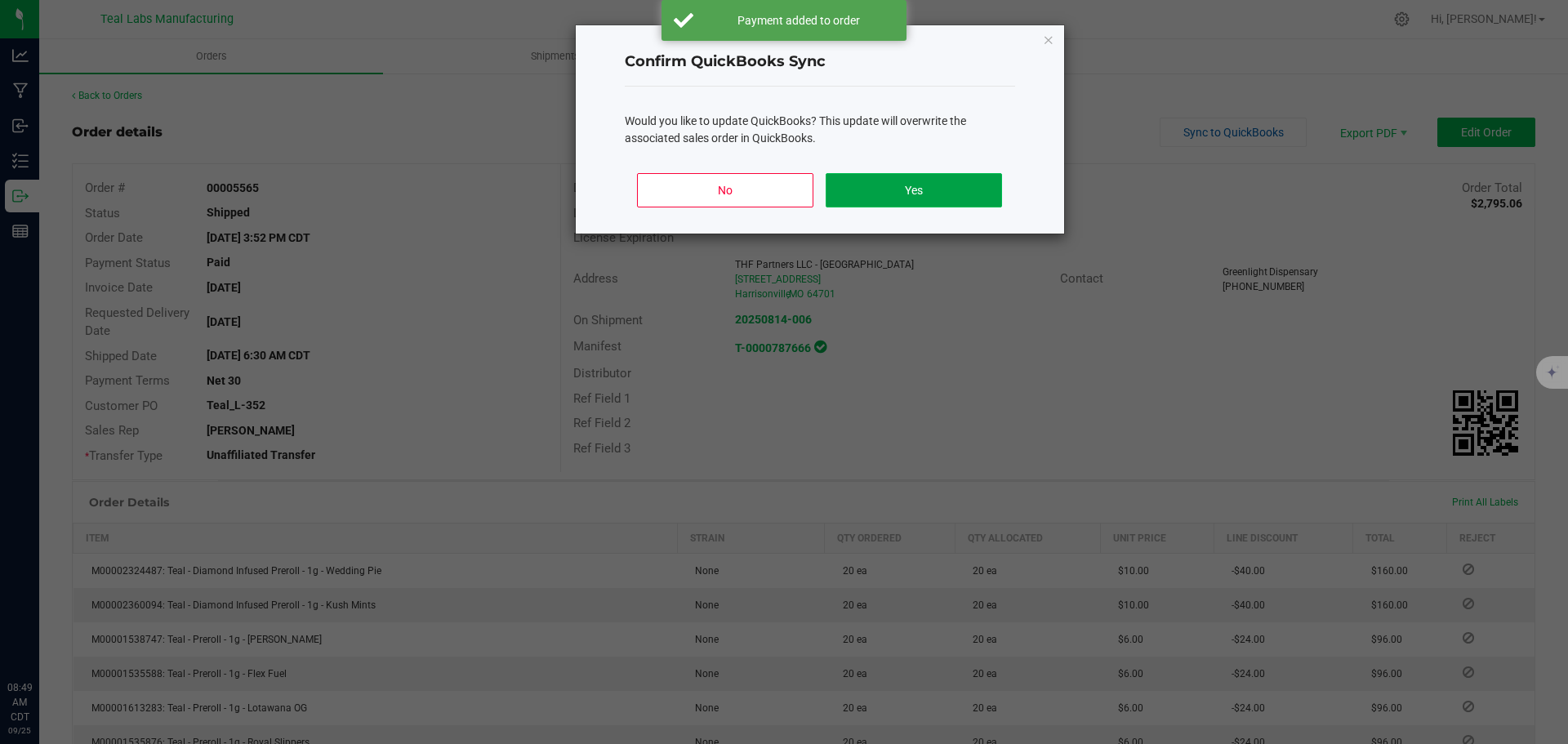
click at [924, 186] on button "Yes" at bounding box center [914, 190] width 175 height 35
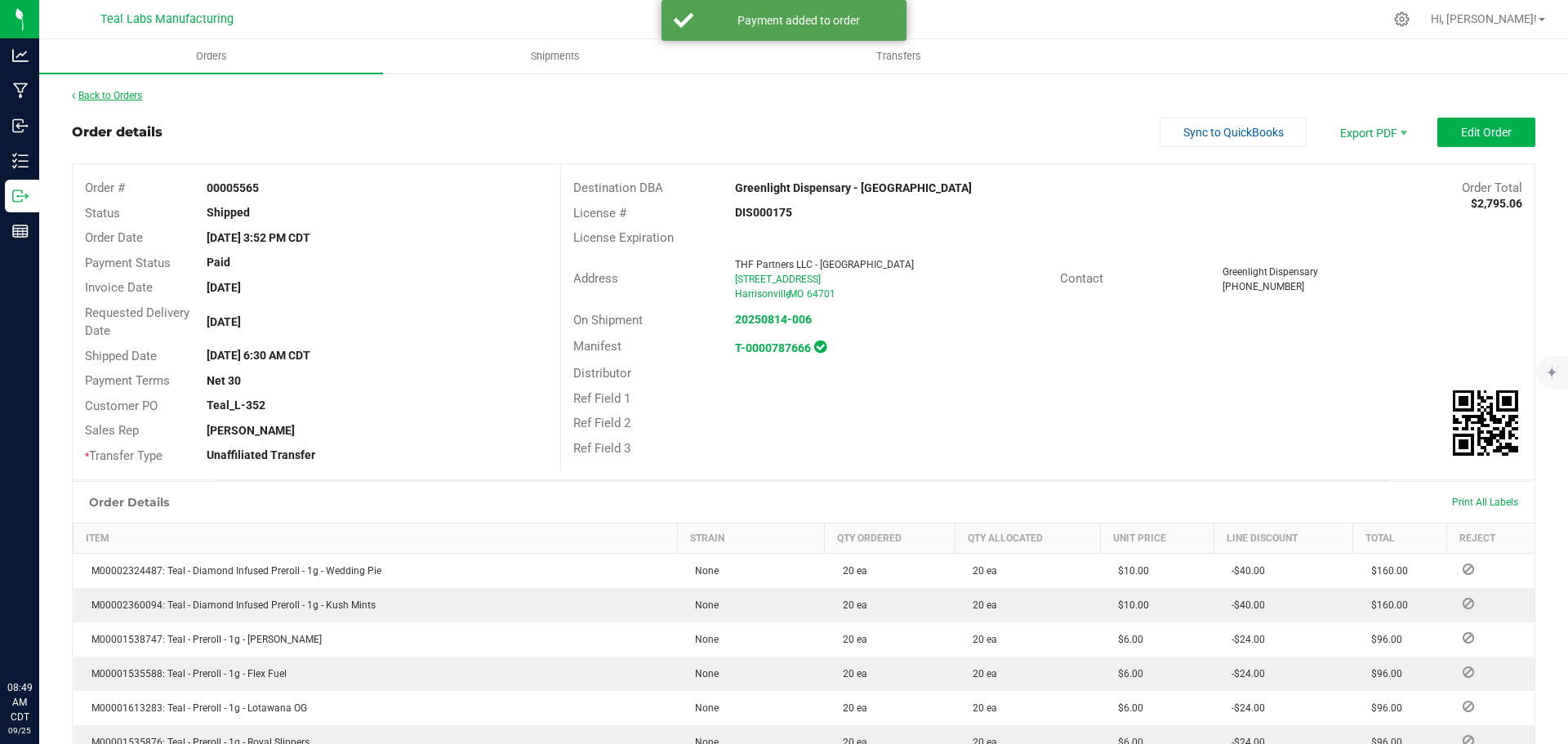
click at [123, 92] on link "Back to Orders" at bounding box center [106, 95] width 70 height 11
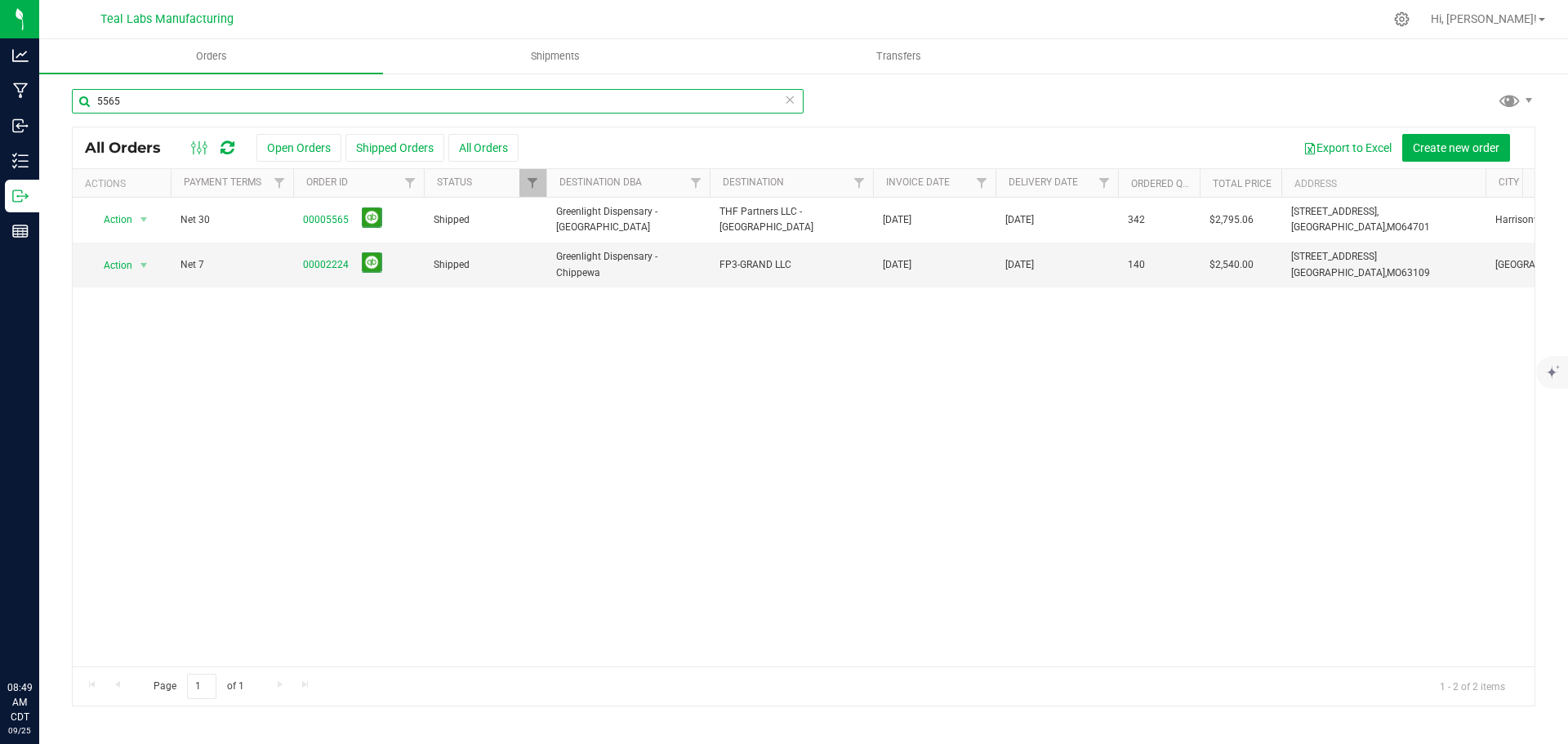
click at [251, 107] on input "5565" at bounding box center [438, 101] width 732 height 24
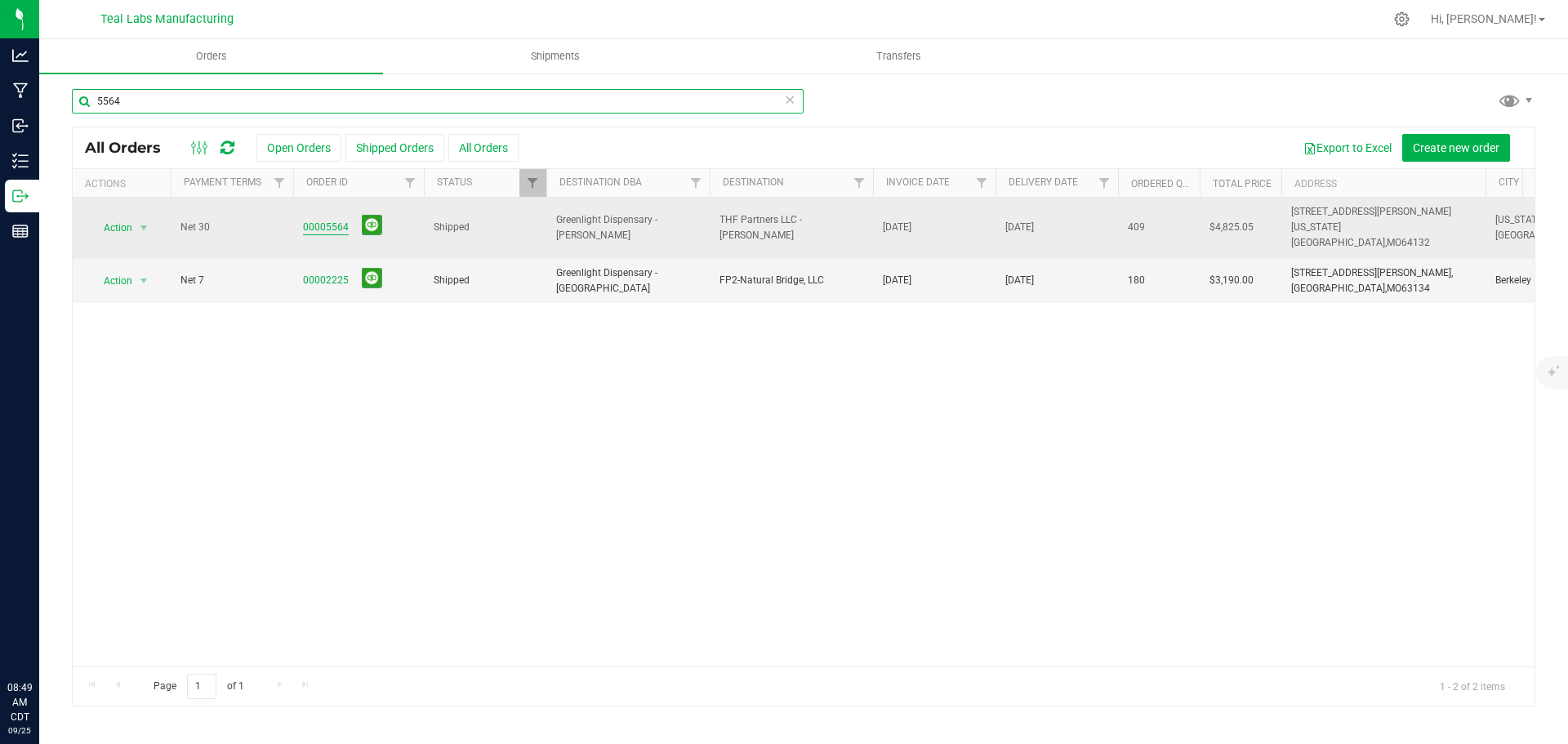
type input "5564"
click at [326, 219] on link "00005564" at bounding box center [326, 227] width 46 height 16
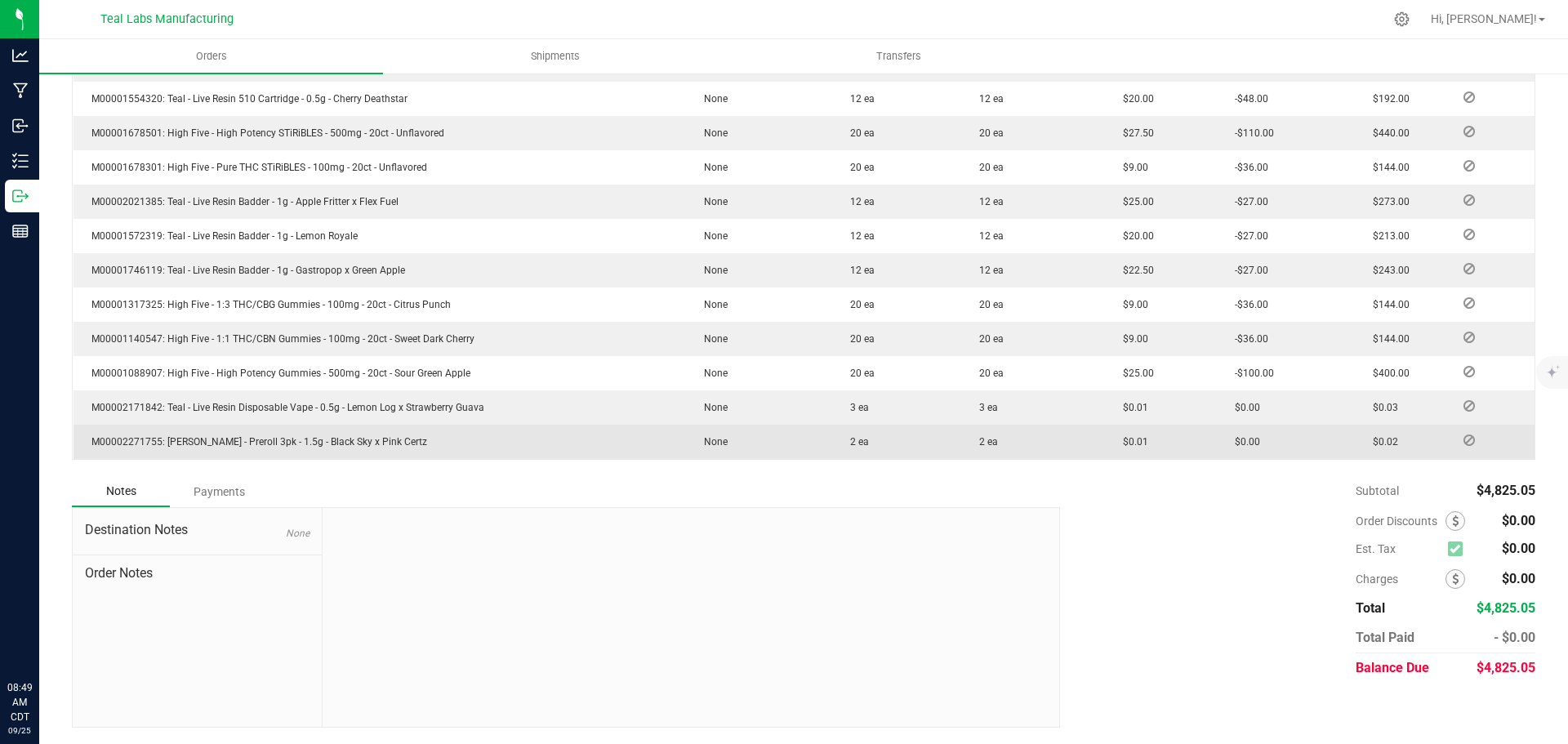
click at [215, 491] on div "Payments" at bounding box center [218, 491] width 98 height 29
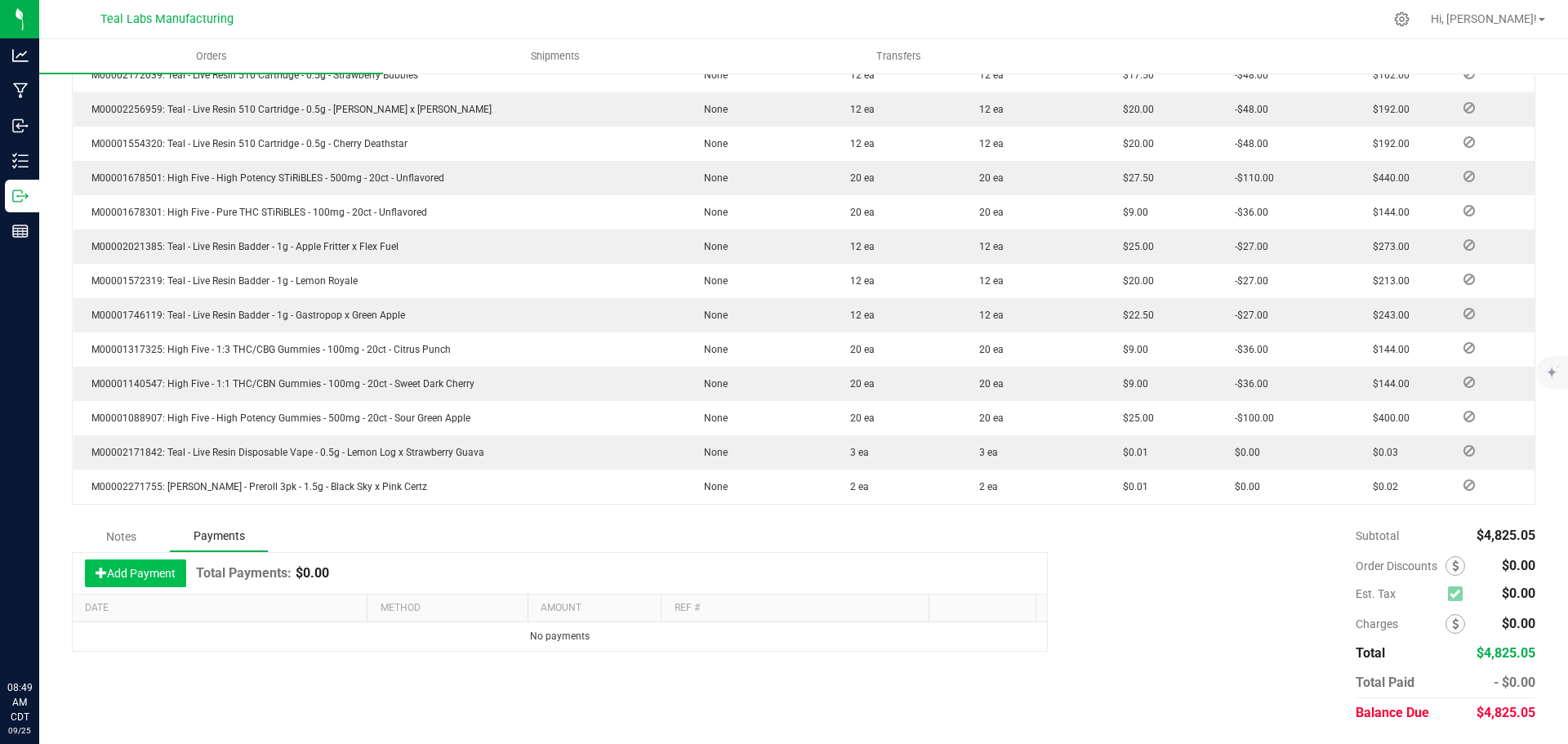
click at [179, 567] on button "Add Payment" at bounding box center [135, 573] width 101 height 28
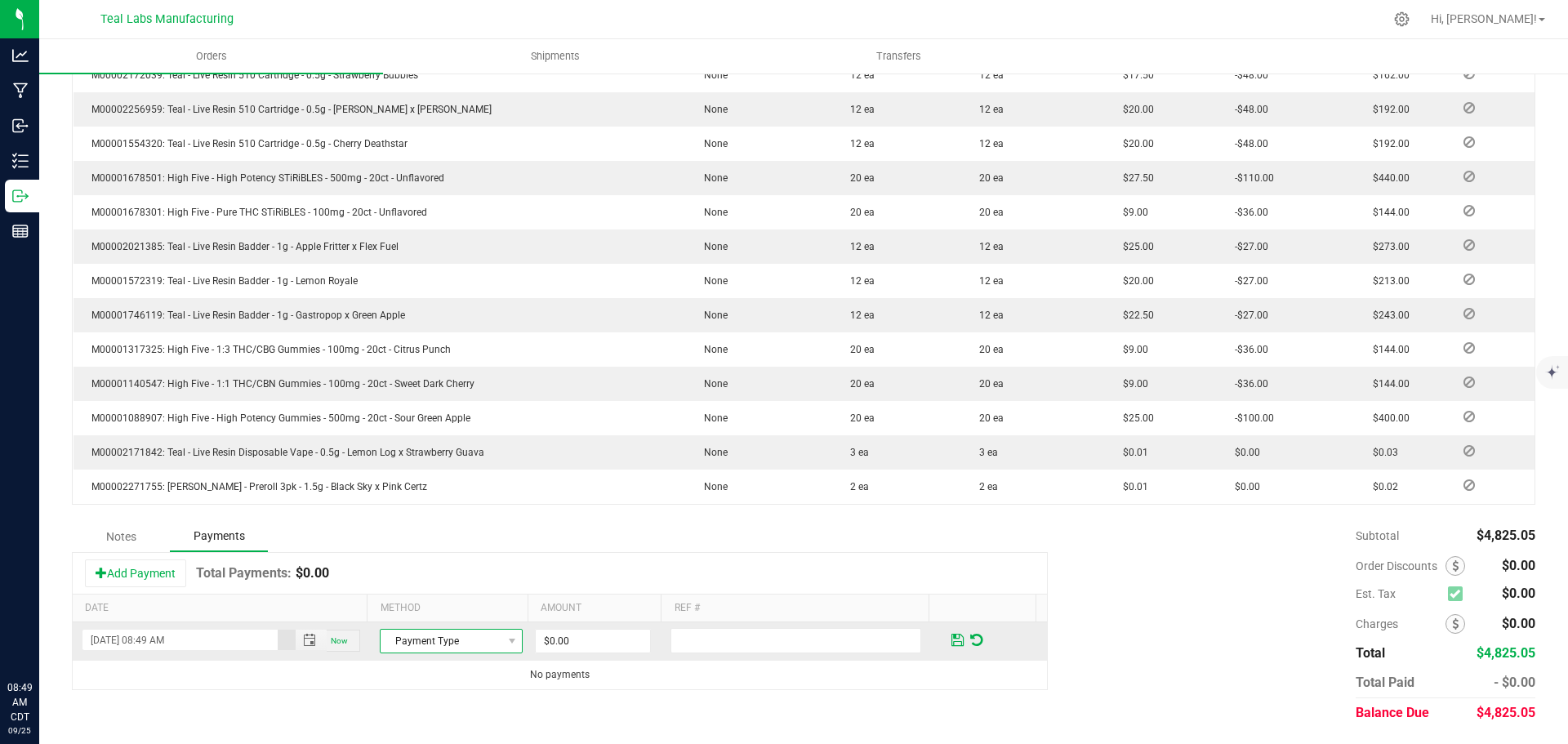
click at [425, 647] on span "Payment Type" at bounding box center [441, 641] width 120 height 22
click at [427, 593] on li "Check" at bounding box center [444, 590] width 138 height 22
click at [562, 639] on input "0" at bounding box center [593, 641] width 114 height 22
type input "$4,825.05"
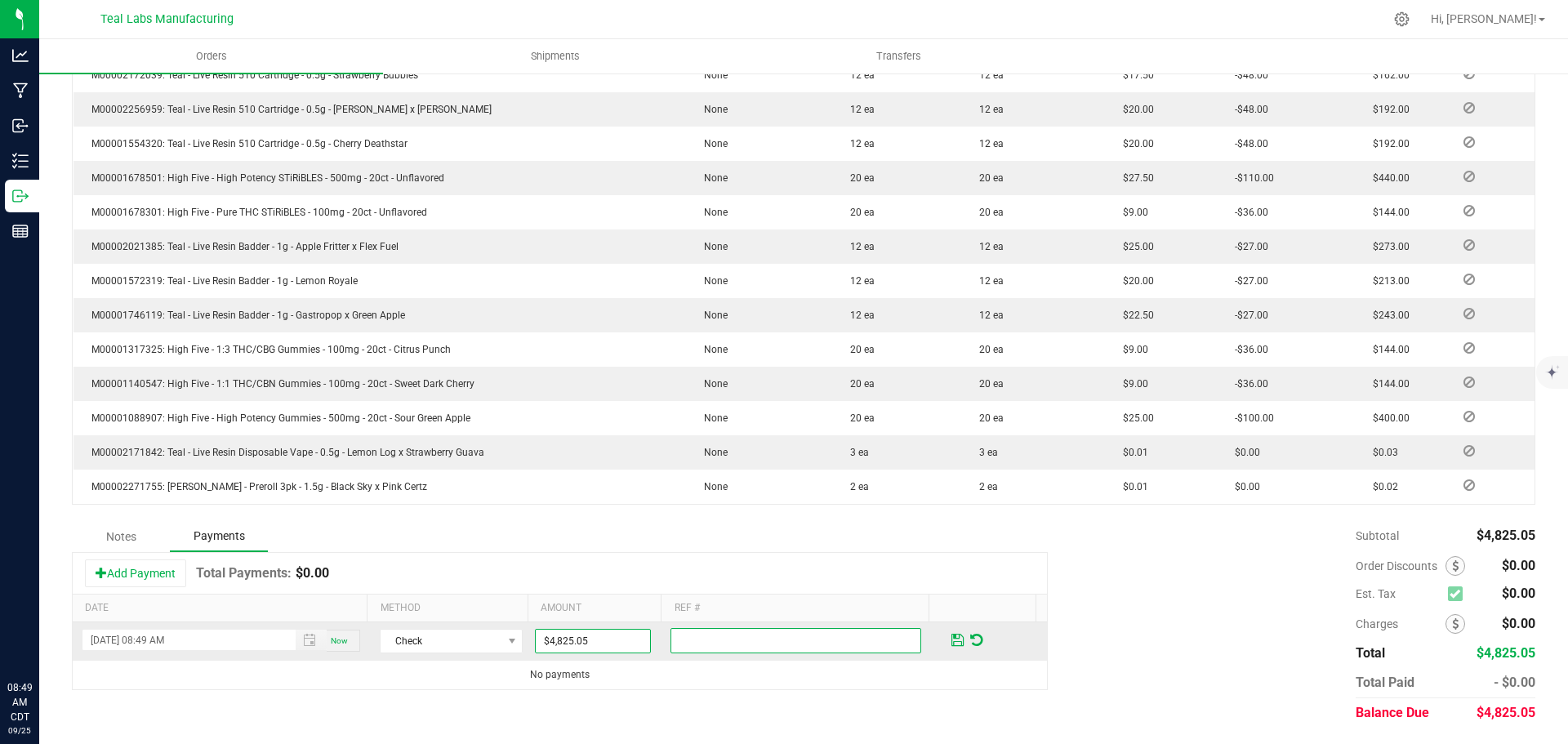
click at [770, 645] on input "text" at bounding box center [795, 640] width 251 height 25
type input "2000154"
click at [951, 637] on span at bounding box center [957, 640] width 12 height 15
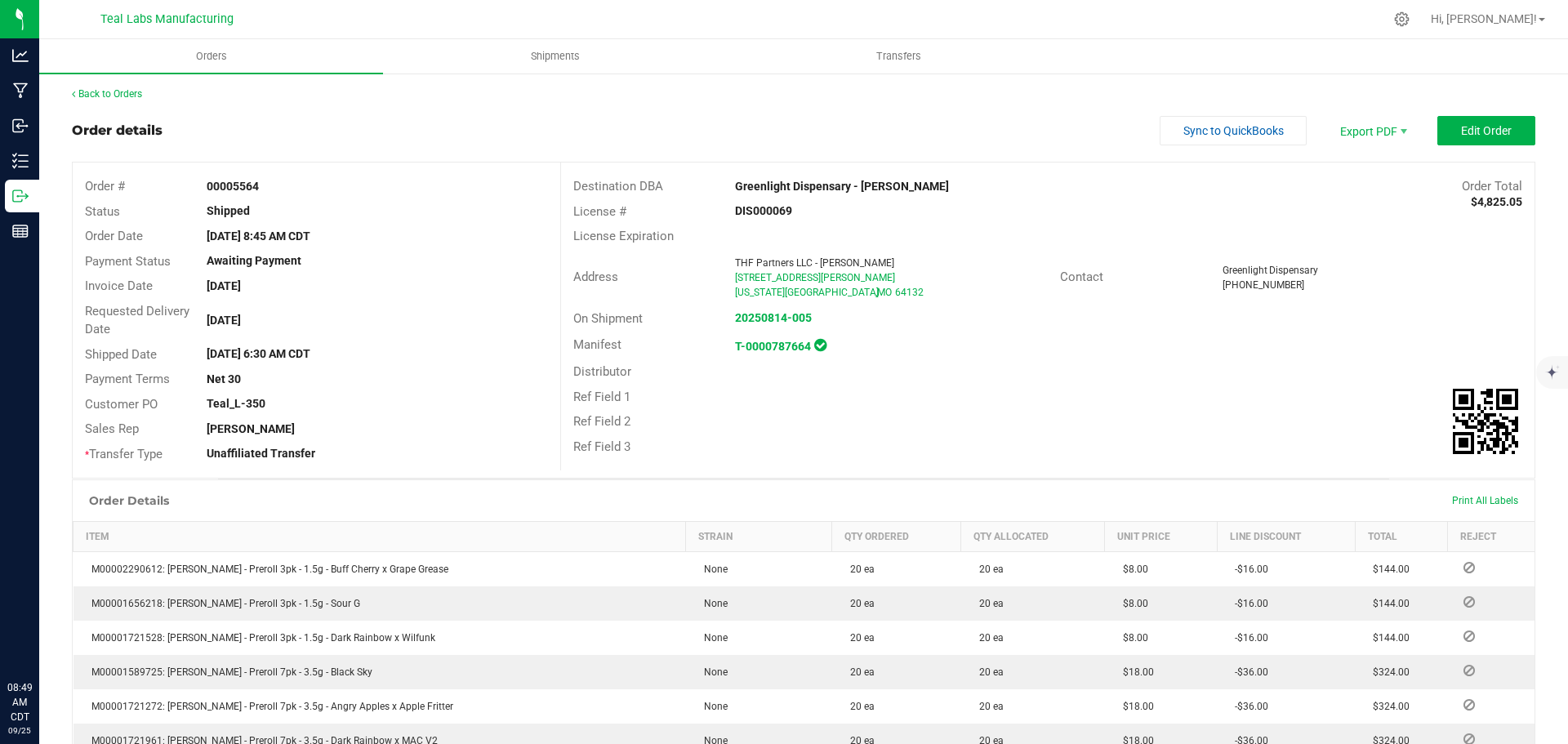
scroll to position [0, 0]
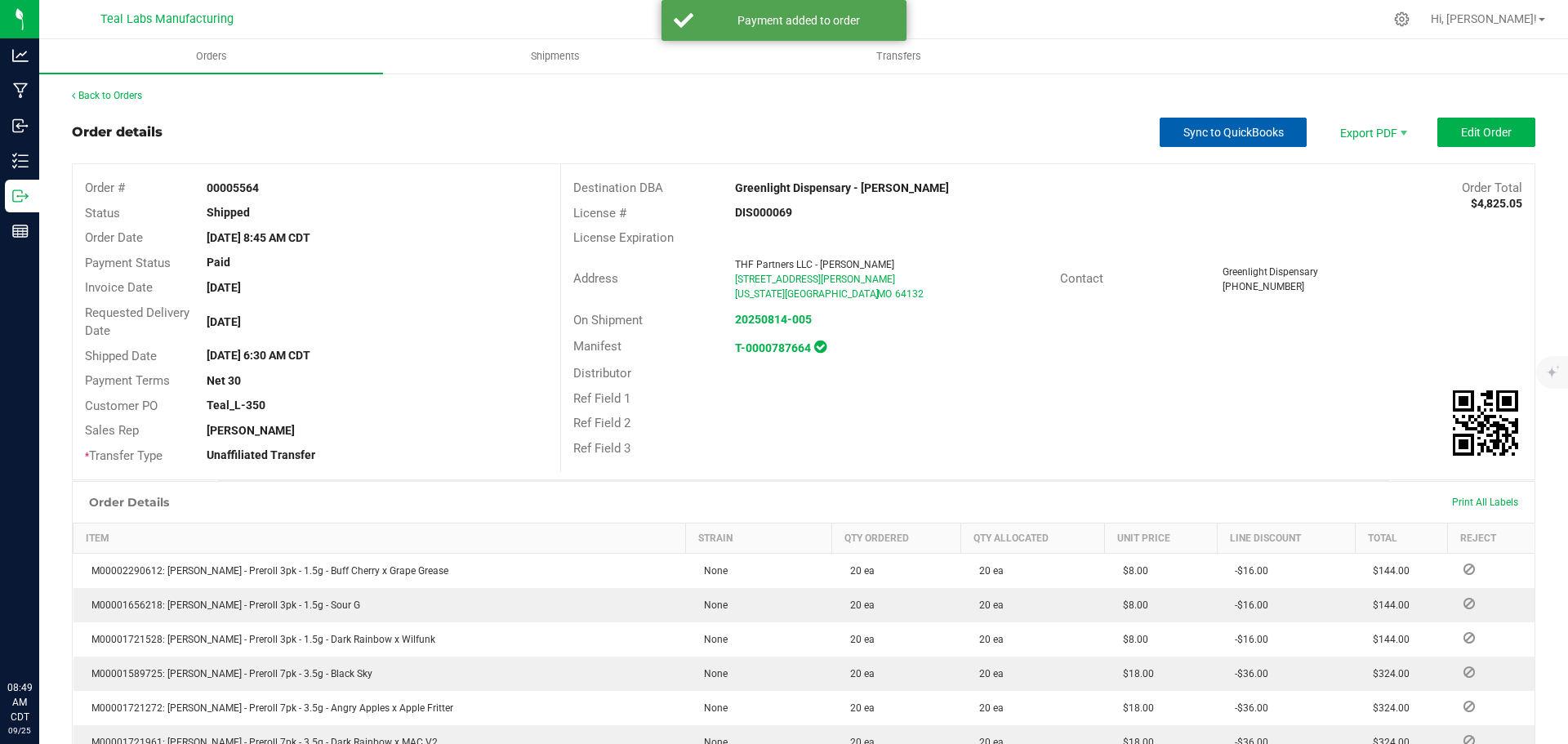
click at [1206, 135] on span "Sync to QuickBooks" at bounding box center [1234, 133] width 101 height 13
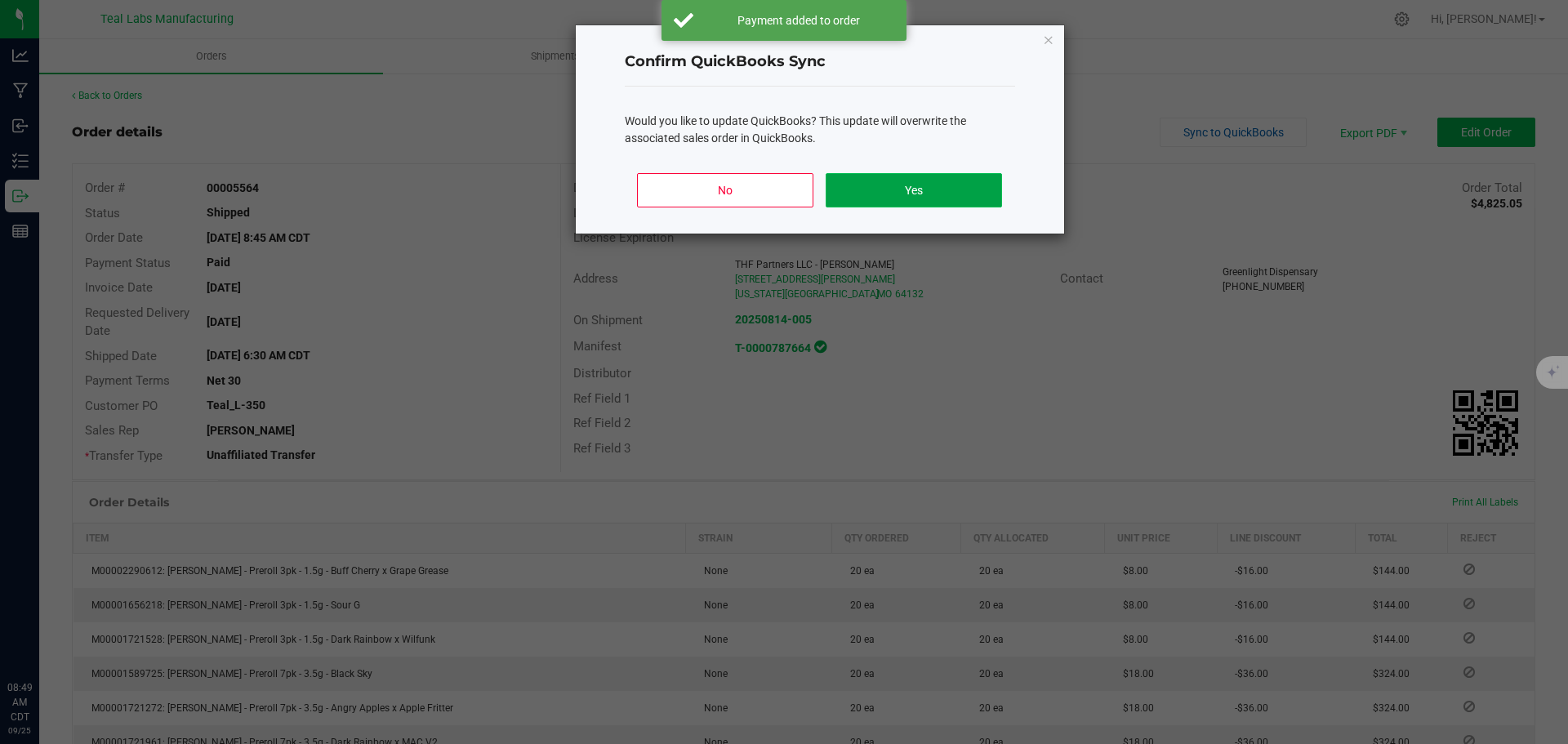
click at [908, 181] on button "Yes" at bounding box center [914, 190] width 175 height 35
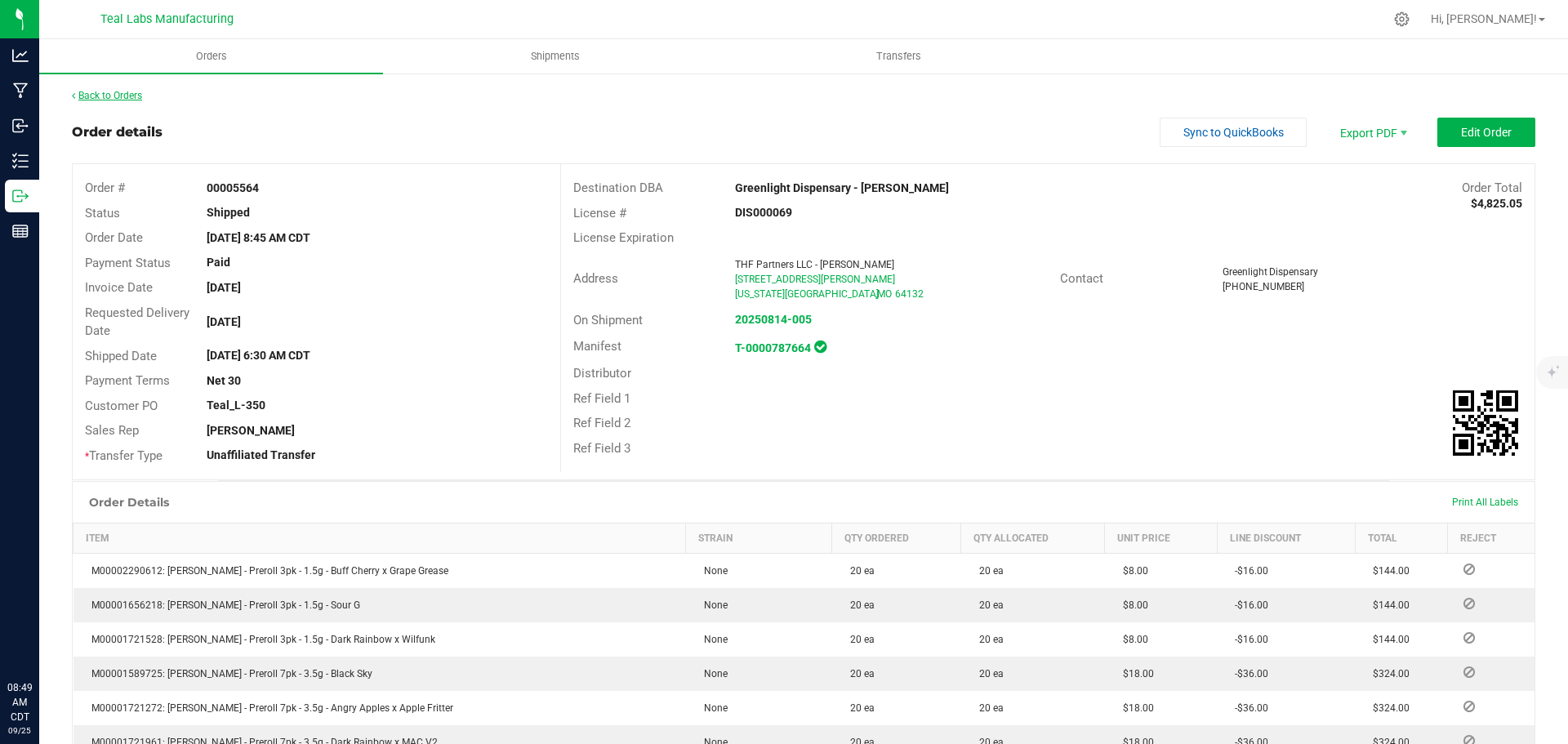
click at [116, 92] on link "Back to Orders" at bounding box center [106, 95] width 70 height 11
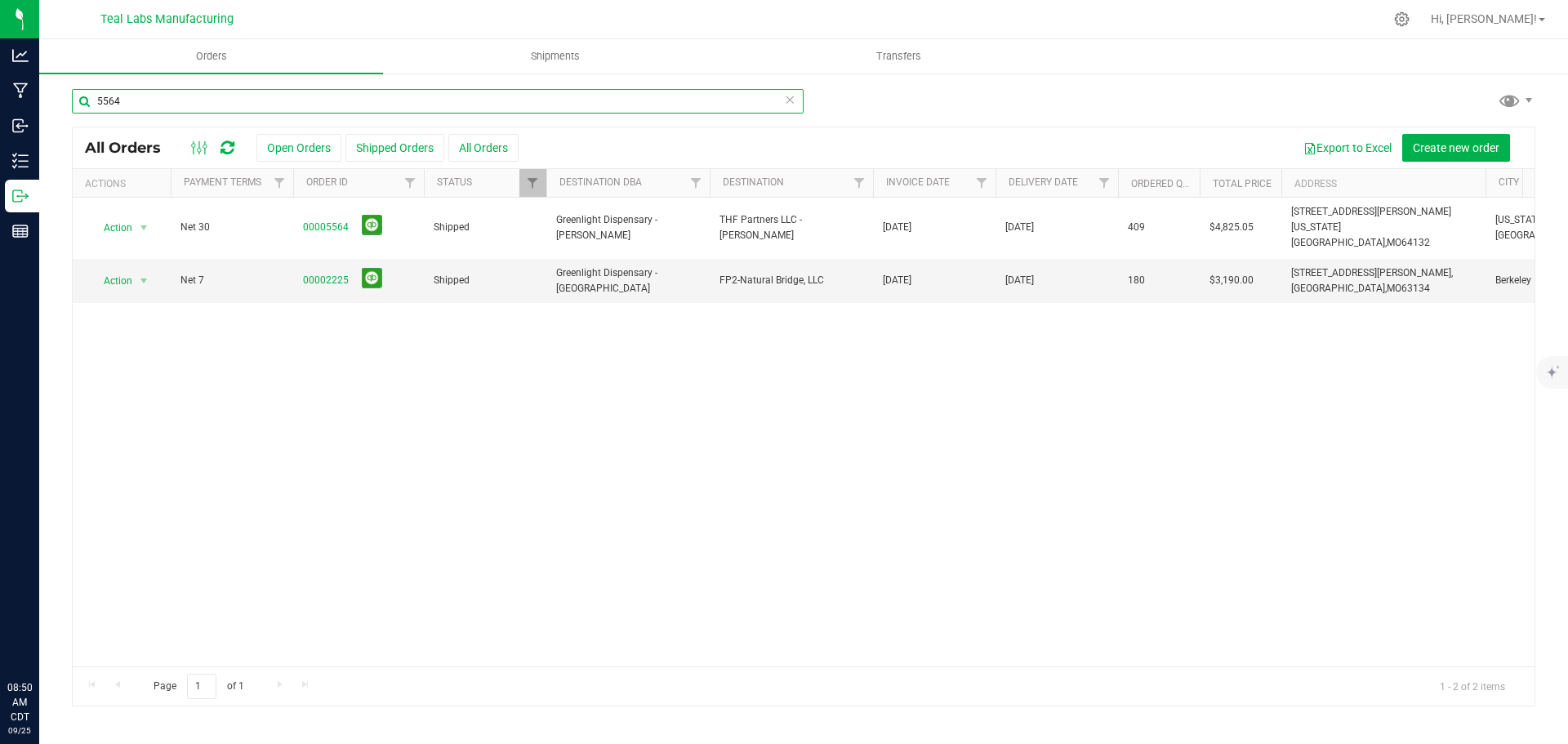
click at [195, 96] on input "5564" at bounding box center [438, 101] width 732 height 24
type input "5"
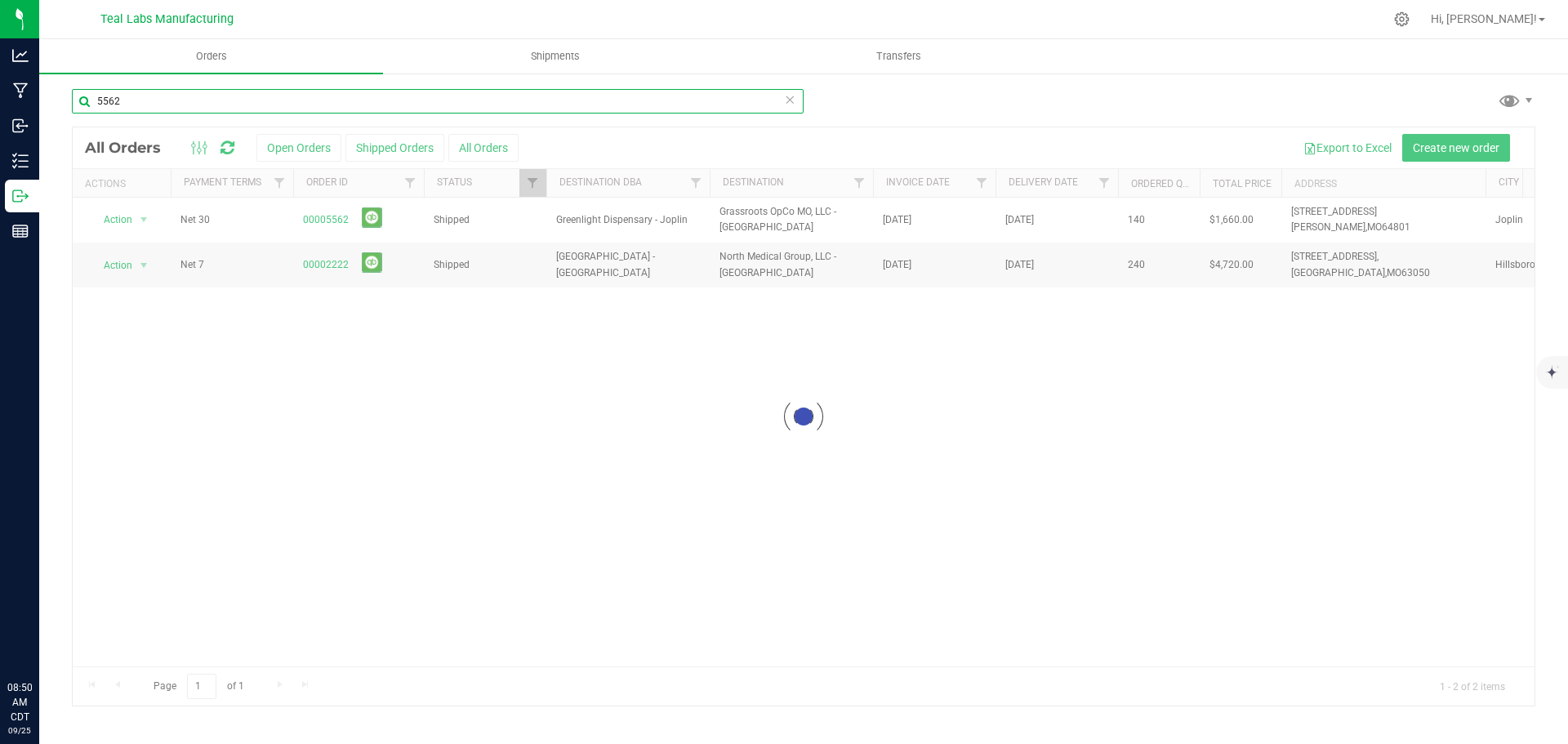
type input "5562"
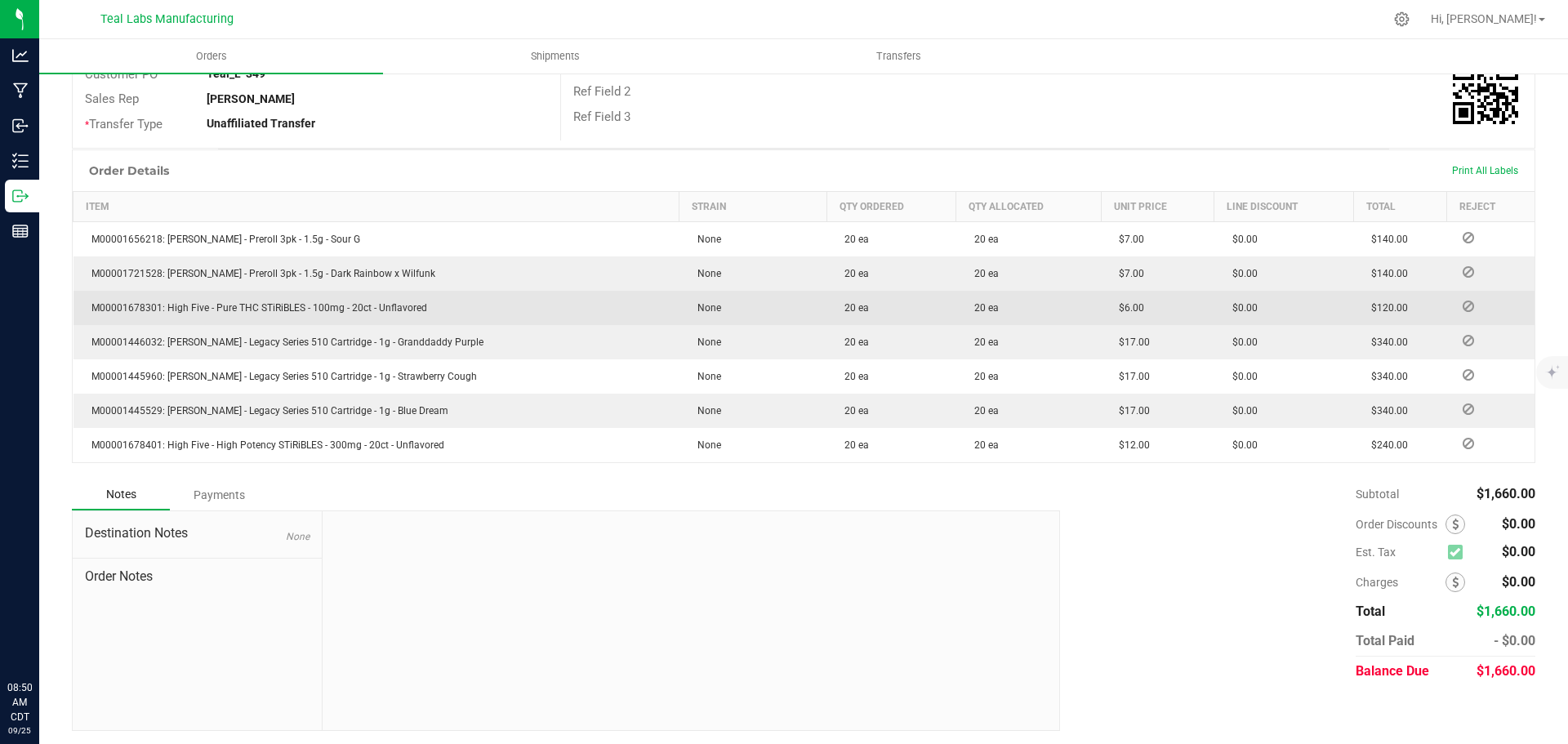
scroll to position [335, 0]
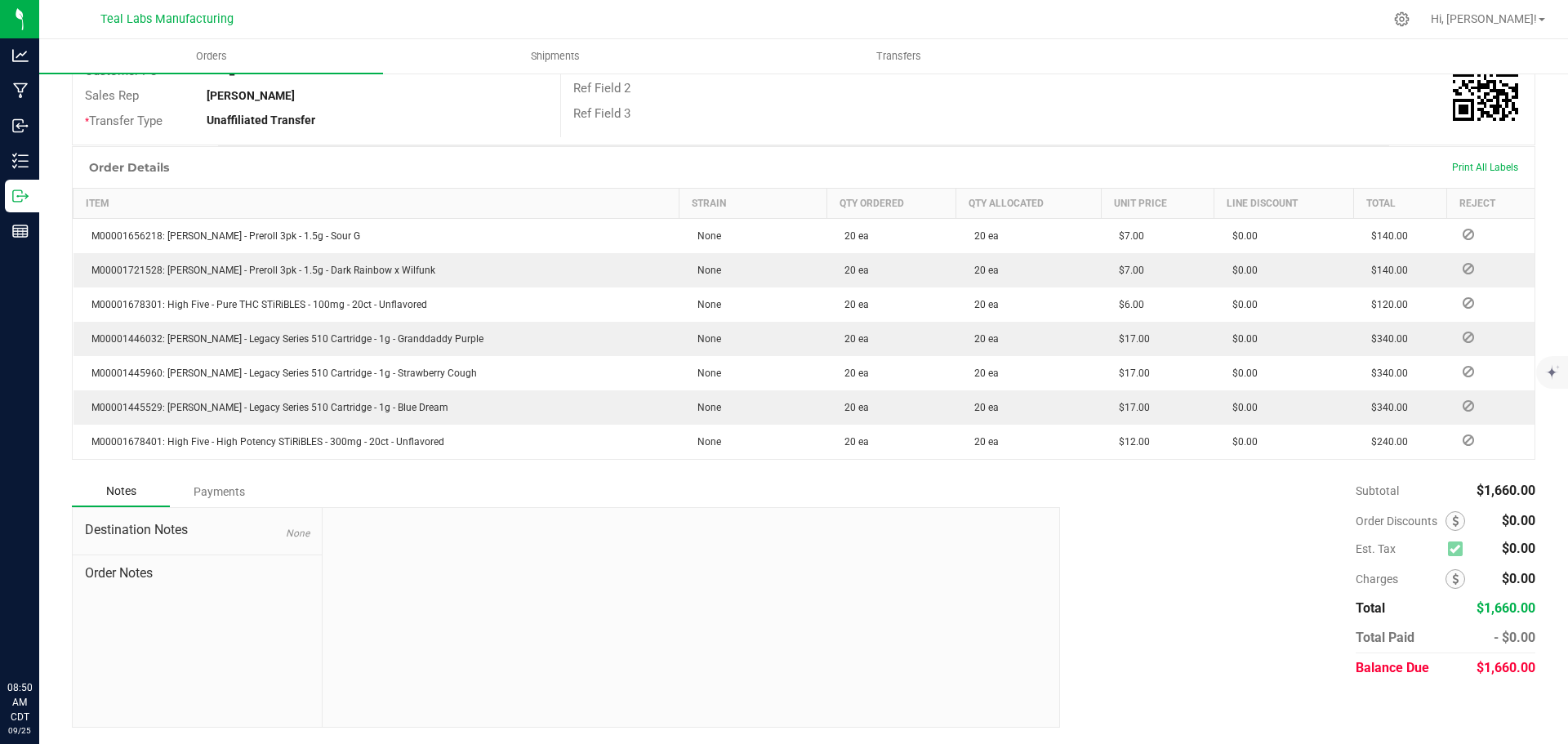
click at [222, 494] on div "Payments" at bounding box center [218, 491] width 98 height 29
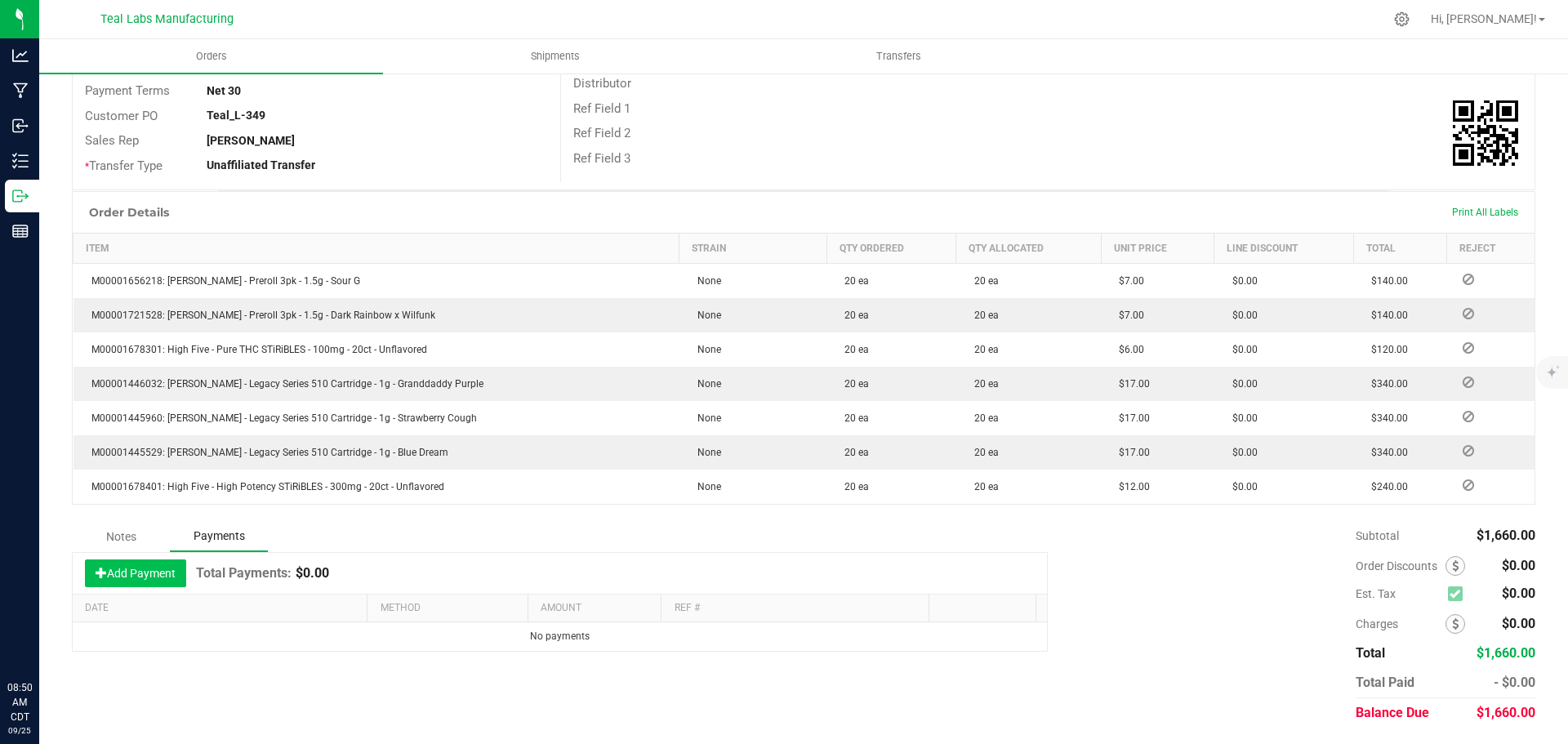
click at [161, 576] on button "Add Payment" at bounding box center [135, 573] width 101 height 28
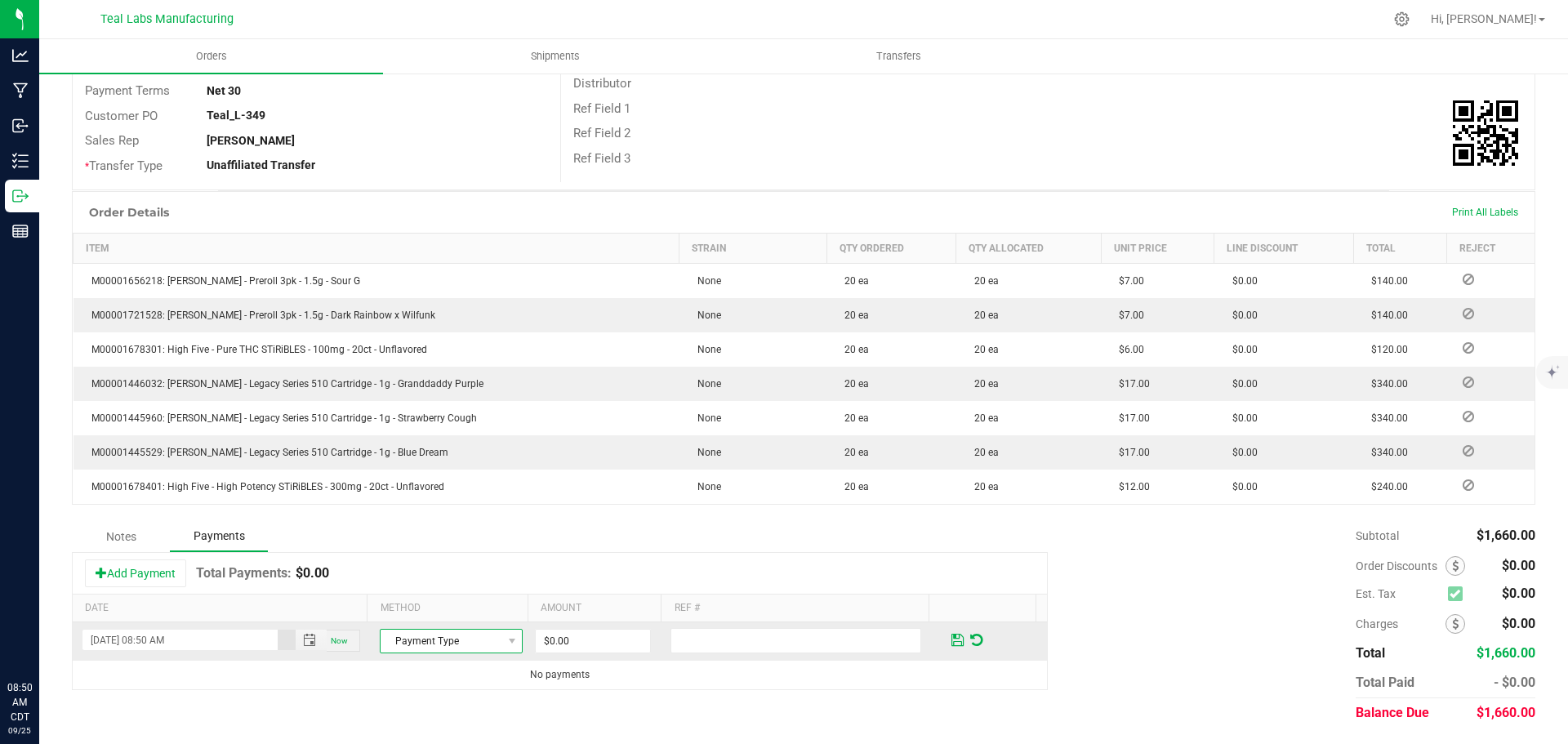
click at [469, 649] on span "Payment Type" at bounding box center [441, 641] width 120 height 22
click at [432, 593] on li "Check" at bounding box center [444, 590] width 138 height 22
click at [575, 645] on input "0" at bounding box center [593, 641] width 114 height 22
type input "$1,660.00"
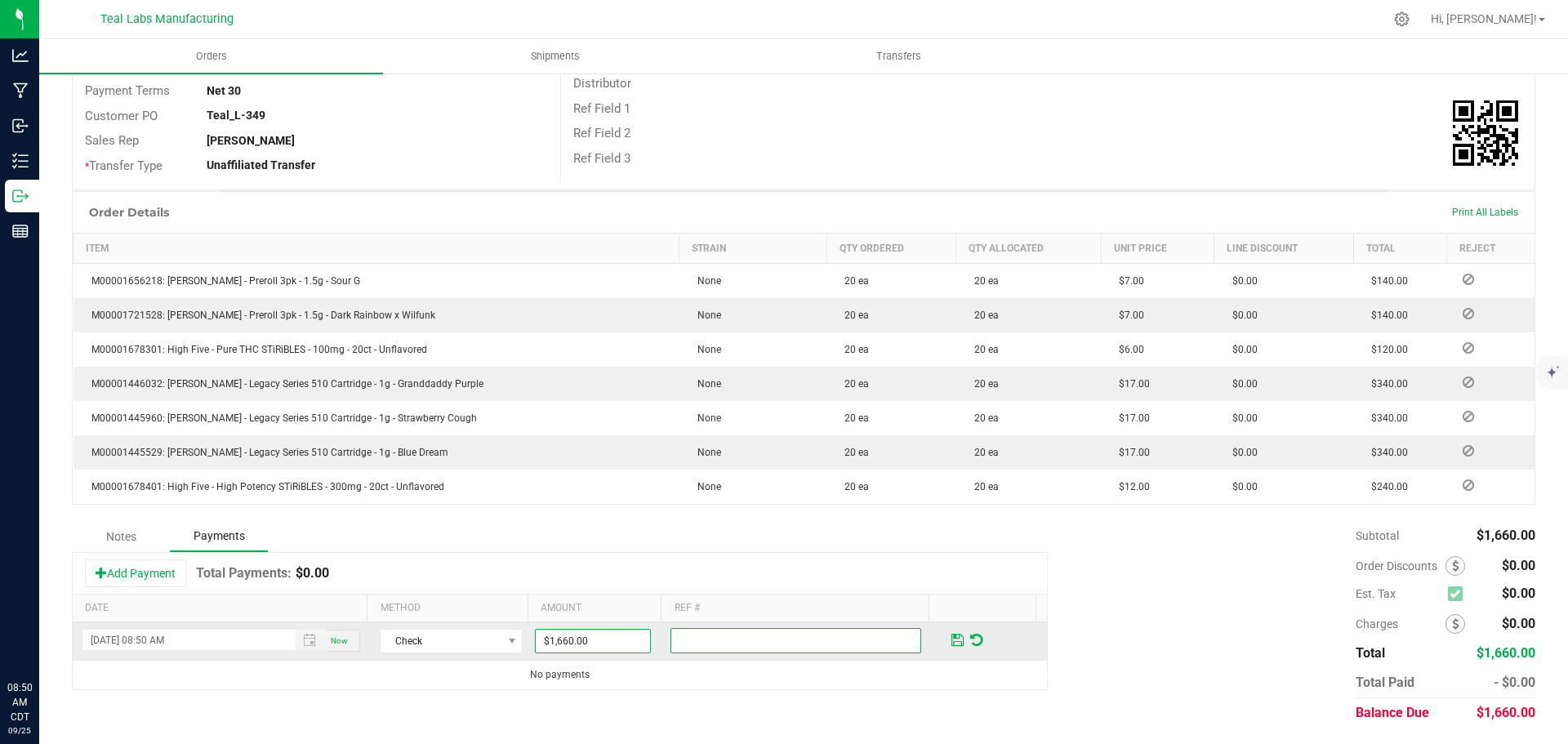
click at [706, 641] on input "text" at bounding box center [795, 640] width 251 height 25
type input "2000152"
click at [951, 638] on span at bounding box center [957, 640] width 12 height 15
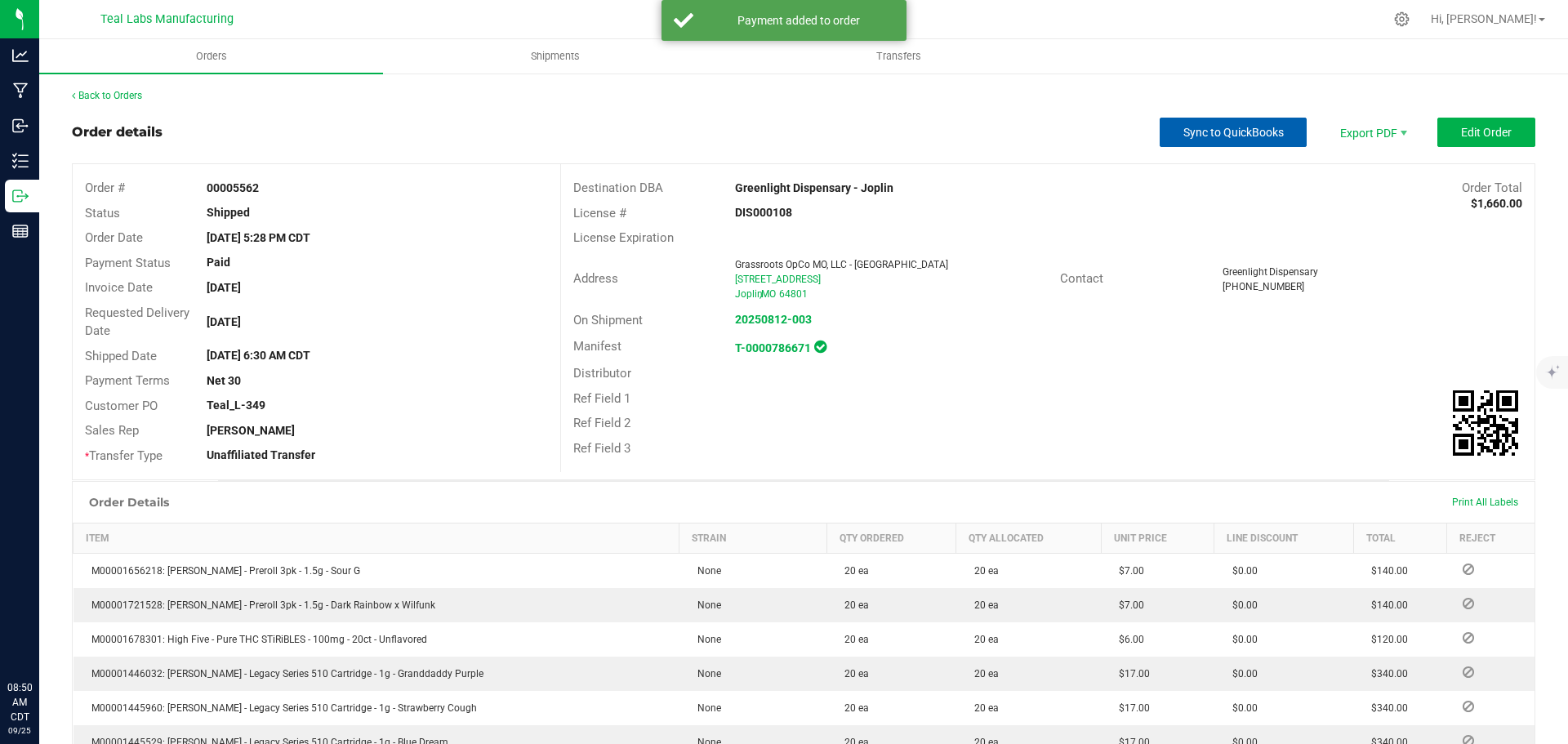
click at [1218, 140] on button "Sync to QuickBooks" at bounding box center [1232, 132] width 147 height 29
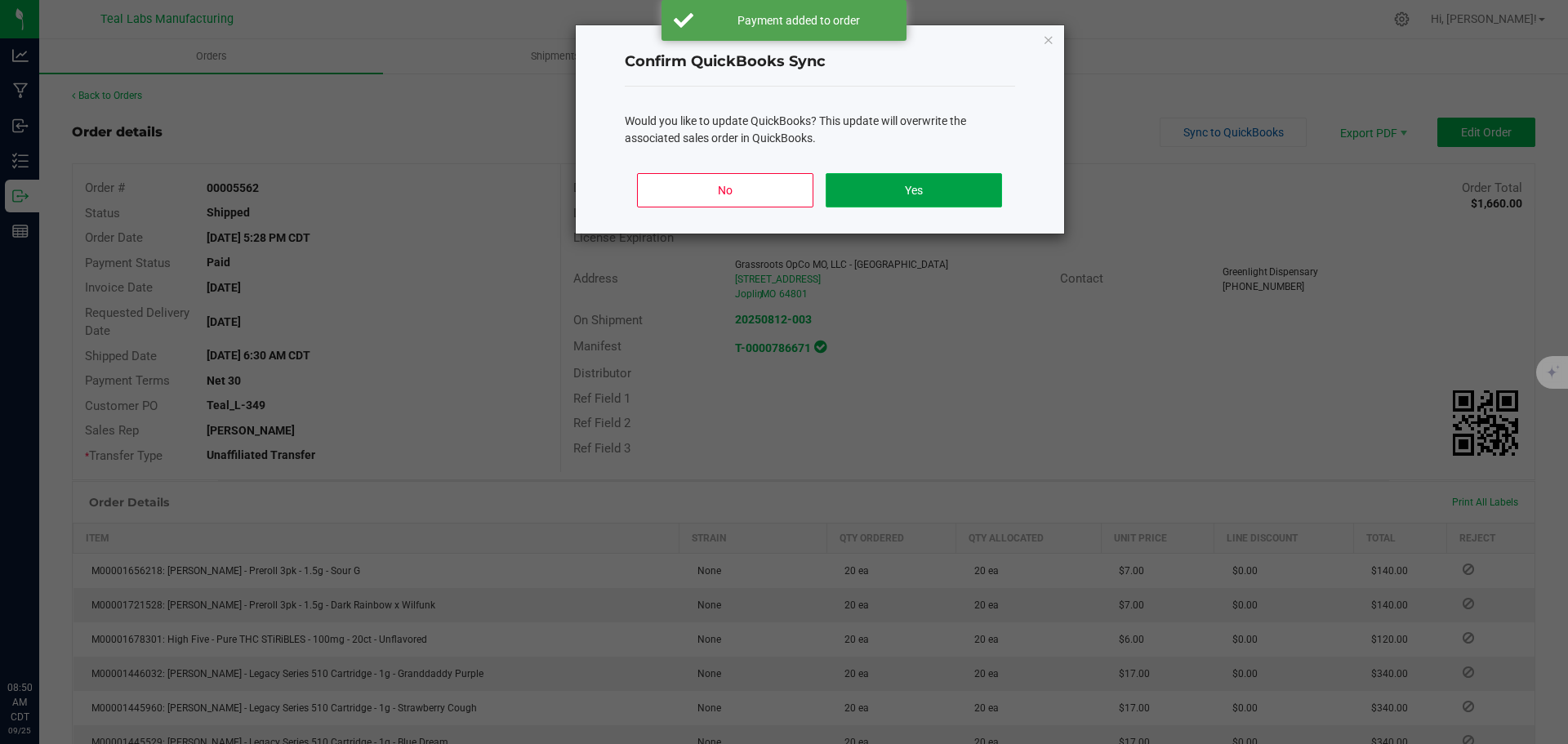
click at [915, 192] on button "Yes" at bounding box center [914, 190] width 175 height 35
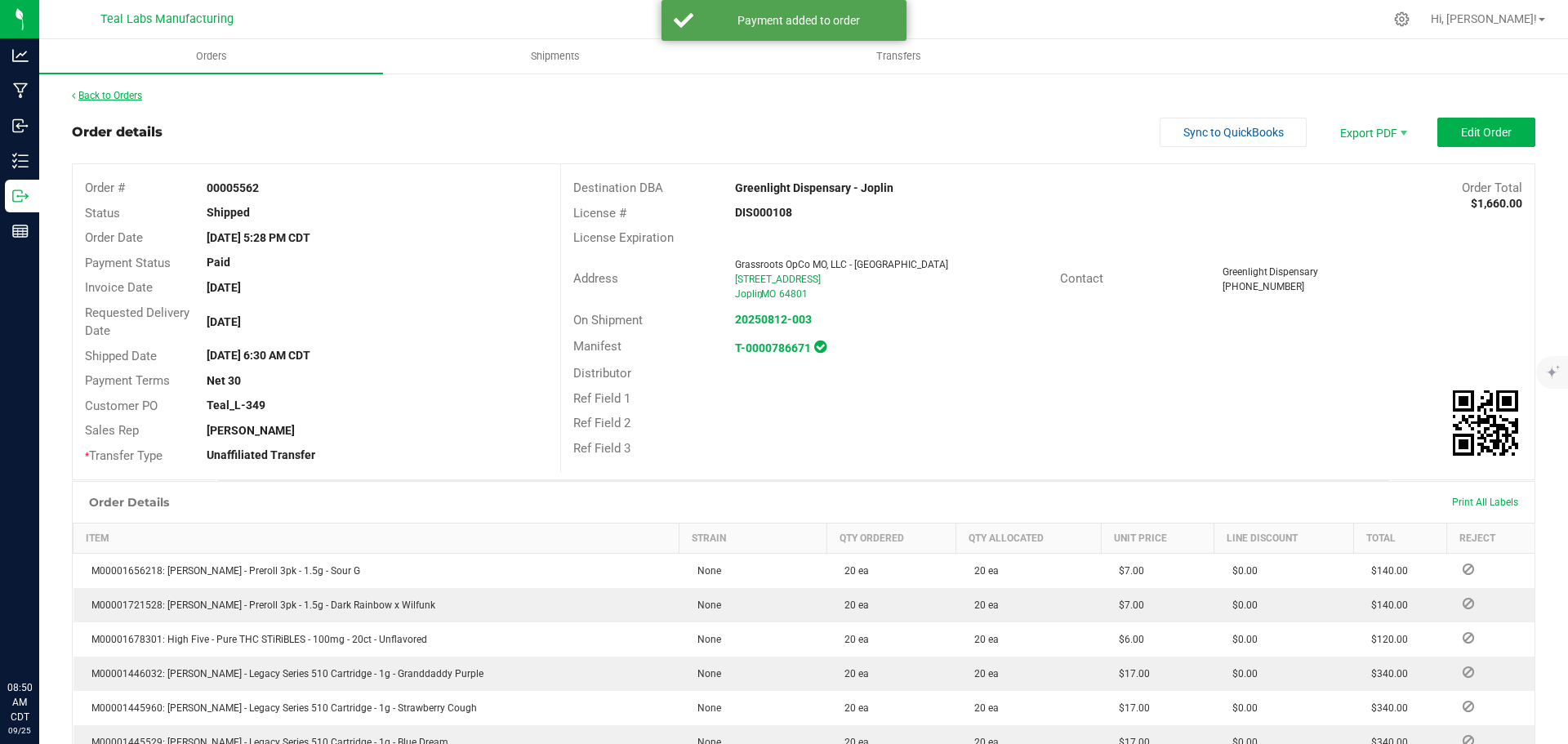
click at [117, 92] on link "Back to Orders" at bounding box center [106, 95] width 70 height 11
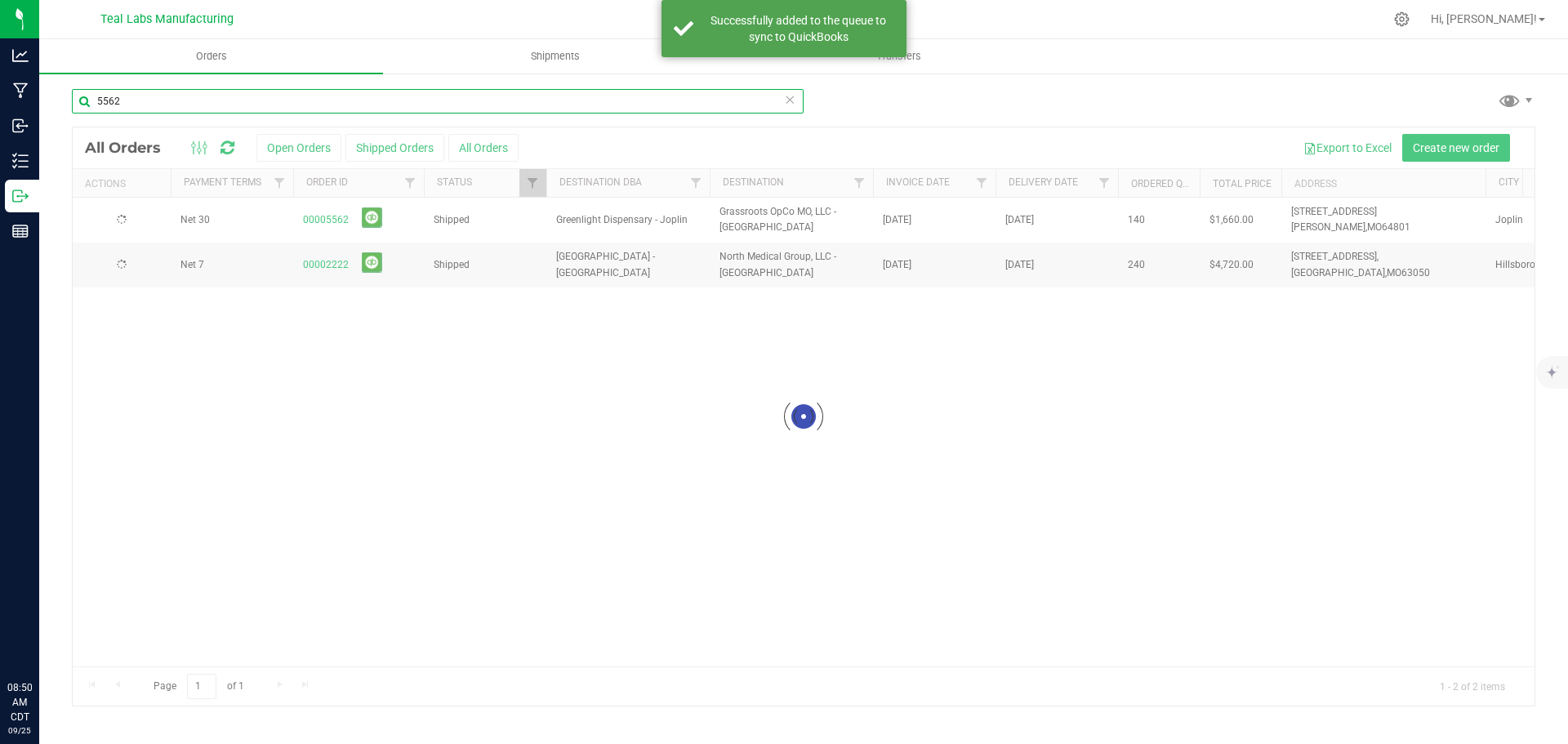
drag, startPoint x: 148, startPoint y: 97, endPoint x: 75, endPoint y: 96, distance: 73.0
click at [72, 97] on input "5562" at bounding box center [438, 101] width 732 height 24
type input "5566"
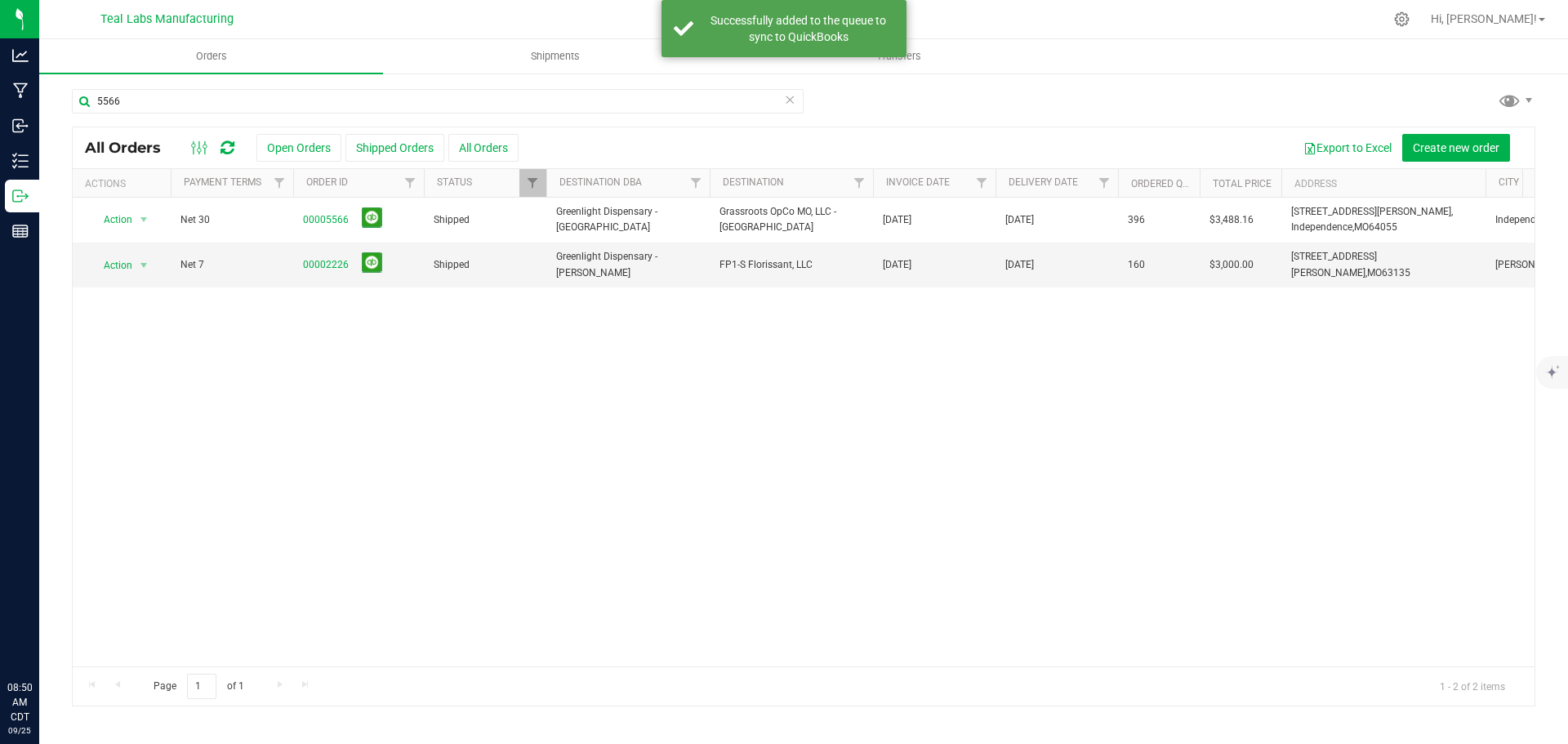
click at [336, 220] on link "00005566" at bounding box center [326, 219] width 46 height 16
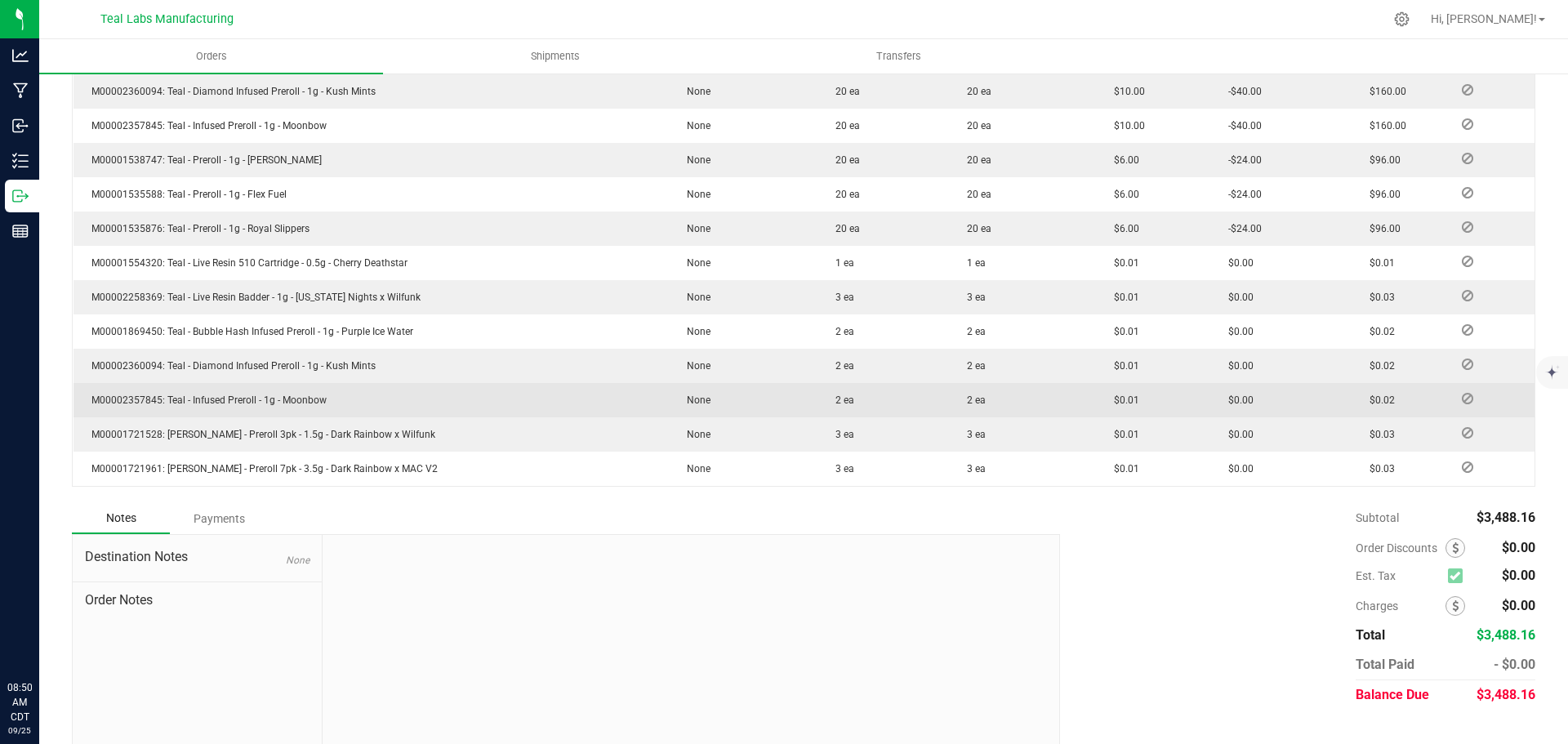
scroll to position [815, 0]
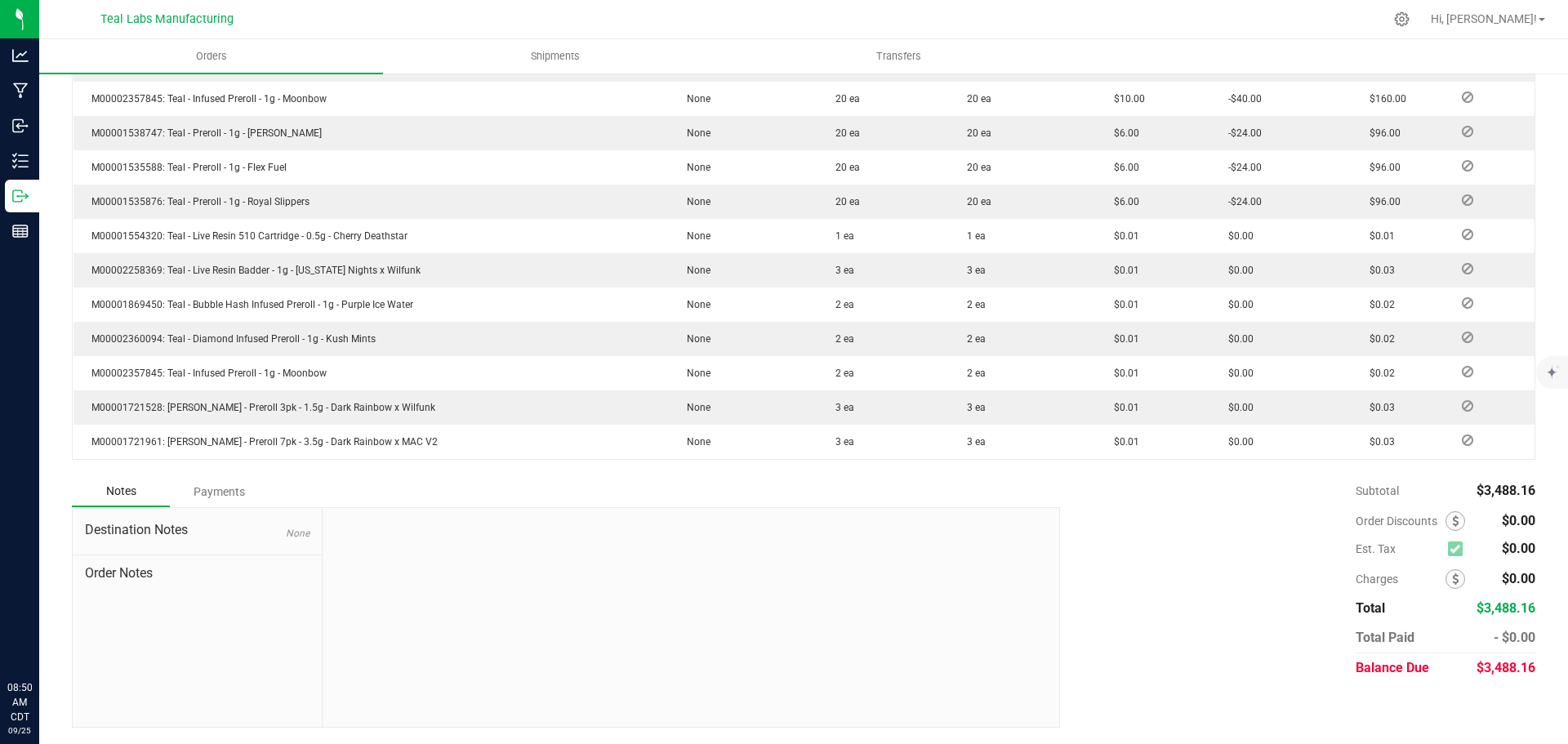
click at [226, 498] on div "Payments" at bounding box center [218, 491] width 98 height 29
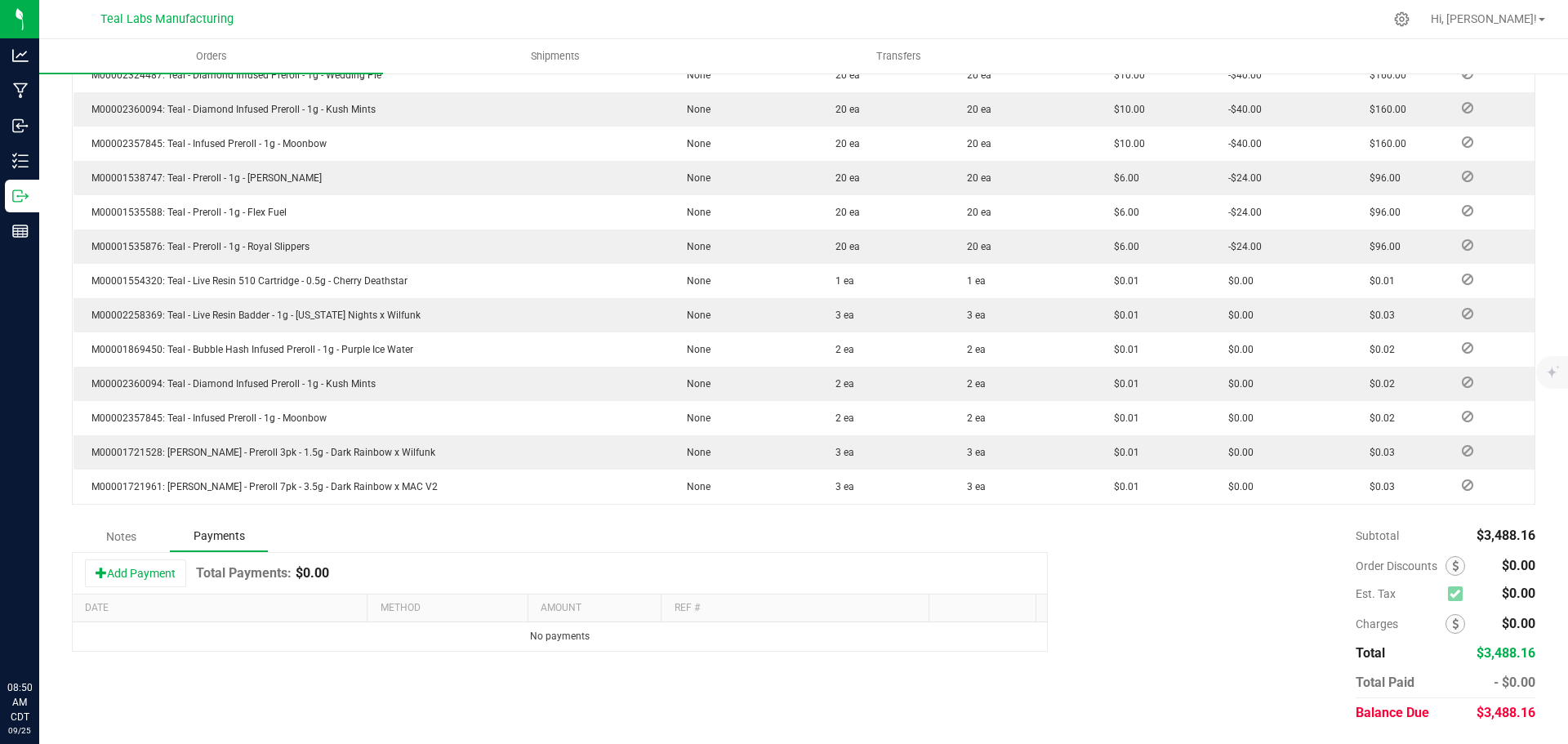
scroll to position [770, 0]
click at [169, 572] on button "Add Payment" at bounding box center [135, 573] width 101 height 28
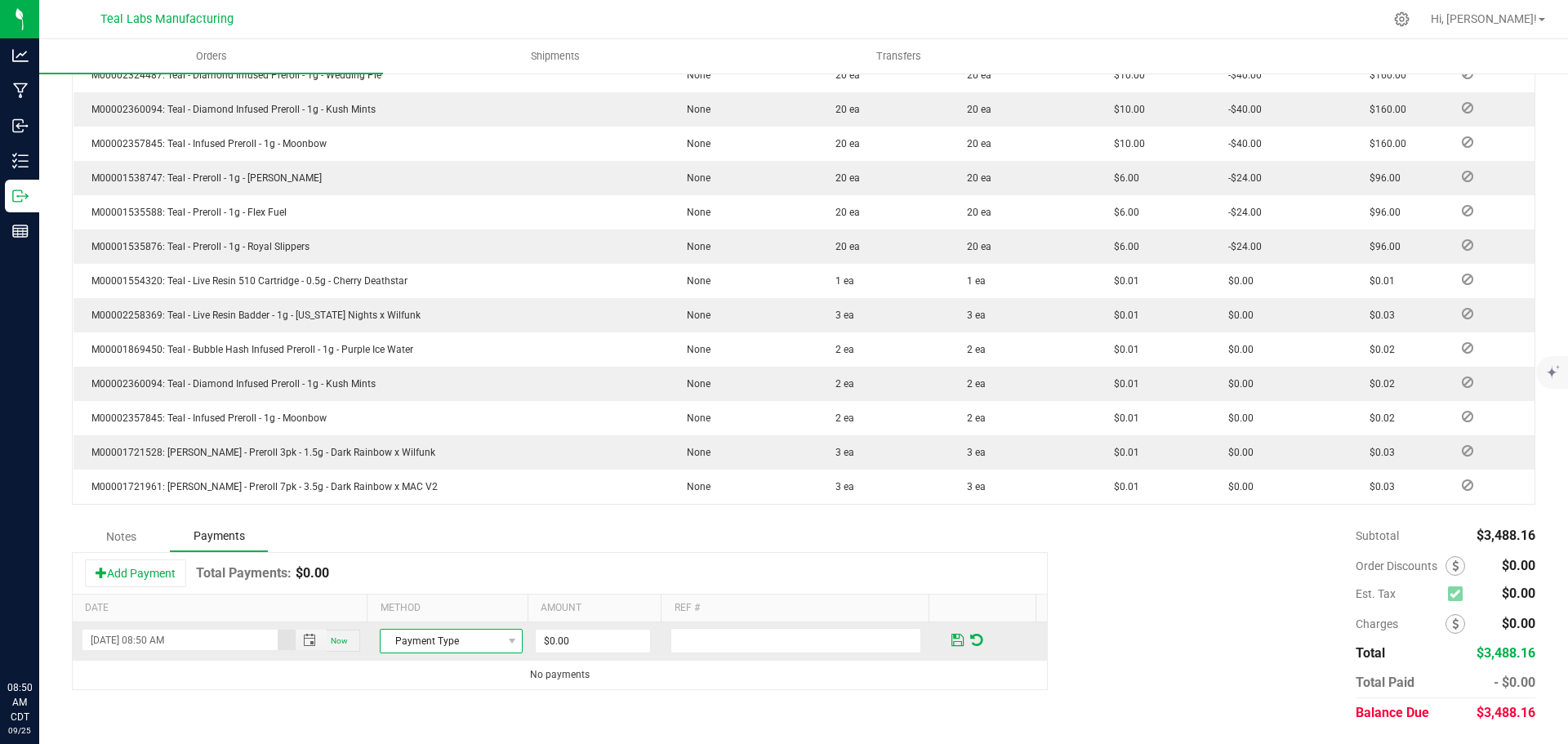
click at [429, 639] on span "Payment Type" at bounding box center [441, 641] width 120 height 22
click at [427, 587] on li "Check" at bounding box center [444, 590] width 138 height 22
click at [575, 649] on input "0" at bounding box center [593, 641] width 114 height 22
type input "$3,488.16"
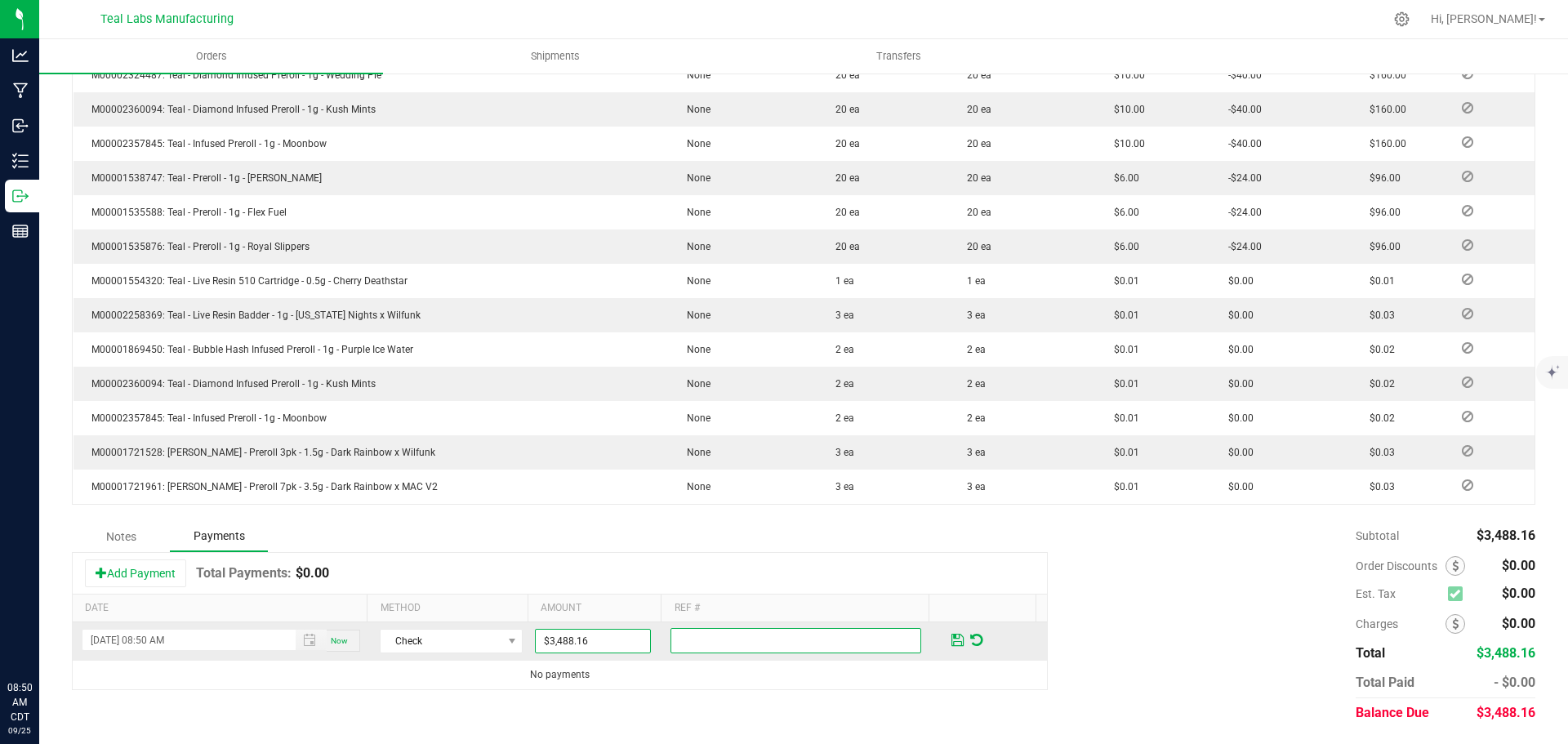
click at [715, 640] on input "text" at bounding box center [795, 640] width 251 height 25
type input "2000152"
click at [951, 636] on span at bounding box center [957, 640] width 12 height 15
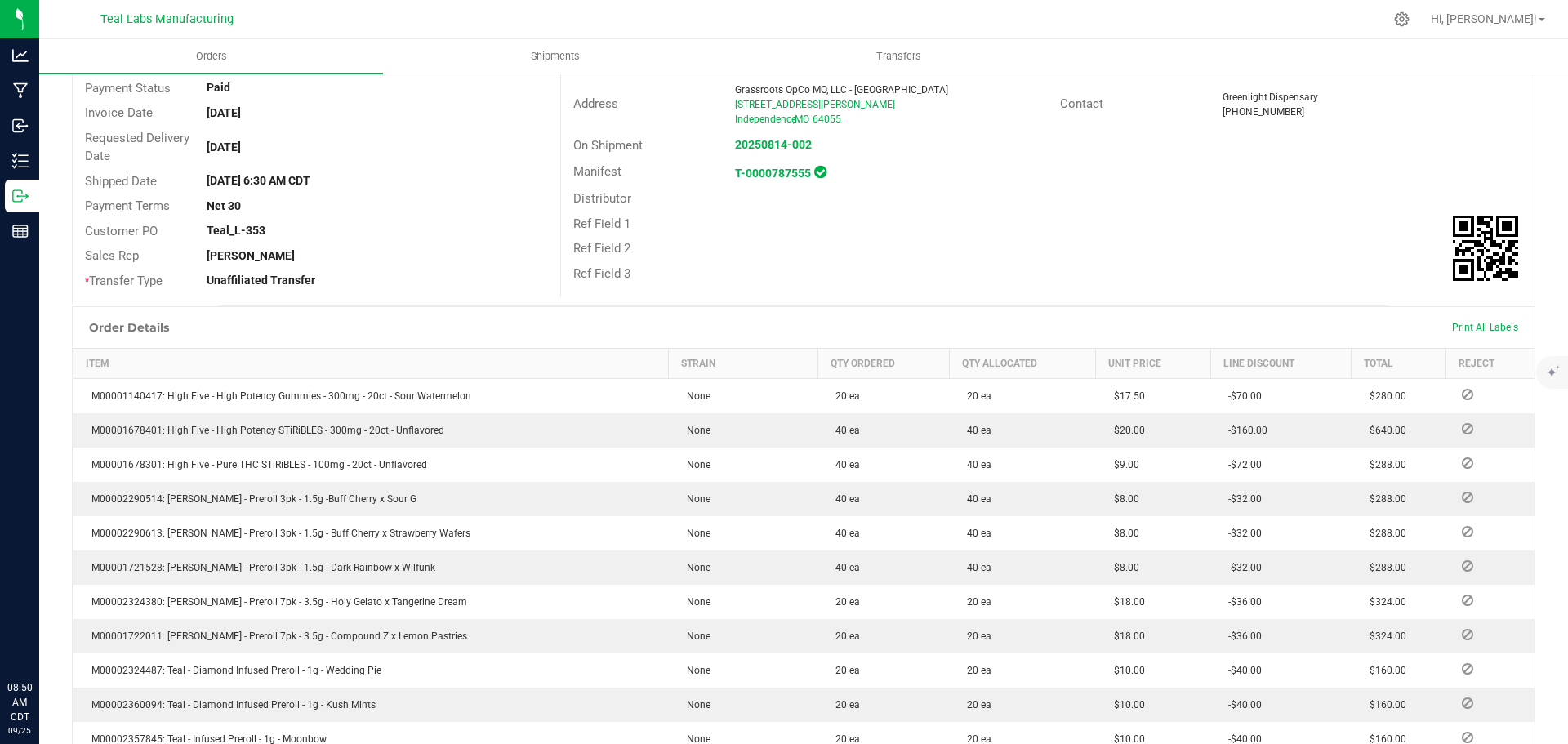
scroll to position [0, 0]
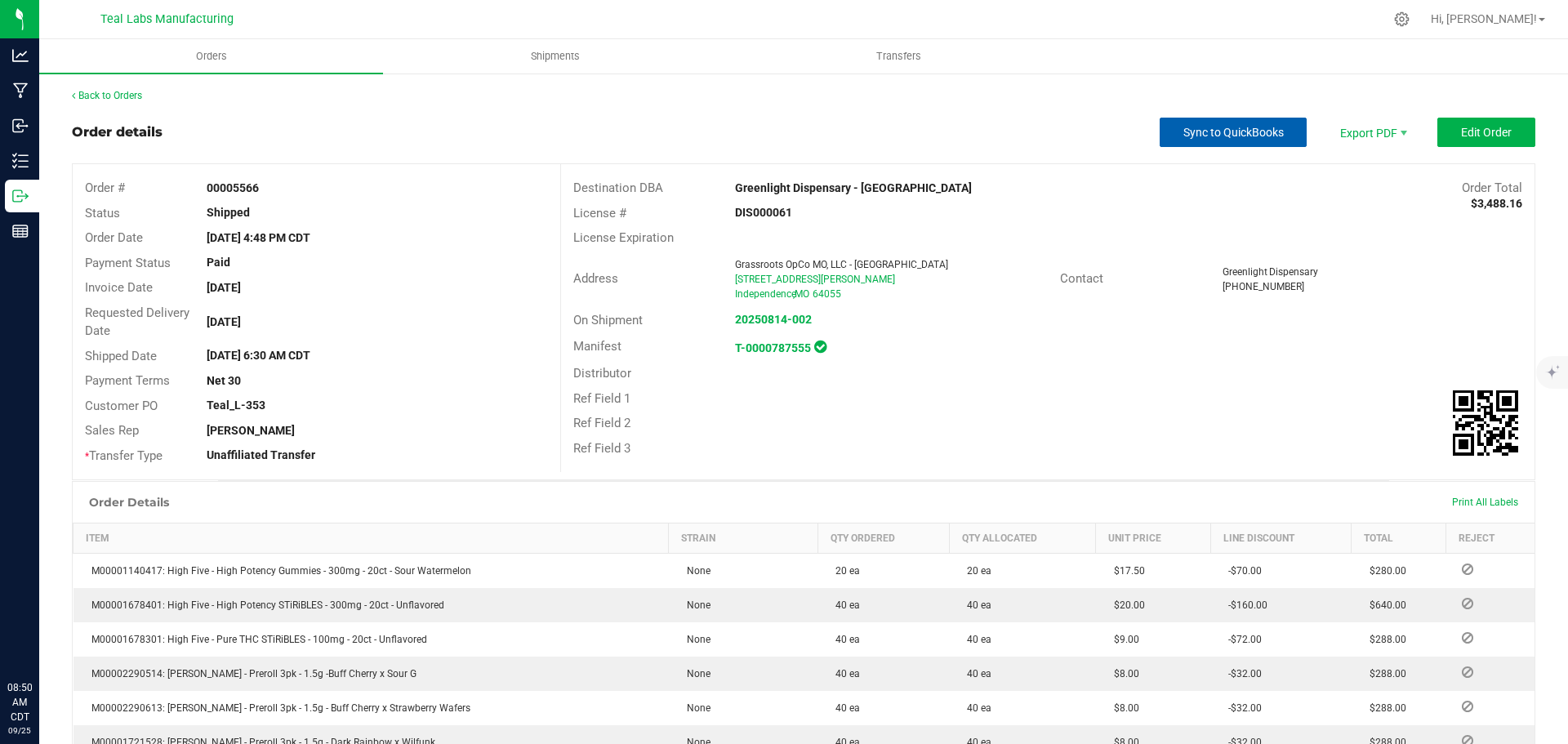
click at [1224, 139] on span "Sync to QuickBooks" at bounding box center [1234, 133] width 101 height 13
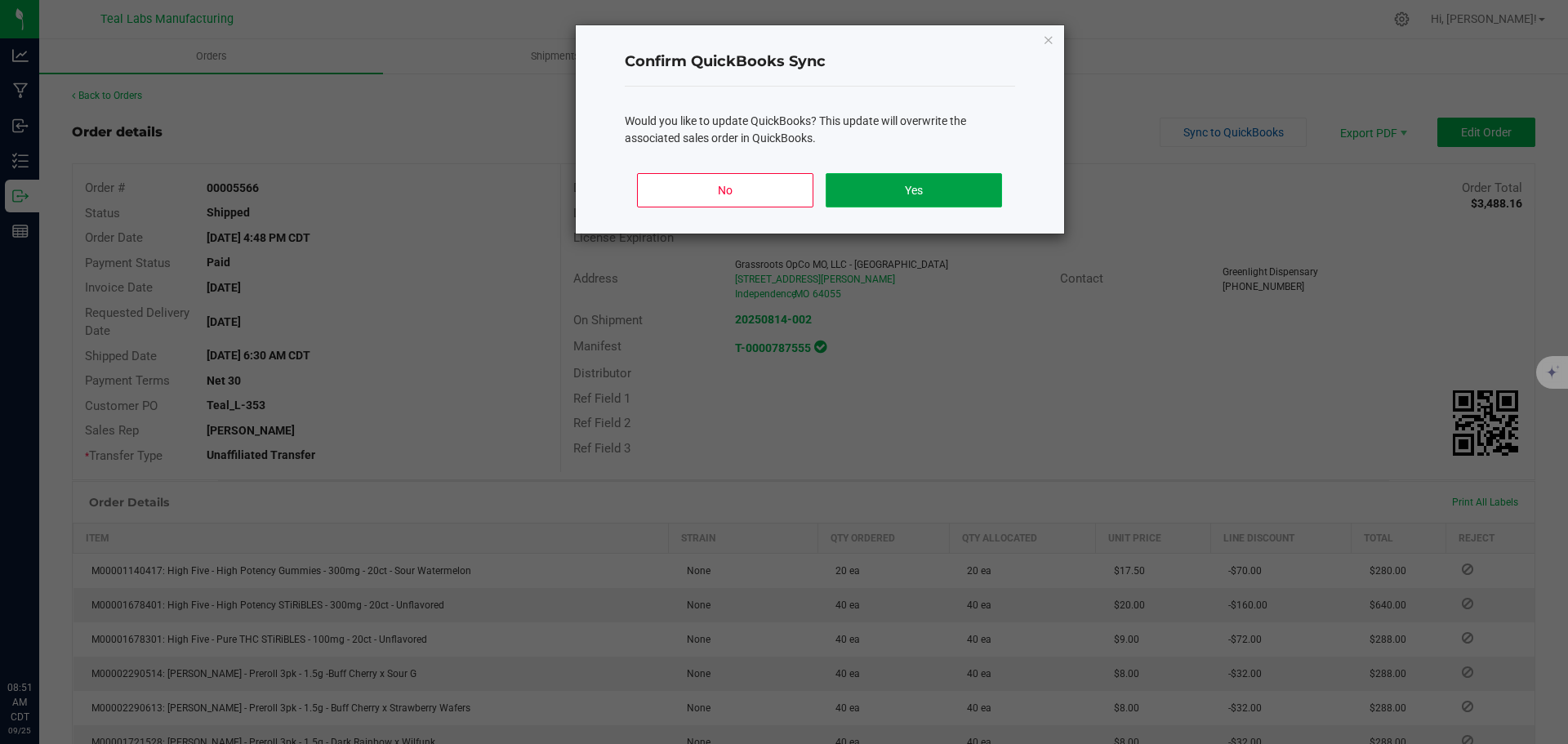
click at [914, 180] on button "Yes" at bounding box center [914, 190] width 175 height 35
